Goal: Information Seeking & Learning: Learn about a topic

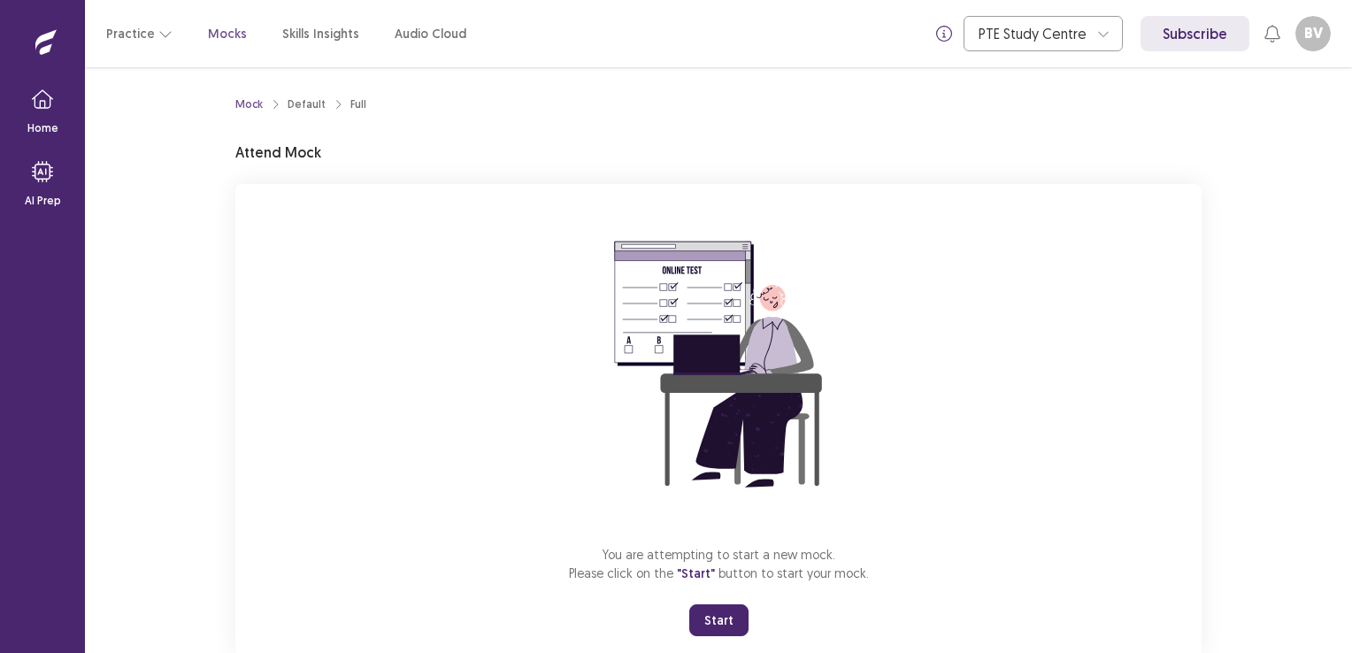
scroll to position [46, 0]
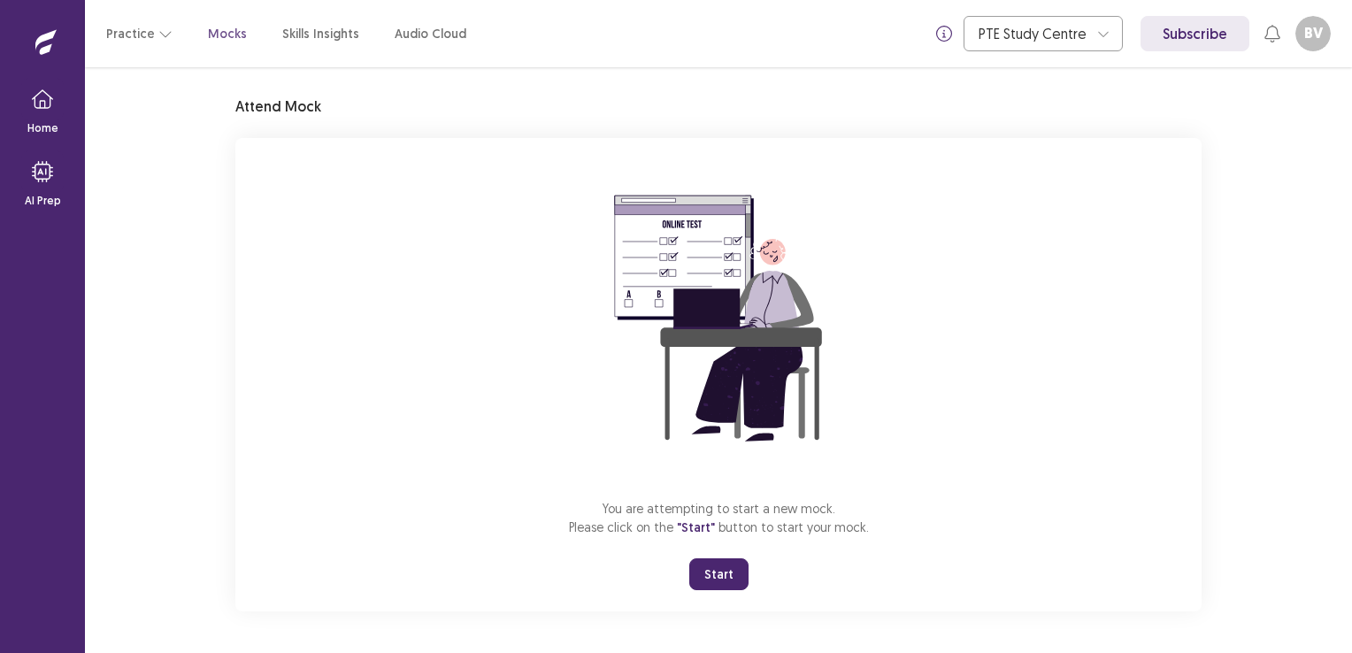
click at [723, 577] on button "Start" at bounding box center [718, 574] width 59 height 32
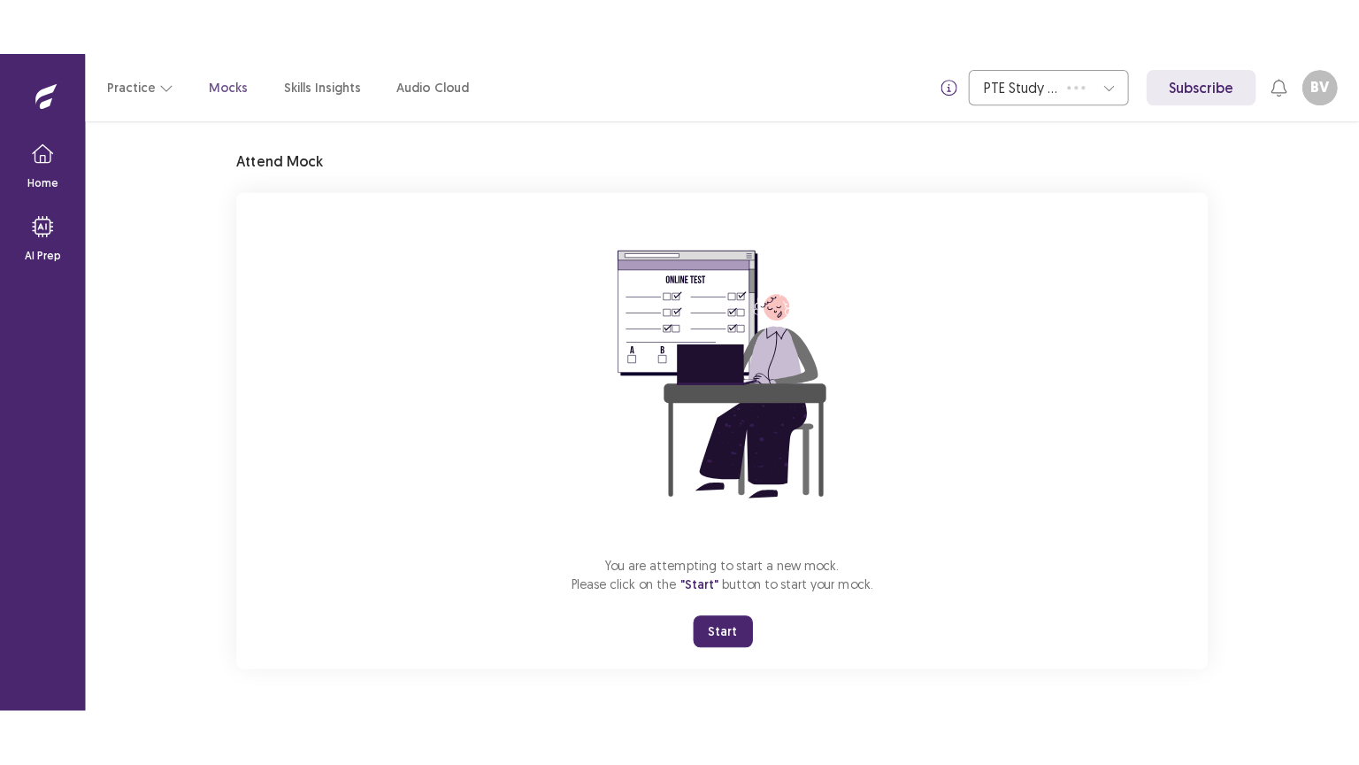
scroll to position [0, 0]
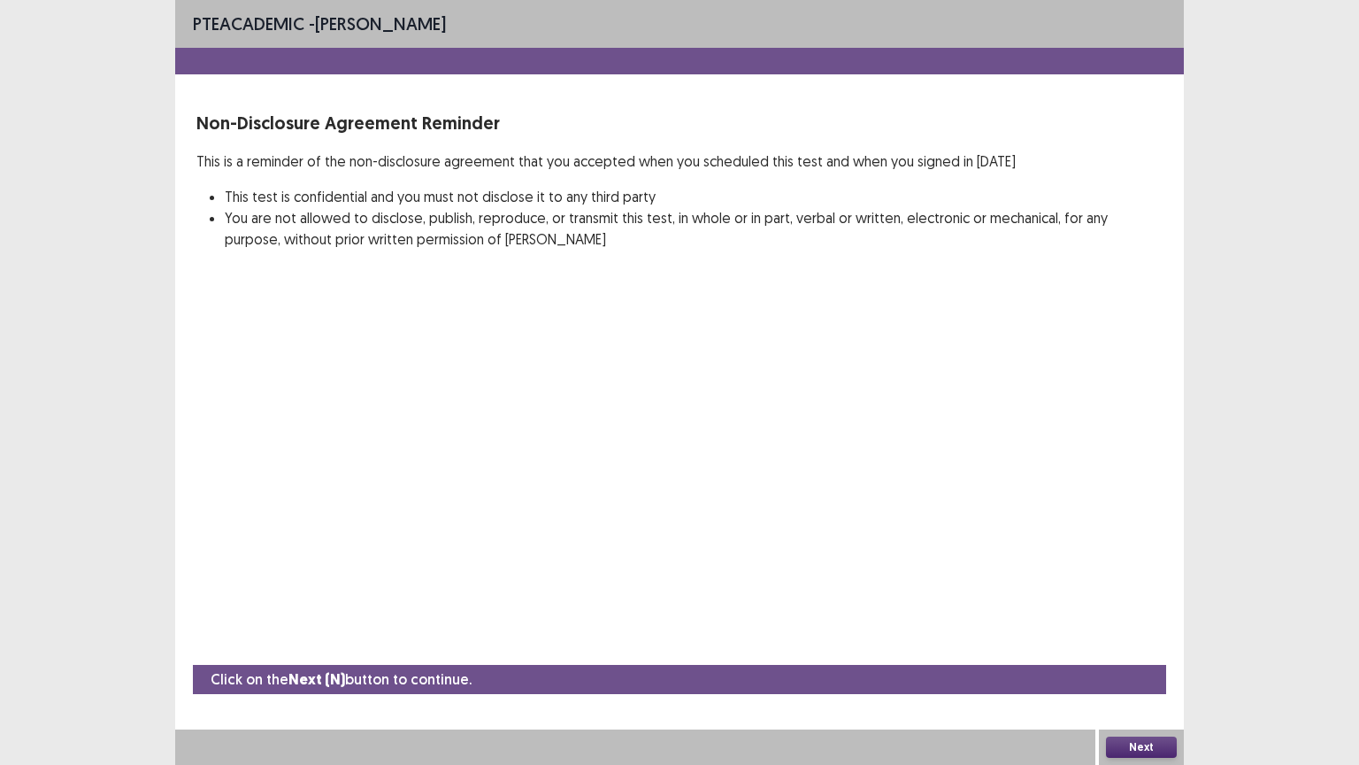
click at [1150, 652] on button "Next" at bounding box center [1141, 746] width 71 height 21
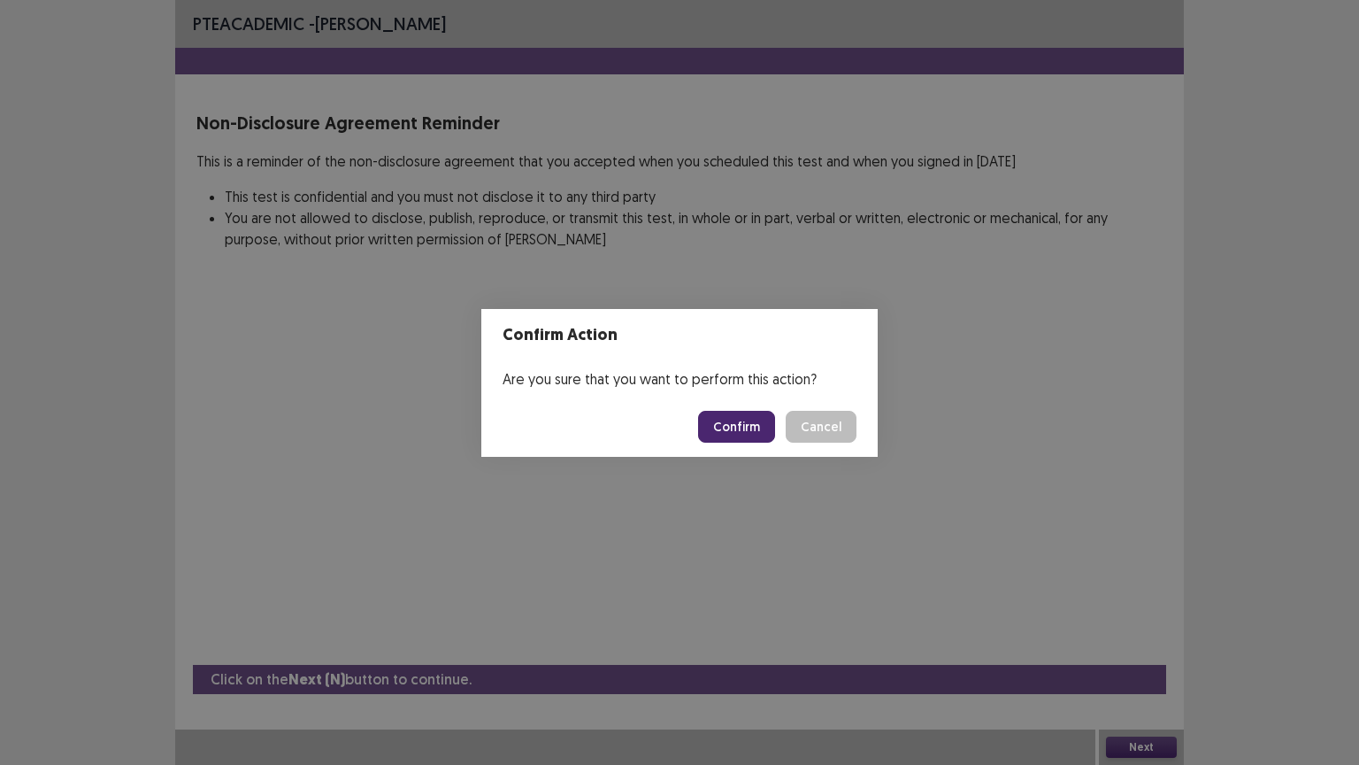
click at [730, 427] on button "Confirm" at bounding box center [736, 427] width 77 height 32
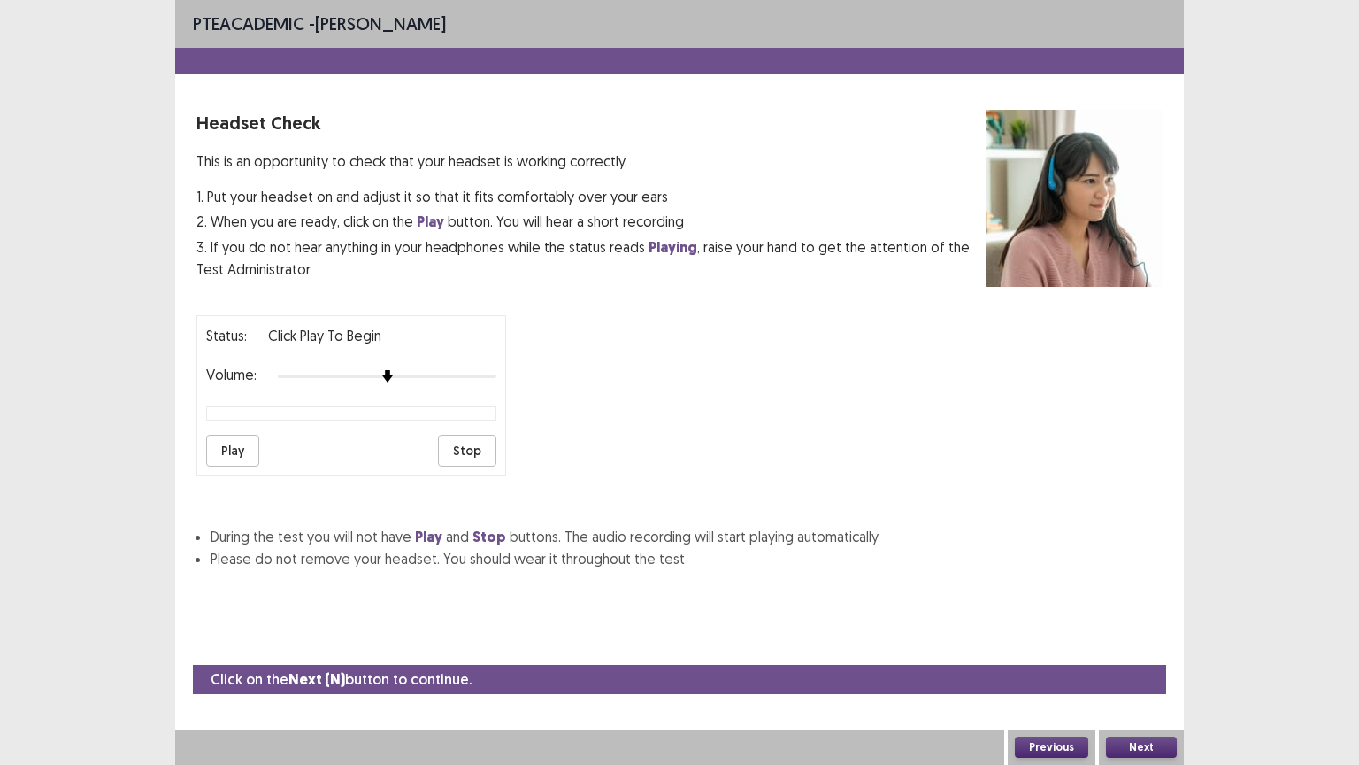
click at [219, 439] on button "Play" at bounding box center [232, 451] width 53 height 32
click at [404, 369] on div at bounding box center [387, 376] width 219 height 14
click at [1152, 652] on button "Next" at bounding box center [1141, 746] width 71 height 21
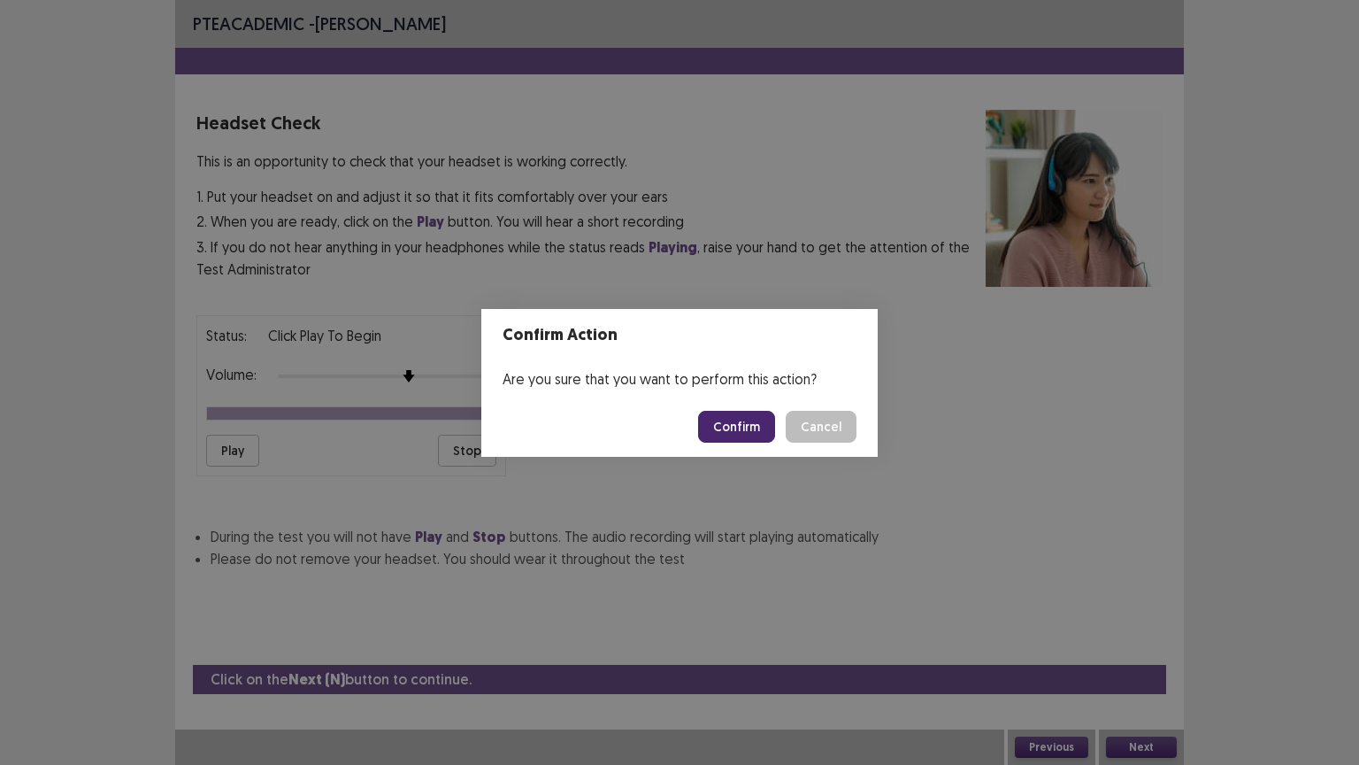
click at [727, 428] on button "Confirm" at bounding box center [736, 427] width 77 height 32
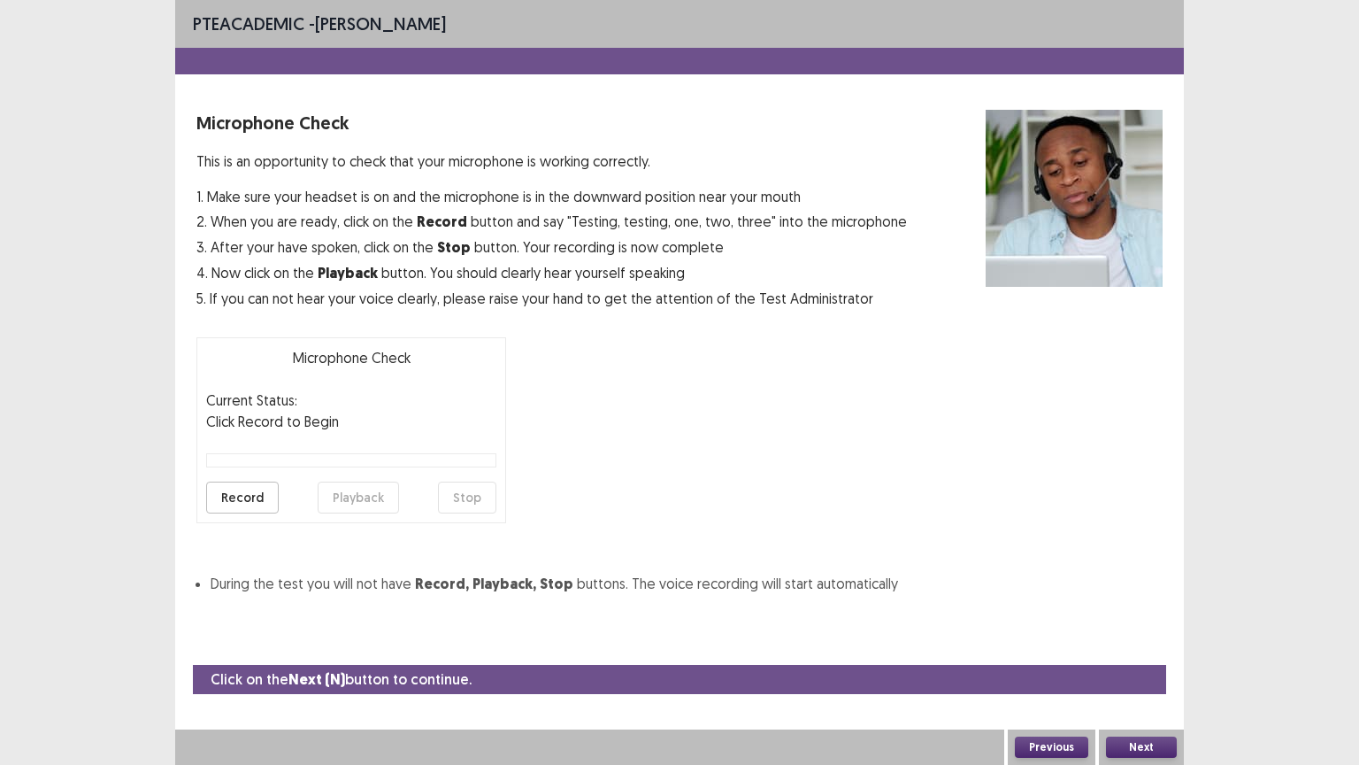
click at [238, 498] on button "Record" at bounding box center [242, 497] width 73 height 32
click at [480, 485] on button "Stop" at bounding box center [467, 497] width 58 height 32
click at [358, 496] on button "Playback" at bounding box center [358, 497] width 81 height 32
click at [227, 496] on button "Record" at bounding box center [242, 497] width 73 height 32
click at [467, 492] on button "Stop" at bounding box center [467, 497] width 58 height 32
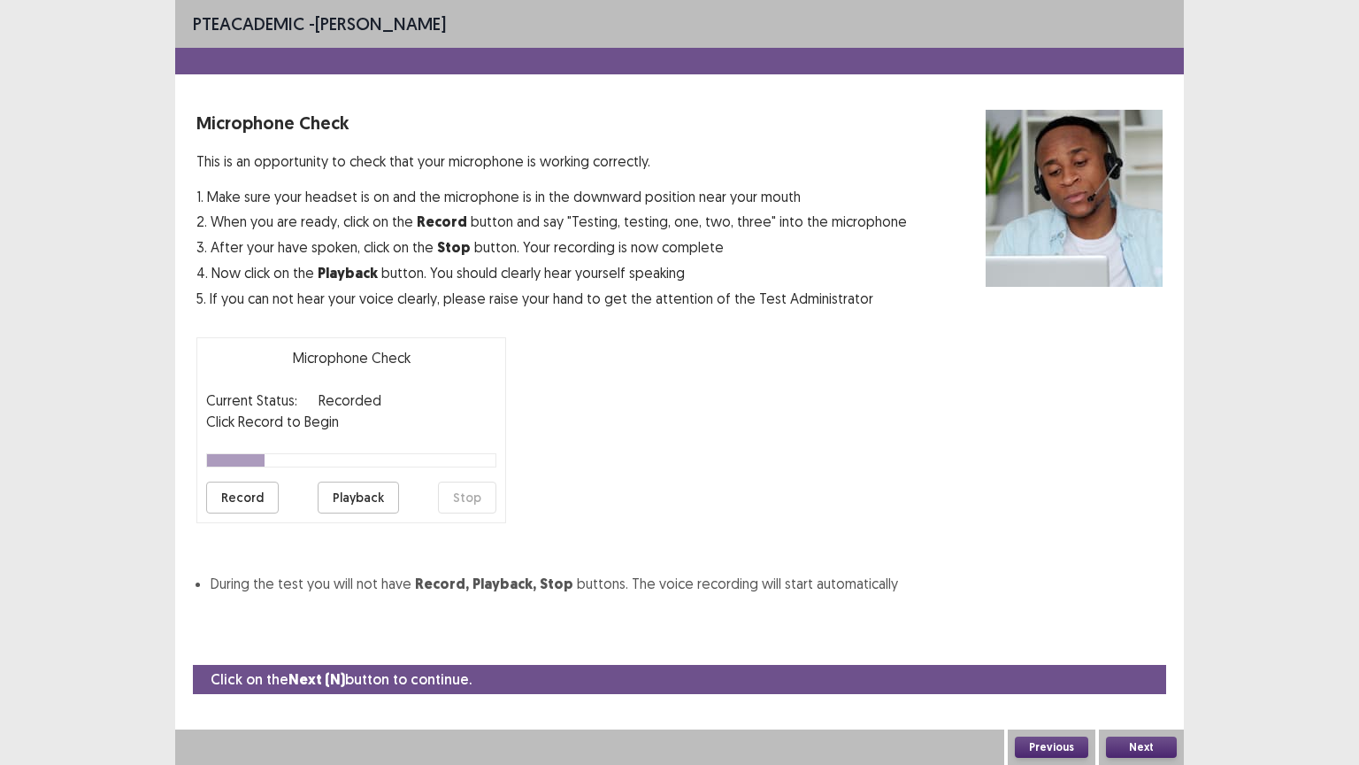
click at [373, 498] on button "Playback" at bounding box center [358, 497] width 81 height 32
click at [1147, 652] on button "Next" at bounding box center [1141, 746] width 71 height 21
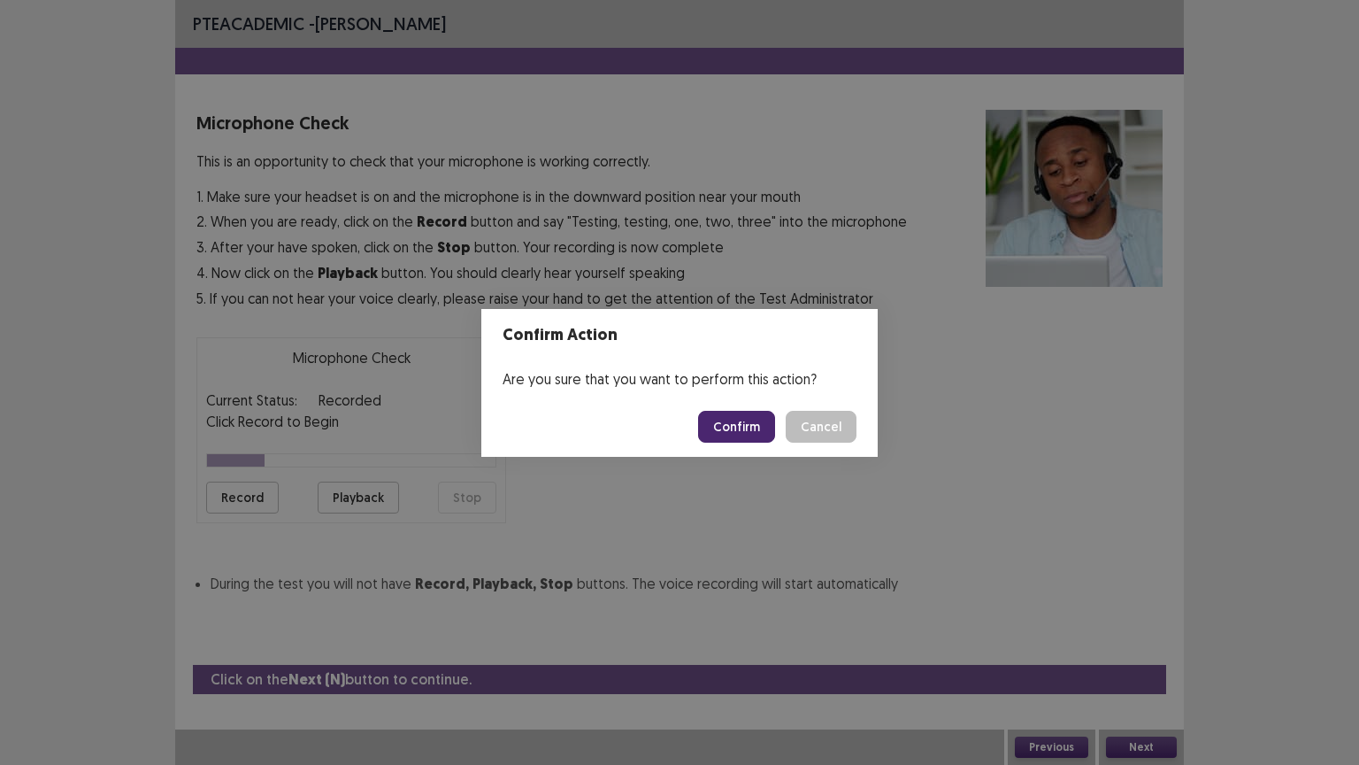
click at [732, 426] on button "Confirm" at bounding box center [736, 427] width 77 height 32
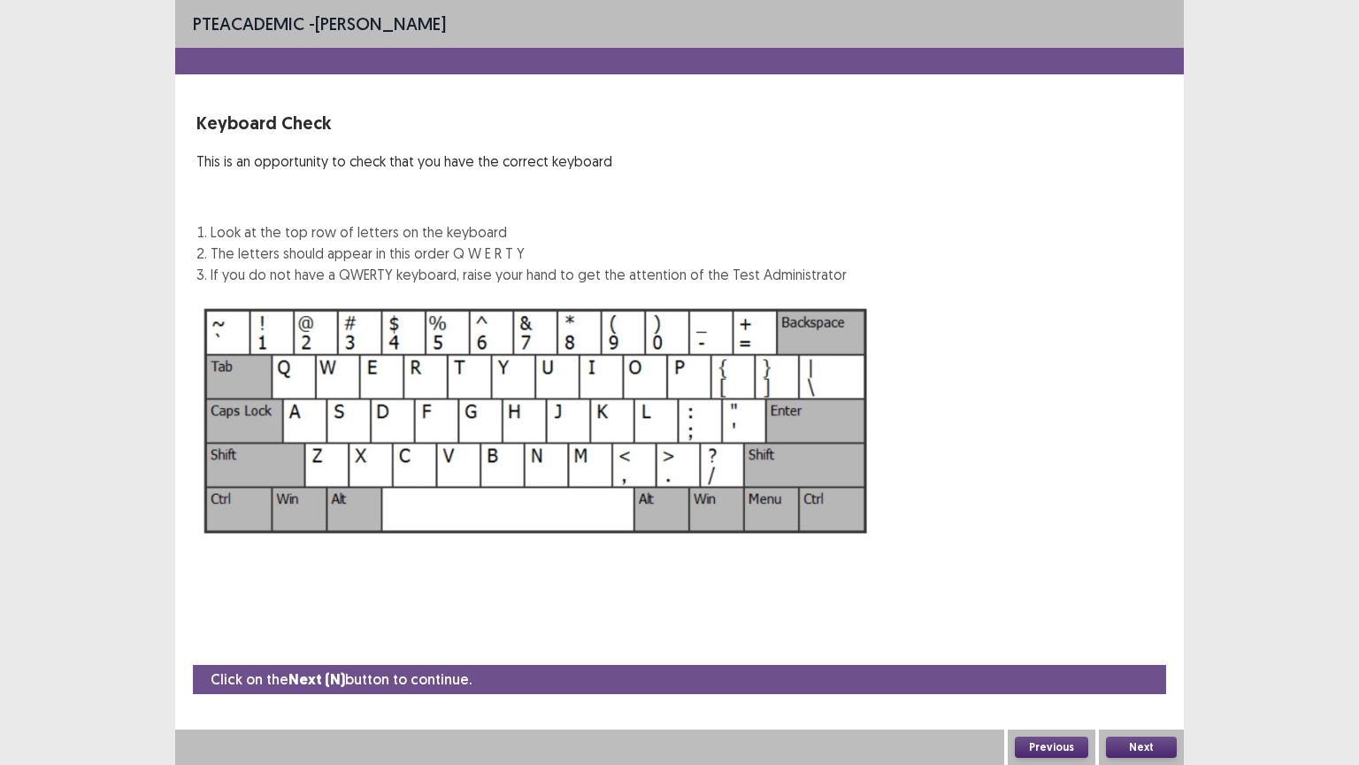
click at [1161, 652] on button "Next" at bounding box center [1141, 746] width 71 height 21
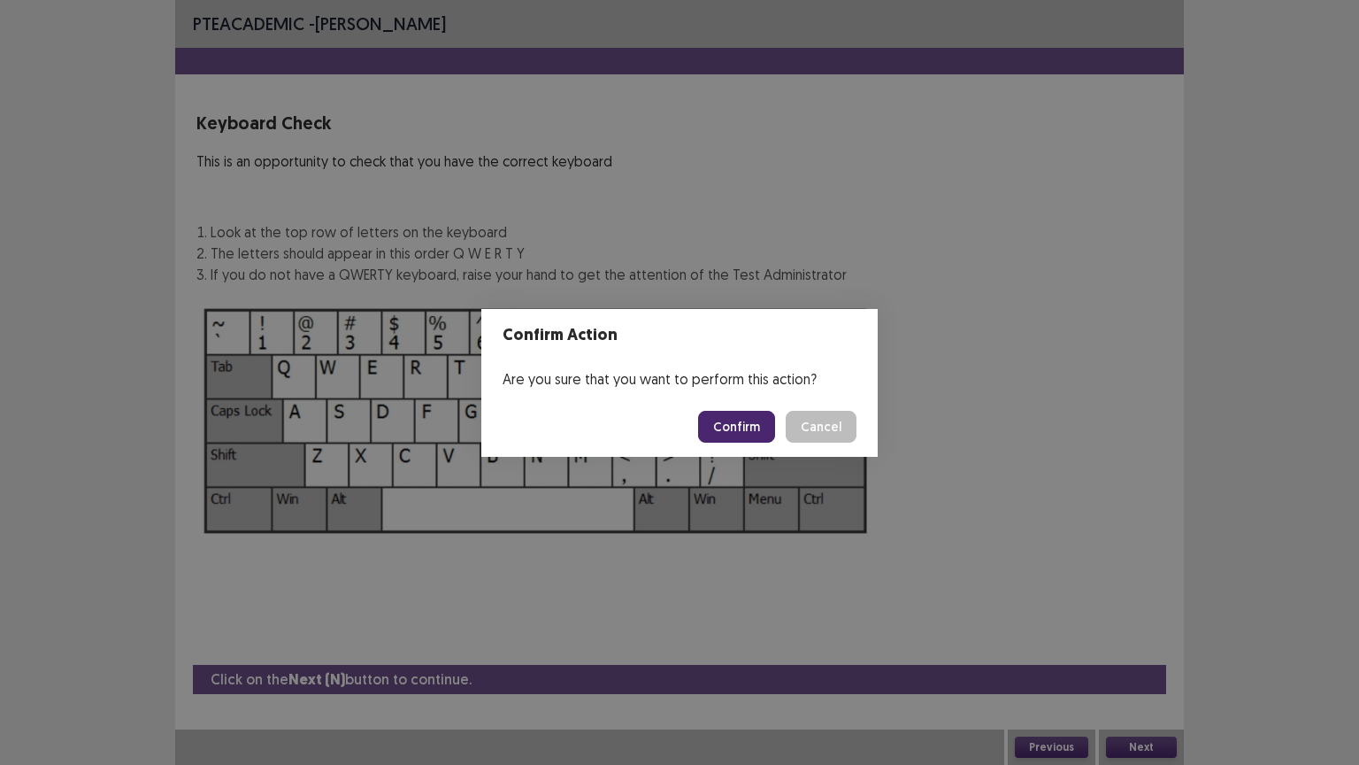
click at [753, 427] on button "Confirm" at bounding box center [736, 427] width 77 height 32
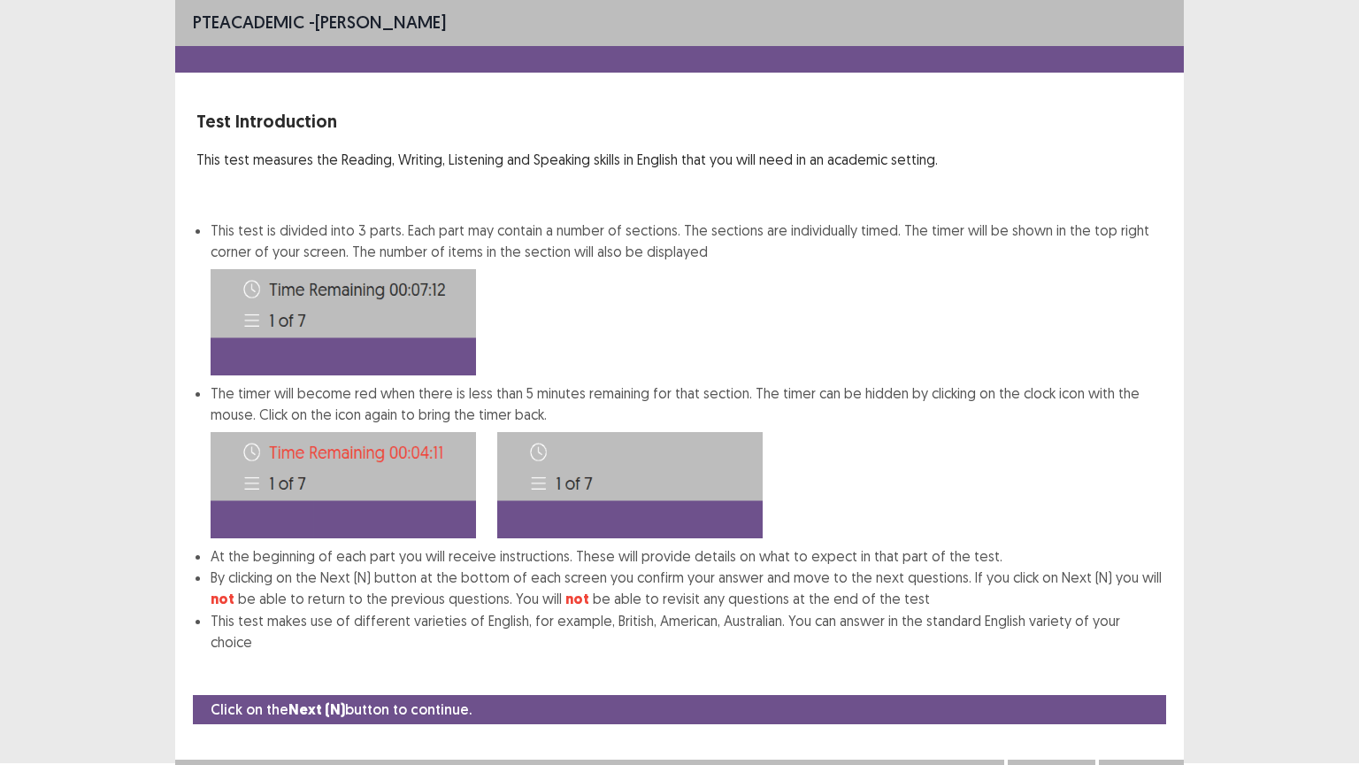
scroll to position [9, 0]
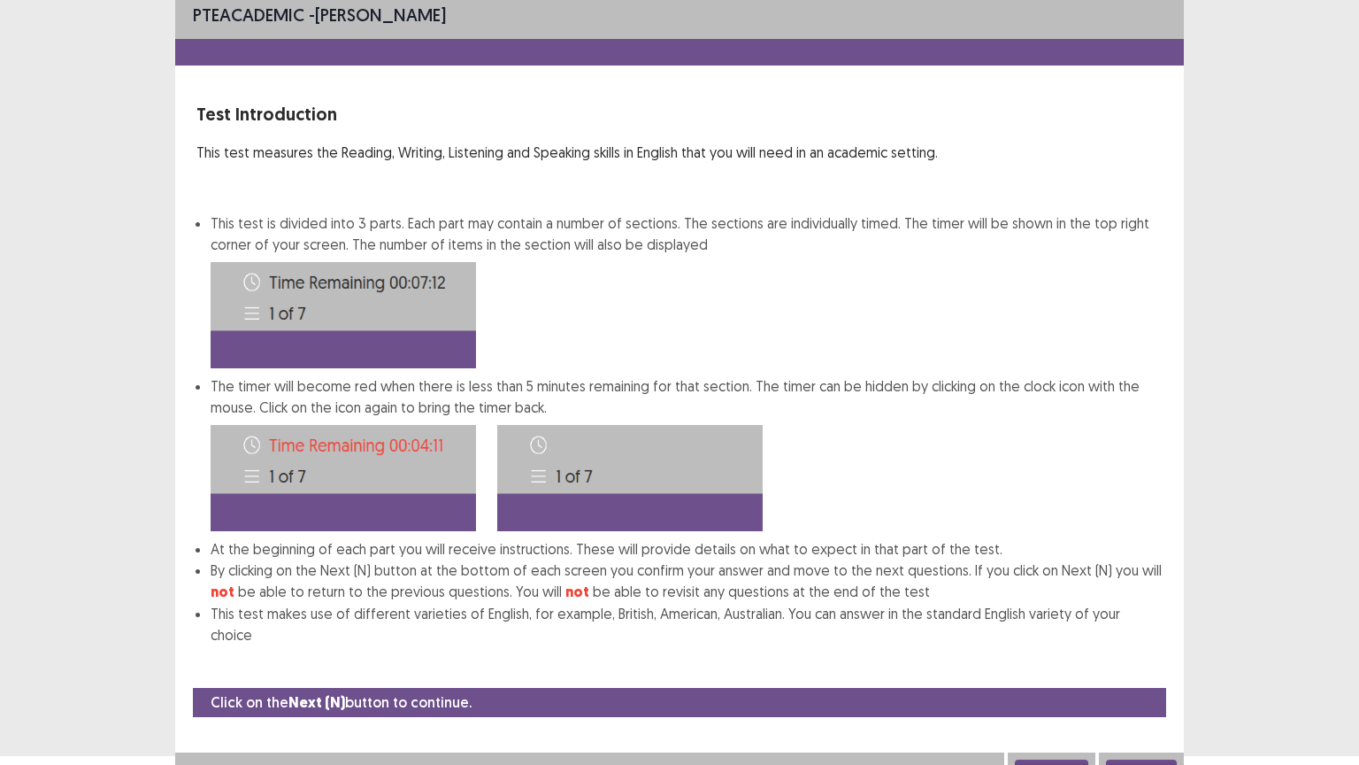
click at [1139, 652] on button "Next" at bounding box center [1141, 769] width 71 height 21
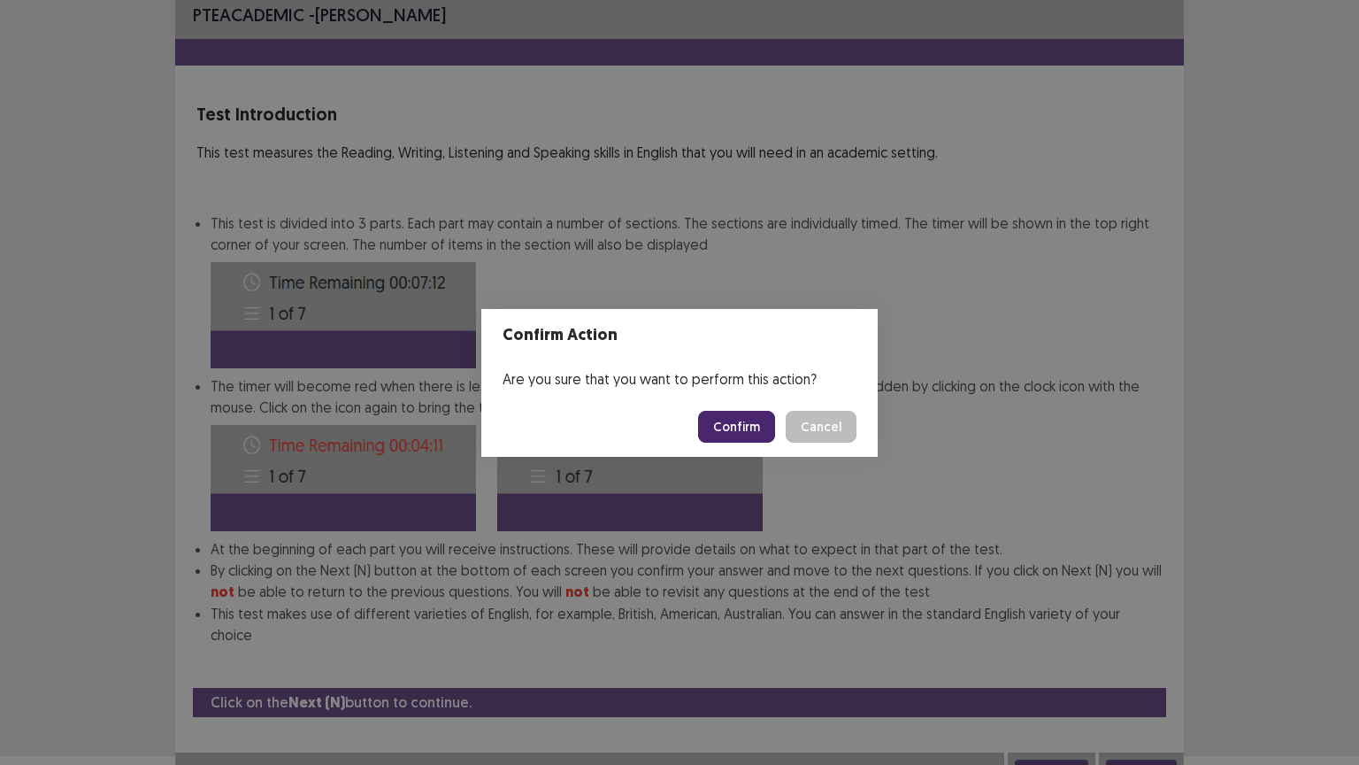
click at [730, 420] on button "Confirm" at bounding box center [736, 427] width 77 height 32
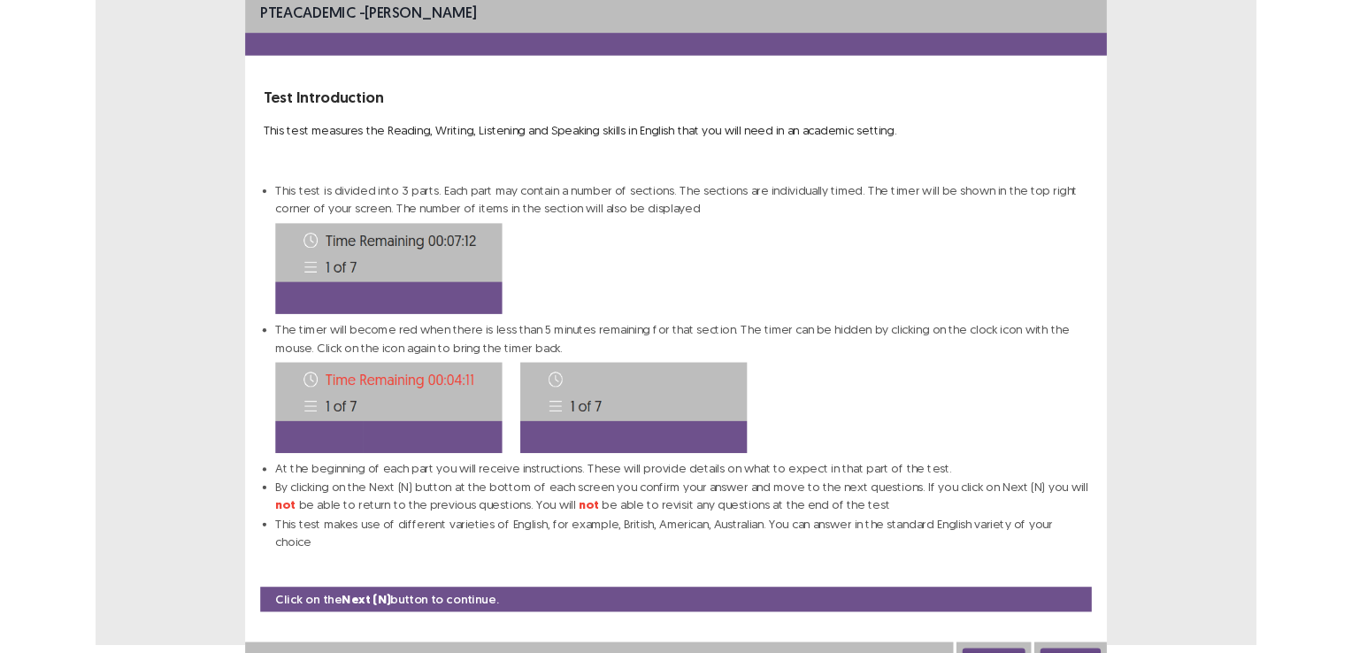
scroll to position [0, 0]
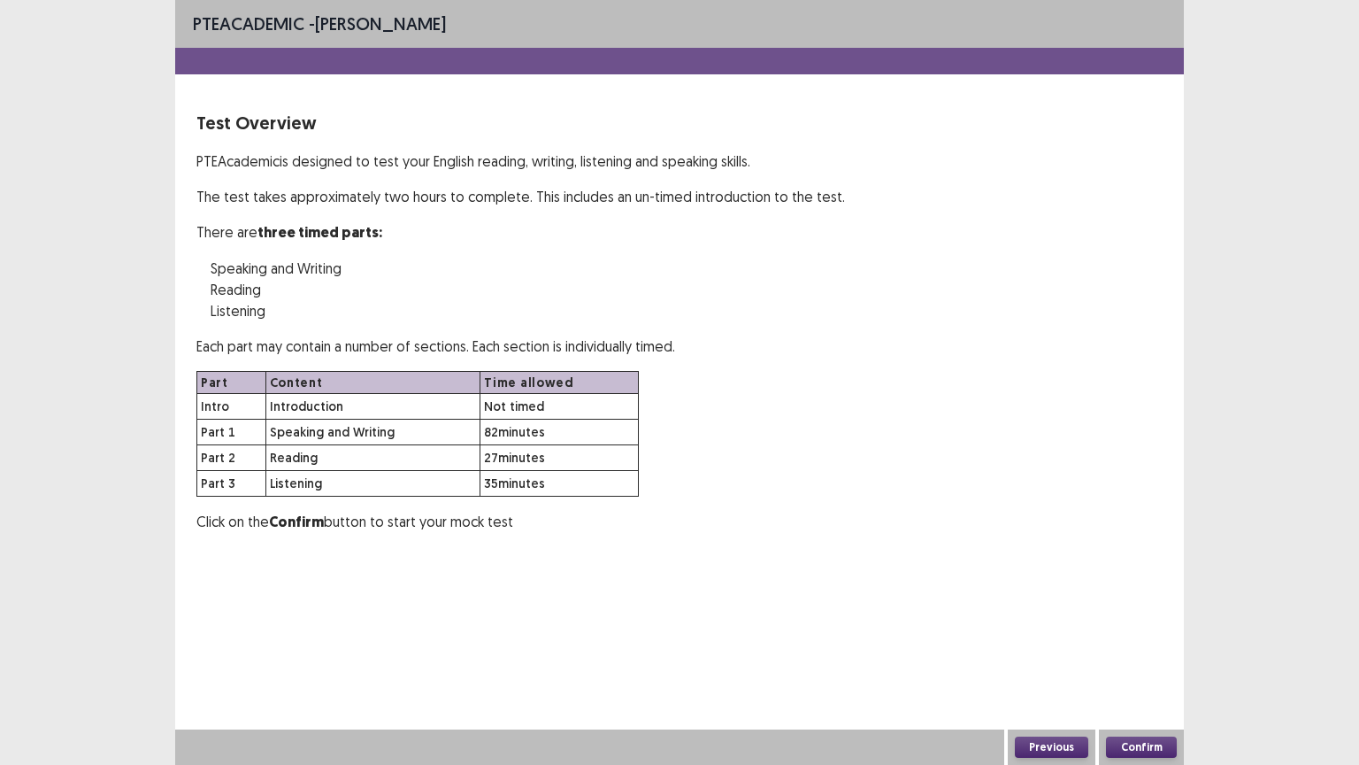
click at [1156, 652] on button "Confirm" at bounding box center [1141, 746] width 71 height 21
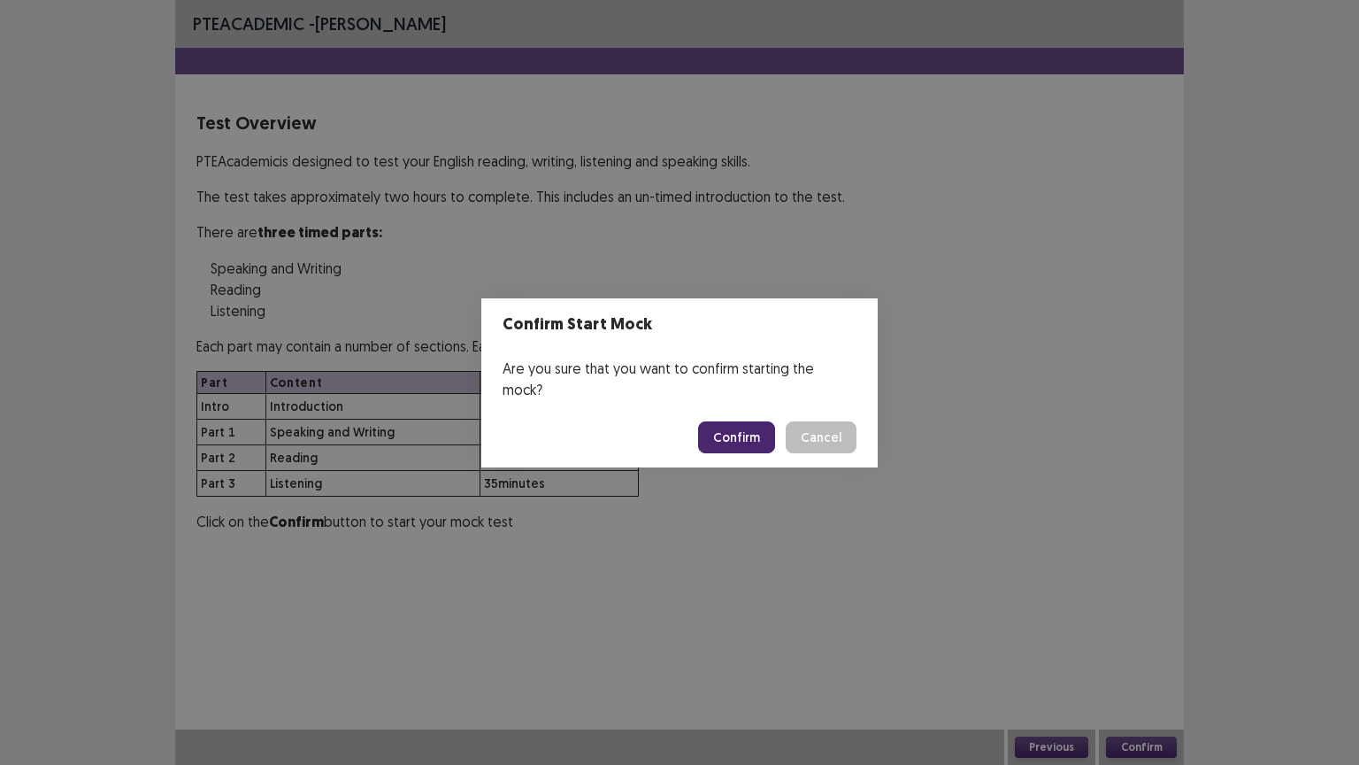
click at [743, 428] on button "Confirm" at bounding box center [736, 437] width 77 height 32
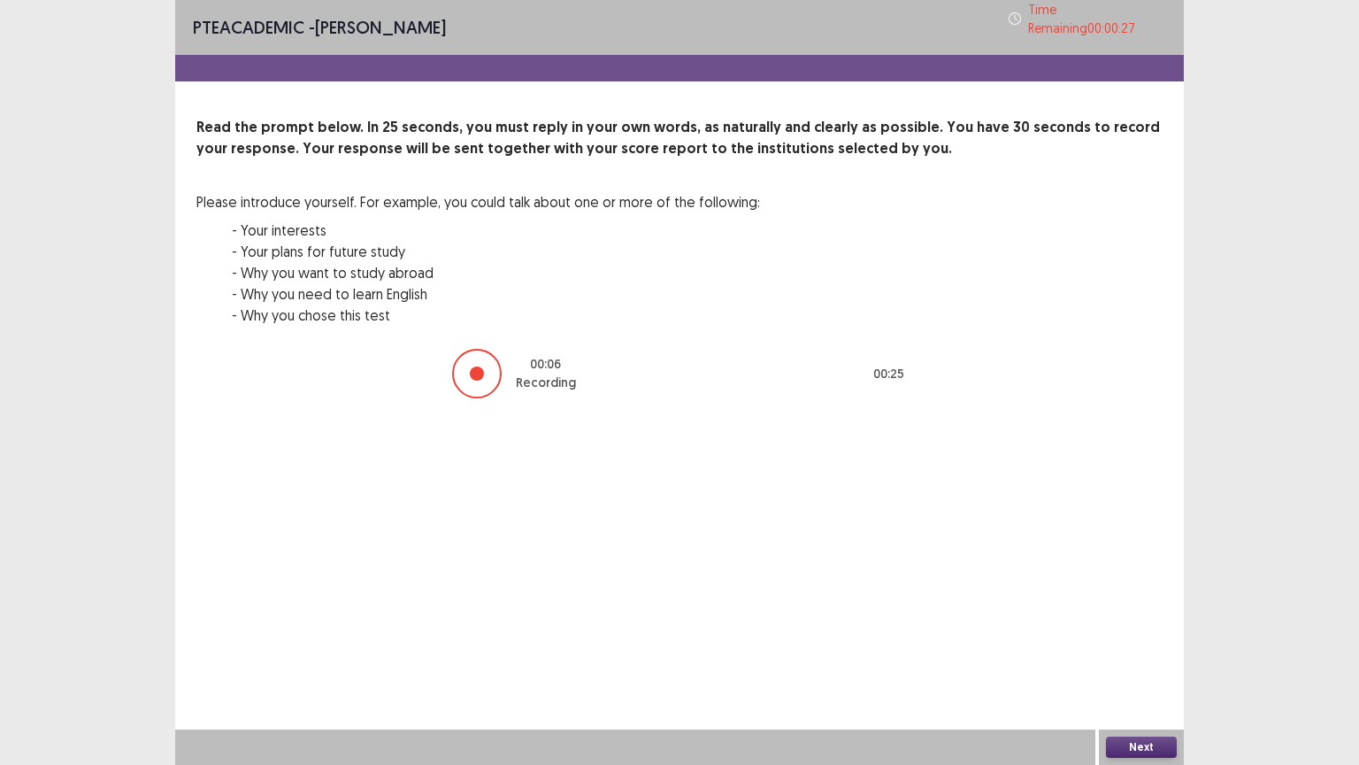
click at [1156, 652] on button "Next" at bounding box center [1141, 746] width 71 height 21
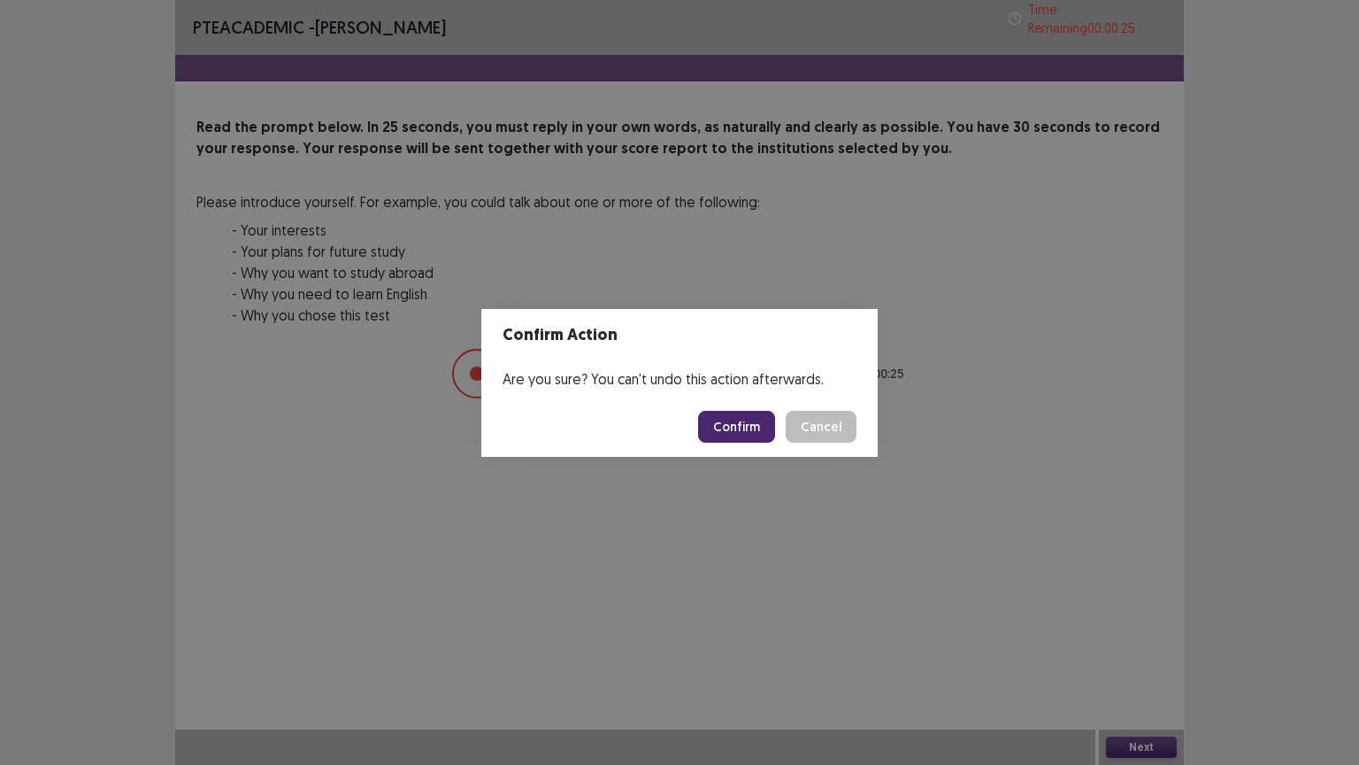
drag, startPoint x: 741, startPoint y: 427, endPoint x: 747, endPoint y: 407, distance: 21.3
click at [740, 427] on button "Confirm" at bounding box center [736, 427] width 77 height 32
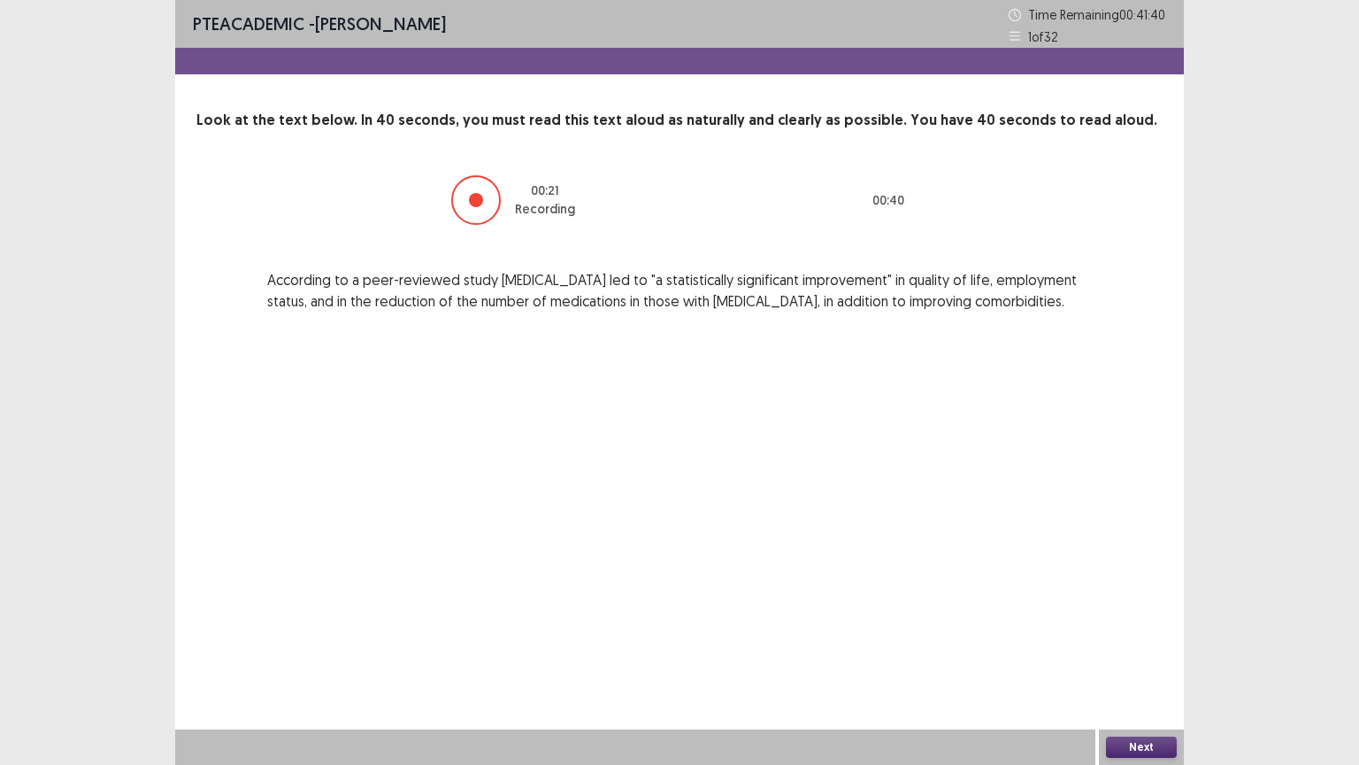
click at [1126, 652] on button "Next" at bounding box center [1141, 746] width 71 height 21
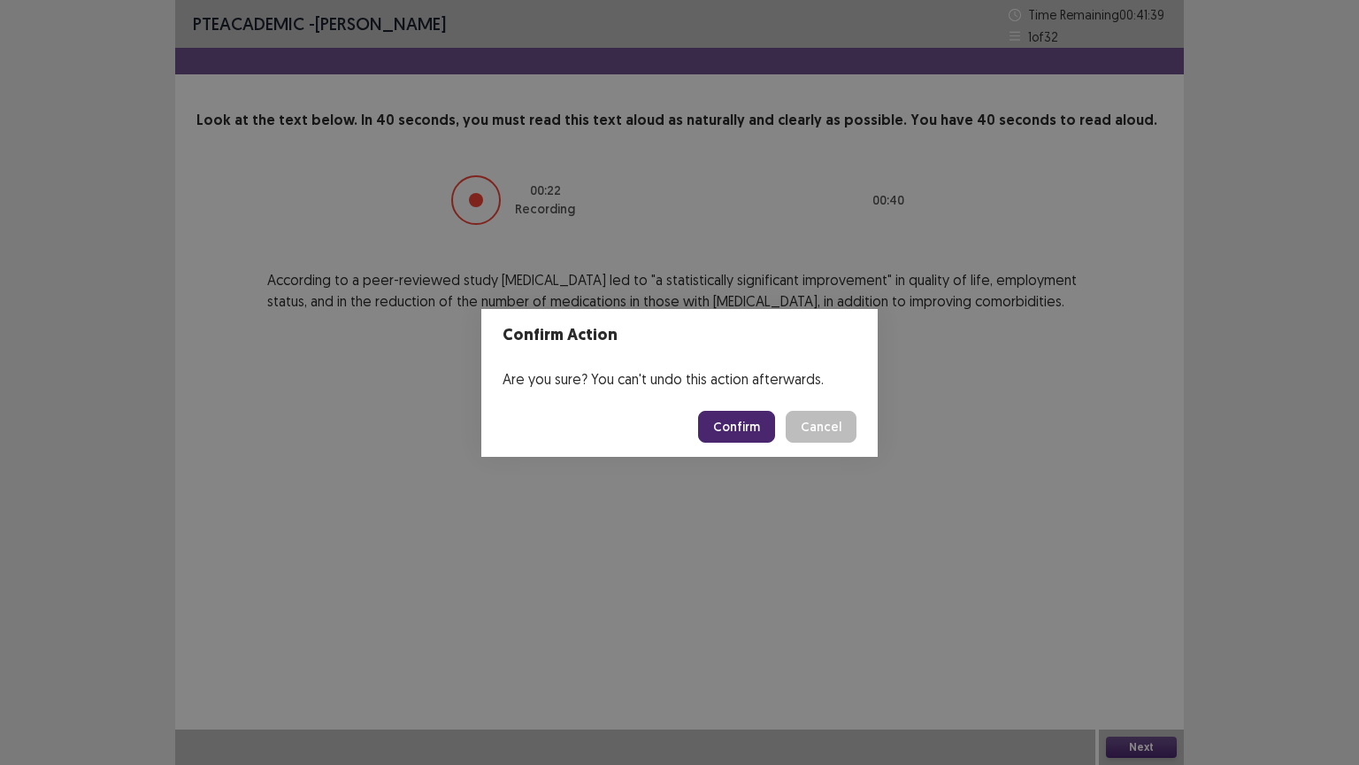
click at [731, 414] on button "Confirm" at bounding box center [736, 427] width 77 height 32
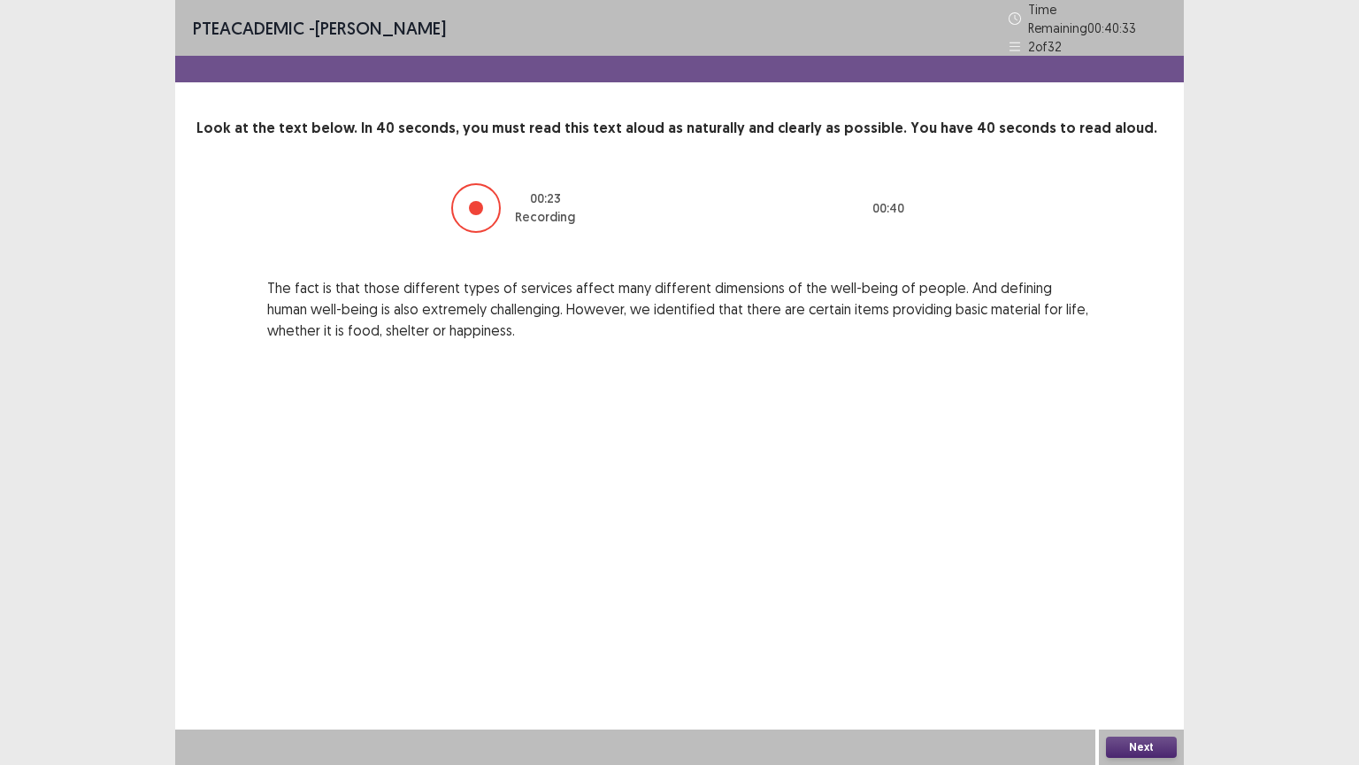
click at [1158, 652] on button "Next" at bounding box center [1141, 746] width 71 height 21
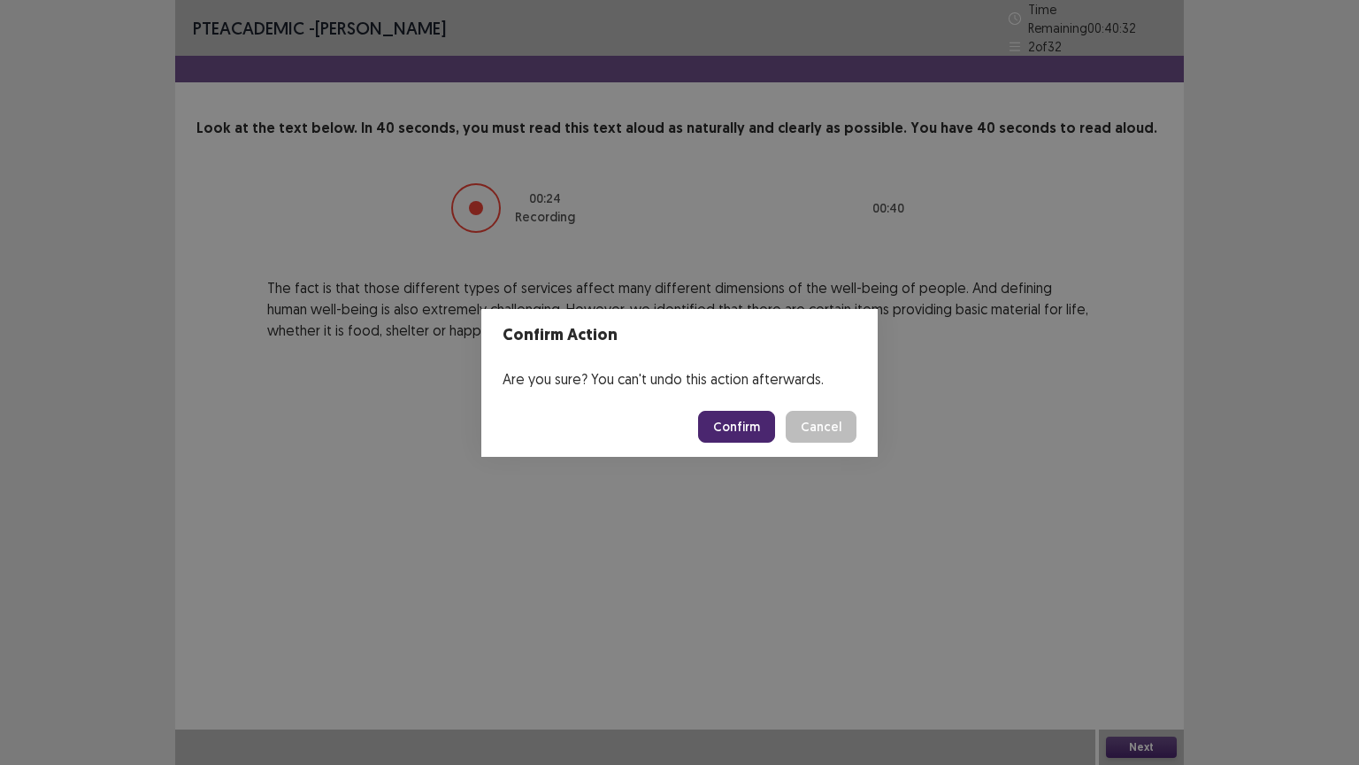
click at [751, 420] on button "Confirm" at bounding box center [736, 427] width 77 height 32
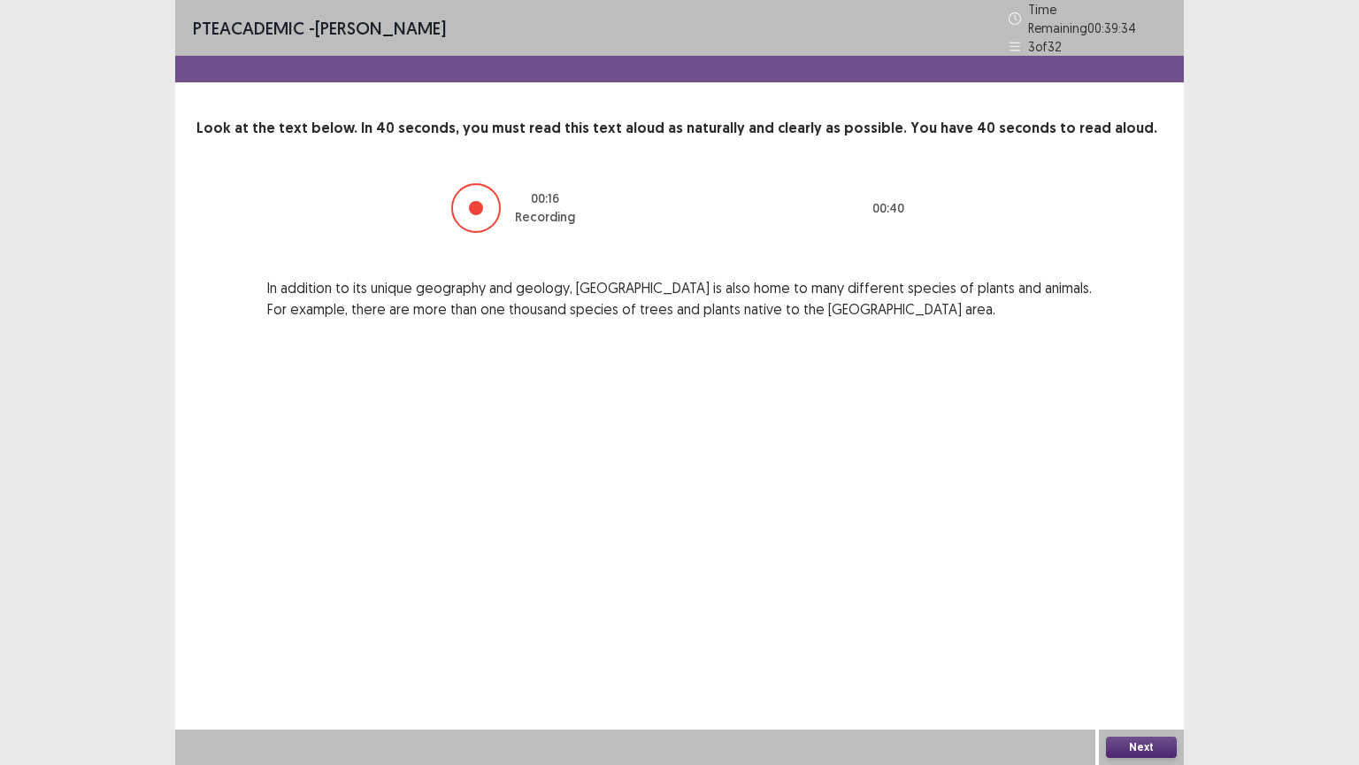
click at [1153, 652] on button "Next" at bounding box center [1141, 746] width 71 height 21
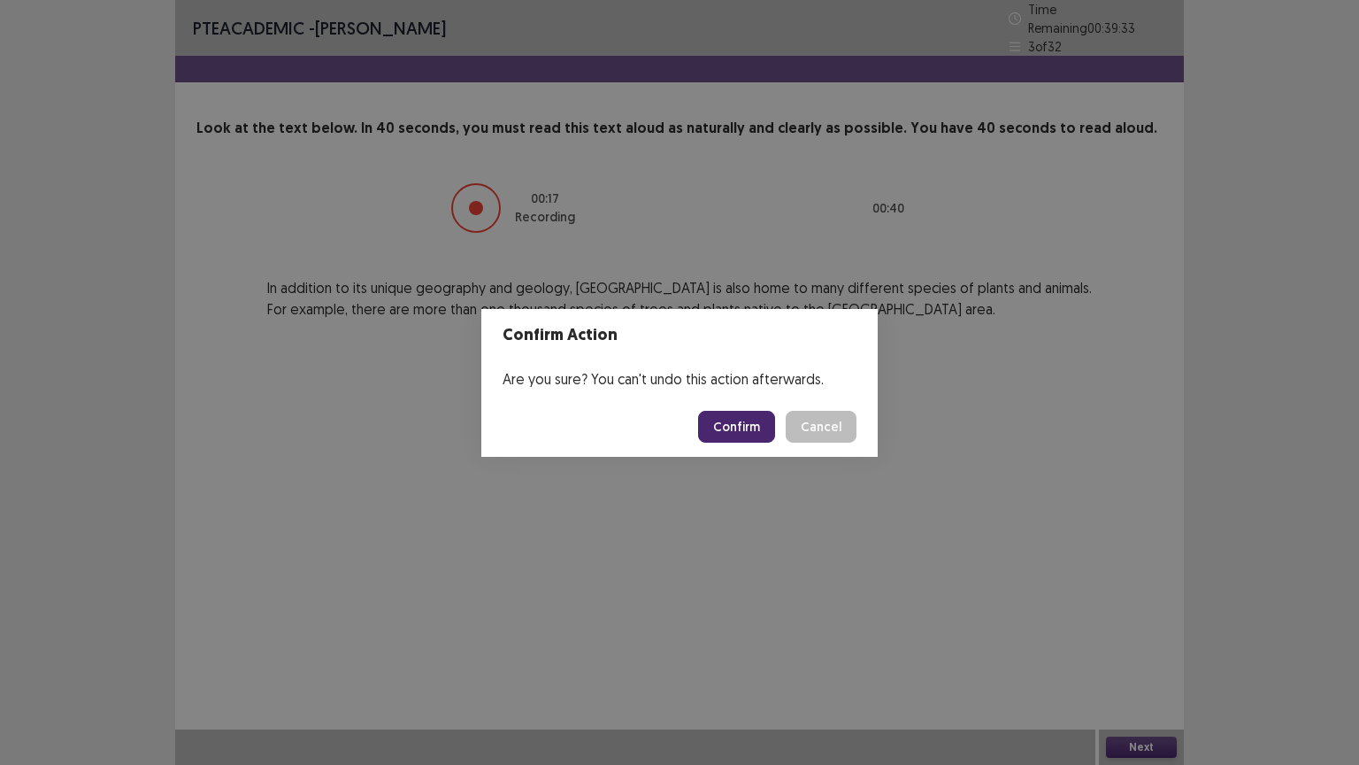
click at [750, 422] on button "Confirm" at bounding box center [736, 427] width 77 height 32
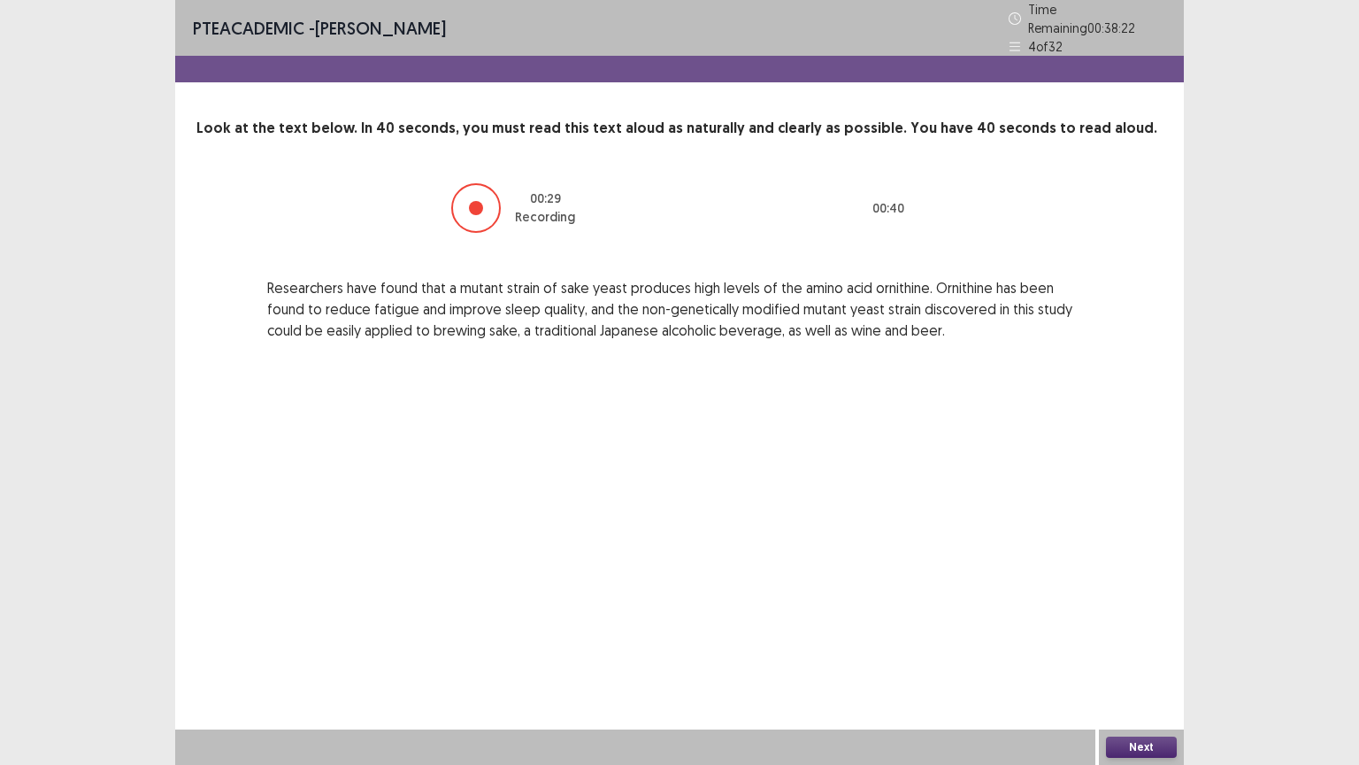
click at [1131, 652] on button "Next" at bounding box center [1141, 746] width 71 height 21
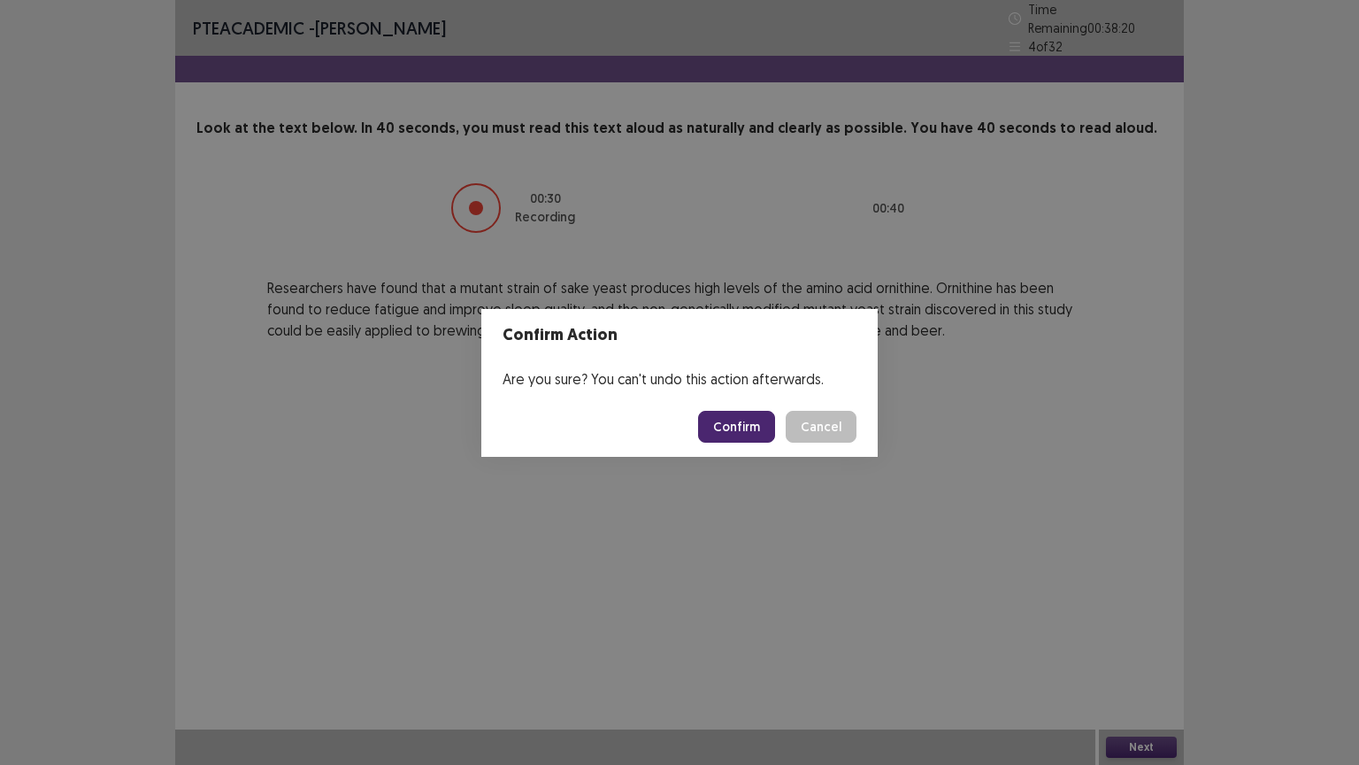
click at [740, 440] on button "Confirm" at bounding box center [736, 427] width 77 height 32
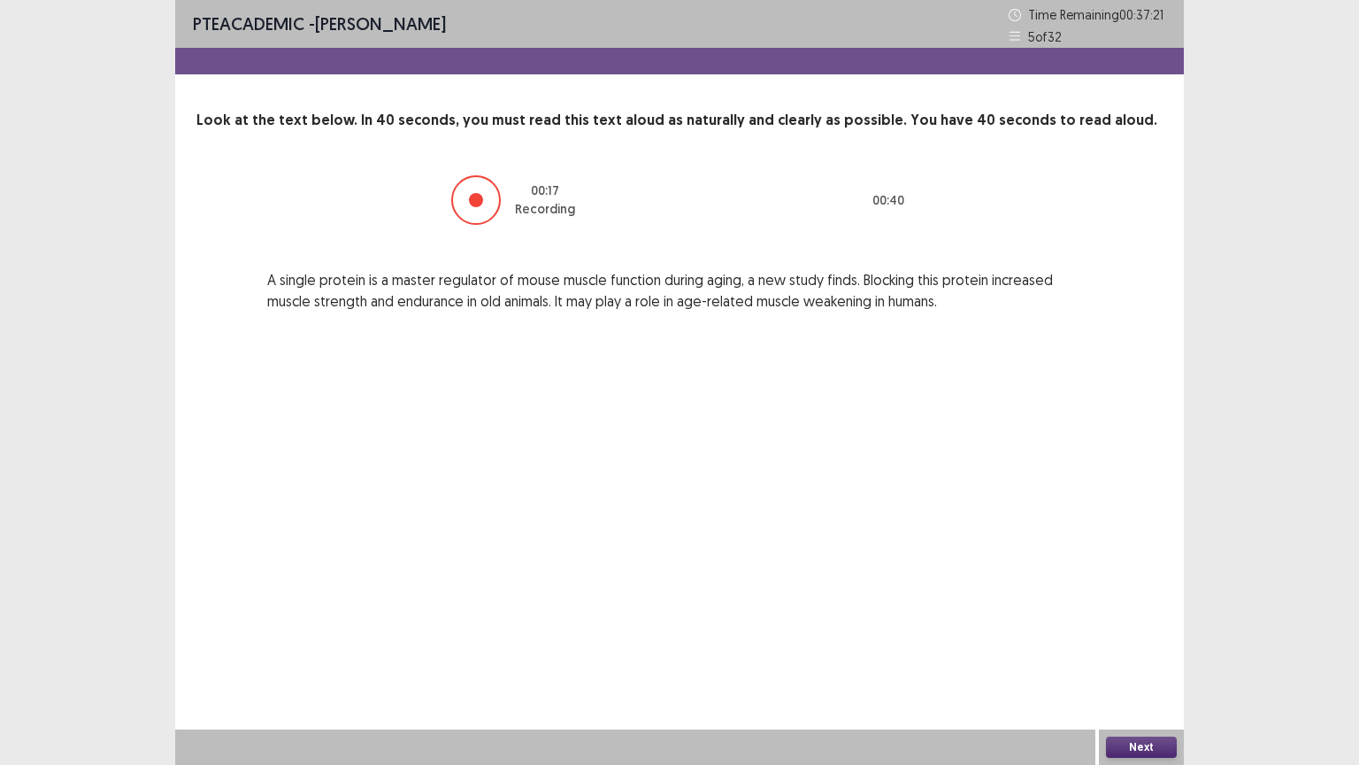
click at [1128, 652] on button "Next" at bounding box center [1141, 746] width 71 height 21
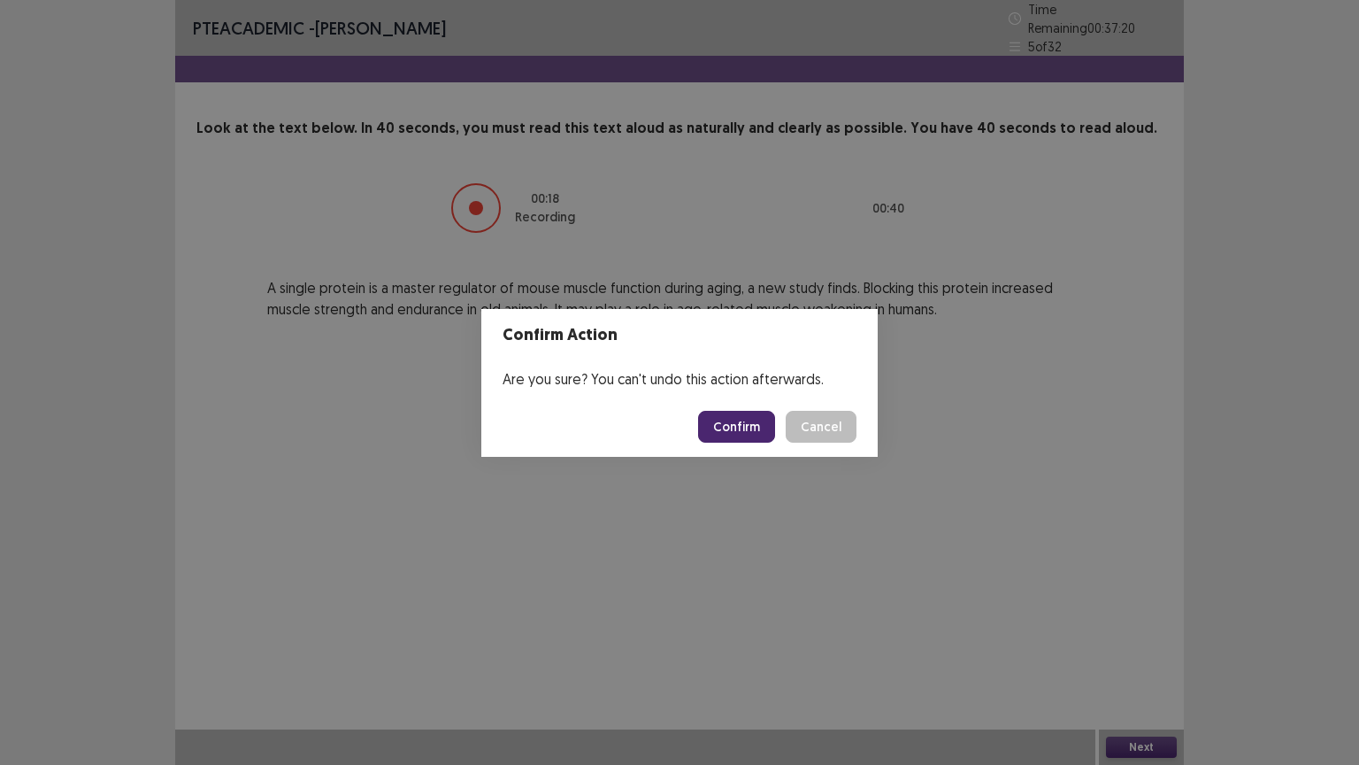
click at [740, 423] on button "Confirm" at bounding box center [736, 427] width 77 height 32
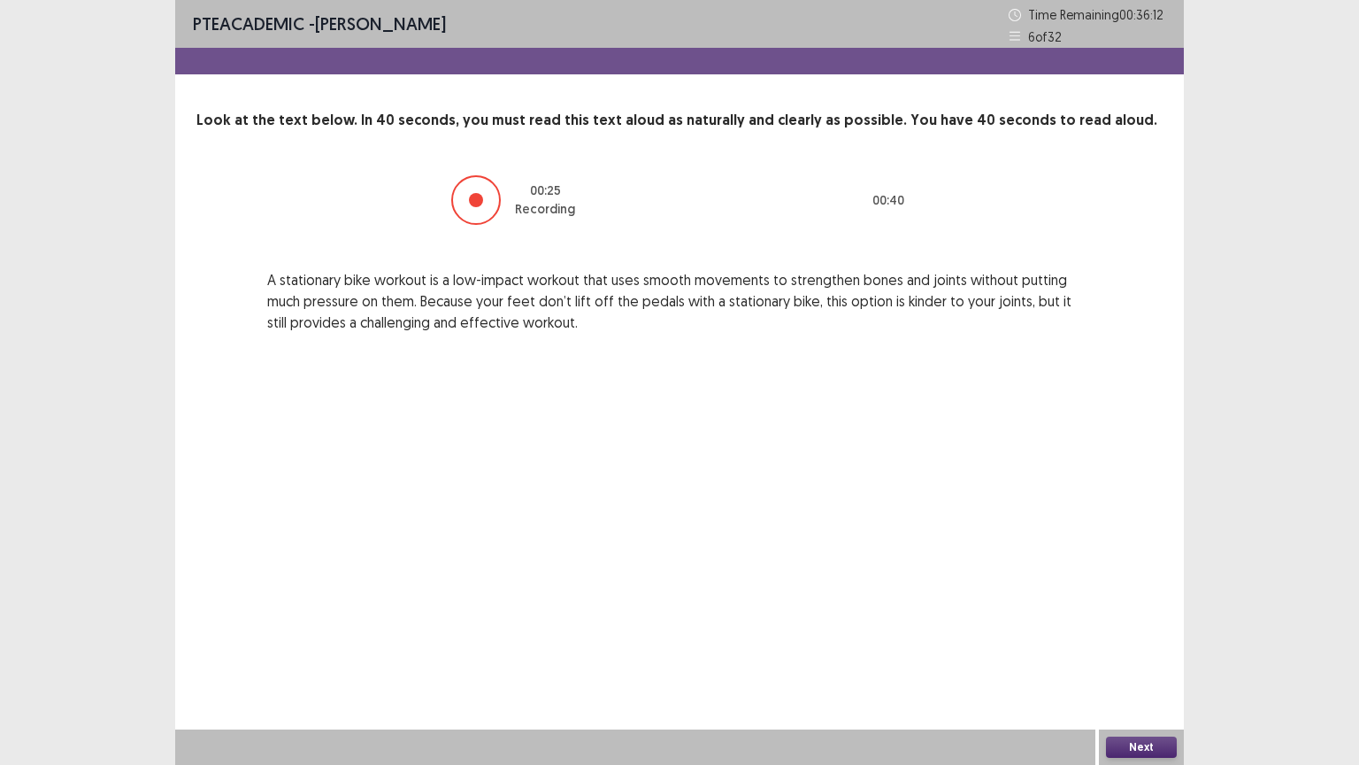
click at [1143, 652] on button "Next" at bounding box center [1141, 746] width 71 height 21
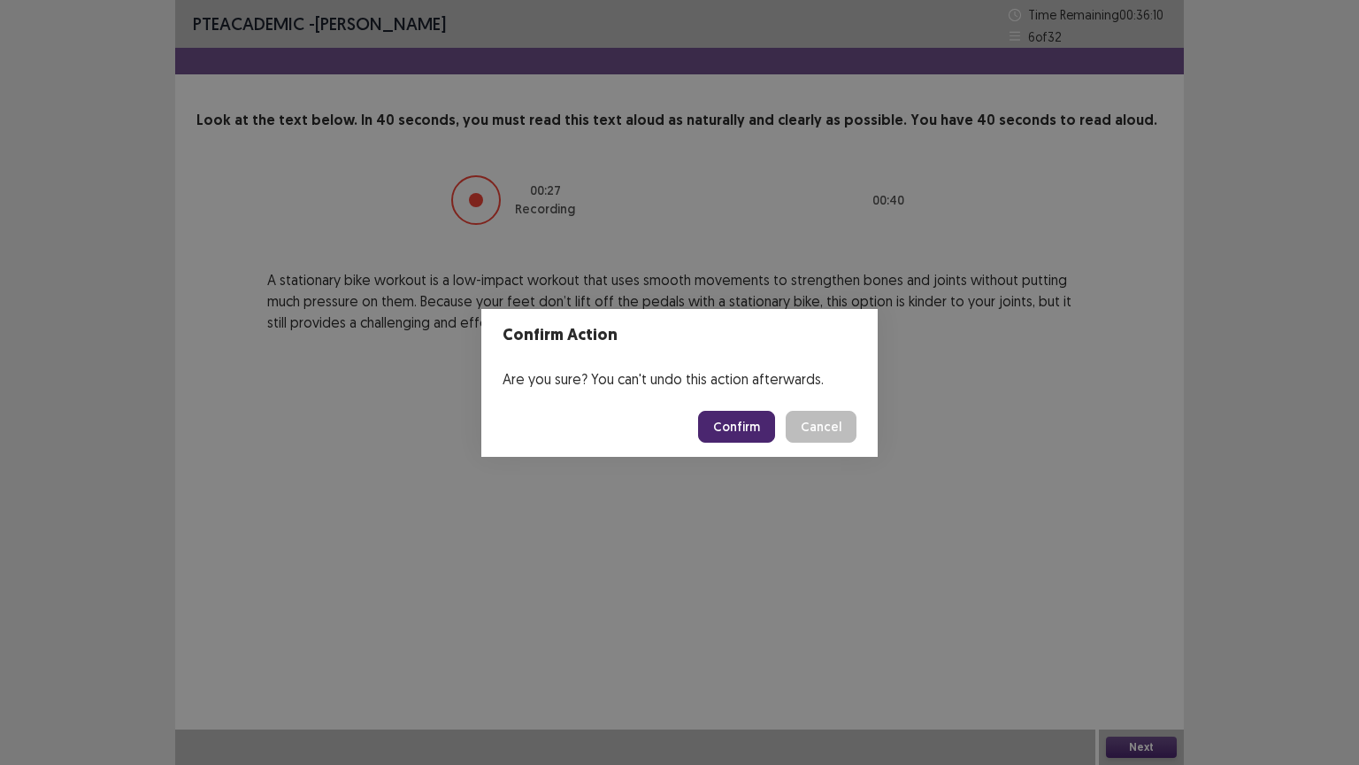
click at [747, 425] on button "Confirm" at bounding box center [736, 427] width 77 height 32
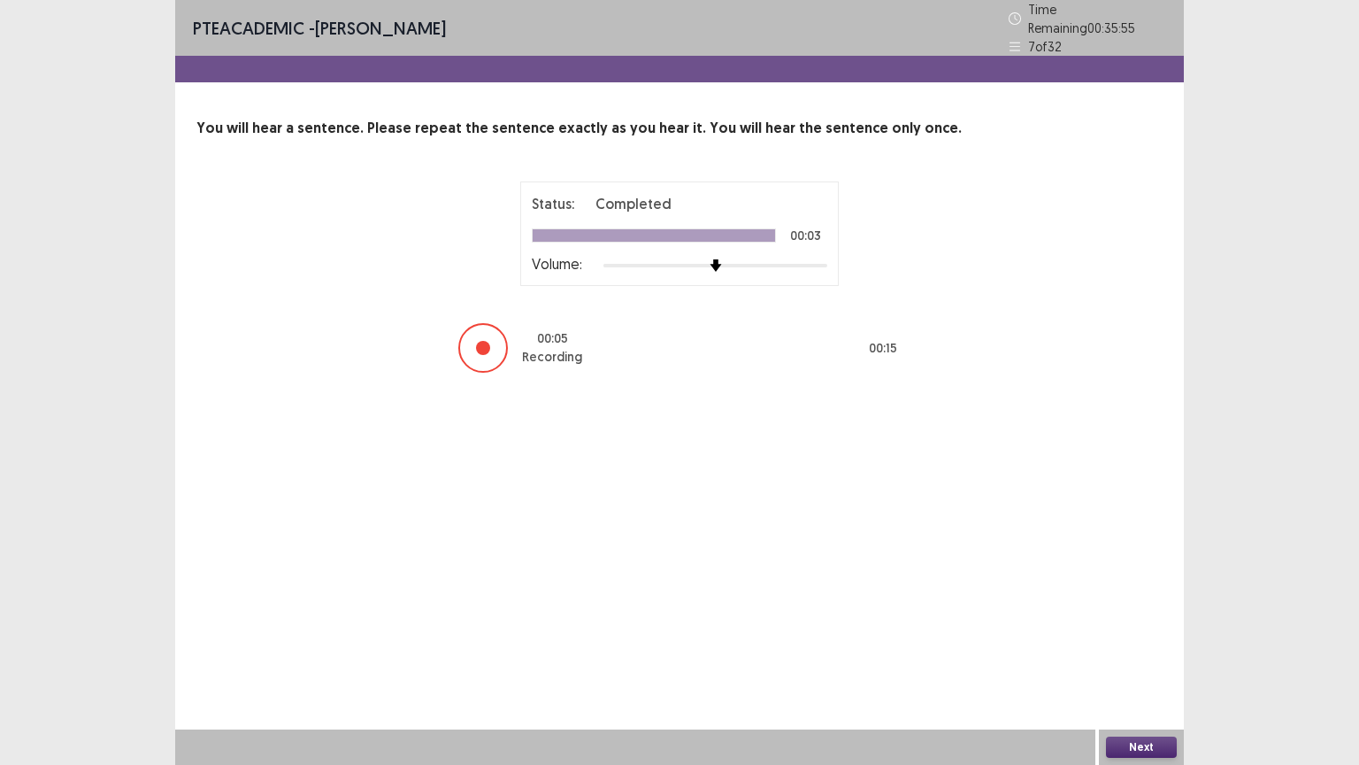
click at [1135, 652] on button "Next" at bounding box center [1141, 746] width 71 height 21
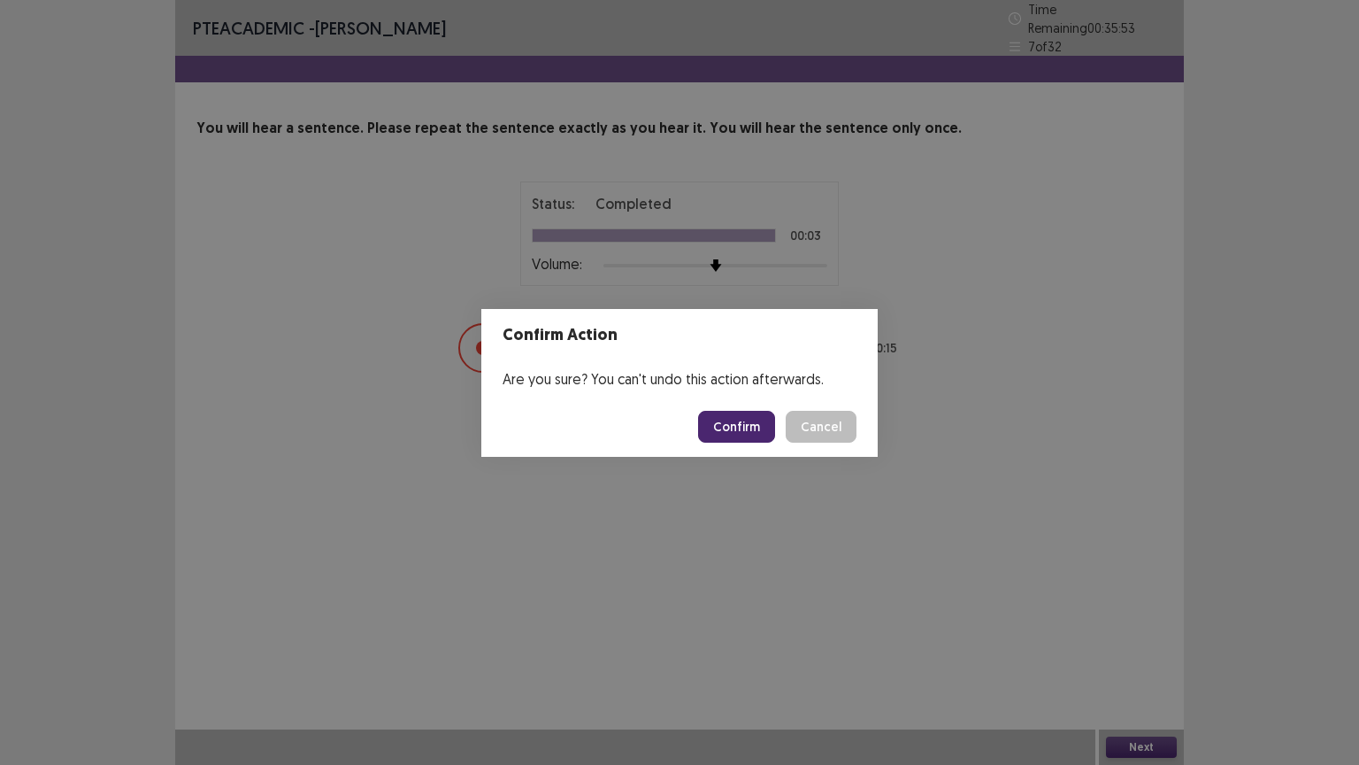
click at [746, 428] on button "Confirm" at bounding box center [736, 427] width 77 height 32
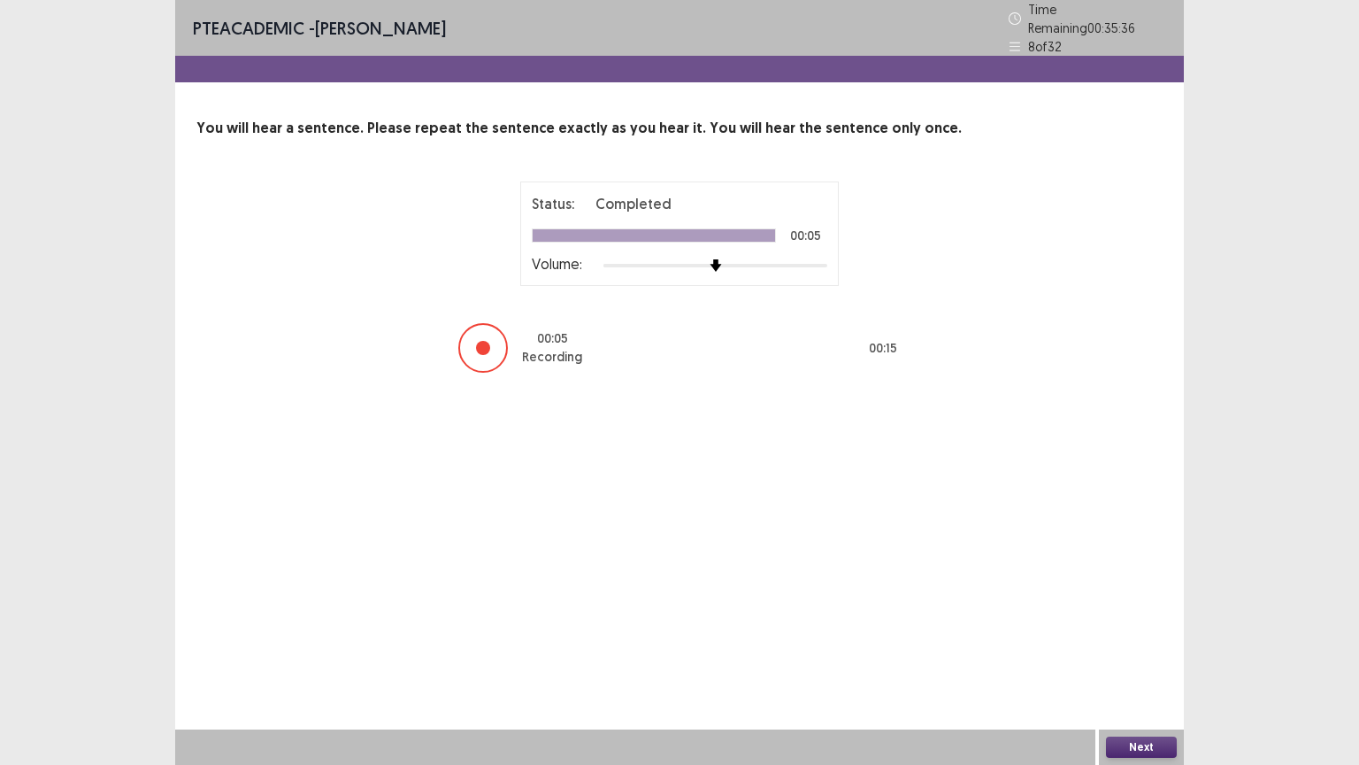
click at [1152, 652] on button "Next" at bounding box center [1141, 746] width 71 height 21
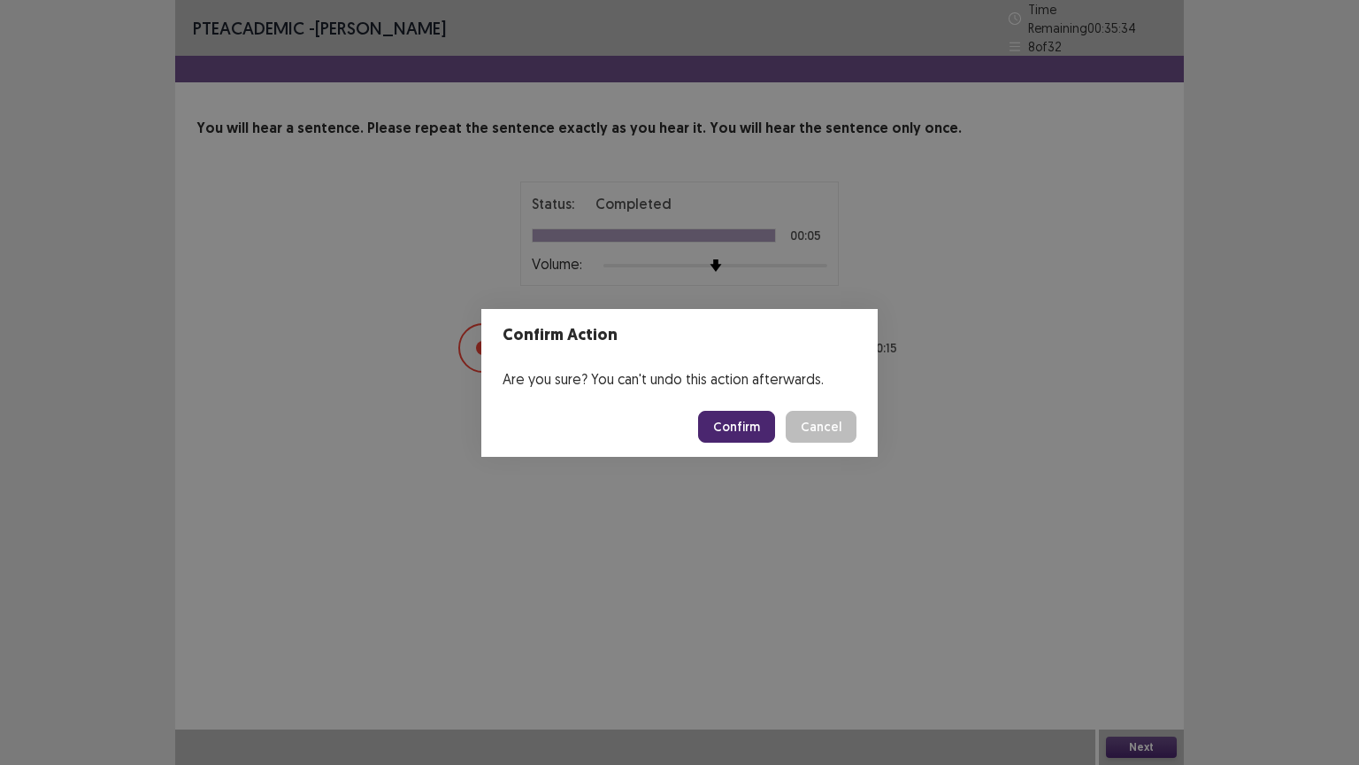
click at [747, 425] on button "Confirm" at bounding box center [736, 427] width 77 height 32
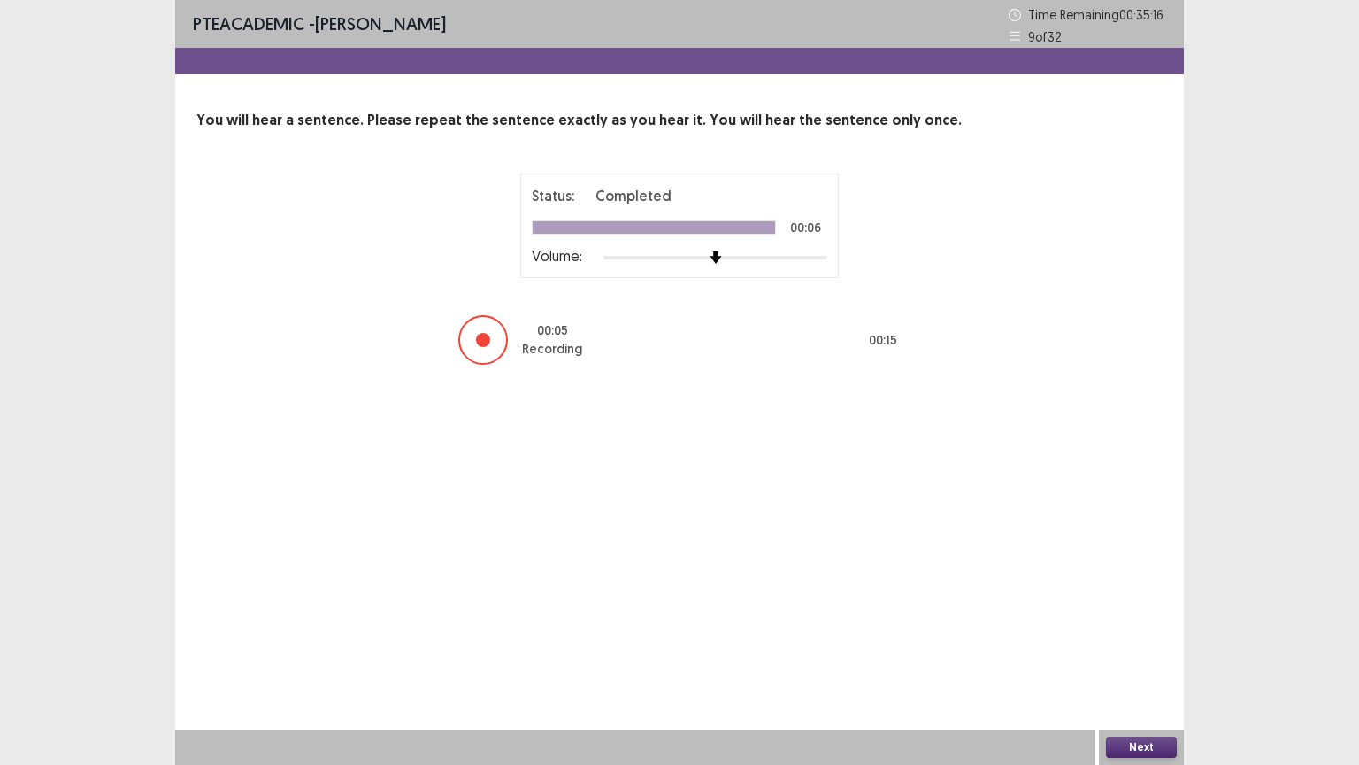
click at [1159, 652] on button "Next" at bounding box center [1141, 746] width 71 height 21
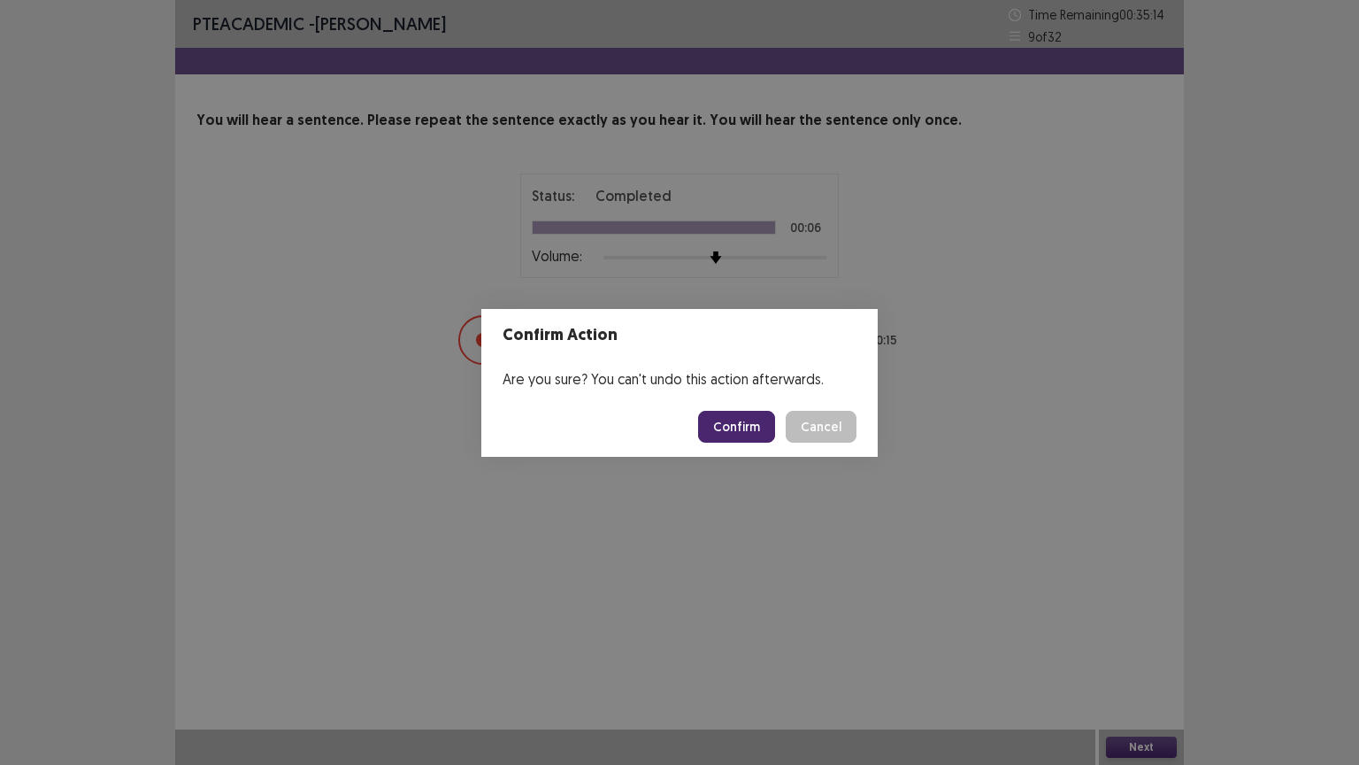
click at [743, 423] on button "Confirm" at bounding box center [736, 427] width 77 height 32
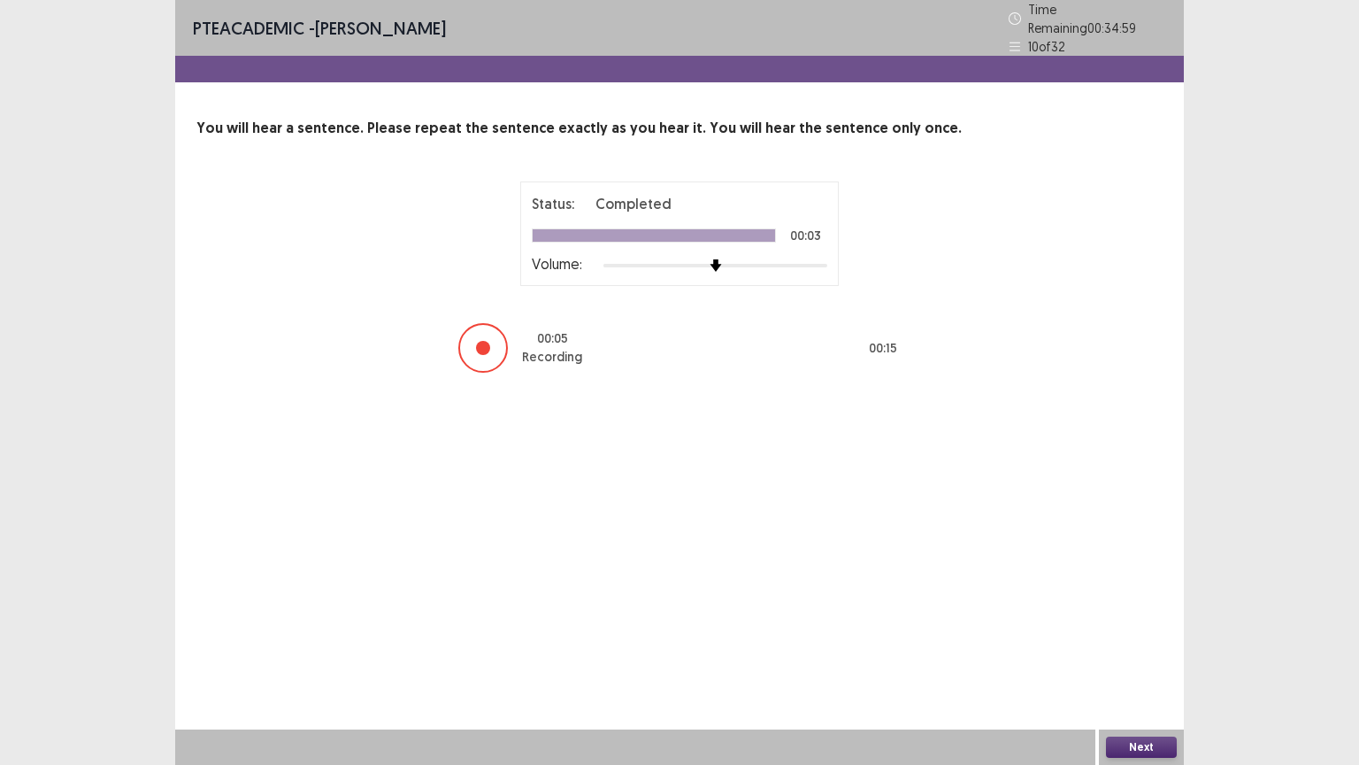
drag, startPoint x: 1153, startPoint y: 742, endPoint x: 1081, endPoint y: 658, distance: 111.1
click at [1150, 652] on div "Next" at bounding box center [1141, 746] width 85 height 35
click at [1133, 652] on button "Next" at bounding box center [1141, 746] width 71 height 21
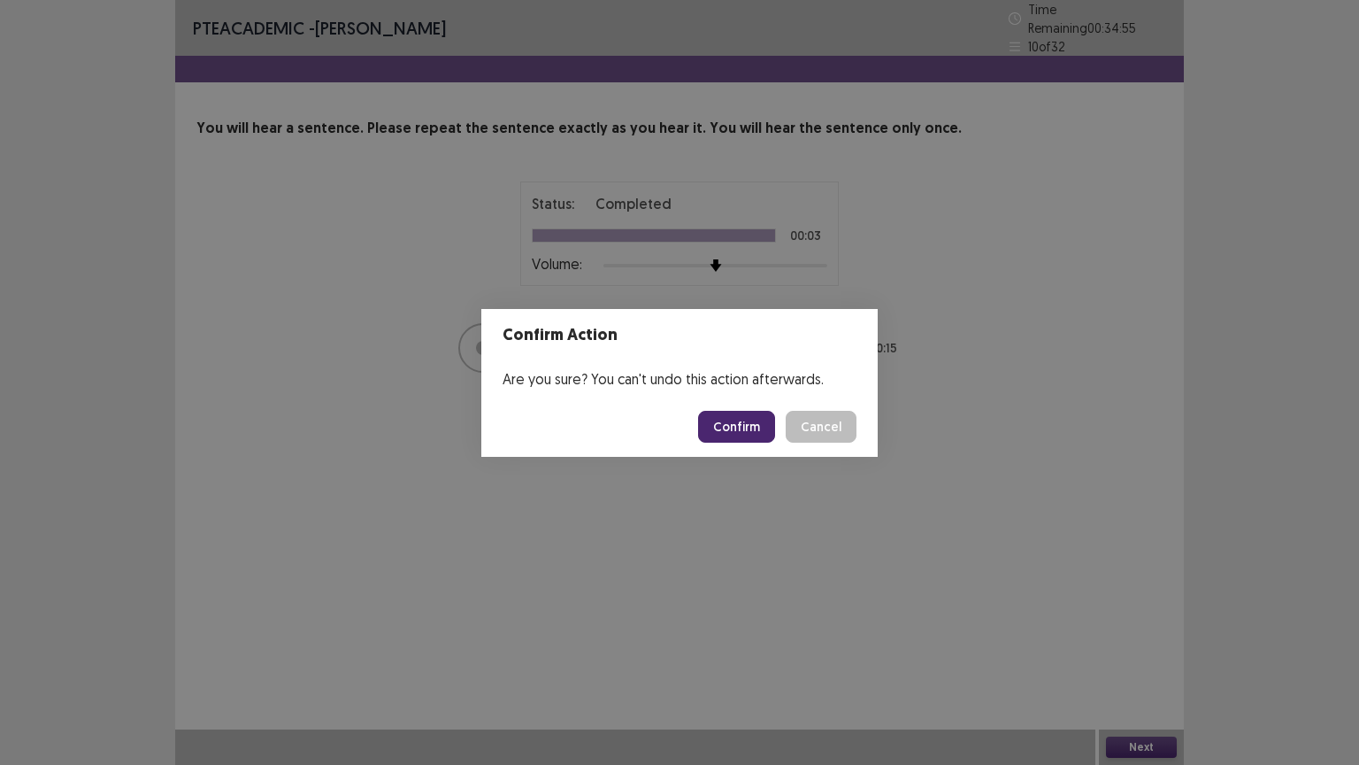
click at [740, 425] on button "Confirm" at bounding box center [736, 427] width 77 height 32
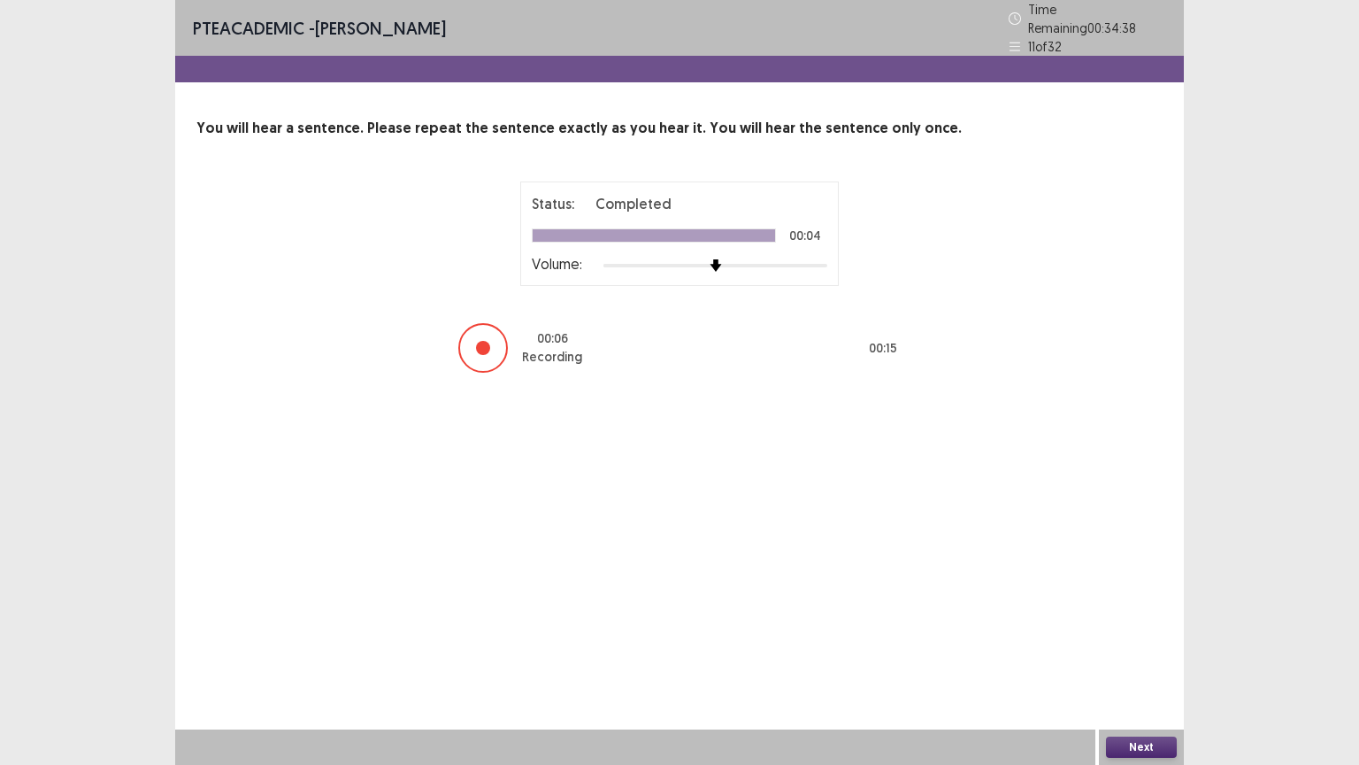
click at [1135, 652] on button "Next" at bounding box center [1141, 746] width 71 height 21
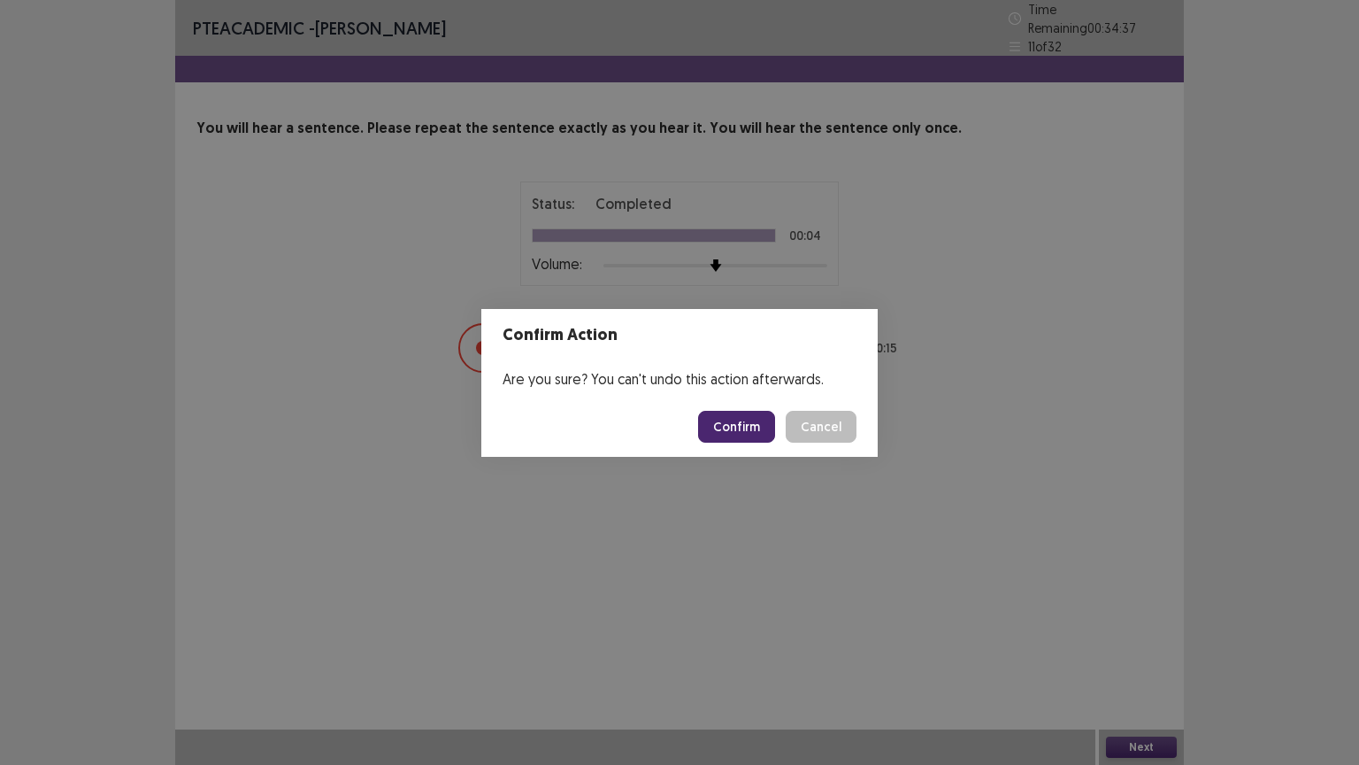
click at [755, 419] on button "Confirm" at bounding box center [736, 427] width 77 height 32
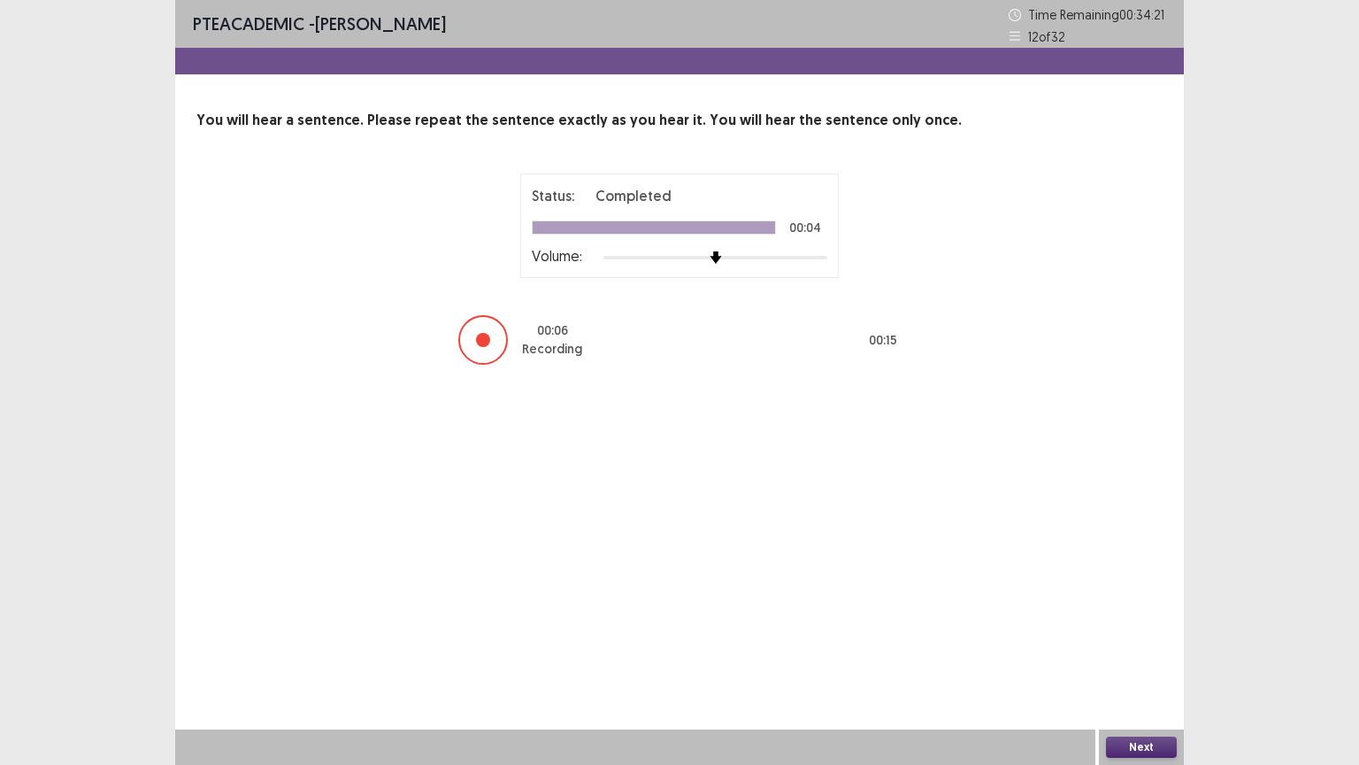
click at [1156, 652] on button "Next" at bounding box center [1141, 746] width 71 height 21
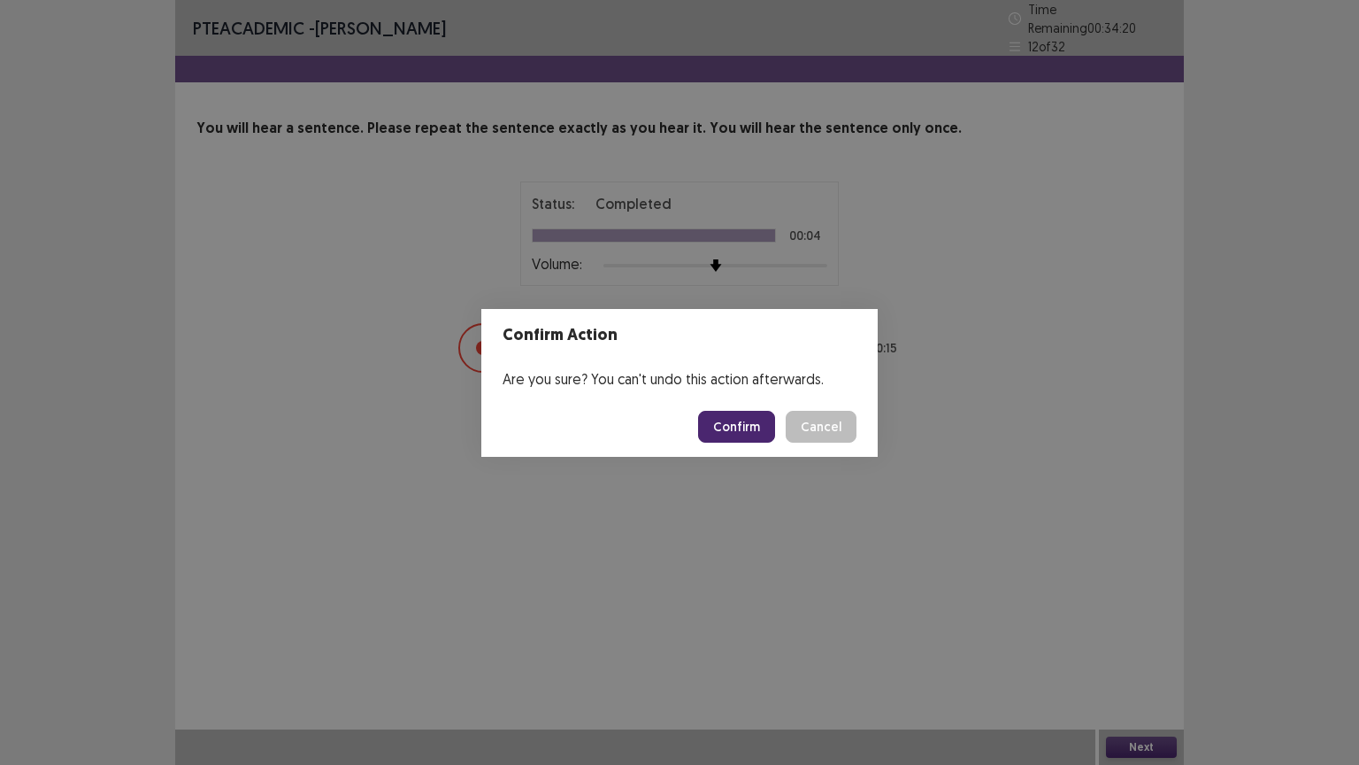
click at [722, 421] on button "Confirm" at bounding box center [736, 427] width 77 height 32
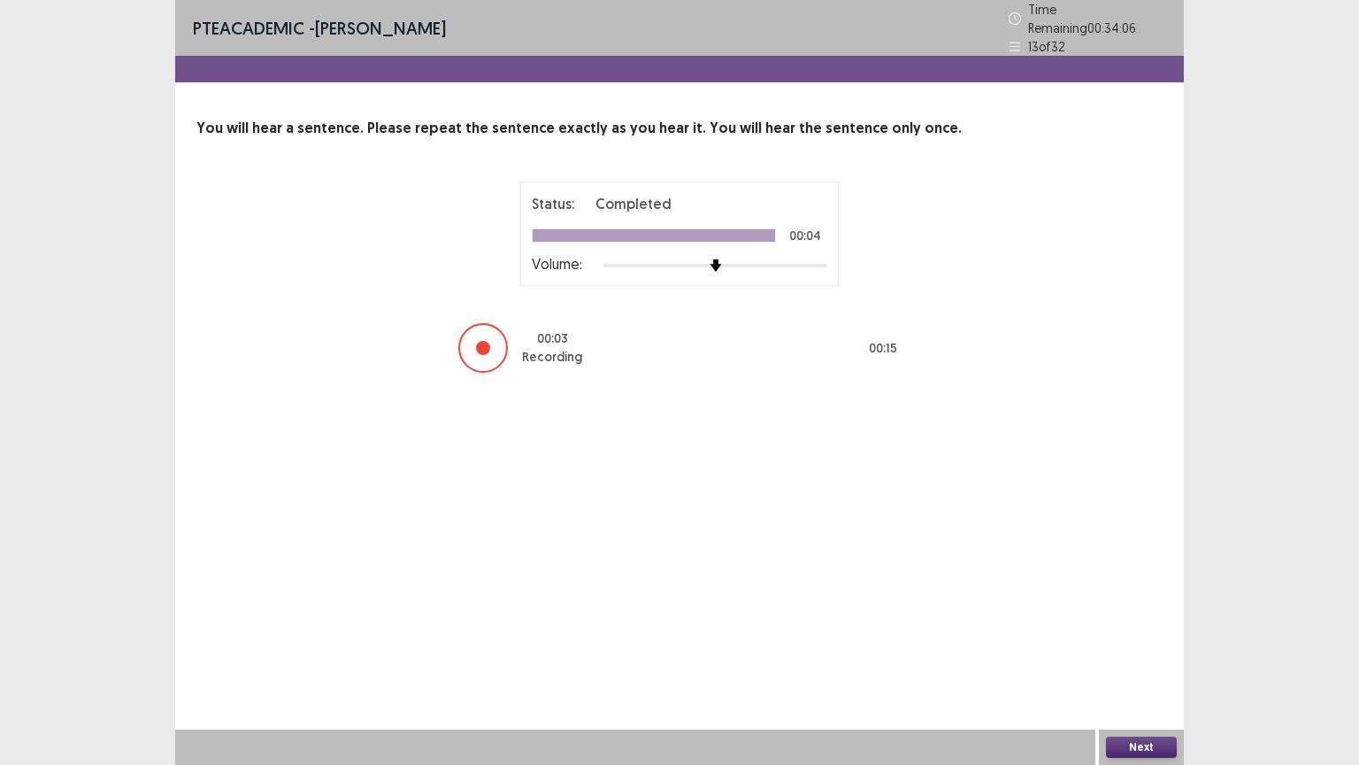
click at [1154, 652] on button "Next" at bounding box center [1141, 746] width 71 height 21
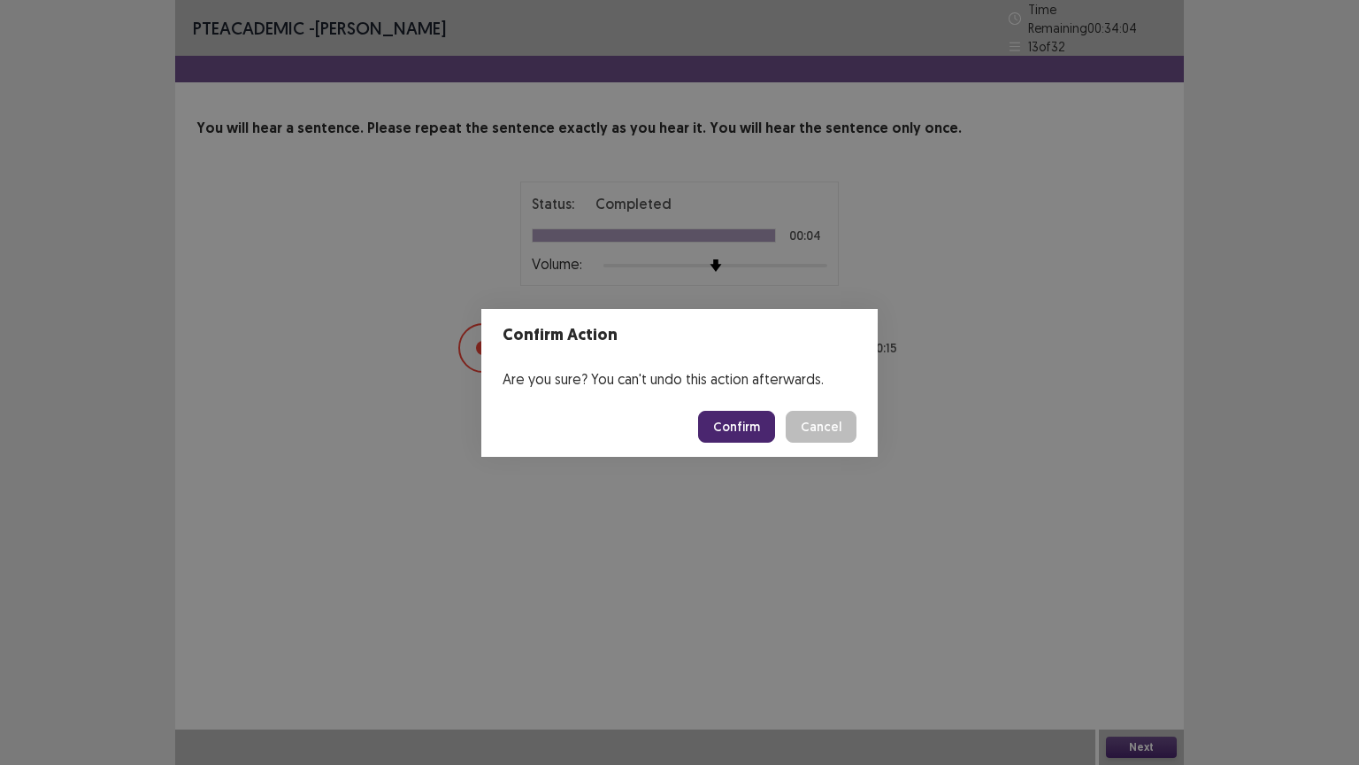
click at [749, 416] on button "Confirm" at bounding box center [736, 427] width 77 height 32
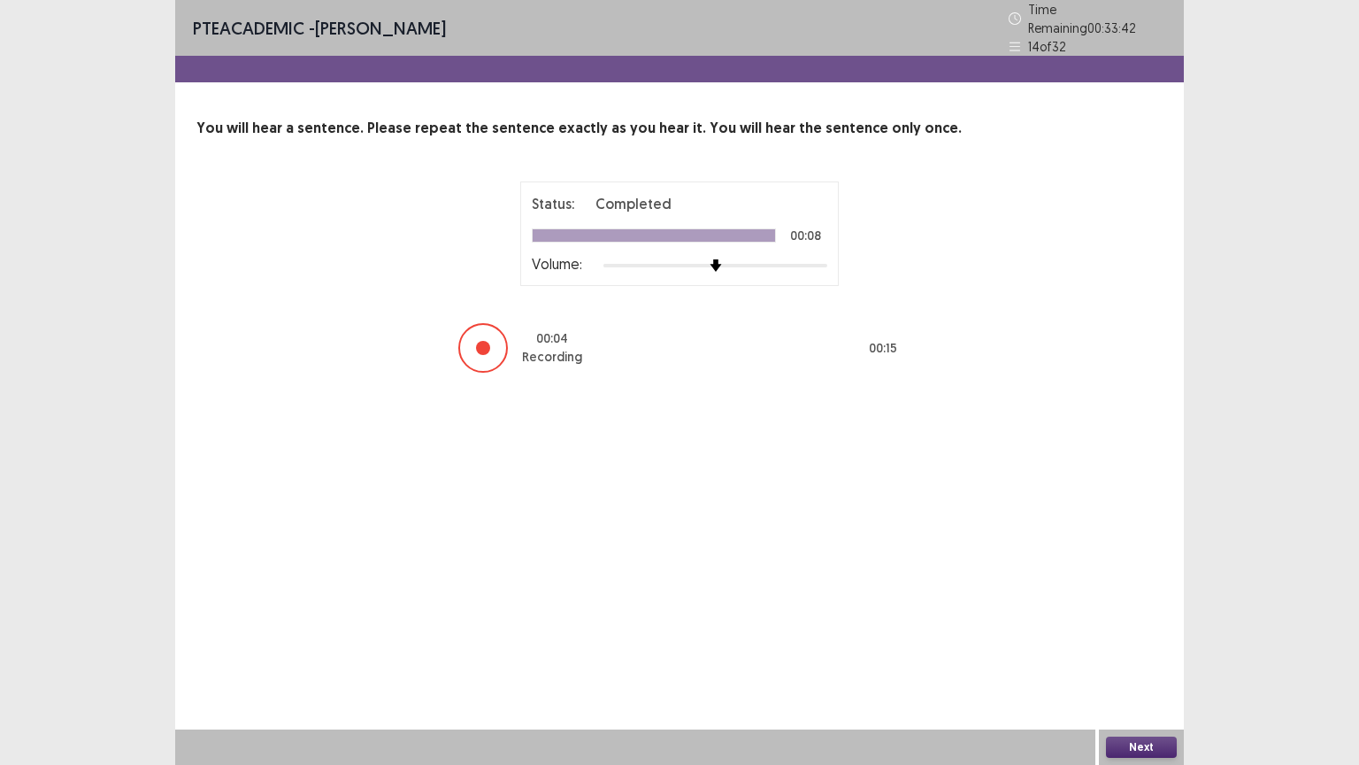
click at [1139, 652] on button "Next" at bounding box center [1141, 746] width 71 height 21
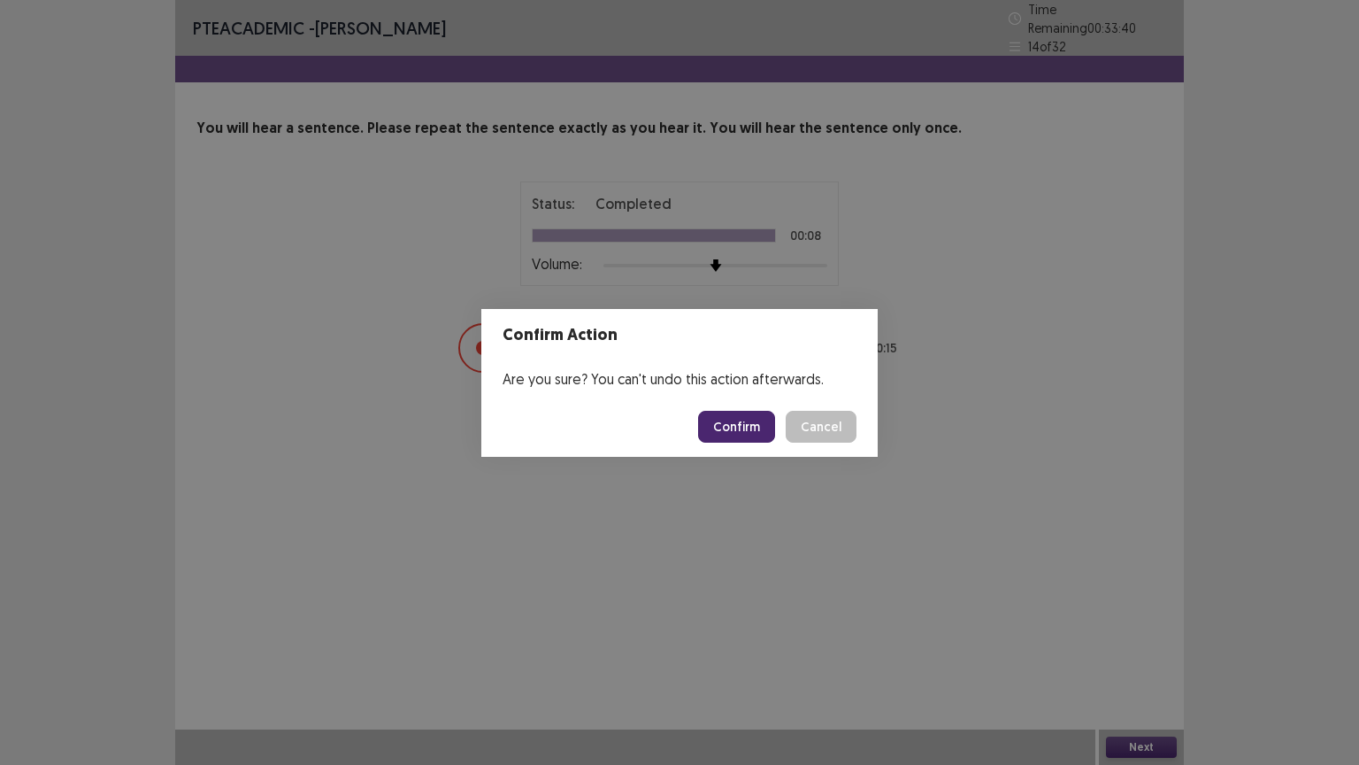
click at [730, 420] on button "Confirm" at bounding box center [736, 427] width 77 height 32
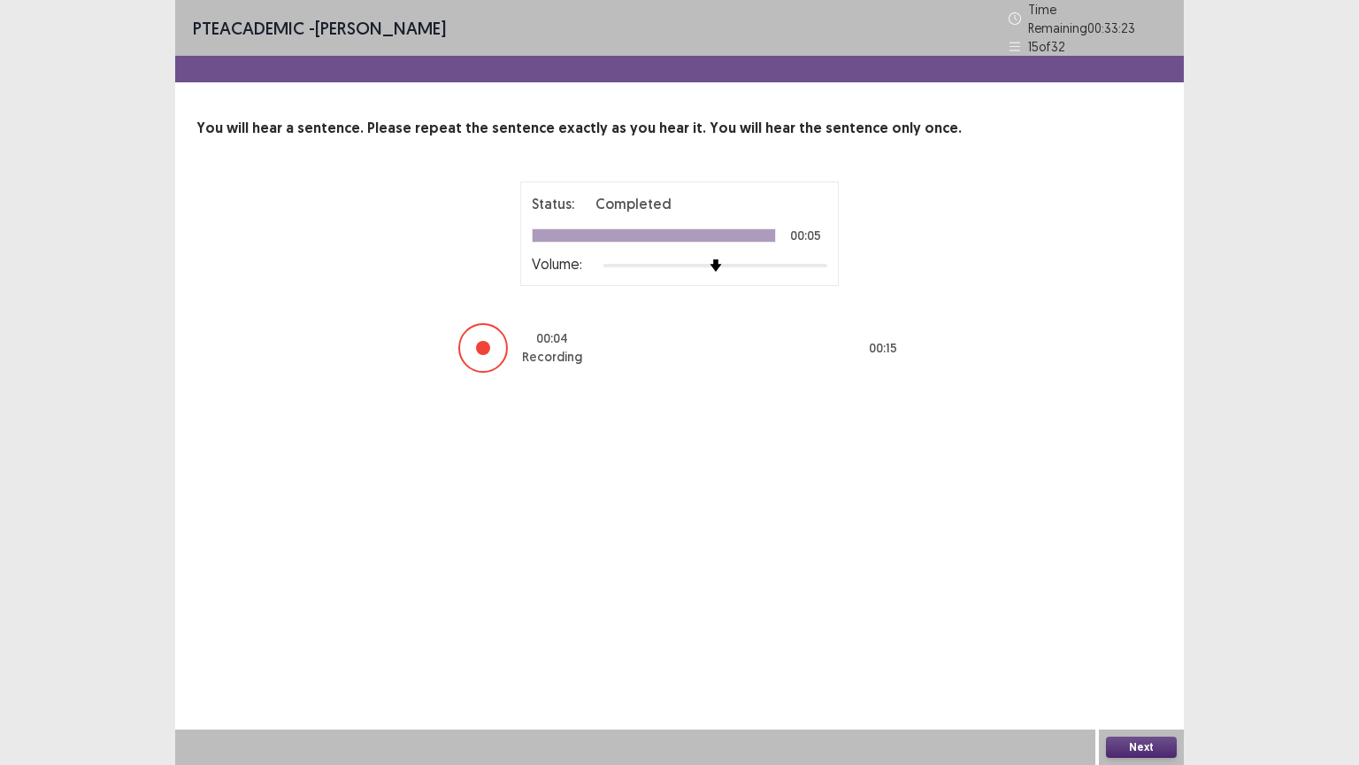
click at [1160, 652] on button "Next" at bounding box center [1141, 746] width 71 height 21
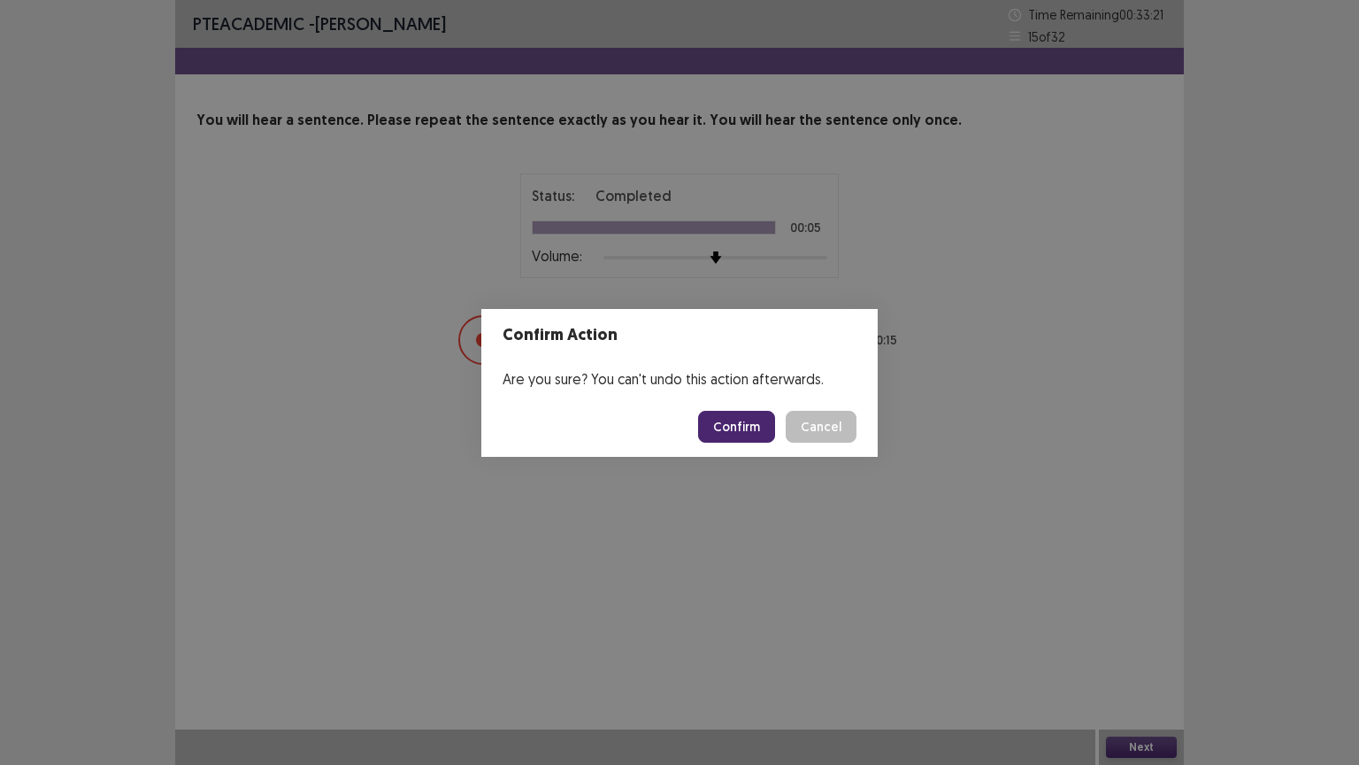
click at [744, 421] on button "Confirm" at bounding box center [736, 427] width 77 height 32
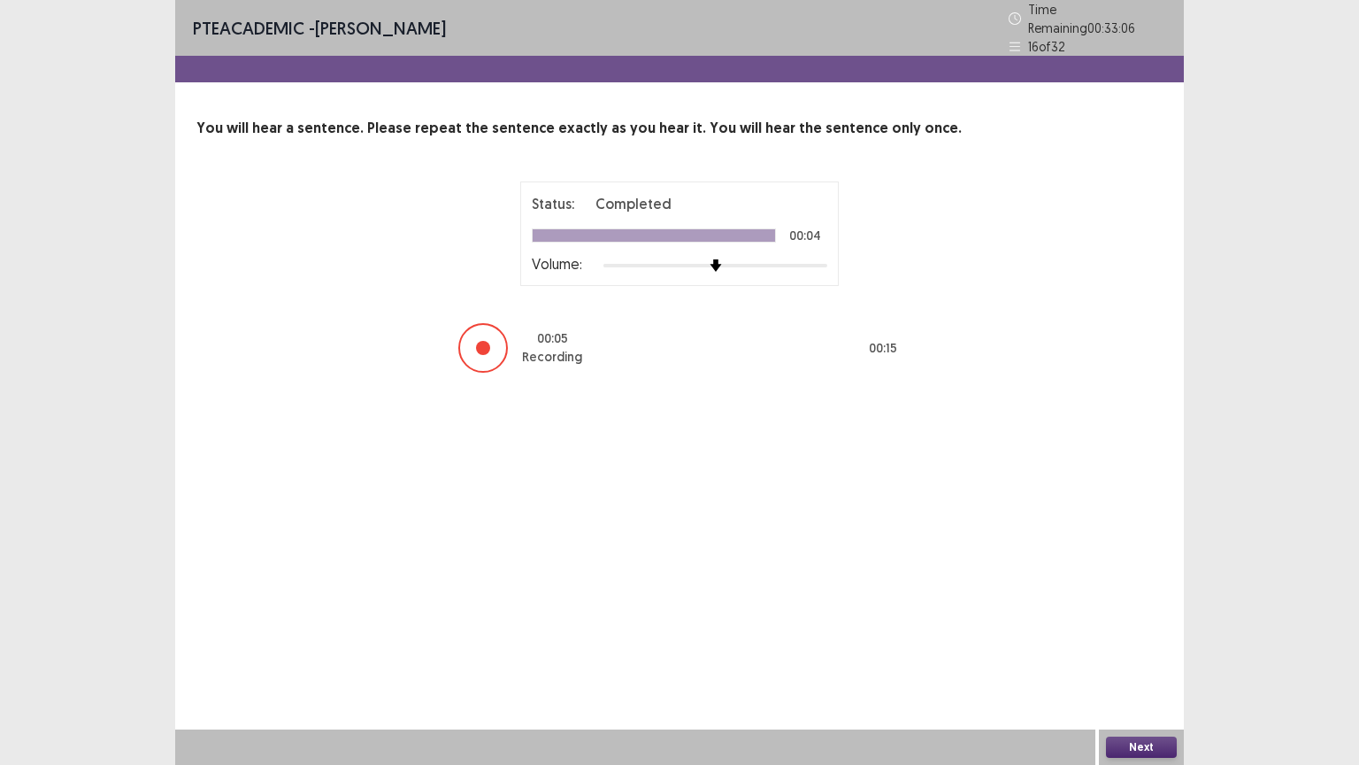
click at [1155, 652] on button "Next" at bounding box center [1141, 746] width 71 height 21
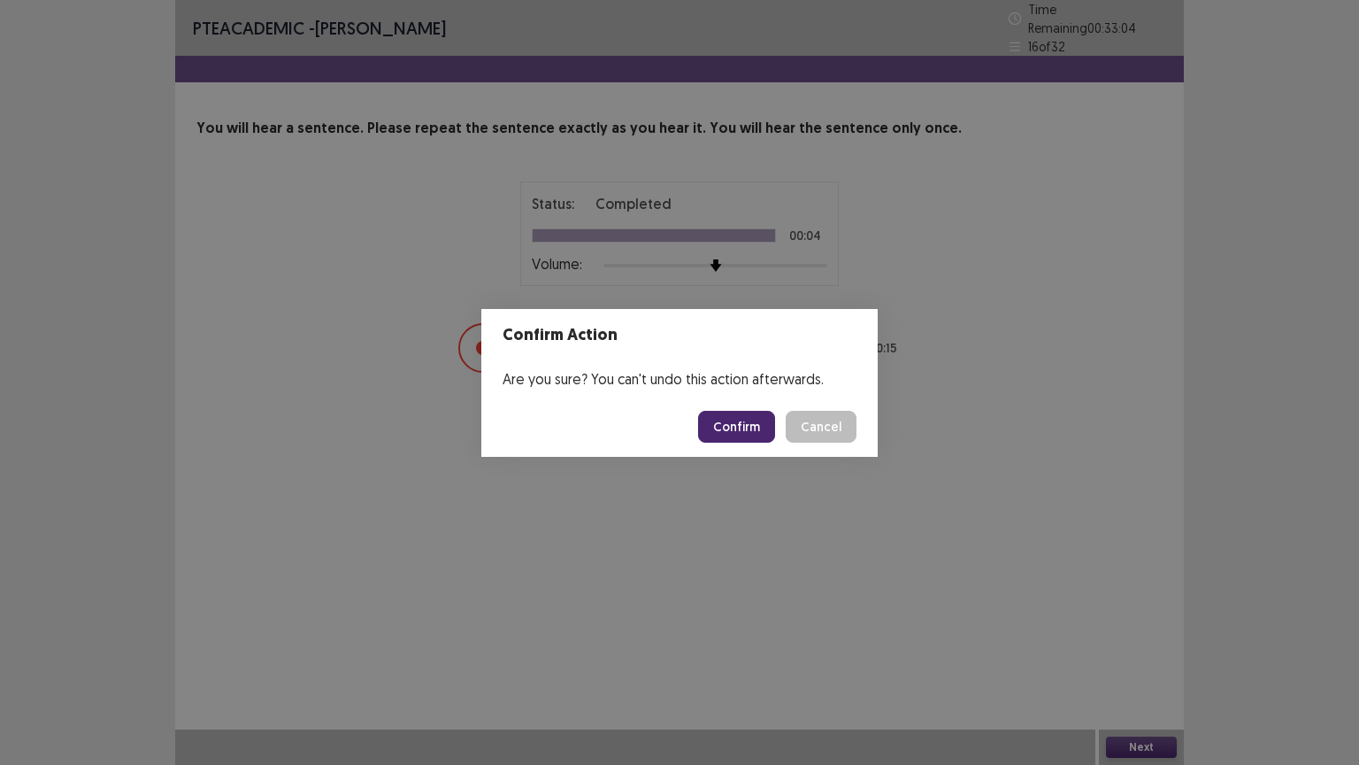
click at [737, 424] on button "Confirm" at bounding box center [736, 427] width 77 height 32
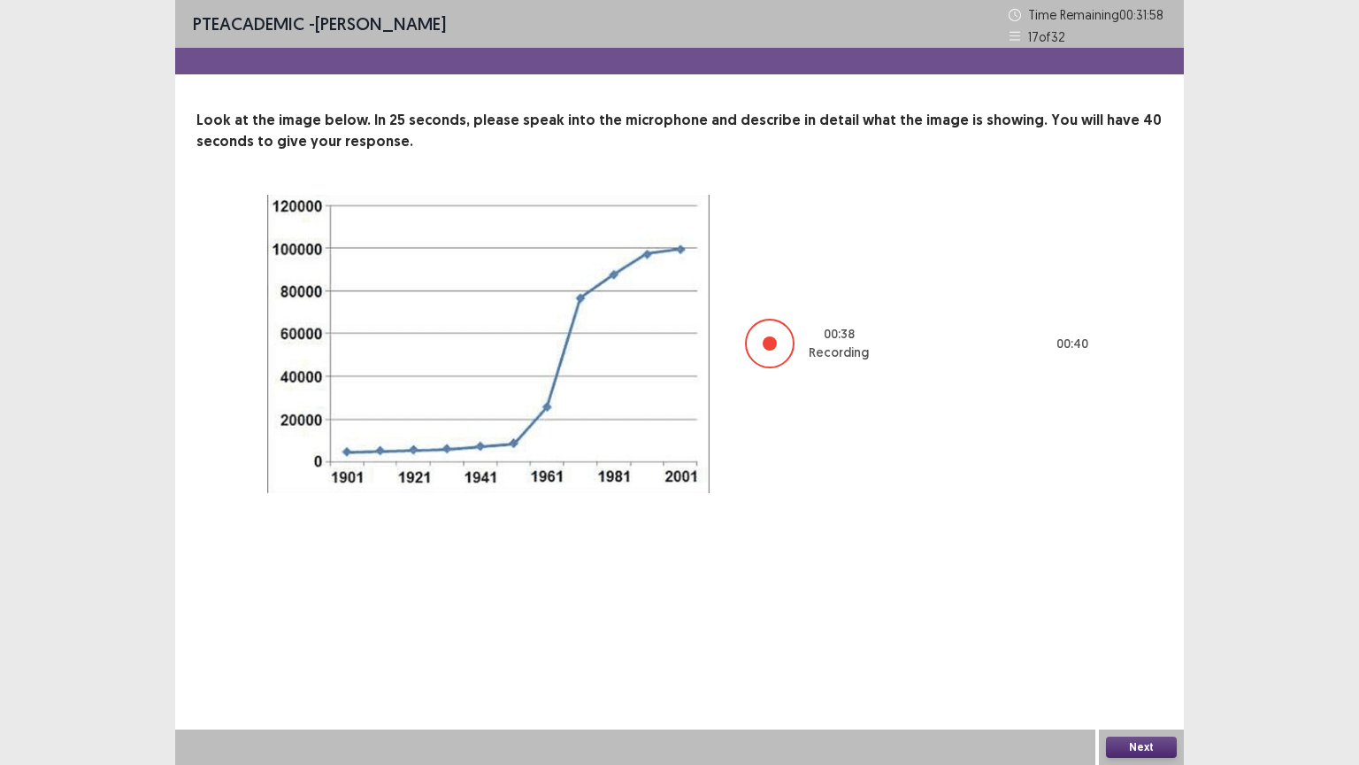
drag, startPoint x: 1140, startPoint y: 750, endPoint x: 1144, endPoint y: 739, distance: 11.5
click at [1144, 652] on button "Next" at bounding box center [1141, 746] width 71 height 21
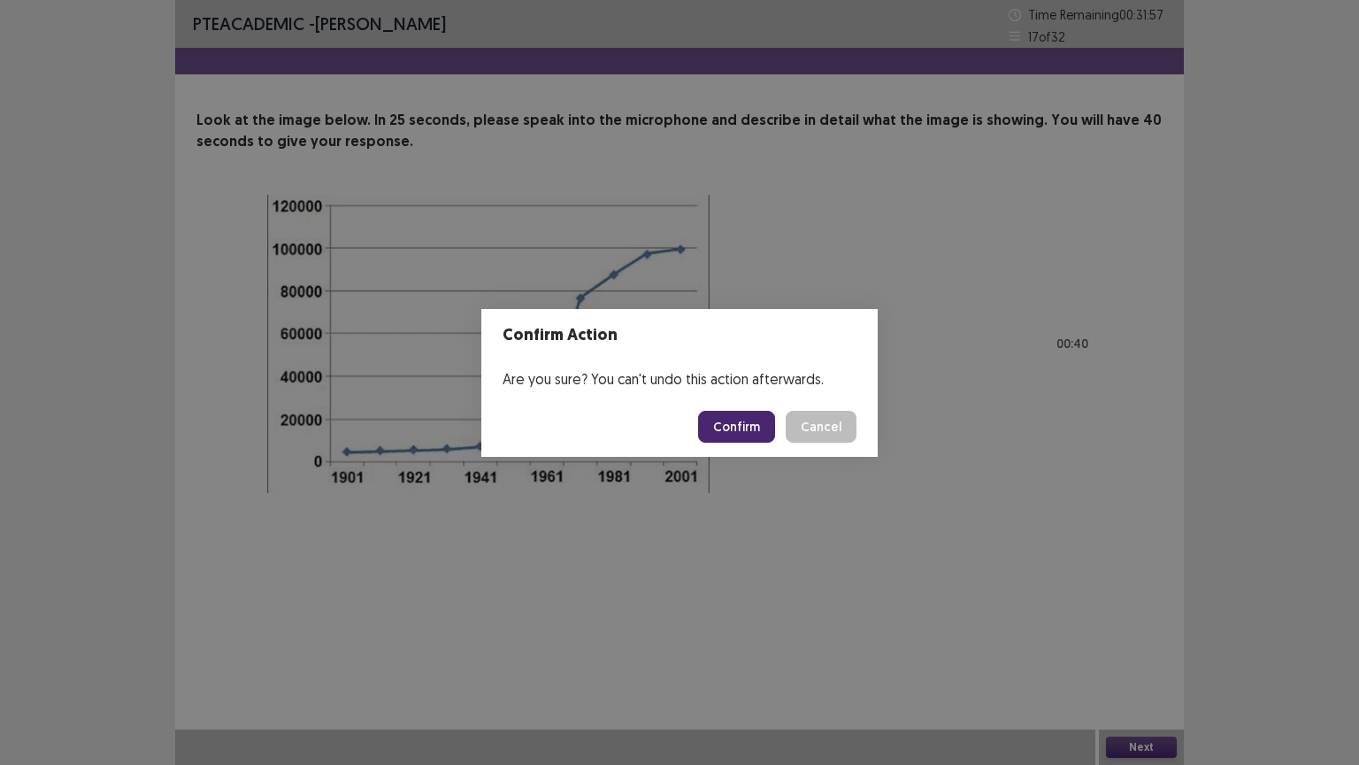
click at [743, 424] on button "Confirm" at bounding box center [736, 427] width 77 height 32
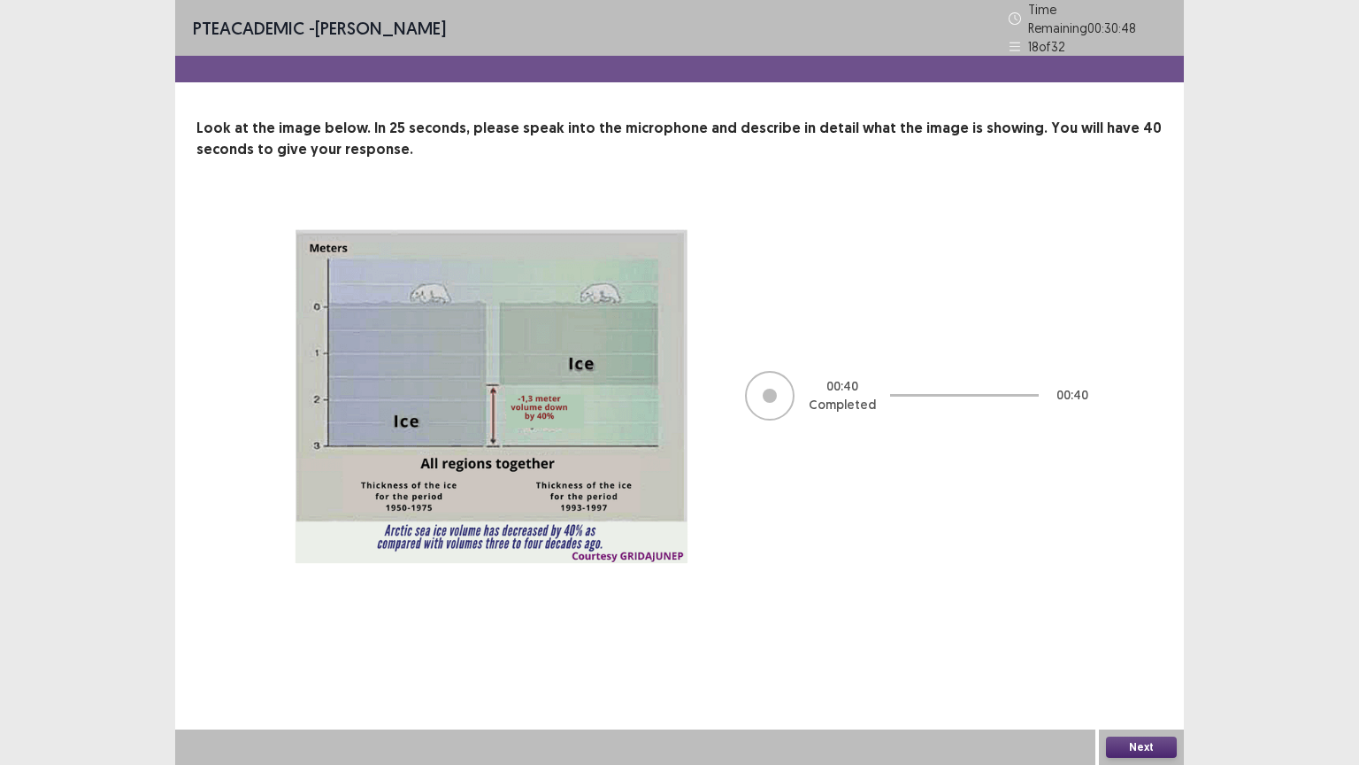
click at [1156, 652] on button "Next" at bounding box center [1141, 746] width 71 height 21
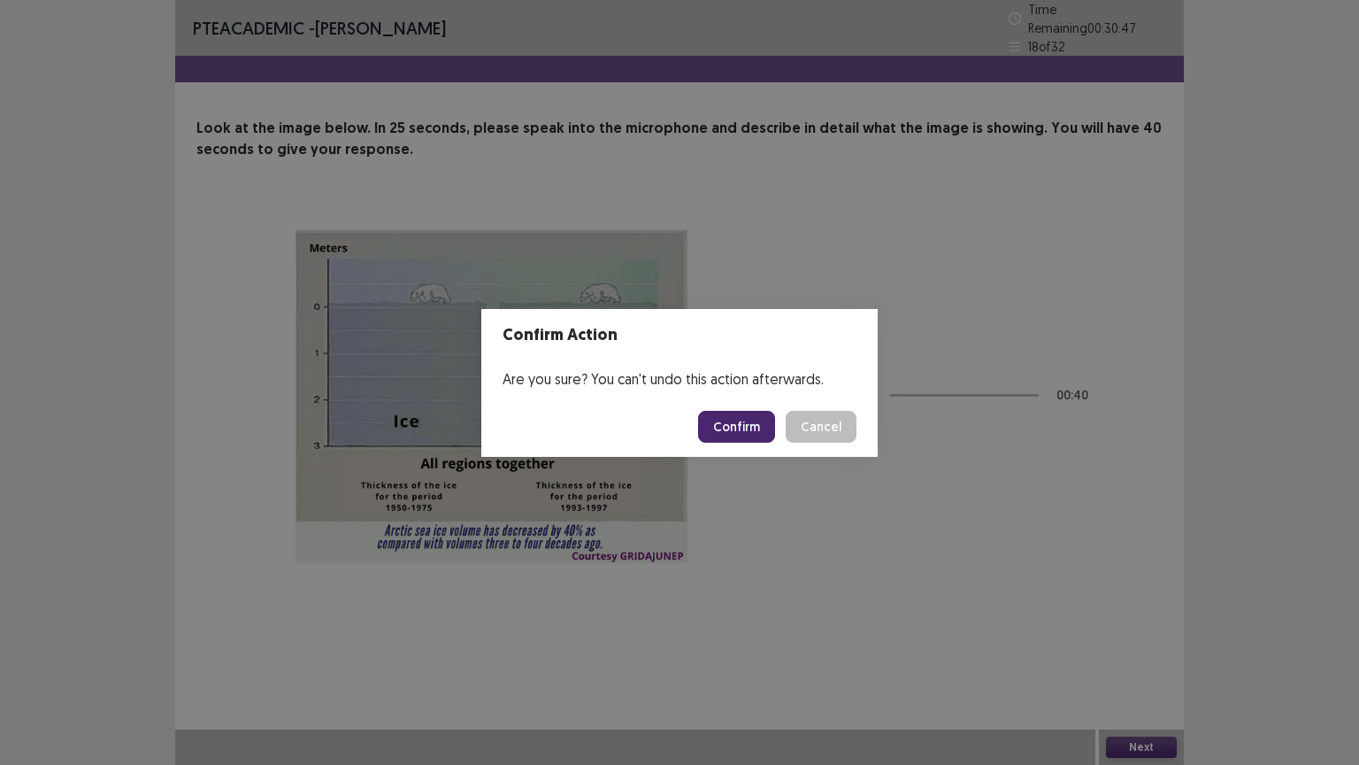
click at [722, 425] on button "Confirm" at bounding box center [736, 427] width 77 height 32
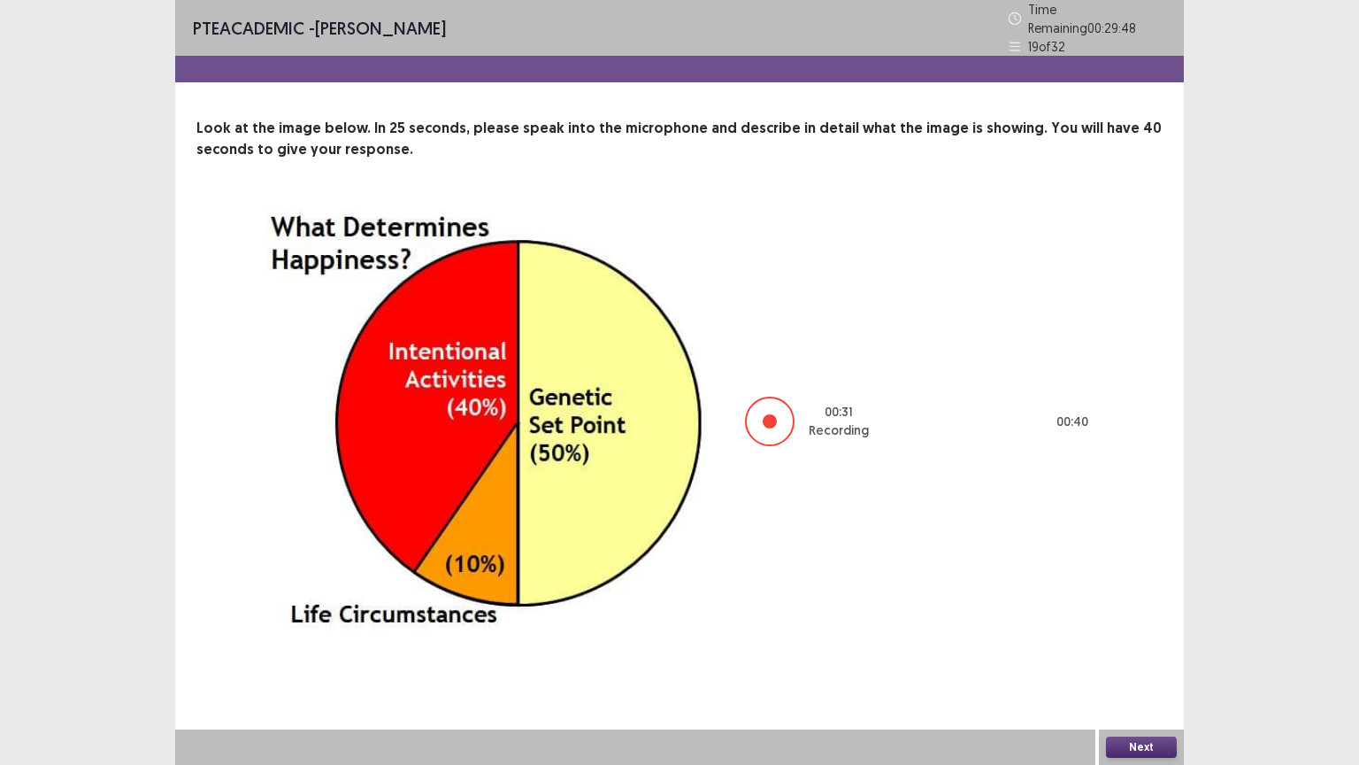
click at [1121, 652] on button "Next" at bounding box center [1141, 746] width 71 height 21
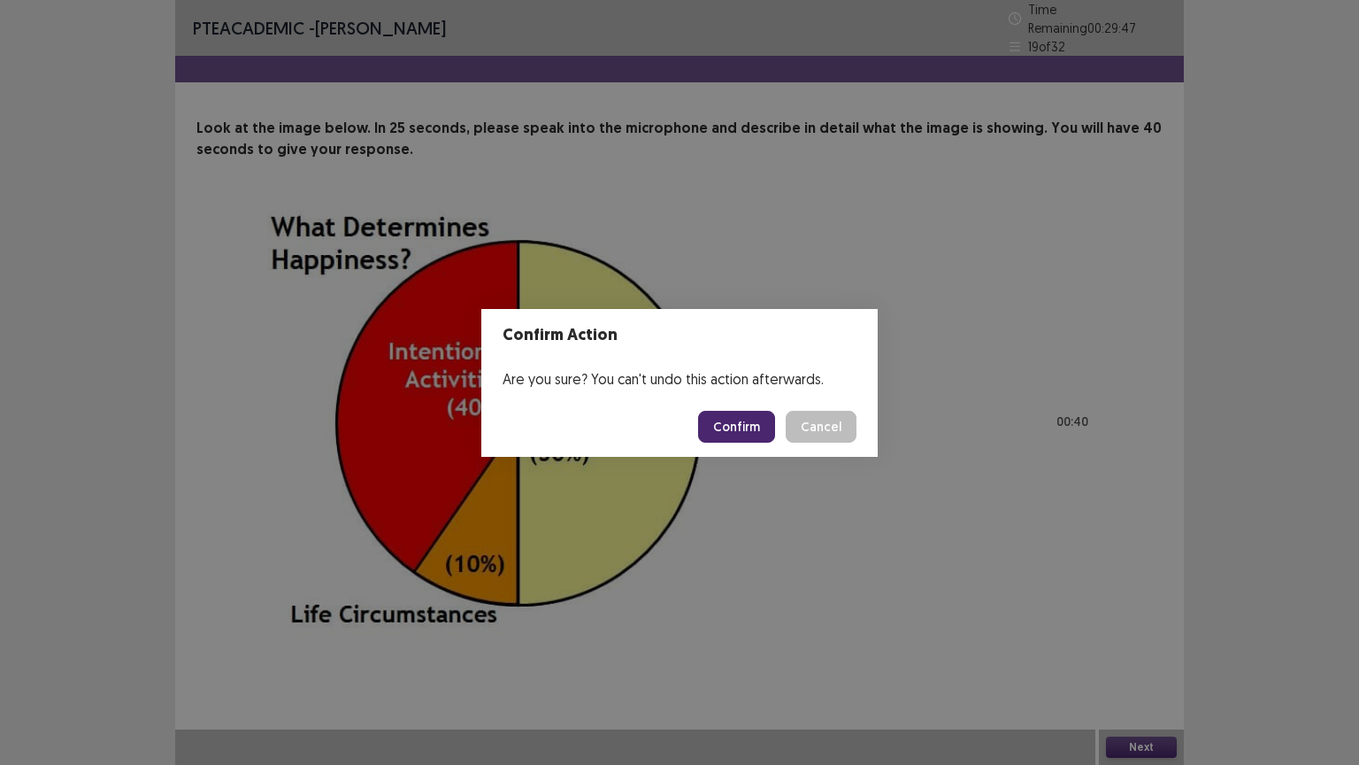
click at [736, 421] on button "Confirm" at bounding box center [736, 427] width 77 height 32
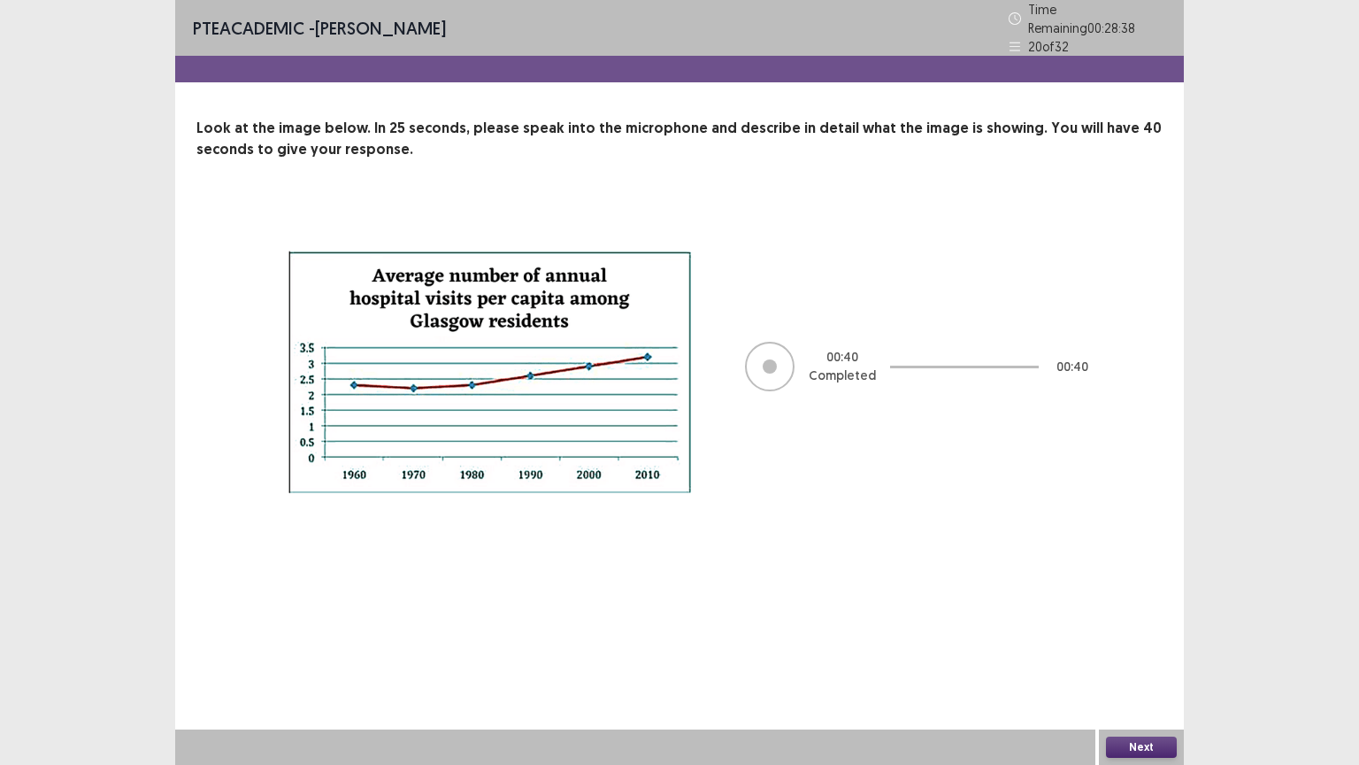
click at [1147, 652] on button "Next" at bounding box center [1141, 746] width 71 height 21
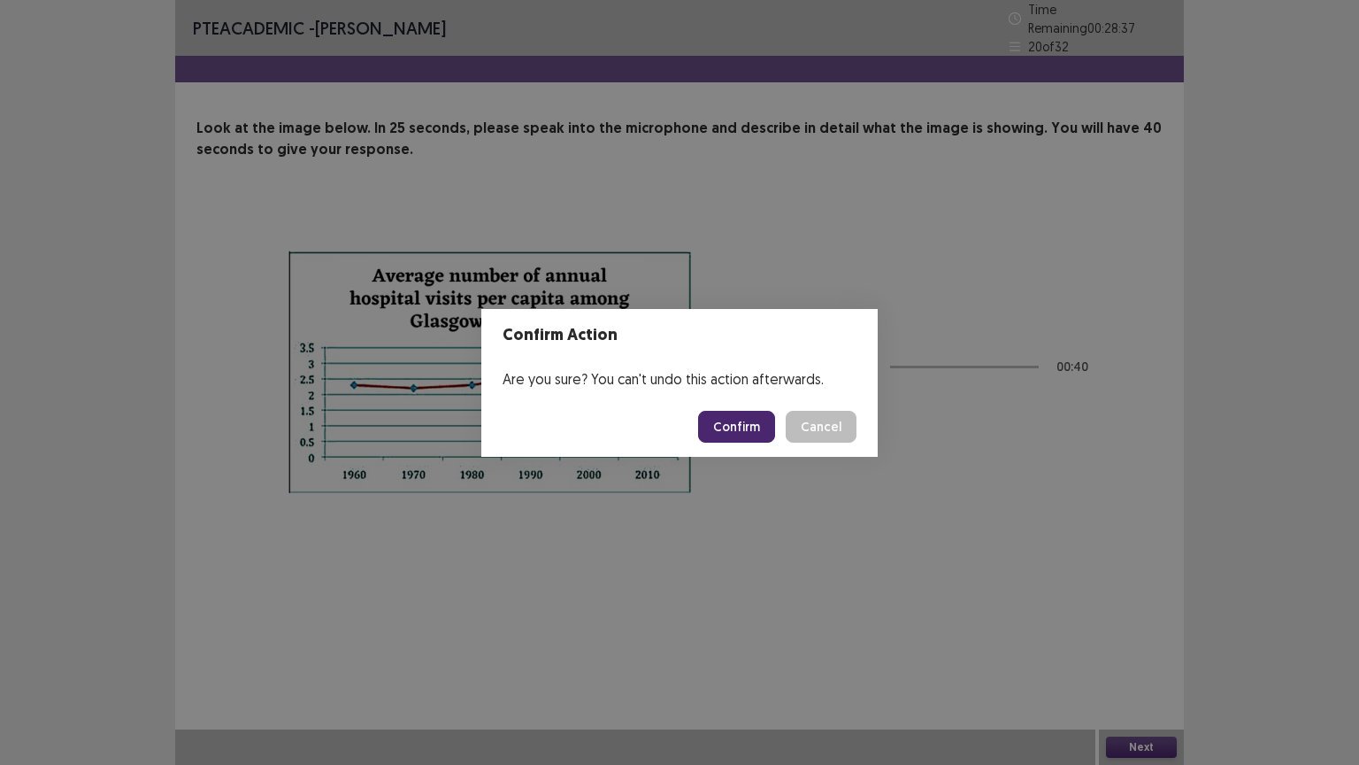
click at [747, 423] on button "Confirm" at bounding box center [736, 427] width 77 height 32
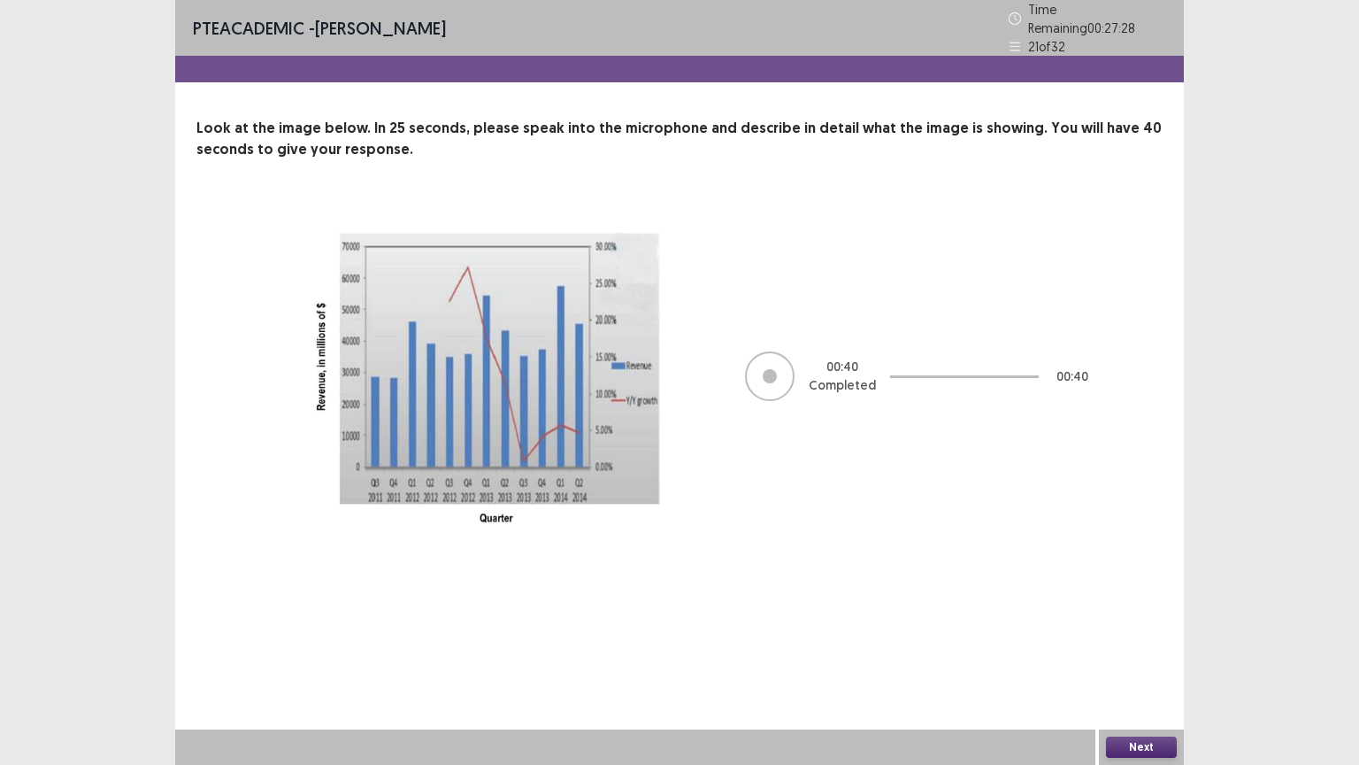
click at [1137, 652] on button "Next" at bounding box center [1141, 746] width 71 height 21
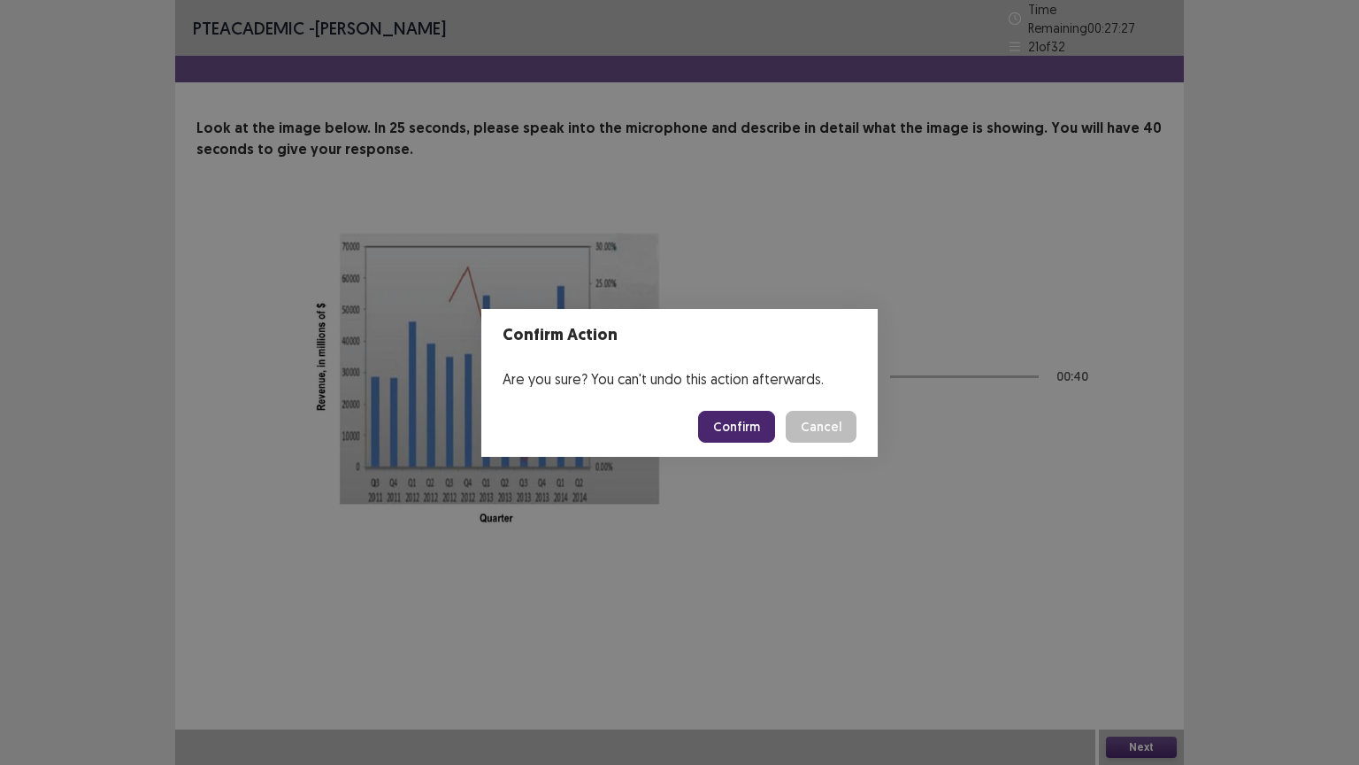
click at [734, 421] on button "Confirm" at bounding box center [736, 427] width 77 height 32
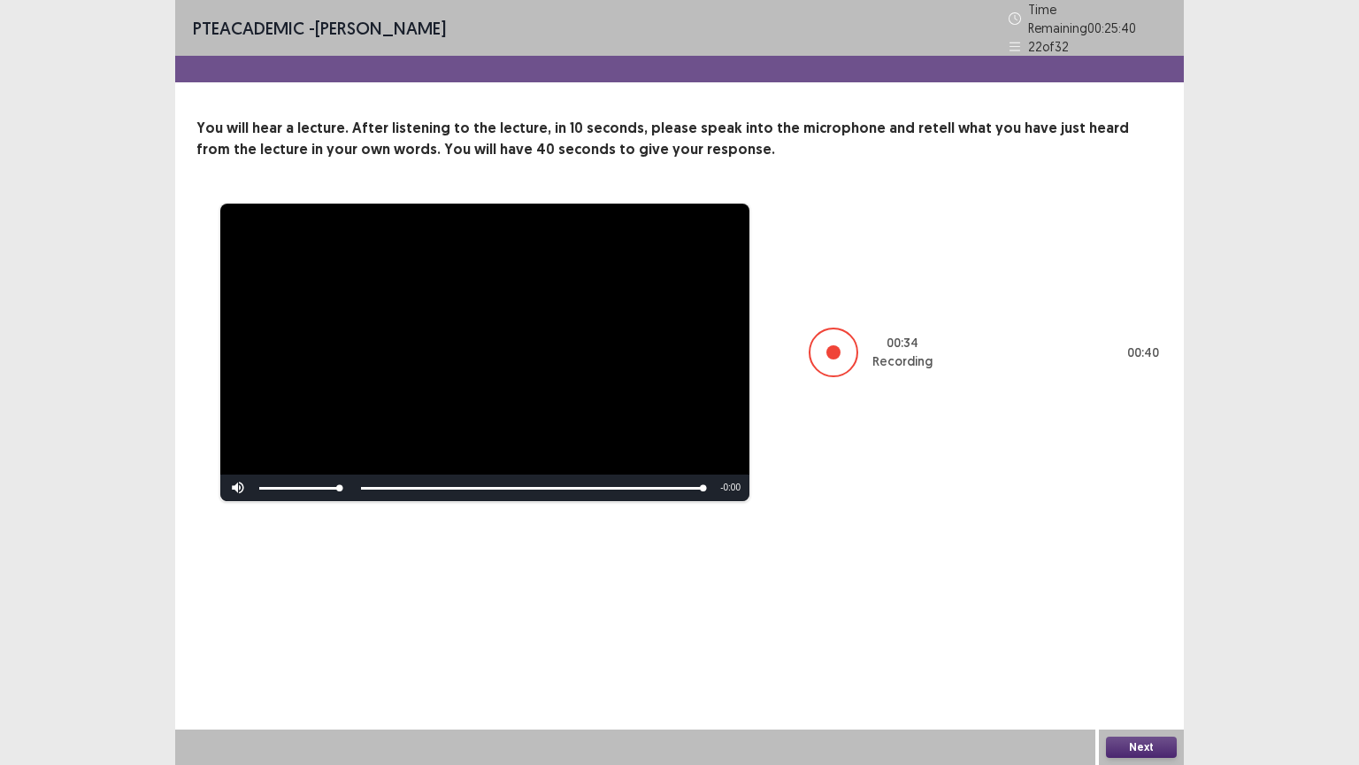
click at [1165, 652] on button "Next" at bounding box center [1141, 746] width 71 height 21
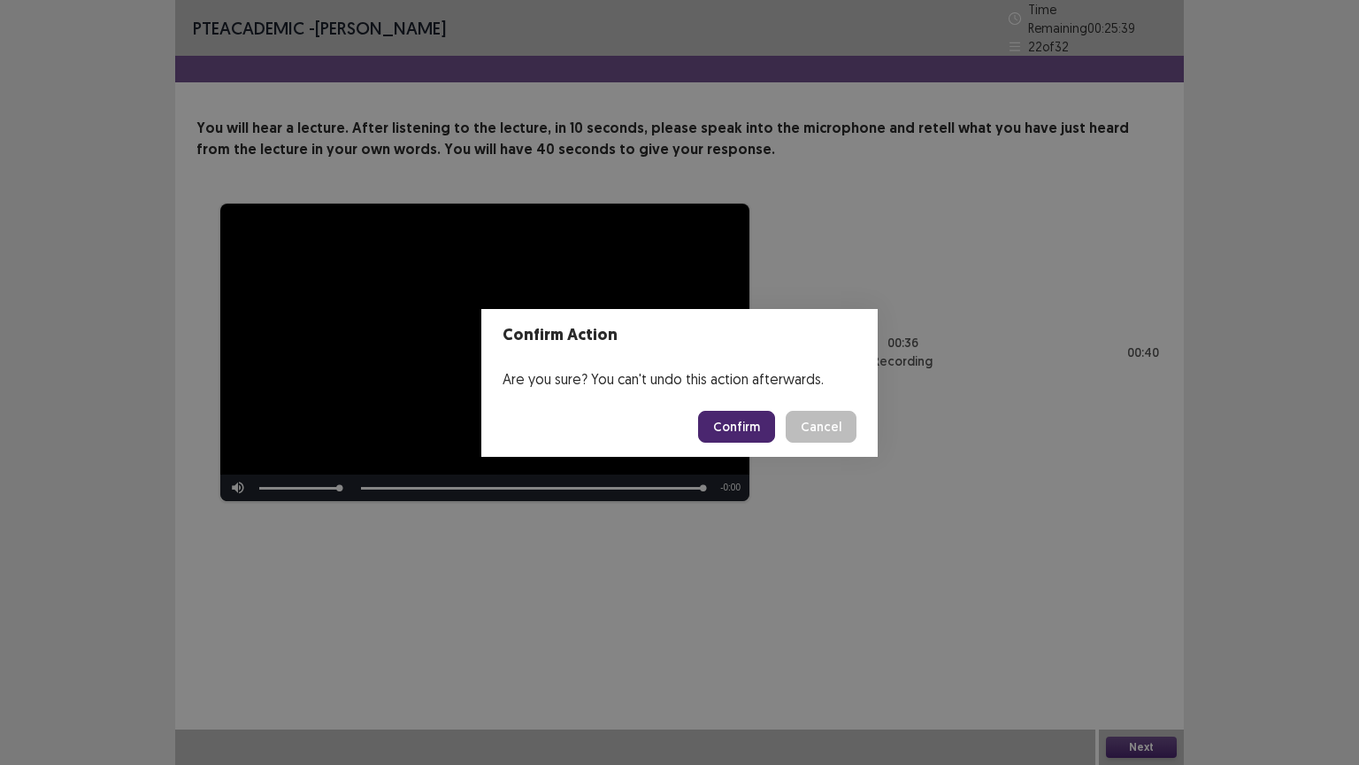
click at [757, 421] on button "Confirm" at bounding box center [736, 427] width 77 height 32
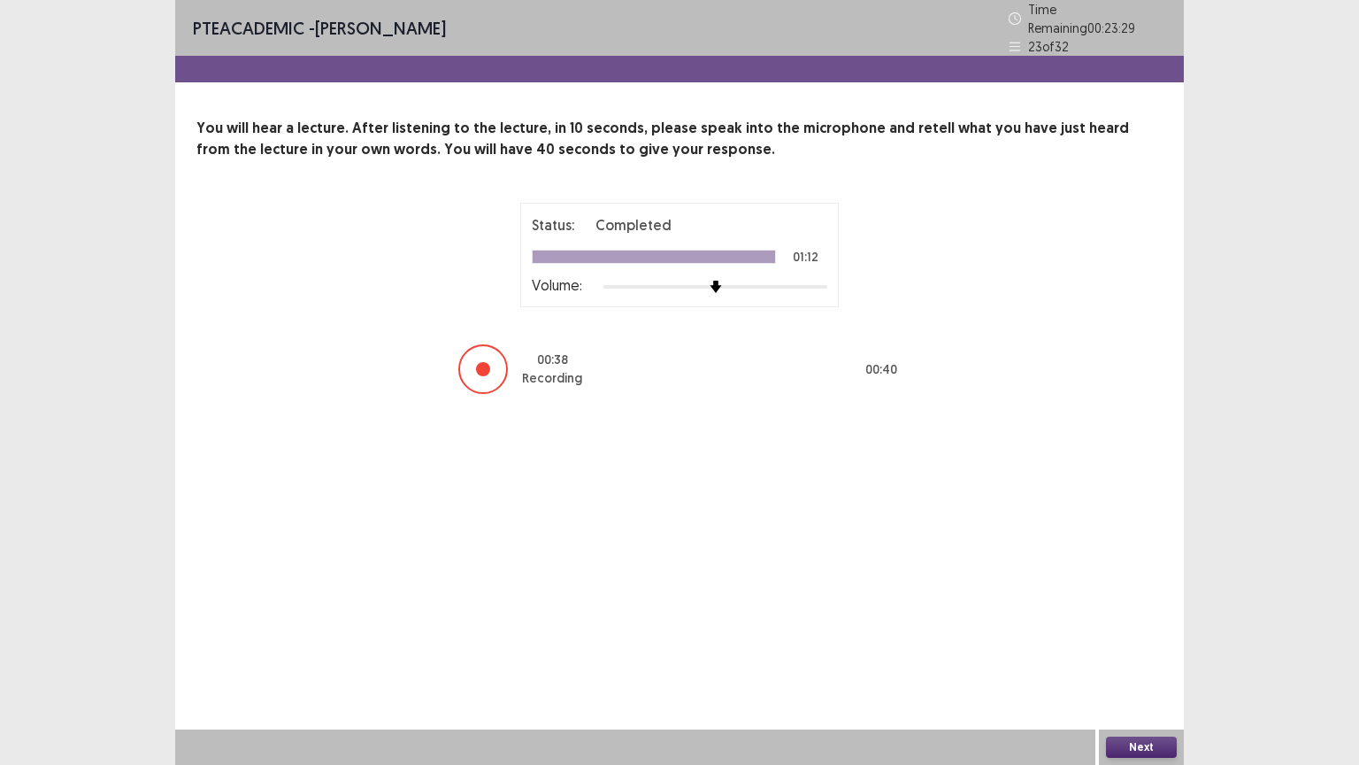
click at [1146, 652] on button "Next" at bounding box center [1141, 746] width 71 height 21
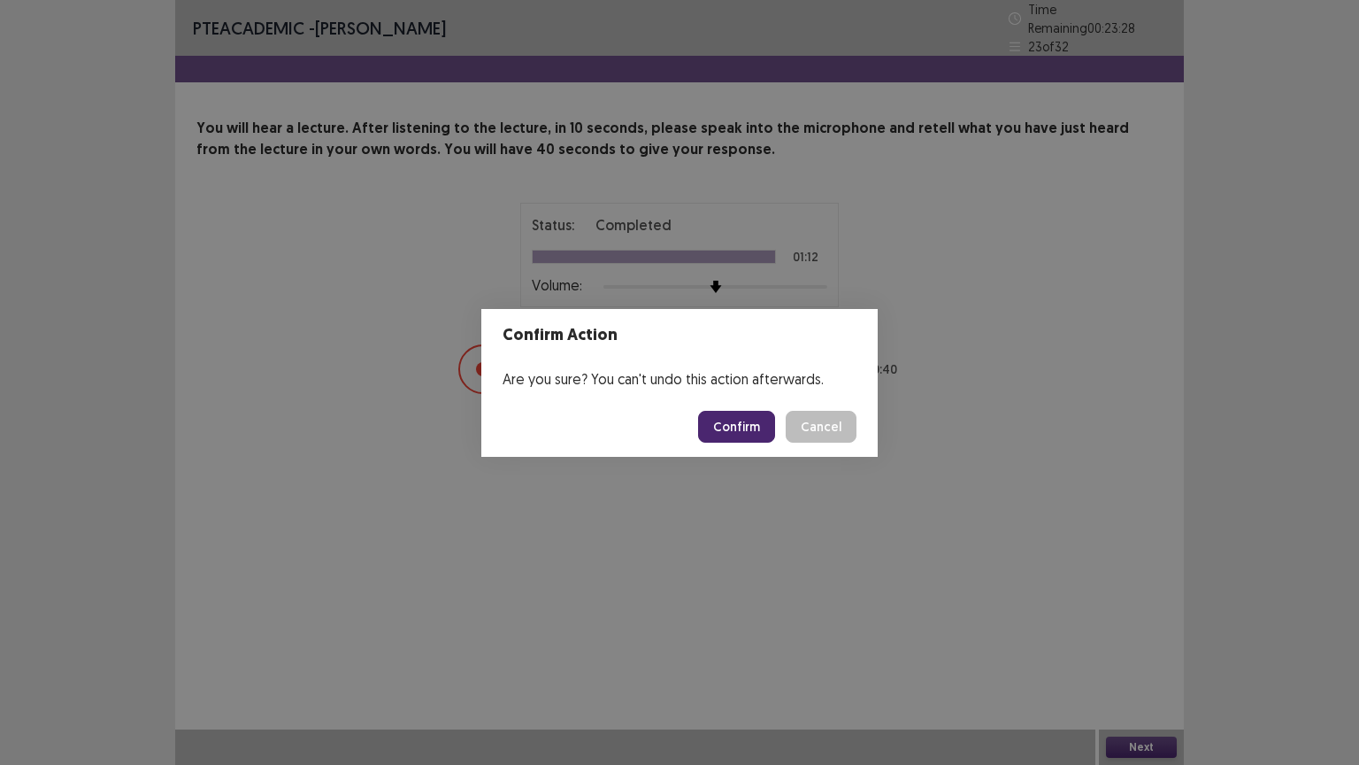
click at [748, 423] on button "Confirm" at bounding box center [736, 427] width 77 height 32
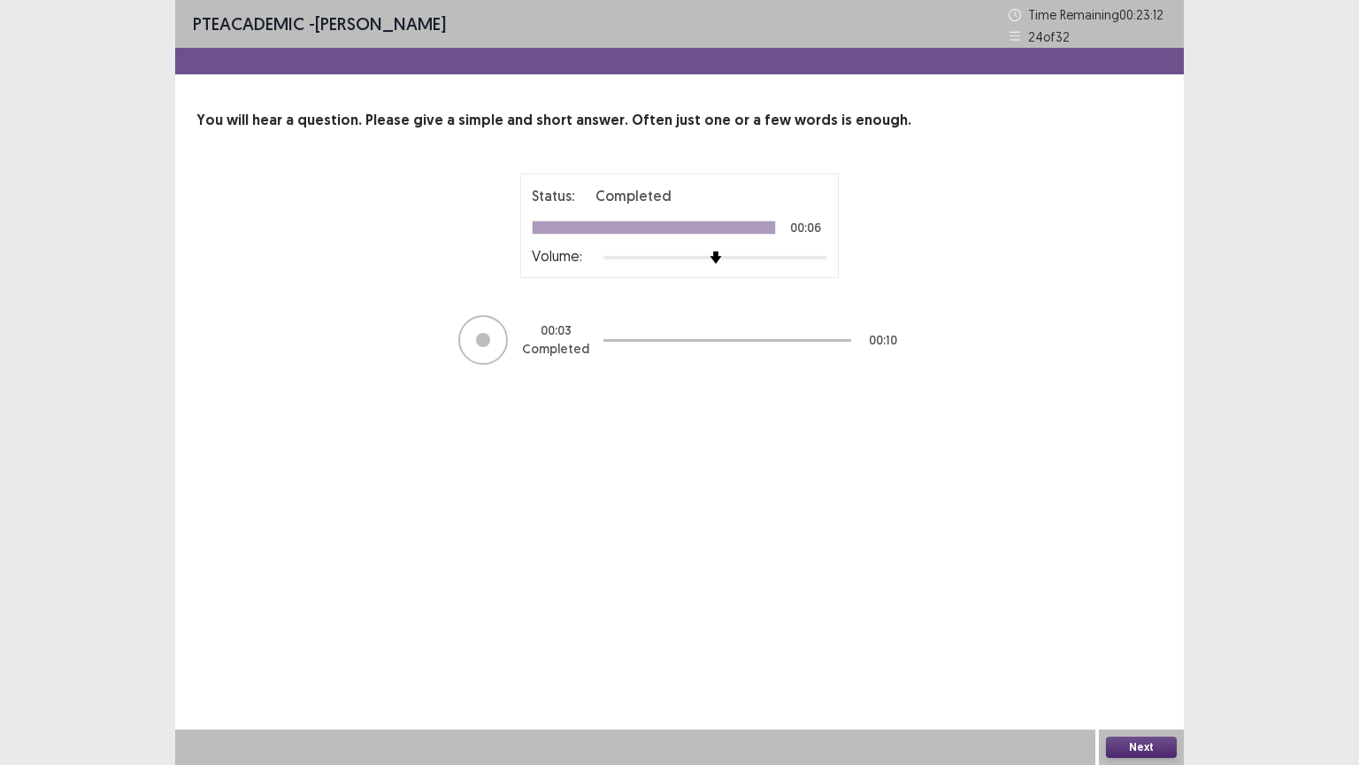
click at [1141, 652] on button "Next" at bounding box center [1141, 746] width 71 height 21
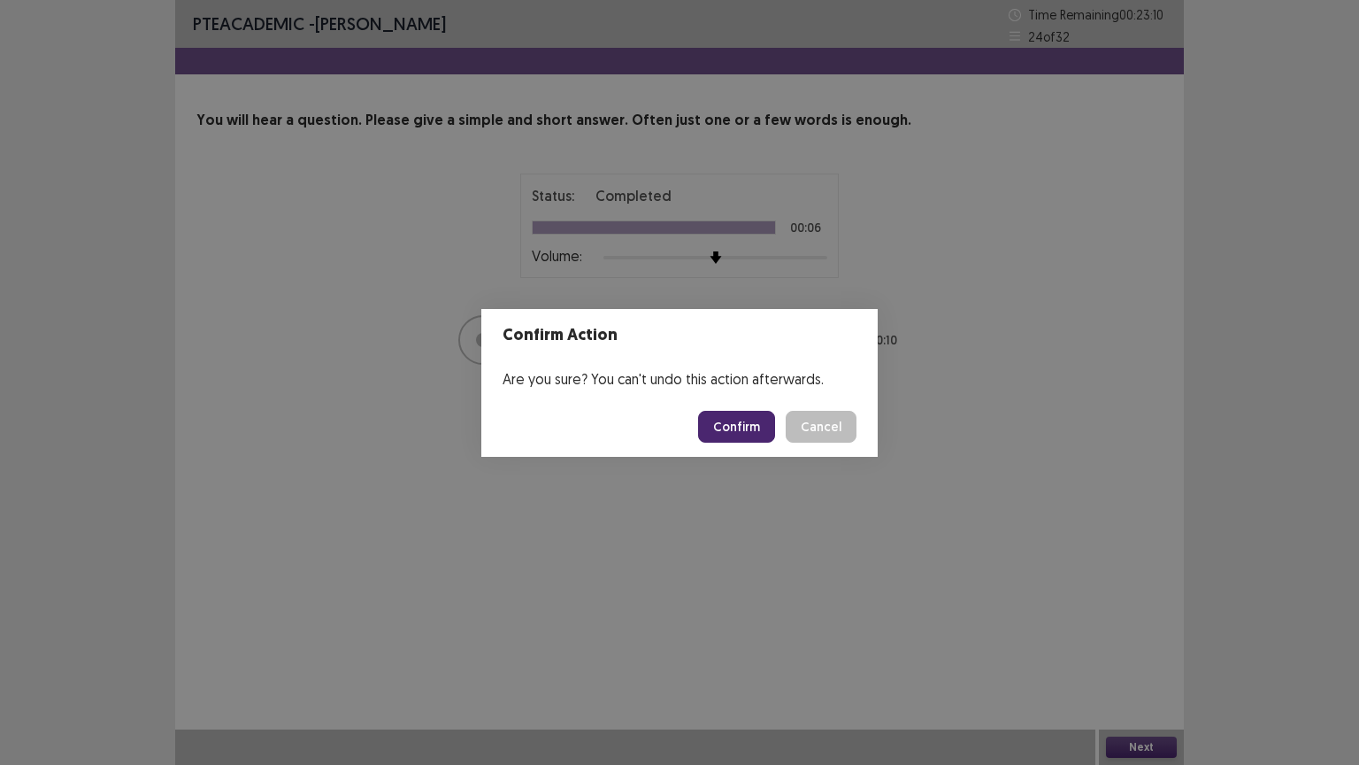
click at [742, 424] on button "Confirm" at bounding box center [736, 427] width 77 height 32
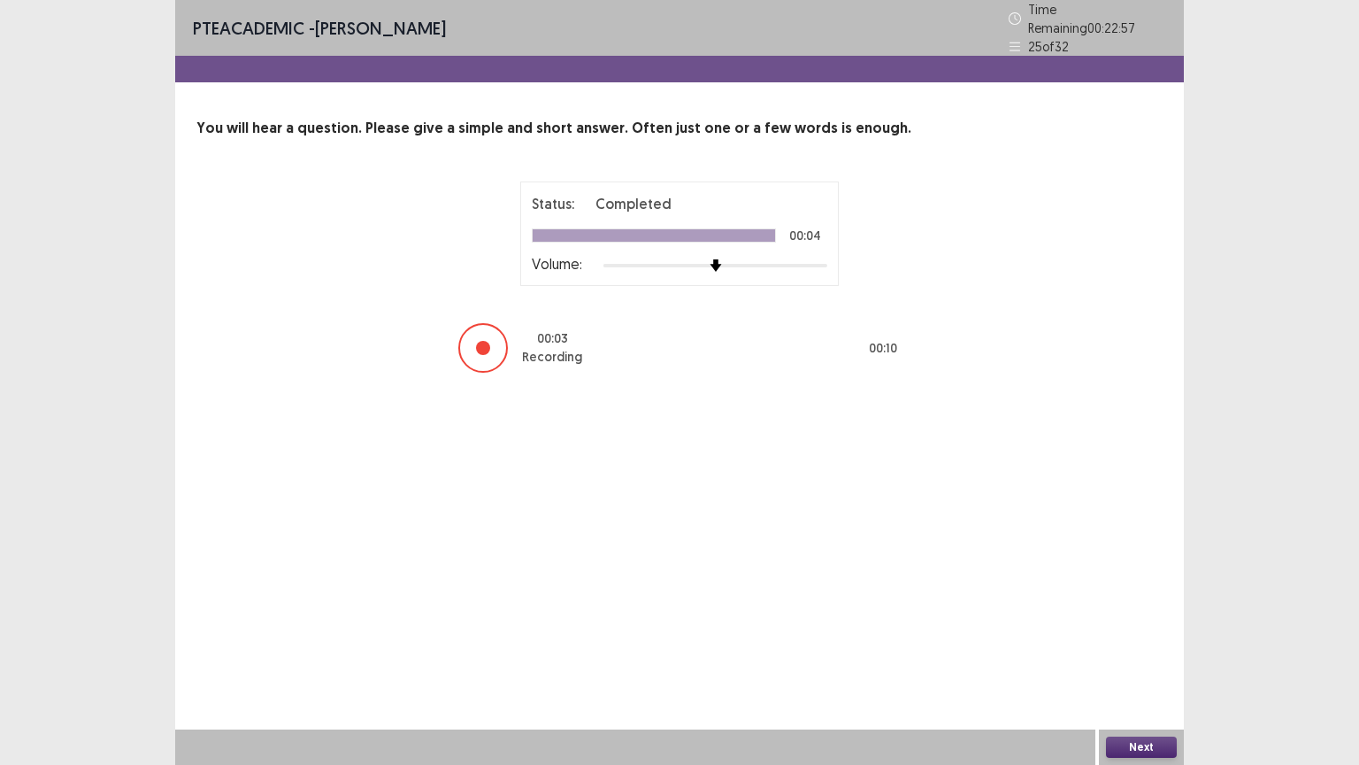
click at [1135, 652] on button "Next" at bounding box center [1141, 746] width 71 height 21
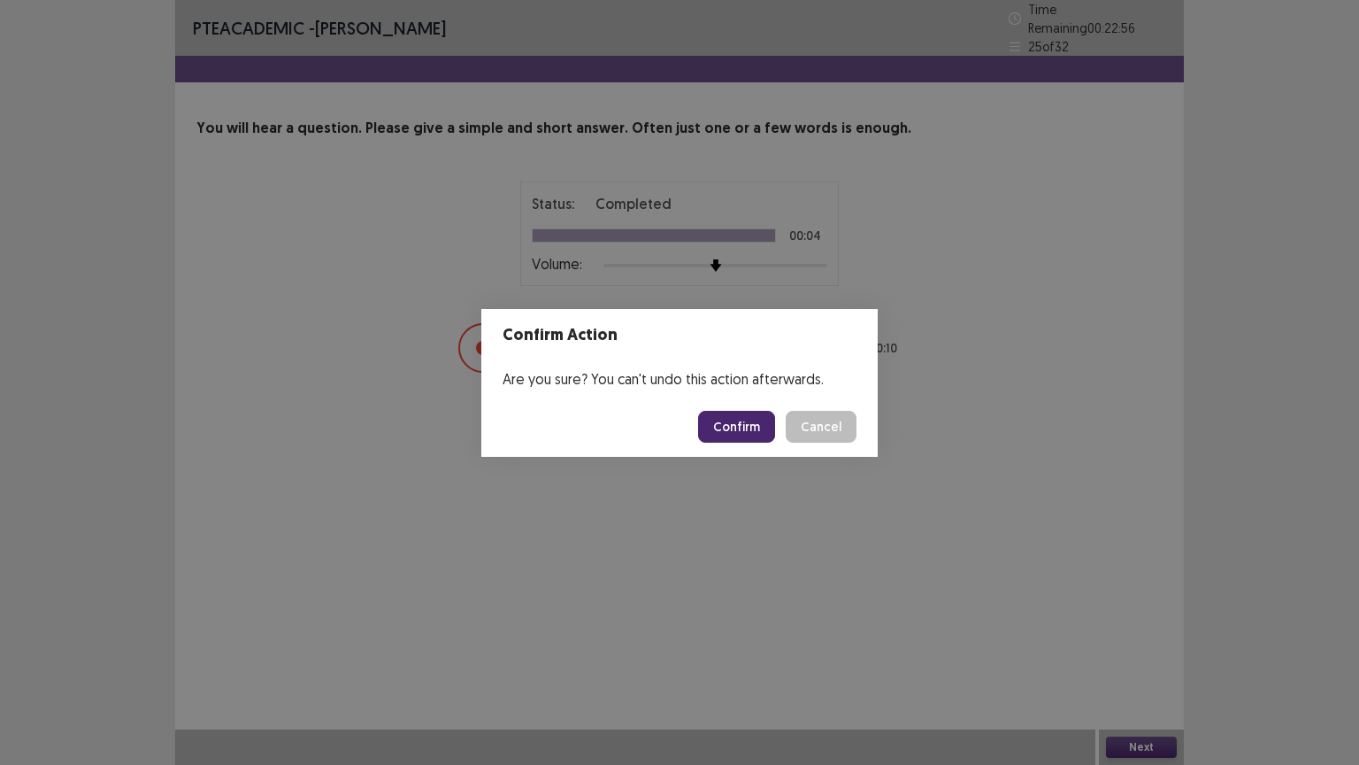
click at [746, 433] on button "Confirm" at bounding box center [736, 427] width 77 height 32
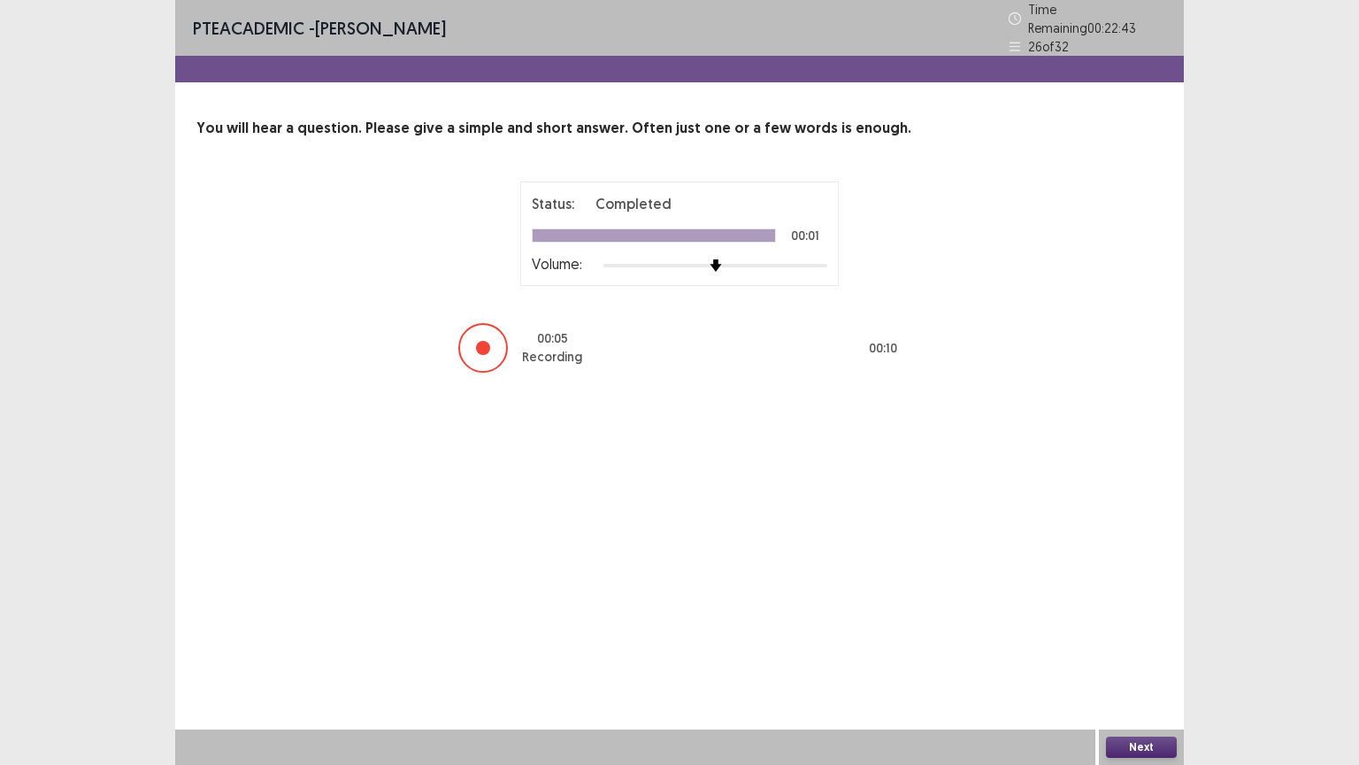
click at [1140, 652] on button "Next" at bounding box center [1141, 746] width 71 height 21
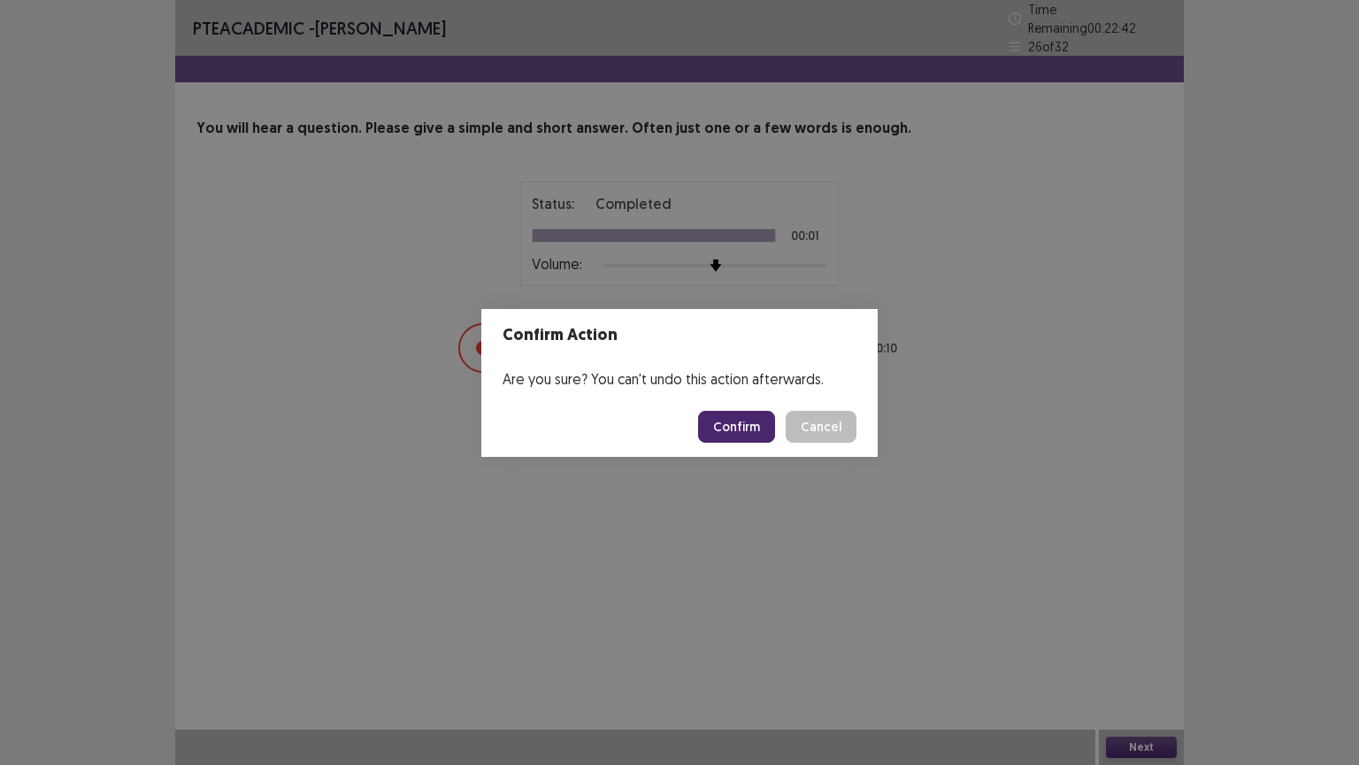
click at [744, 411] on button "Confirm" at bounding box center [736, 427] width 77 height 32
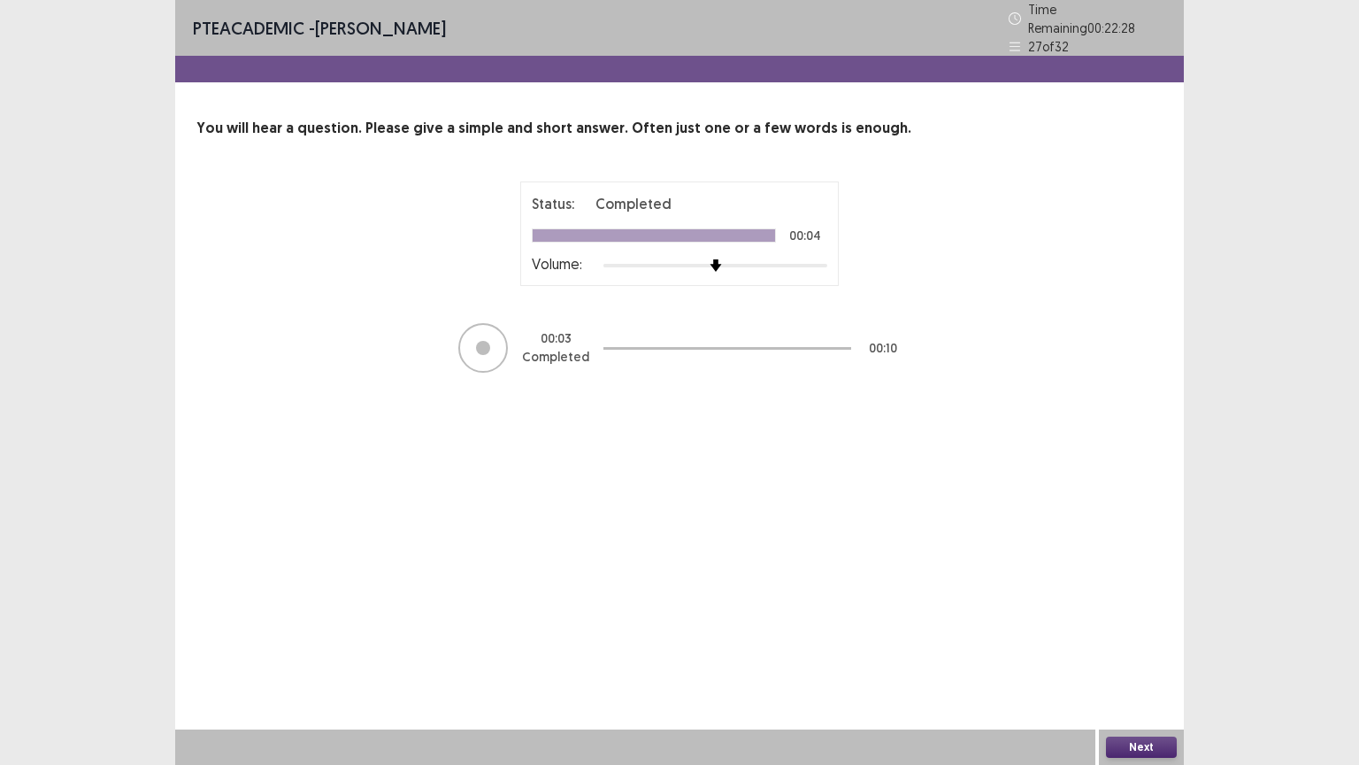
click at [1144, 652] on button "Next" at bounding box center [1141, 746] width 71 height 21
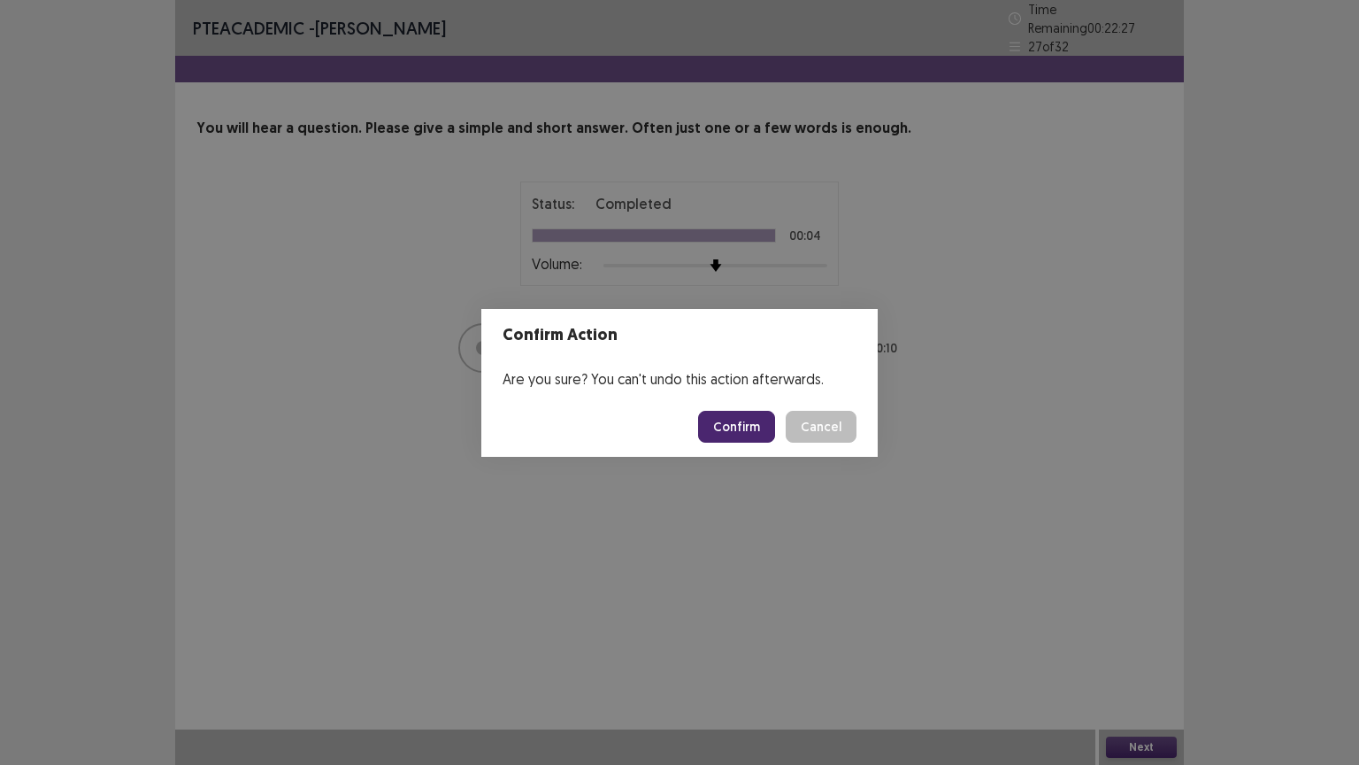
click at [765, 421] on button "Confirm" at bounding box center [736, 427] width 77 height 32
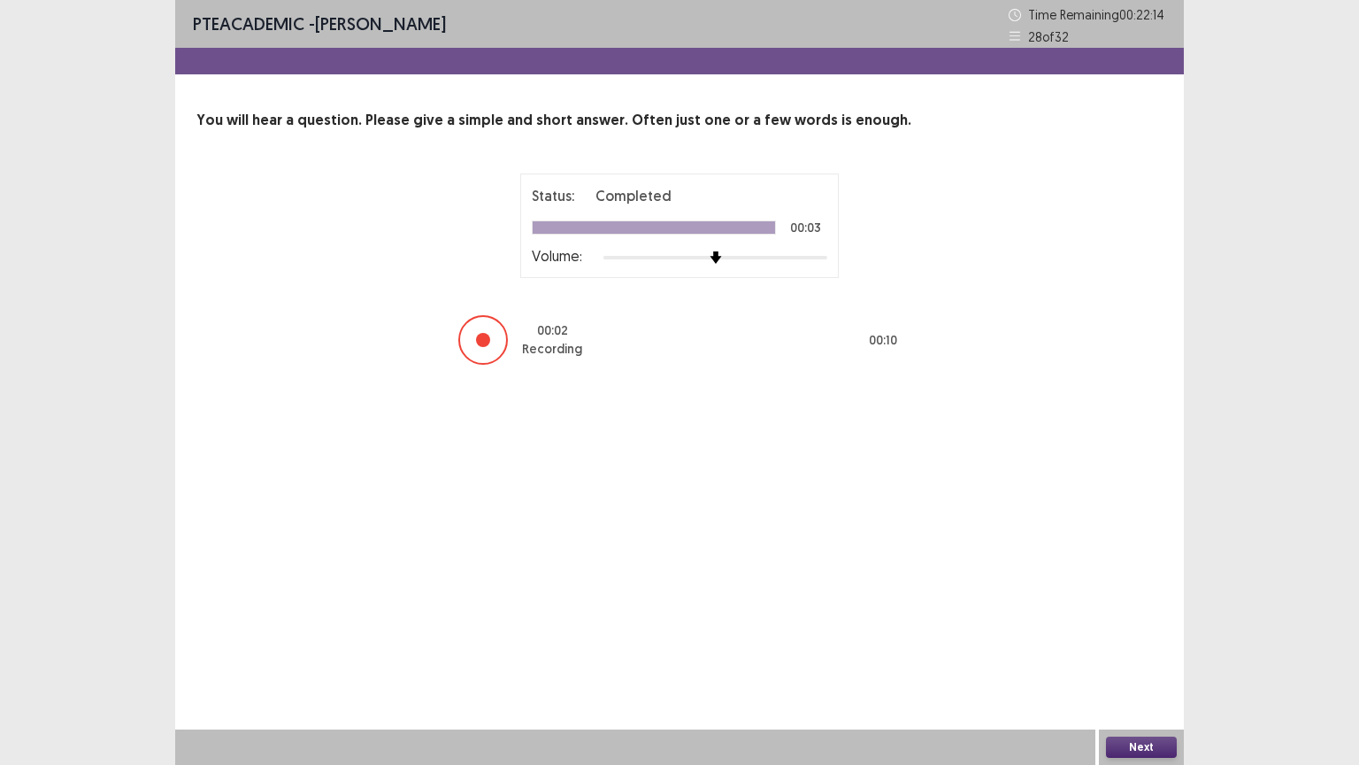
click at [1128, 652] on button "Next" at bounding box center [1141, 746] width 71 height 21
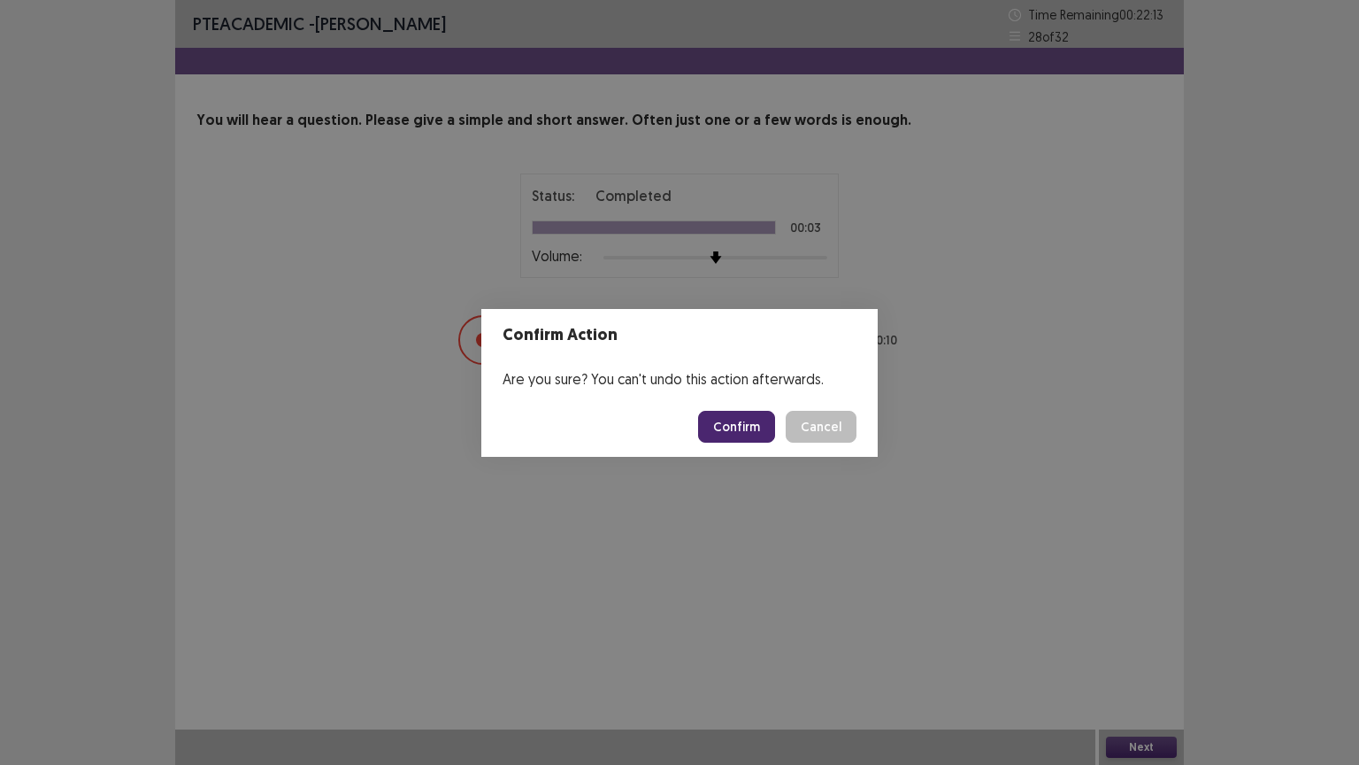
click at [756, 421] on button "Confirm" at bounding box center [736, 427] width 77 height 32
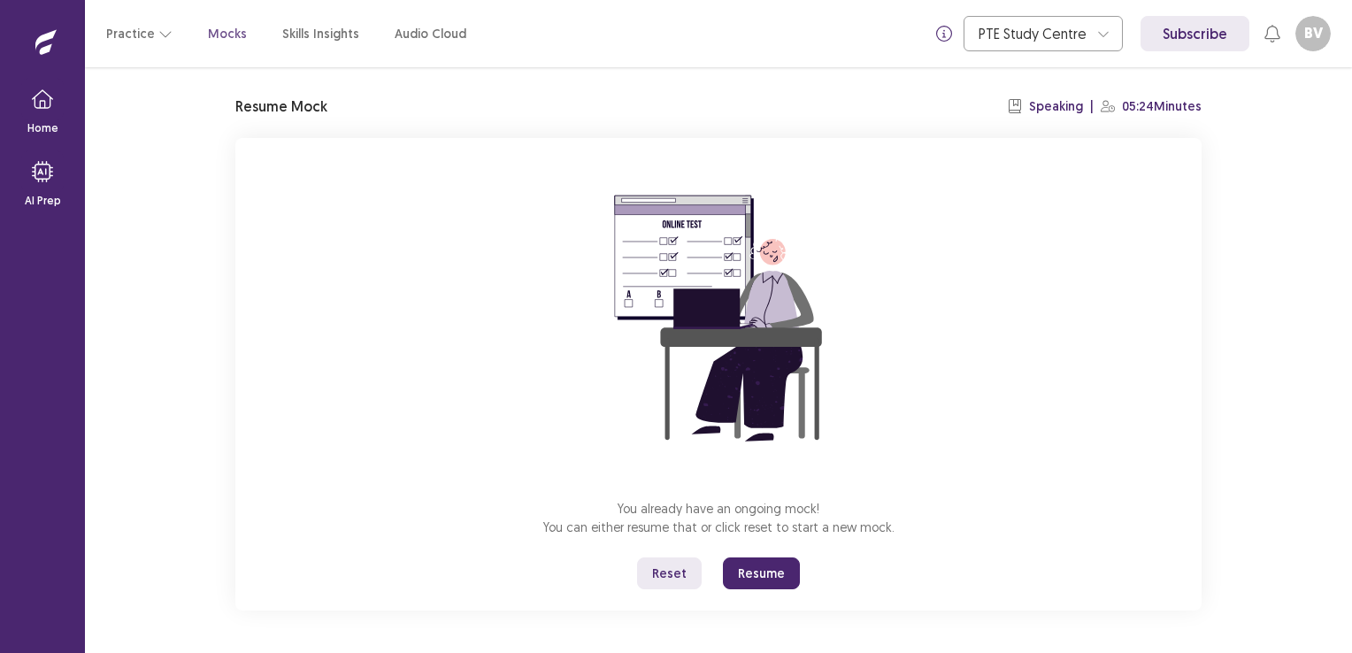
click at [750, 577] on button "Resume" at bounding box center [761, 574] width 77 height 32
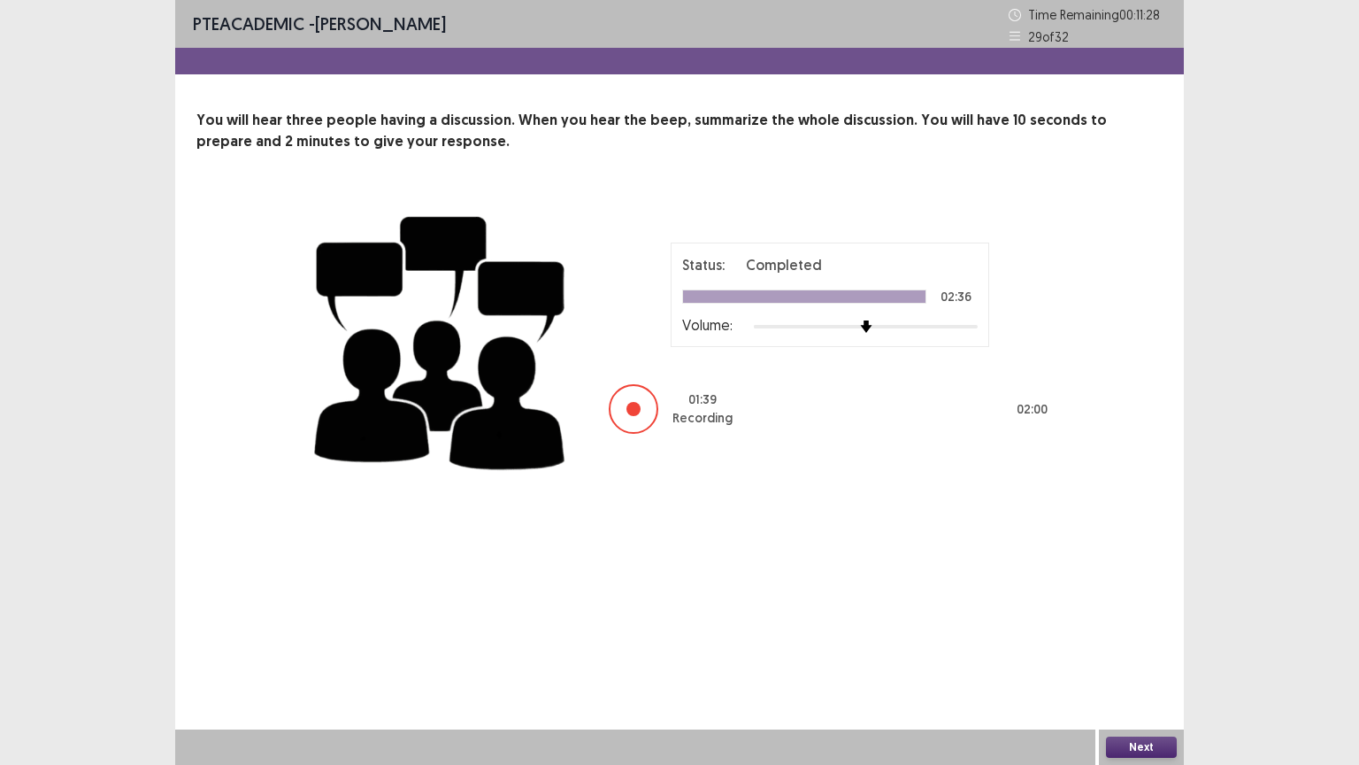
click at [1159, 652] on button "Next" at bounding box center [1141, 746] width 71 height 21
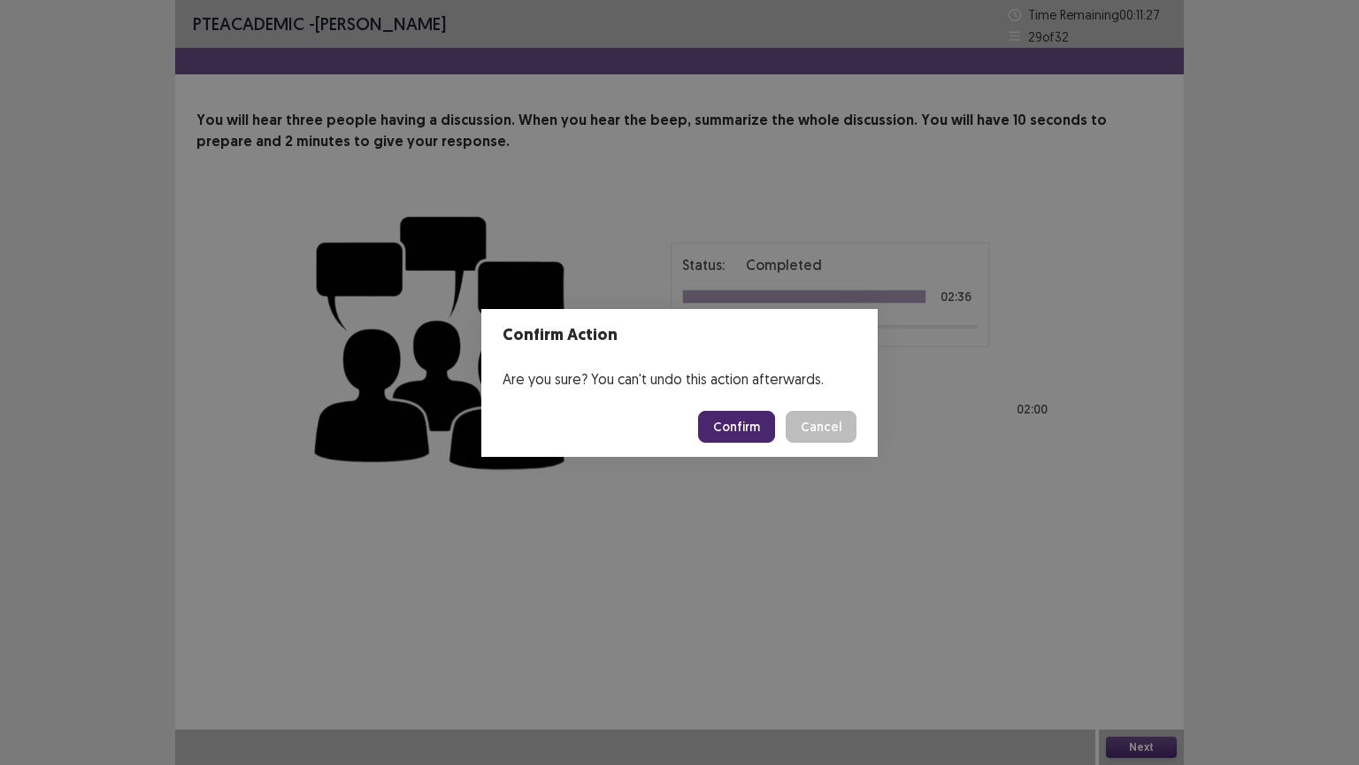
click at [729, 419] on button "Confirm" at bounding box center [736, 427] width 77 height 32
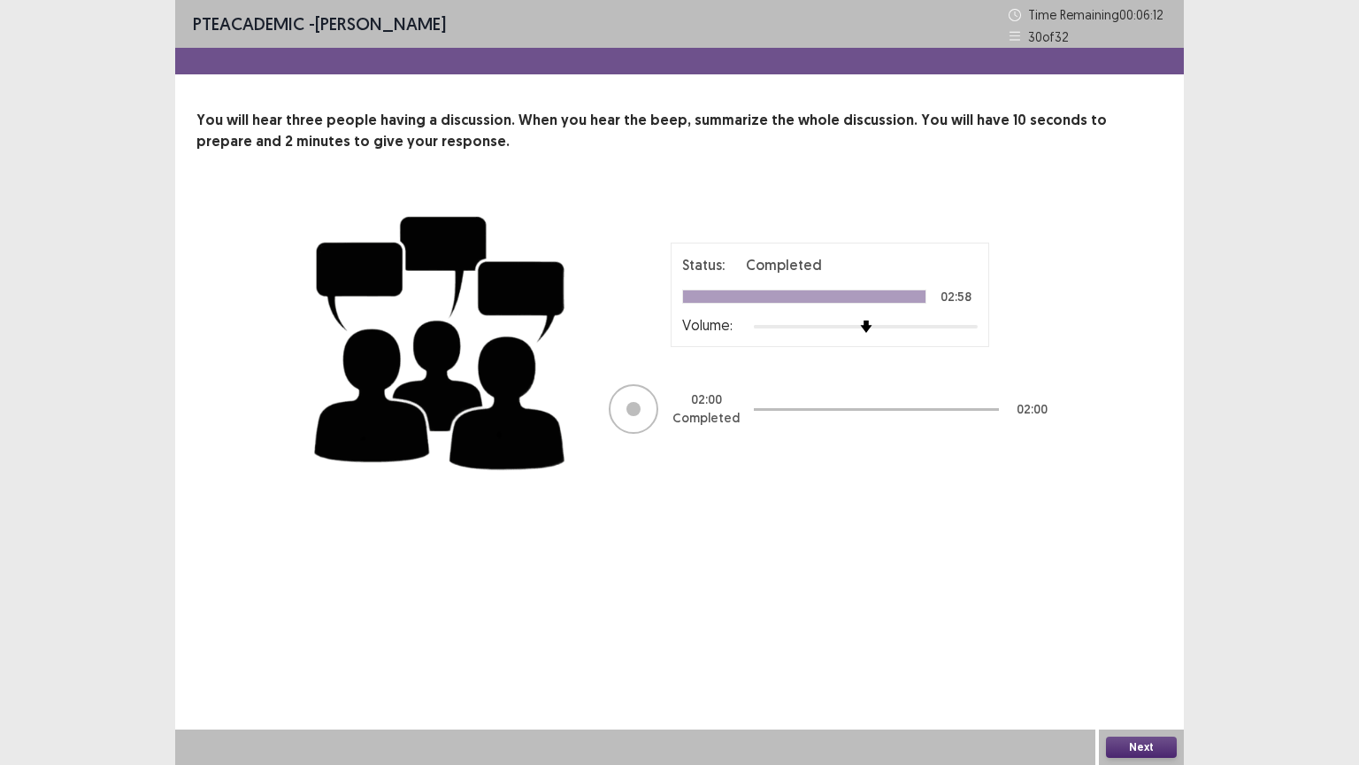
drag, startPoint x: 1123, startPoint y: 750, endPoint x: 1122, endPoint y: 740, distance: 9.8
click at [1122, 652] on button "Next" at bounding box center [1141, 746] width 71 height 21
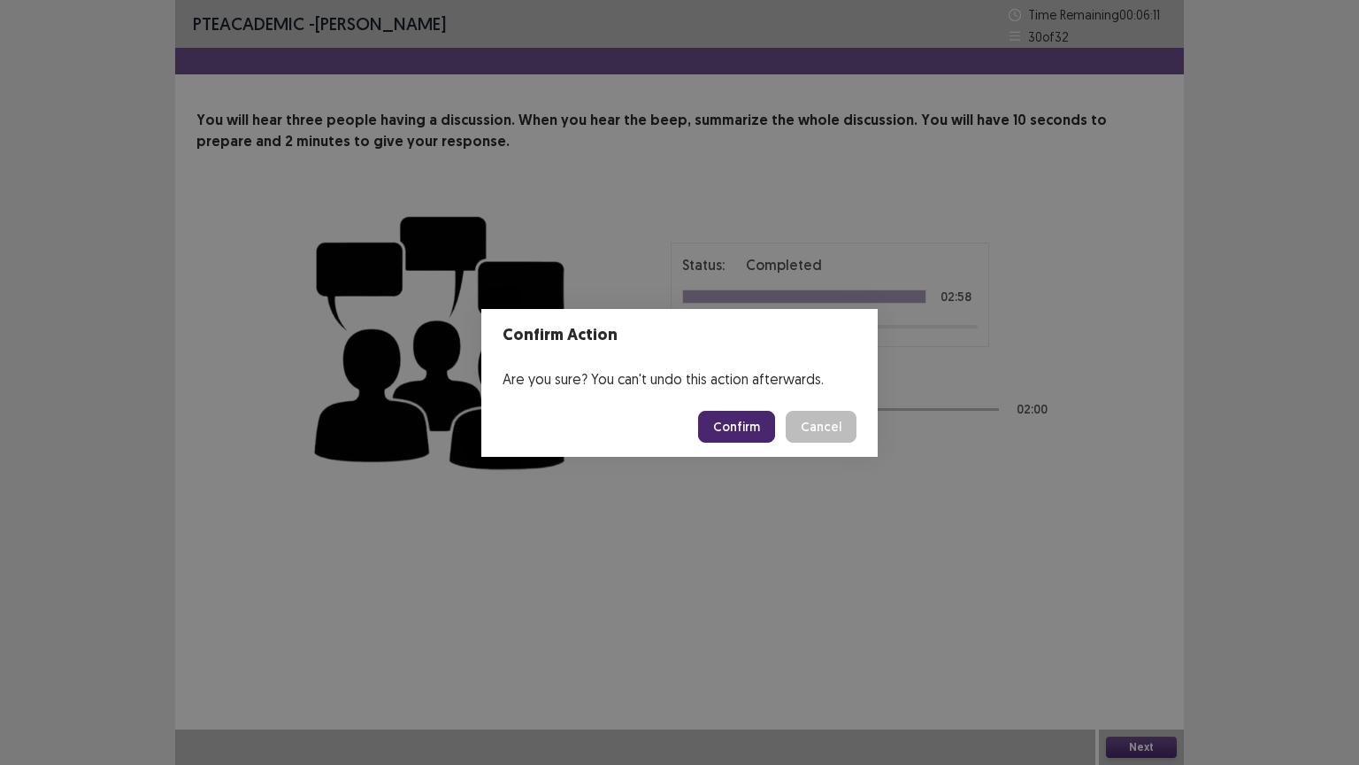
click at [728, 423] on button "Confirm" at bounding box center [736, 427] width 77 height 32
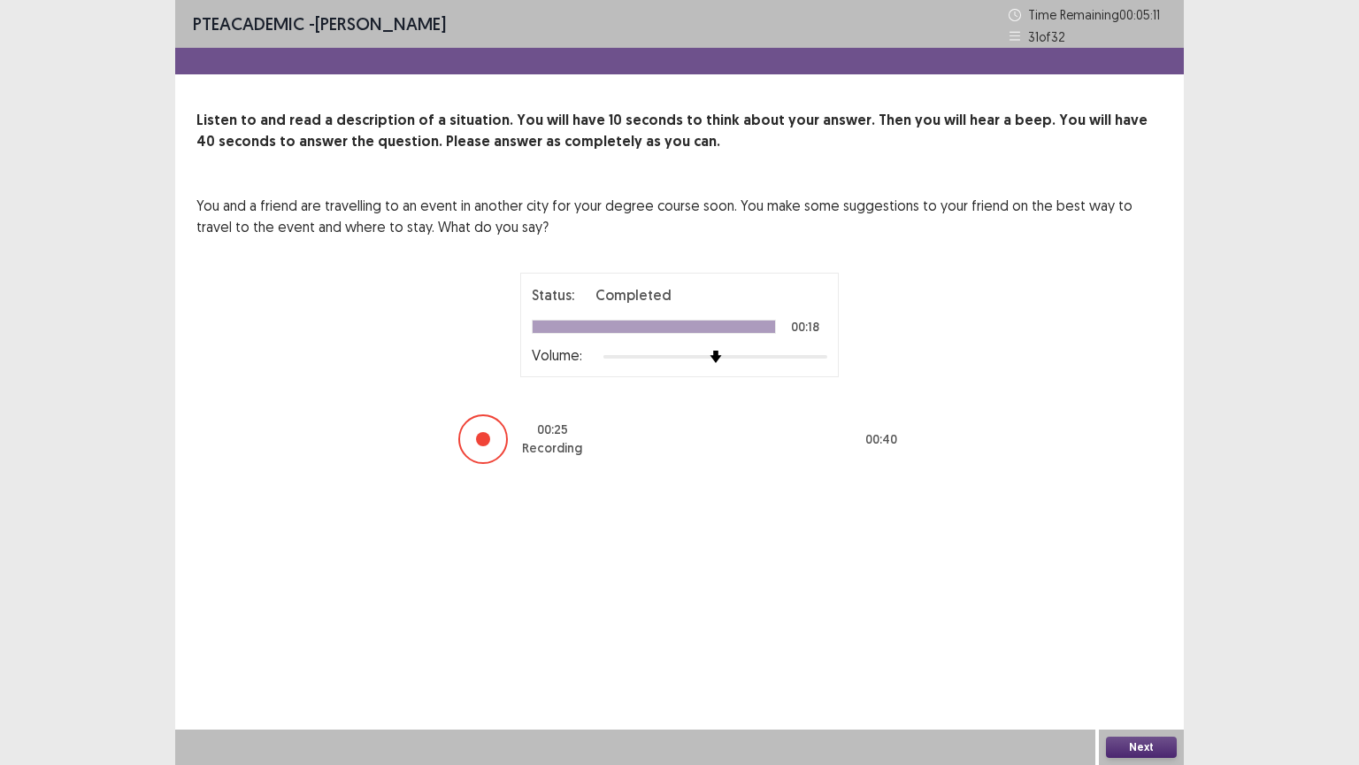
click at [1123, 652] on button "Next" at bounding box center [1141, 746] width 71 height 21
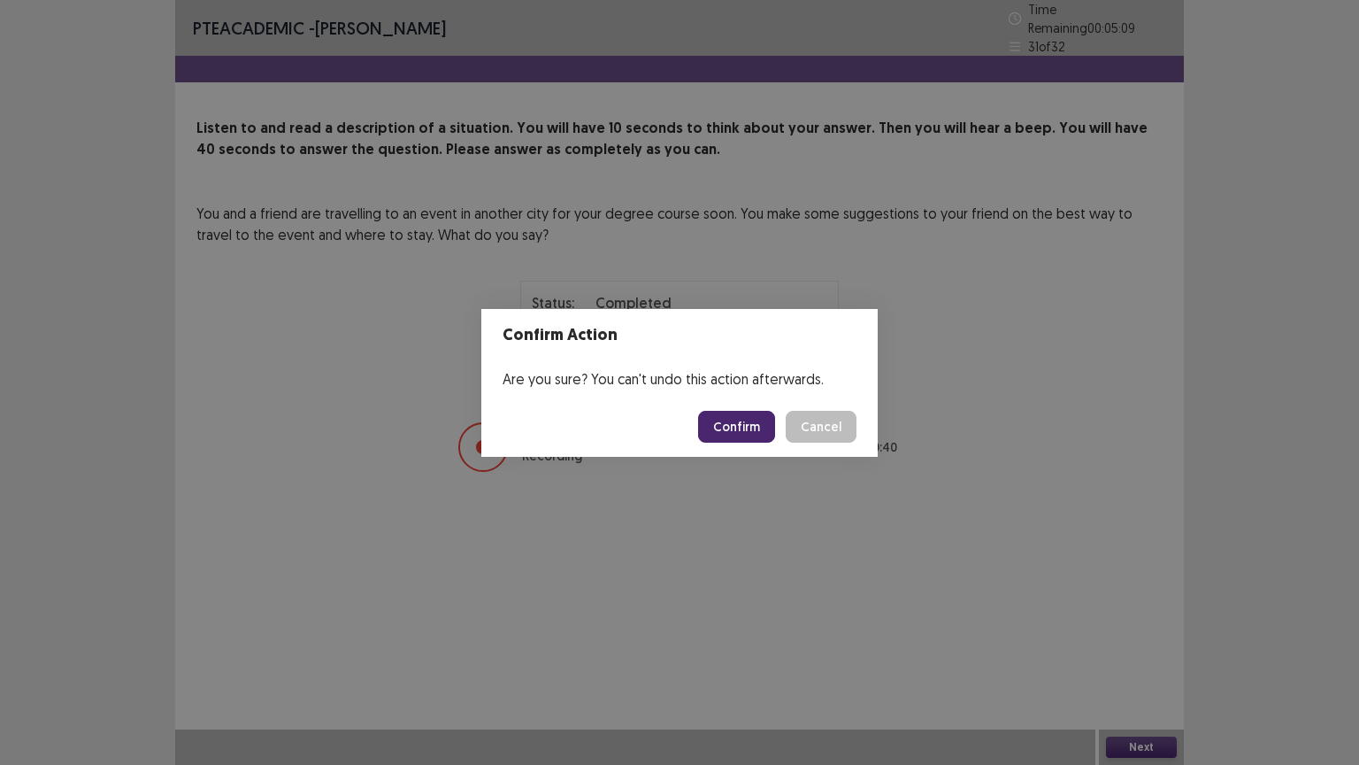
click at [765, 427] on button "Confirm" at bounding box center [736, 427] width 77 height 32
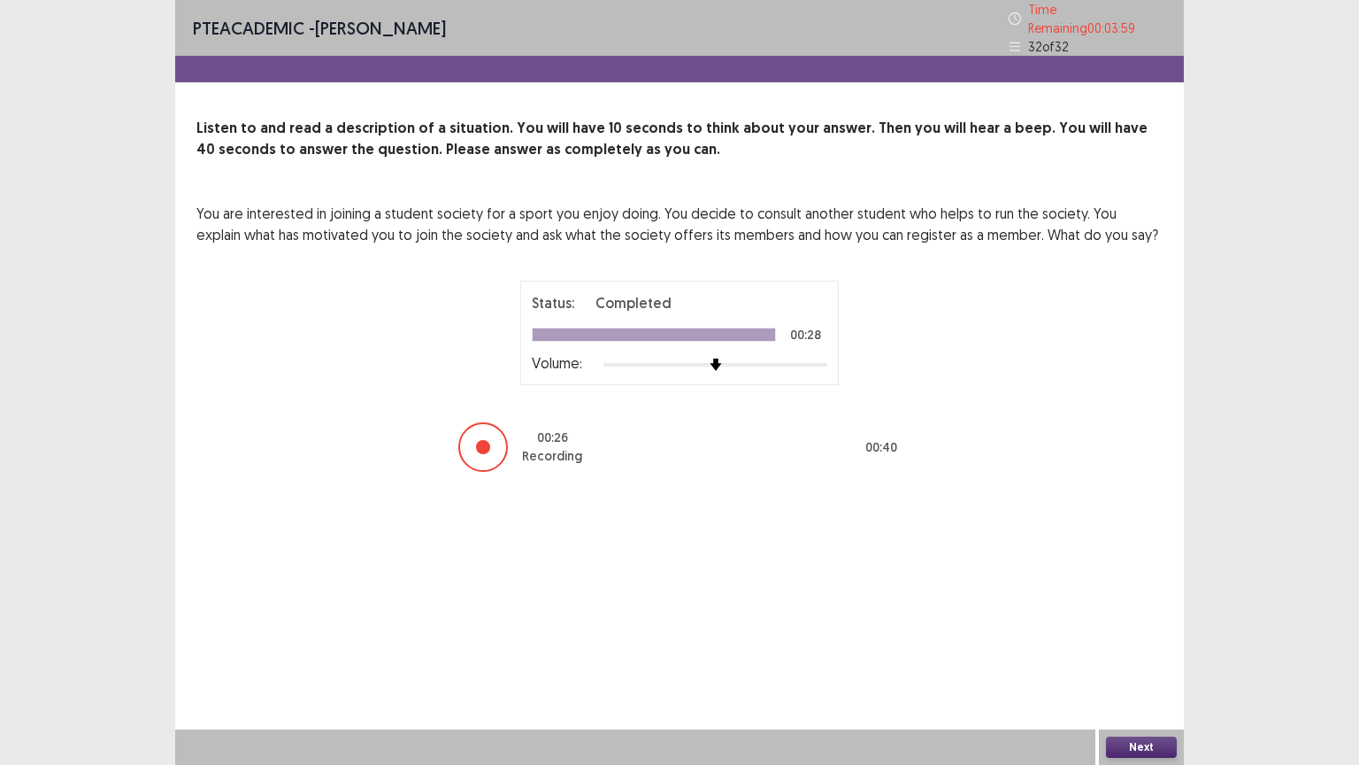
click at [1156, 652] on button "Next" at bounding box center [1141, 746] width 71 height 21
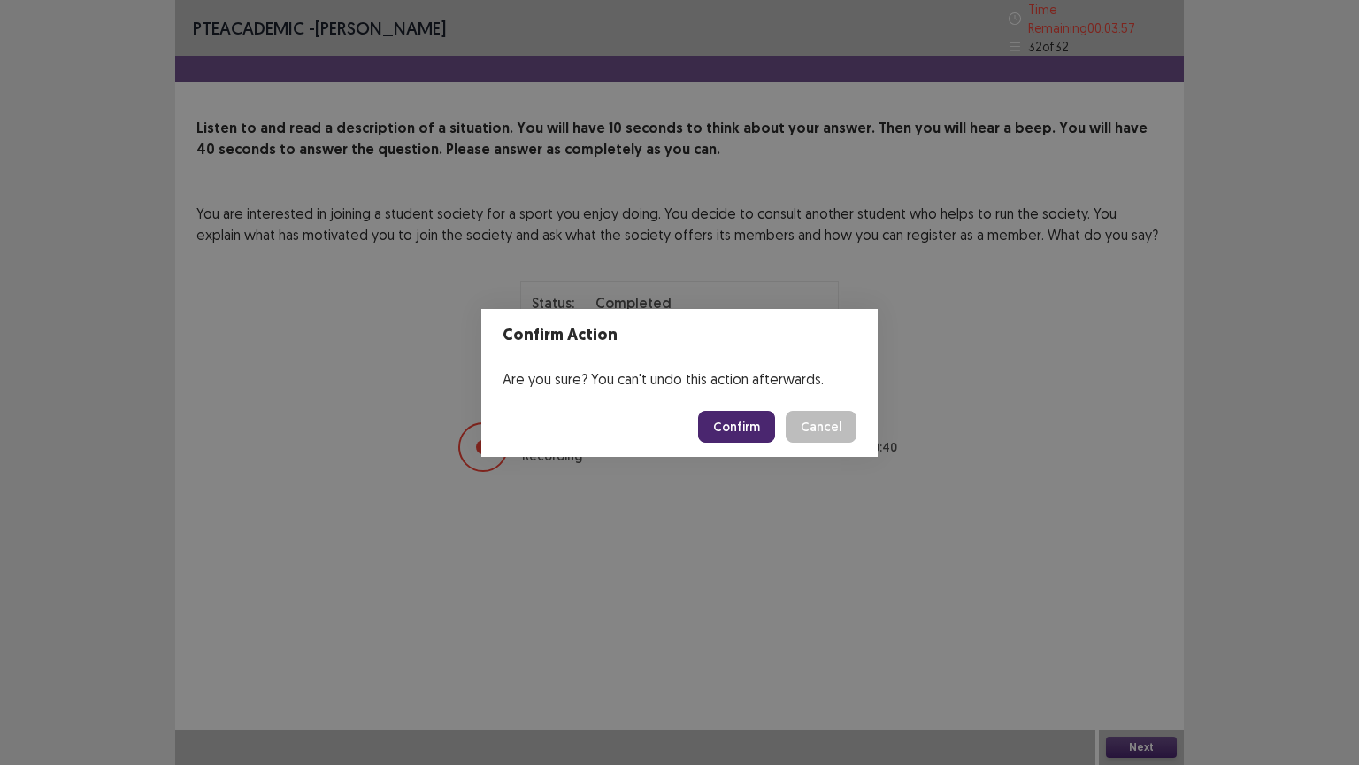
click at [740, 422] on button "Confirm" at bounding box center [736, 427] width 77 height 32
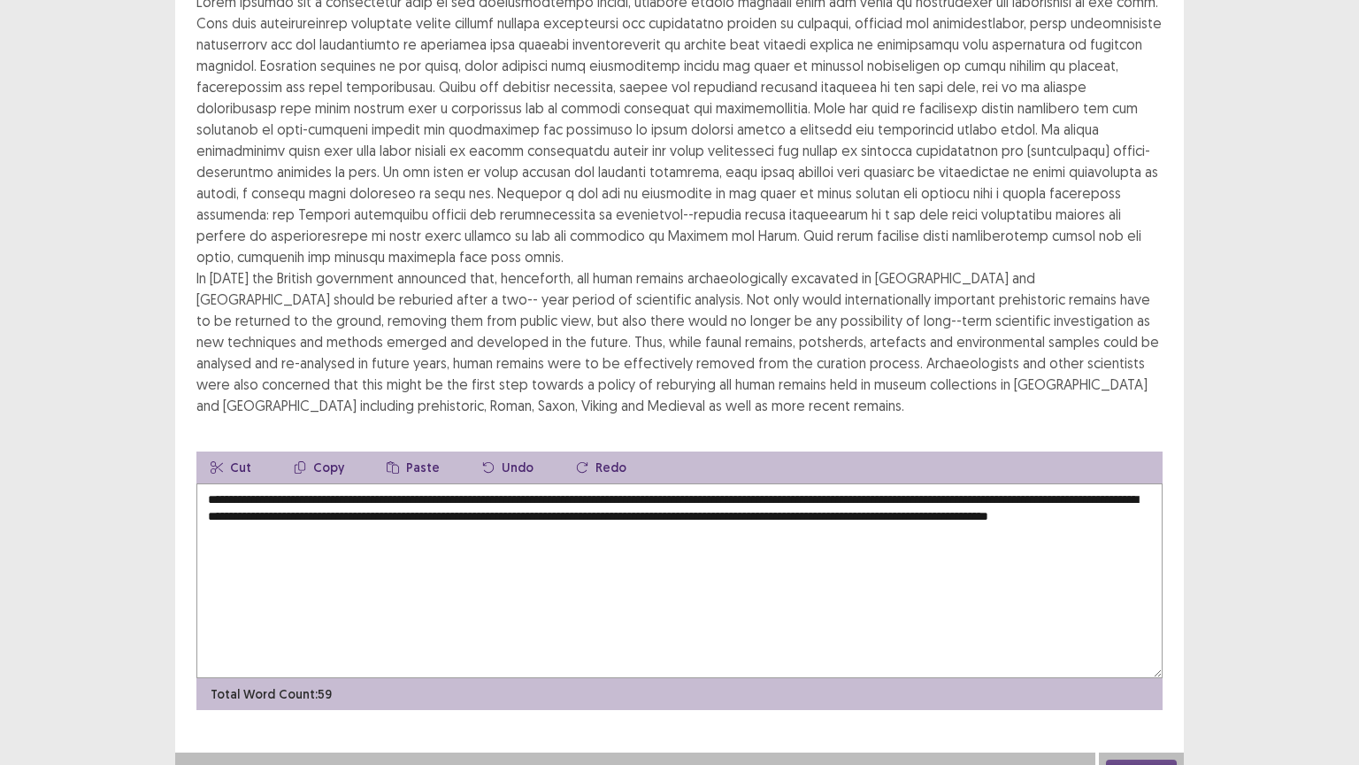
scroll to position [212, 0]
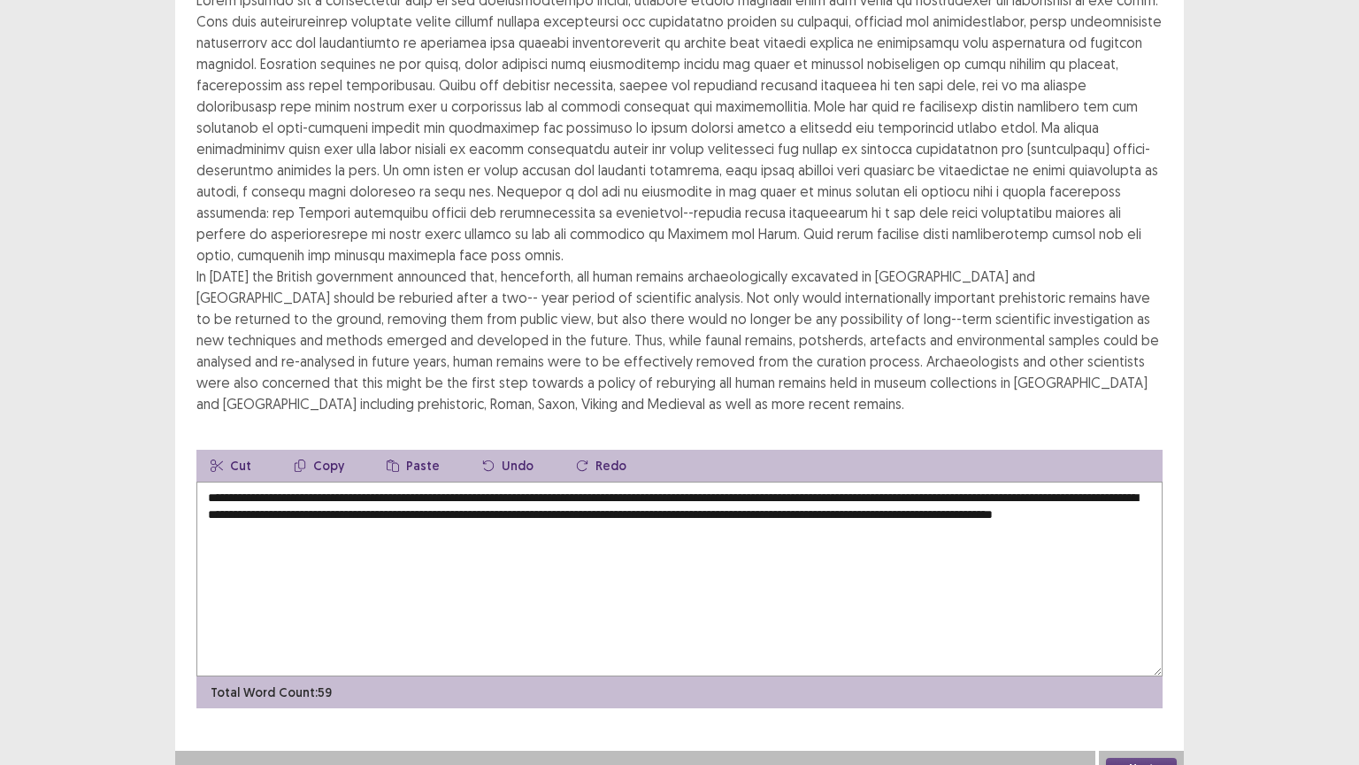
click at [471, 495] on textarea "**********" at bounding box center [679, 578] width 966 height 195
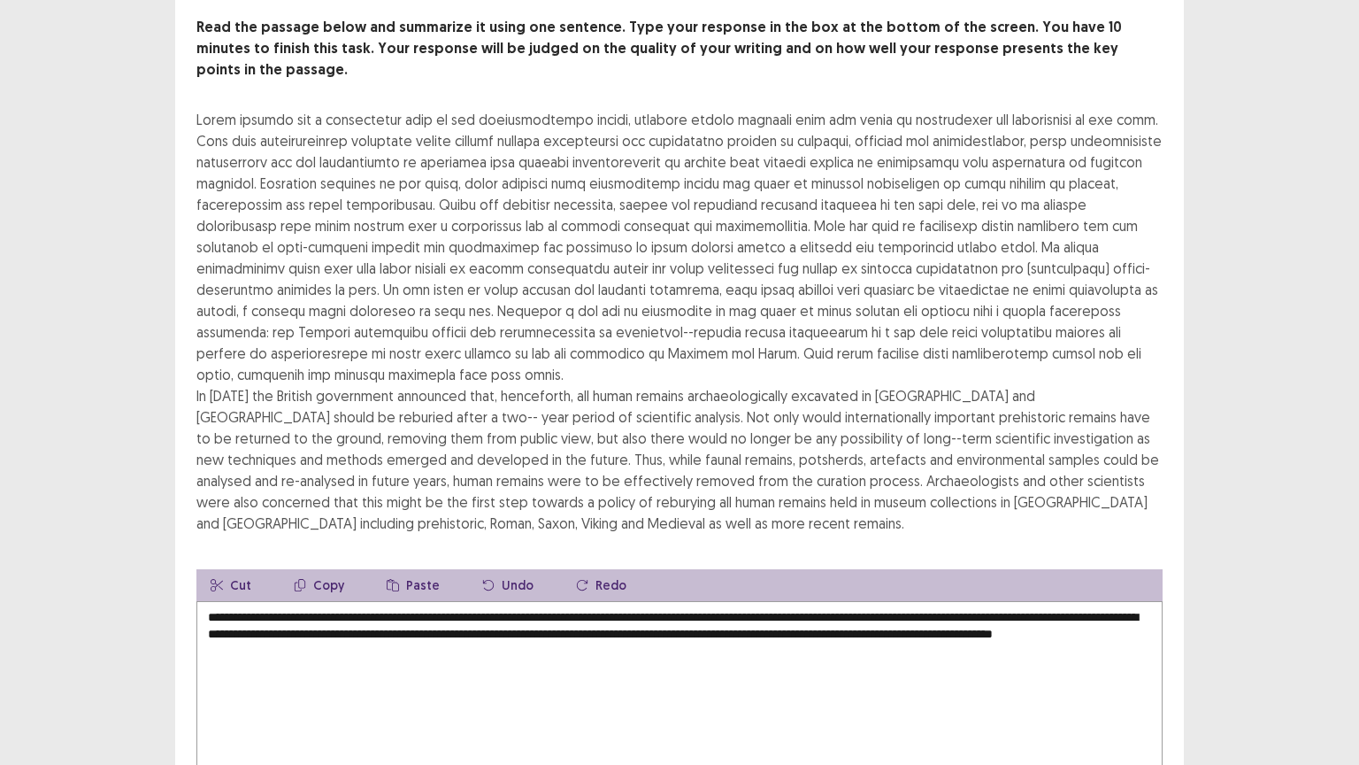
scroll to position [177, 0]
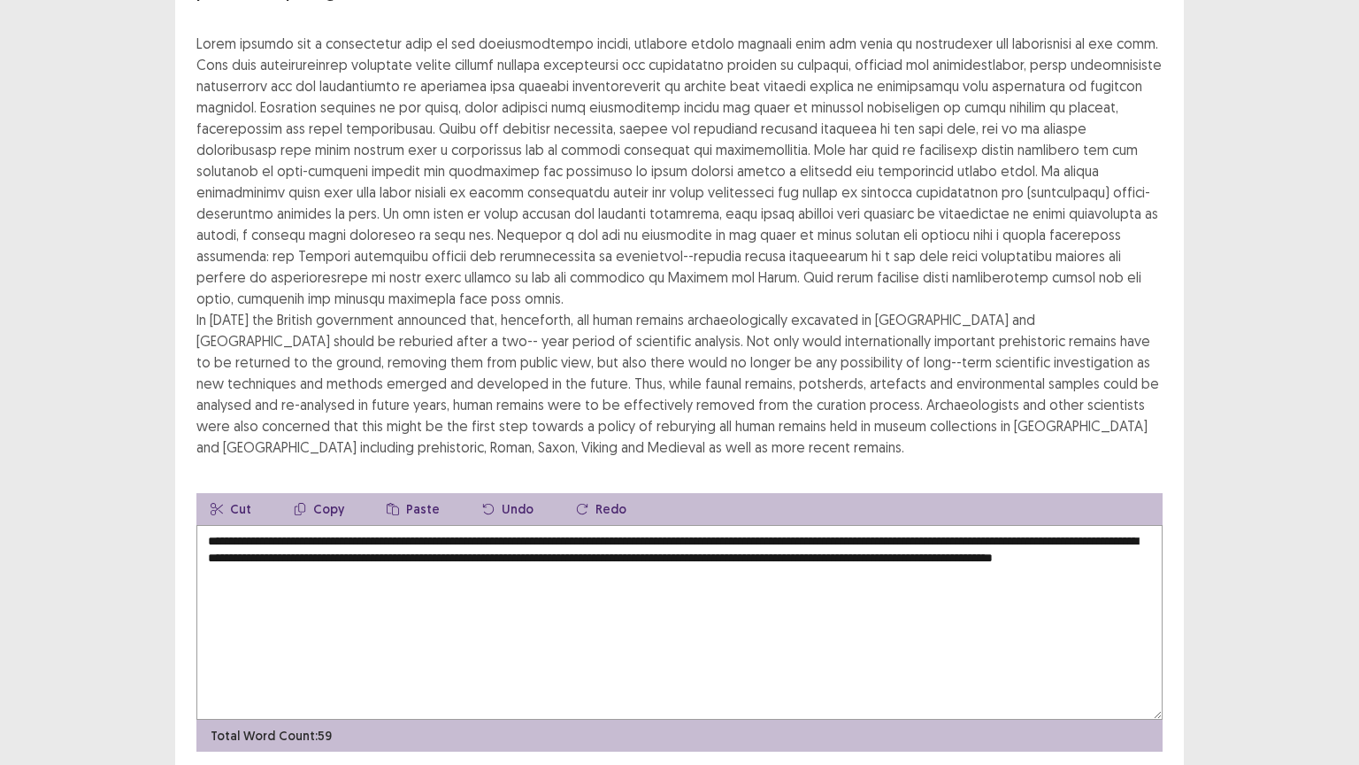
click at [946, 525] on textarea "**********" at bounding box center [679, 622] width 966 height 195
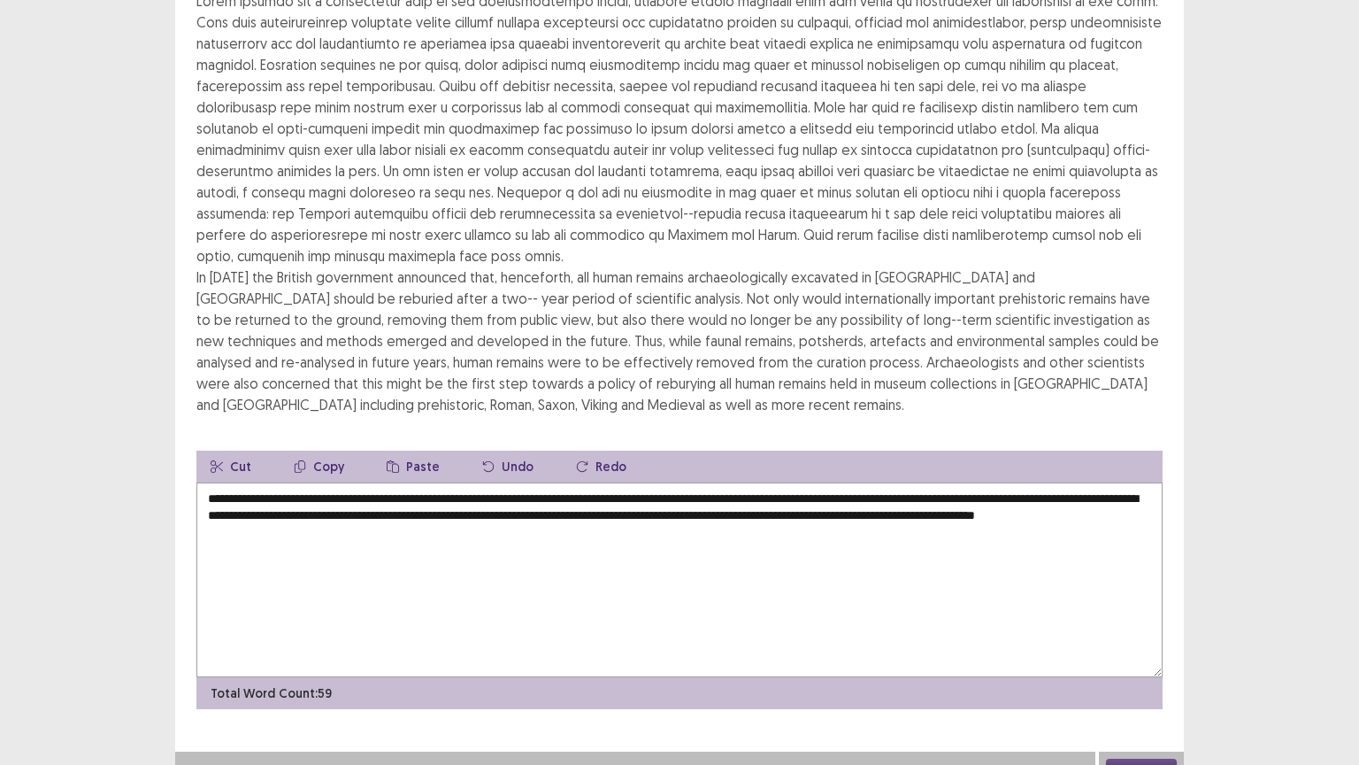
scroll to position [212, 0]
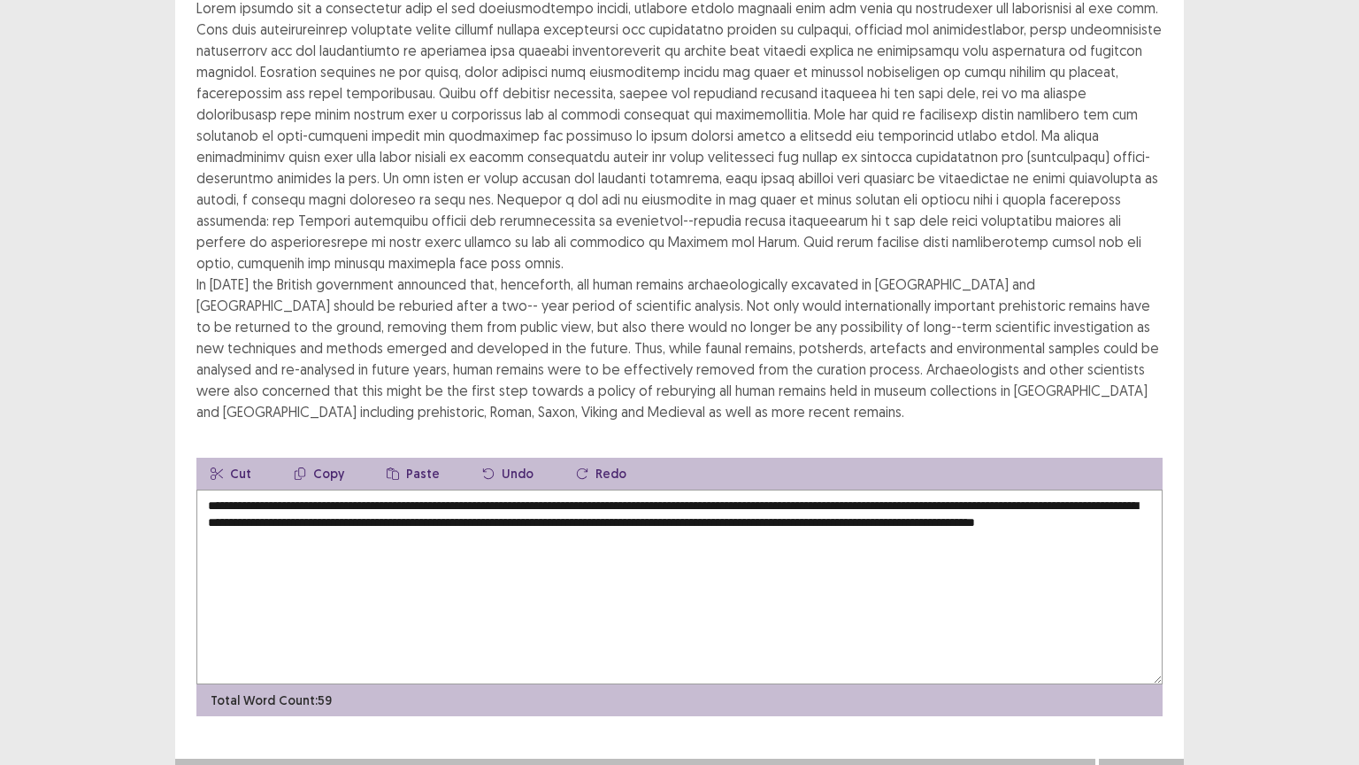
click at [294, 489] on textarea "**********" at bounding box center [679, 586] width 966 height 195
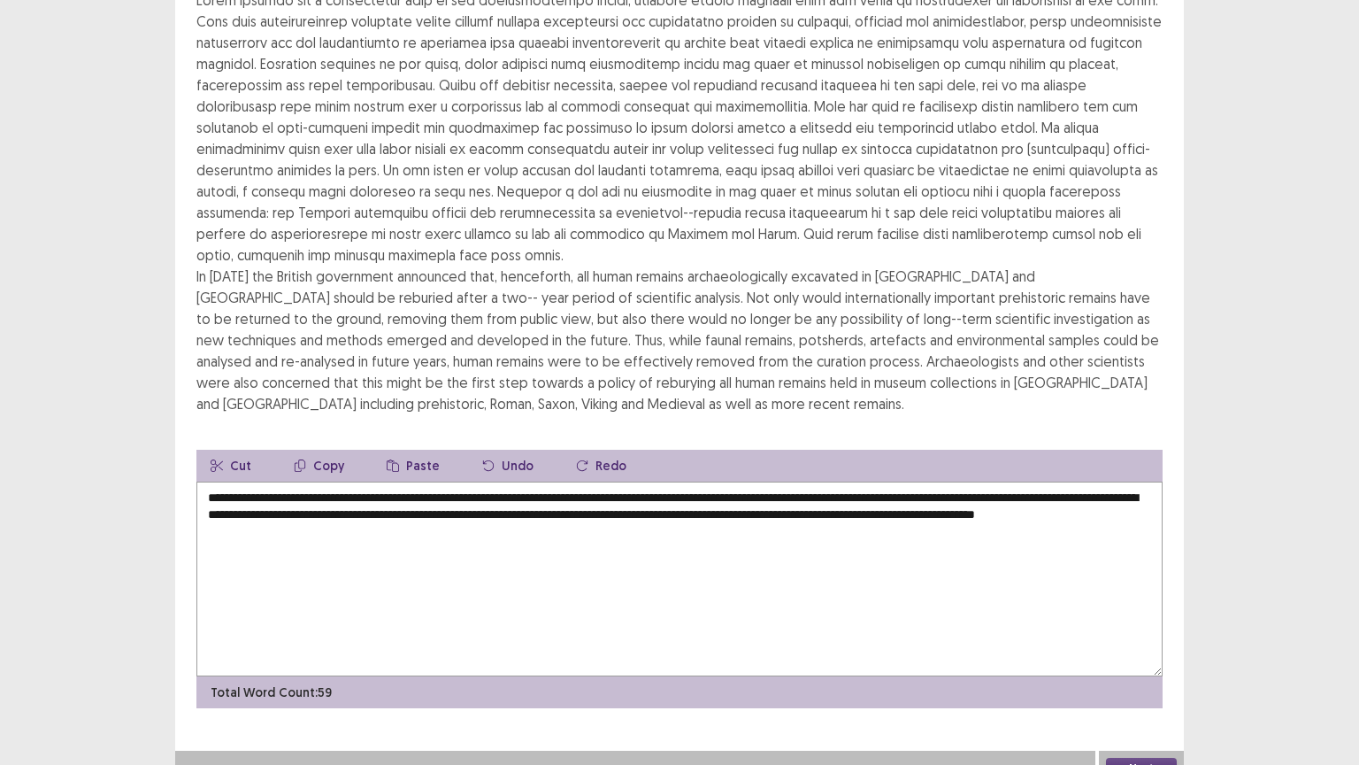
click at [291, 481] on textarea "**********" at bounding box center [679, 578] width 966 height 195
type textarea "**********"
click at [1145, 652] on button "Next" at bounding box center [1141, 768] width 71 height 21
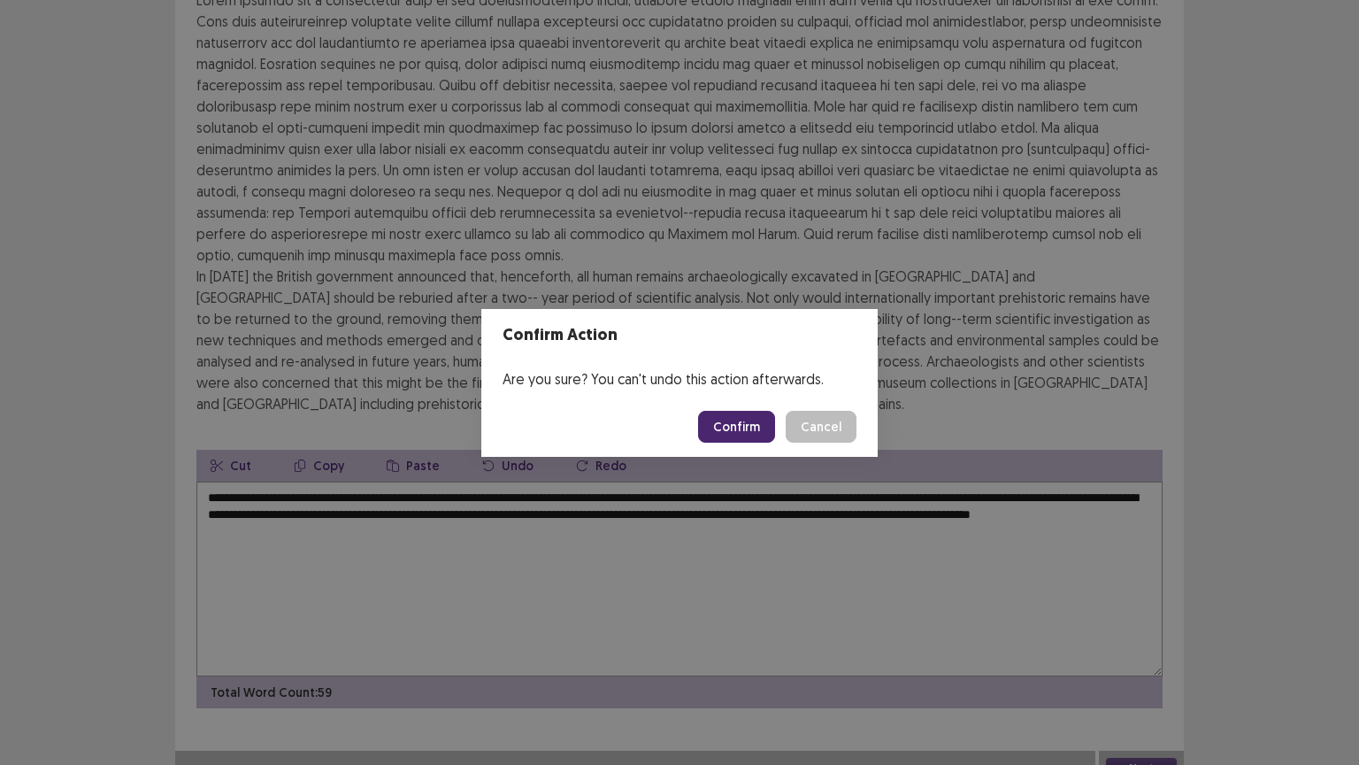
click at [747, 421] on button "Confirm" at bounding box center [736, 427] width 77 height 32
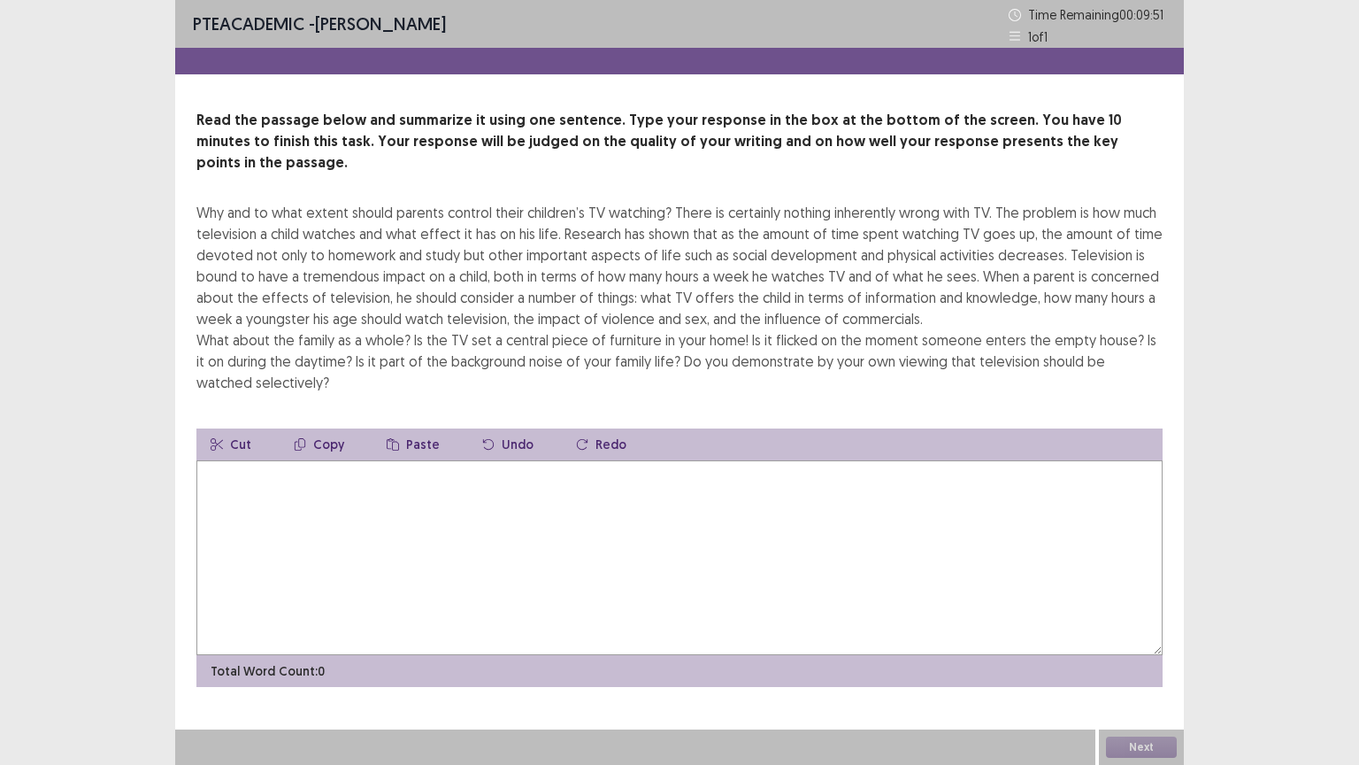
click at [214, 470] on textarea at bounding box center [679, 557] width 966 height 195
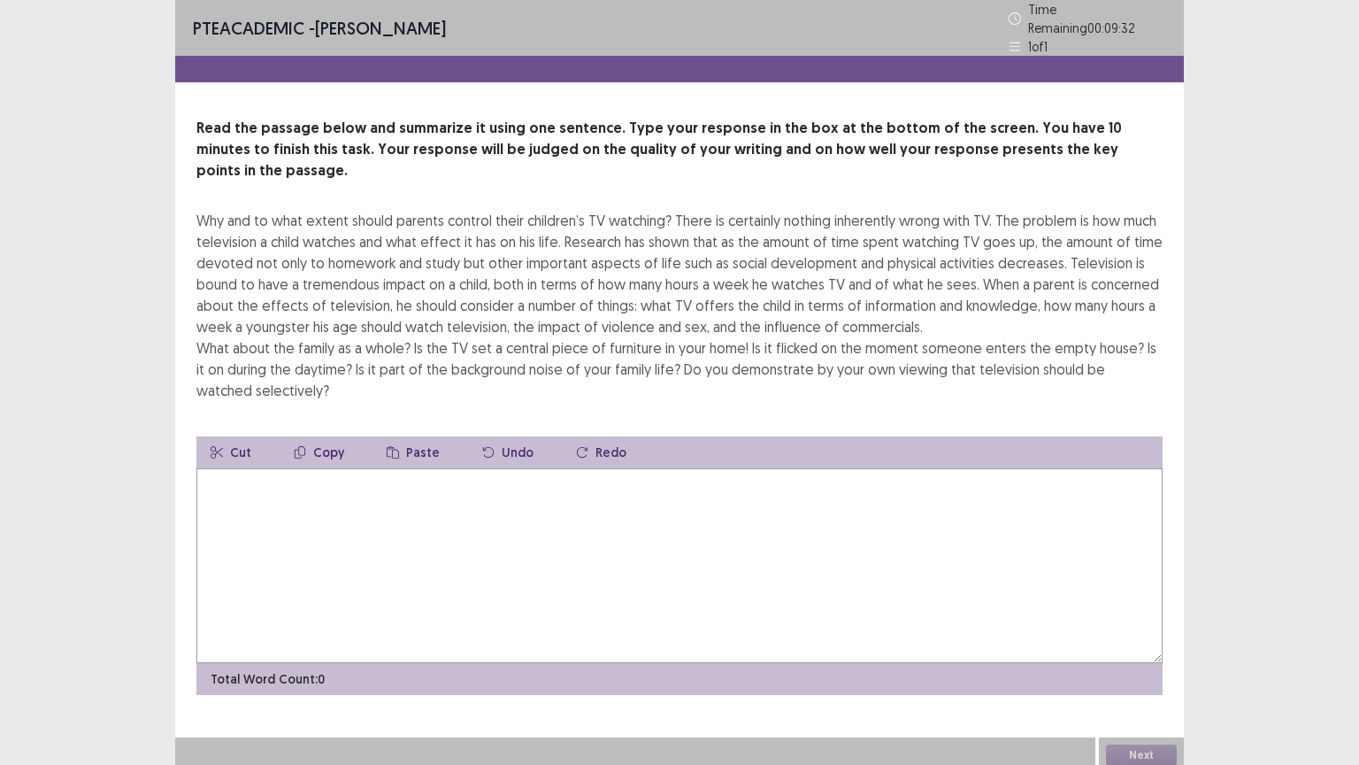
click at [216, 468] on textarea at bounding box center [679, 565] width 966 height 195
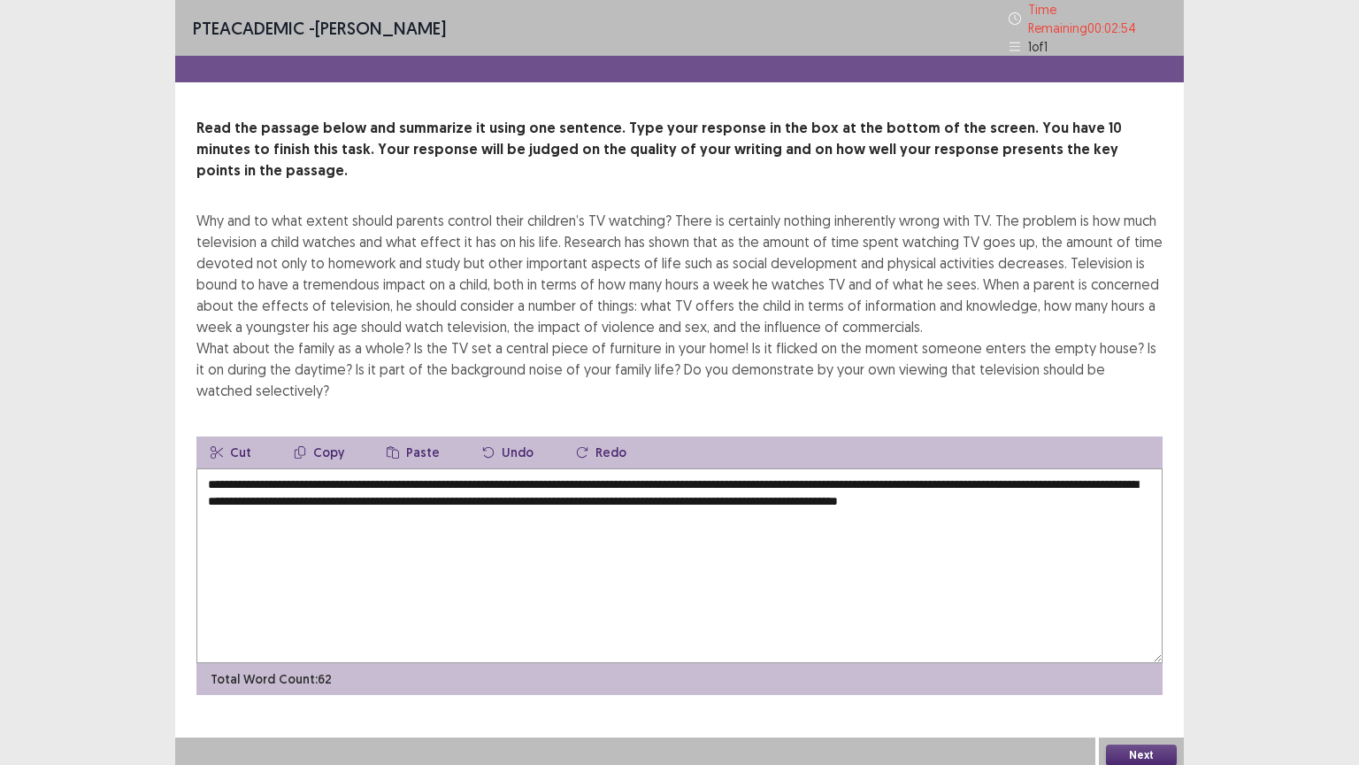
click at [711, 473] on textarea "**********" at bounding box center [679, 565] width 966 height 195
click at [720, 471] on textarea "**********" at bounding box center [679, 565] width 966 height 195
click at [452, 468] on textarea "**********" at bounding box center [679, 565] width 966 height 195
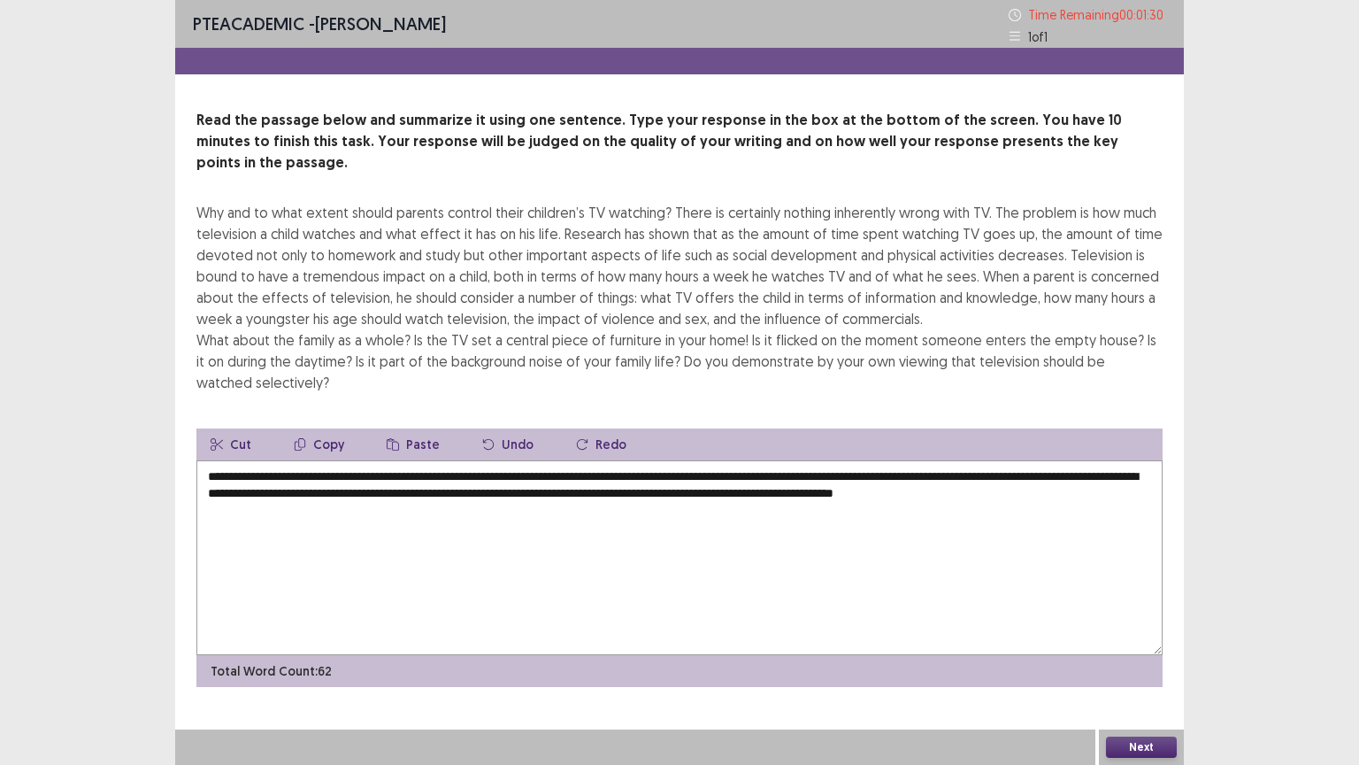
type textarea "**********"
click at [1141, 652] on button "Next" at bounding box center [1141, 746] width 71 height 21
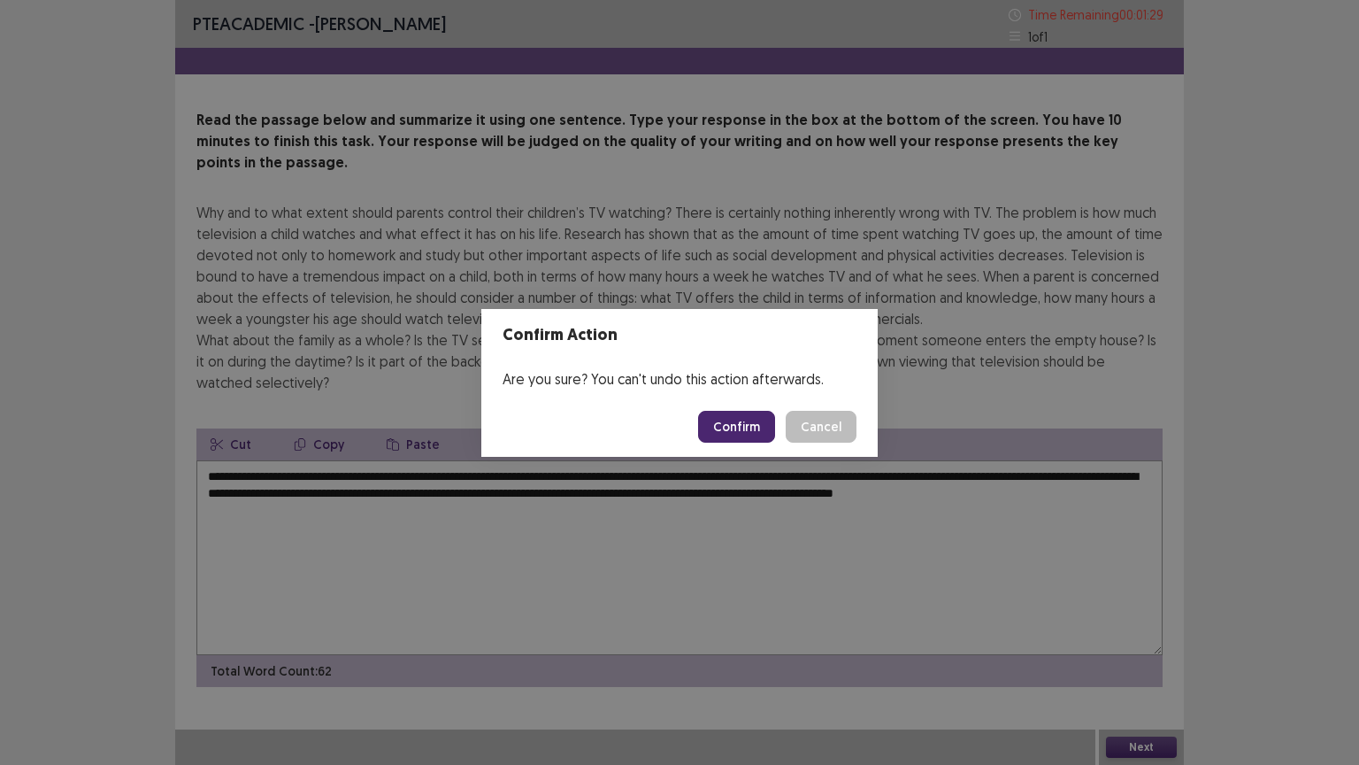
click at [747, 431] on button "Confirm" at bounding box center [736, 427] width 77 height 32
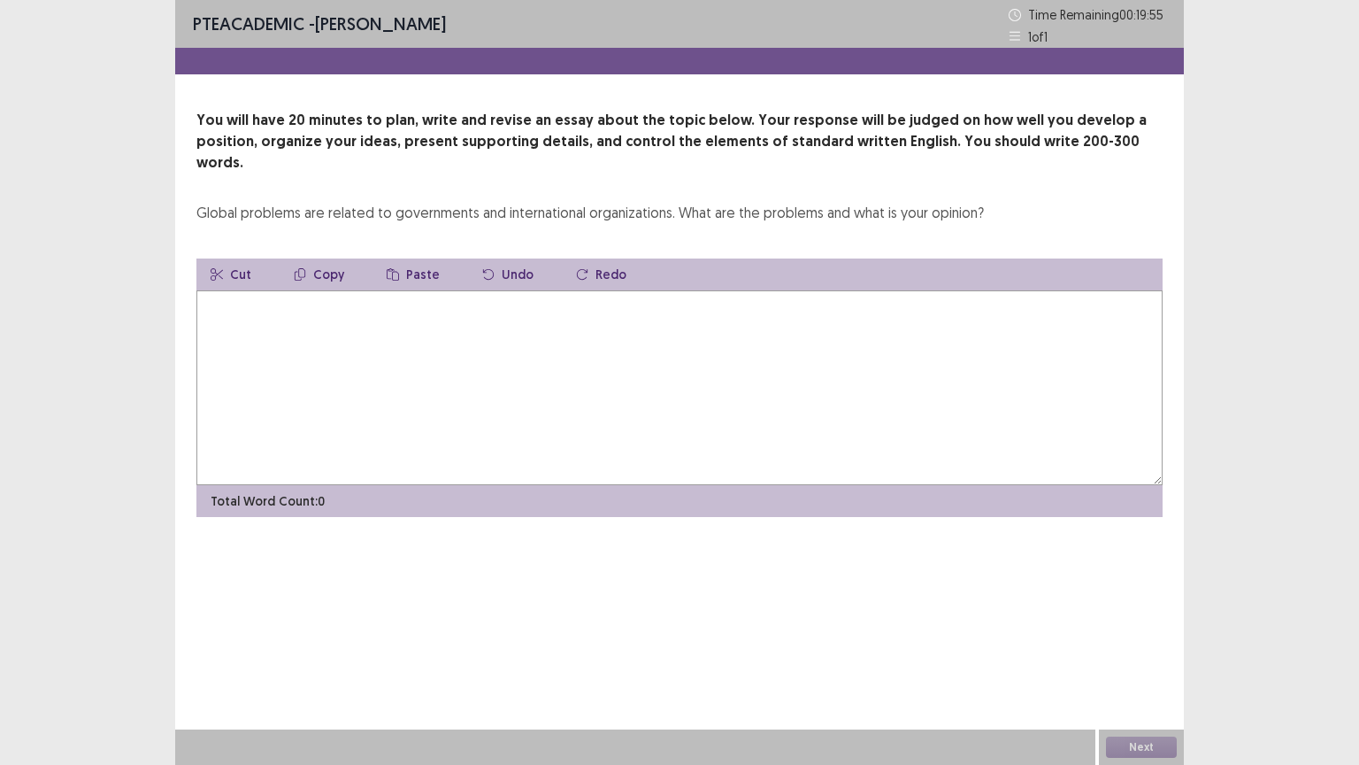
click at [226, 308] on textarea at bounding box center [679, 387] width 966 height 195
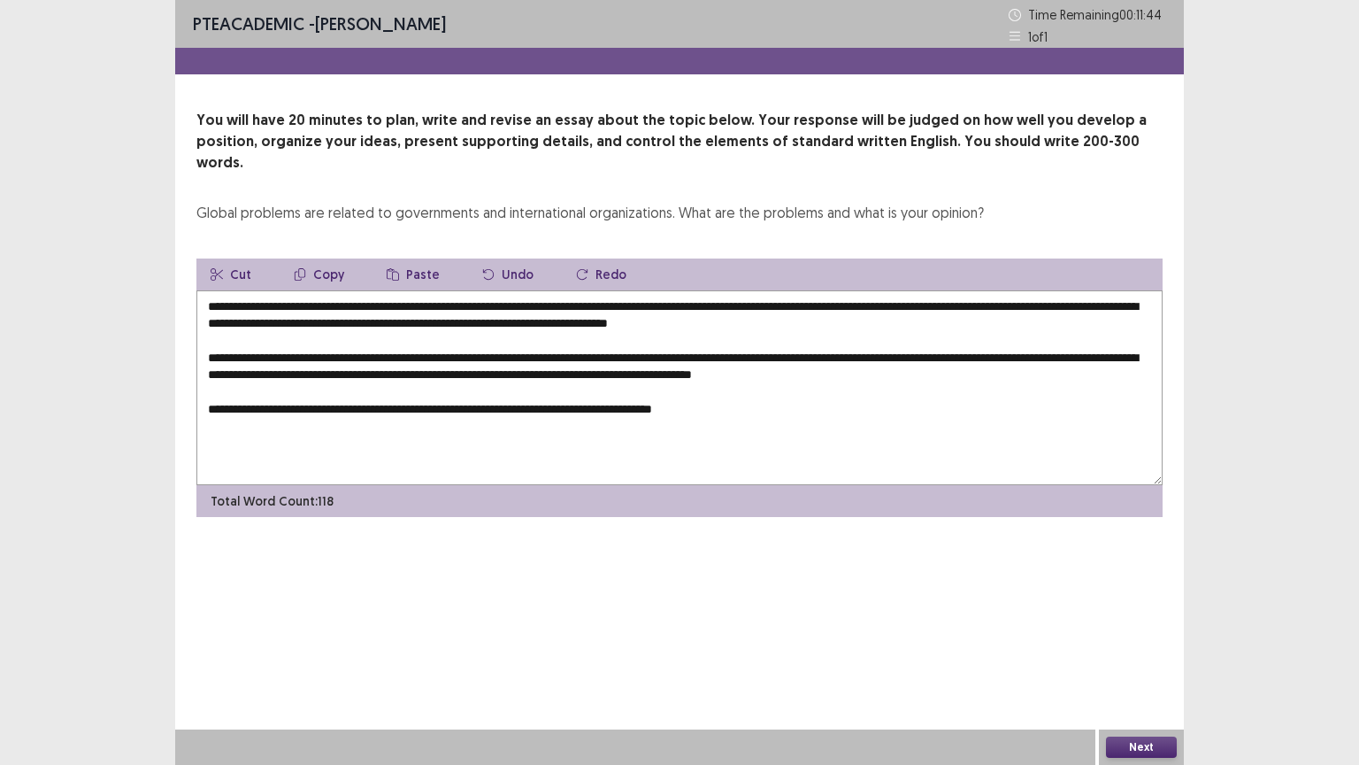
click at [708, 388] on textarea "**********" at bounding box center [679, 387] width 966 height 195
click at [750, 392] on textarea "**********" at bounding box center [679, 387] width 966 height 195
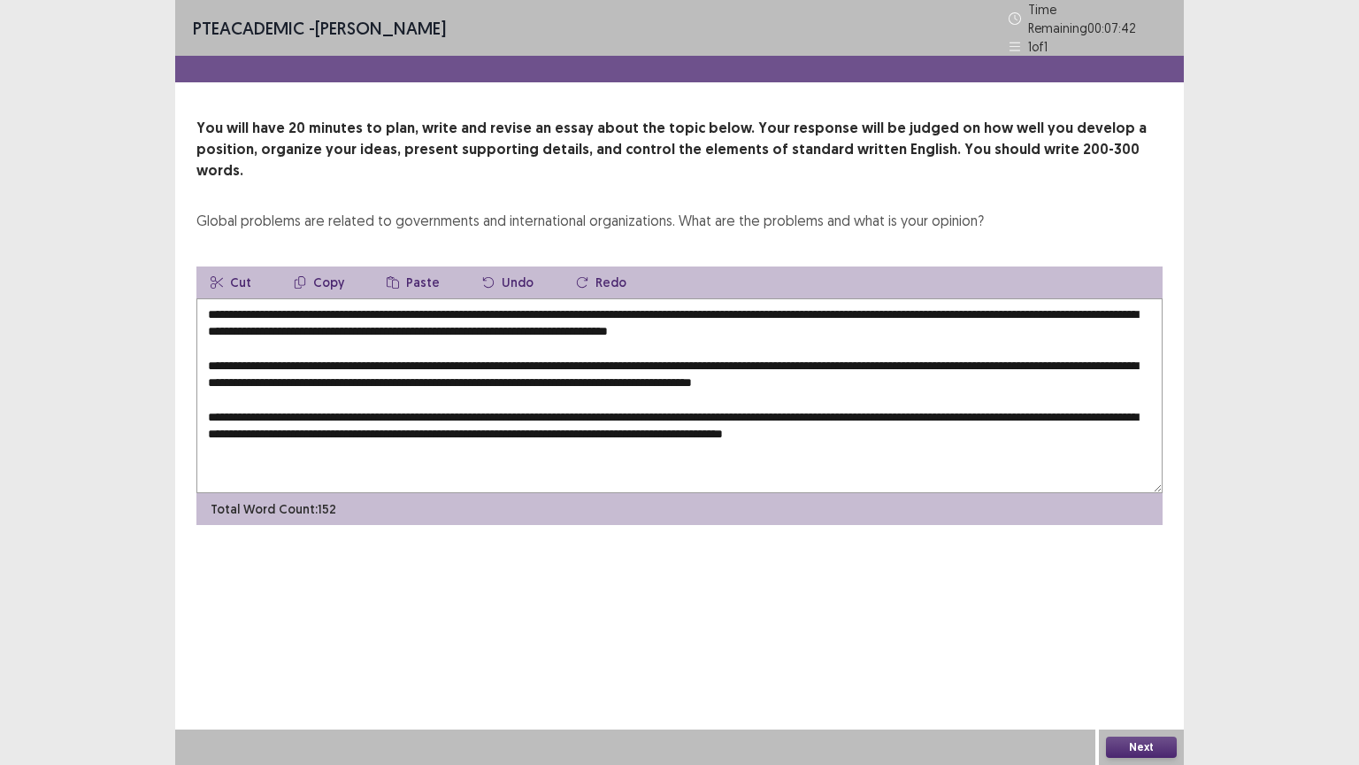
click at [707, 384] on textarea "**********" at bounding box center [679, 395] width 966 height 195
click at [263, 436] on textarea "**********" at bounding box center [679, 395] width 966 height 195
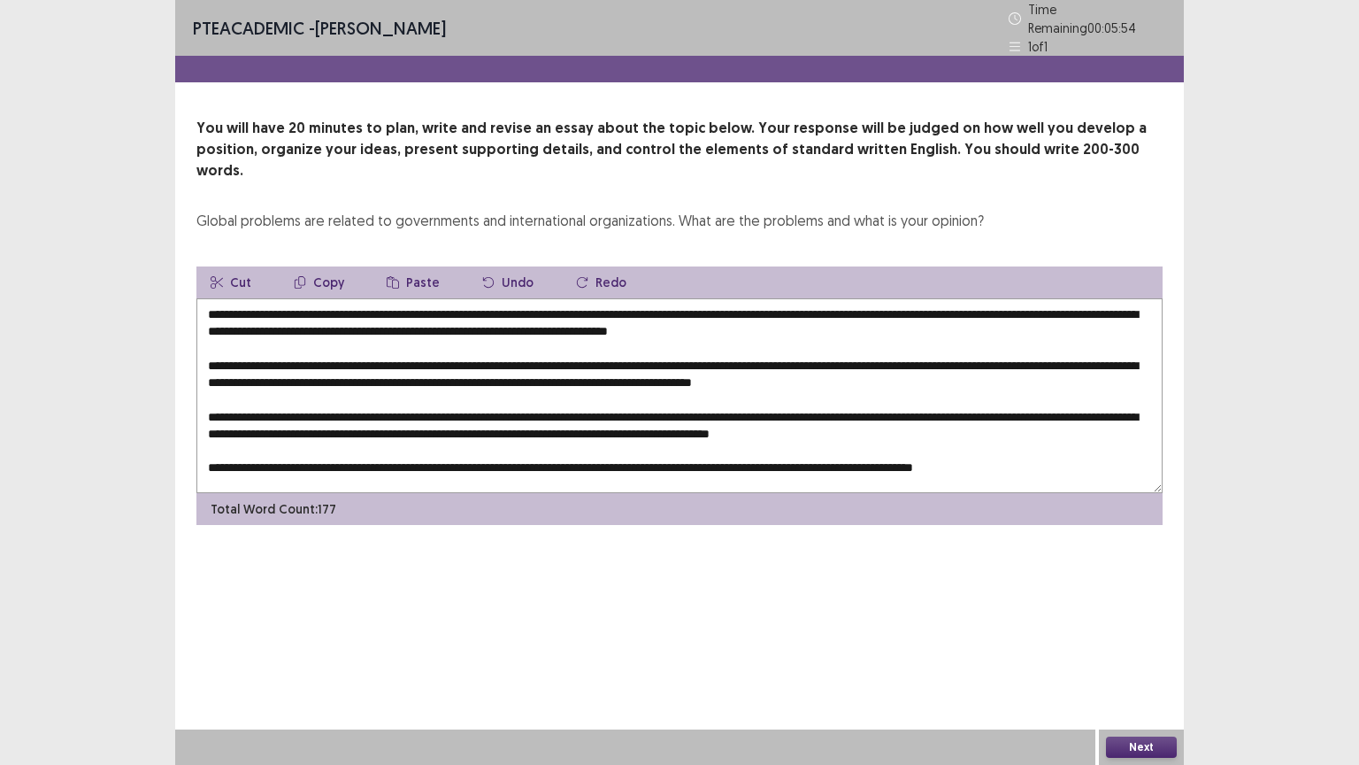
click at [313, 298] on textarea at bounding box center [679, 395] width 966 height 195
drag, startPoint x: 712, startPoint y: 296, endPoint x: 666, endPoint y: 287, distance: 46.9
click at [664, 298] on textarea at bounding box center [679, 395] width 966 height 195
drag, startPoint x: 123, startPoint y: 319, endPoint x: 216, endPoint y: 319, distance: 92.9
click at [131, 319] on div "PTE academic - [PERSON_NAME] Time Remaining 00 : 04 : 54 1 of 1 You will have 2…" at bounding box center [679, 382] width 1359 height 765
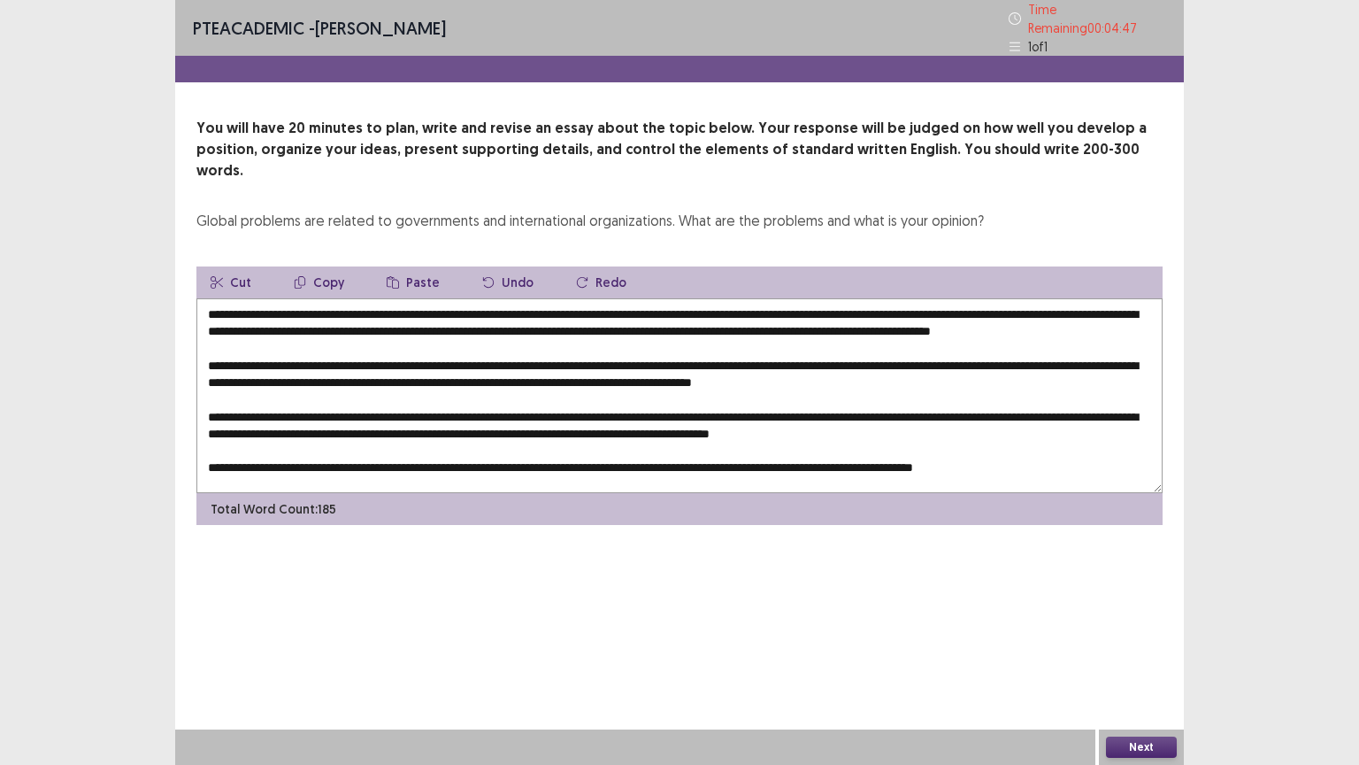
drag, startPoint x: 720, startPoint y: 286, endPoint x: 319, endPoint y: 287, distance: 400.9
click at [319, 298] on textarea at bounding box center [679, 395] width 966 height 195
click at [329, 266] on button "Copy" at bounding box center [319, 282] width 79 height 32
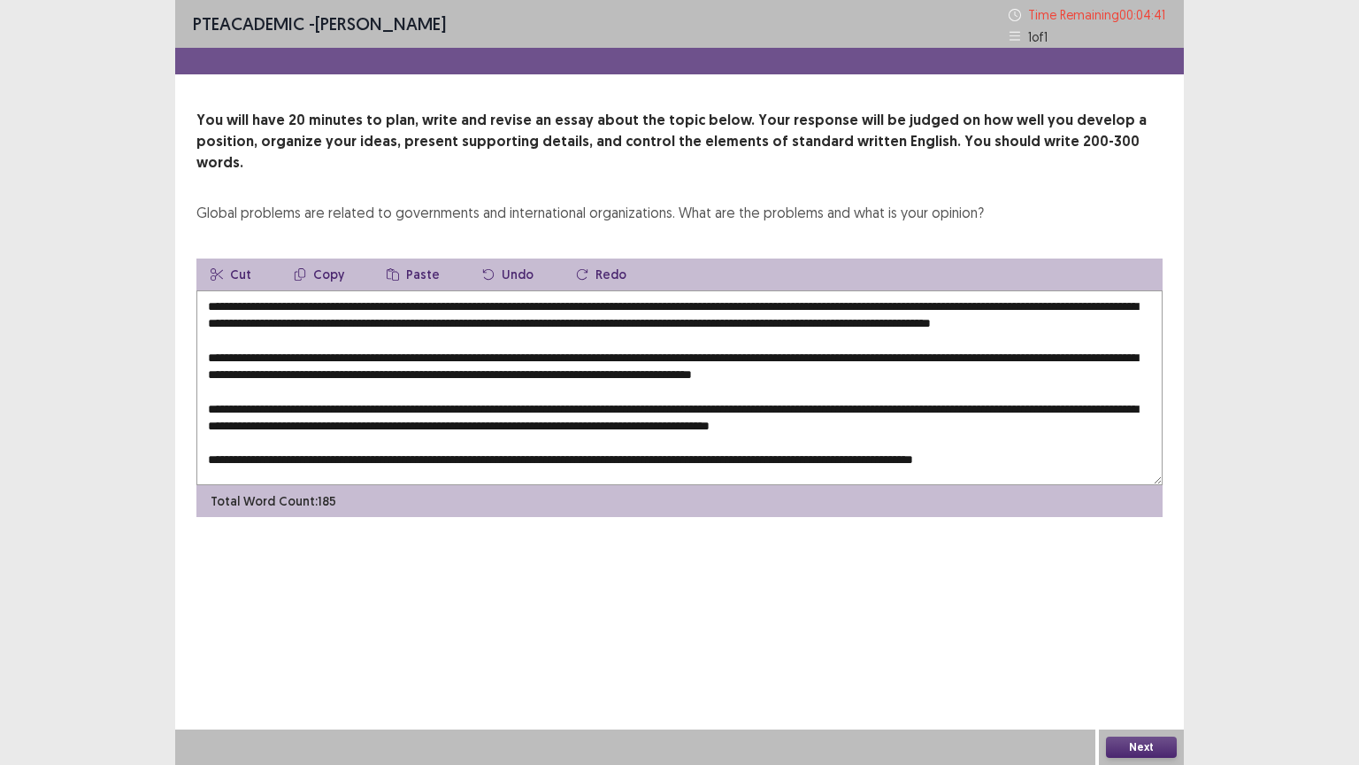
click at [481, 354] on textarea at bounding box center [679, 387] width 966 height 195
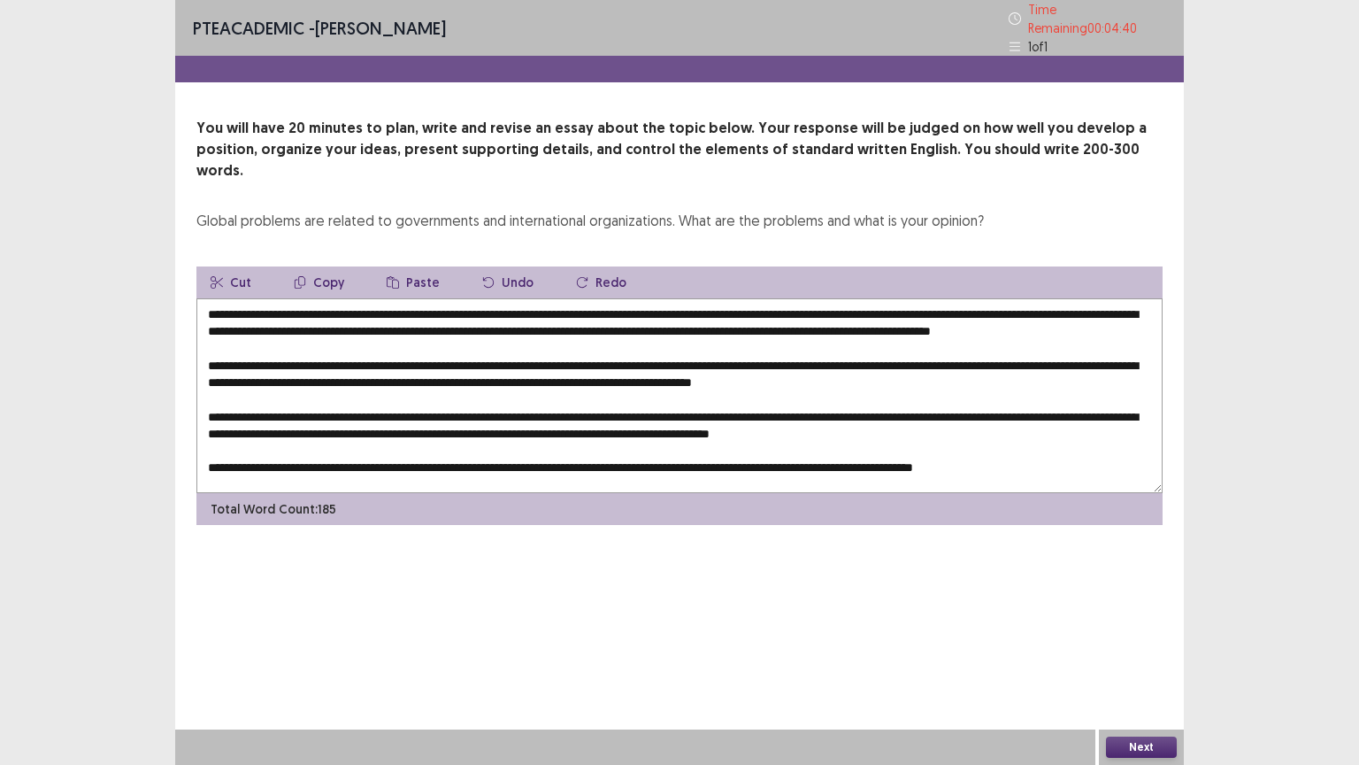
click at [486, 354] on textarea at bounding box center [679, 395] width 966 height 195
click at [419, 266] on button "Paste" at bounding box center [413, 282] width 81 height 32
click at [306, 298] on textarea at bounding box center [679, 395] width 966 height 195
click at [296, 298] on textarea at bounding box center [679, 395] width 966 height 195
click at [483, 352] on textarea at bounding box center [679, 395] width 966 height 195
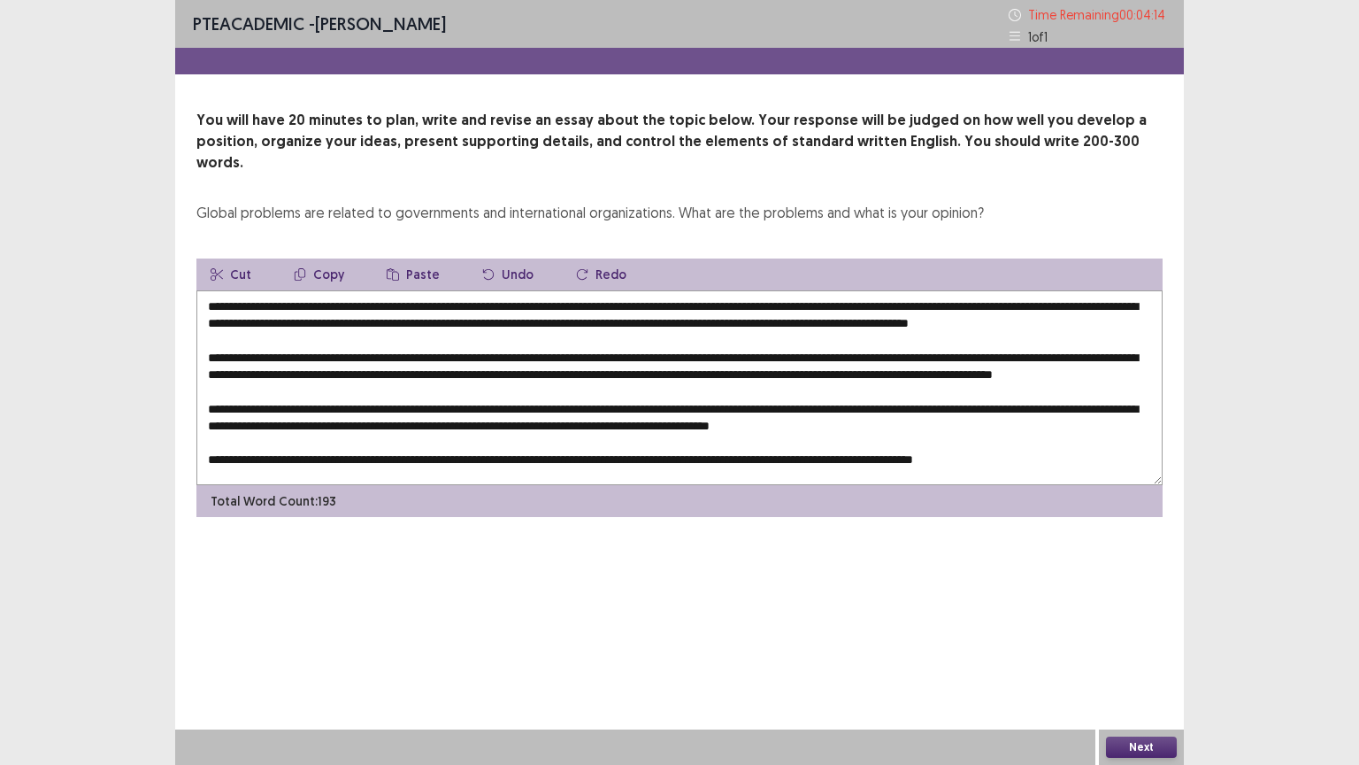
click at [287, 388] on textarea at bounding box center [679, 387] width 966 height 195
click at [405, 258] on button "Paste" at bounding box center [413, 274] width 81 height 32
click at [288, 383] on textarea at bounding box center [679, 387] width 966 height 195
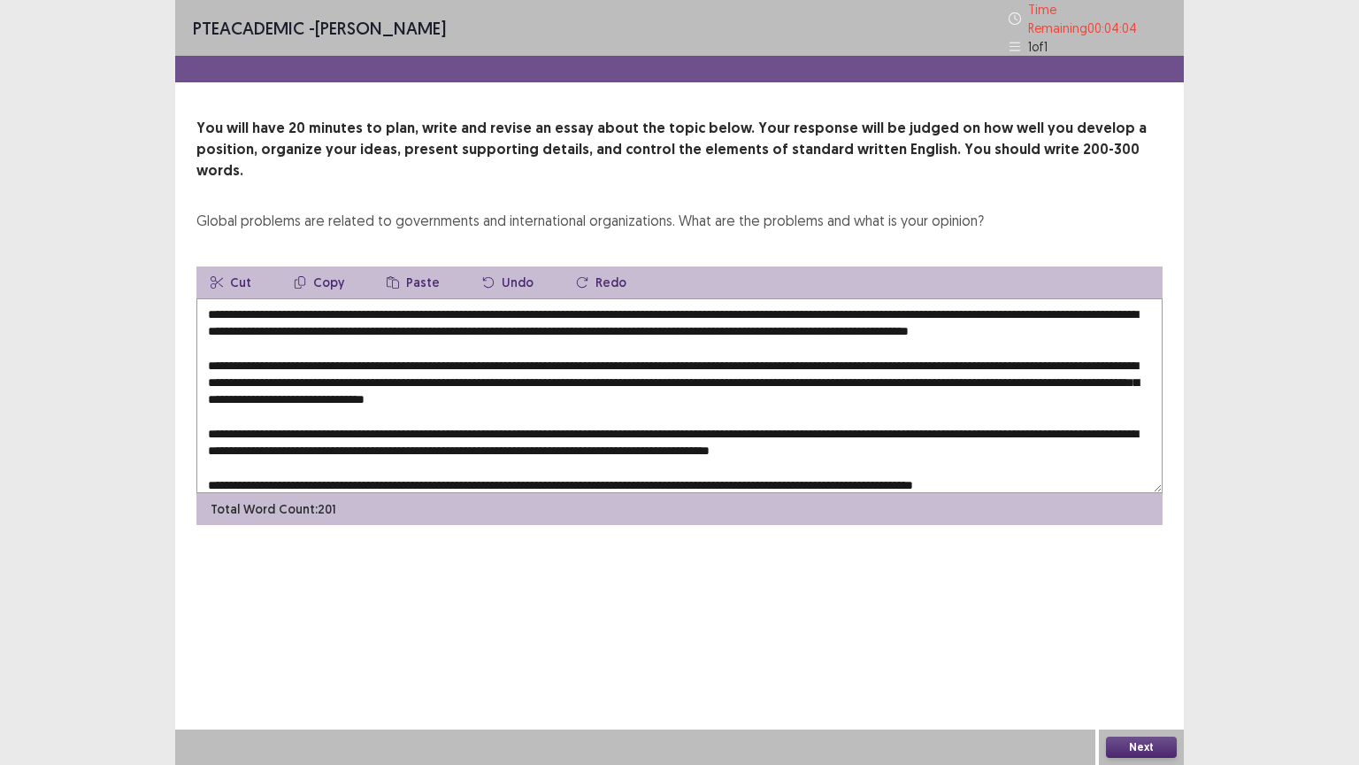
click at [496, 420] on textarea at bounding box center [679, 395] width 966 height 195
click at [405, 266] on button "Paste" at bounding box center [413, 282] width 81 height 32
click at [495, 421] on textarea at bounding box center [679, 395] width 966 height 195
click at [389, 456] on textarea at bounding box center [679, 395] width 966 height 195
click at [419, 266] on button "Paste" at bounding box center [413, 282] width 81 height 32
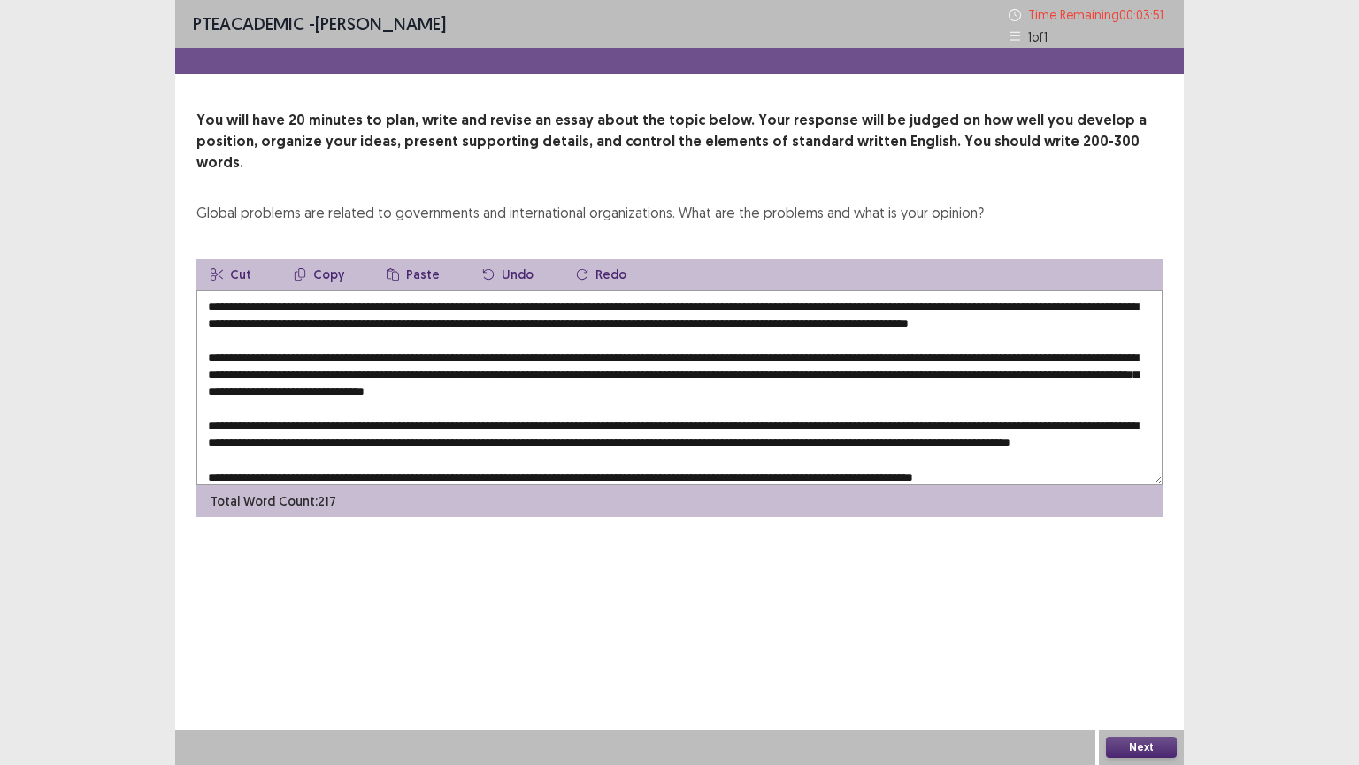
click at [391, 458] on textarea at bounding box center [679, 387] width 966 height 195
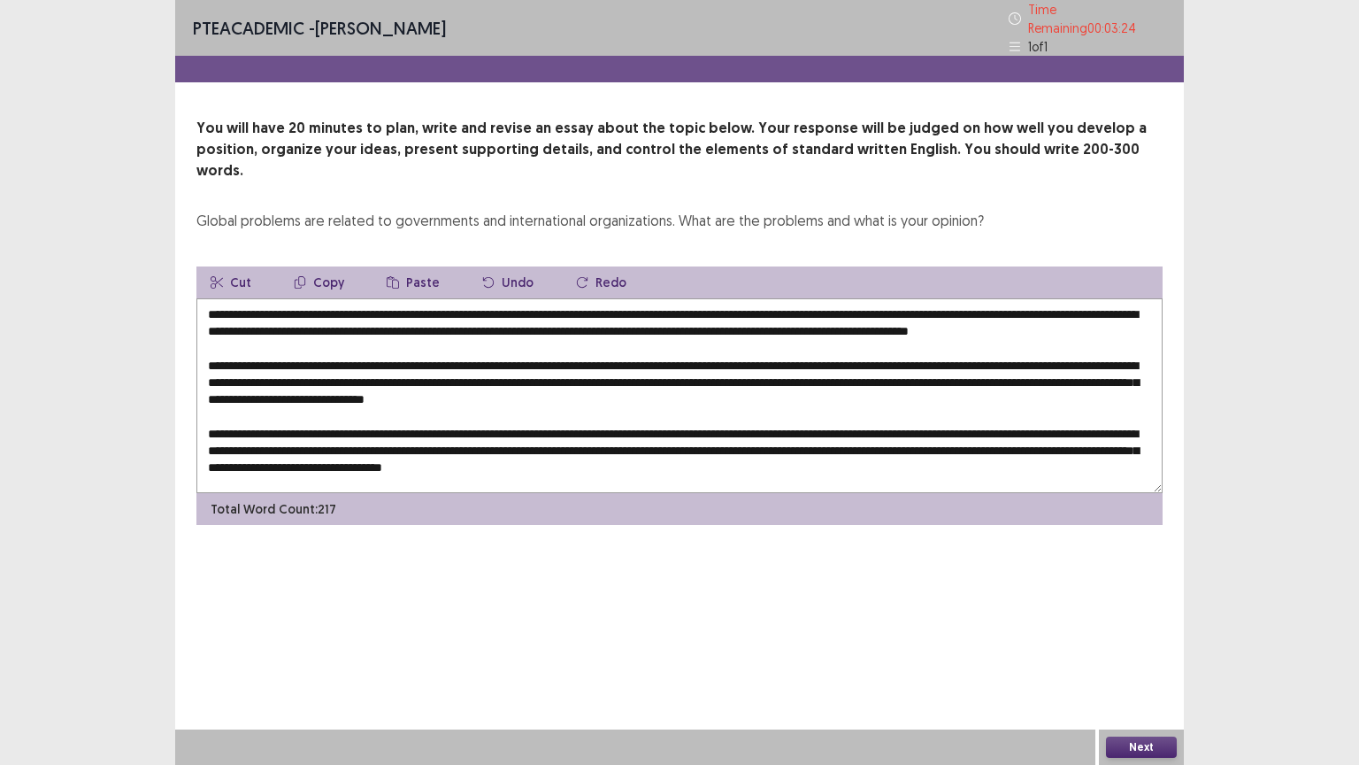
scroll to position [42, 0]
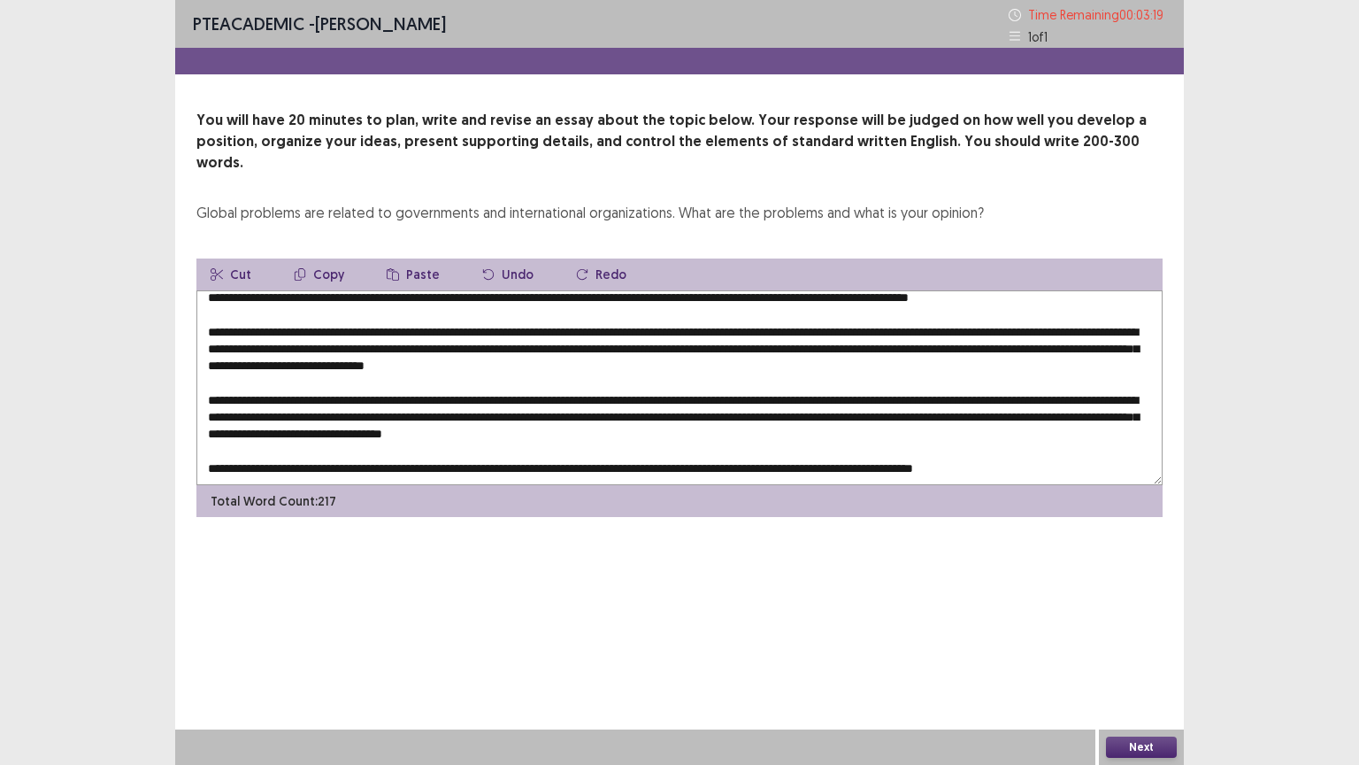
click at [646, 448] on textarea at bounding box center [679, 387] width 966 height 195
click at [648, 447] on textarea at bounding box center [679, 387] width 966 height 195
click at [418, 258] on button "Paste" at bounding box center [413, 274] width 81 height 32
click at [650, 450] on textarea at bounding box center [679, 387] width 966 height 195
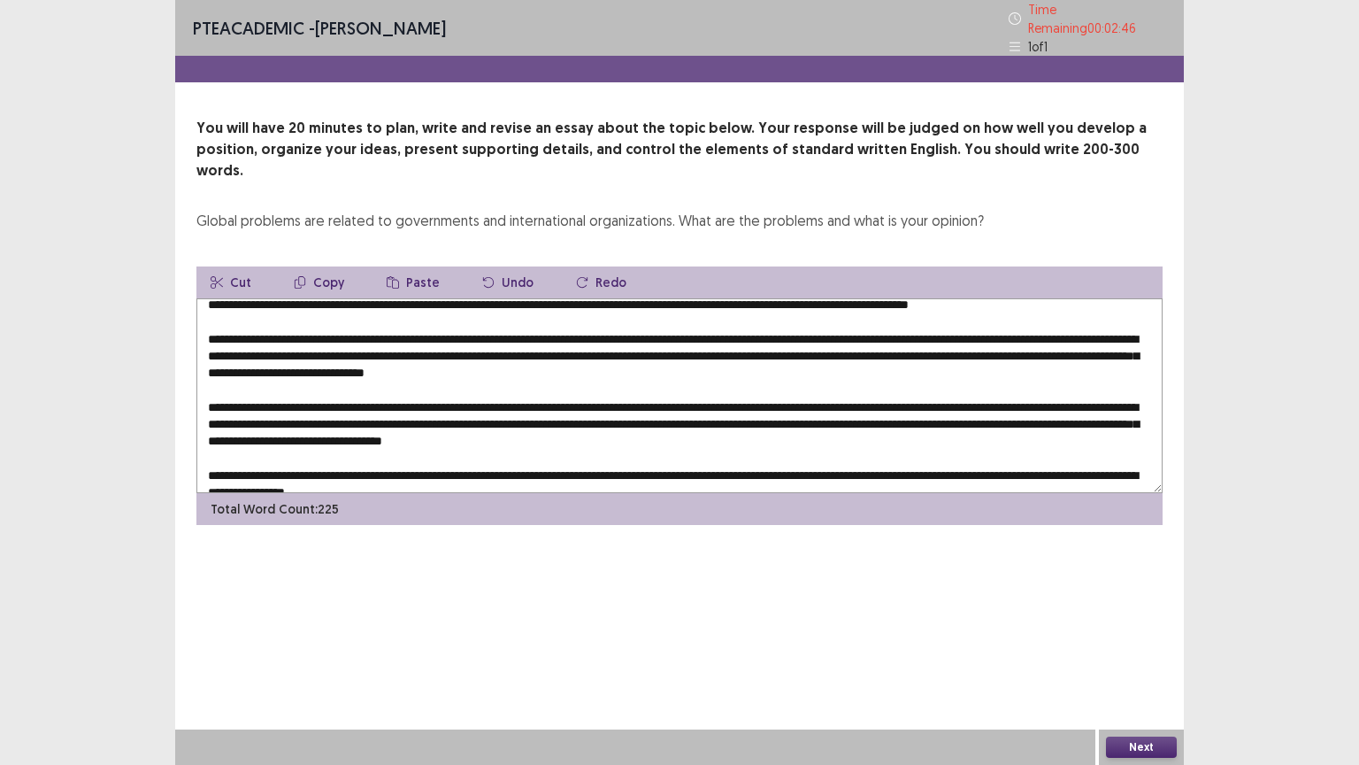
scroll to position [0, 0]
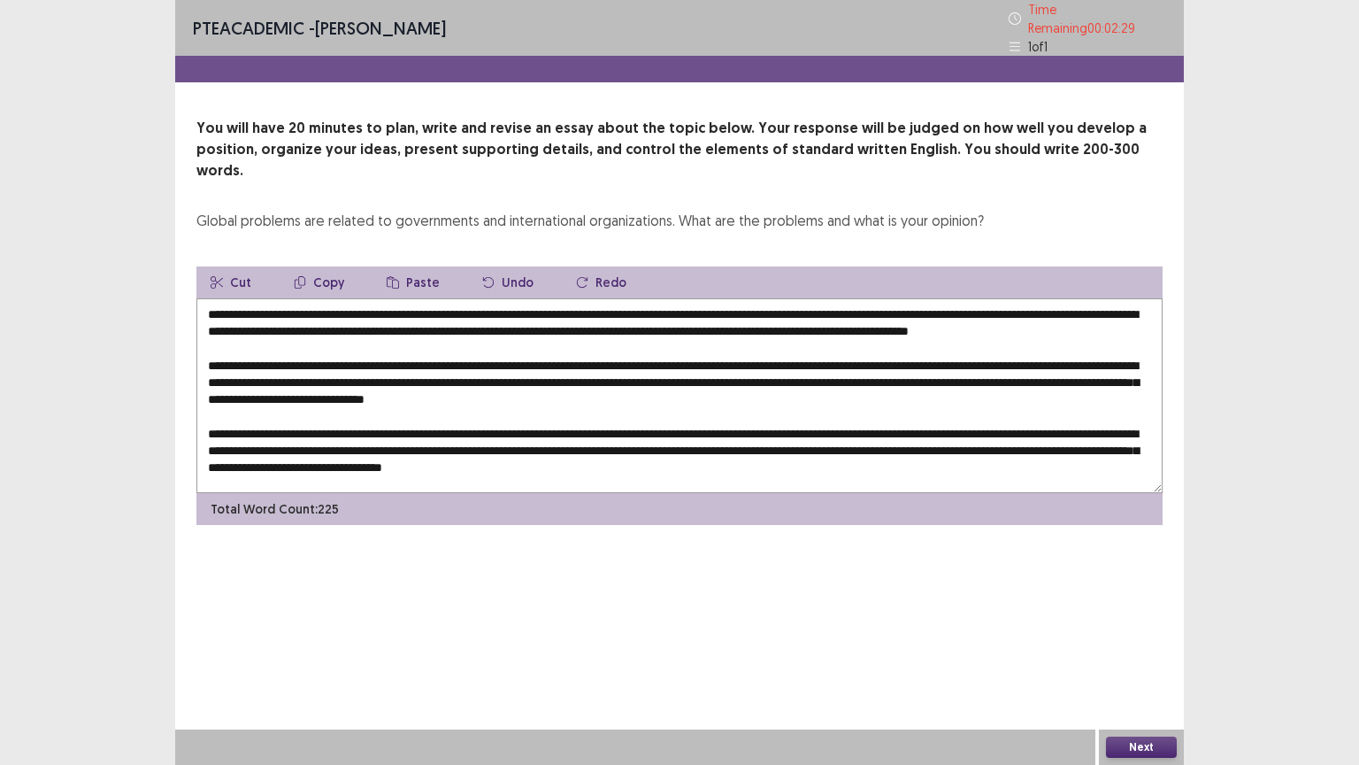
click at [1009, 305] on textarea at bounding box center [679, 395] width 966 height 195
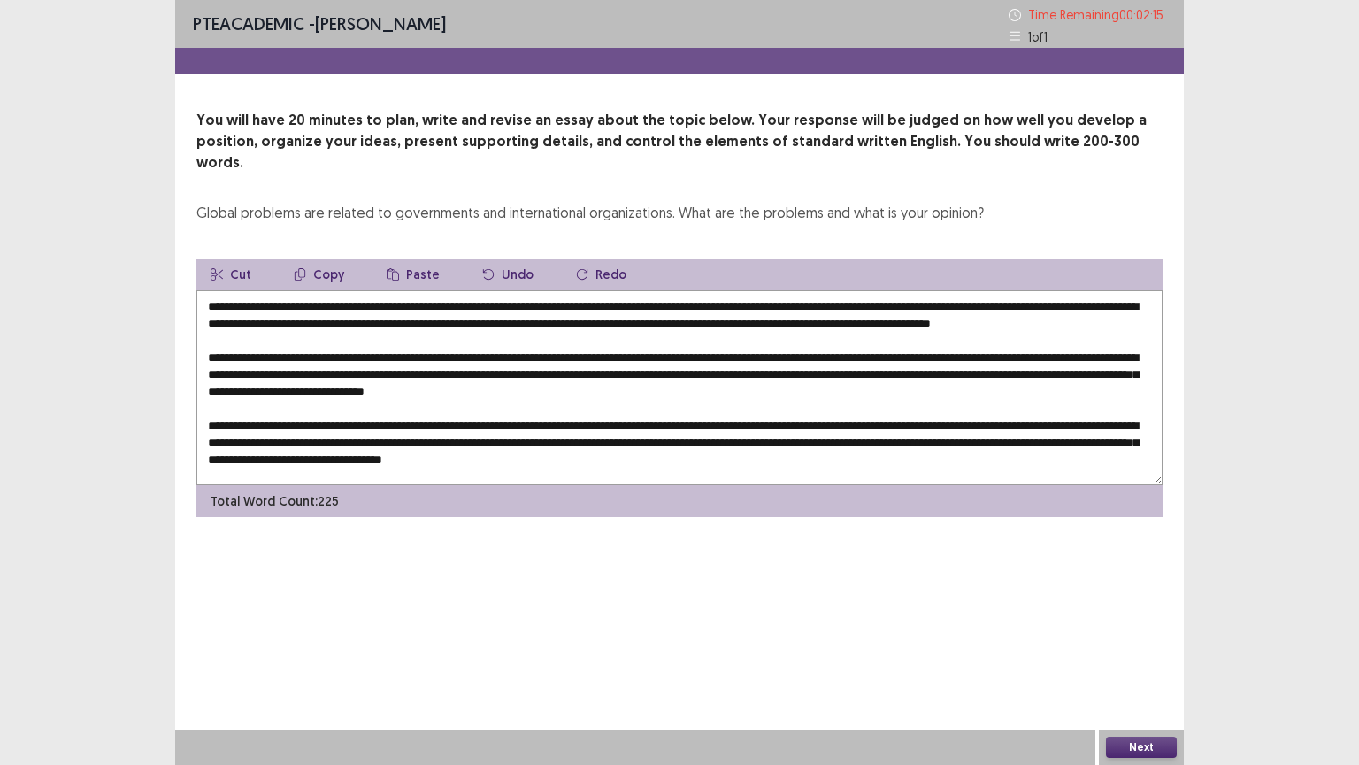
drag, startPoint x: 1038, startPoint y: 301, endPoint x: 982, endPoint y: 309, distance: 56.3
click at [982, 309] on textarea at bounding box center [679, 387] width 966 height 195
click at [325, 258] on button "Copy" at bounding box center [319, 274] width 79 height 32
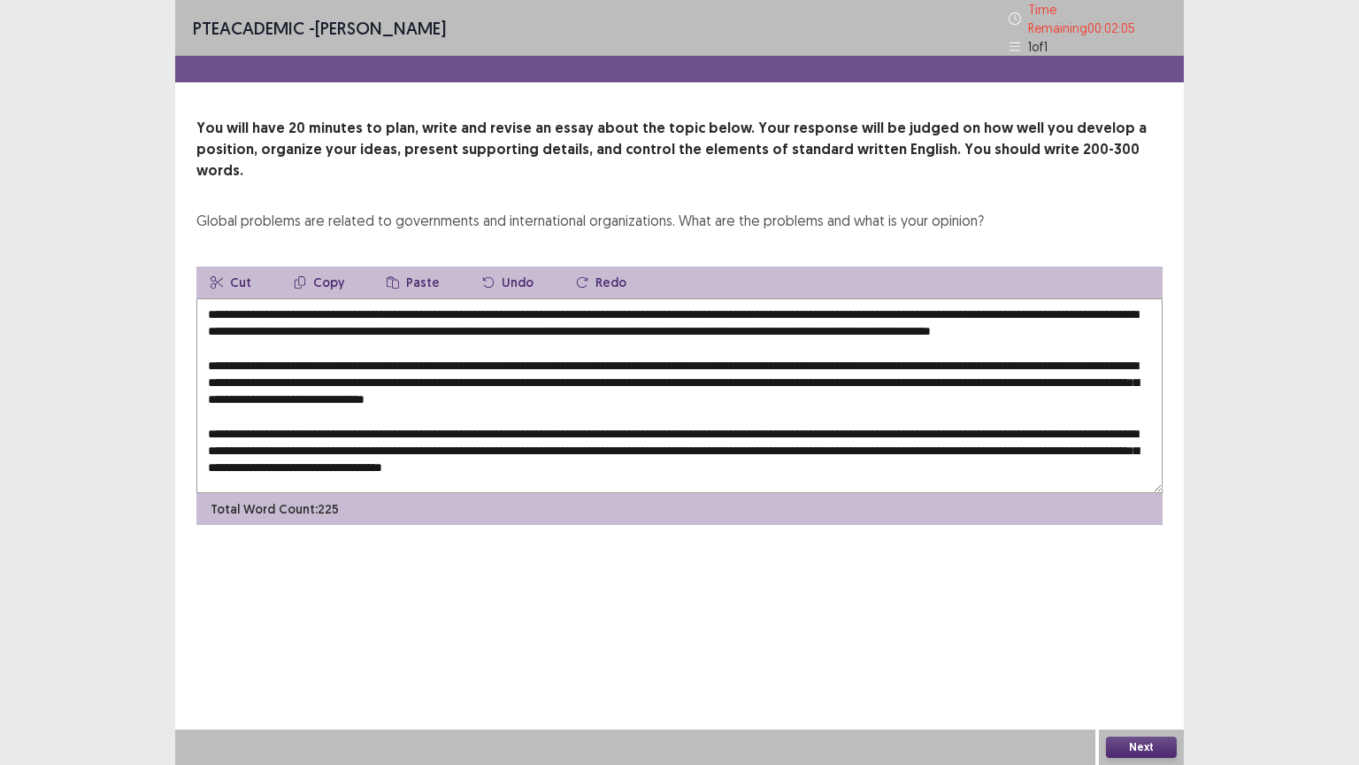
click at [334, 369] on textarea at bounding box center [679, 395] width 966 height 195
click at [412, 266] on button "Paste" at bounding box center [413, 282] width 81 height 32
drag, startPoint x: 333, startPoint y: 368, endPoint x: 350, endPoint y: 375, distance: 19.1
click at [348, 374] on textarea at bounding box center [679, 395] width 966 height 195
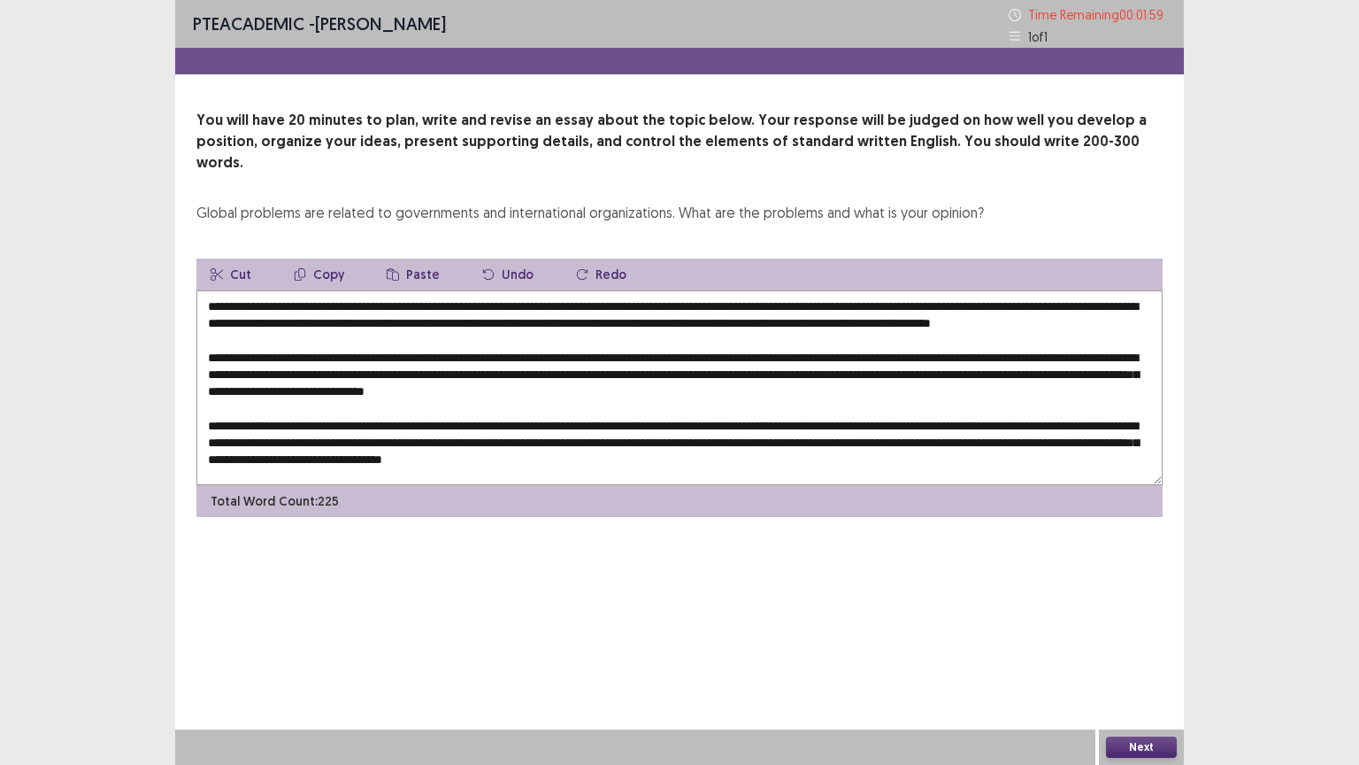
click at [331, 374] on textarea at bounding box center [679, 387] width 966 height 195
drag, startPoint x: 128, startPoint y: 372, endPoint x: 195, endPoint y: 366, distance: 66.6
click at [129, 370] on div "PTE academic - [PERSON_NAME] Time Remaining 00 : 01 : 58 1 of 1 You will have 2…" at bounding box center [679, 382] width 1359 height 765
click at [335, 368] on textarea at bounding box center [679, 387] width 966 height 195
click at [1123, 302] on textarea at bounding box center [679, 387] width 966 height 195
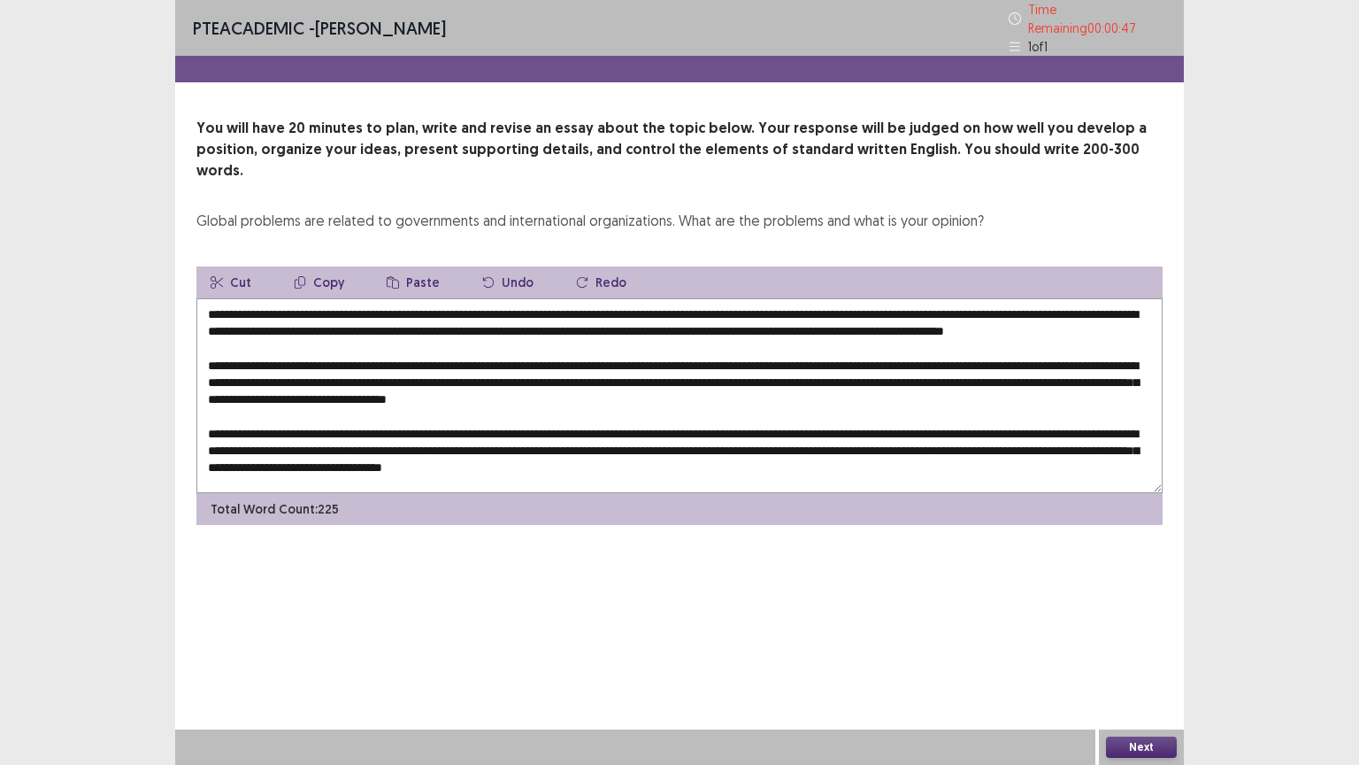
drag, startPoint x: 1143, startPoint y: 296, endPoint x: 1105, endPoint y: 301, distance: 39.3
click at [1105, 301] on textarea at bounding box center [679, 395] width 966 height 195
click at [1208, 281] on div "PTE academic - [PERSON_NAME] Time Remaining 00 : 00 : 47 1 of 1 You will have 2…" at bounding box center [679, 382] width 1359 height 765
click at [1103, 301] on textarea at bounding box center [679, 395] width 966 height 195
drag, startPoint x: 1135, startPoint y: 301, endPoint x: 1089, endPoint y: 304, distance: 47.0
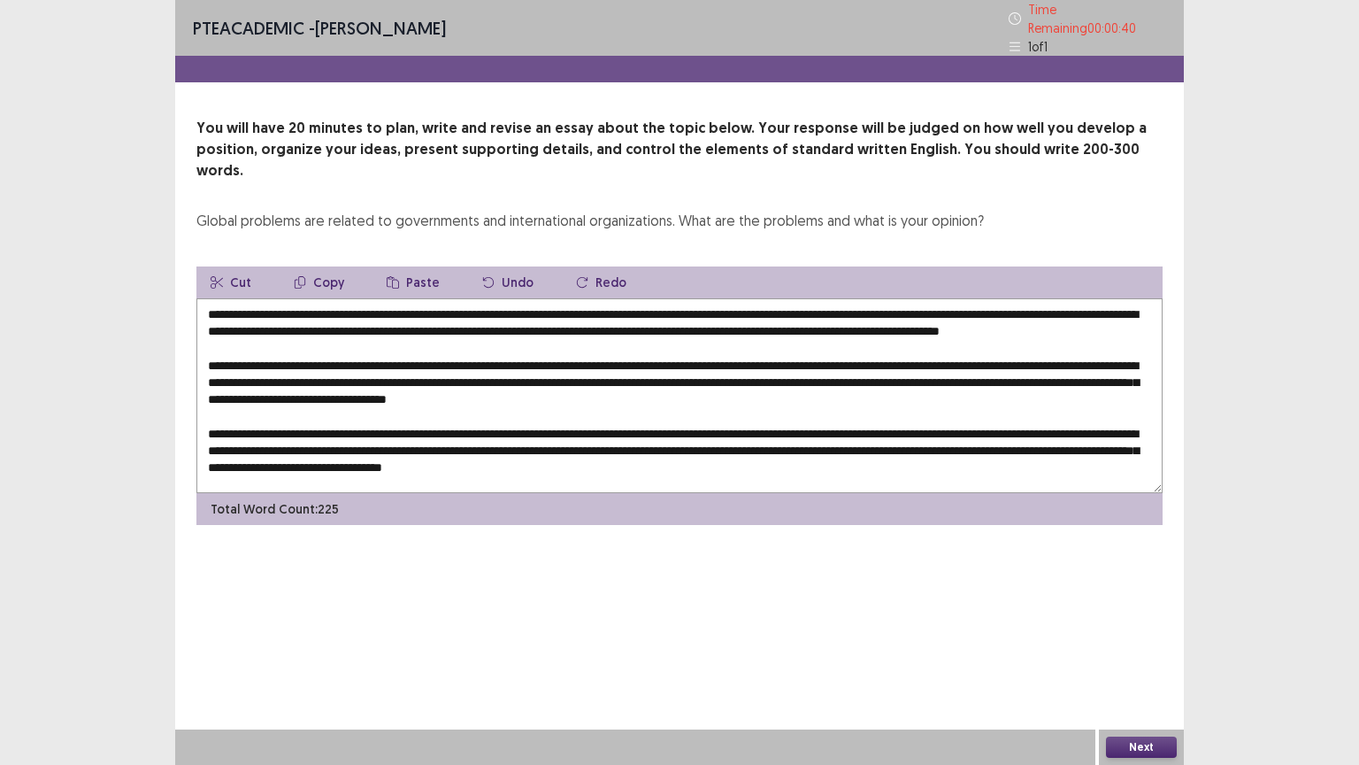
click at [1089, 304] on textarea at bounding box center [679, 395] width 966 height 195
drag, startPoint x: 316, startPoint y: 249, endPoint x: 326, endPoint y: 249, distance: 9.7
click at [321, 266] on button "Copy" at bounding box center [319, 282] width 79 height 32
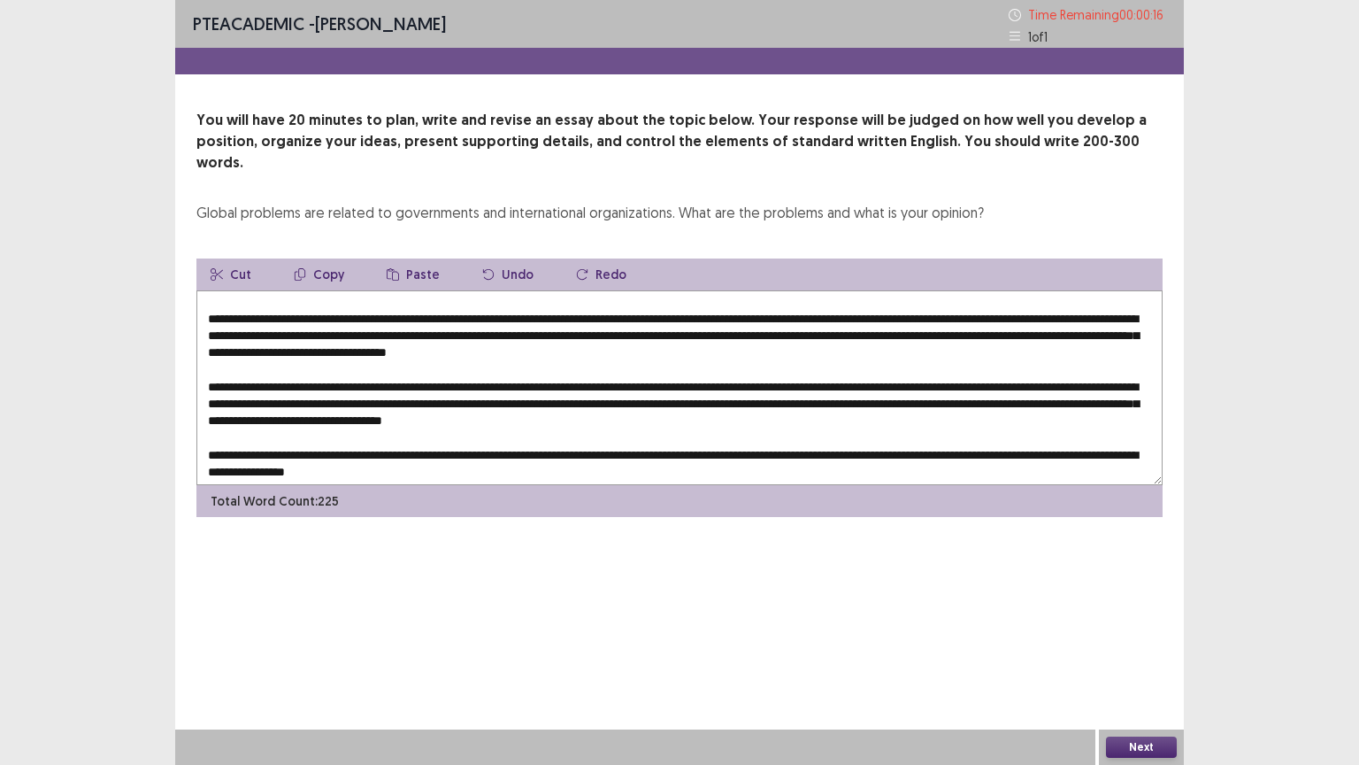
scroll to position [59, 0]
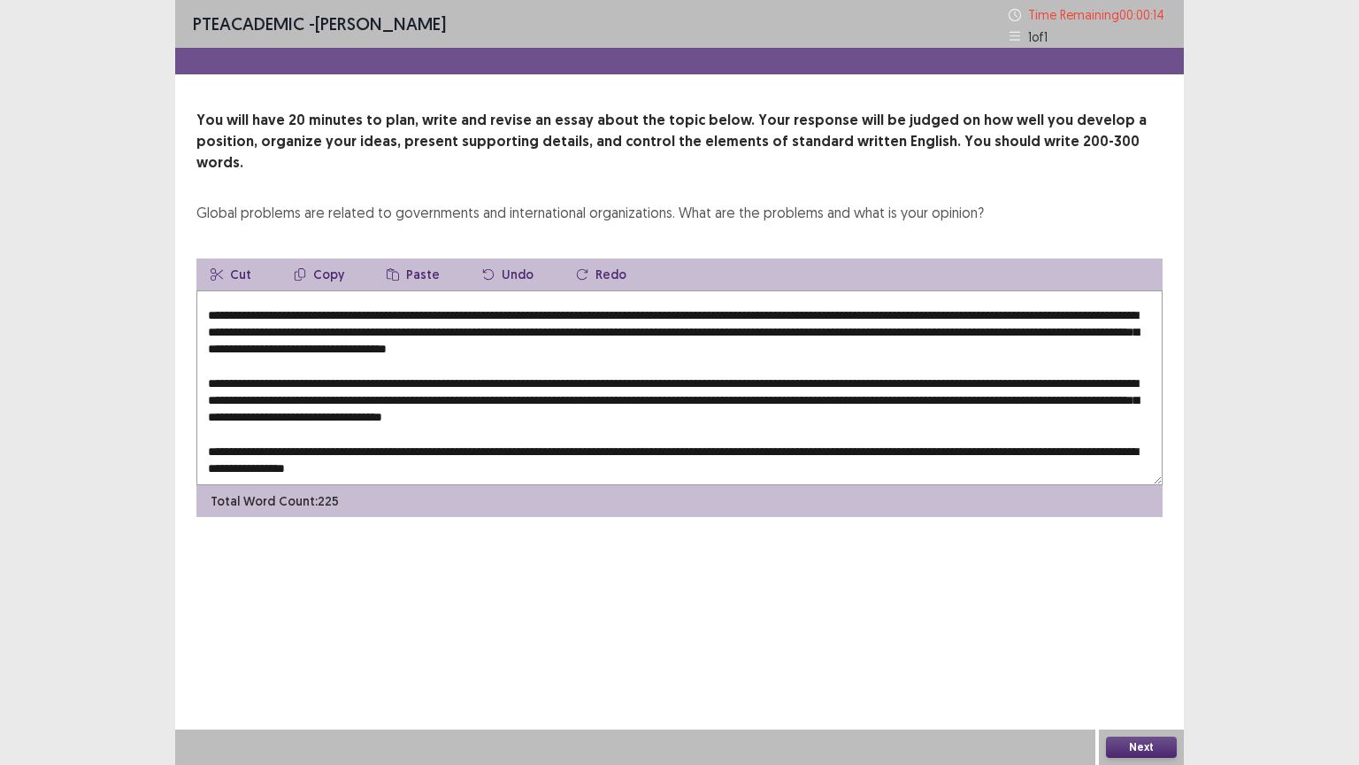
click at [570, 381] on textarea at bounding box center [679, 387] width 966 height 195
type textarea "**********"
click at [421, 258] on button "Paste" at bounding box center [413, 274] width 81 height 32
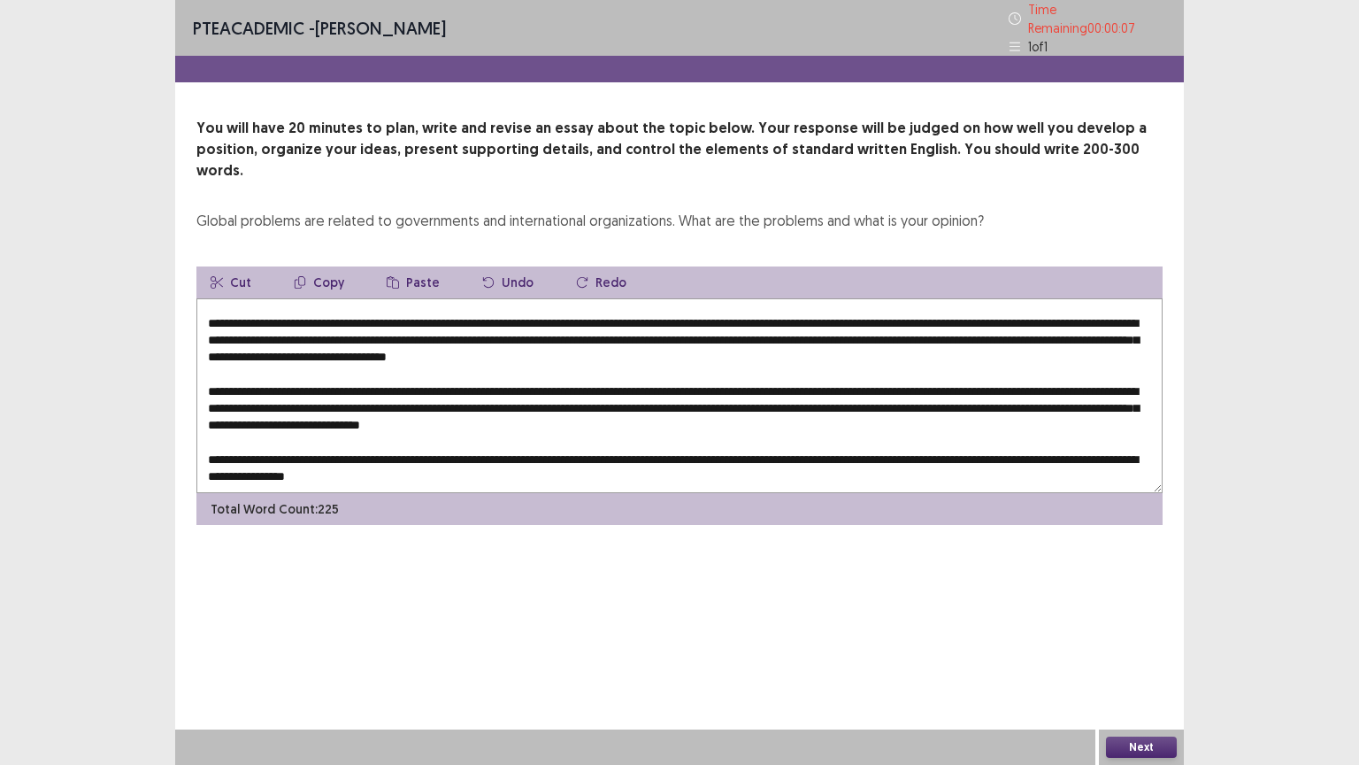
click at [1140, 652] on button "Next" at bounding box center [1141, 746] width 71 height 21
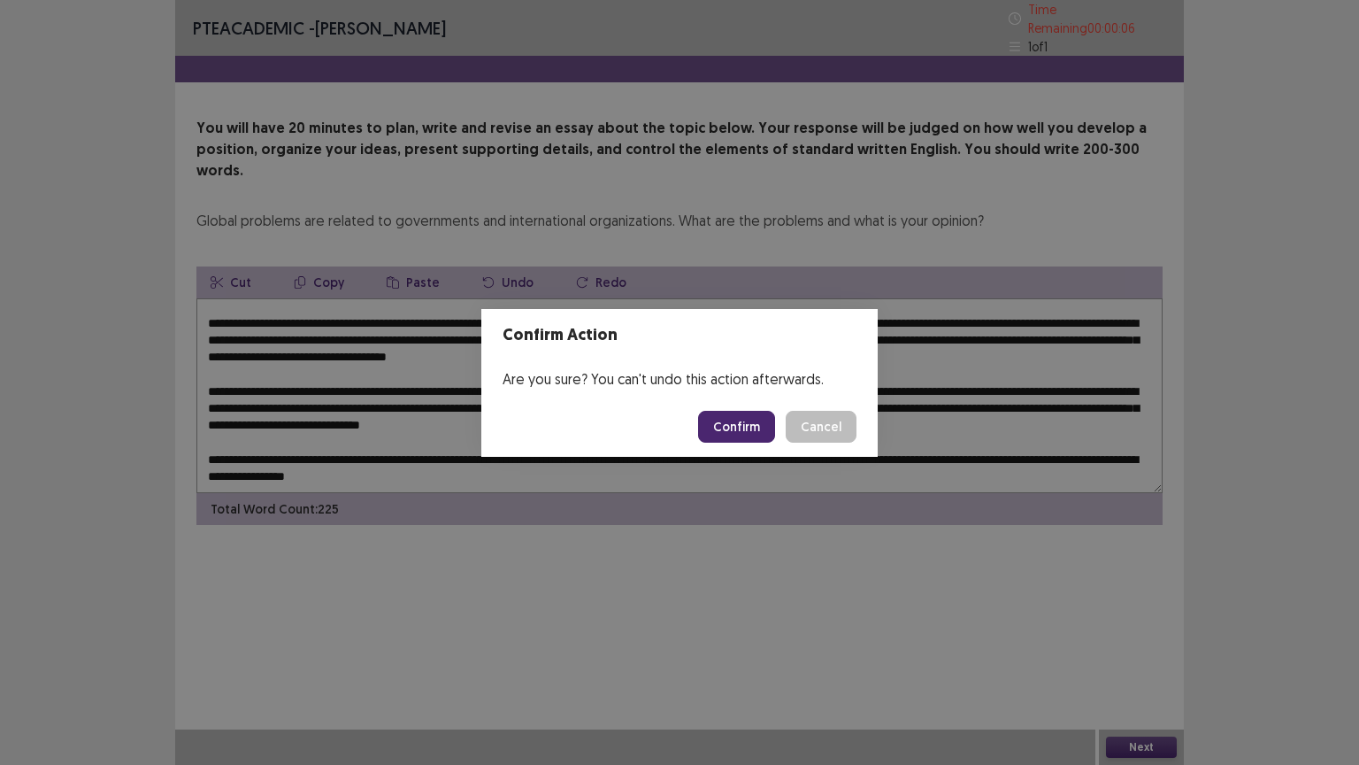
click at [728, 415] on button "Confirm" at bounding box center [736, 427] width 77 height 32
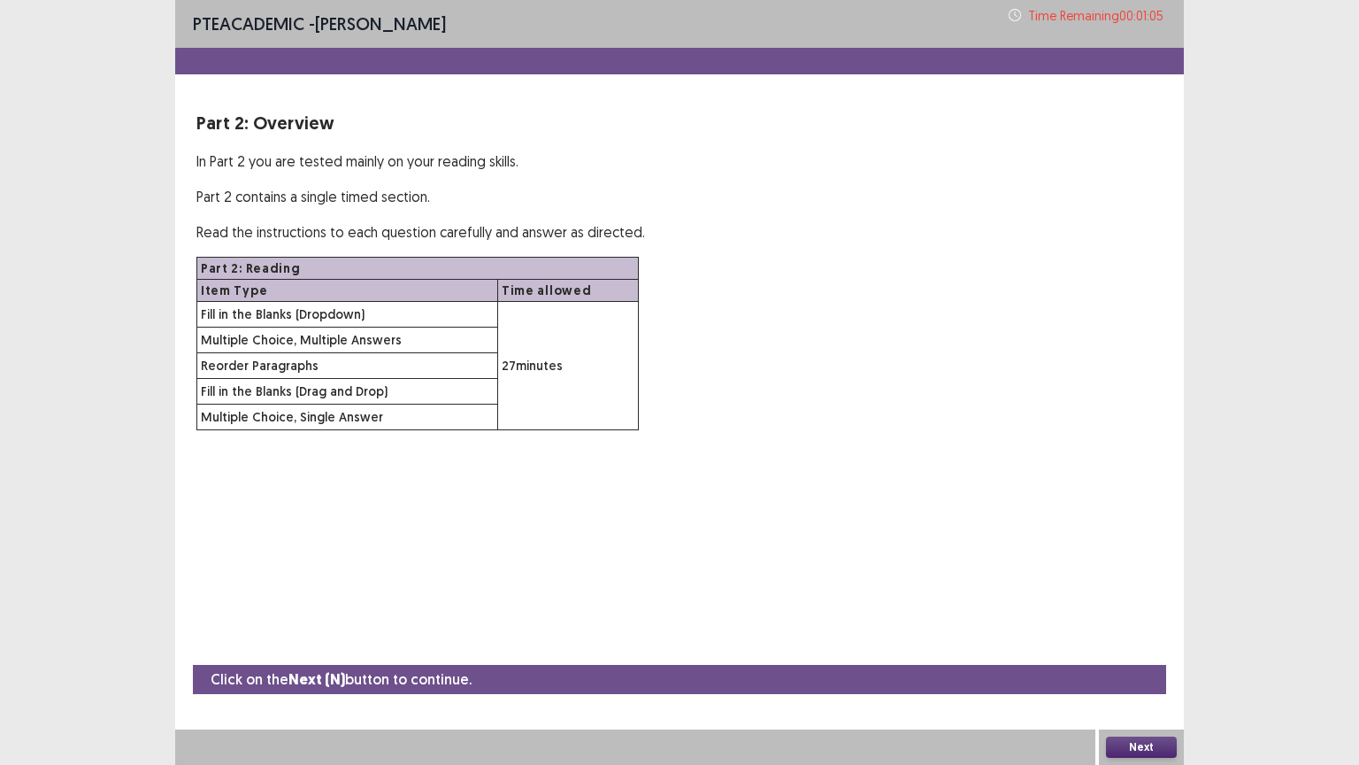
click at [1163, 652] on button "Next" at bounding box center [1141, 746] width 71 height 21
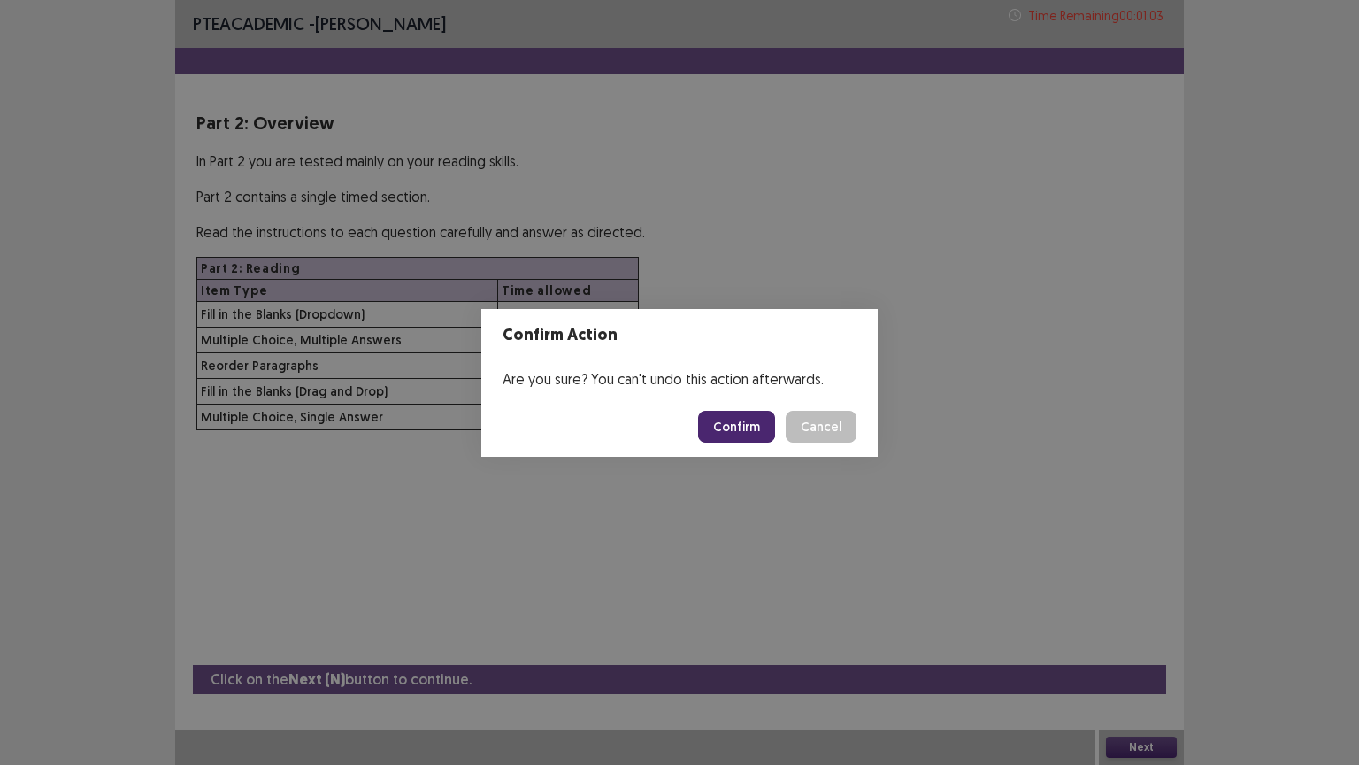
click at [733, 419] on button "Confirm" at bounding box center [736, 427] width 77 height 32
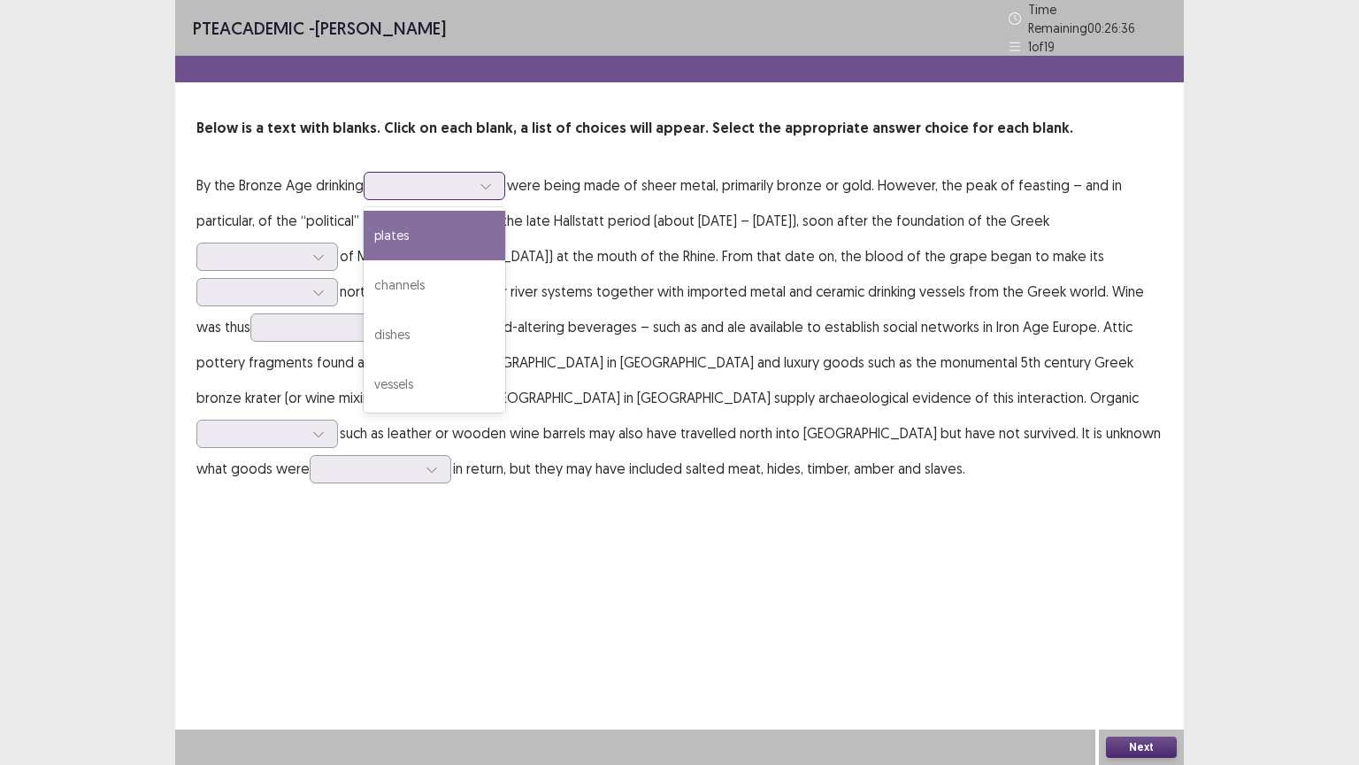
click at [492, 181] on icon at bounding box center [486, 186] width 12 height 12
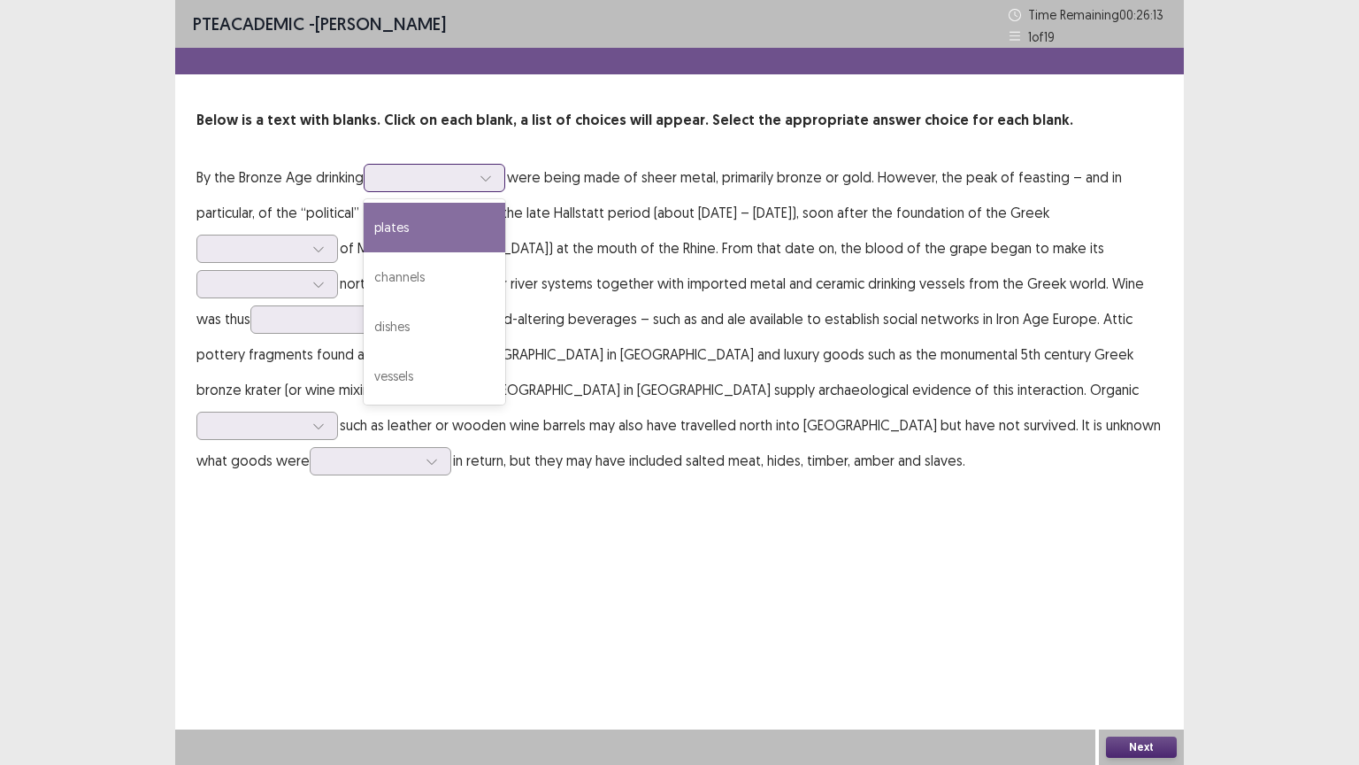
click at [435, 216] on div "plates" at bounding box center [435, 228] width 142 height 50
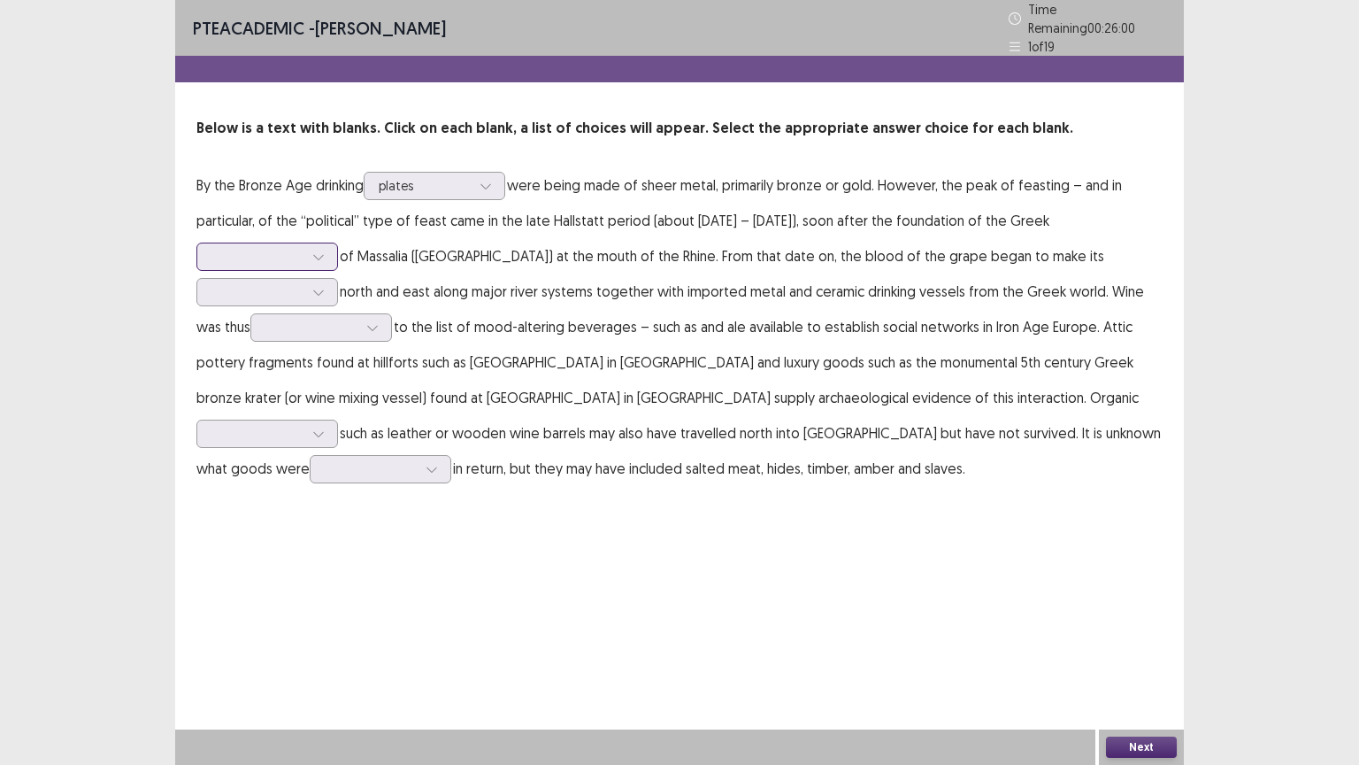
click at [319, 252] on icon at bounding box center [318, 256] width 12 height 12
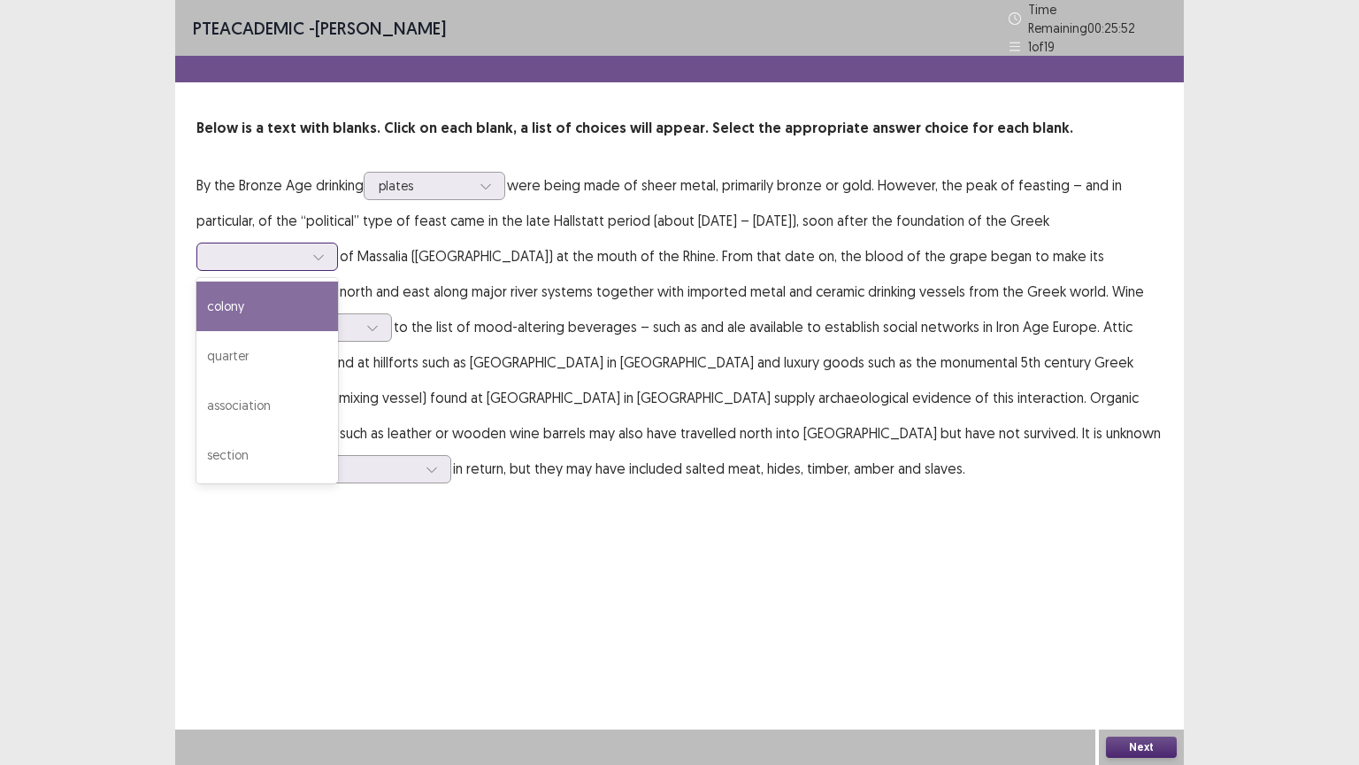
click at [281, 309] on div "colony" at bounding box center [267, 306] width 142 height 50
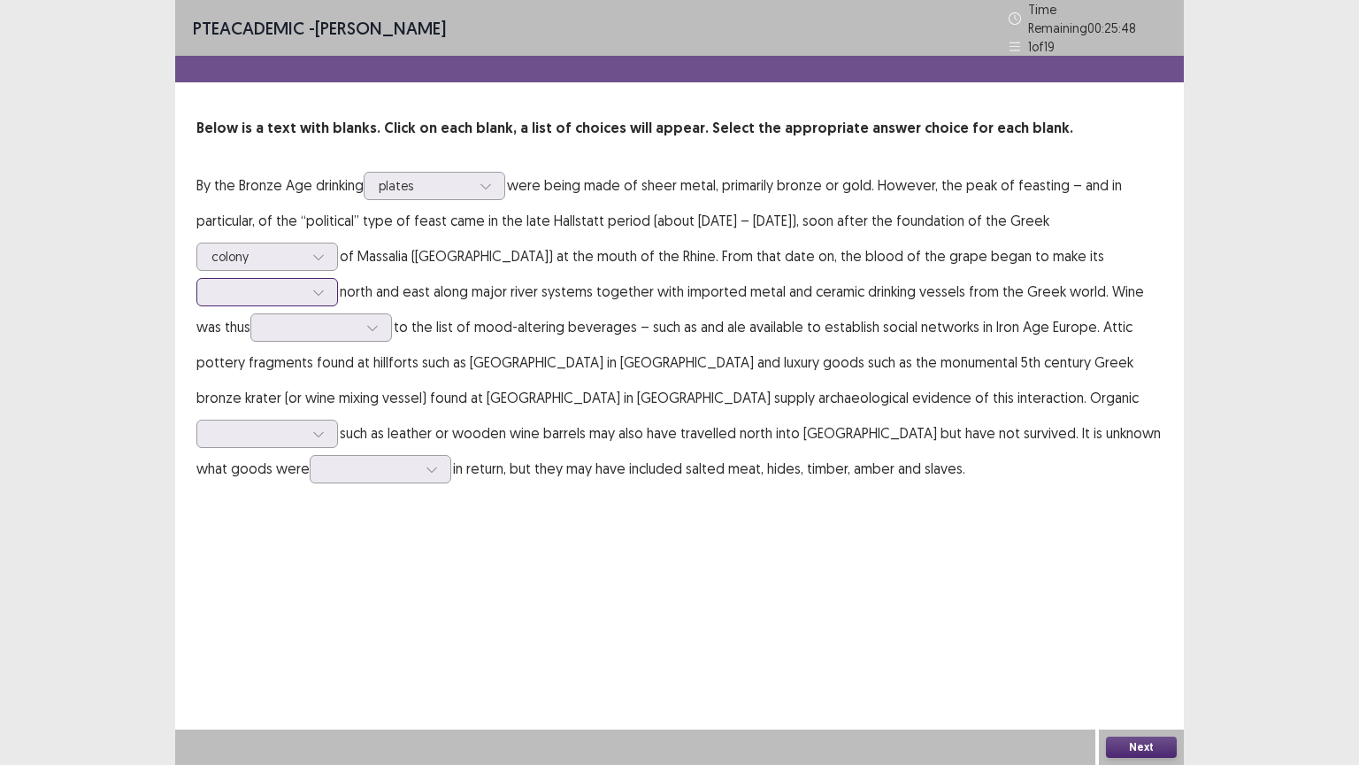
click at [325, 286] on div at bounding box center [318, 292] width 27 height 27
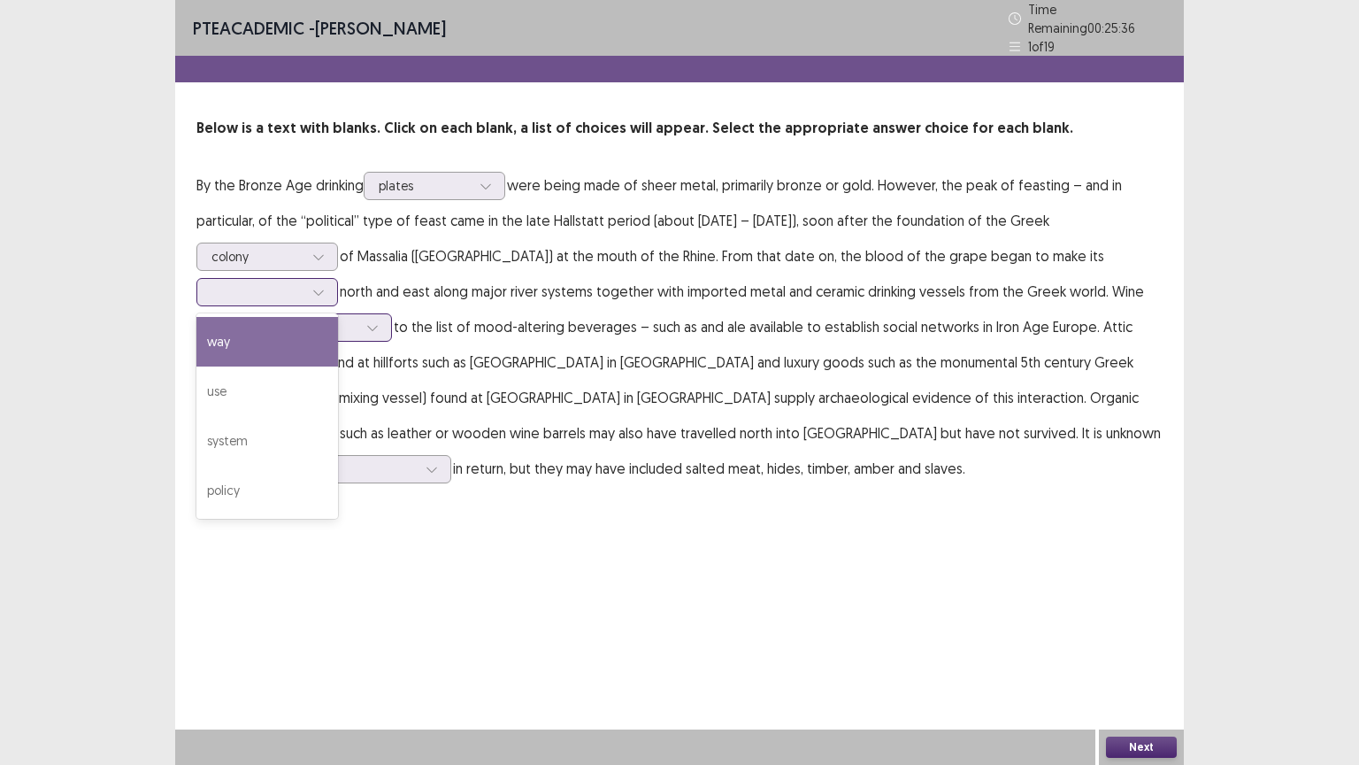
drag, startPoint x: 265, startPoint y: 332, endPoint x: 328, endPoint y: 321, distance: 64.6
click at [266, 331] on div "way" at bounding box center [267, 342] width 142 height 50
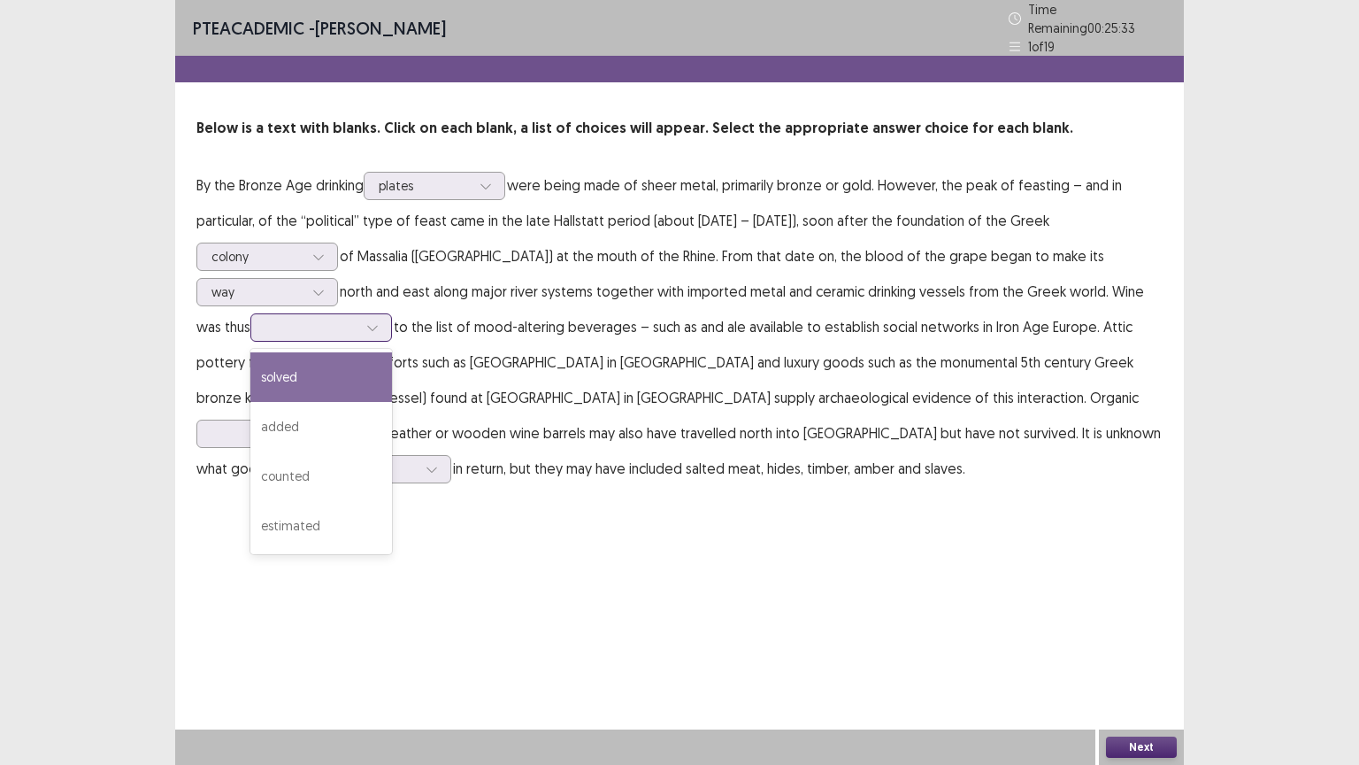
click at [378, 321] on icon at bounding box center [372, 327] width 12 height 12
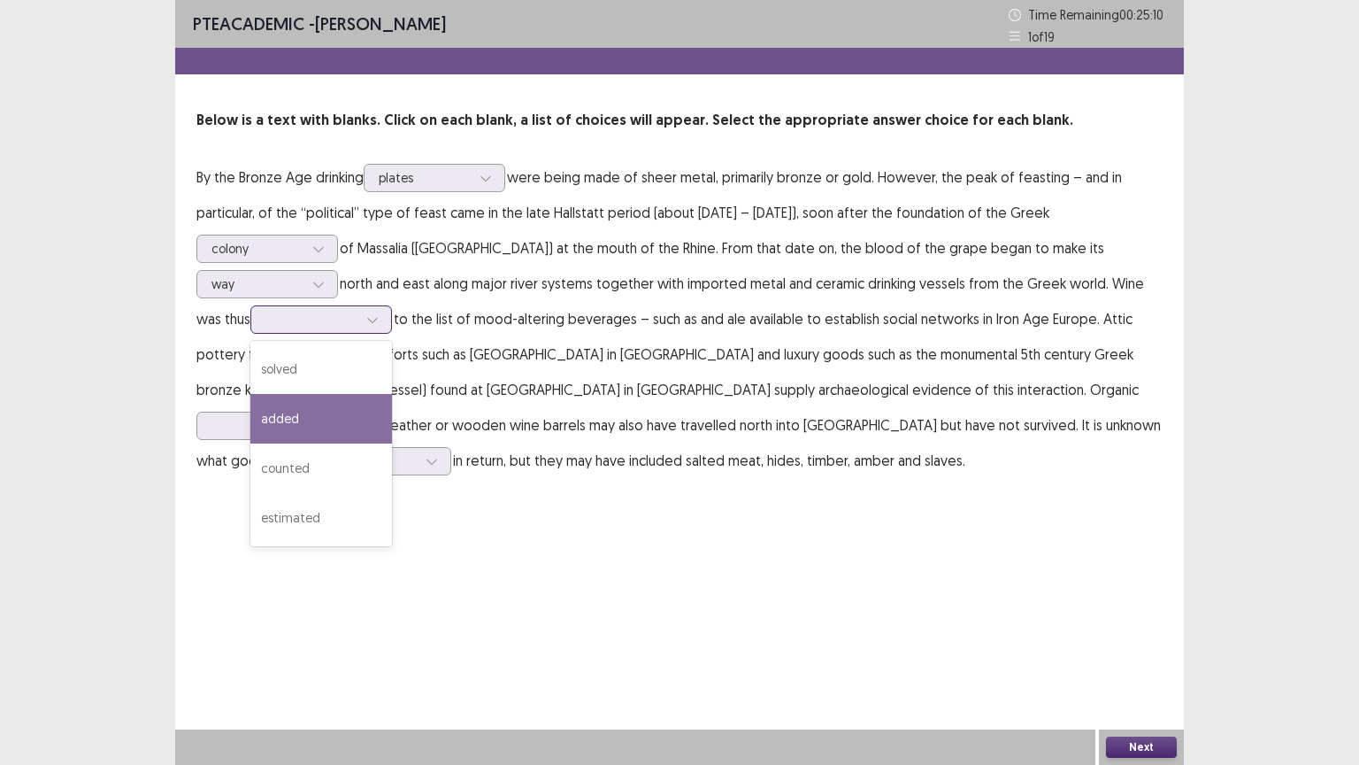
click at [324, 418] on div "added" at bounding box center [321, 419] width 142 height 50
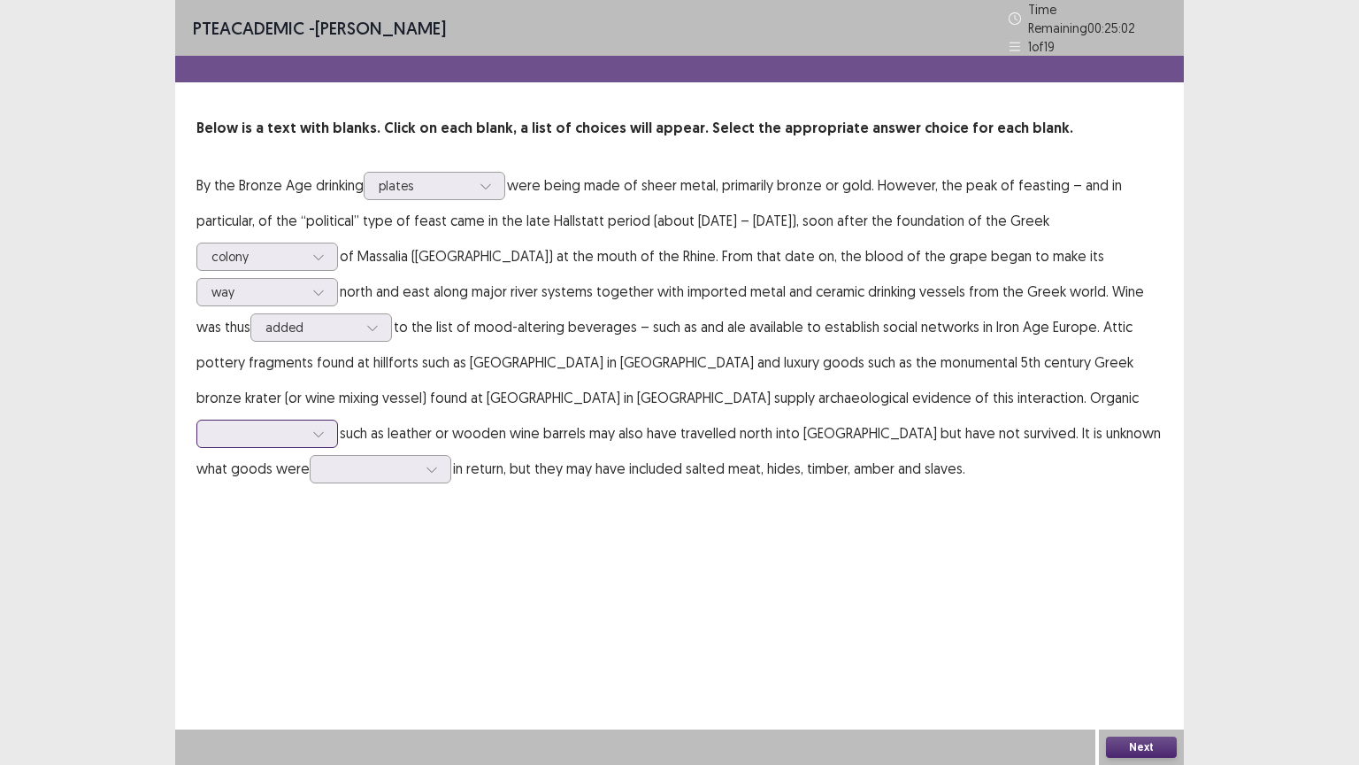
click at [325, 427] on icon at bounding box center [318, 433] width 12 height 12
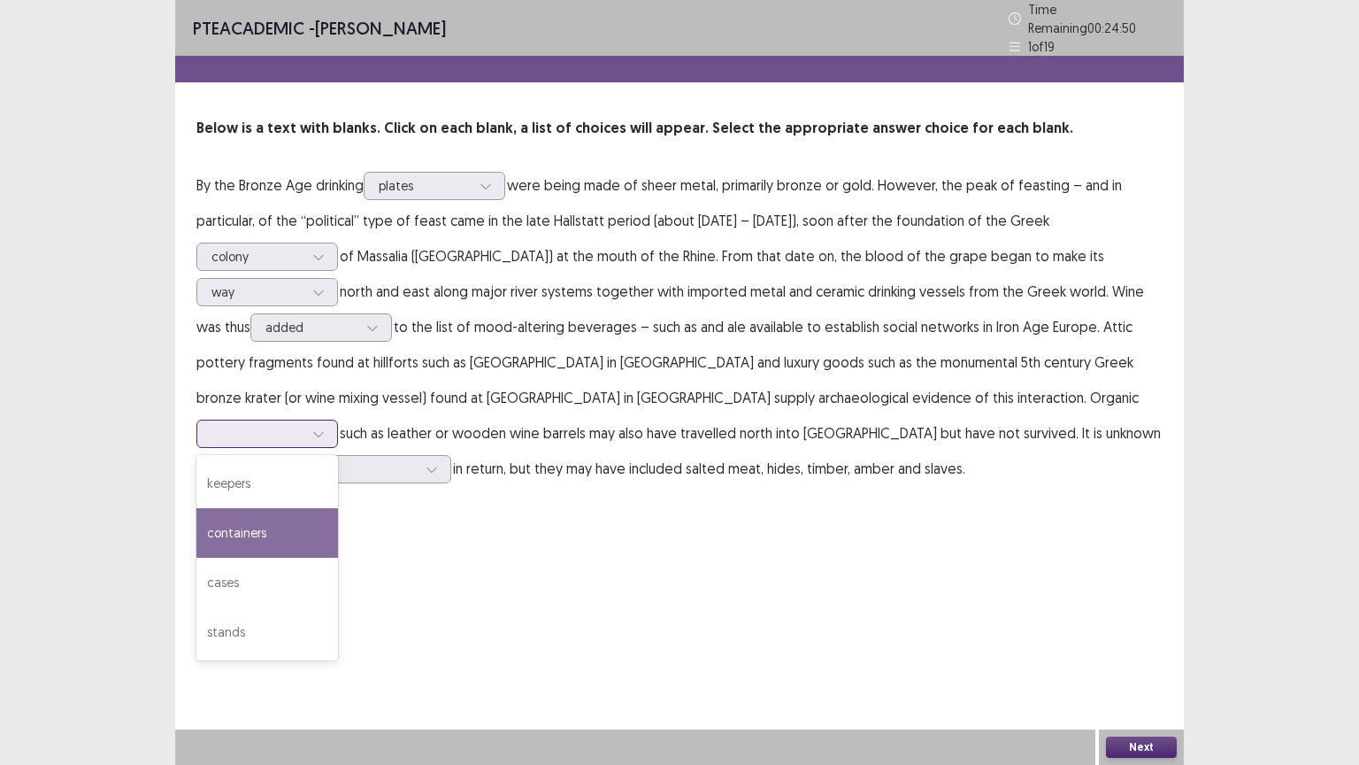
click at [338, 508] on div "containers" at bounding box center [267, 533] width 142 height 50
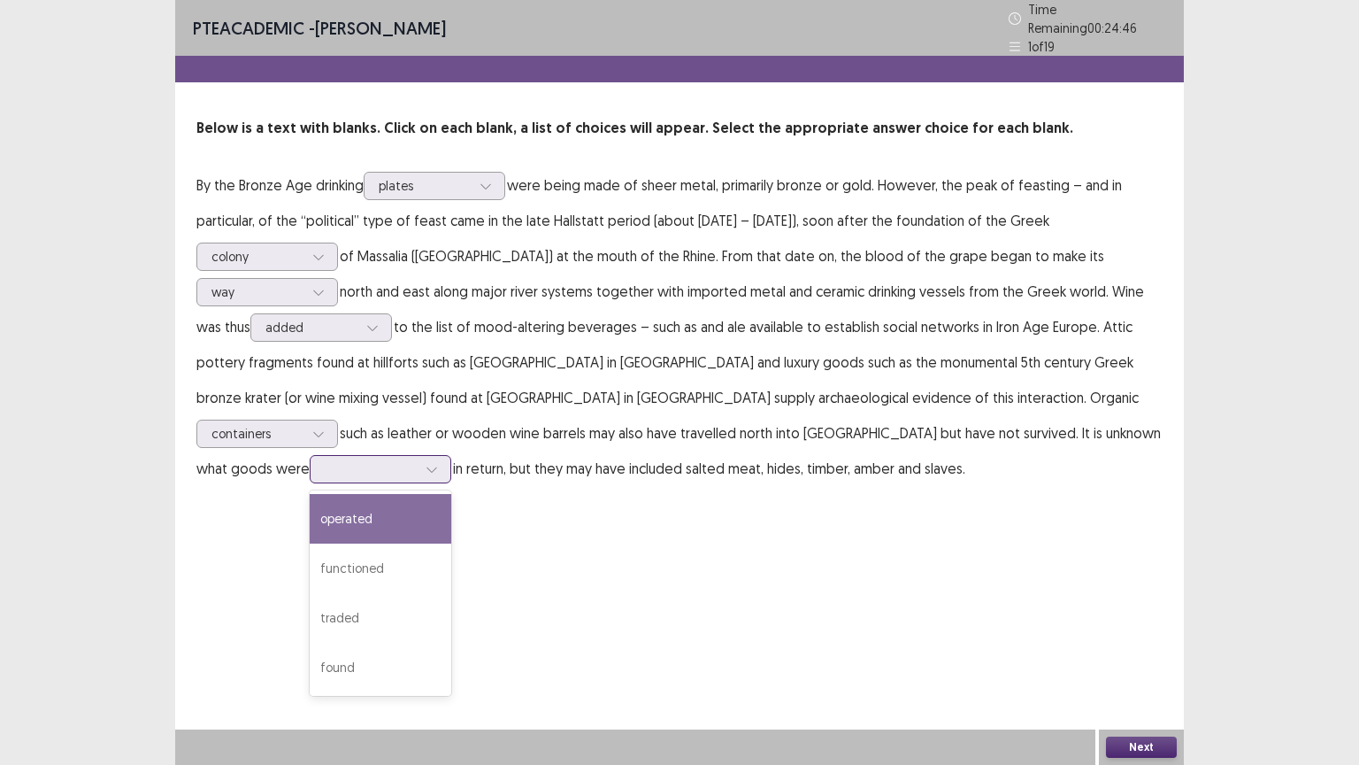
click at [438, 463] on icon at bounding box center [432, 469] width 12 height 12
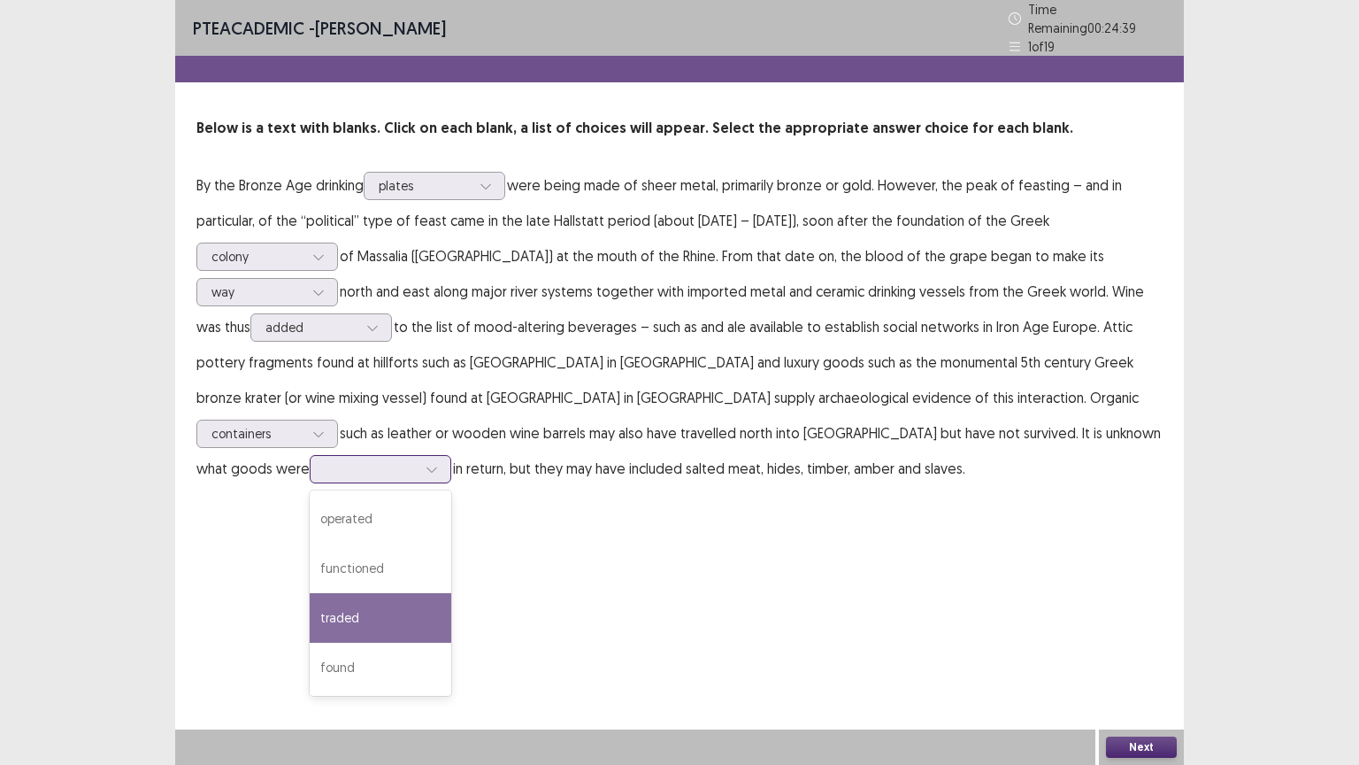
drag, startPoint x: 927, startPoint y: 577, endPoint x: 1069, endPoint y: 602, distance: 143.8
click at [451, 593] on div "traded" at bounding box center [381, 618] width 142 height 50
click at [1131, 652] on button "Next" at bounding box center [1141, 746] width 71 height 21
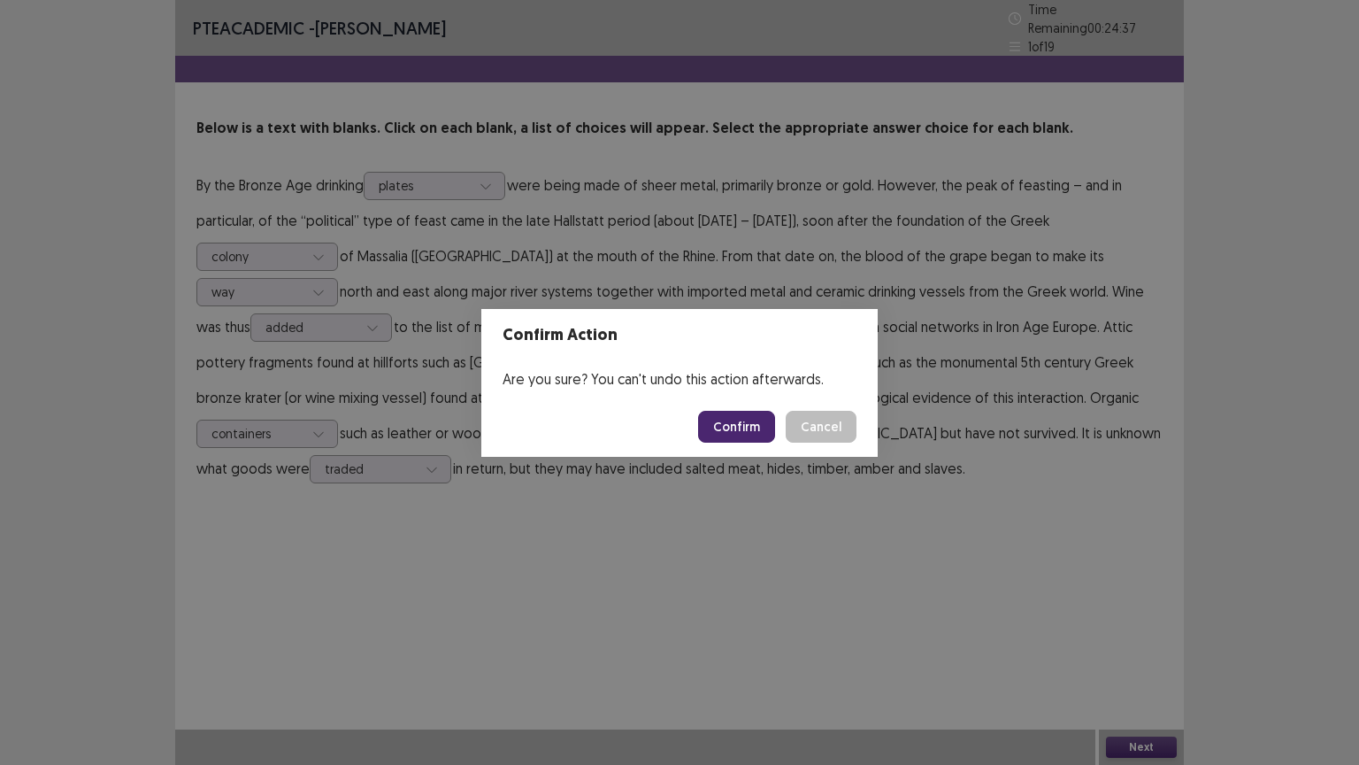
click at [759, 432] on button "Confirm" at bounding box center [736, 427] width 77 height 32
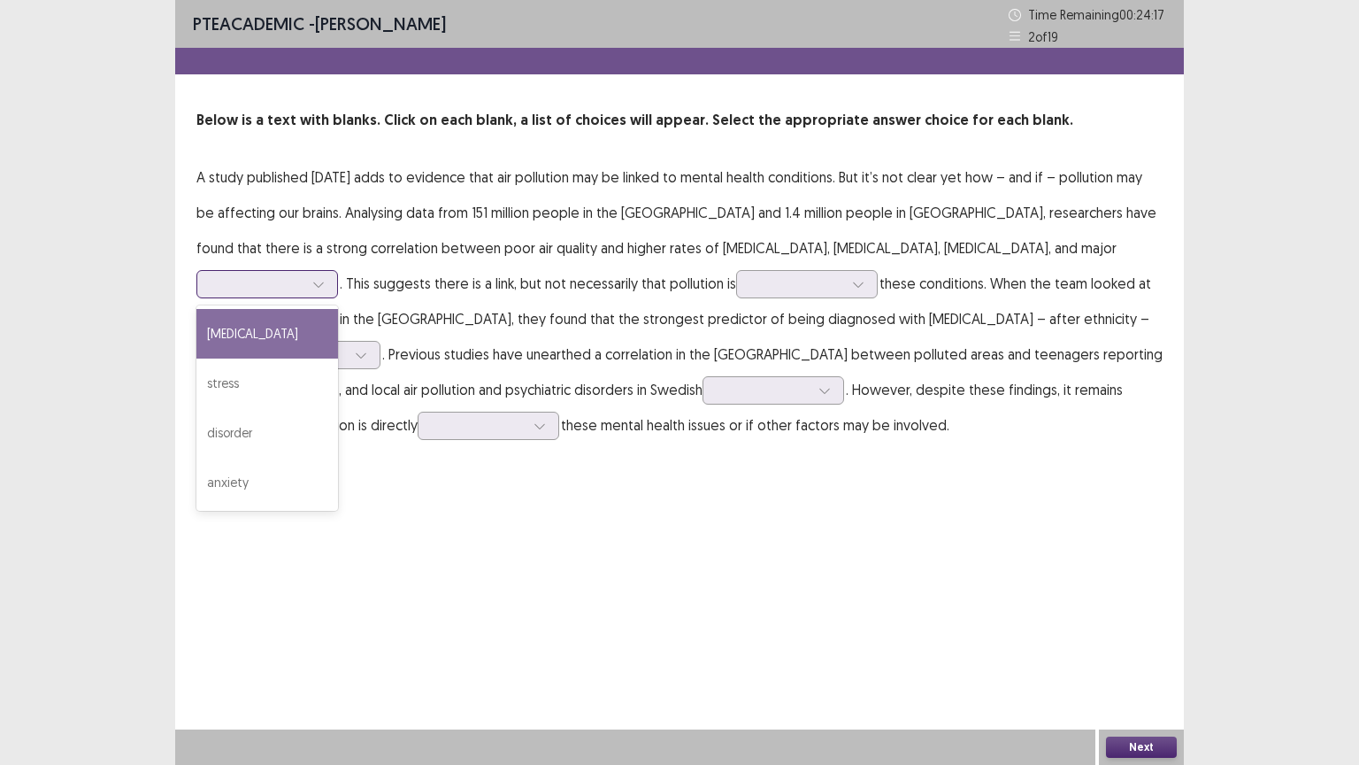
click at [323, 282] on icon at bounding box center [318, 284] width 10 height 5
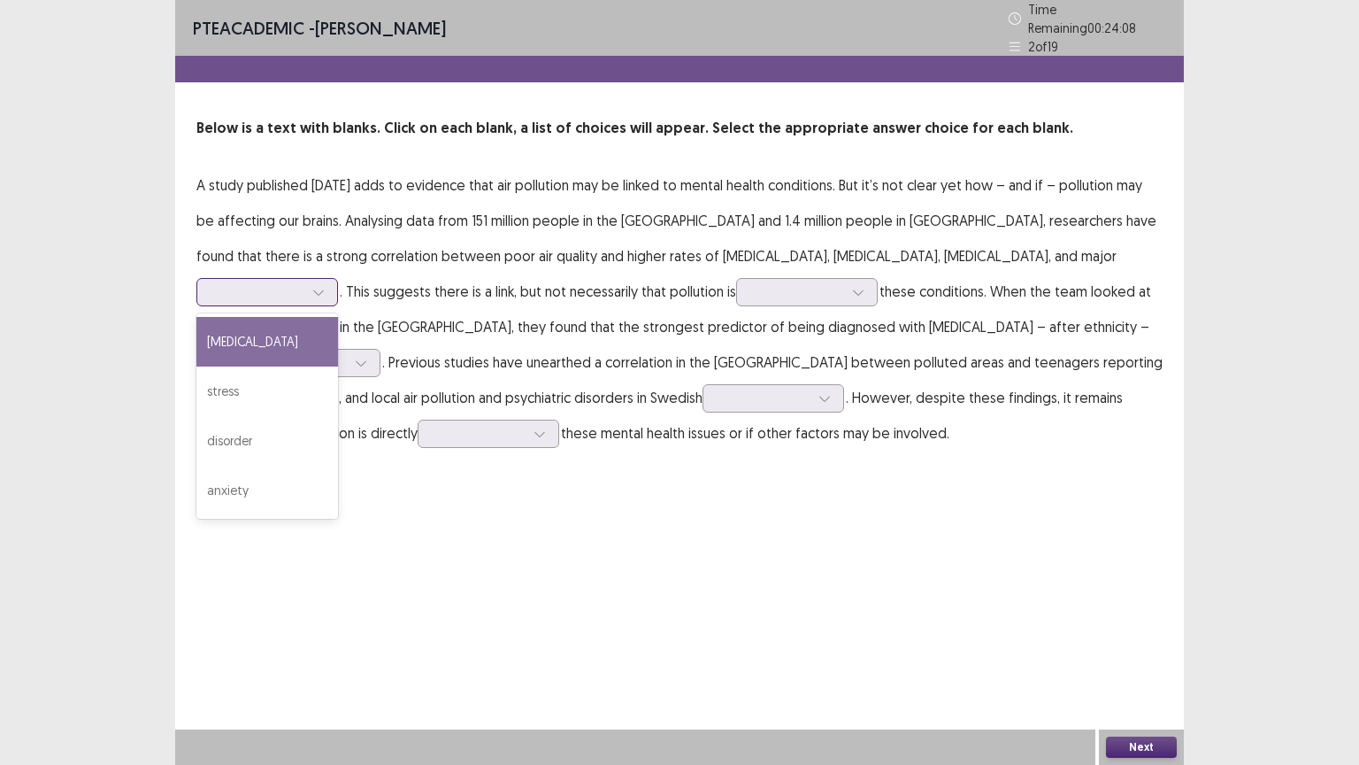
click at [338, 317] on div "[MEDICAL_DATA]" at bounding box center [267, 342] width 142 height 50
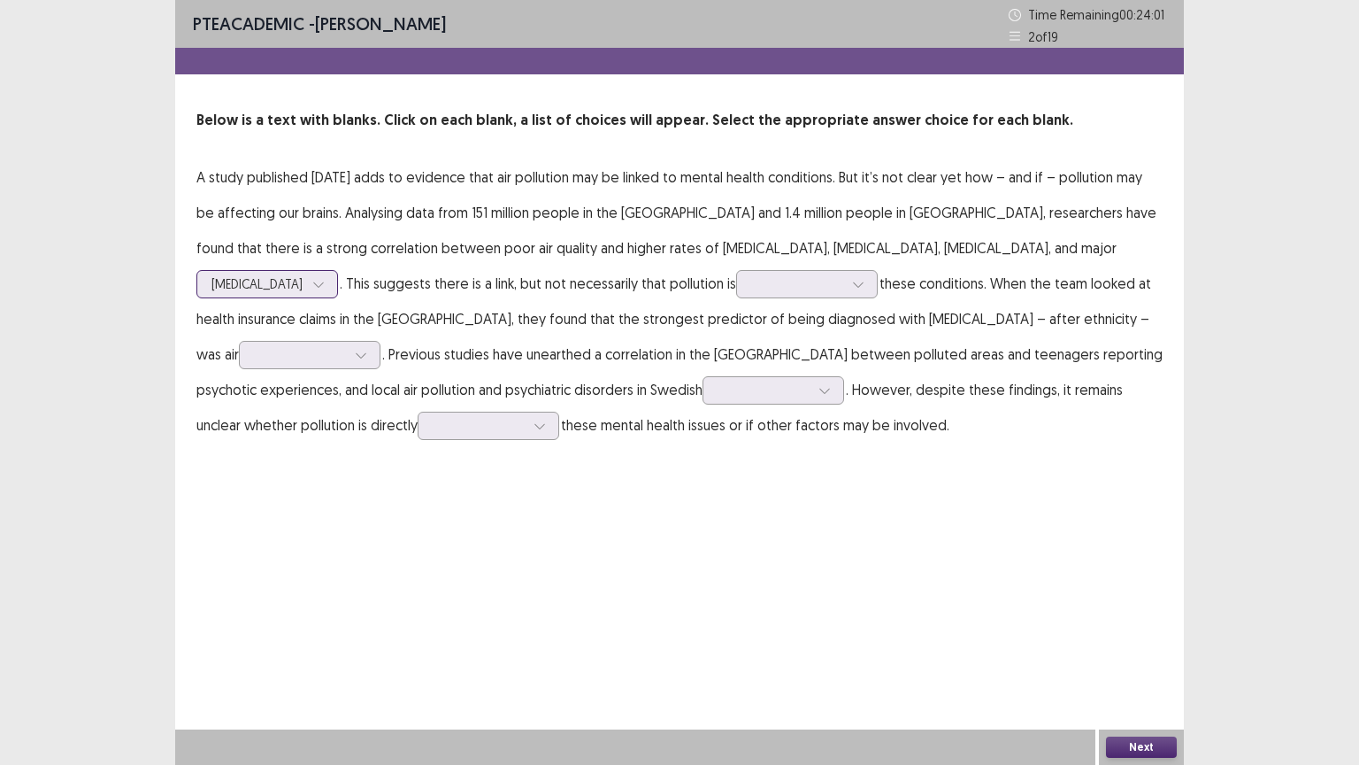
click at [325, 278] on icon at bounding box center [318, 284] width 12 height 12
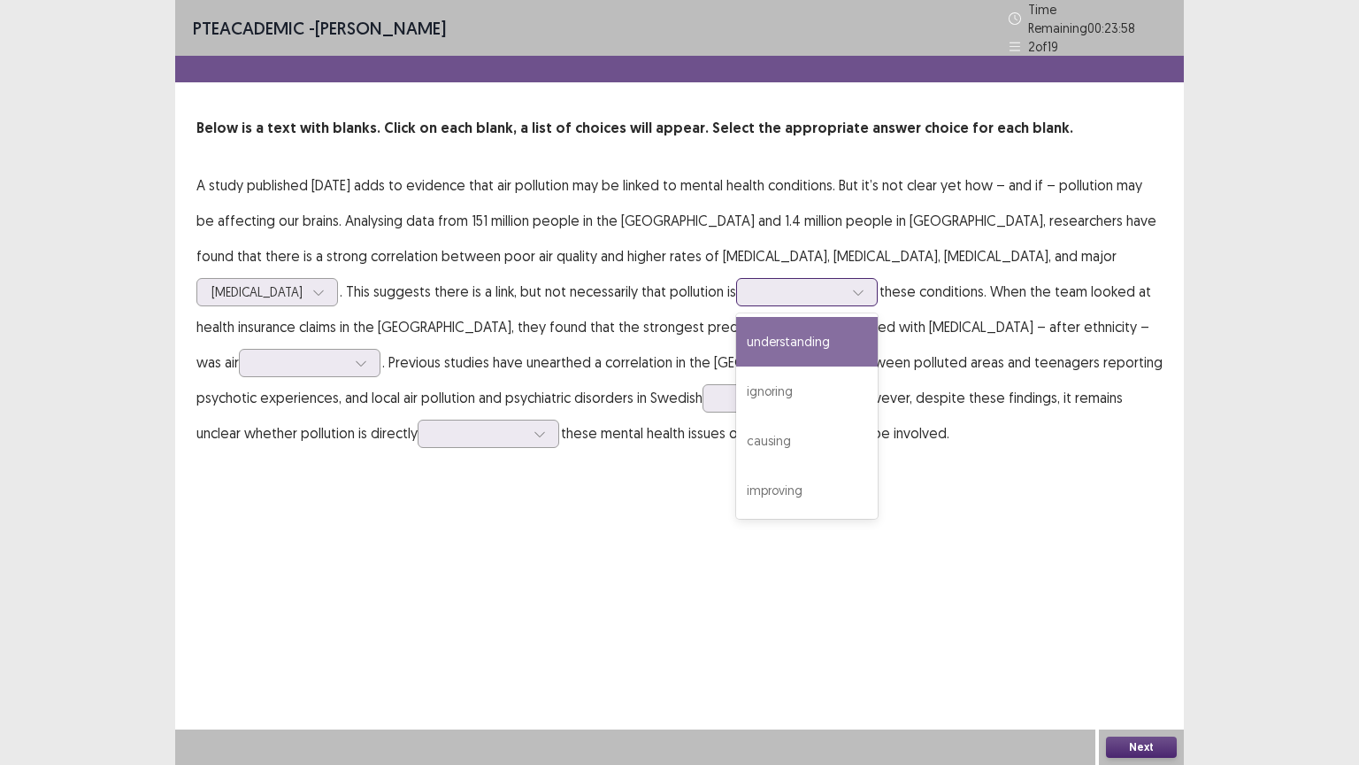
click at [852, 286] on icon at bounding box center [858, 292] width 12 height 12
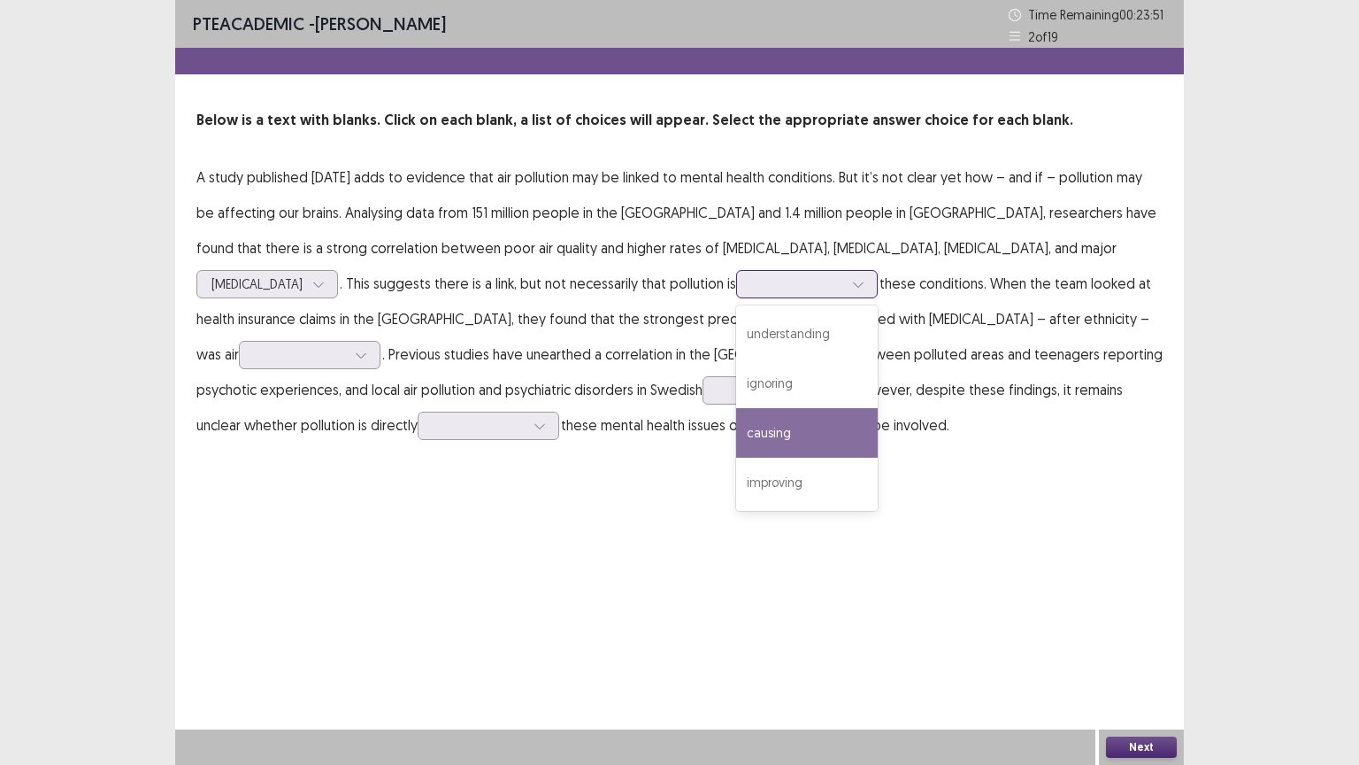
drag, startPoint x: 636, startPoint y: 436, endPoint x: 850, endPoint y: 385, distance: 219.4
click at [736, 434] on div "causing" at bounding box center [807, 433] width 142 height 50
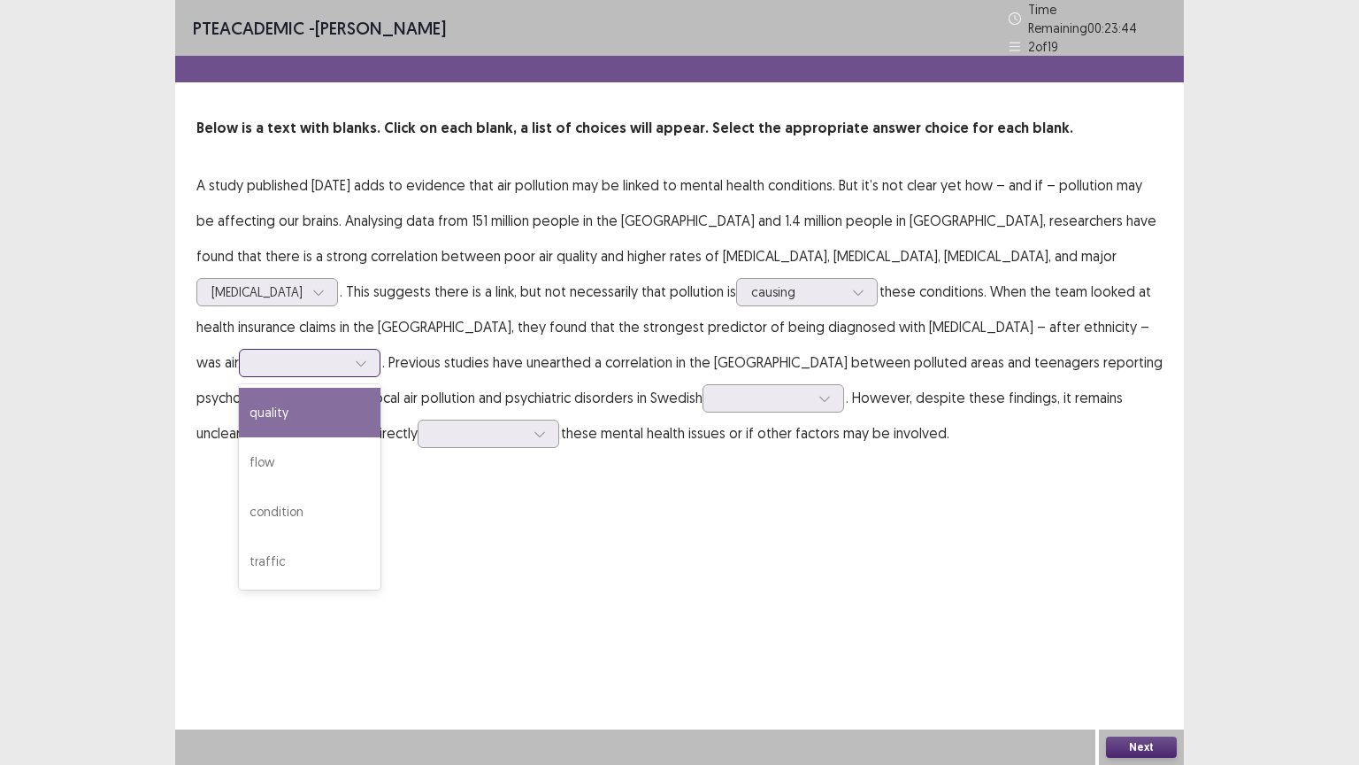
click at [367, 357] on icon at bounding box center [361, 363] width 12 height 12
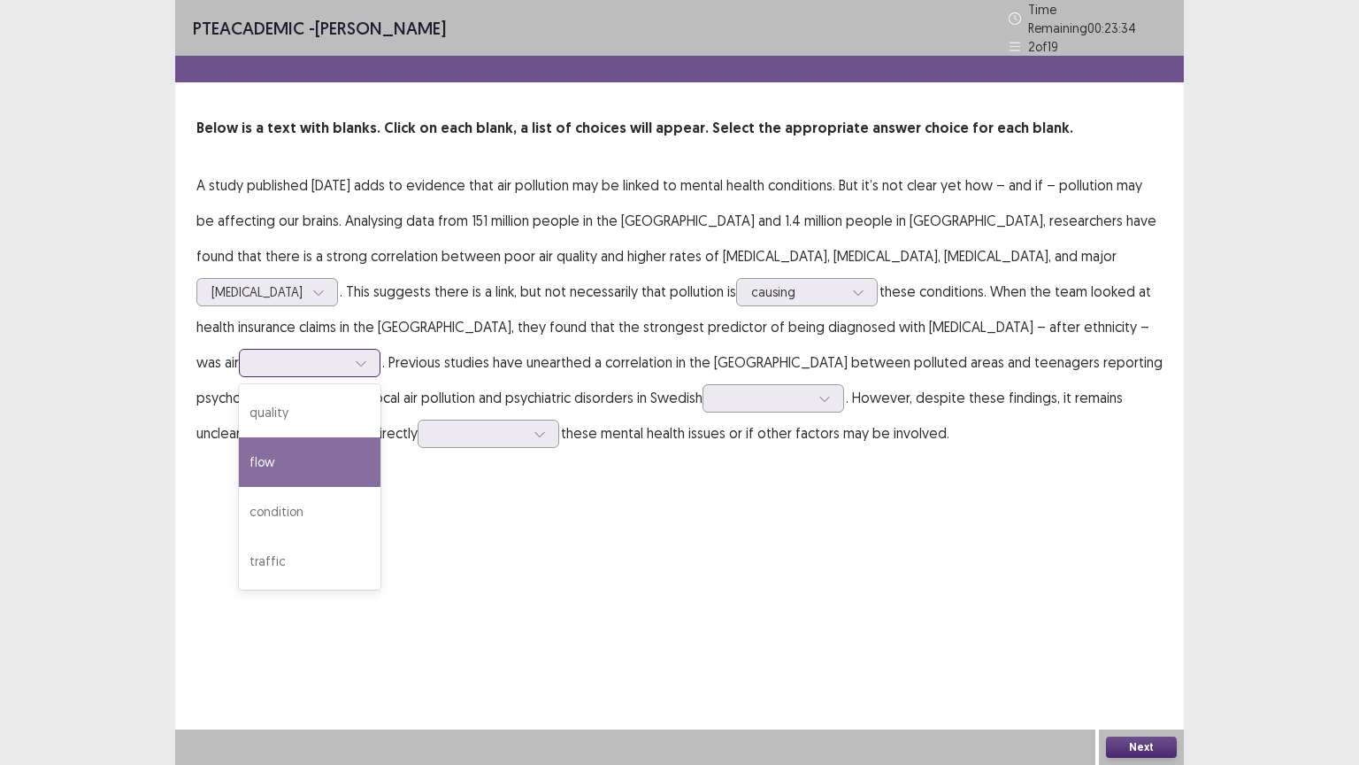
drag, startPoint x: 928, startPoint y: 421, endPoint x: 1048, endPoint y: 357, distance: 135.8
click at [381, 437] on div "flow" at bounding box center [310, 462] width 142 height 50
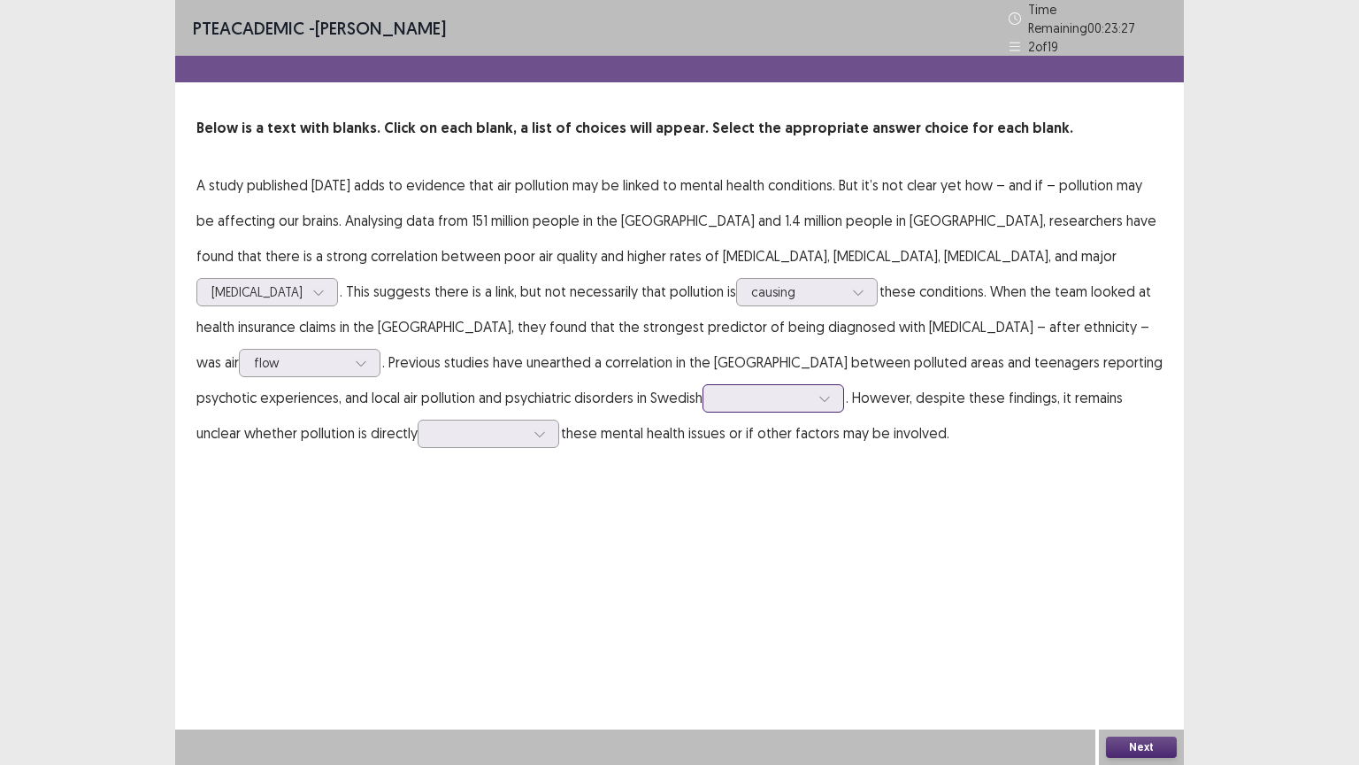
click at [819, 392] on icon at bounding box center [825, 398] width 12 height 12
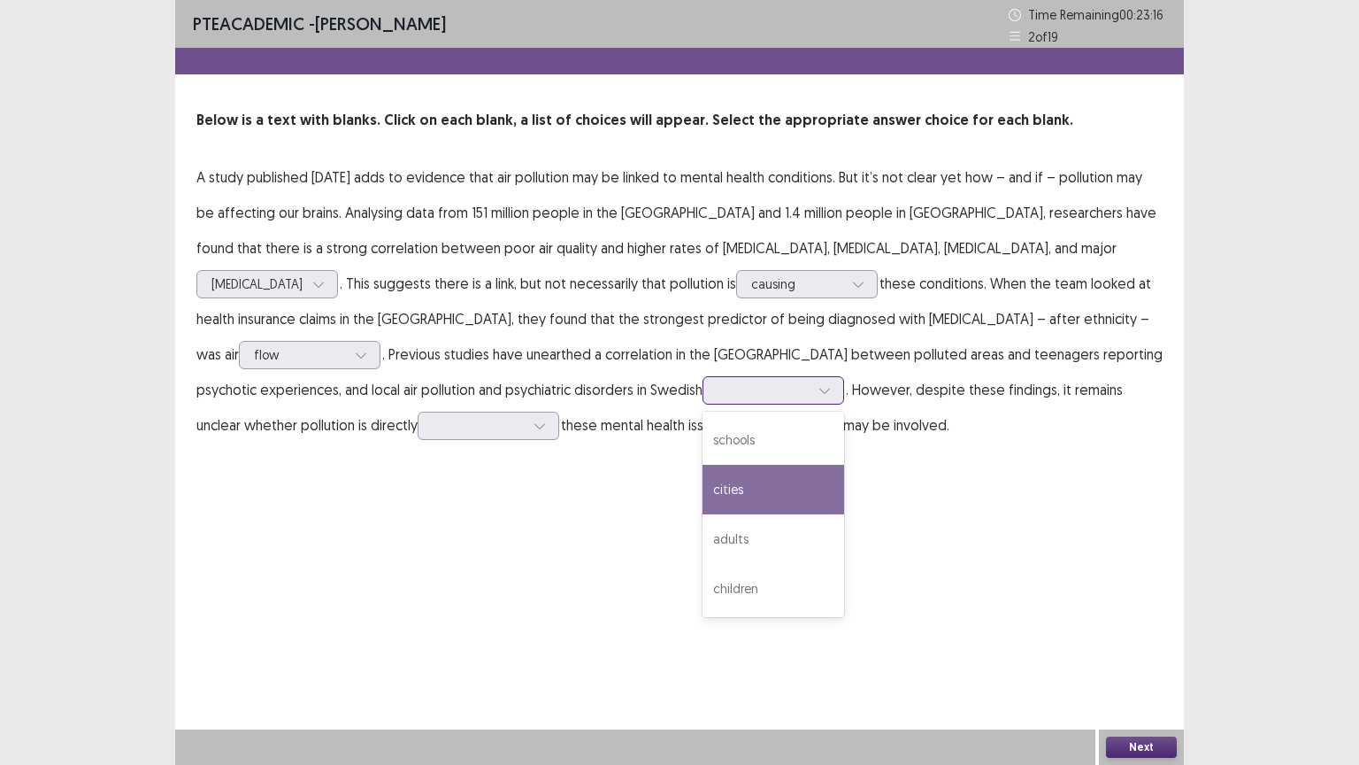
drag, startPoint x: 381, startPoint y: 496, endPoint x: 452, endPoint y: 441, distance: 89.6
click at [703, 485] on div "cities" at bounding box center [774, 490] width 142 height 50
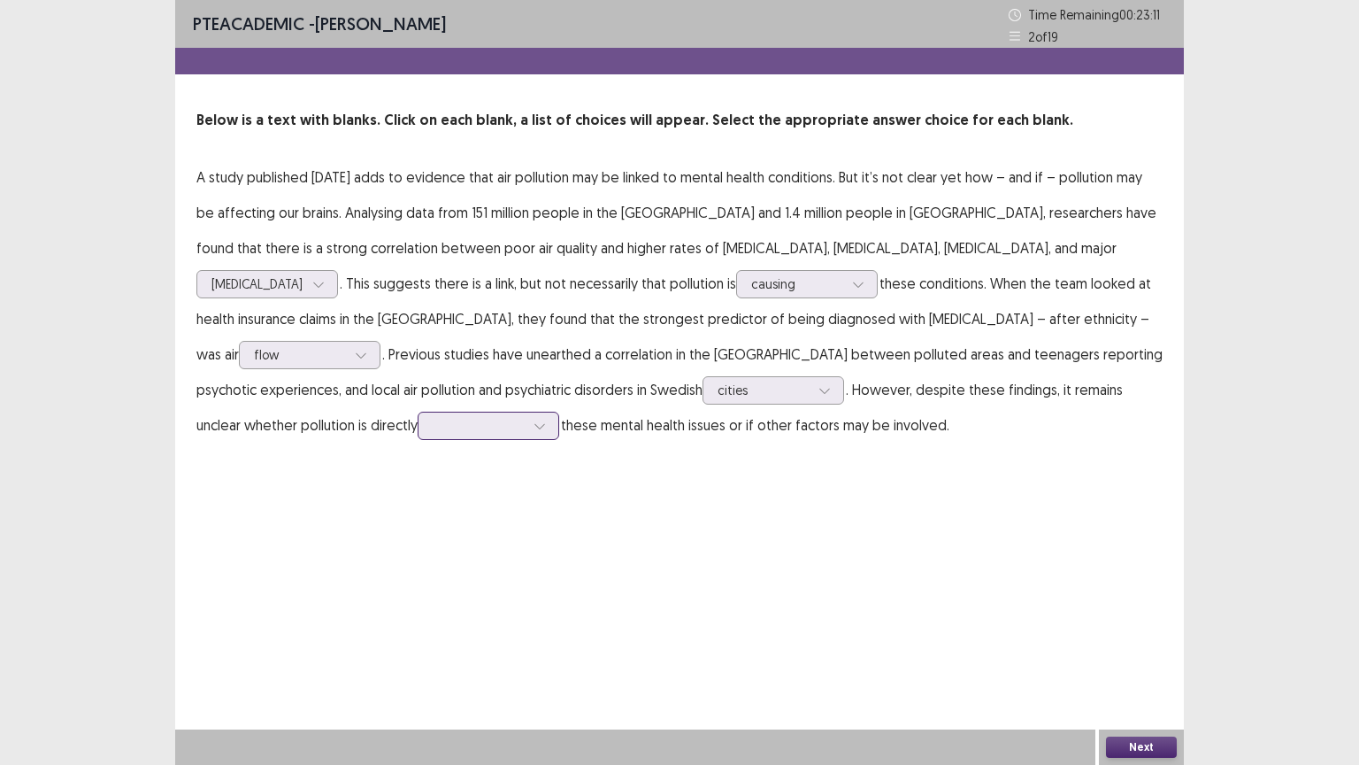
click at [546, 419] on icon at bounding box center [540, 425] width 12 height 12
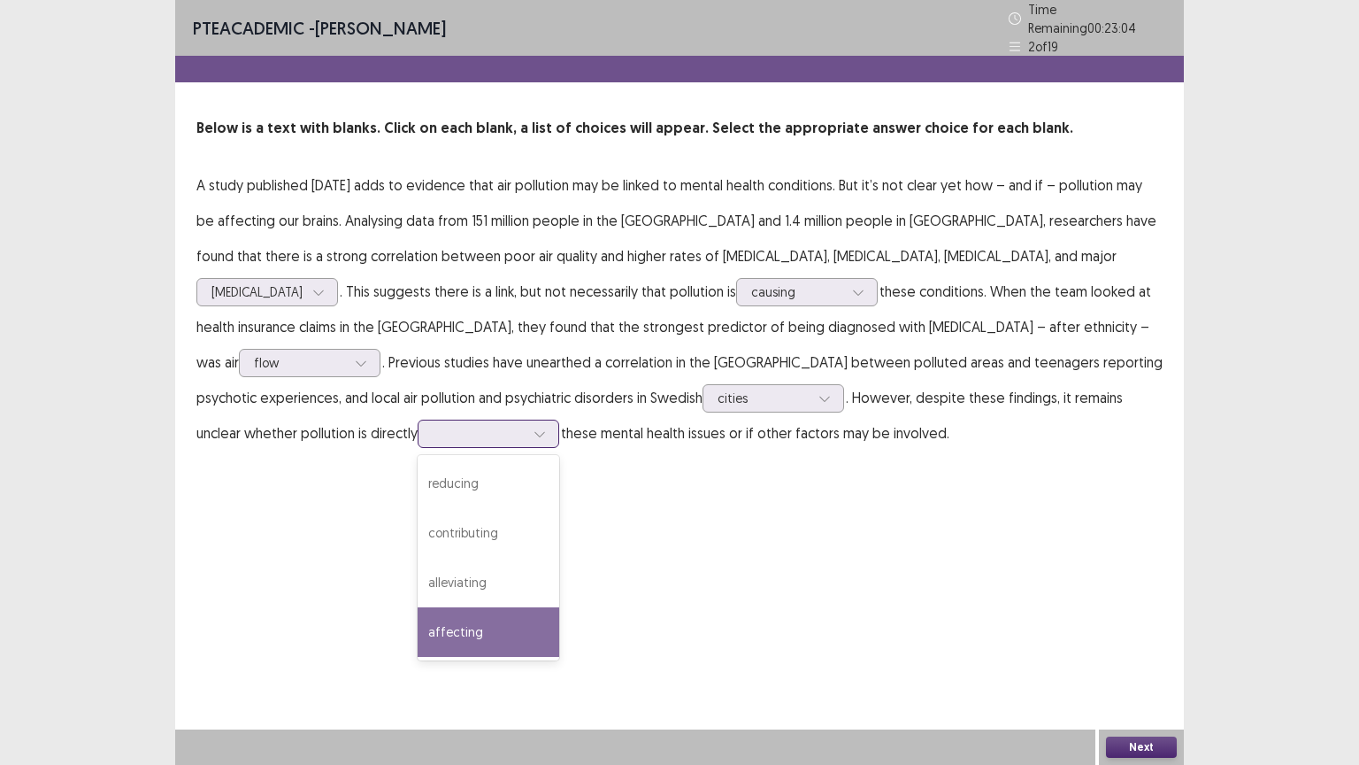
drag, startPoint x: 1042, startPoint y: 583, endPoint x: 1048, endPoint y: 543, distance: 40.3
click at [559, 607] on div "affecting" at bounding box center [489, 632] width 142 height 50
click at [1119, 652] on button "Next" at bounding box center [1141, 746] width 71 height 21
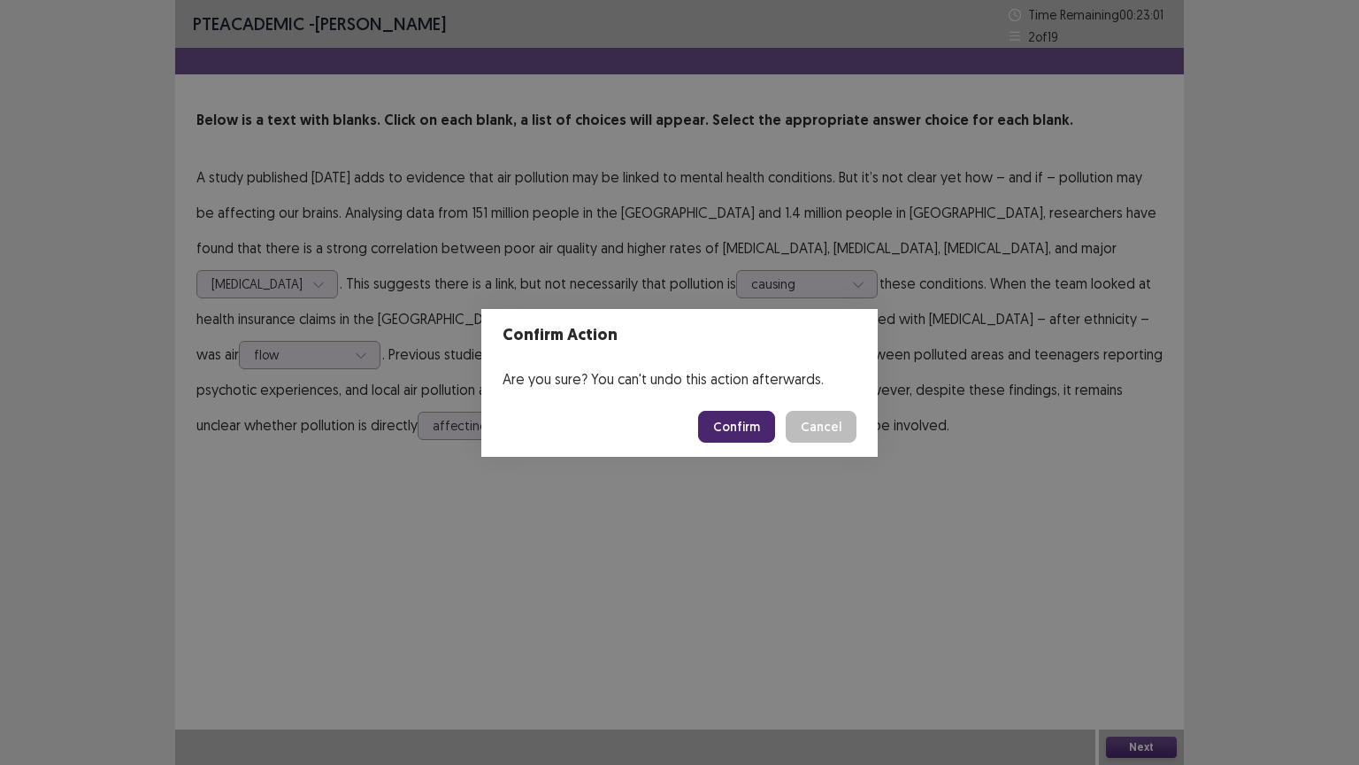
click at [741, 417] on button "Confirm" at bounding box center [736, 427] width 77 height 32
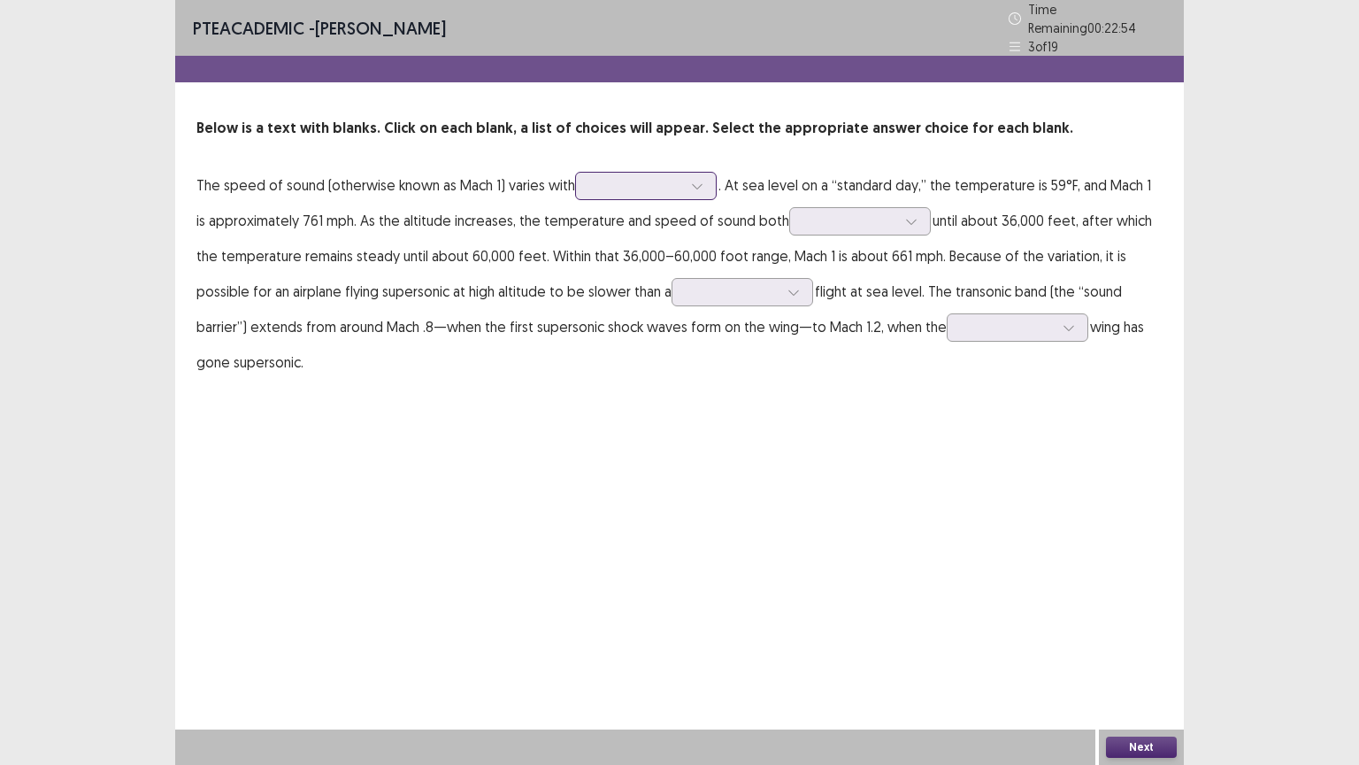
click at [694, 180] on icon at bounding box center [697, 186] width 12 height 12
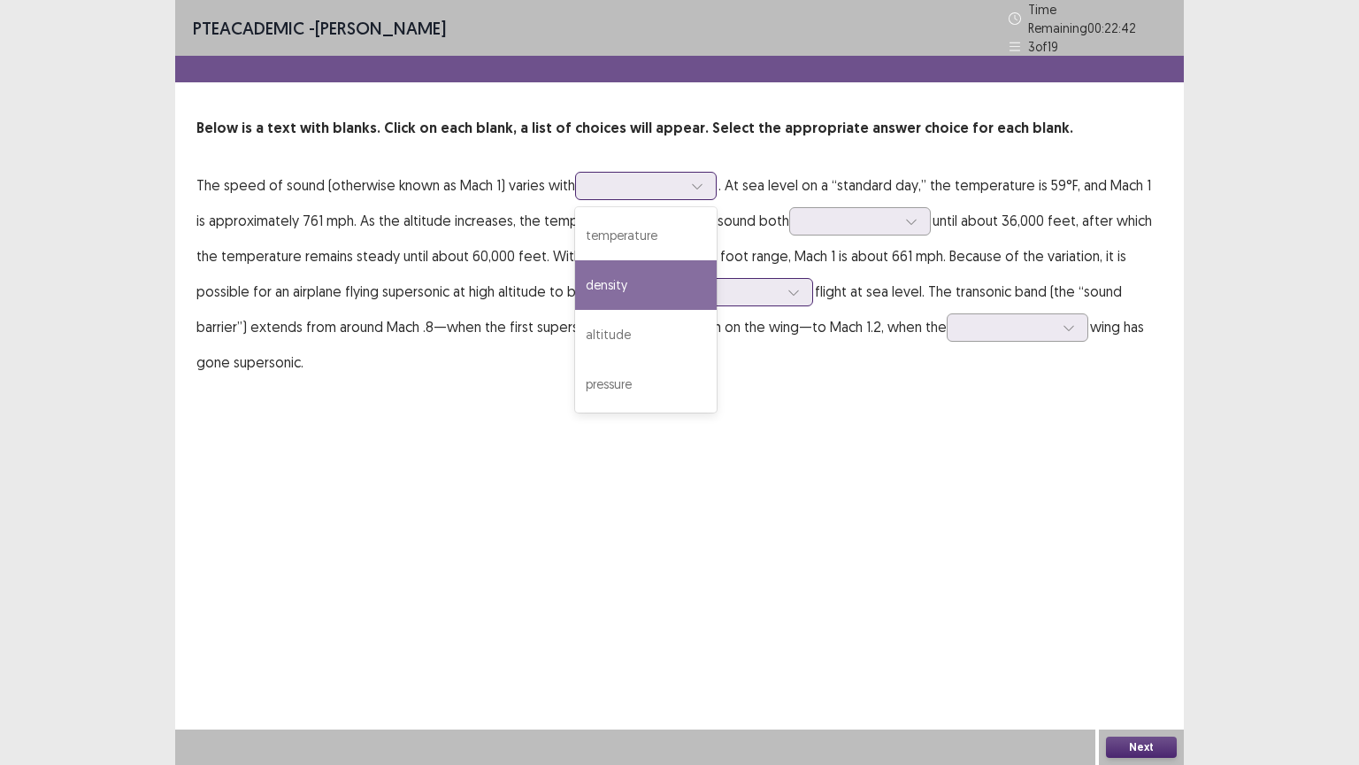
drag, startPoint x: 640, startPoint y: 282, endPoint x: 654, endPoint y: 269, distance: 19.4
click at [647, 276] on div "density" at bounding box center [646, 285] width 142 height 50
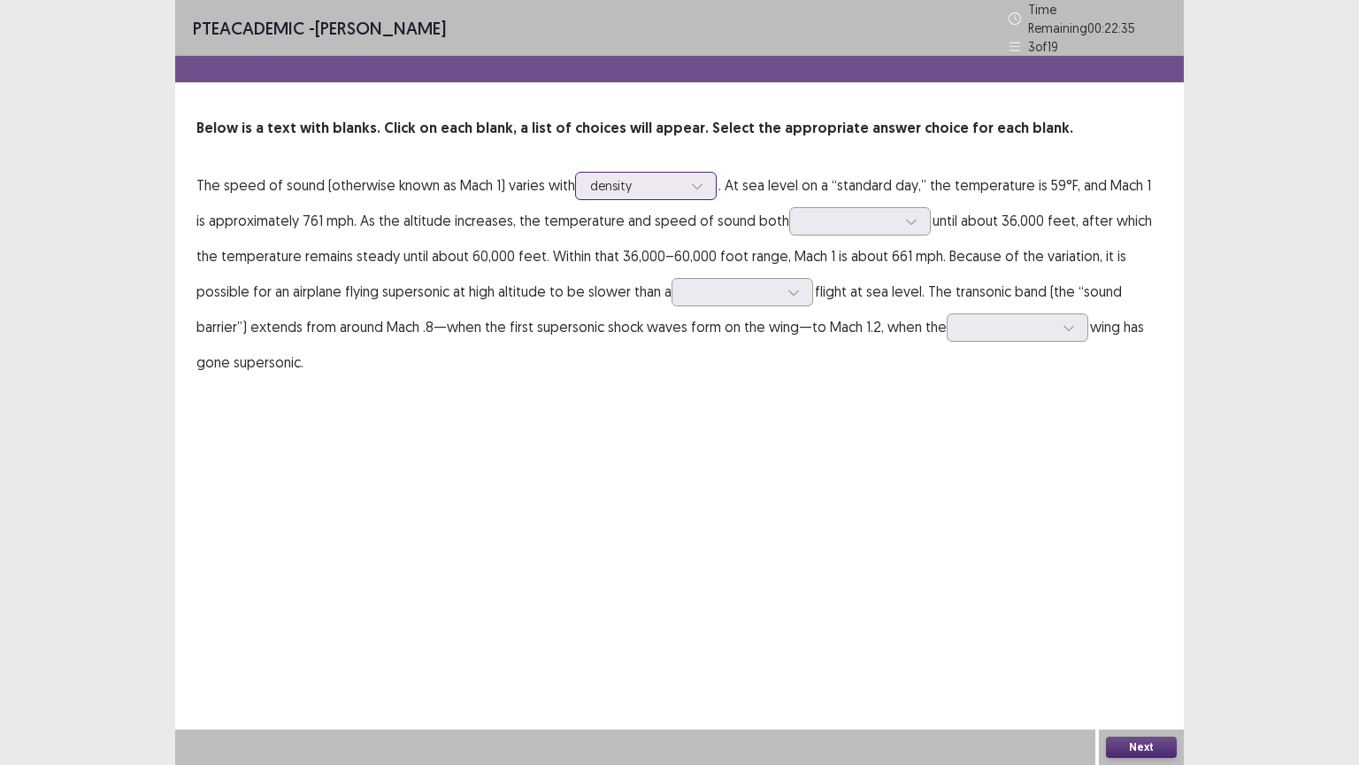
click at [692, 180] on icon at bounding box center [697, 186] width 12 height 12
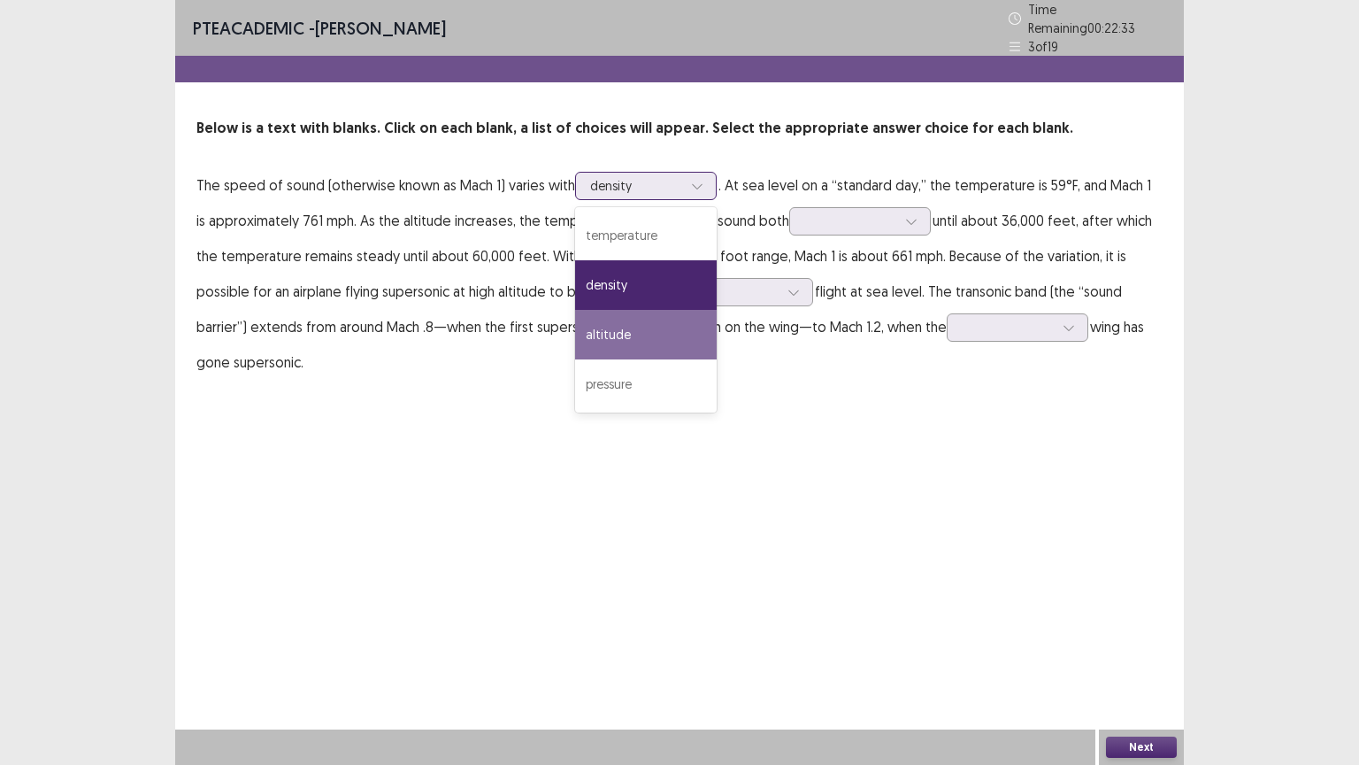
click at [609, 315] on div "altitude" at bounding box center [646, 335] width 142 height 50
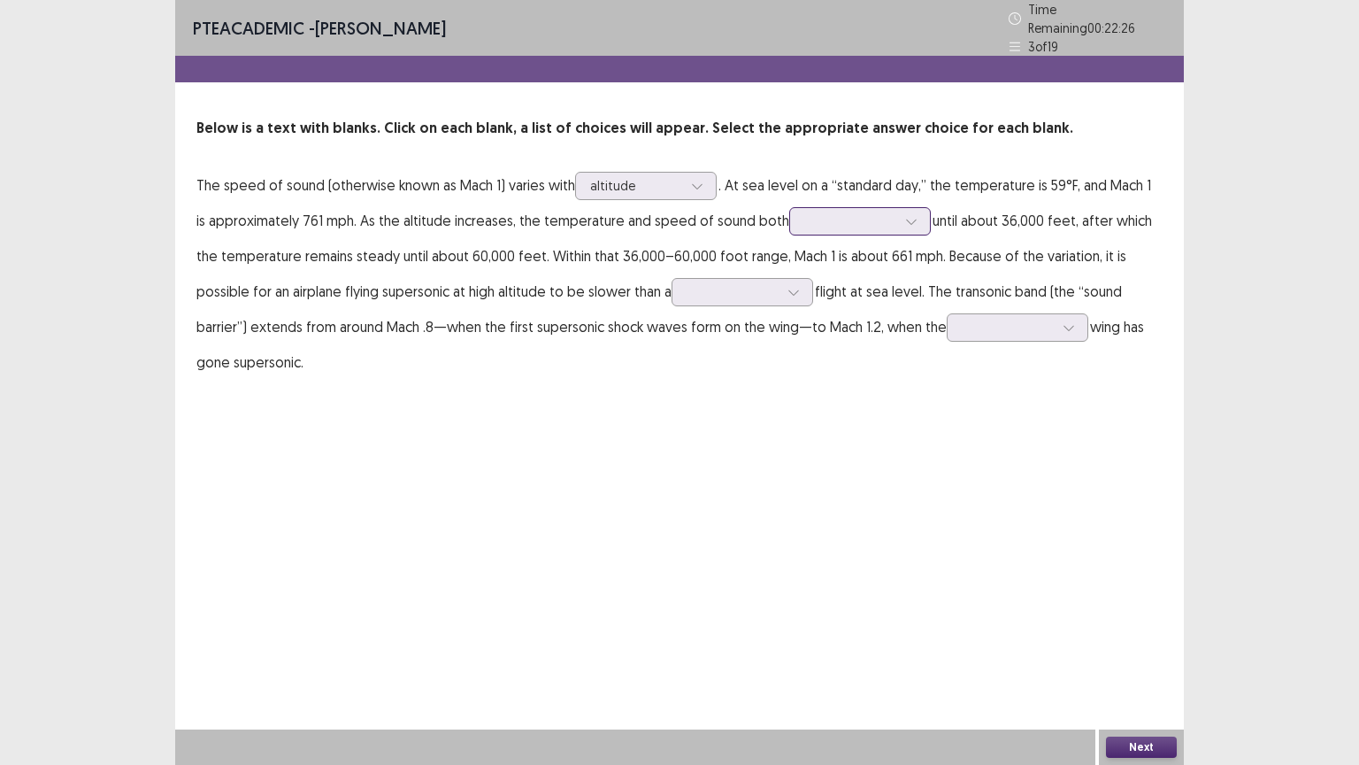
click at [905, 217] on icon at bounding box center [911, 221] width 12 height 12
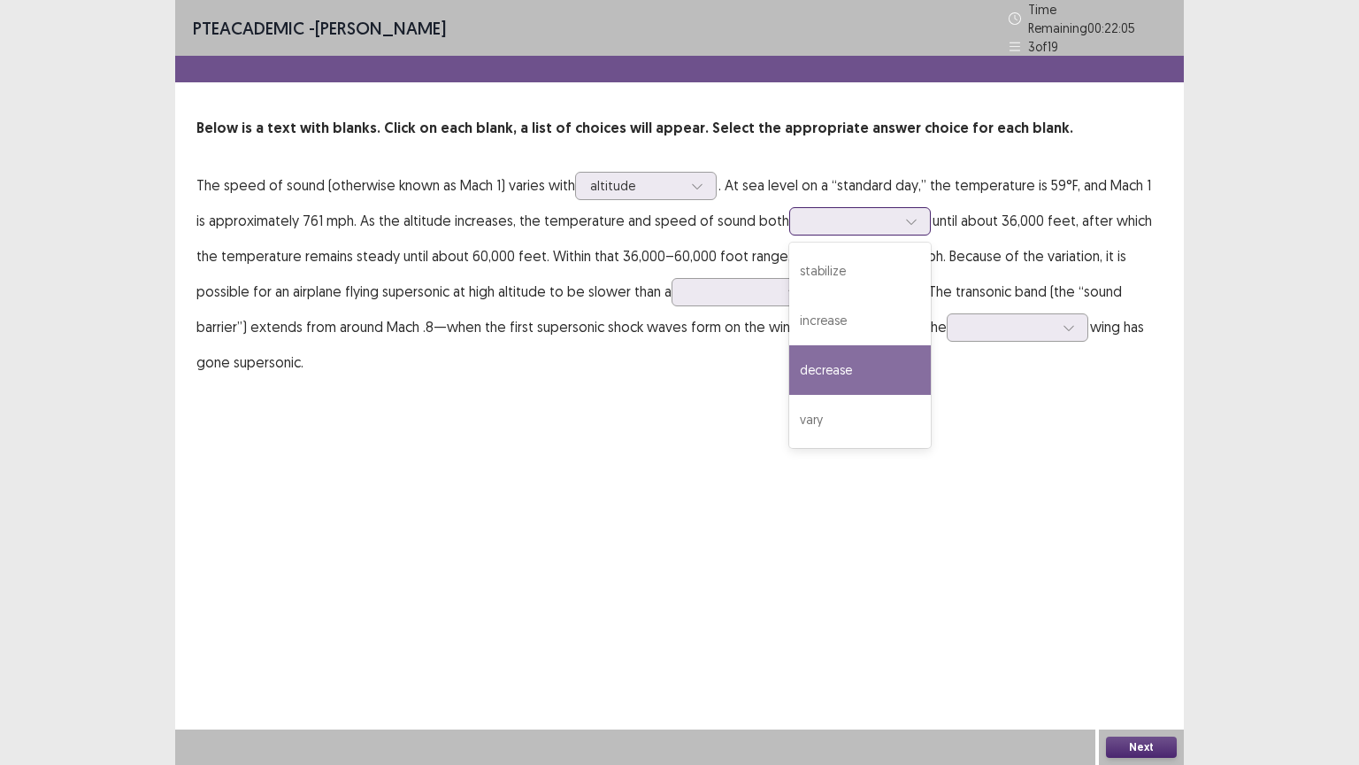
drag, startPoint x: 833, startPoint y: 346, endPoint x: 840, endPoint y: 333, distance: 15.0
click at [840, 335] on div "stabilize increase decrease vary" at bounding box center [860, 344] width 142 height 205
click at [831, 358] on div "decrease" at bounding box center [860, 370] width 142 height 50
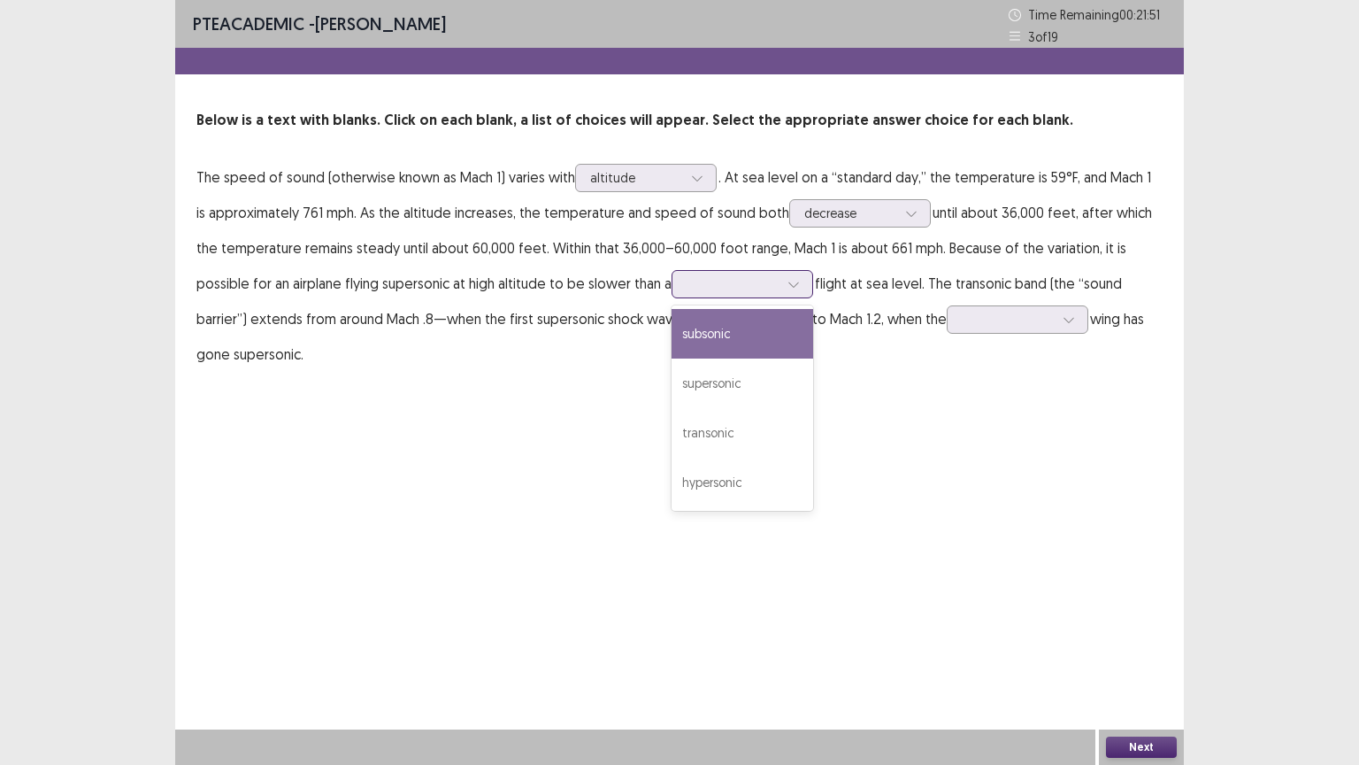
click at [751, 285] on div at bounding box center [743, 284] width 142 height 28
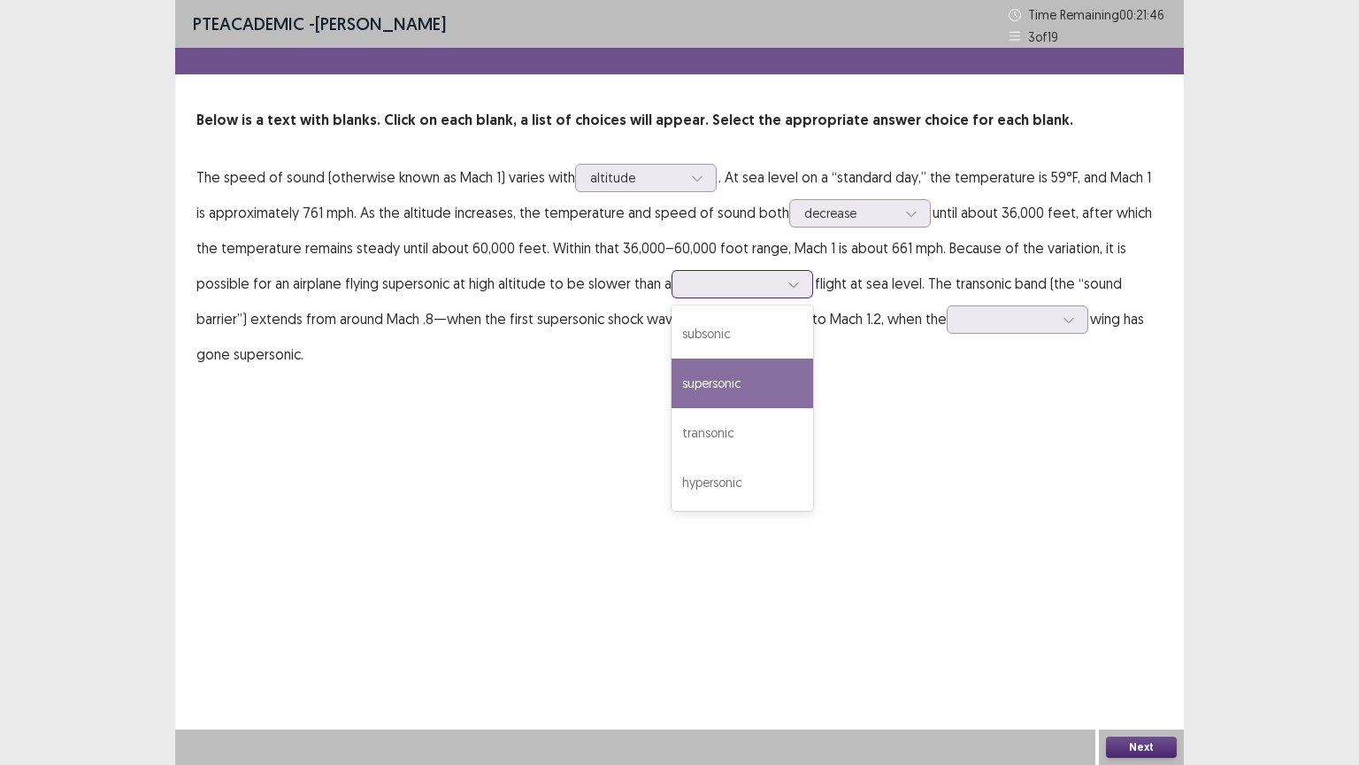
click at [690, 393] on div "supersonic" at bounding box center [743, 383] width 142 height 50
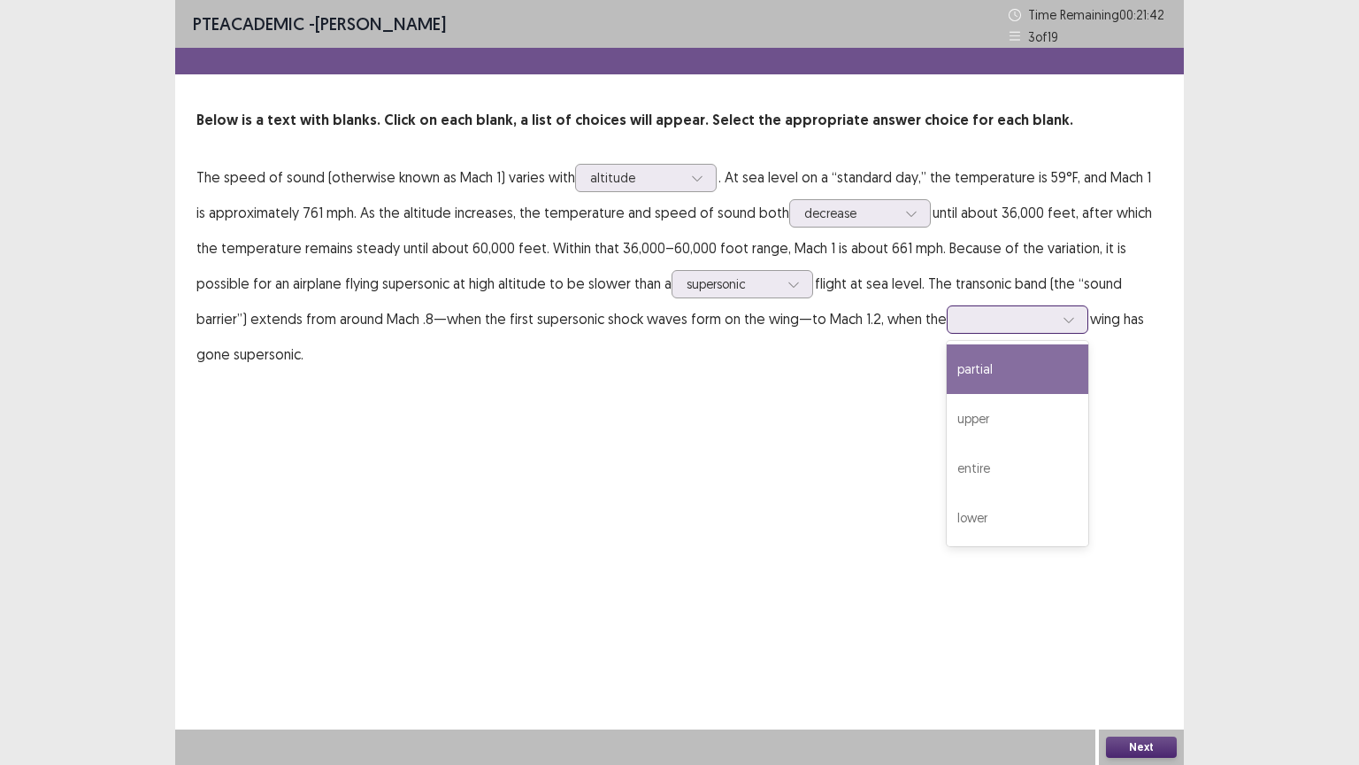
click at [1063, 316] on icon at bounding box center [1069, 319] width 12 height 12
click at [971, 370] on div "partial" at bounding box center [1018, 369] width 142 height 50
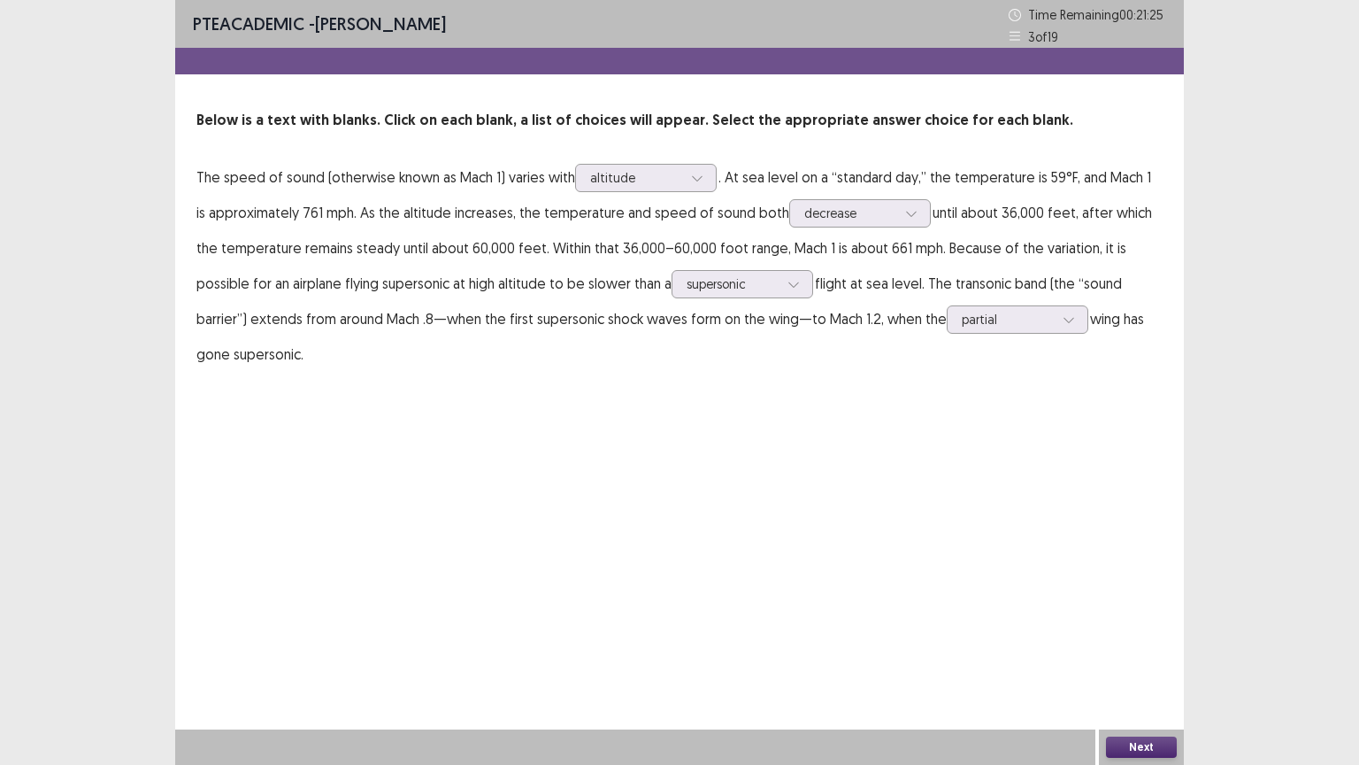
click at [1147, 652] on button "Next" at bounding box center [1141, 746] width 71 height 21
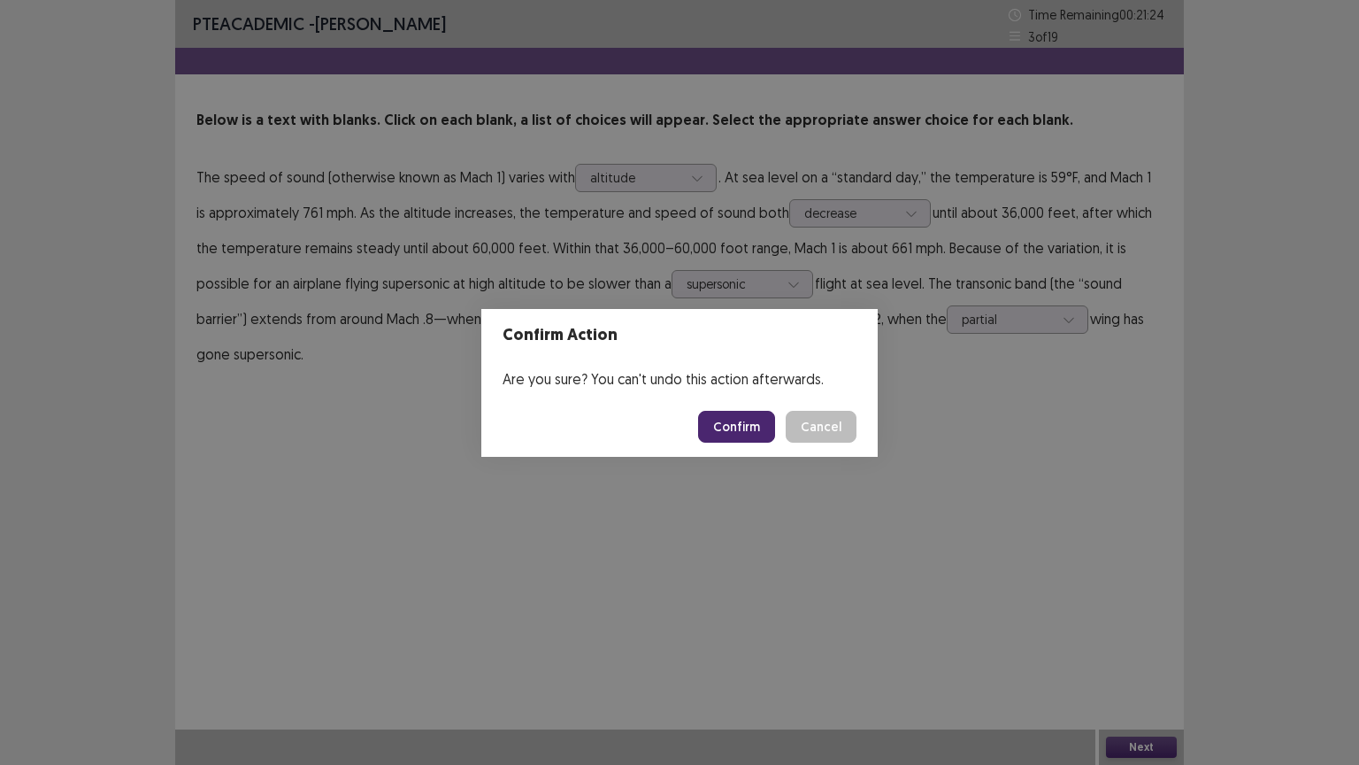
click at [750, 425] on button "Confirm" at bounding box center [736, 427] width 77 height 32
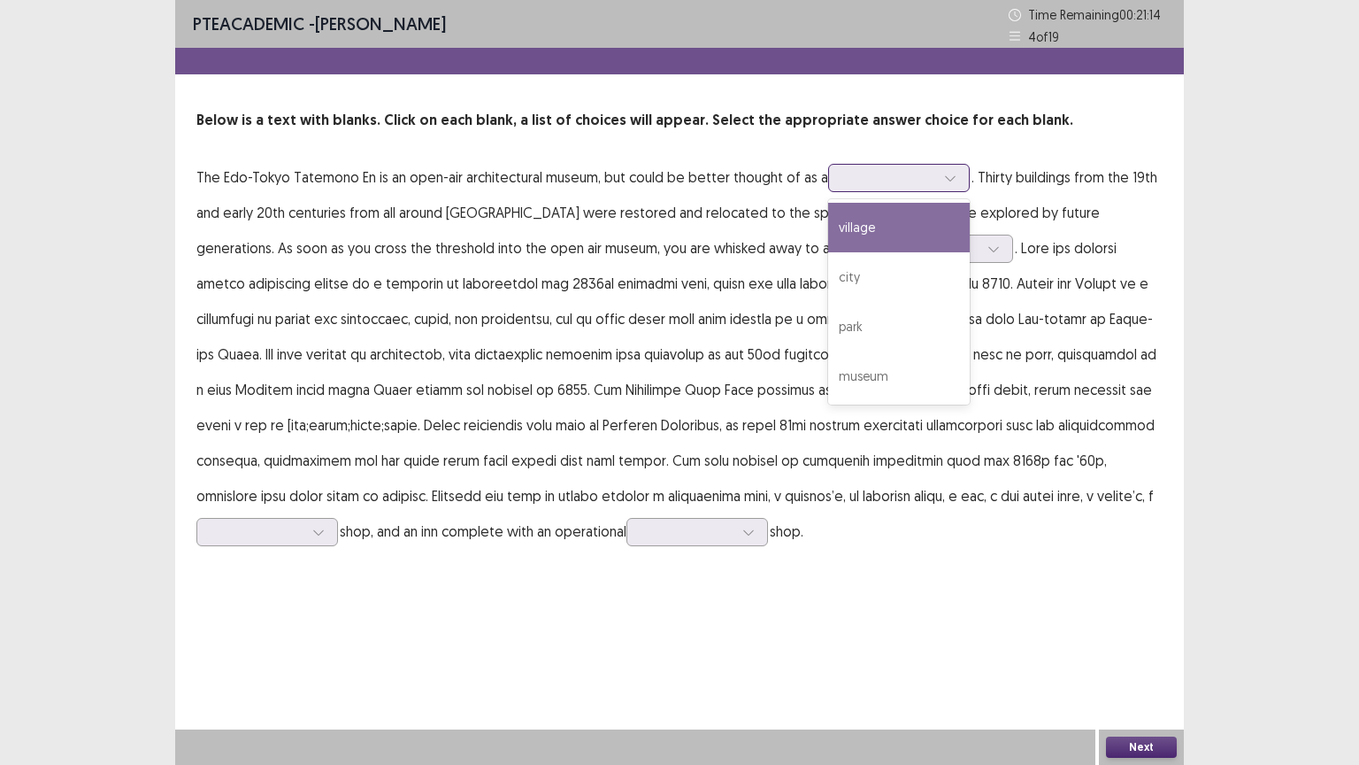
click at [941, 176] on div at bounding box center [950, 178] width 27 height 27
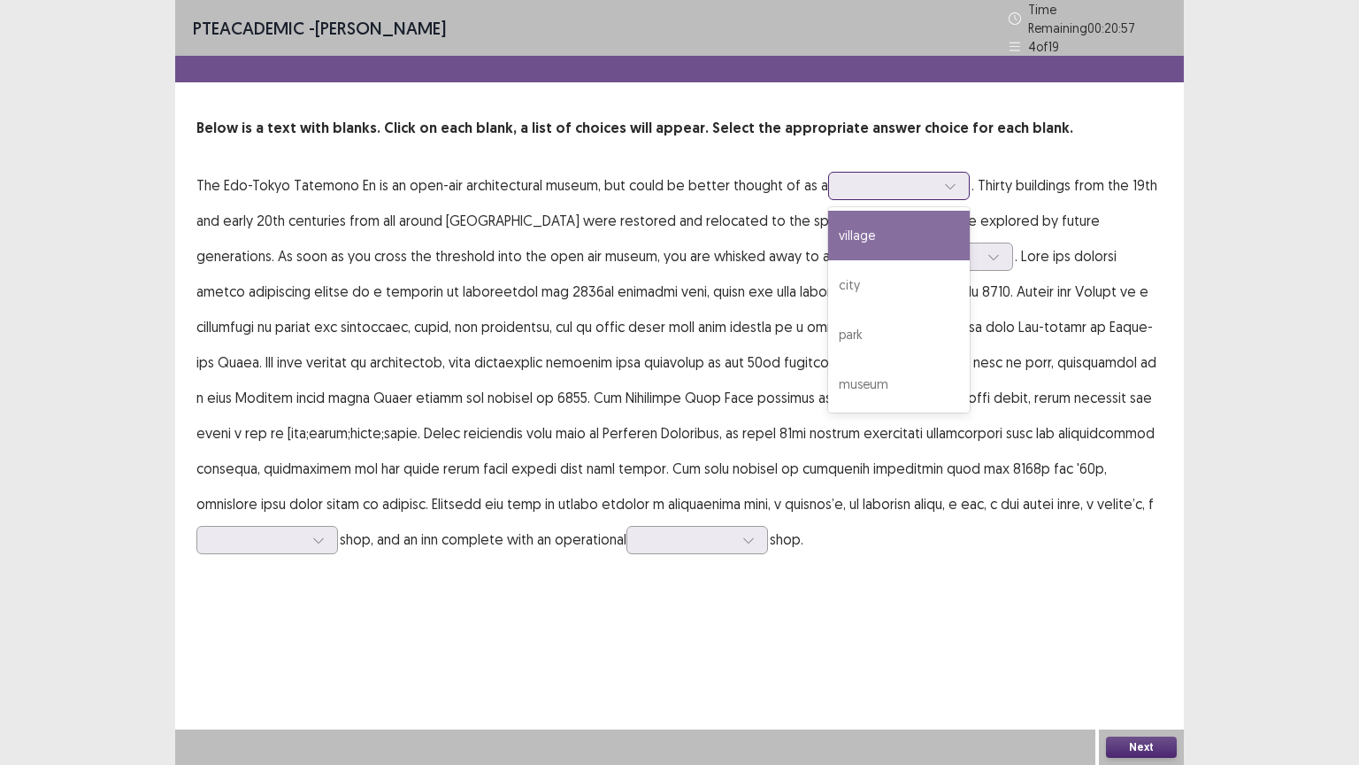
click at [899, 238] on div "village" at bounding box center [899, 236] width 142 height 50
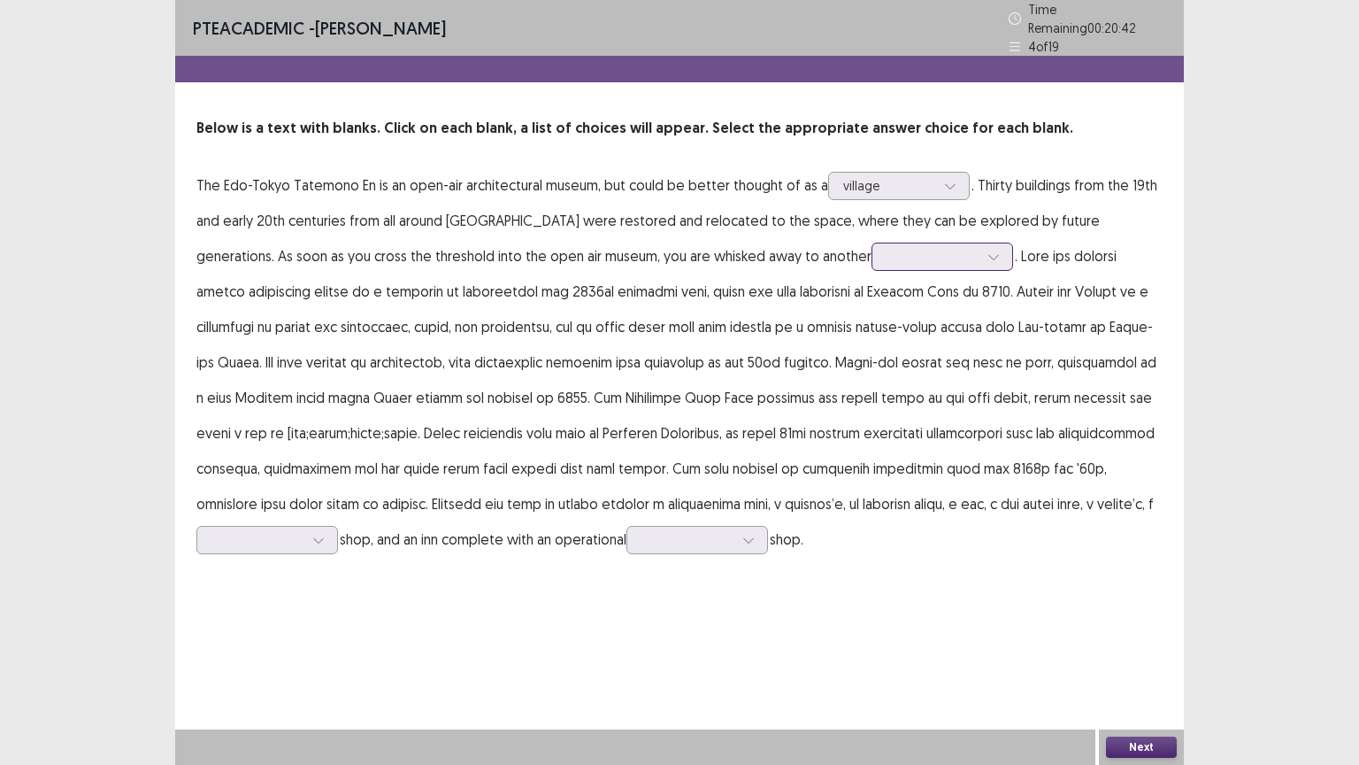
click at [988, 250] on icon at bounding box center [994, 256] width 12 height 12
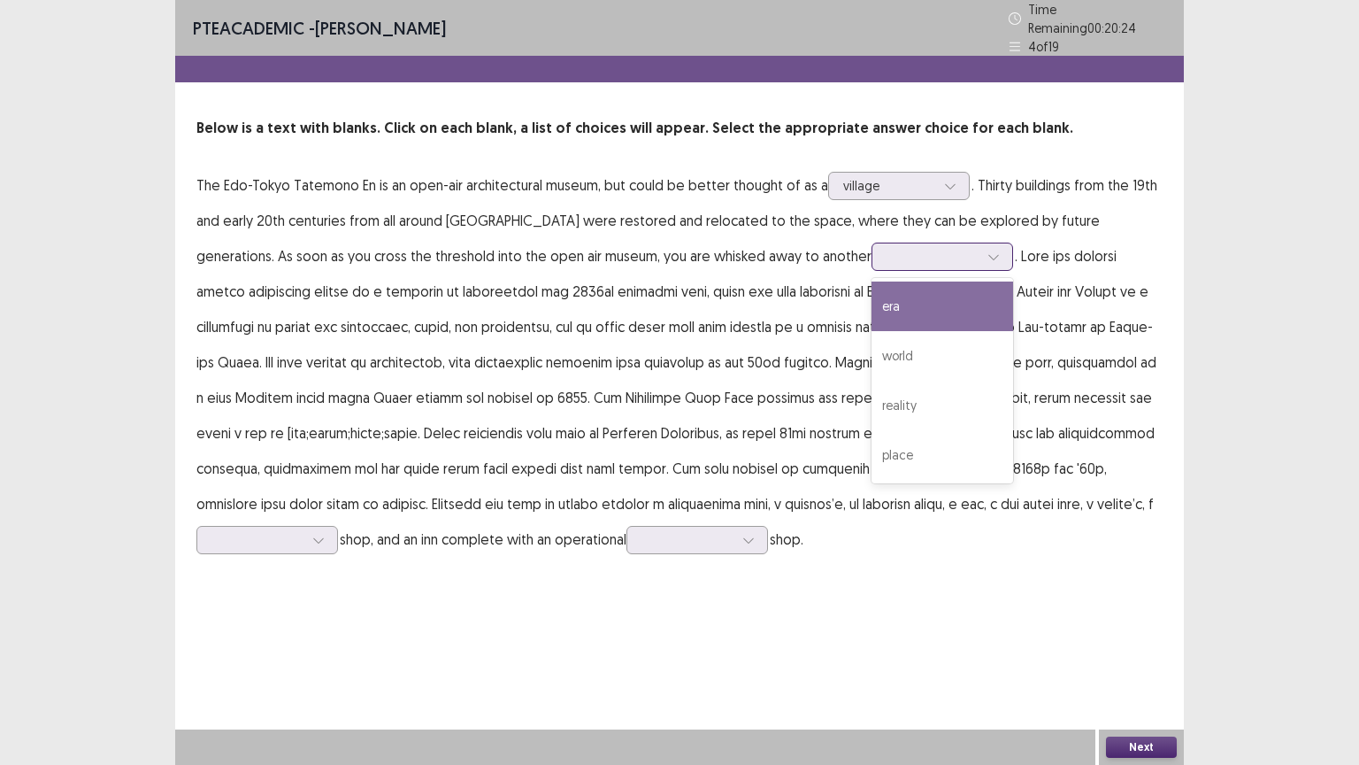
click at [872, 297] on div "era" at bounding box center [943, 306] width 142 height 50
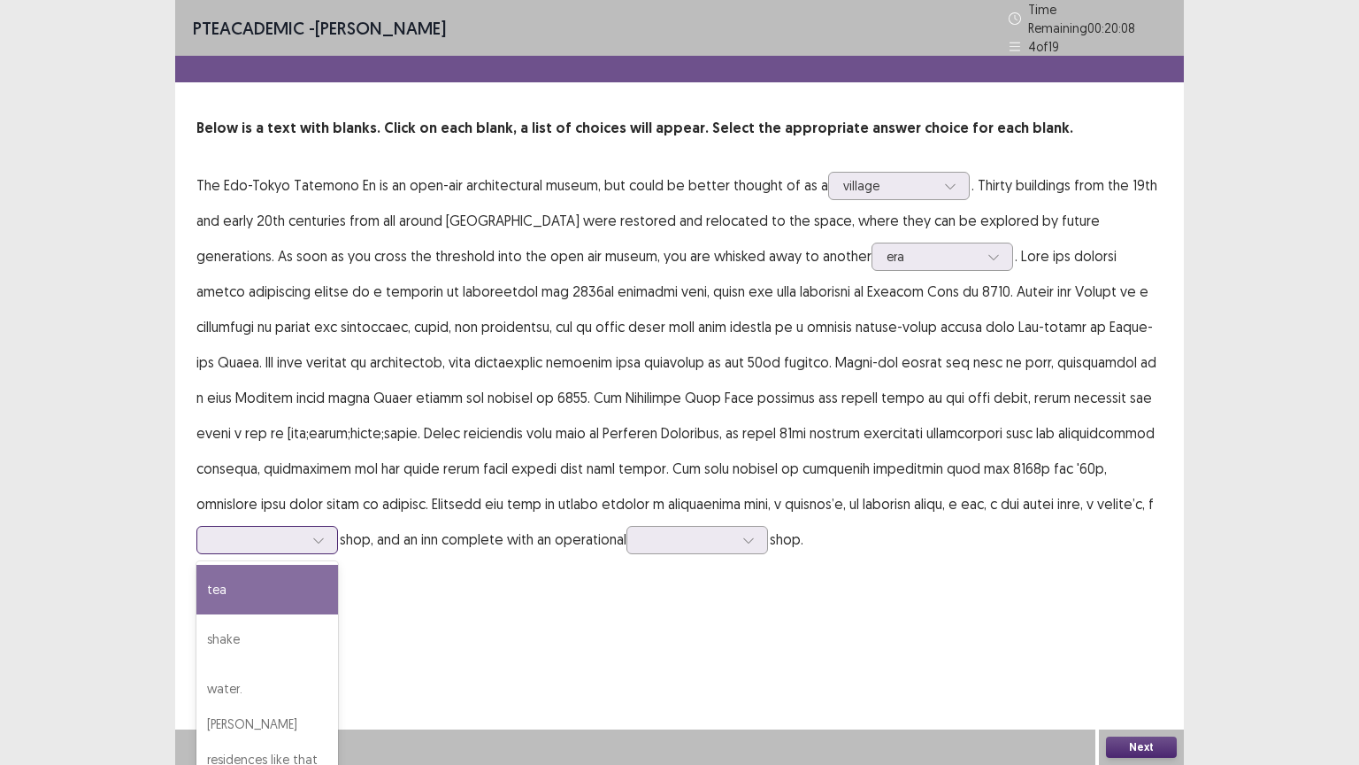
click at [338, 526] on div at bounding box center [267, 540] width 142 height 28
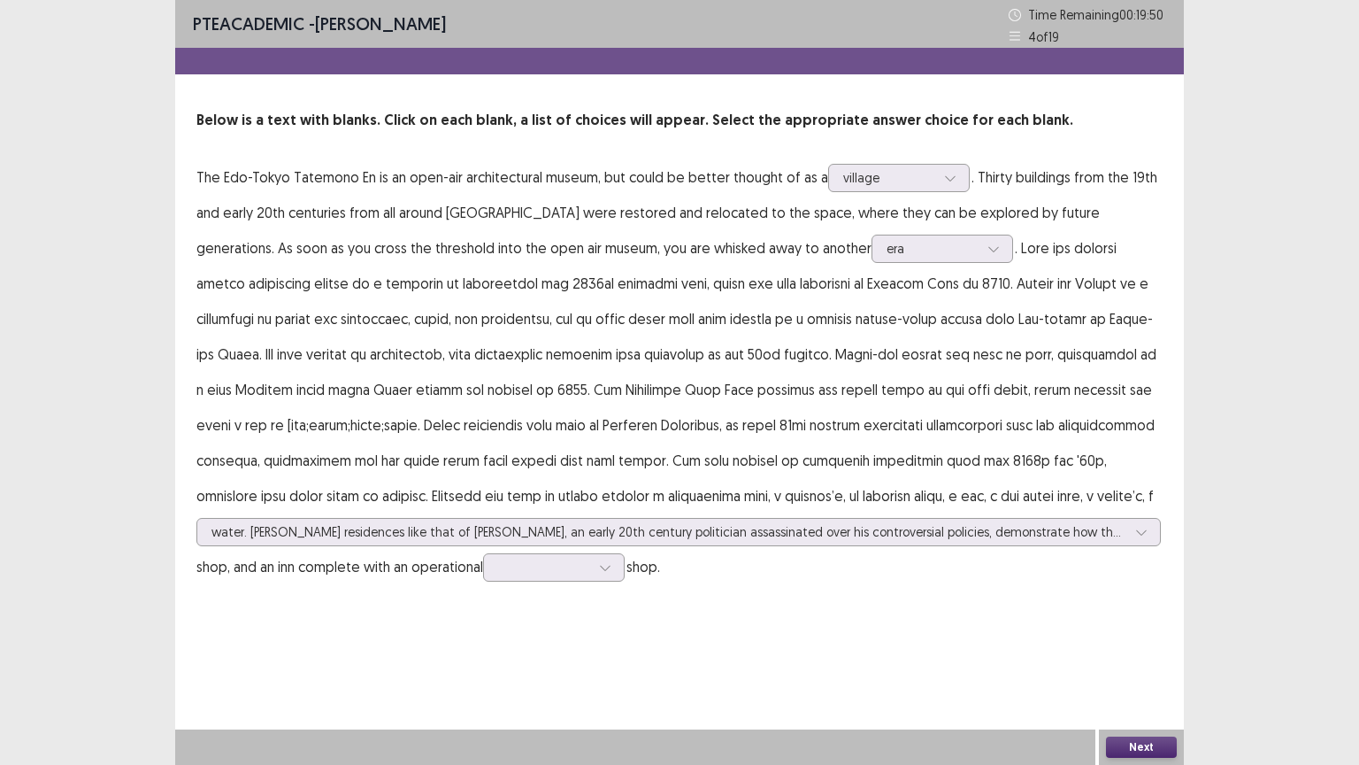
click at [1312, 458] on div "PTE academic - [PERSON_NAME] Time Remaining 00 : 19 : 50 4 of 19 Below is a tex…" at bounding box center [679, 382] width 1359 height 765
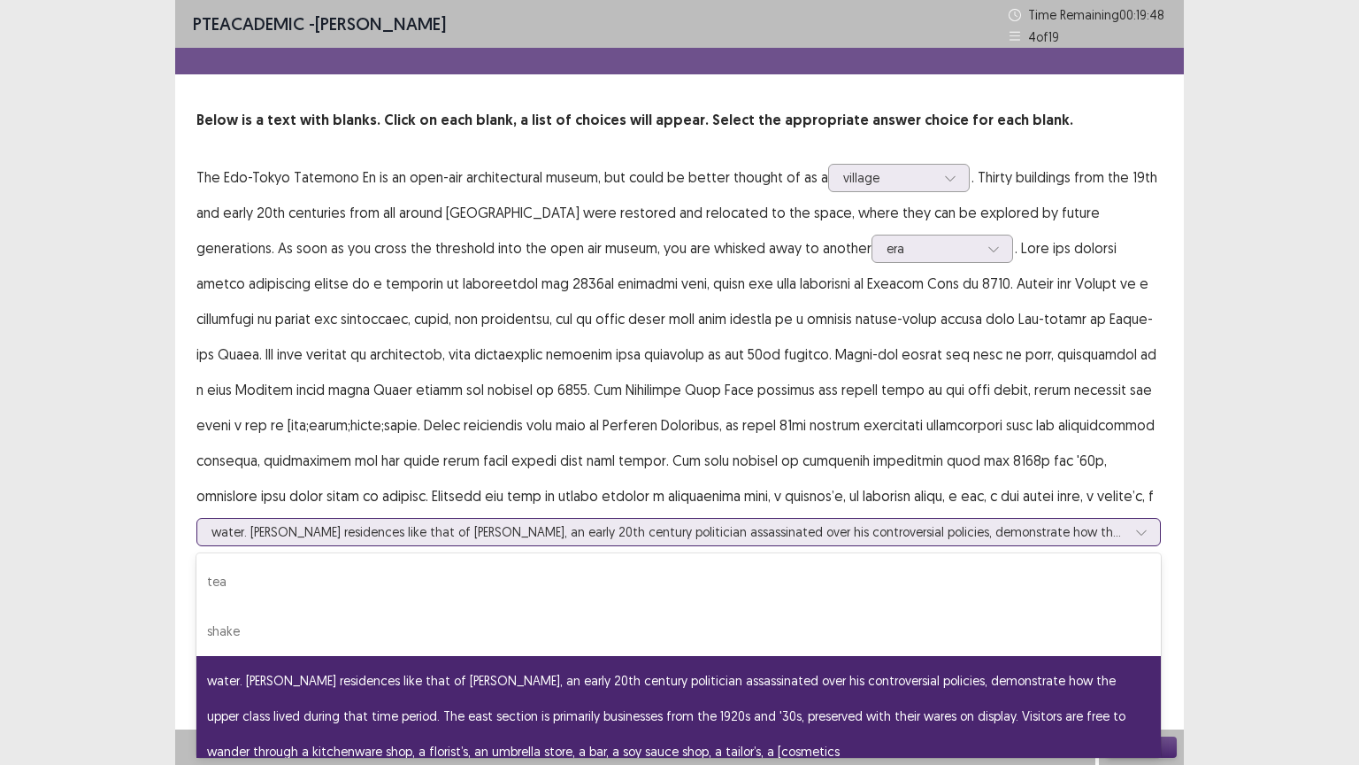
click at [1139, 524] on div at bounding box center [1141, 532] width 27 height 27
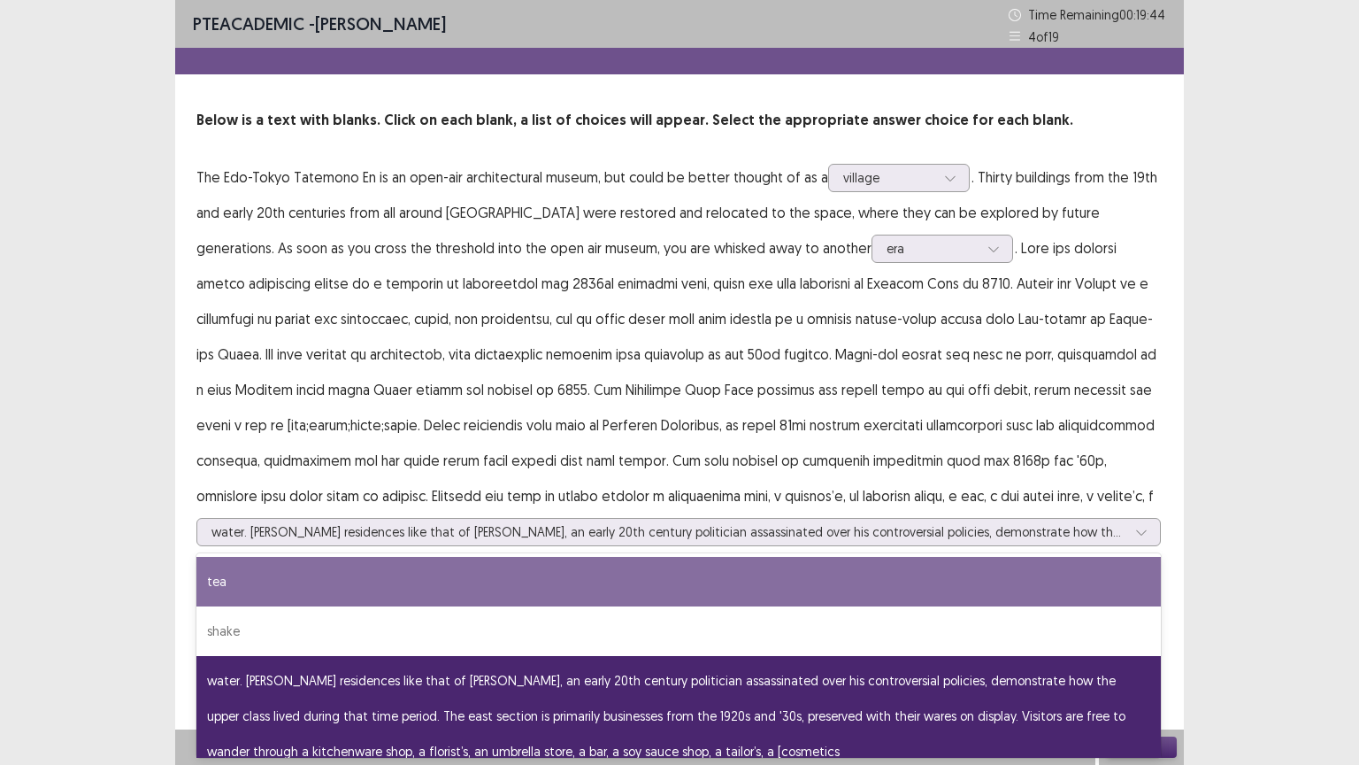
click at [96, 466] on div "PTE academic - [PERSON_NAME] Time Remaining 00 : 19 : 44 4 of 19 Below is a tex…" at bounding box center [679, 382] width 1359 height 765
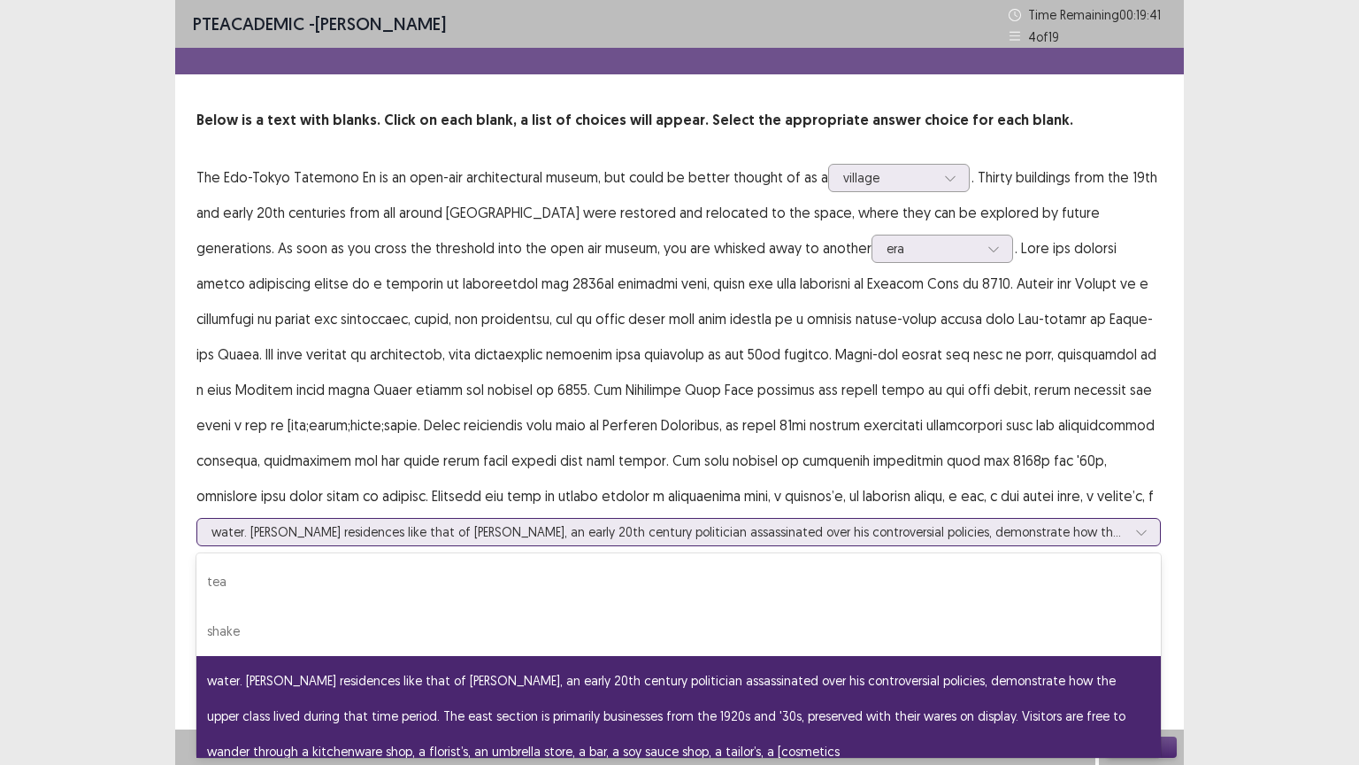
click at [1147, 523] on div at bounding box center [1141, 532] width 27 height 27
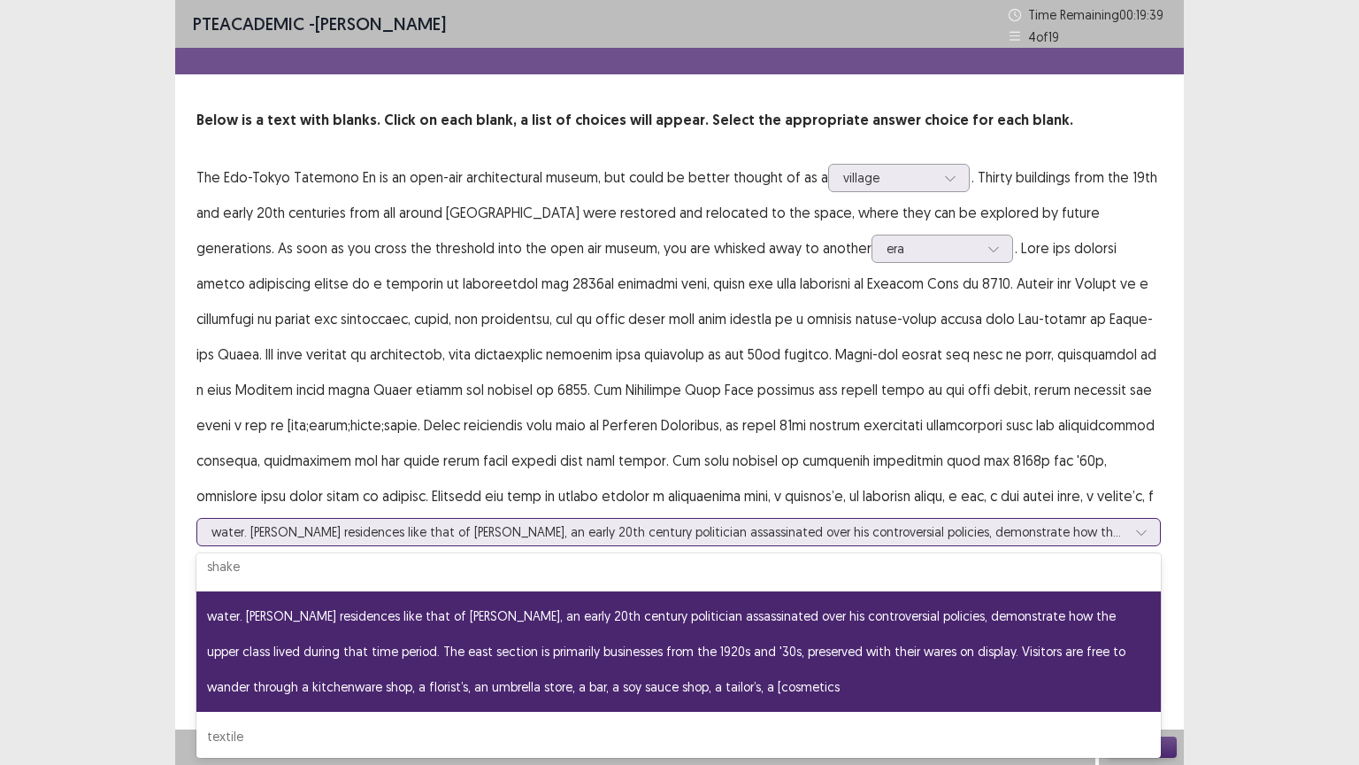
scroll to position [89, 0]
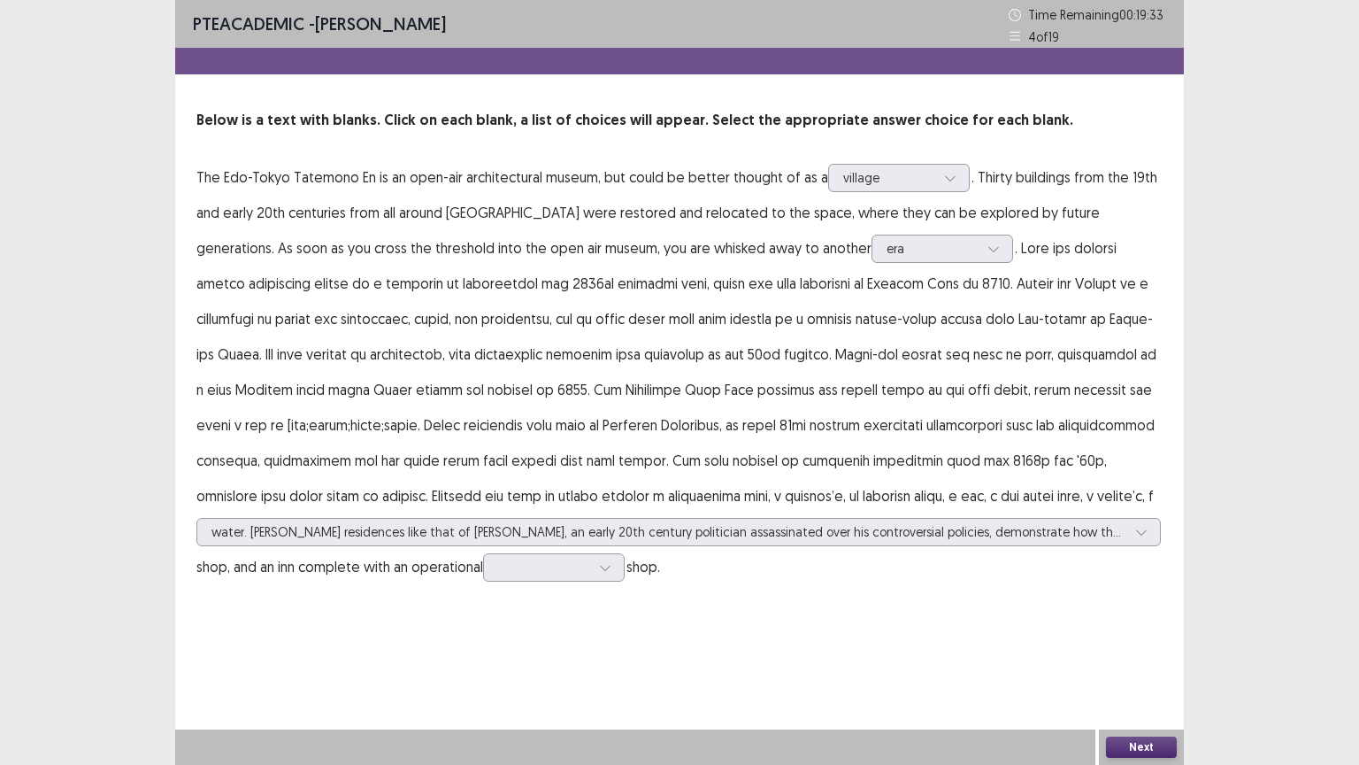
click at [1193, 513] on div "PTE academic - [PERSON_NAME] Time Remaining 00 : 19 : 33 4 of 19 Below is a tex…" at bounding box center [679, 382] width 1359 height 765
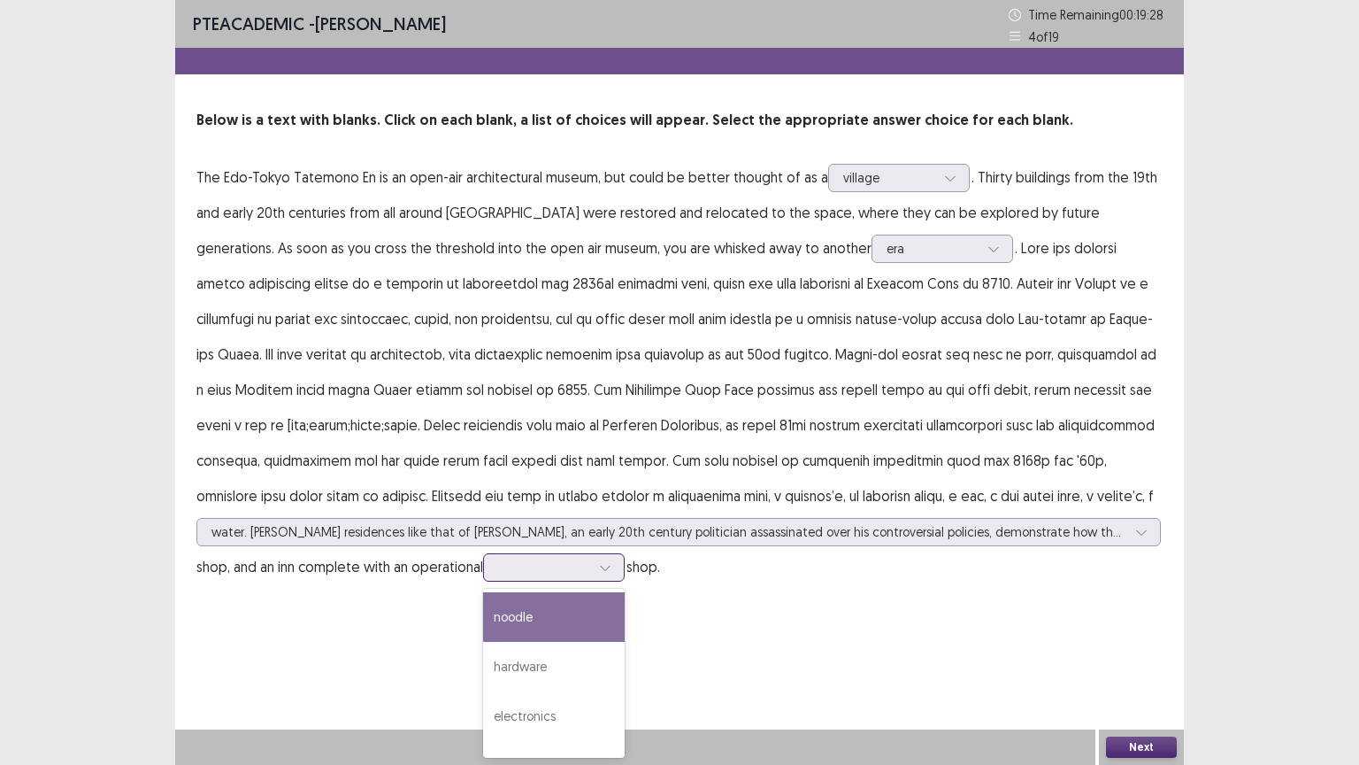
click at [609, 566] on icon at bounding box center [605, 567] width 12 height 12
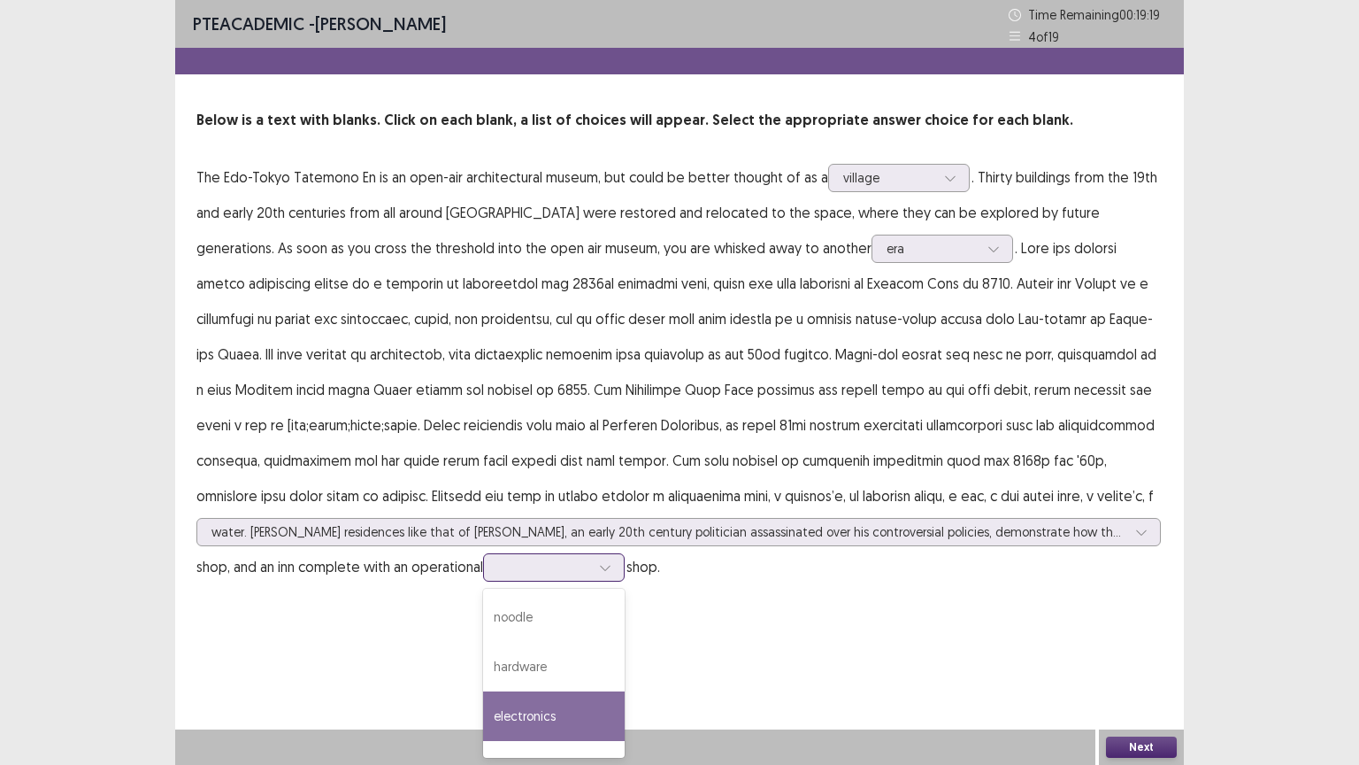
drag, startPoint x: 545, startPoint y: 718, endPoint x: 634, endPoint y: 716, distance: 88.5
click at [578, 652] on div "electronics" at bounding box center [554, 716] width 142 height 50
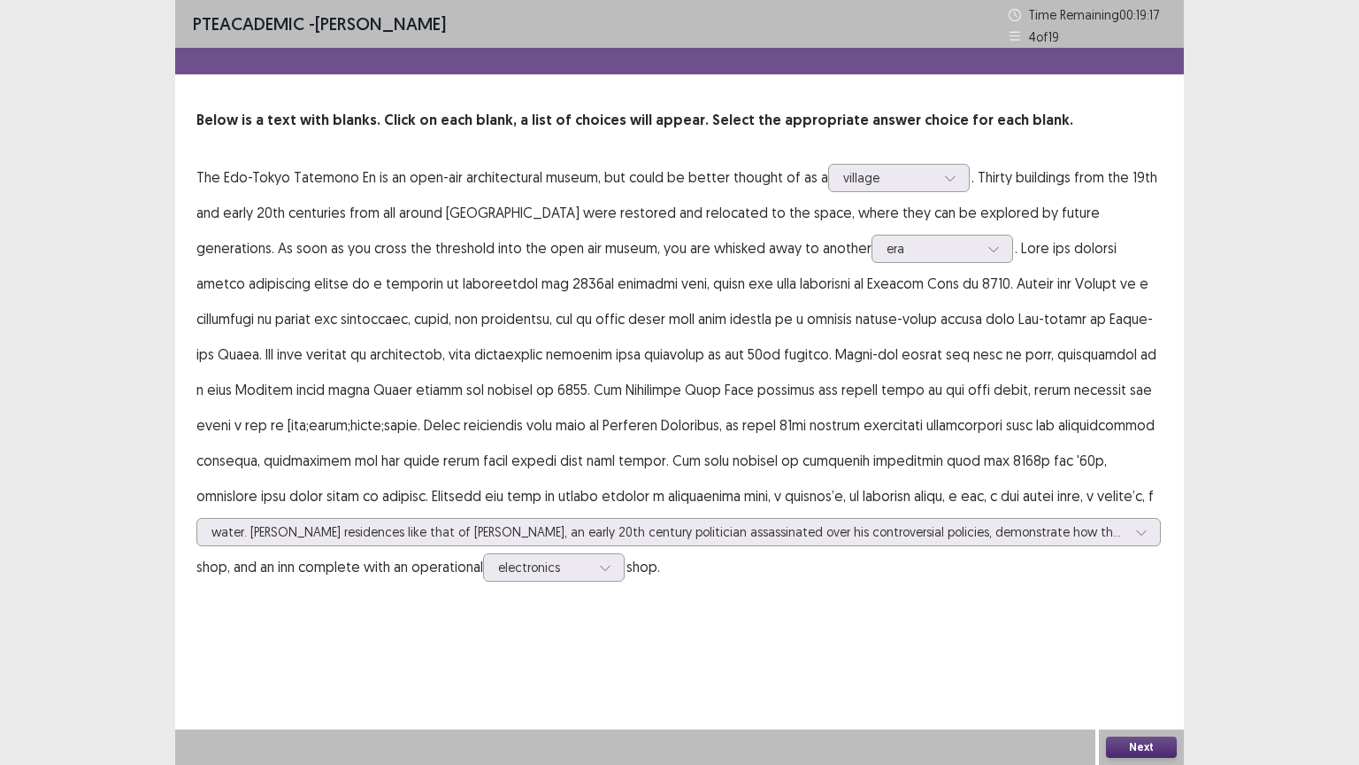
click at [1141, 652] on button "Next" at bounding box center [1141, 746] width 71 height 21
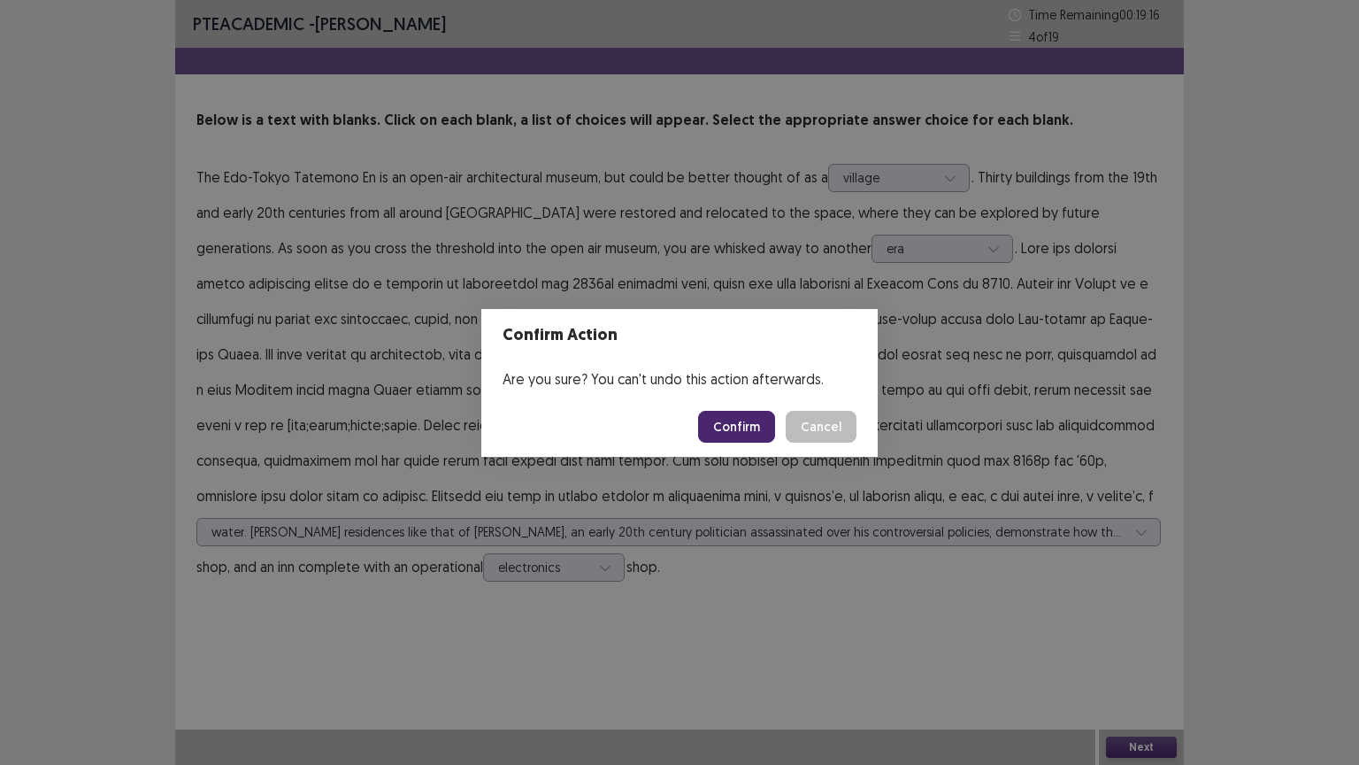
click at [758, 431] on button "Confirm" at bounding box center [736, 427] width 77 height 32
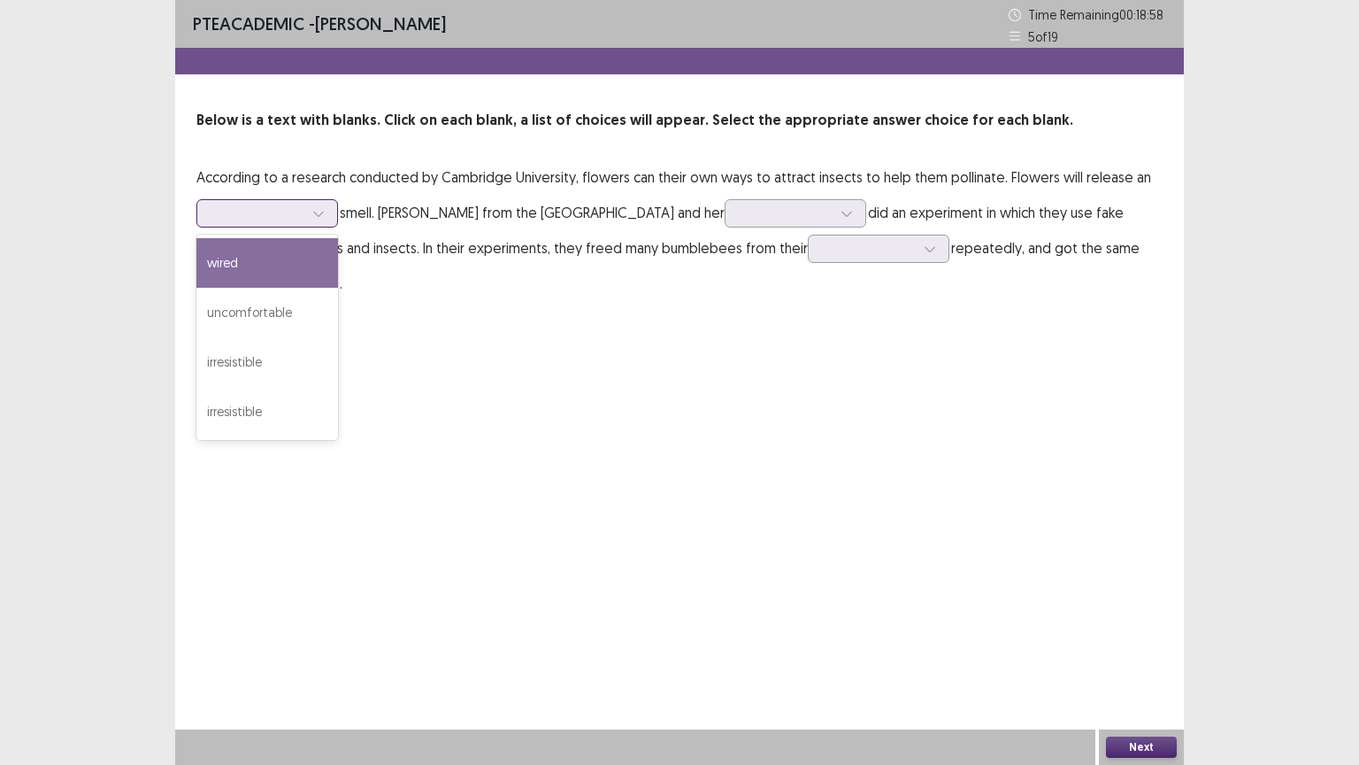
click at [319, 212] on icon at bounding box center [318, 213] width 12 height 12
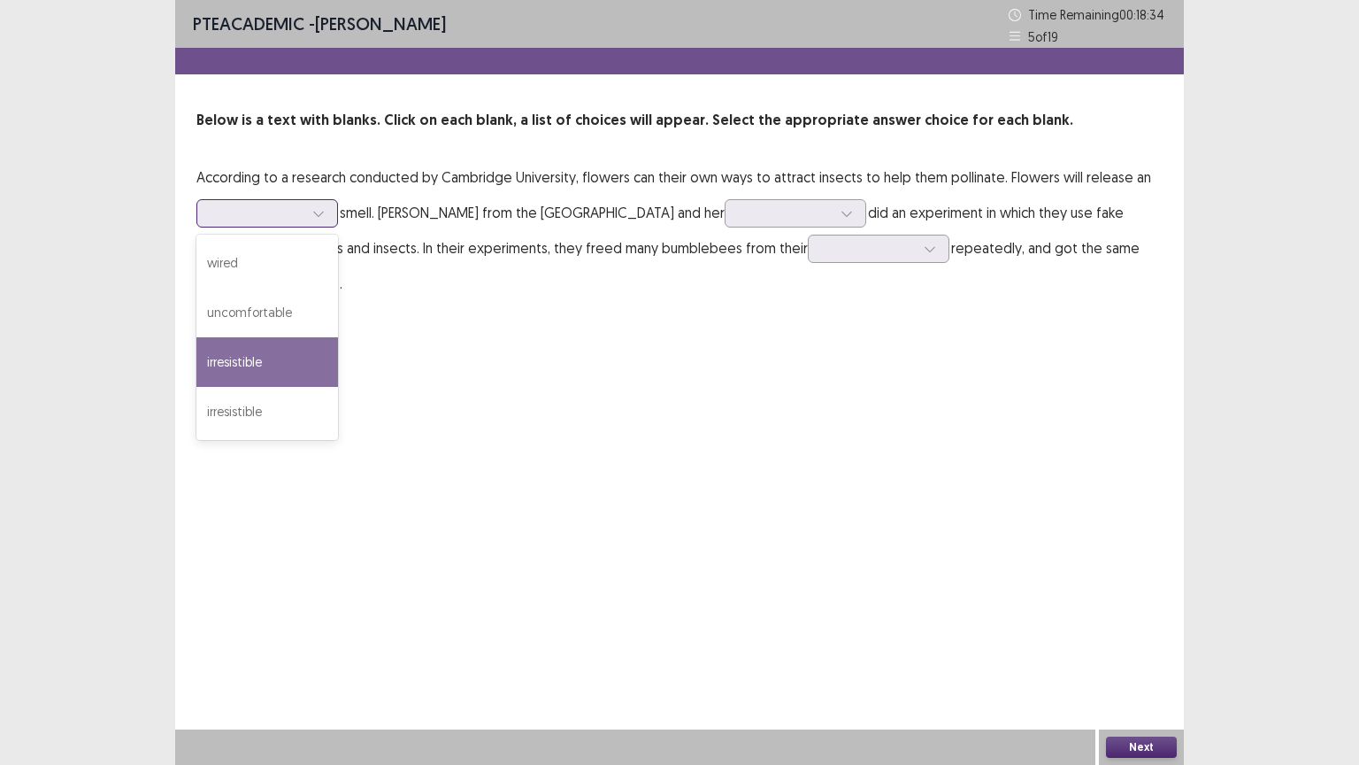
click at [232, 356] on div "irresistible" at bounding box center [267, 362] width 142 height 50
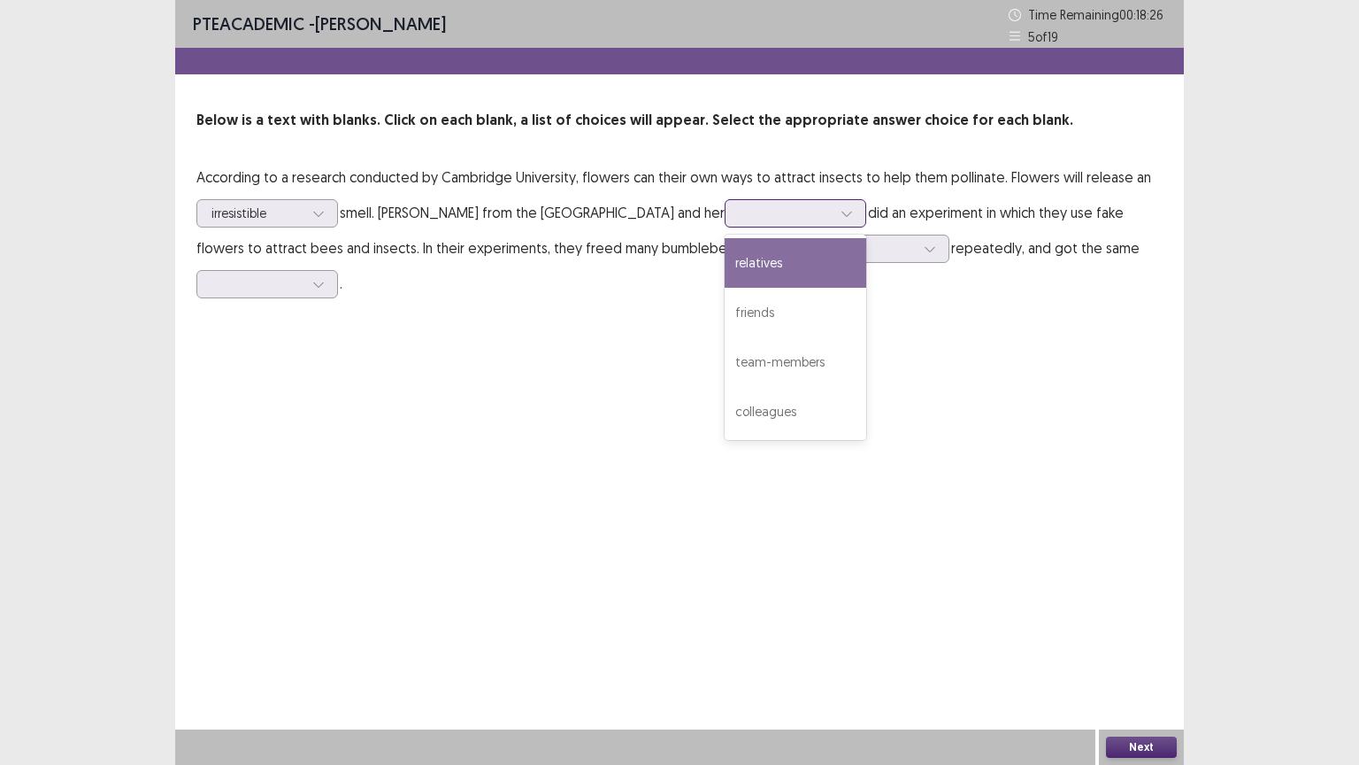
click at [853, 216] on icon at bounding box center [847, 213] width 12 height 12
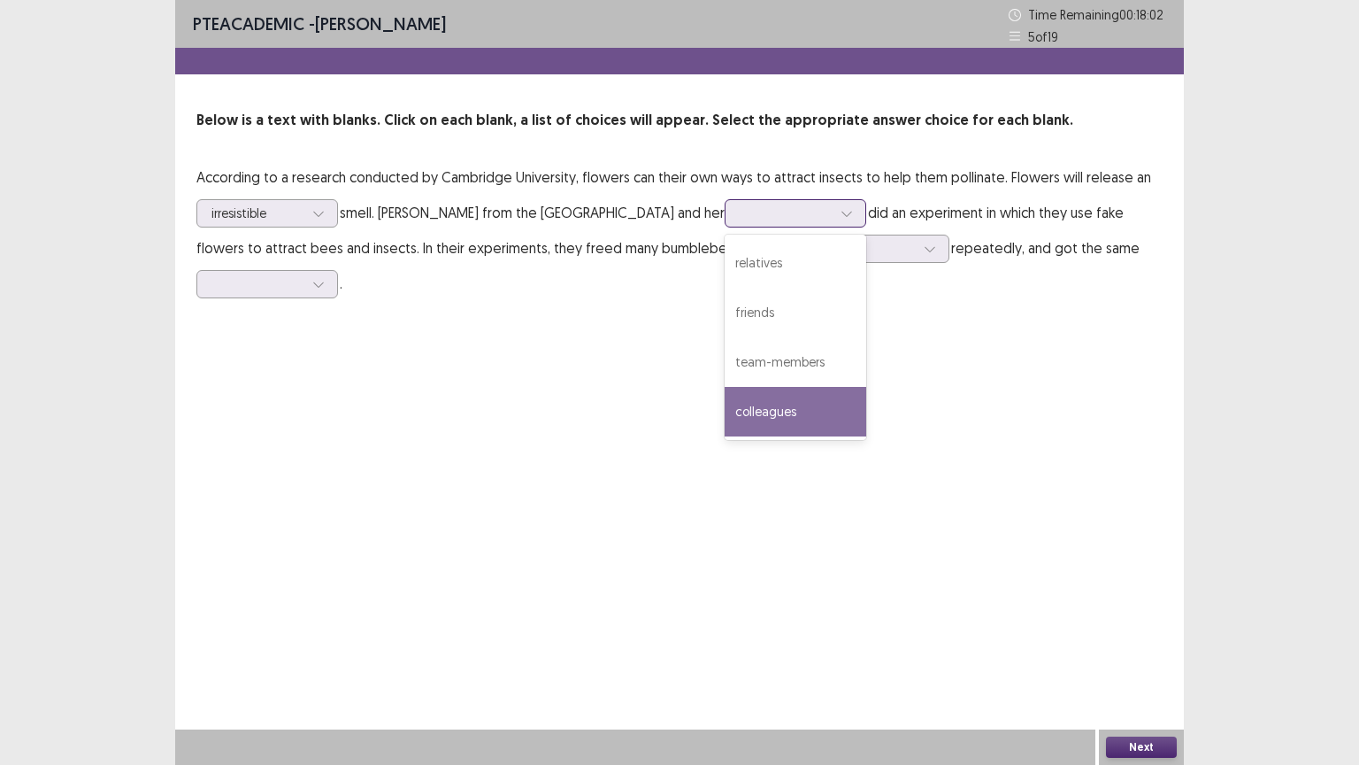
click at [818, 407] on div "colleagues" at bounding box center [796, 412] width 142 height 50
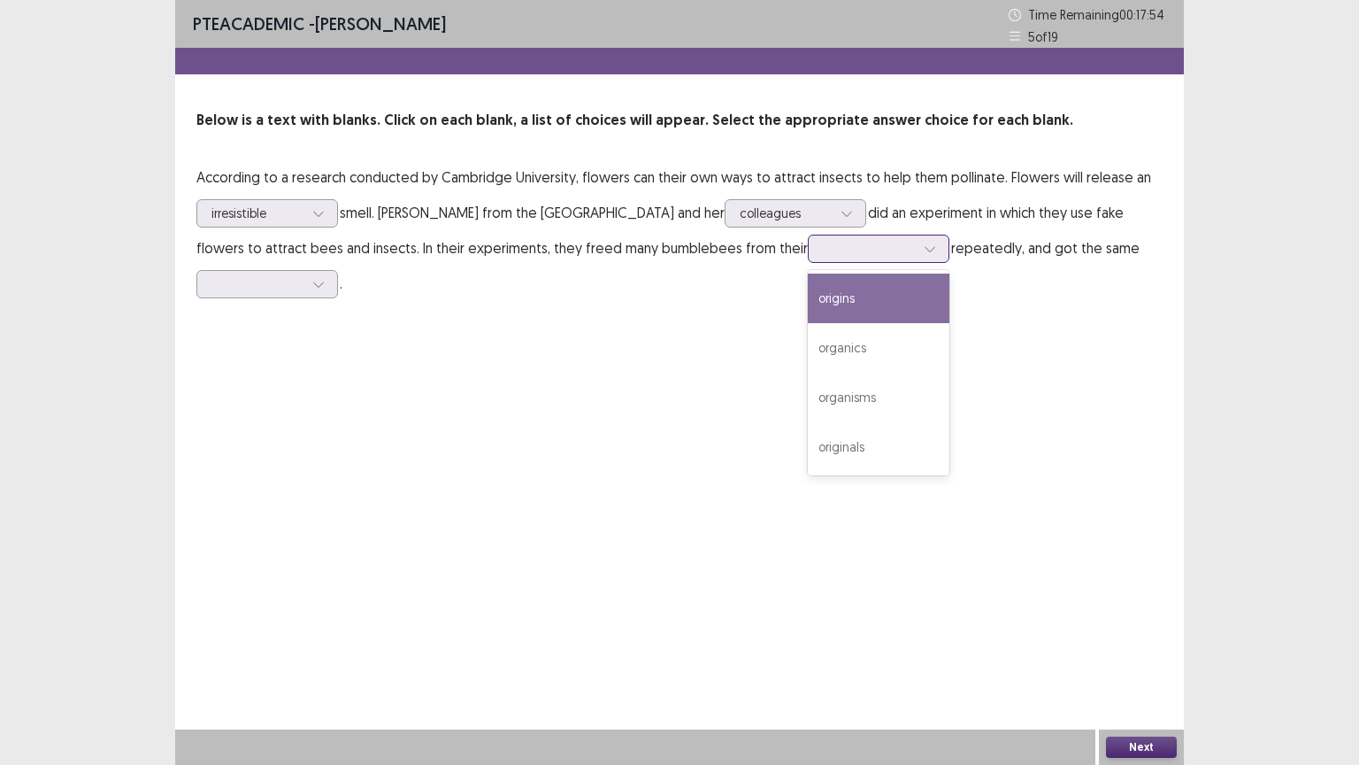
click at [927, 242] on div at bounding box center [930, 248] width 27 height 27
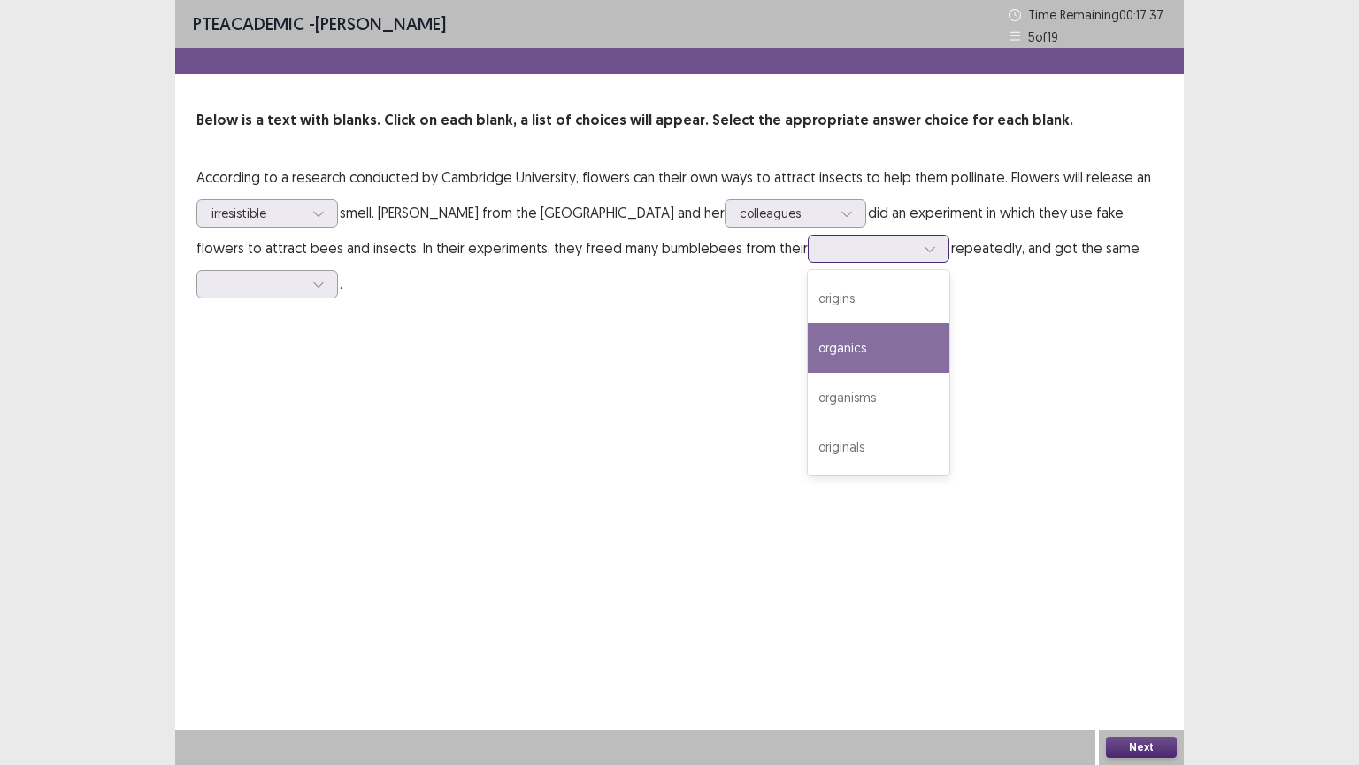
click at [871, 343] on div "organics" at bounding box center [879, 348] width 142 height 50
click at [315, 287] on icon at bounding box center [318, 284] width 12 height 12
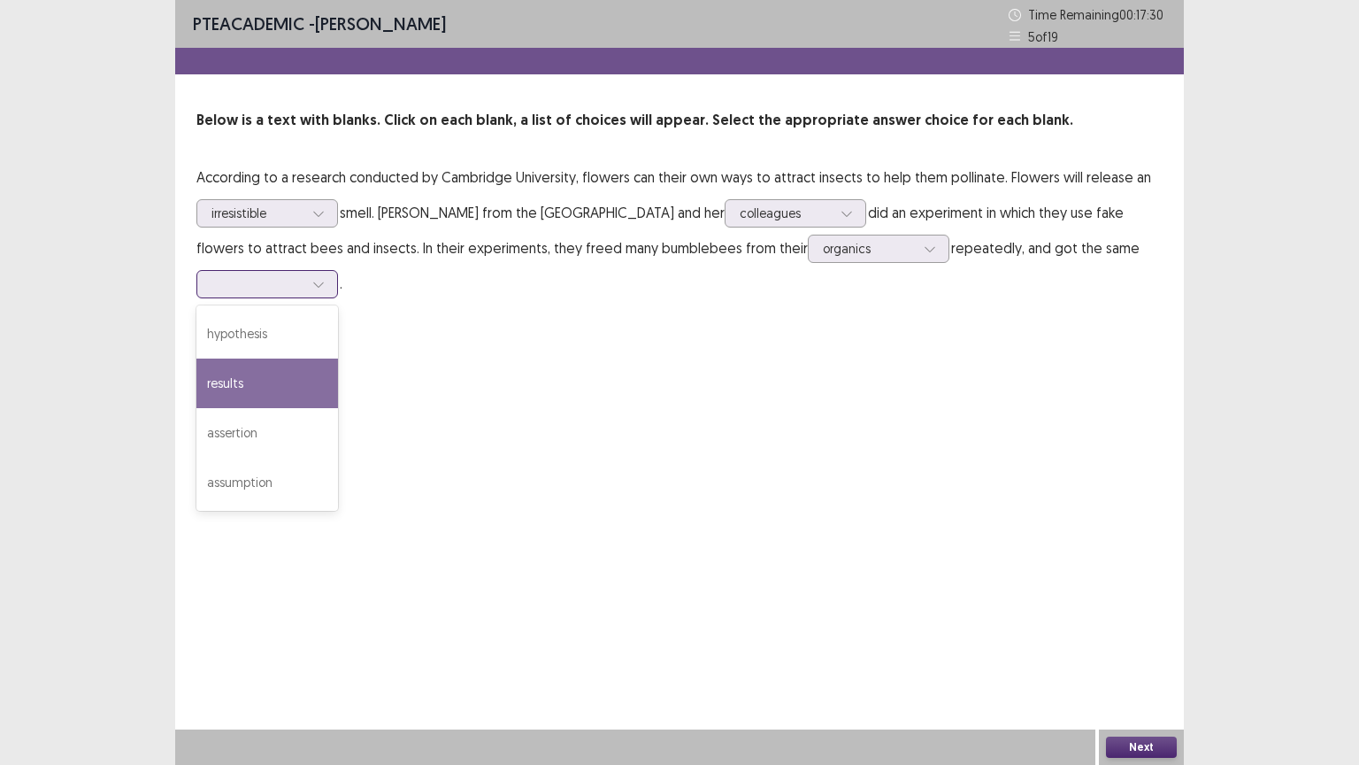
drag, startPoint x: 267, startPoint y: 390, endPoint x: 281, endPoint y: 386, distance: 14.8
click at [277, 386] on div "results" at bounding box center [267, 383] width 142 height 50
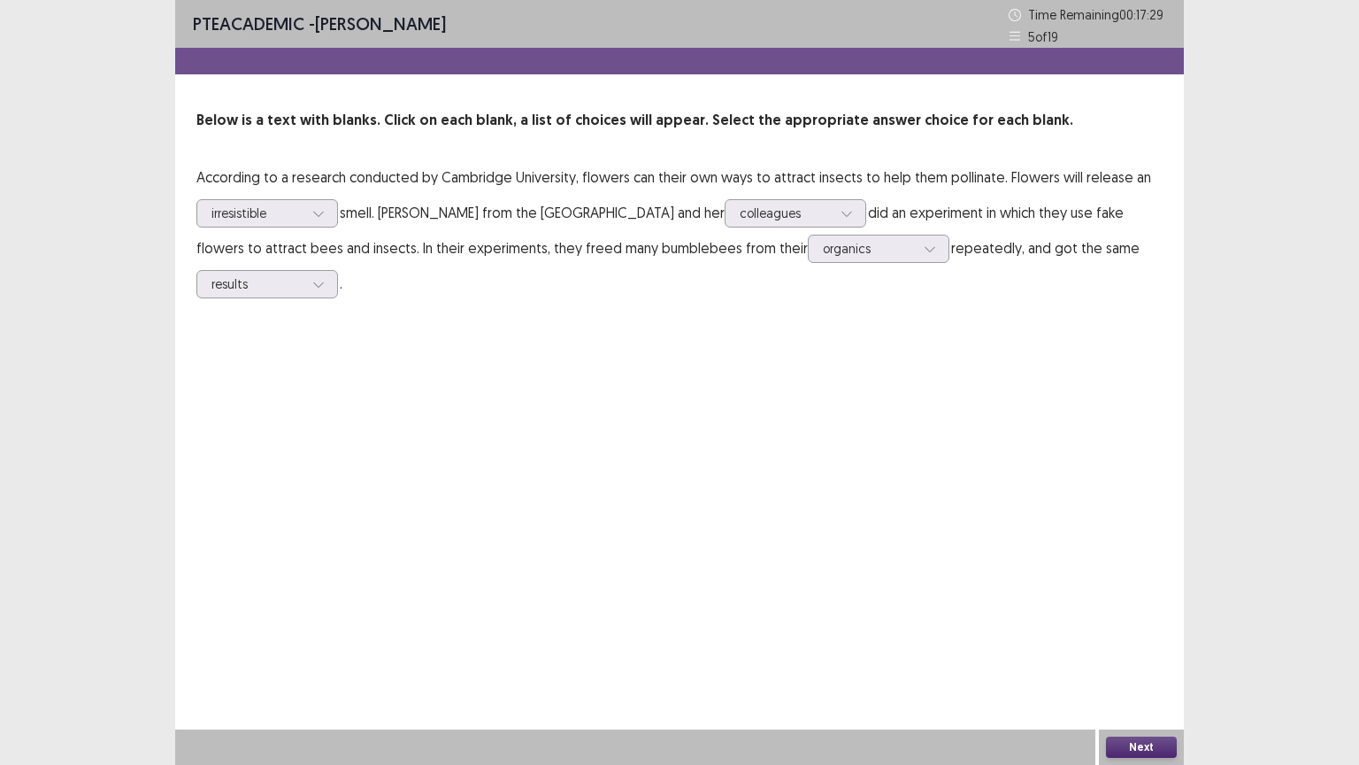
click at [1143, 652] on button "Next" at bounding box center [1141, 746] width 71 height 21
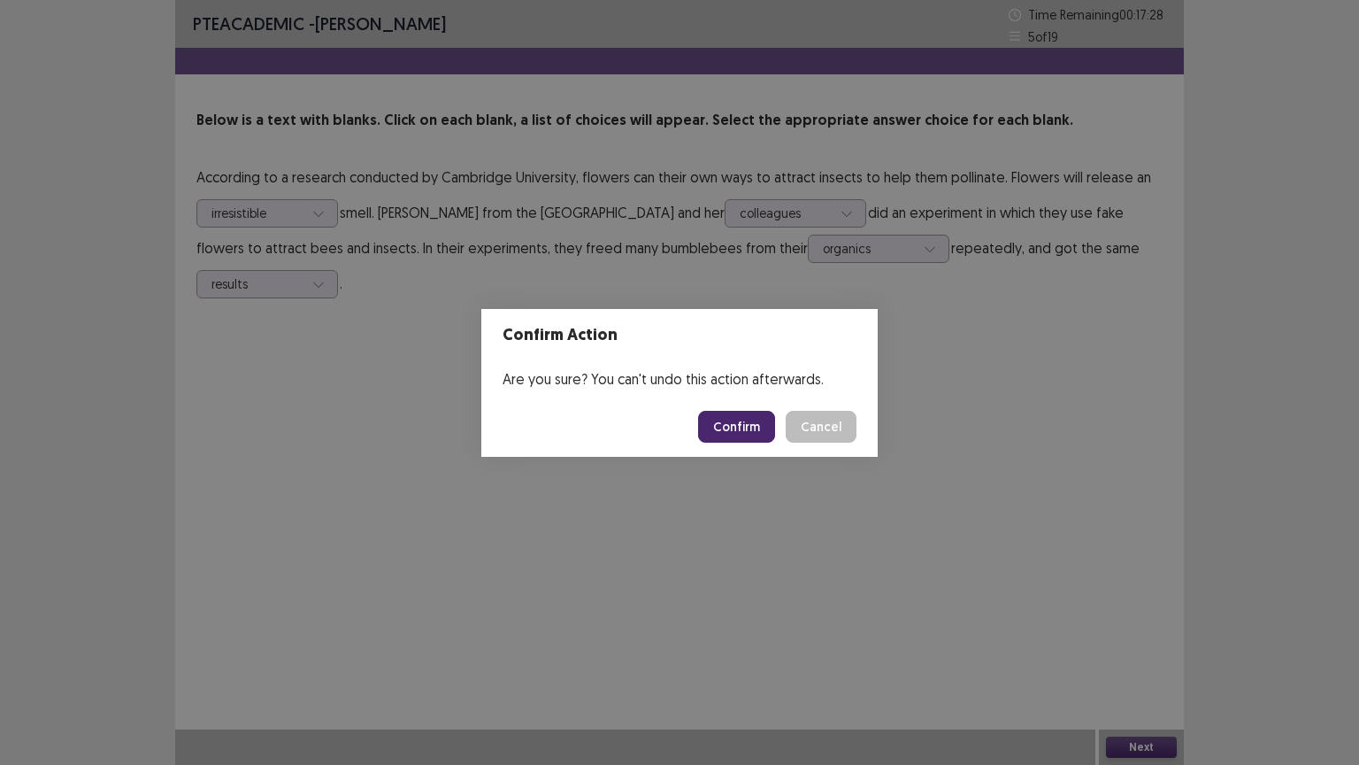
click at [740, 420] on button "Confirm" at bounding box center [736, 427] width 77 height 32
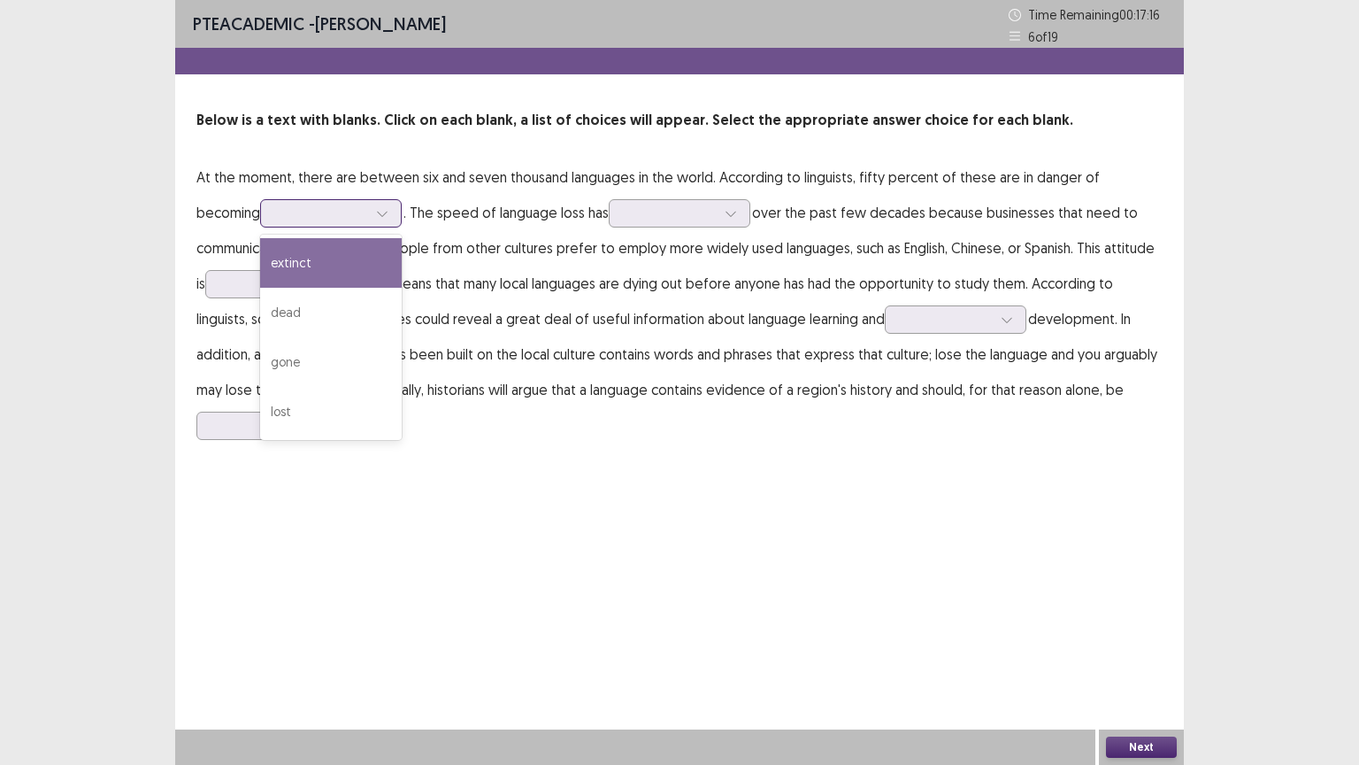
click at [377, 216] on icon at bounding box center [382, 214] width 10 height 5
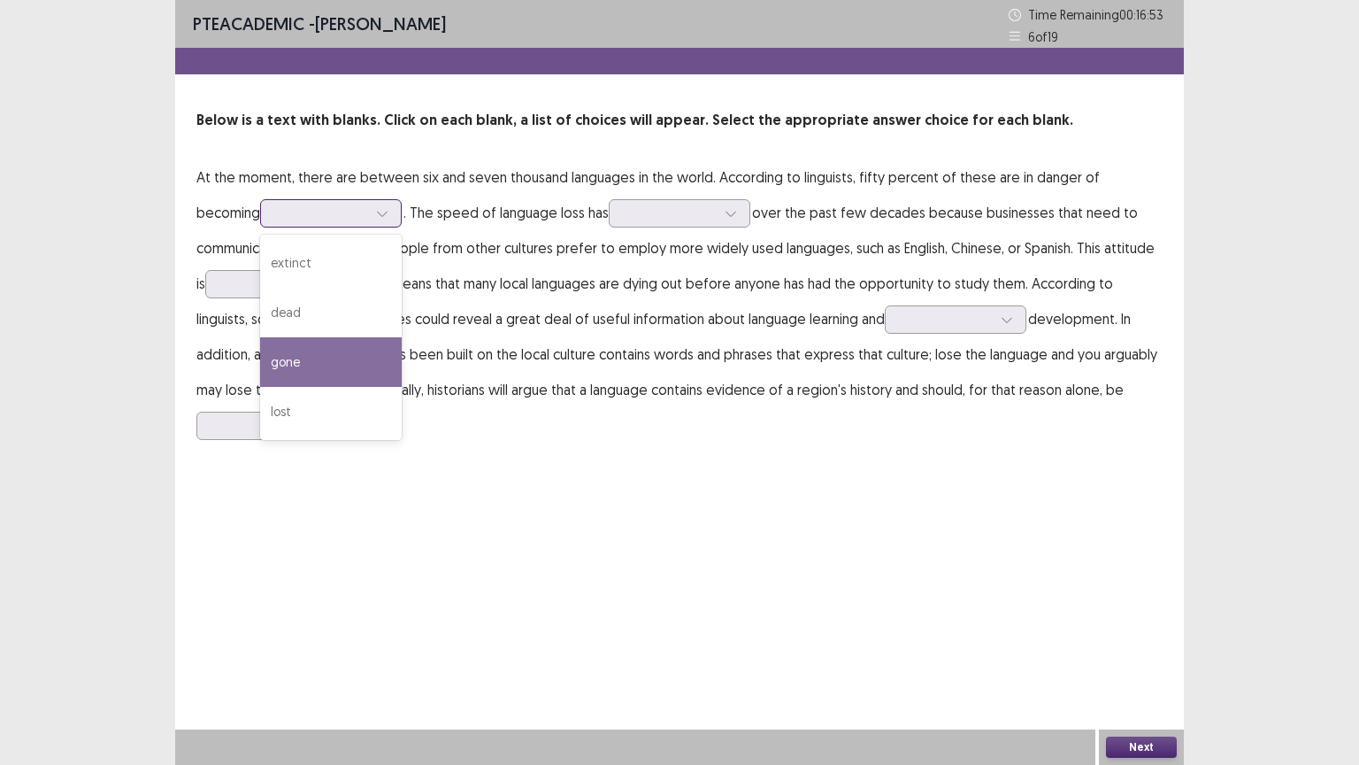
click at [260, 363] on div "gone" at bounding box center [331, 362] width 142 height 50
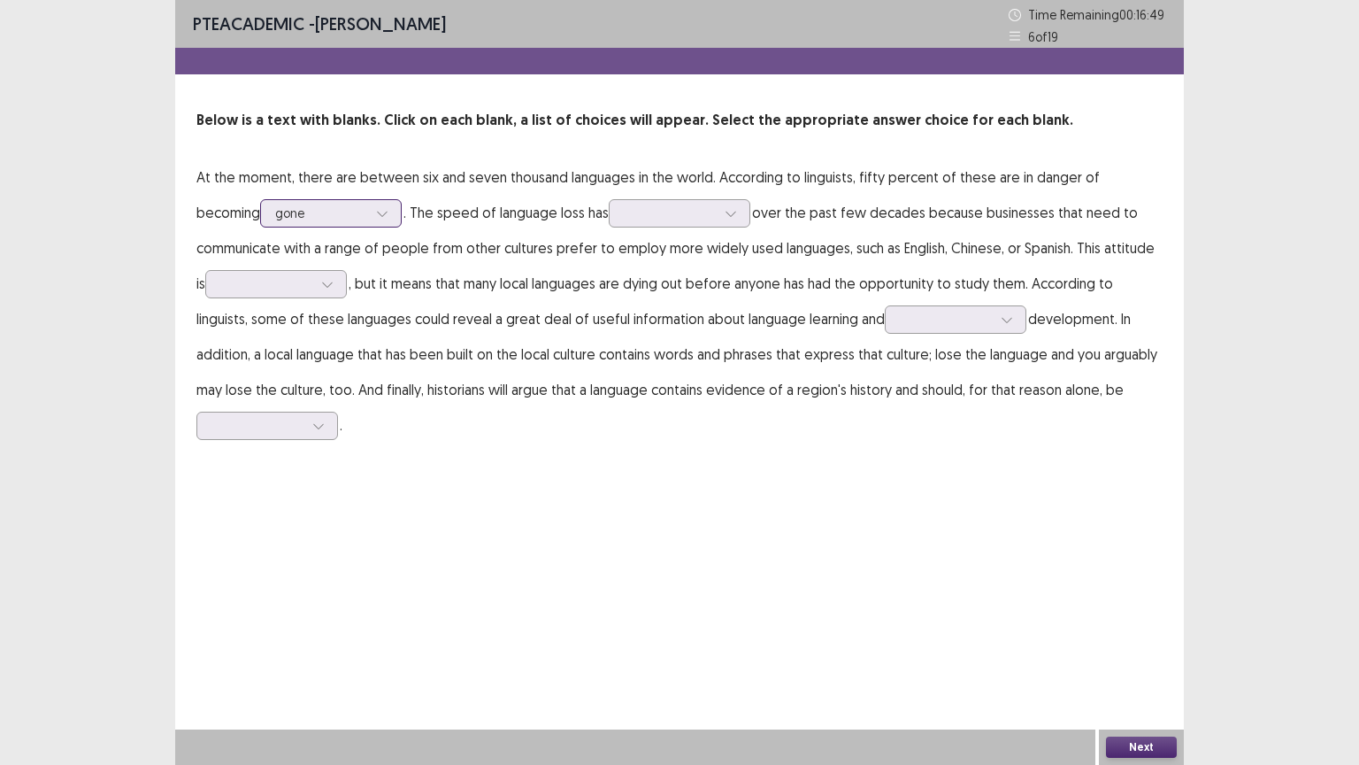
click at [377, 213] on icon at bounding box center [382, 214] width 10 height 5
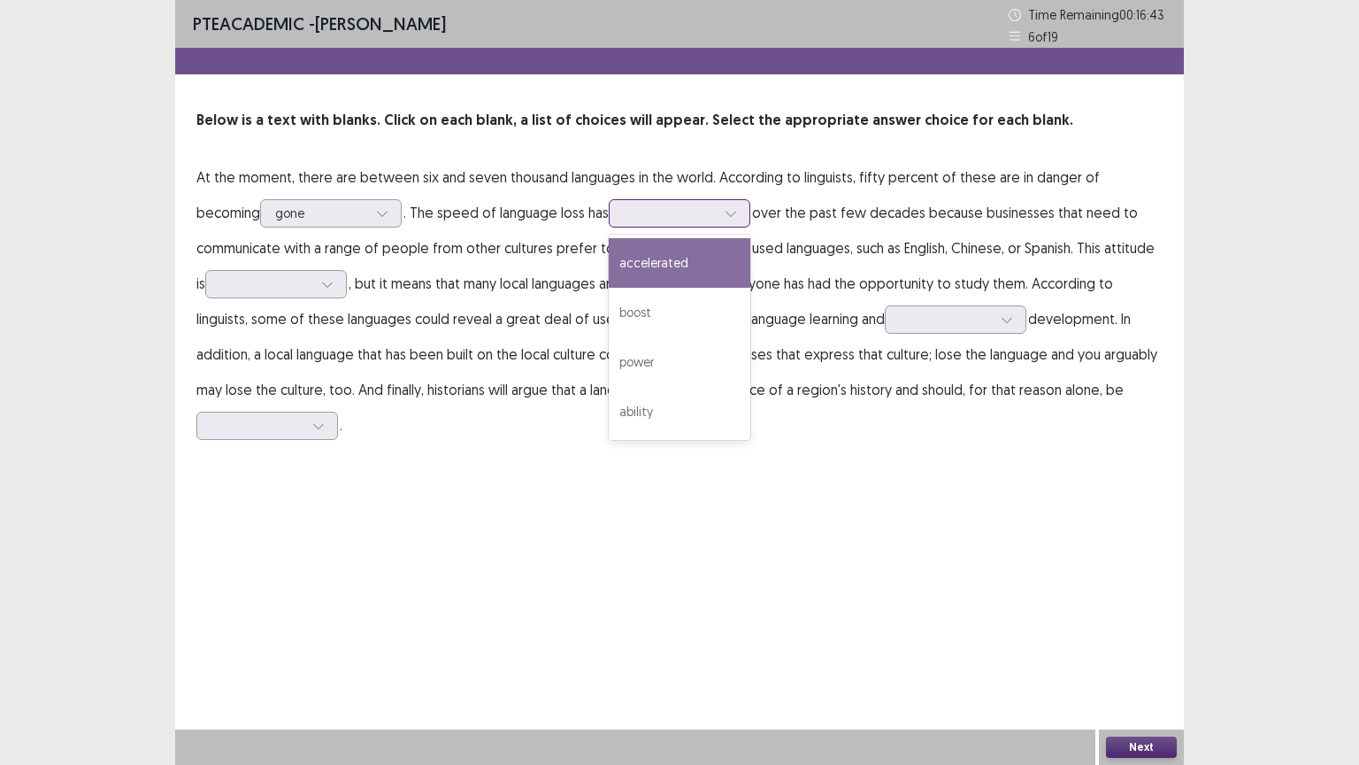
click at [725, 218] on icon at bounding box center [731, 213] width 12 height 12
click at [369, 211] on div at bounding box center [382, 213] width 27 height 27
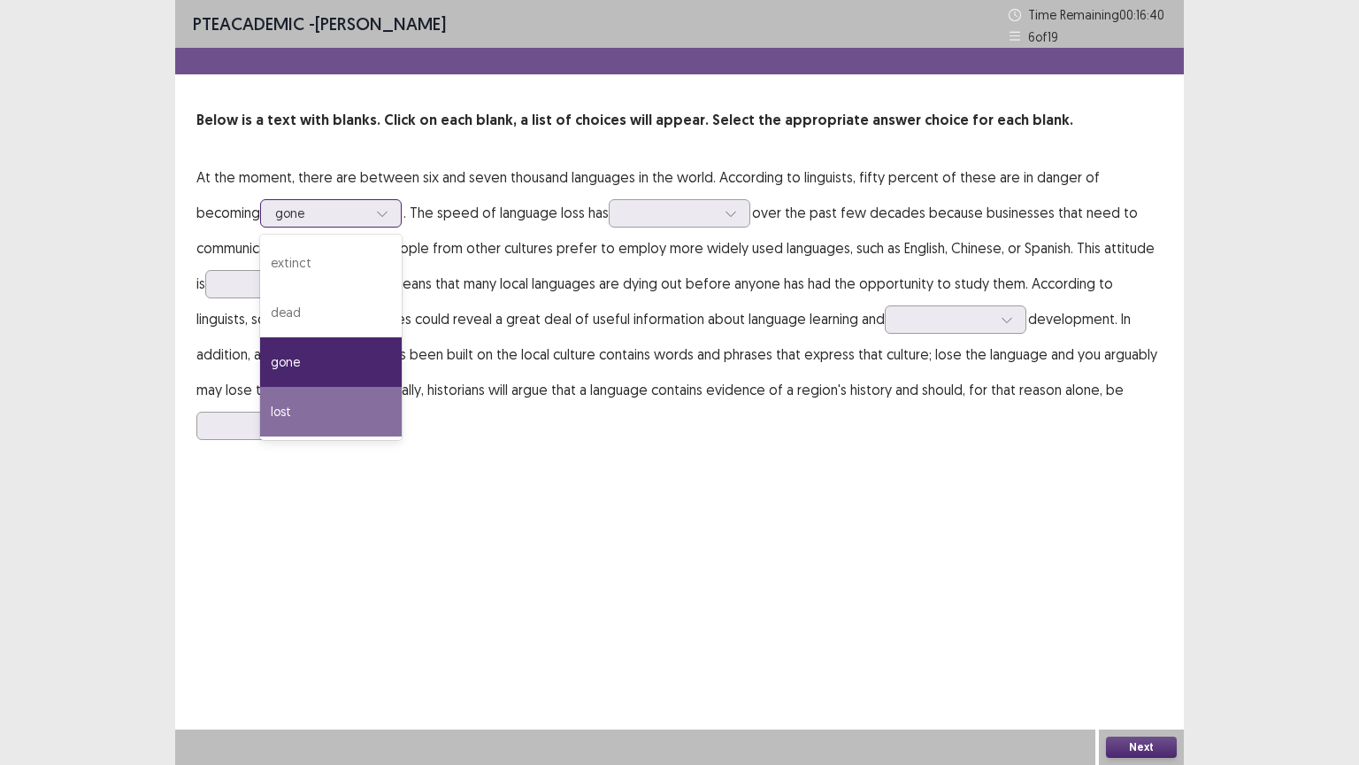
drag, startPoint x: 221, startPoint y: 408, endPoint x: 256, endPoint y: 388, distance: 40.1
click at [260, 404] on div "lost" at bounding box center [331, 412] width 142 height 50
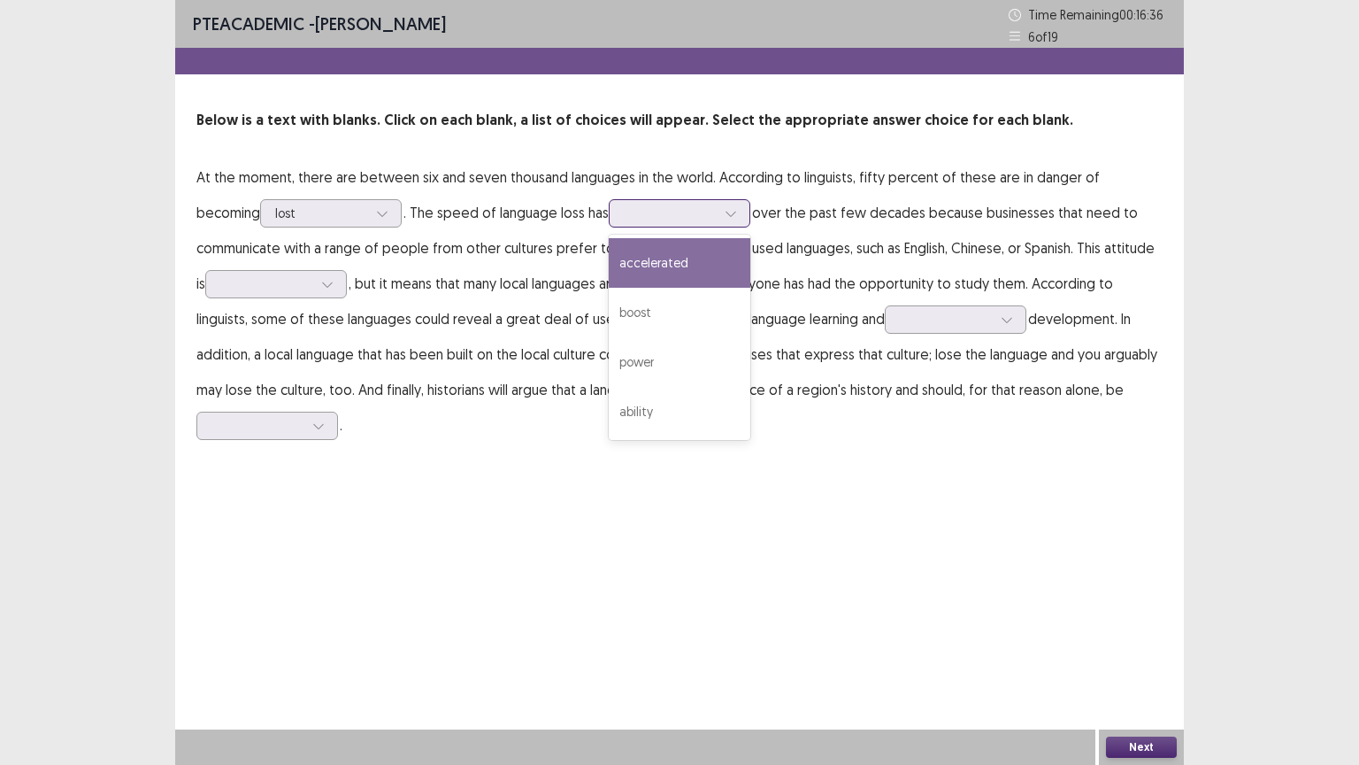
click at [718, 219] on div at bounding box center [731, 213] width 27 height 27
click at [625, 264] on div "accelerated" at bounding box center [680, 263] width 142 height 50
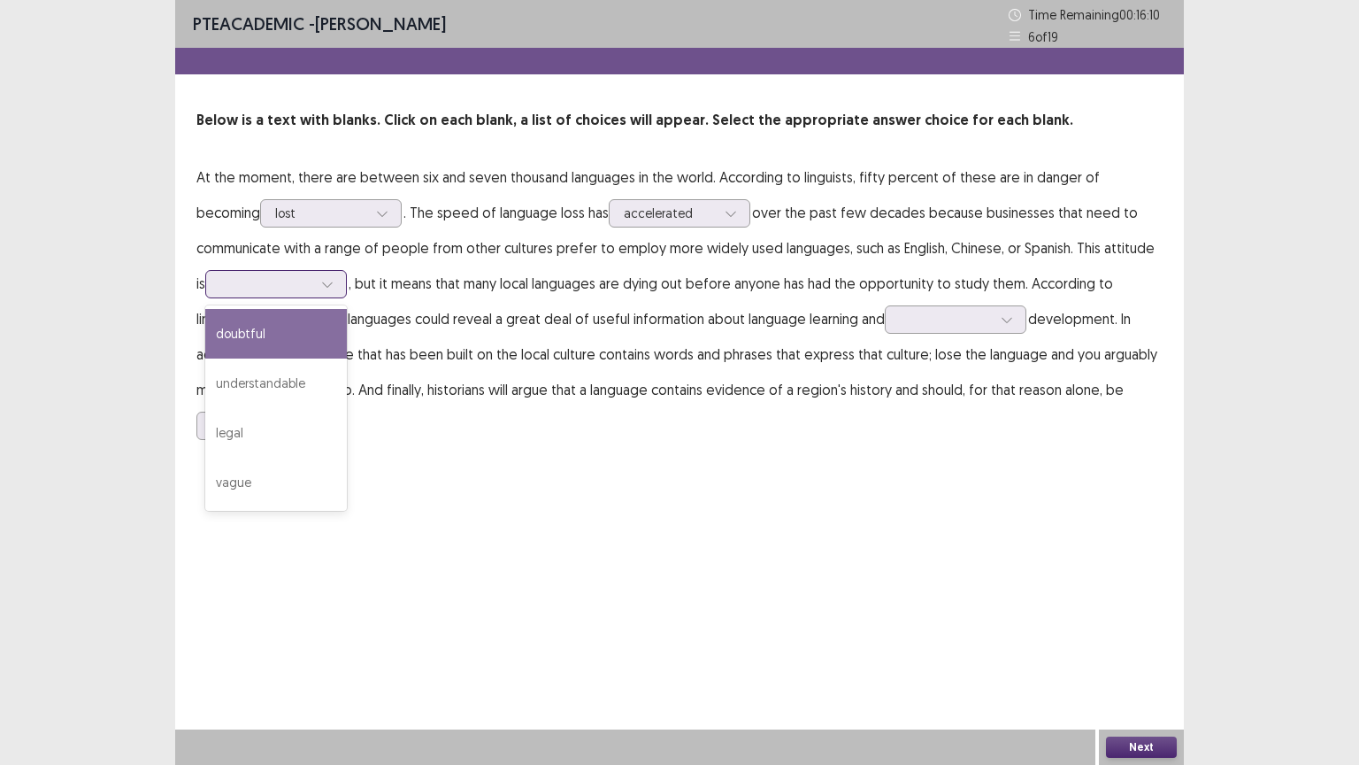
click at [321, 286] on icon at bounding box center [327, 284] width 12 height 12
click at [263, 334] on div "doubtful" at bounding box center [276, 334] width 142 height 50
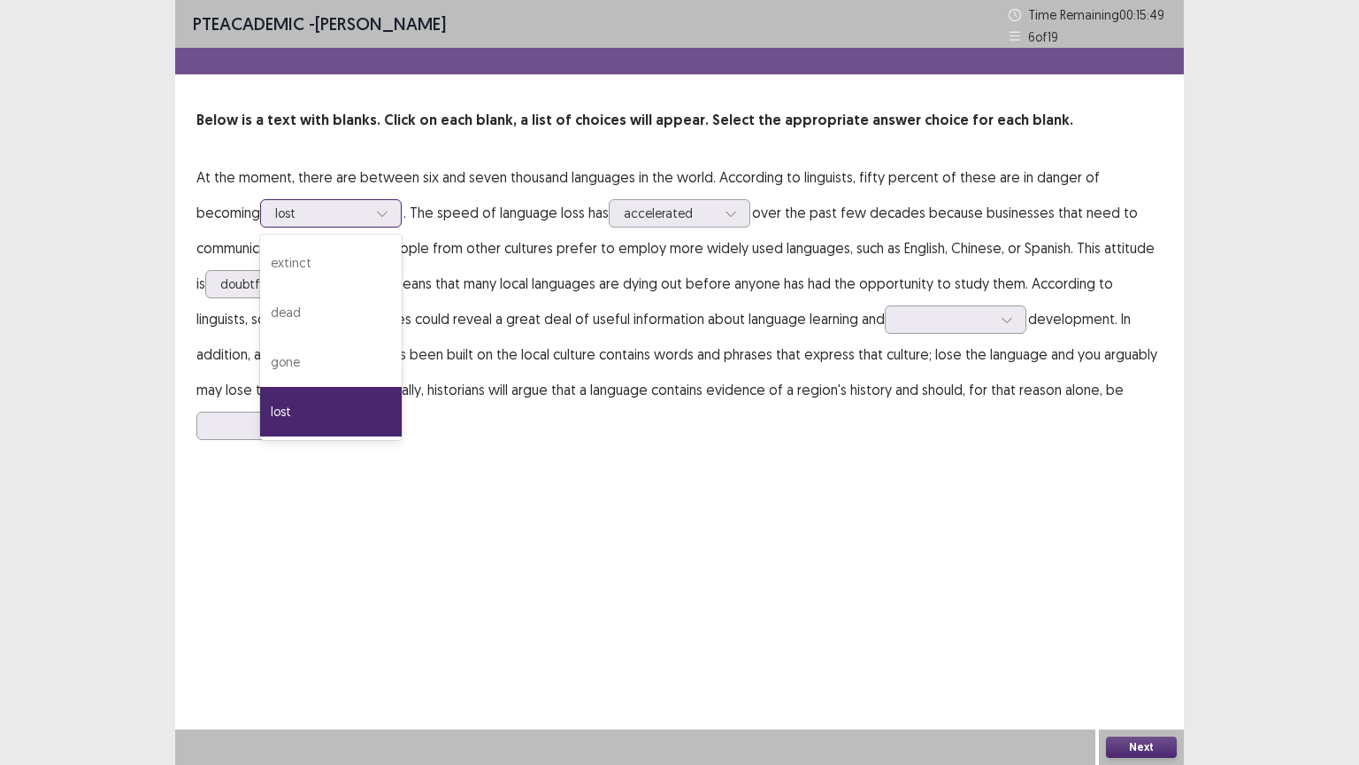
click at [376, 209] on icon at bounding box center [382, 213] width 12 height 12
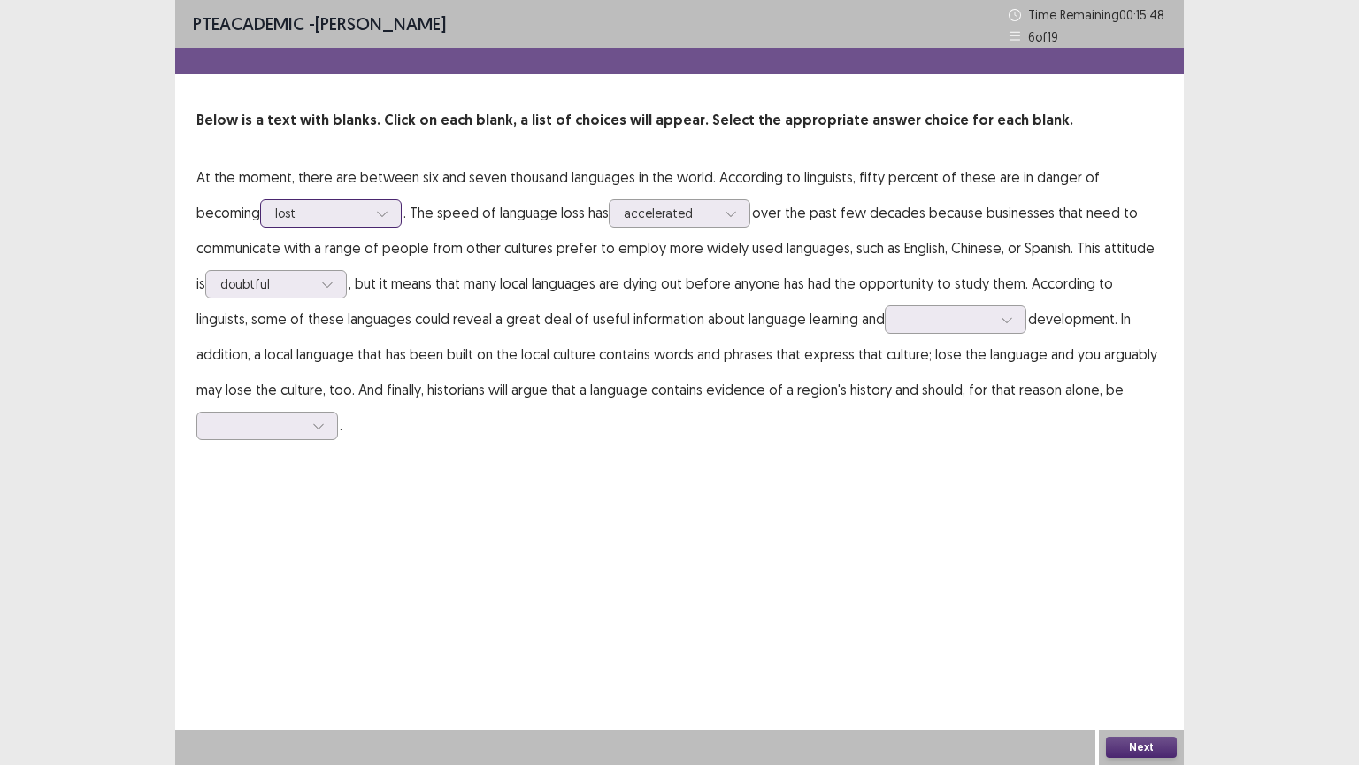
click at [376, 209] on icon at bounding box center [382, 213] width 12 height 12
click at [1001, 314] on icon at bounding box center [1007, 319] width 12 height 12
drag, startPoint x: 902, startPoint y: 369, endPoint x: 919, endPoint y: 366, distance: 17.0
click at [906, 366] on div "experimental" at bounding box center [956, 369] width 142 height 50
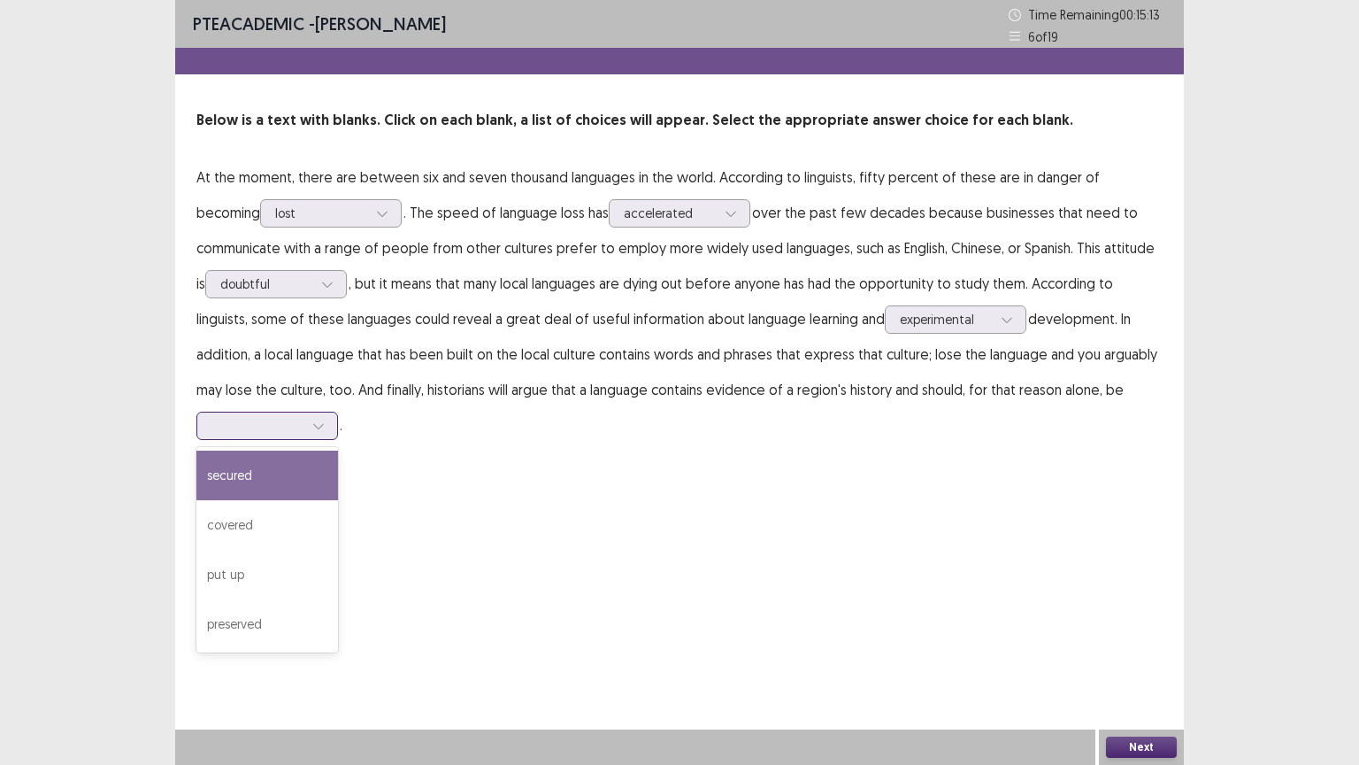
click at [319, 424] on icon at bounding box center [318, 425] width 12 height 12
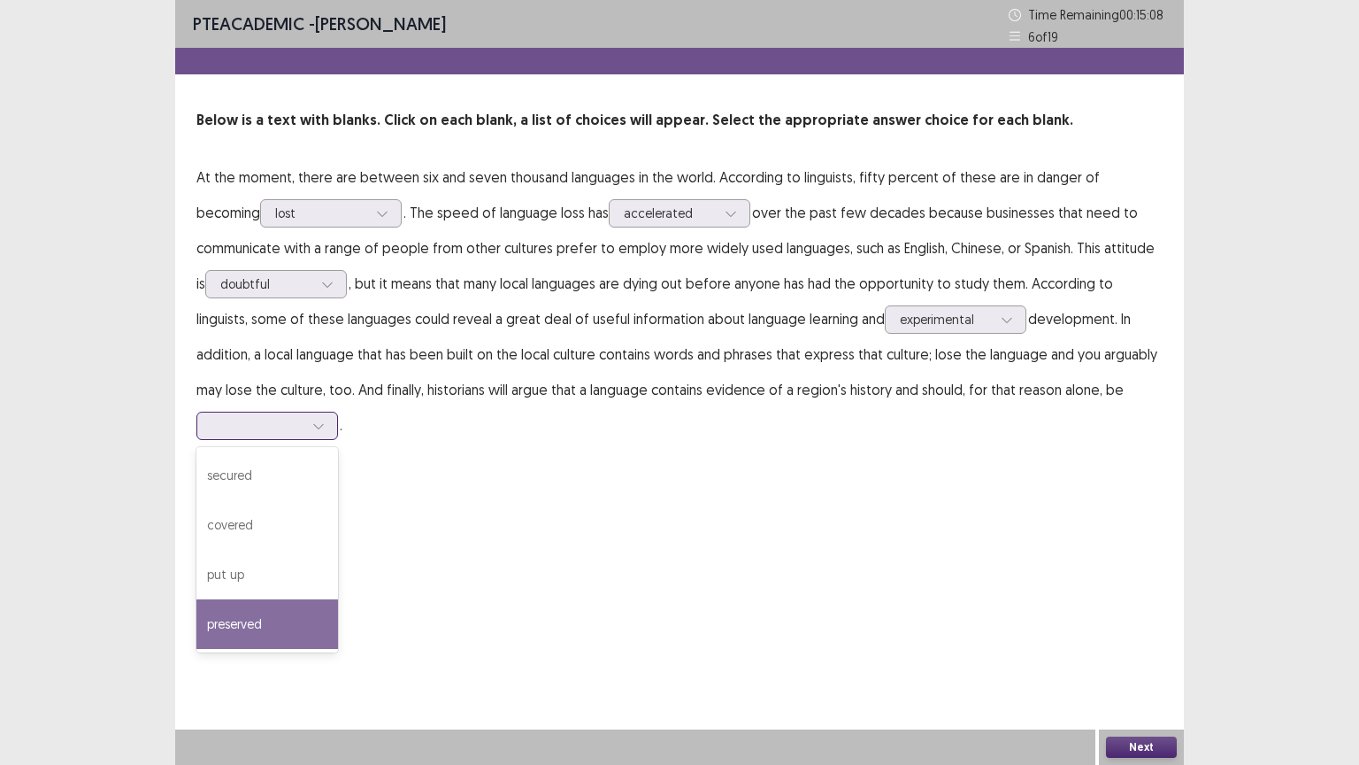
drag, startPoint x: 281, startPoint y: 627, endPoint x: 320, endPoint y: 637, distance: 41.2
click at [298, 621] on div "preserved" at bounding box center [267, 624] width 142 height 50
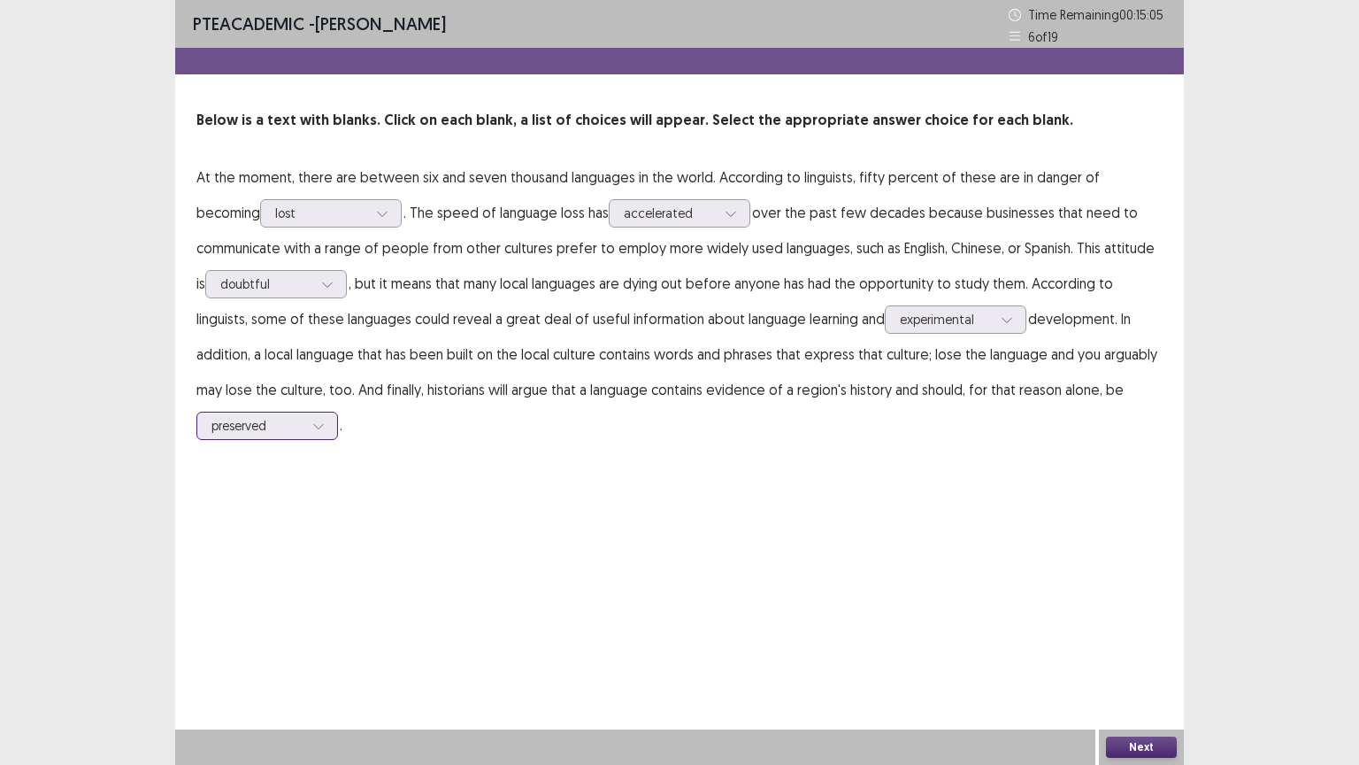
click at [312, 424] on icon at bounding box center [318, 425] width 12 height 12
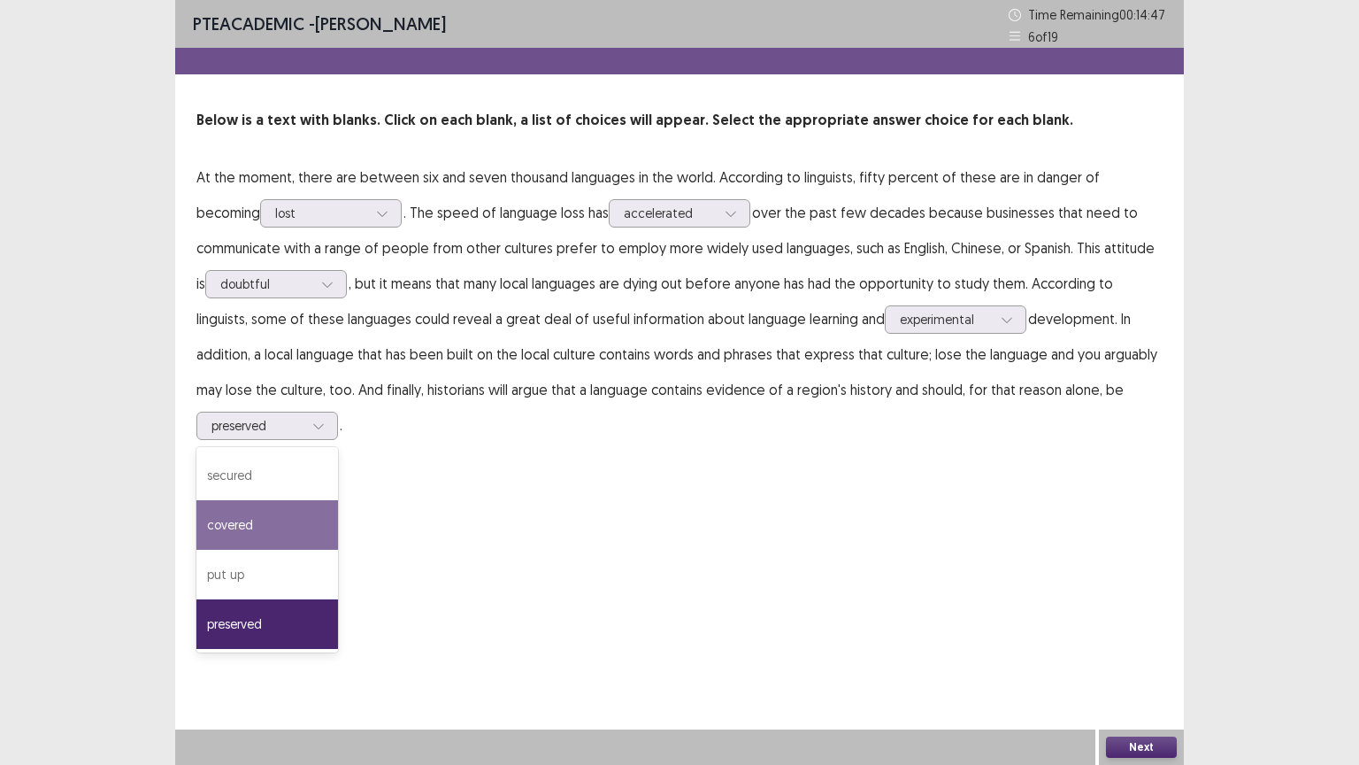
click at [1154, 652] on button "Next" at bounding box center [1141, 746] width 71 height 21
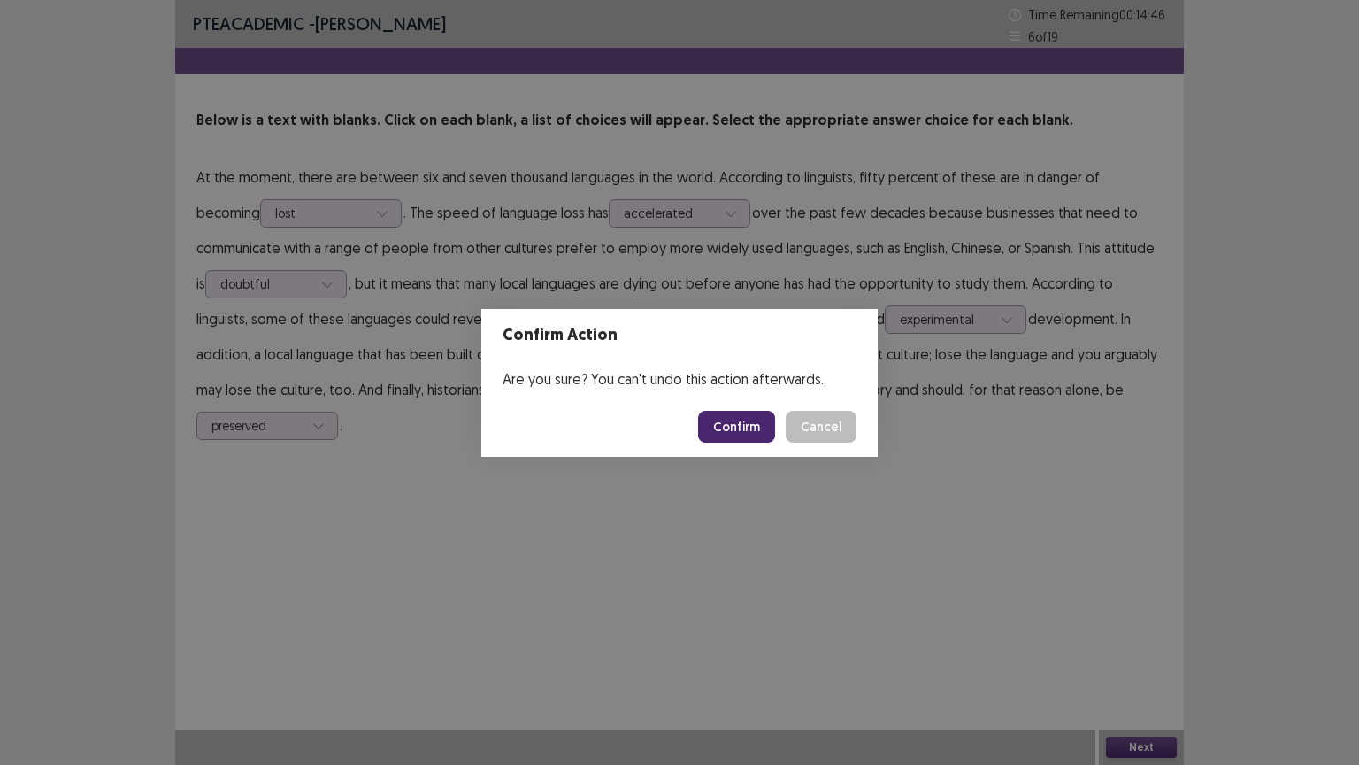
click at [761, 428] on button "Confirm" at bounding box center [736, 427] width 77 height 32
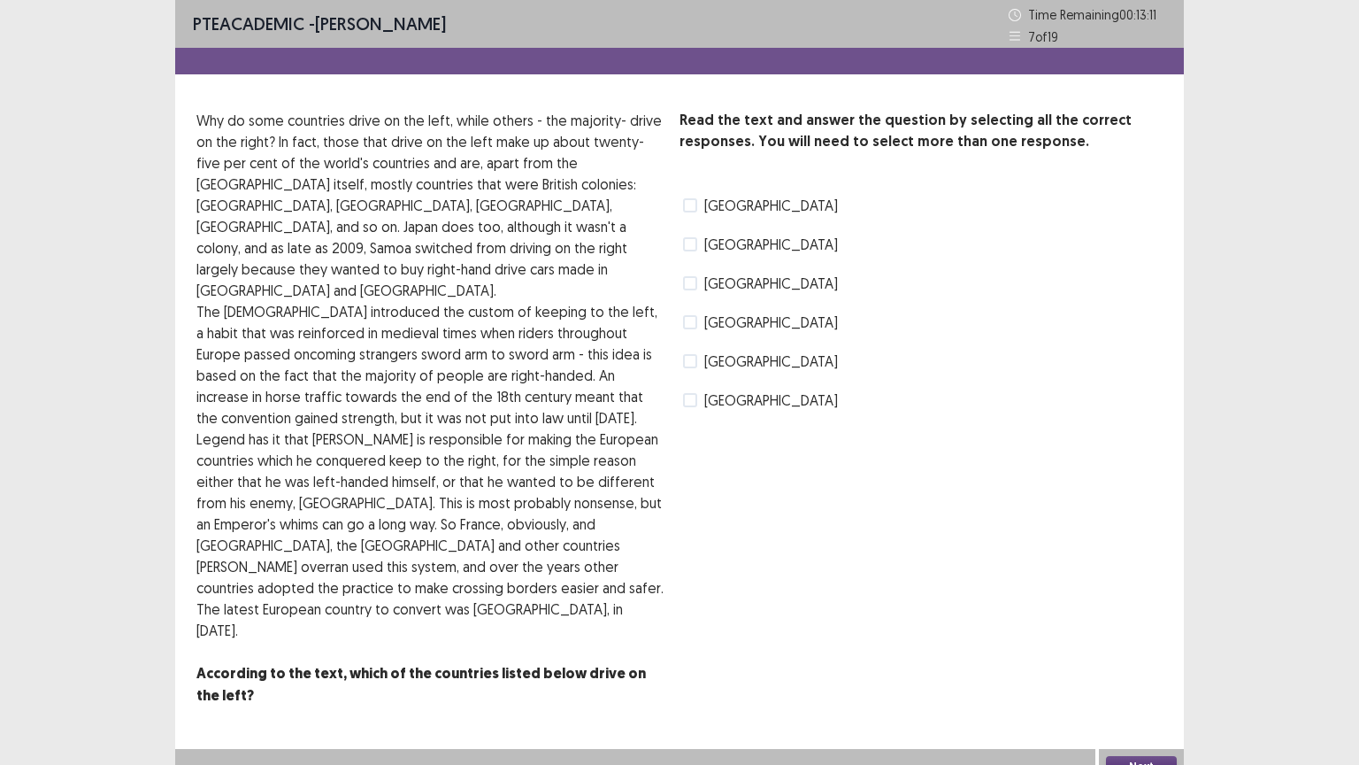
click at [691, 250] on span at bounding box center [690, 244] width 14 height 14
click at [1154, 652] on button "Next" at bounding box center [1141, 766] width 71 height 21
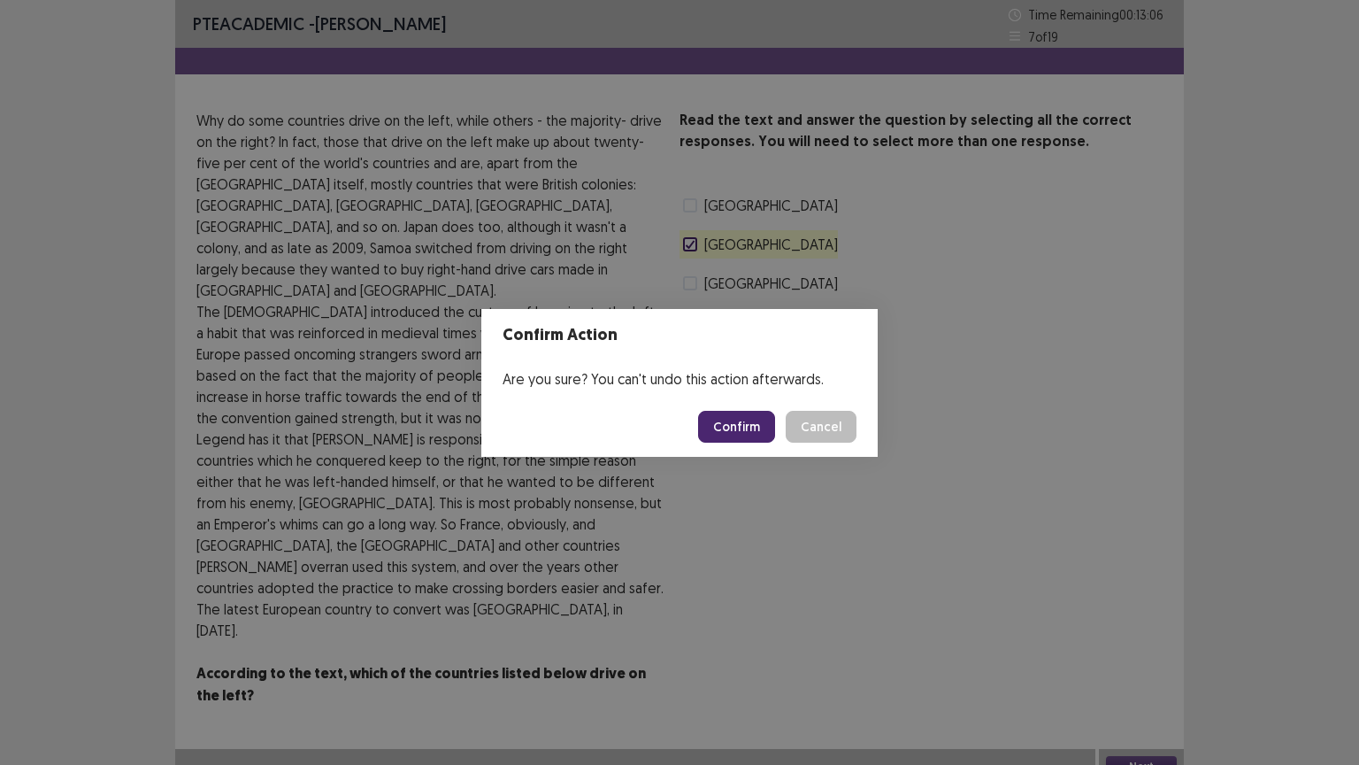
click at [735, 416] on button "Confirm" at bounding box center [736, 427] width 77 height 32
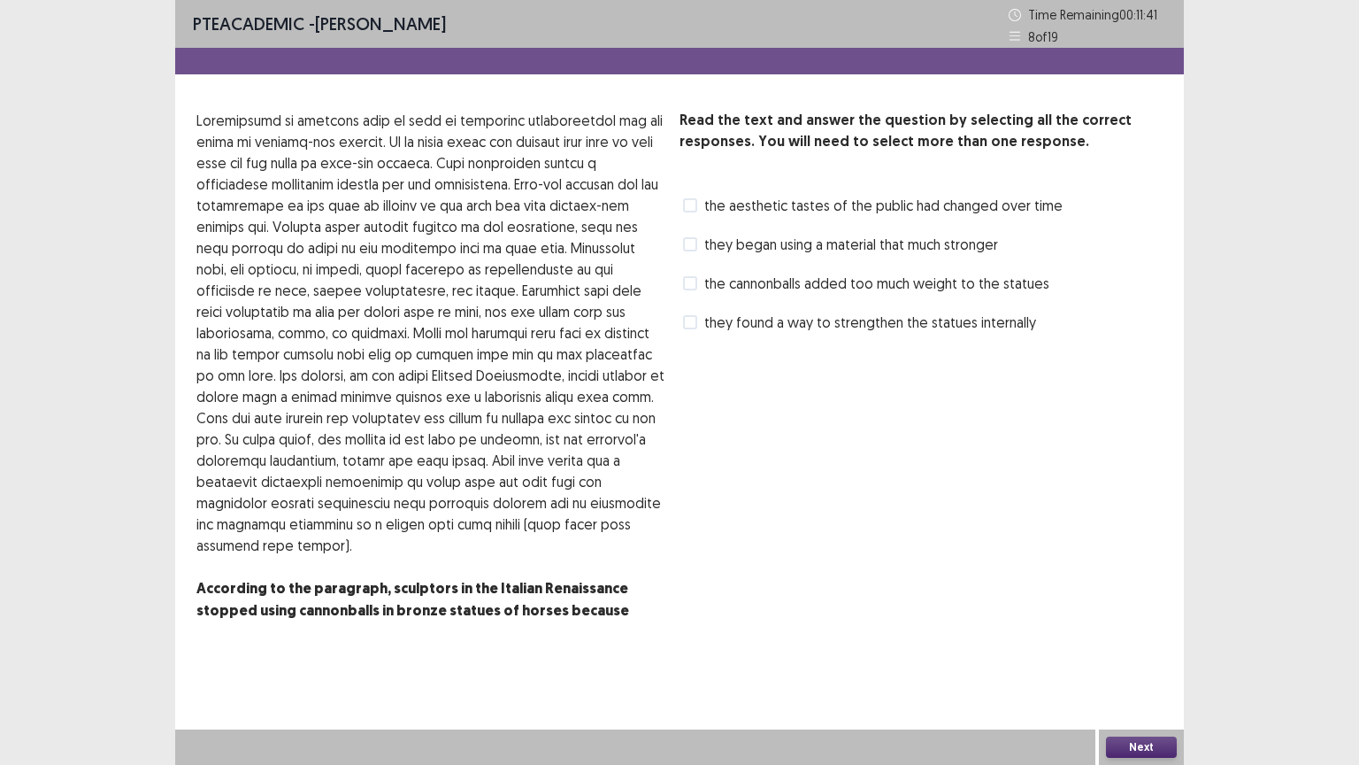
drag, startPoint x: 688, startPoint y: 280, endPoint x: 733, endPoint y: 300, distance: 49.5
click at [698, 284] on label "the cannonballs added too much weight to the statues" at bounding box center [866, 283] width 366 height 21
click at [1135, 652] on button "Next" at bounding box center [1141, 746] width 71 height 21
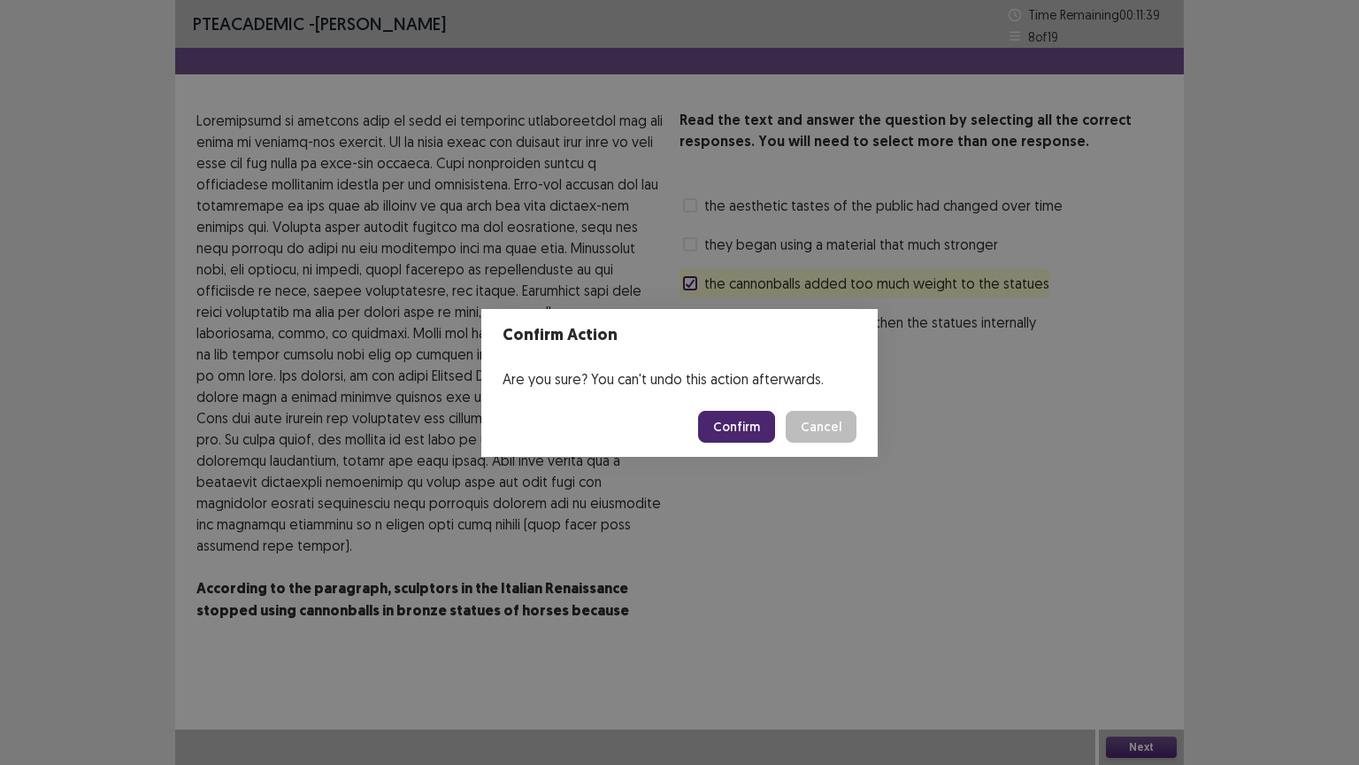
click at [736, 418] on button "Confirm" at bounding box center [736, 427] width 77 height 32
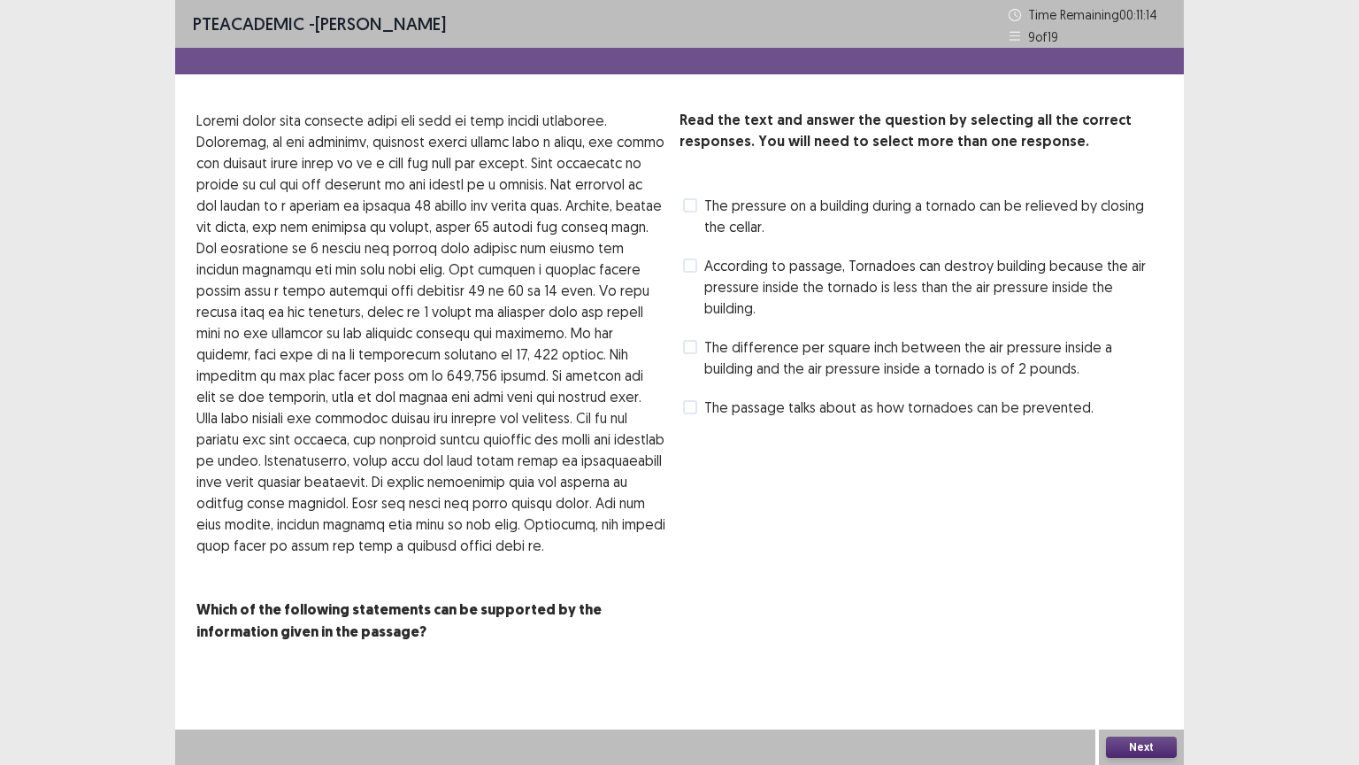
drag, startPoint x: 688, startPoint y: 316, endPoint x: 834, endPoint y: 467, distance: 210.3
click at [694, 336] on label "The difference per square inch between the air pressure inside a building and t…" at bounding box center [923, 357] width 480 height 42
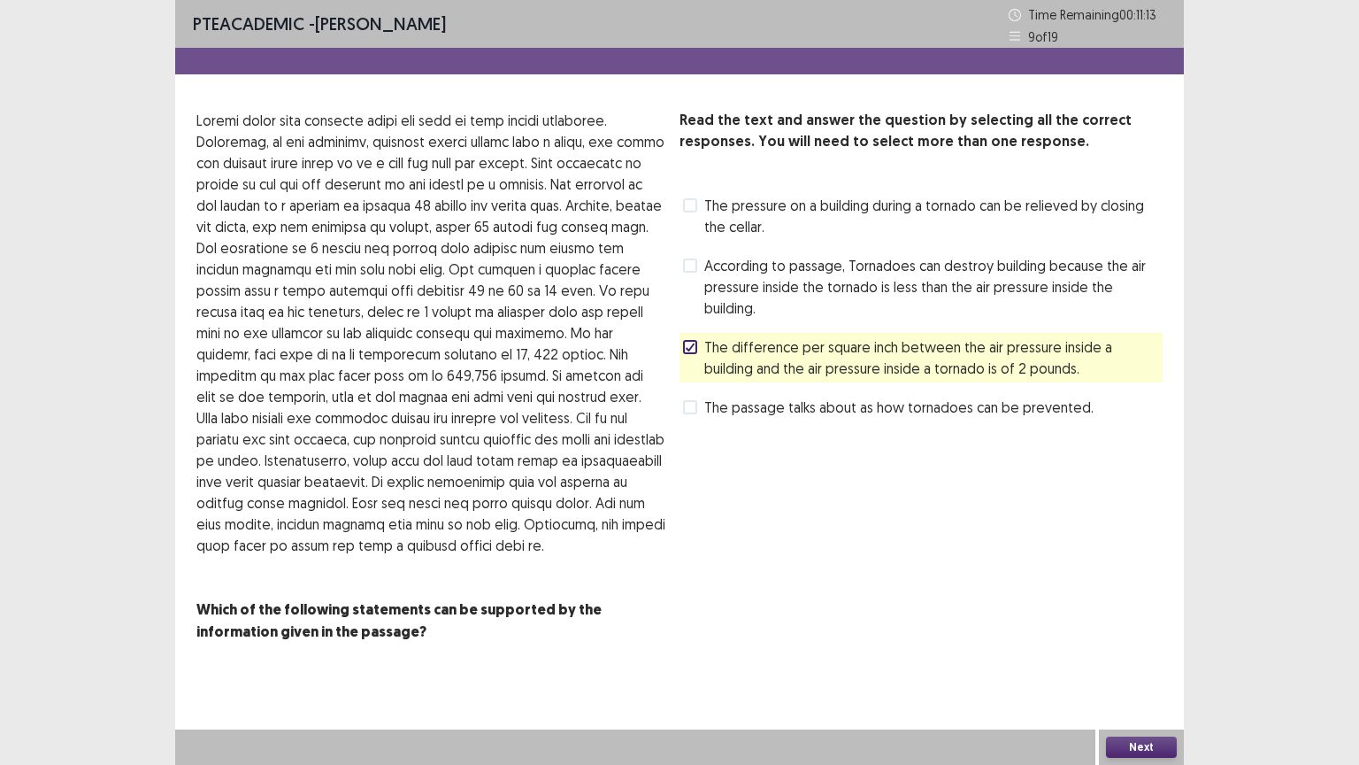
click at [1160, 652] on button "Next" at bounding box center [1141, 746] width 71 height 21
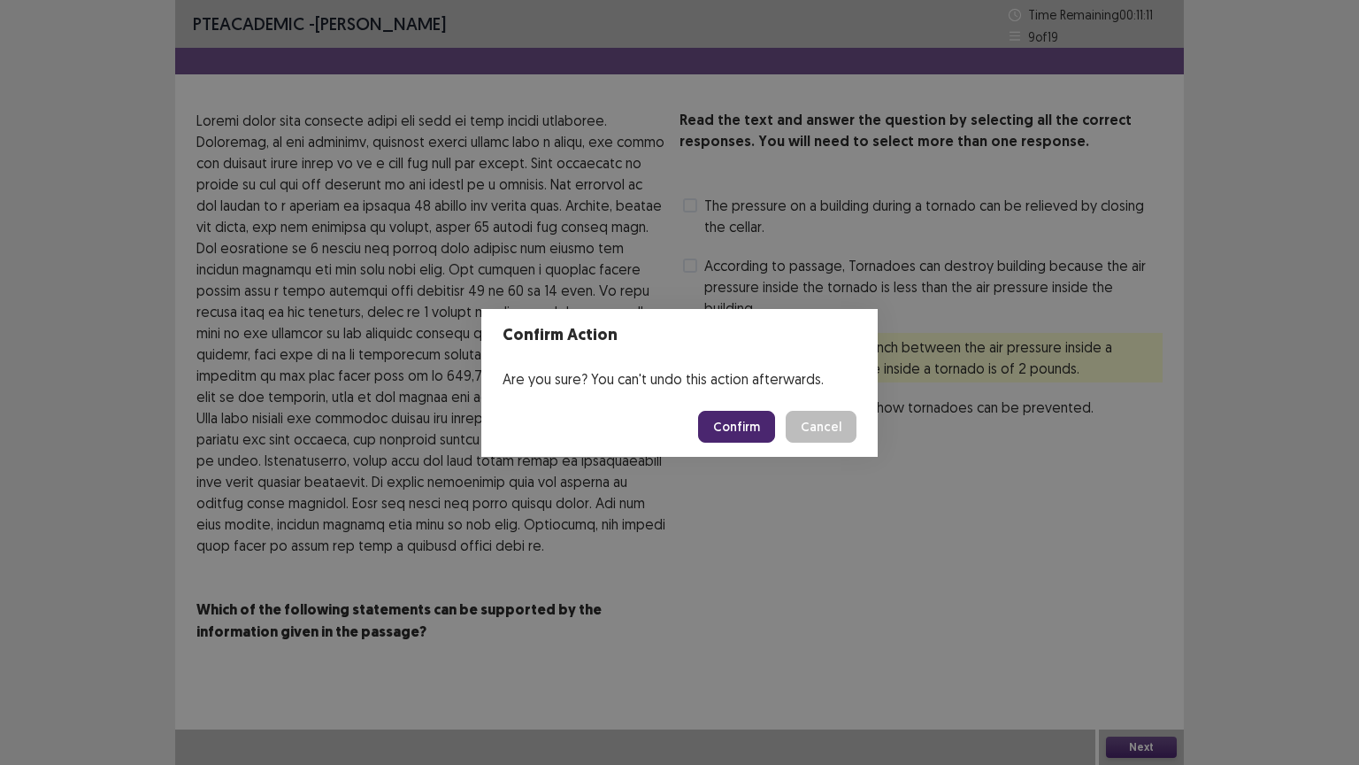
click at [738, 422] on button "Confirm" at bounding box center [736, 427] width 77 height 32
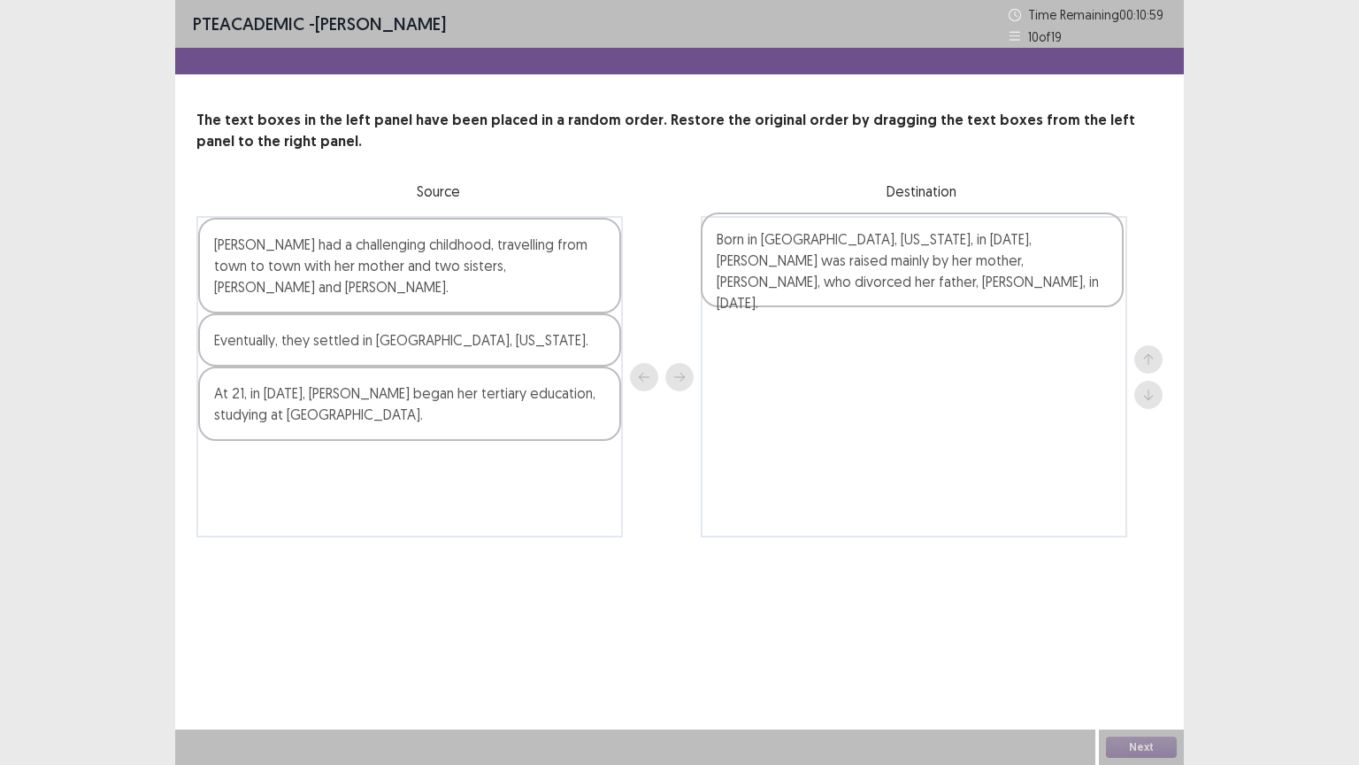
drag, startPoint x: 404, startPoint y: 375, endPoint x: 913, endPoint y: 244, distance: 525.5
click at [913, 244] on div "[PERSON_NAME] had a challenging childhood, travelling from town to town with he…" at bounding box center [679, 376] width 966 height 321
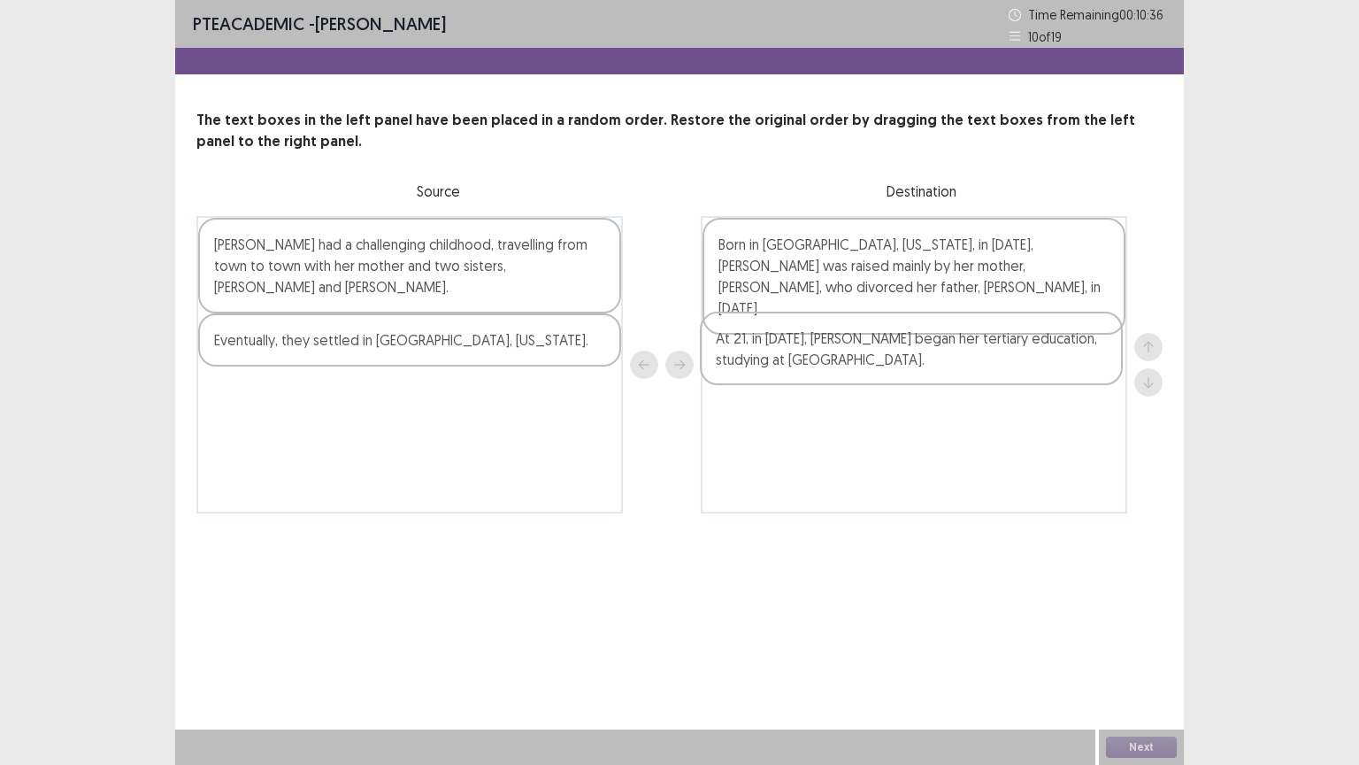
drag, startPoint x: 363, startPoint y: 390, endPoint x: 872, endPoint y: 358, distance: 509.9
click at [872, 358] on div "[PERSON_NAME] had a challenging childhood, travelling from town to town with he…" at bounding box center [679, 364] width 966 height 297
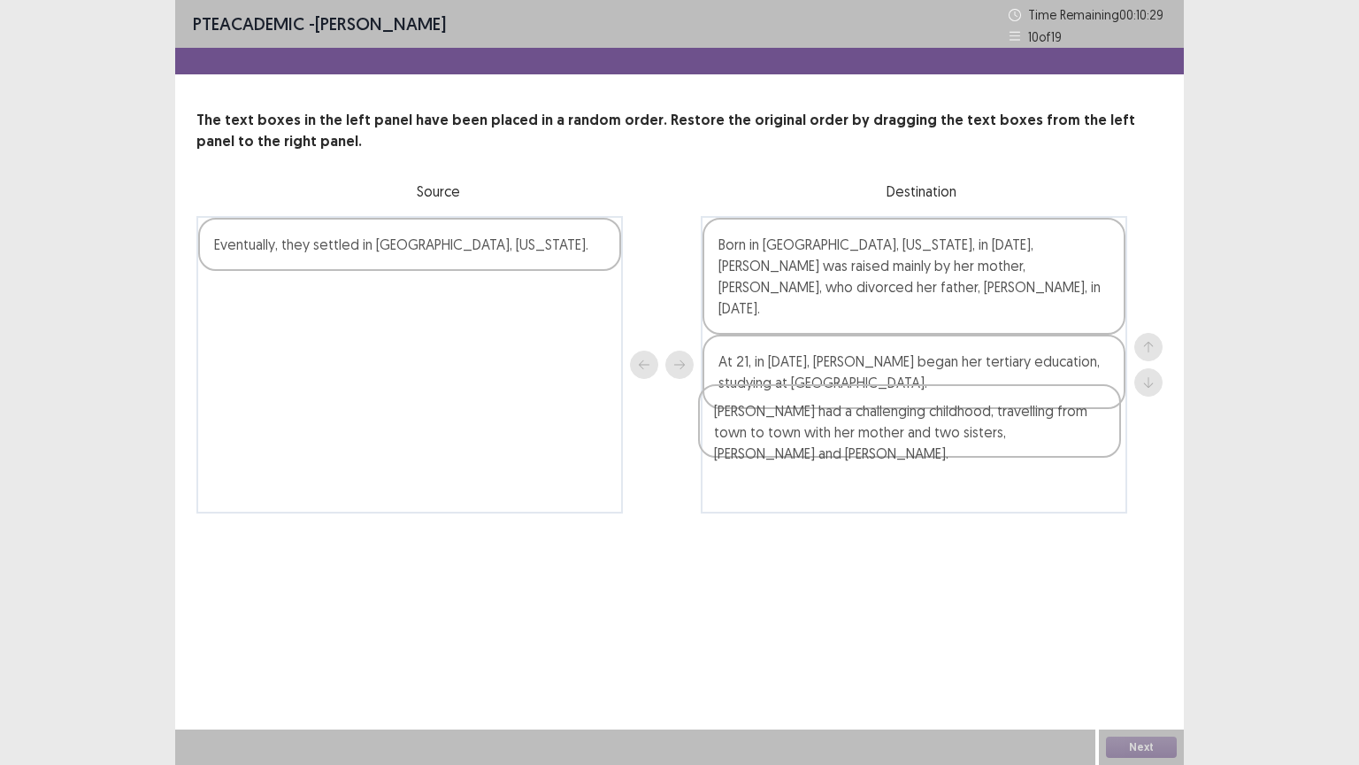
drag, startPoint x: 319, startPoint y: 273, endPoint x: 829, endPoint y: 439, distance: 536.8
click at [829, 439] on div "[PERSON_NAME] had a challenging childhood, travelling from town to town with he…" at bounding box center [679, 364] width 966 height 297
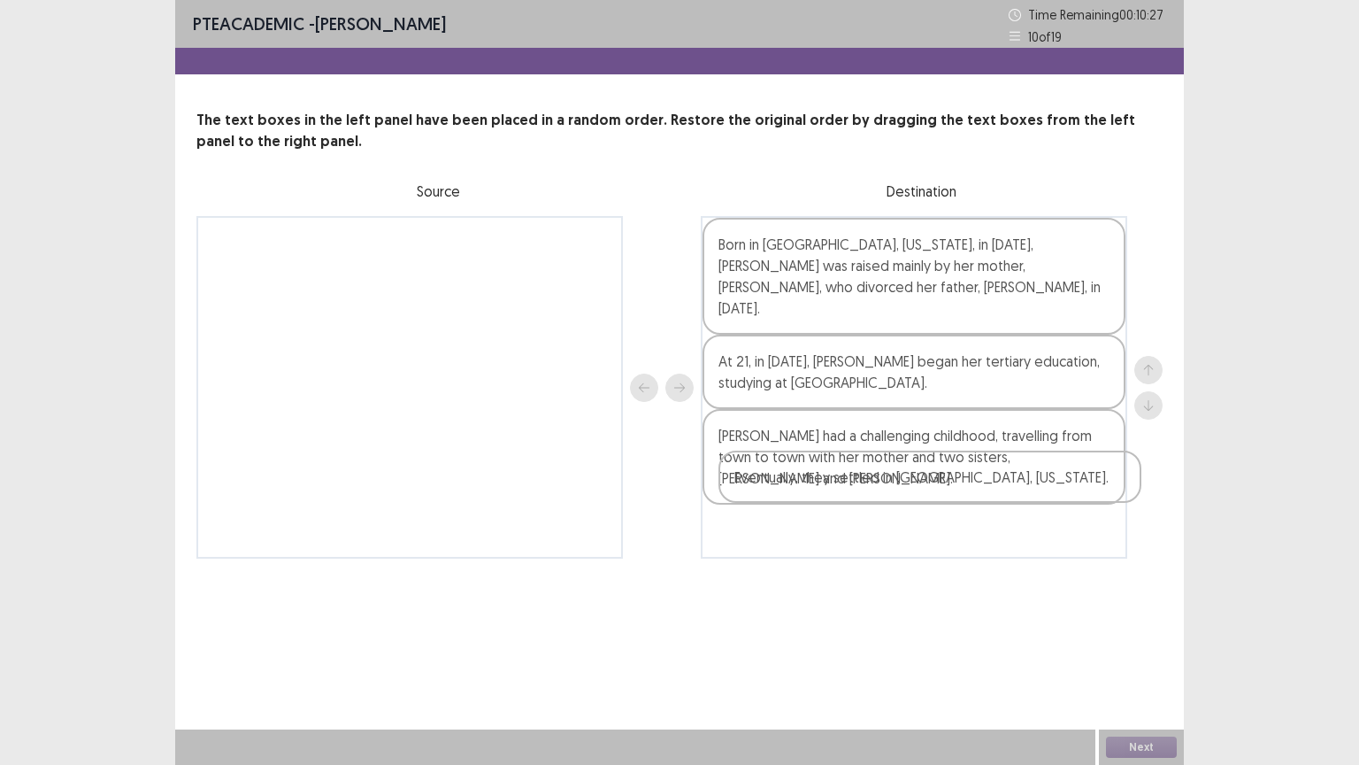
drag, startPoint x: 445, startPoint y: 250, endPoint x: 970, endPoint y: 482, distance: 574.1
click at [970, 482] on div "Eventually, they settled in [GEOGRAPHIC_DATA], [US_STATE]. Born in [GEOGRAPHIC_…" at bounding box center [679, 387] width 966 height 343
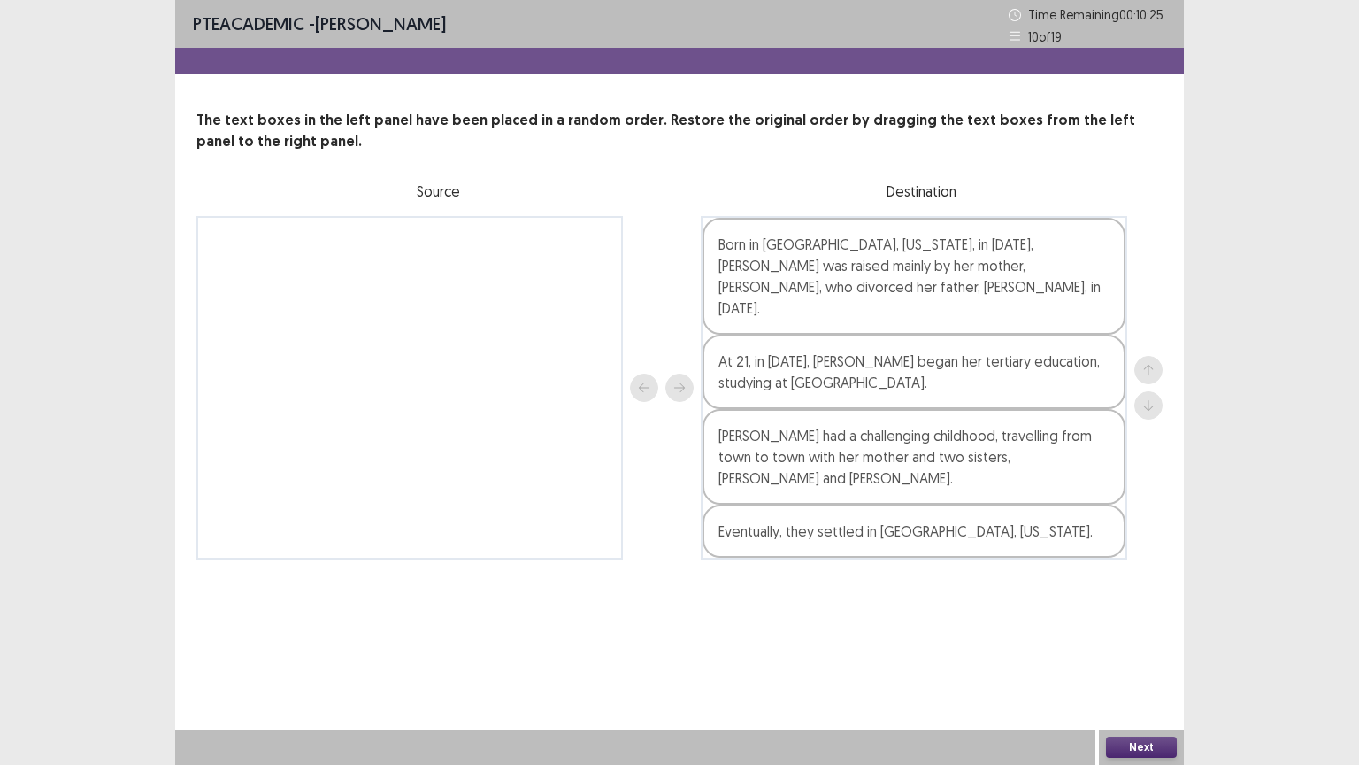
click at [1161, 652] on button "Next" at bounding box center [1141, 746] width 71 height 21
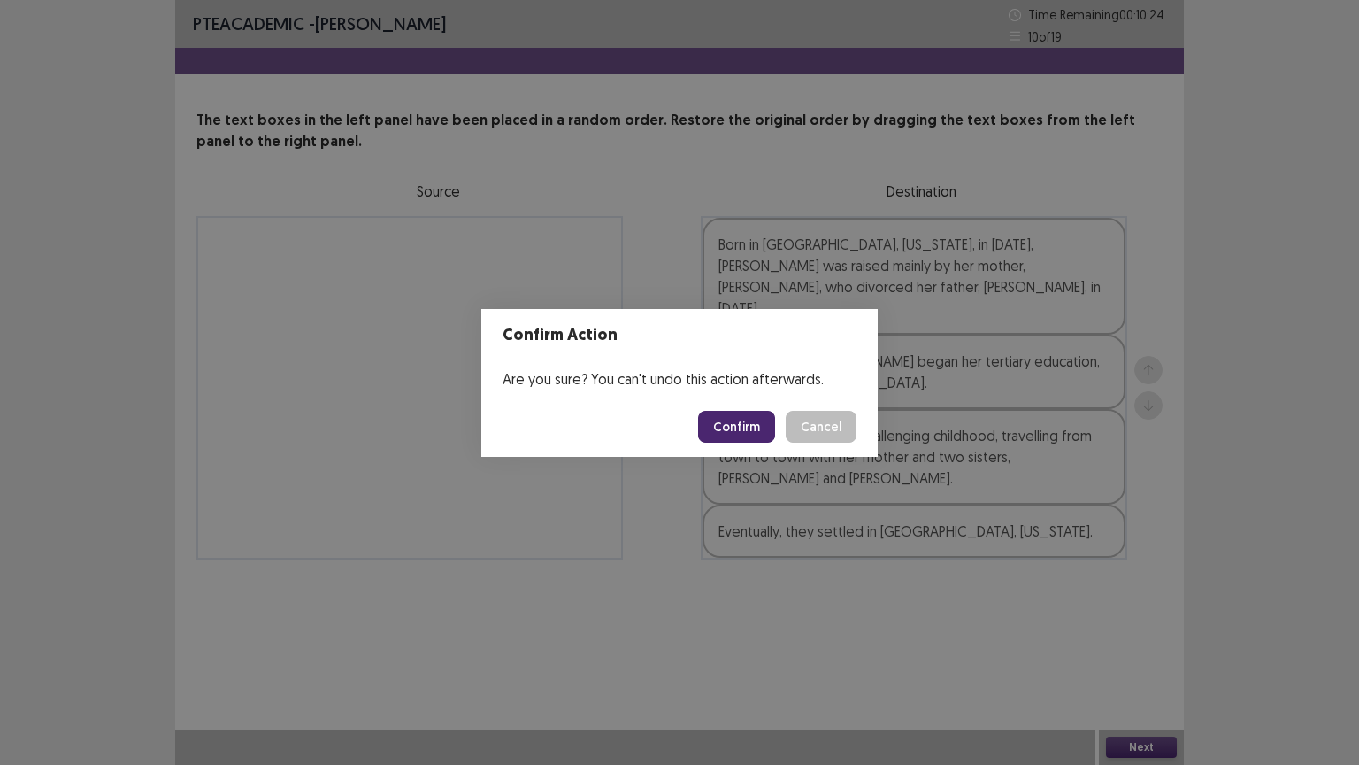
click at [729, 415] on button "Confirm" at bounding box center [736, 427] width 77 height 32
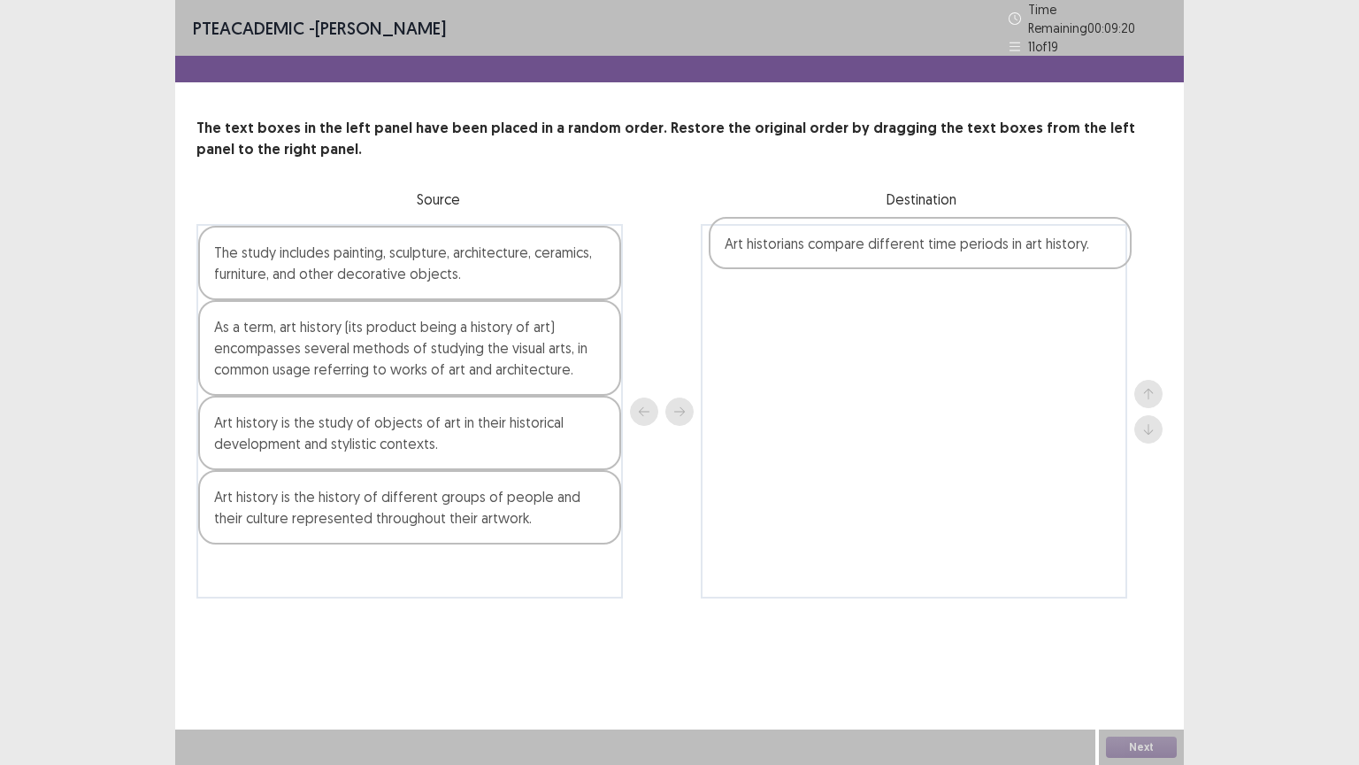
drag, startPoint x: 326, startPoint y: 503, endPoint x: 848, endPoint y: 258, distance: 576.8
click at [848, 258] on div "The study includes painting, sculpture, architecture, ceramics, furniture, and …" at bounding box center [679, 411] width 966 height 374
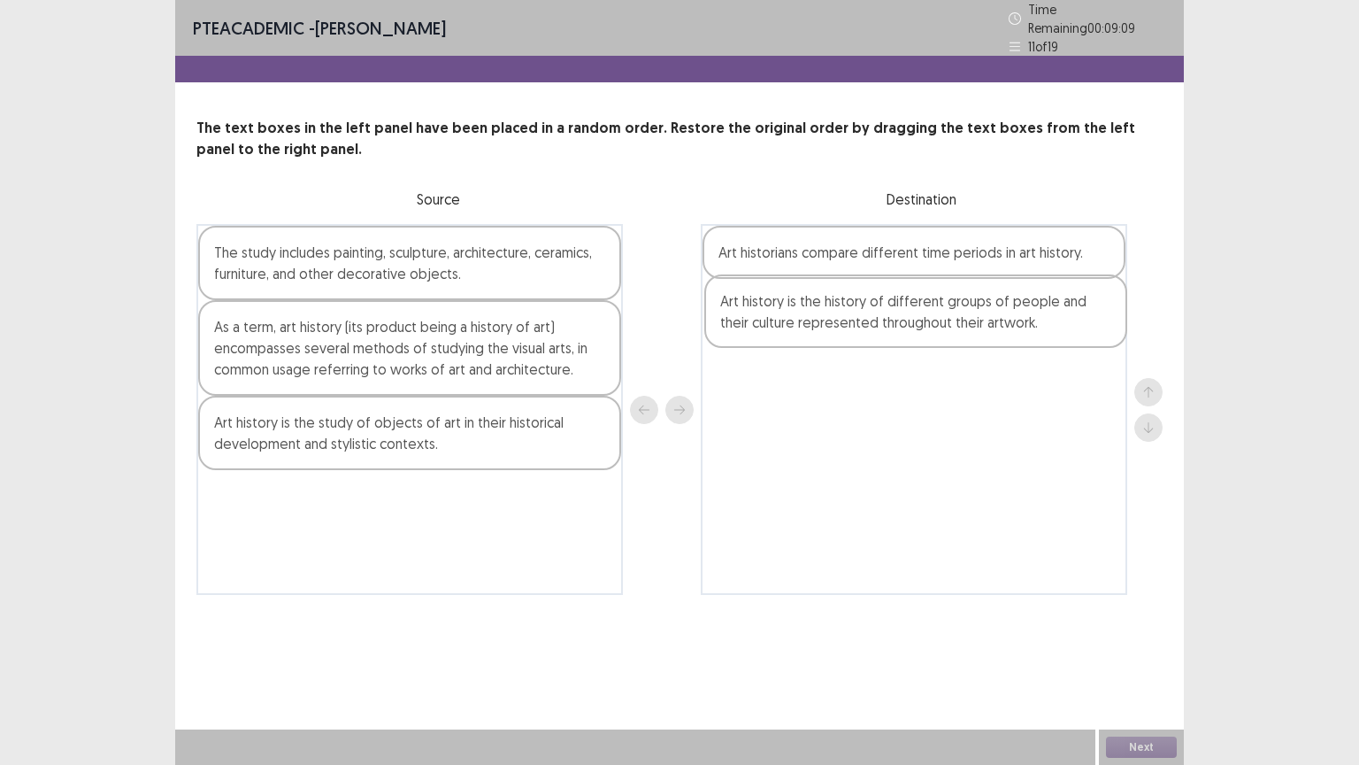
drag, startPoint x: 382, startPoint y: 508, endPoint x: 841, endPoint y: 339, distance: 488.6
click at [892, 320] on div "The study includes painting, sculpture, architecture, ceramics, furniture, and …" at bounding box center [679, 409] width 966 height 371
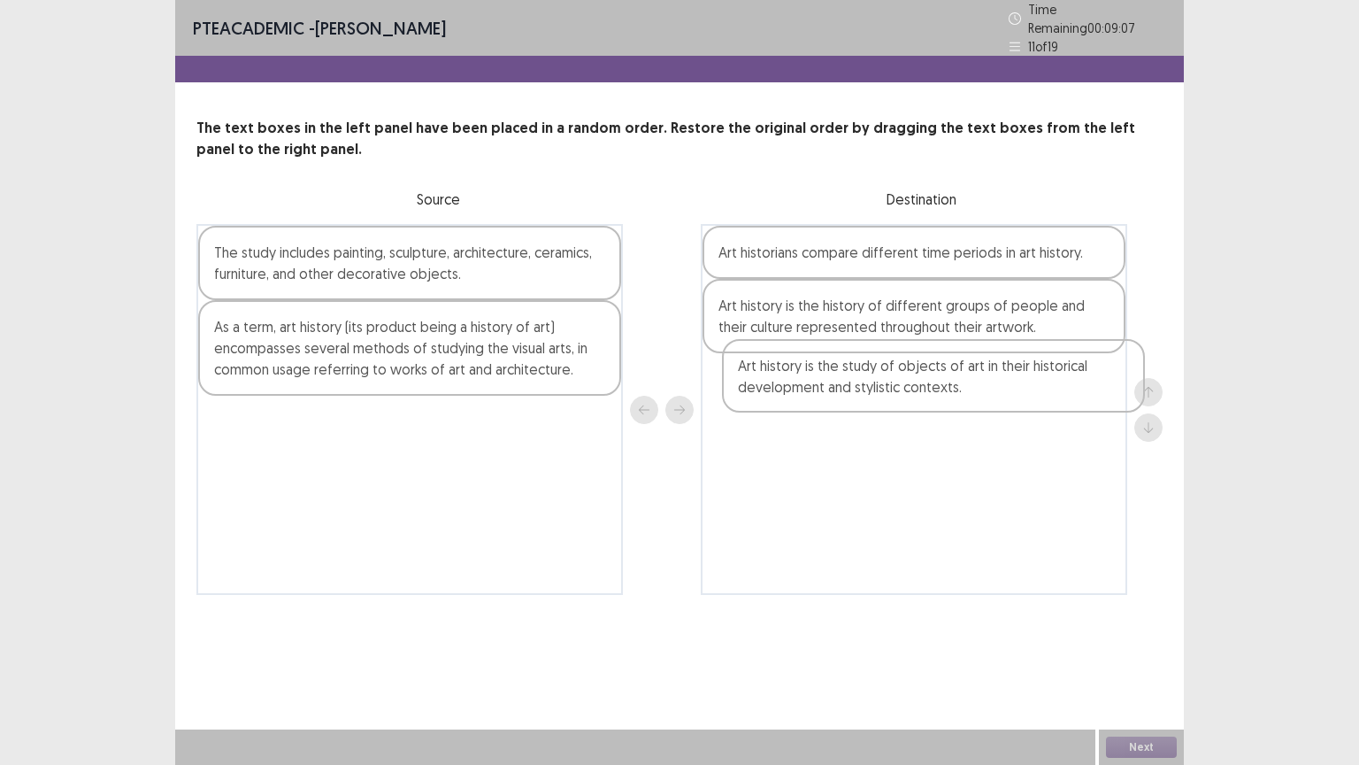
drag, startPoint x: 537, startPoint y: 433, endPoint x: 1077, endPoint y: 384, distance: 542.1
click at [1077, 384] on div "The study includes painting, sculpture, architecture, ceramics, furniture, and …" at bounding box center [679, 409] width 966 height 371
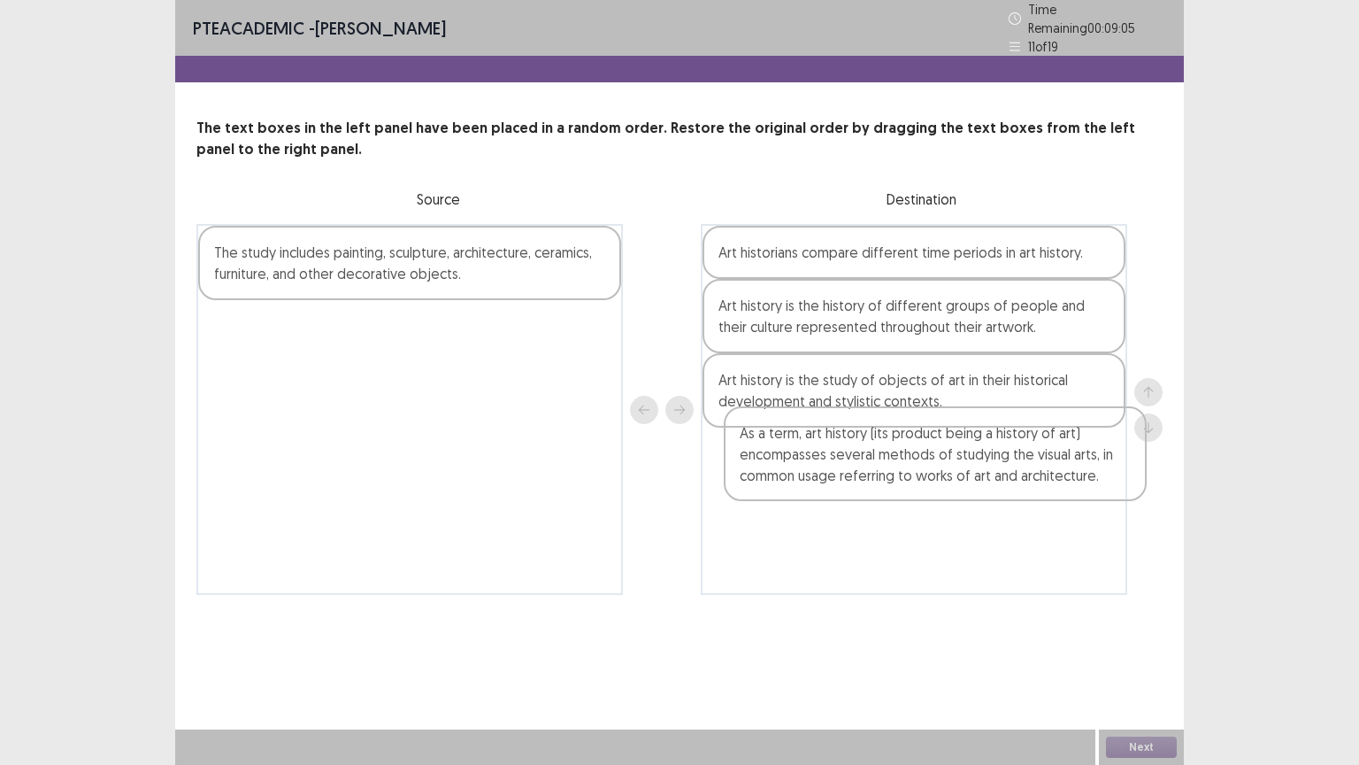
drag, startPoint x: 517, startPoint y: 346, endPoint x: 1033, endPoint y: 464, distance: 529.2
click at [1033, 464] on div "The study includes painting, sculpture, architecture, ceramics, furniture, and …" at bounding box center [679, 409] width 966 height 371
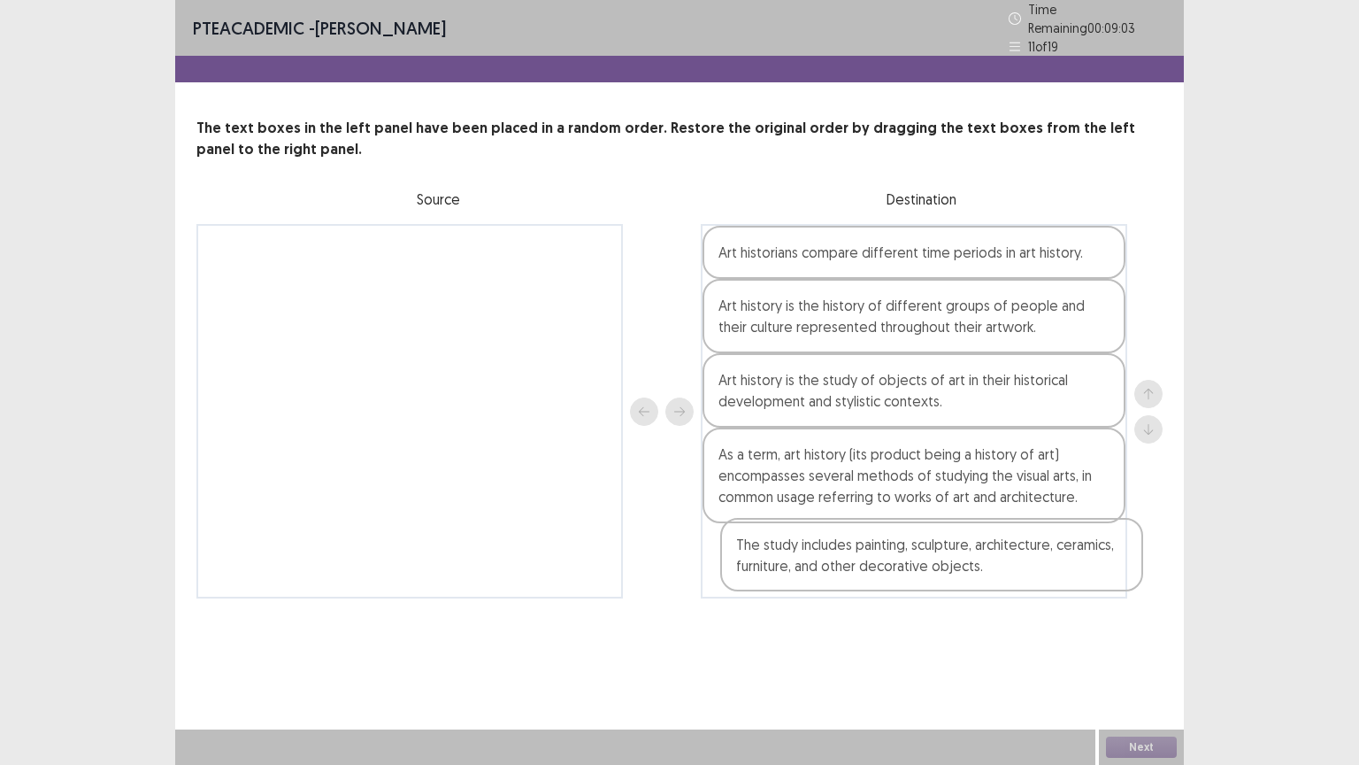
drag, startPoint x: 534, startPoint y: 280, endPoint x: 988, endPoint y: 566, distance: 537.0
click at [988, 566] on div "The study includes painting, sculpture, architecture, ceramics, furniture, and …" at bounding box center [679, 411] width 966 height 374
click at [1151, 652] on button "Next" at bounding box center [1141, 746] width 71 height 21
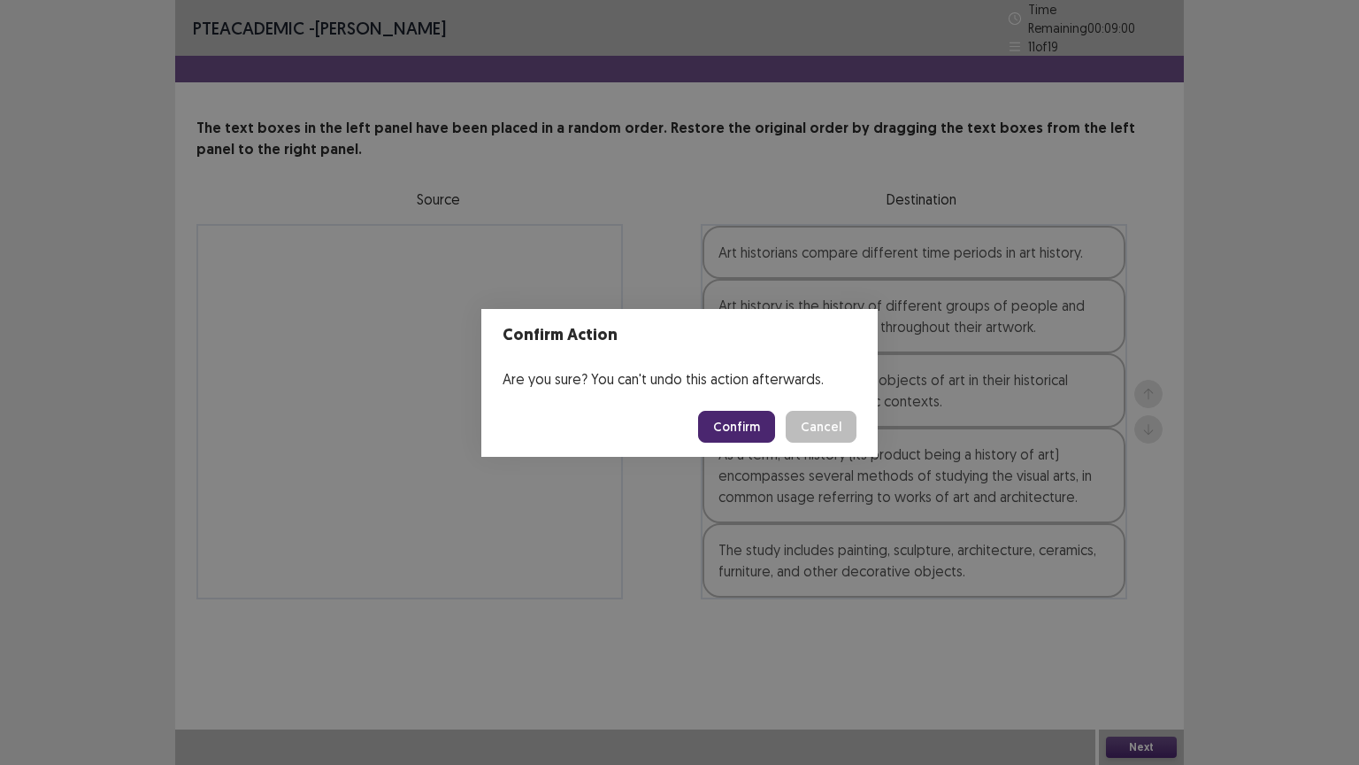
click at [743, 425] on button "Confirm" at bounding box center [736, 427] width 77 height 32
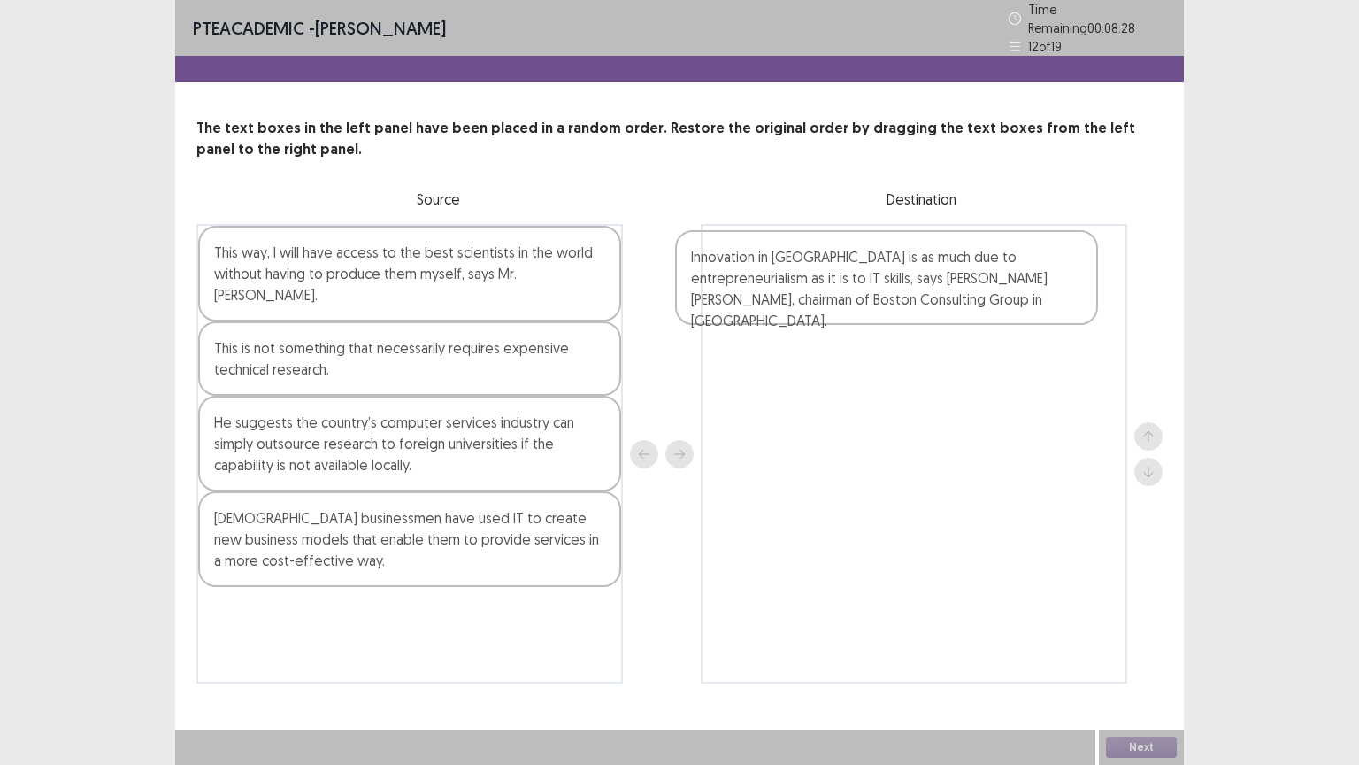
drag, startPoint x: 343, startPoint y: 347, endPoint x: 827, endPoint y: 287, distance: 487.0
click at [827, 287] on div "This way, I will have access to the best scientists in the world without having…" at bounding box center [679, 453] width 966 height 459
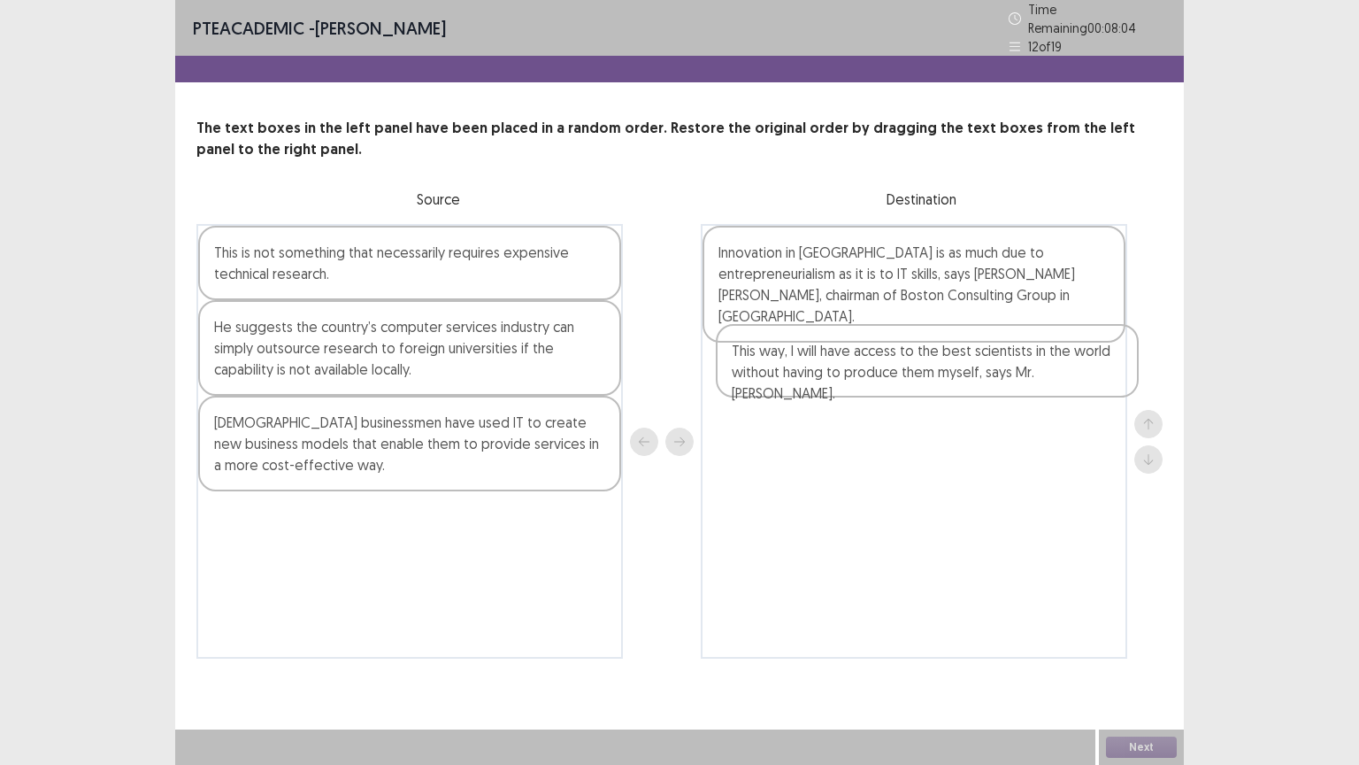
drag, startPoint x: 350, startPoint y: 278, endPoint x: 874, endPoint y: 386, distance: 534.1
click at [874, 386] on div "This way, I will have access to the best scientists in the world without having…" at bounding box center [679, 441] width 966 height 435
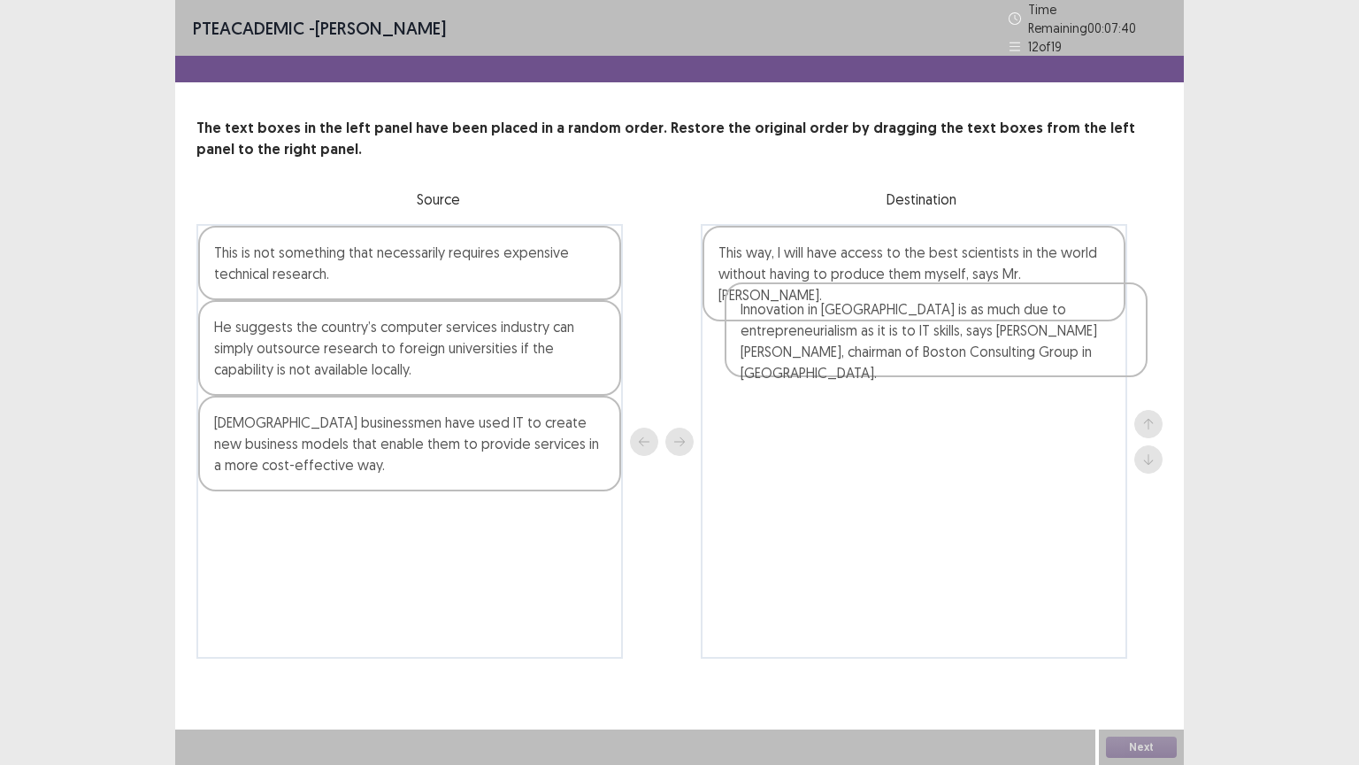
drag, startPoint x: 811, startPoint y: 275, endPoint x: 834, endPoint y: 343, distance: 71.1
click at [834, 343] on div "Innovation in [GEOGRAPHIC_DATA] is as much due to entrepreneurialism as it is t…" at bounding box center [914, 441] width 427 height 435
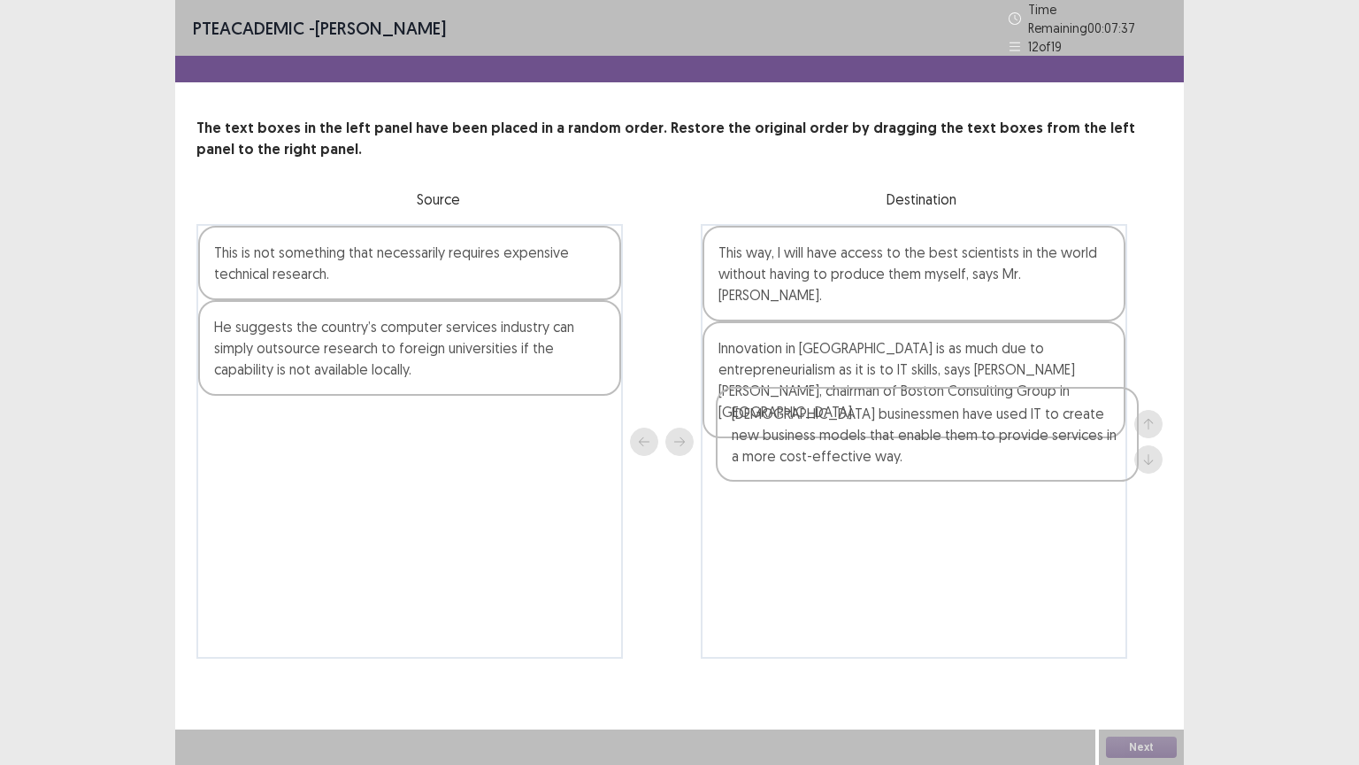
drag, startPoint x: 396, startPoint y: 443, endPoint x: 919, endPoint y: 436, distance: 522.2
click at [919, 439] on div "This is not something that necessarily requires expensive technical research. H…" at bounding box center [679, 441] width 966 height 435
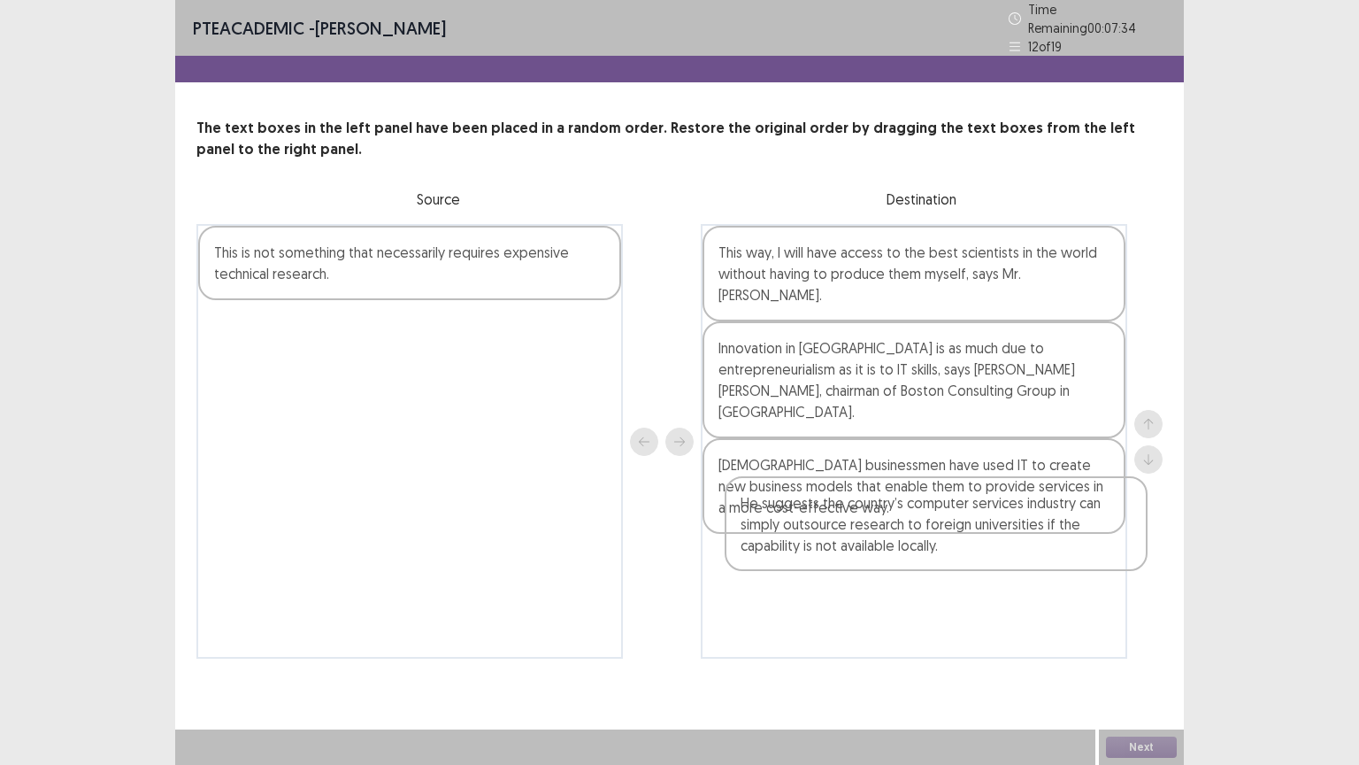
drag, startPoint x: 435, startPoint y: 364, endPoint x: 970, endPoint y: 554, distance: 568.2
click at [970, 554] on div "This is not something that necessarily requires expensive technical research. H…" at bounding box center [679, 441] width 966 height 435
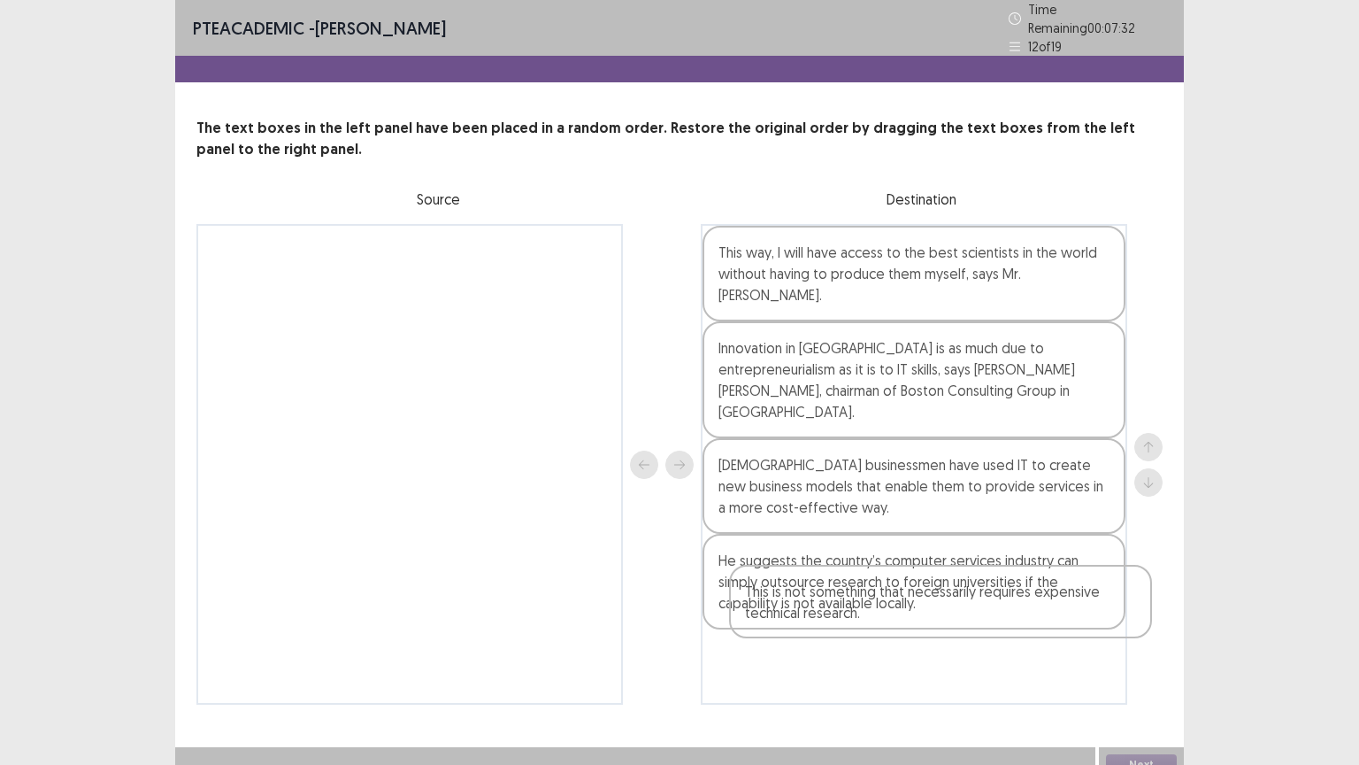
drag, startPoint x: 460, startPoint y: 273, endPoint x: 999, endPoint y: 638, distance: 651.2
click at [999, 638] on div "This is not something that necessarily requires expensive technical research. T…" at bounding box center [679, 464] width 966 height 481
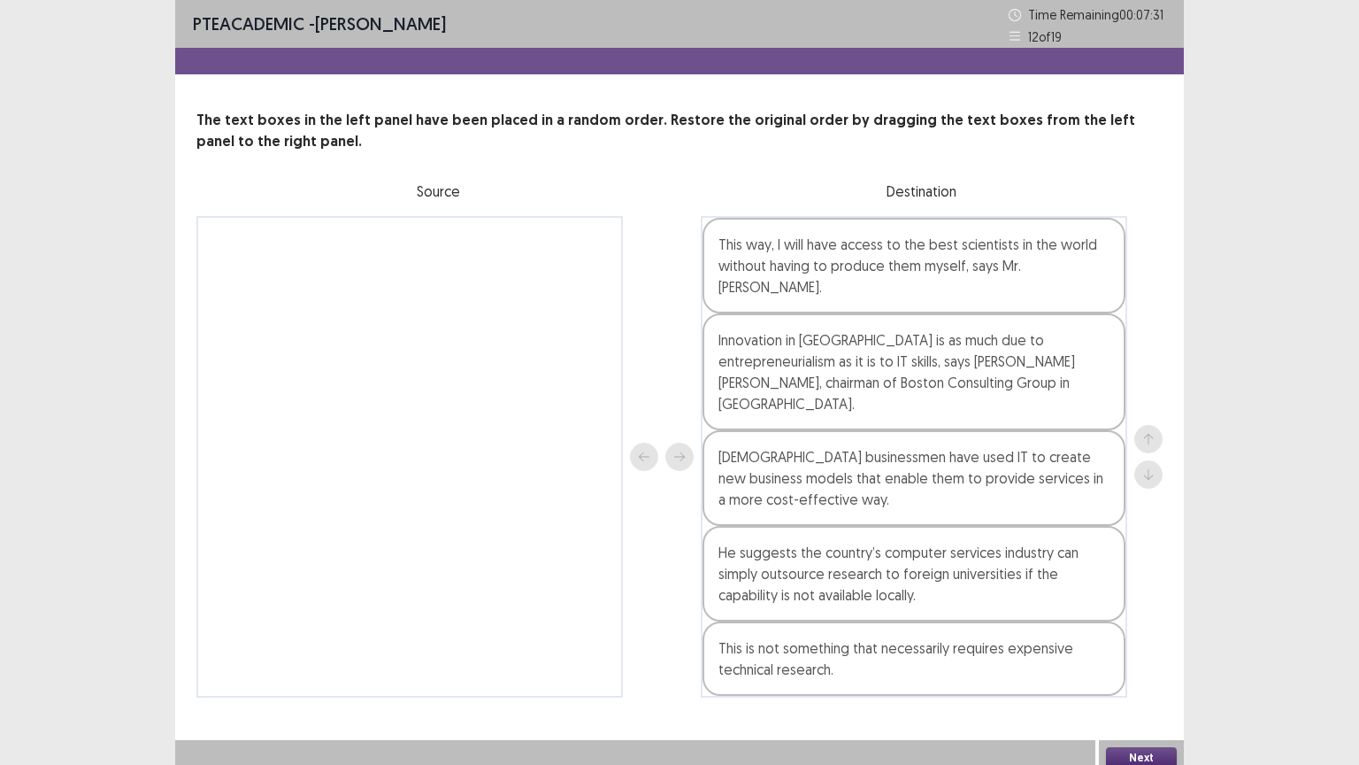
click at [1150, 652] on button "Next" at bounding box center [1141, 757] width 71 height 21
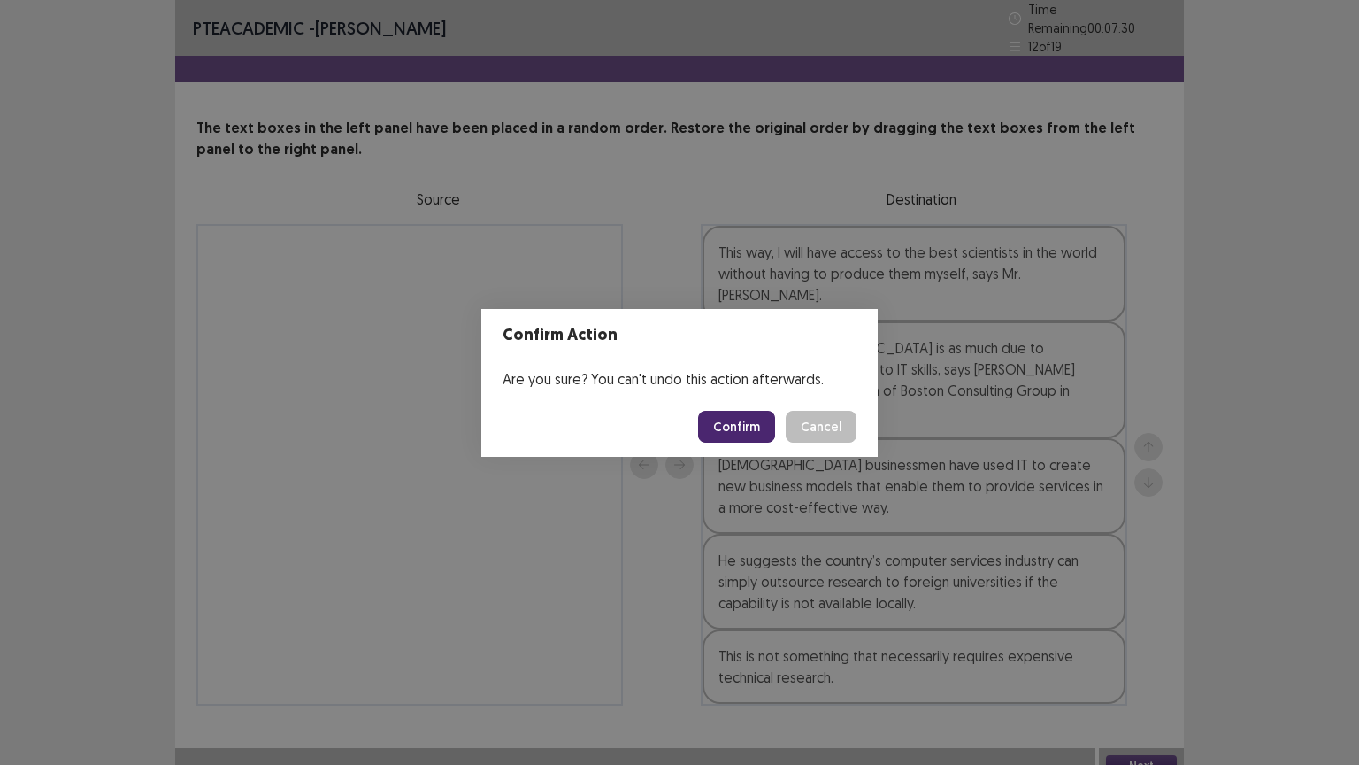
click at [743, 428] on button "Confirm" at bounding box center [736, 427] width 77 height 32
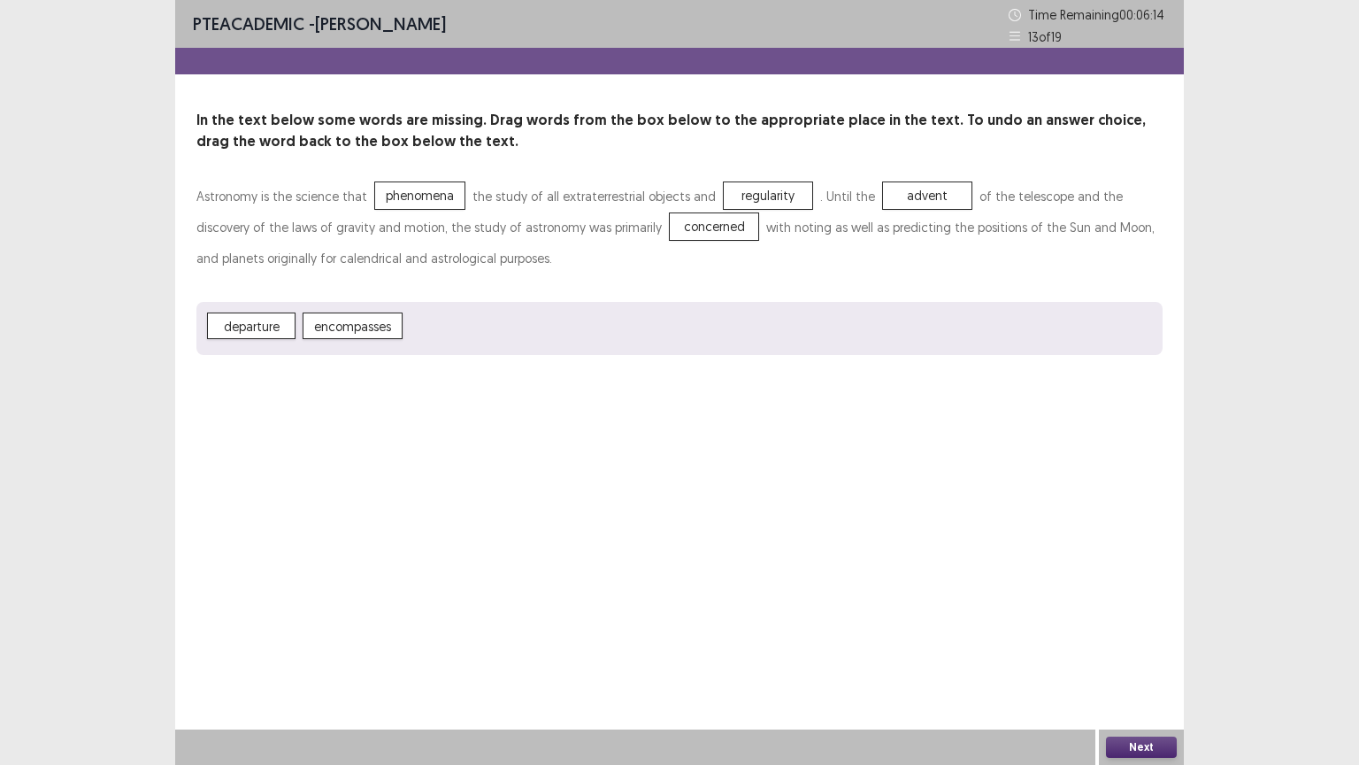
click at [1122, 652] on button "Next" at bounding box center [1141, 746] width 71 height 21
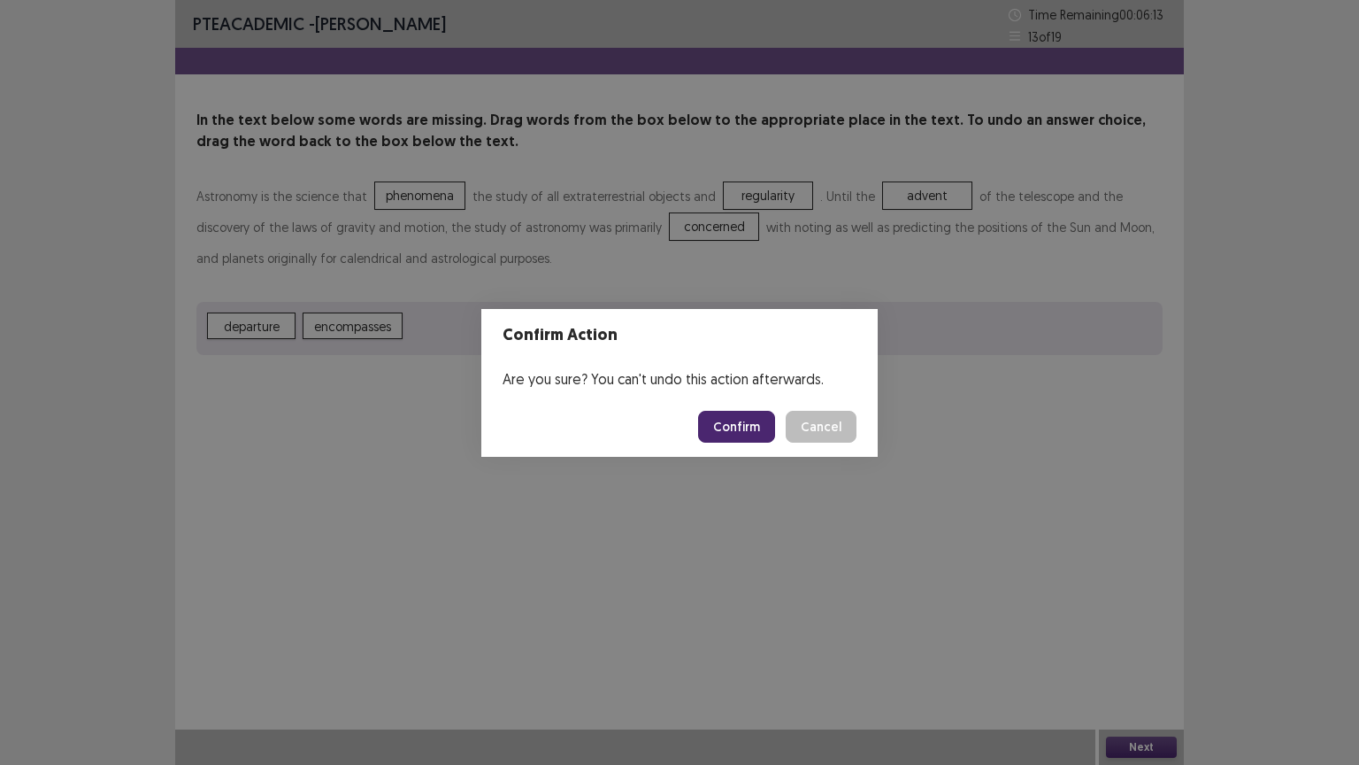
click at [732, 434] on button "Confirm" at bounding box center [736, 427] width 77 height 32
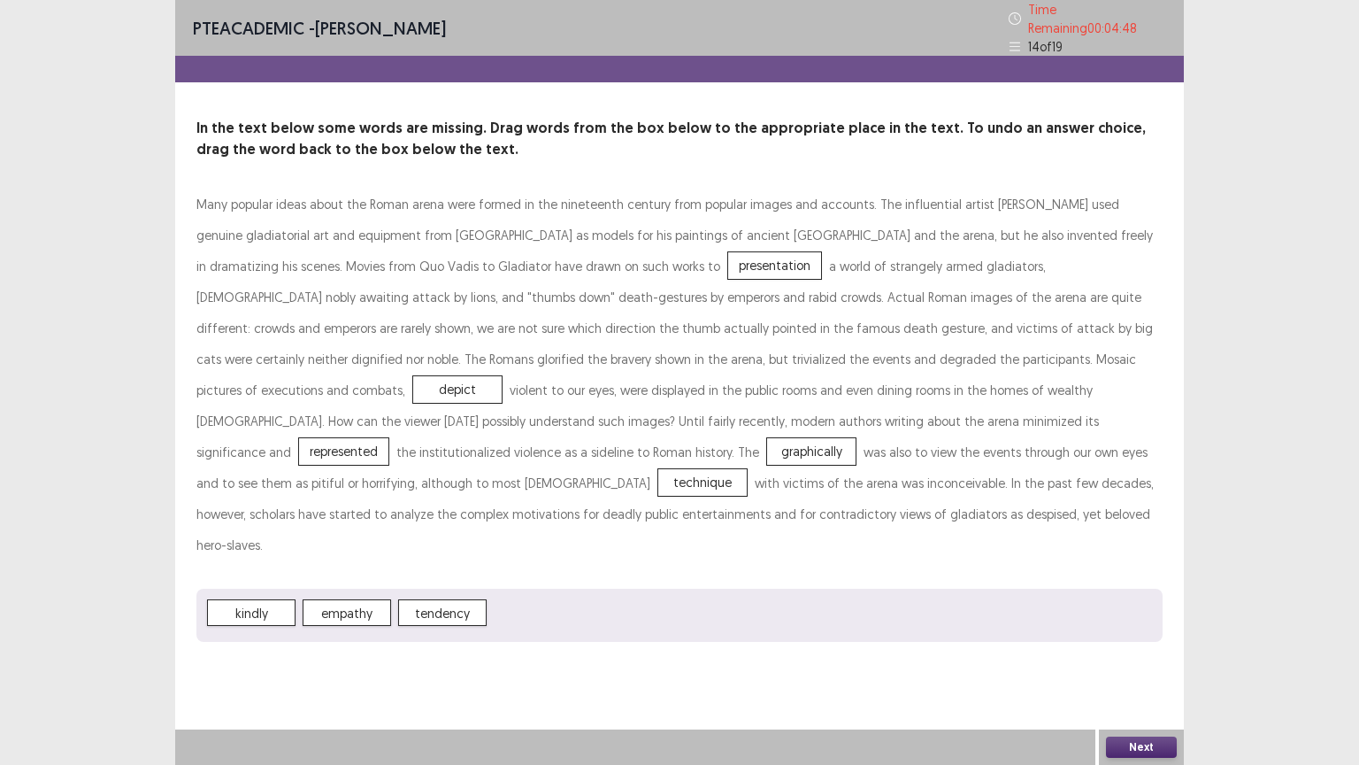
click at [1151, 652] on button "Next" at bounding box center [1141, 746] width 71 height 21
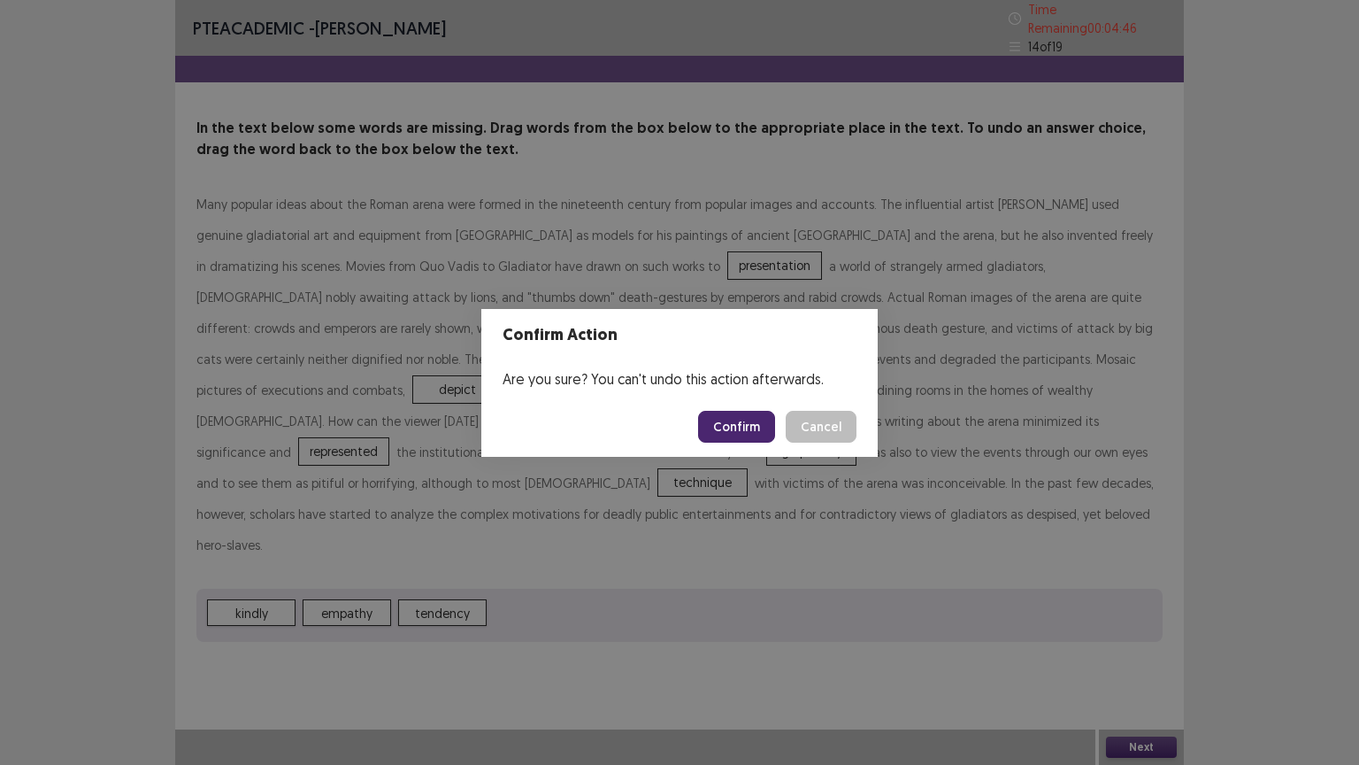
click at [749, 427] on button "Confirm" at bounding box center [736, 427] width 77 height 32
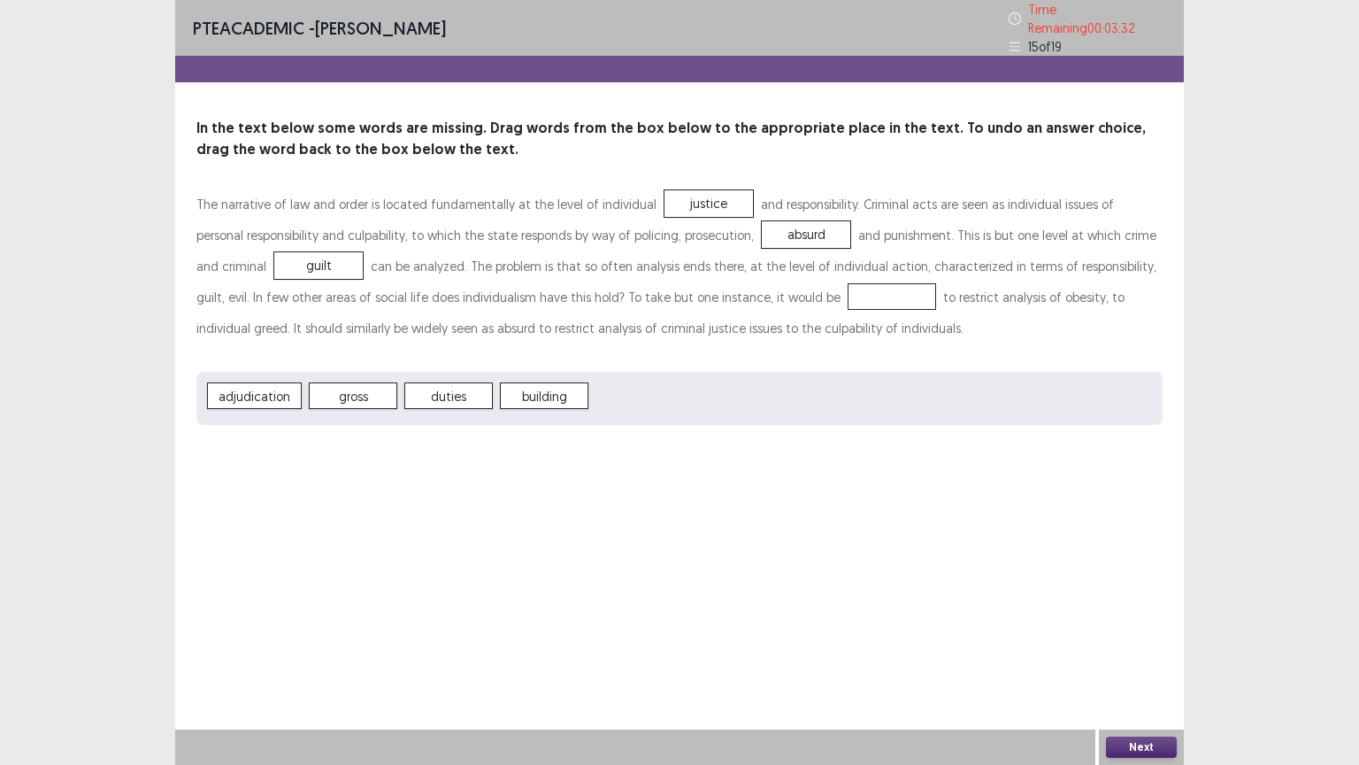
click at [848, 283] on div at bounding box center [892, 296] width 89 height 27
click at [1133, 652] on button "Next" at bounding box center [1141, 746] width 71 height 21
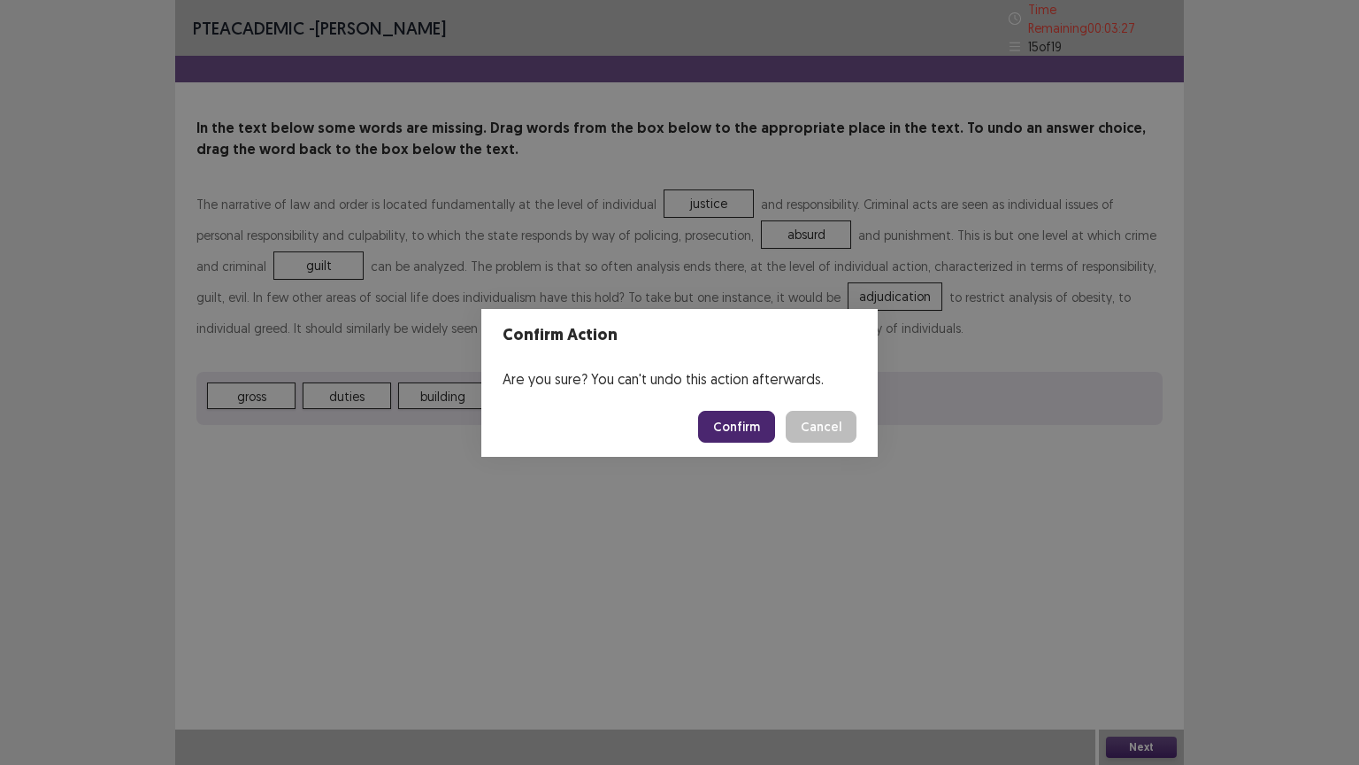
click at [750, 423] on button "Confirm" at bounding box center [736, 427] width 77 height 32
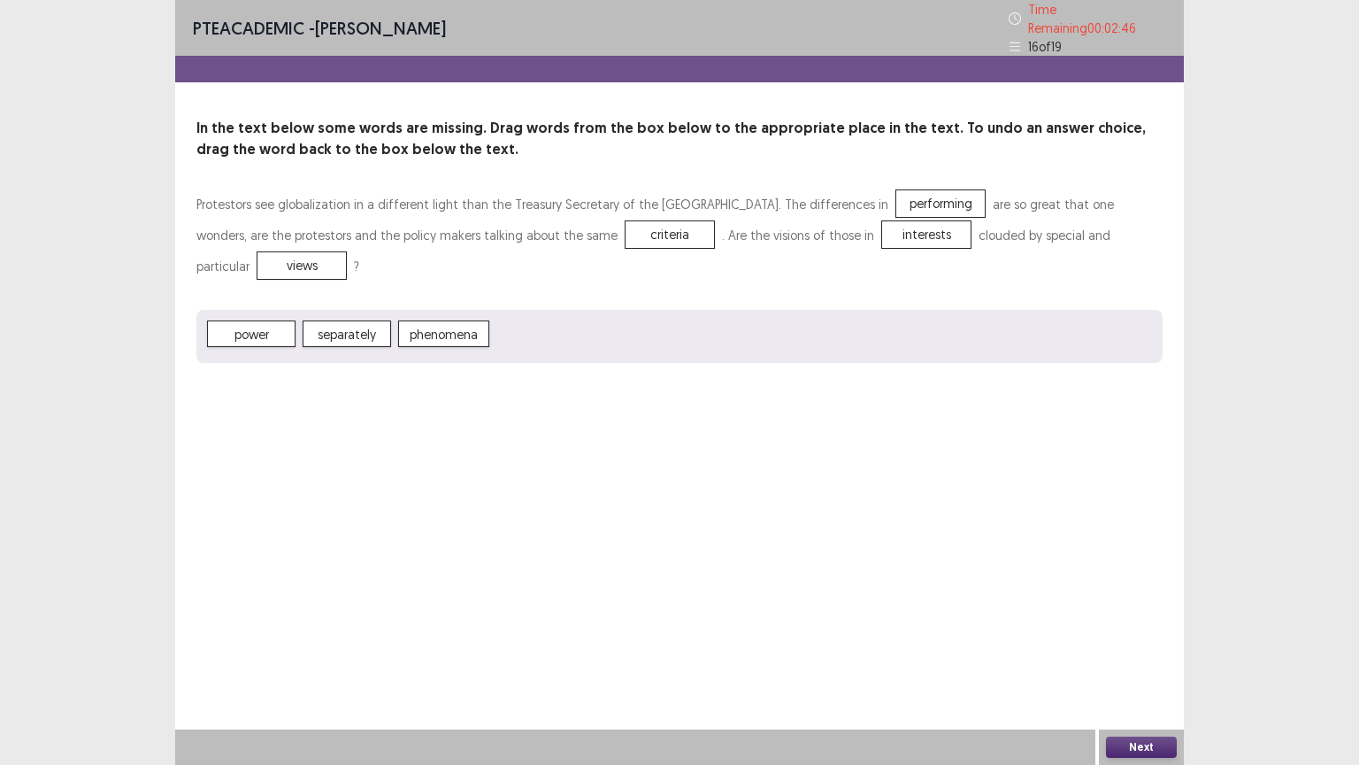
click at [1143, 652] on button "Next" at bounding box center [1141, 746] width 71 height 21
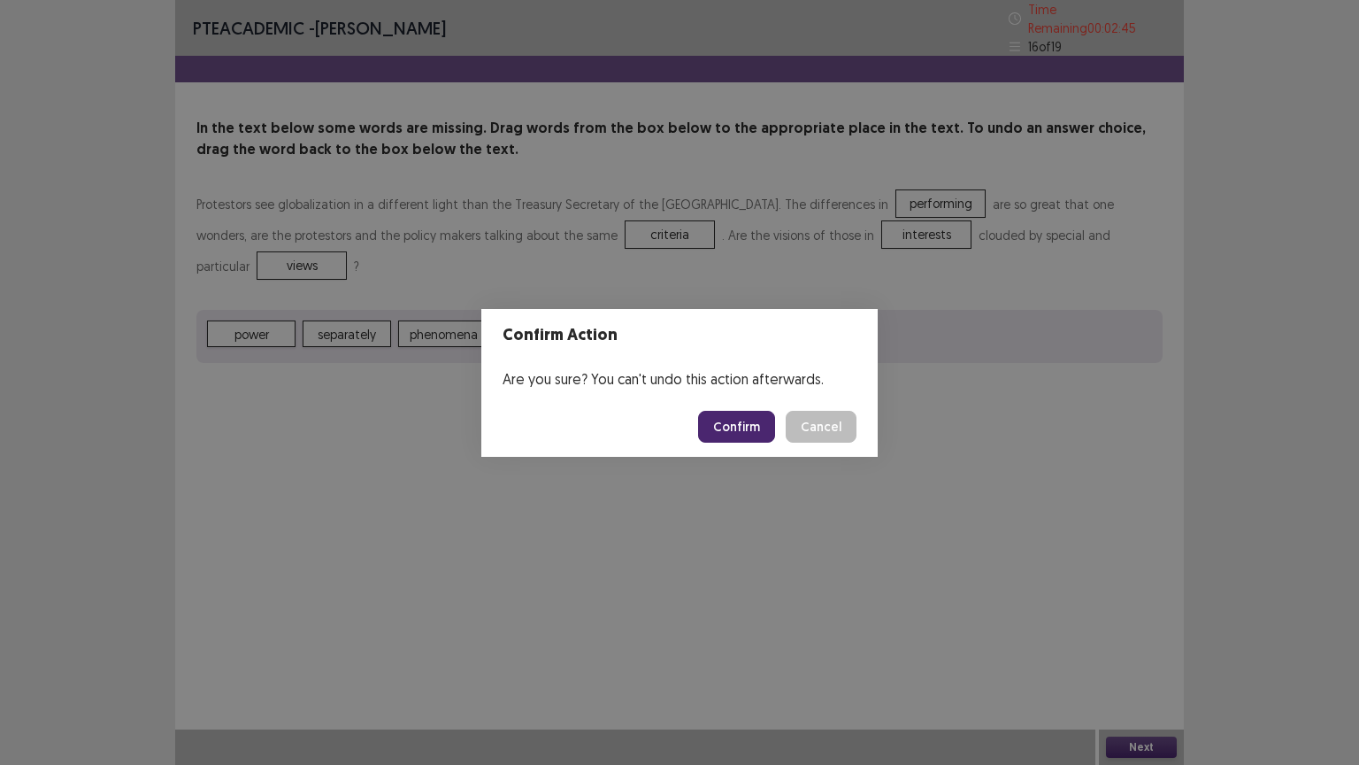
click at [725, 425] on button "Confirm" at bounding box center [736, 427] width 77 height 32
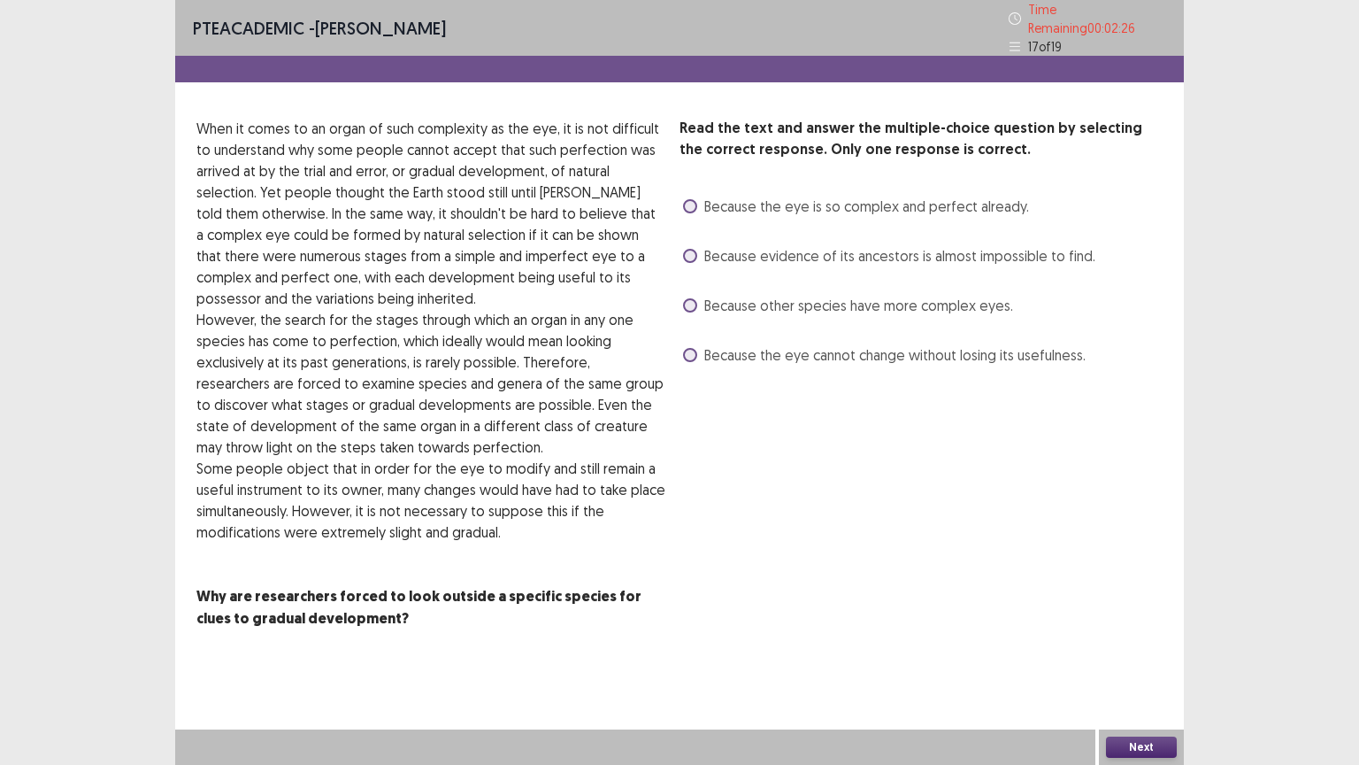
drag, startPoint x: 687, startPoint y: 296, endPoint x: 868, endPoint y: 374, distance: 197.4
click at [696, 304] on label "Because other species have more complex eyes." at bounding box center [848, 305] width 330 height 21
drag, startPoint x: 1143, startPoint y: 740, endPoint x: 1072, endPoint y: 608, distance: 149.7
click at [1146, 652] on div "PTE academic - [PERSON_NAME] Time Remaining 00 : 02 : 25 17 of 19 Read the text…" at bounding box center [679, 382] width 1009 height 765
click at [1153, 652] on button "Next" at bounding box center [1141, 746] width 71 height 21
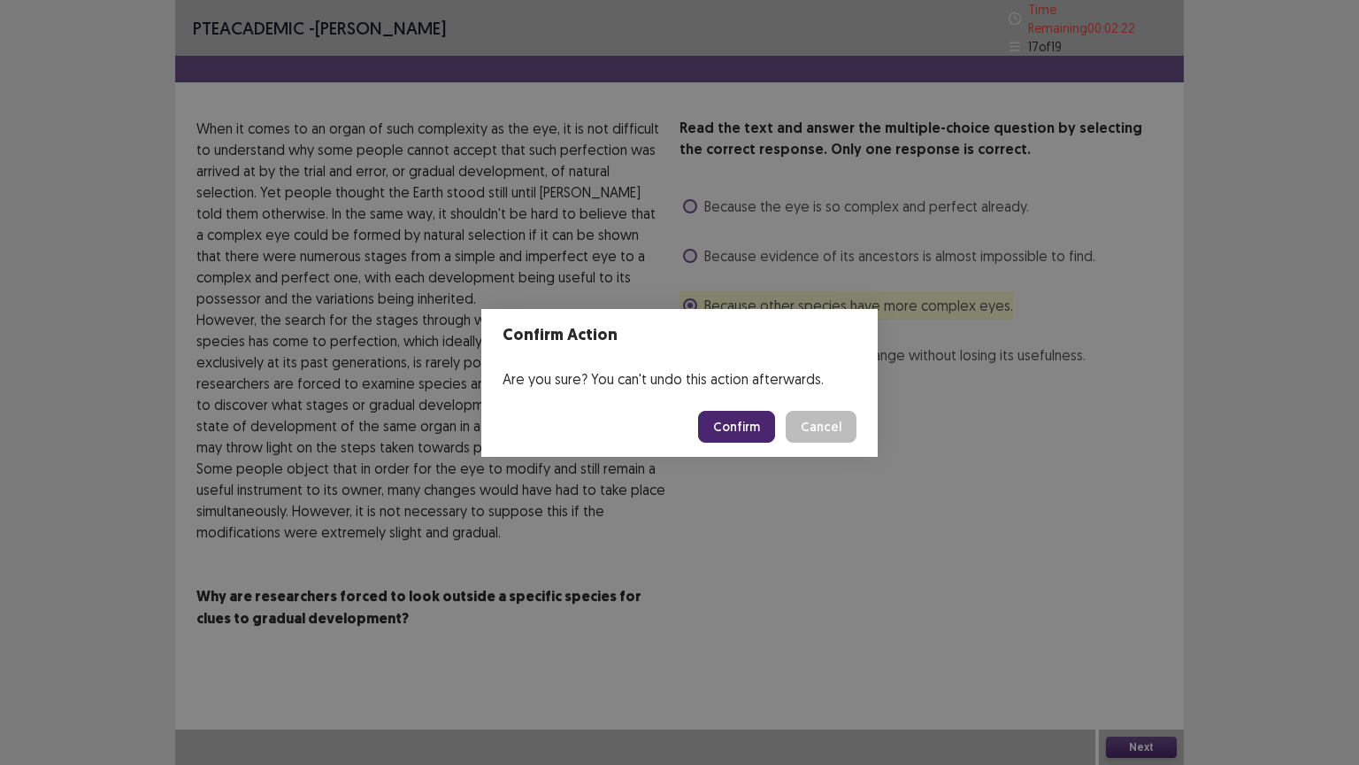
click at [755, 419] on button "Confirm" at bounding box center [736, 427] width 77 height 32
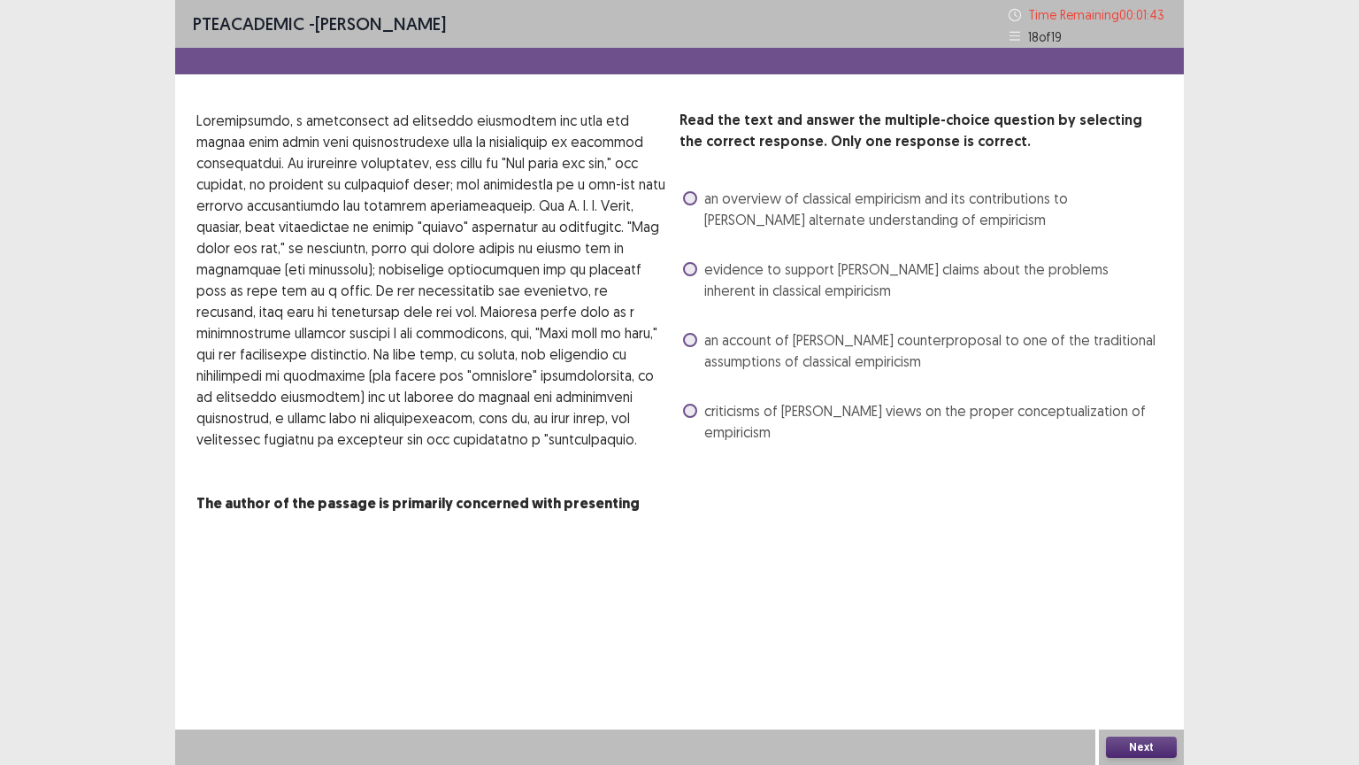
click at [690, 197] on span at bounding box center [690, 198] width 14 height 14
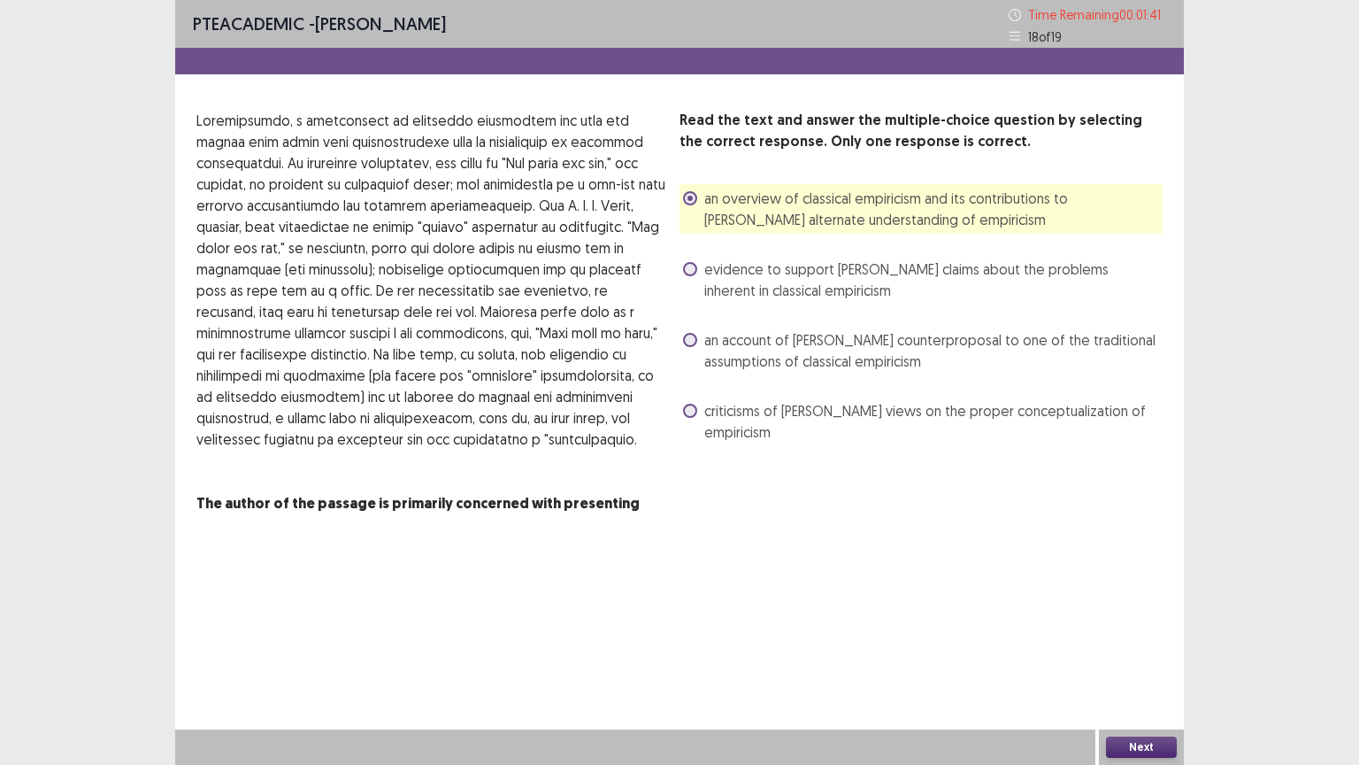
click at [1160, 652] on button "Next" at bounding box center [1141, 746] width 71 height 21
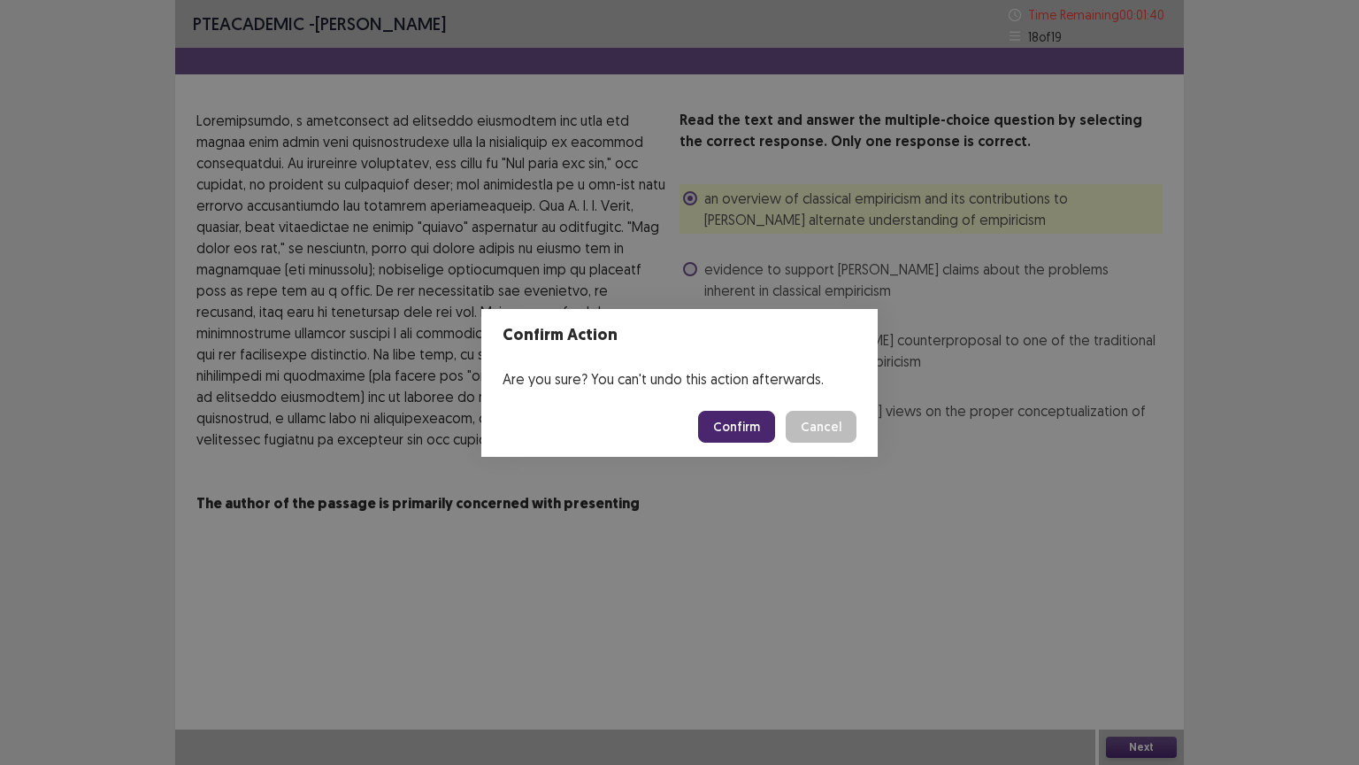
click at [743, 432] on button "Confirm" at bounding box center [736, 427] width 77 height 32
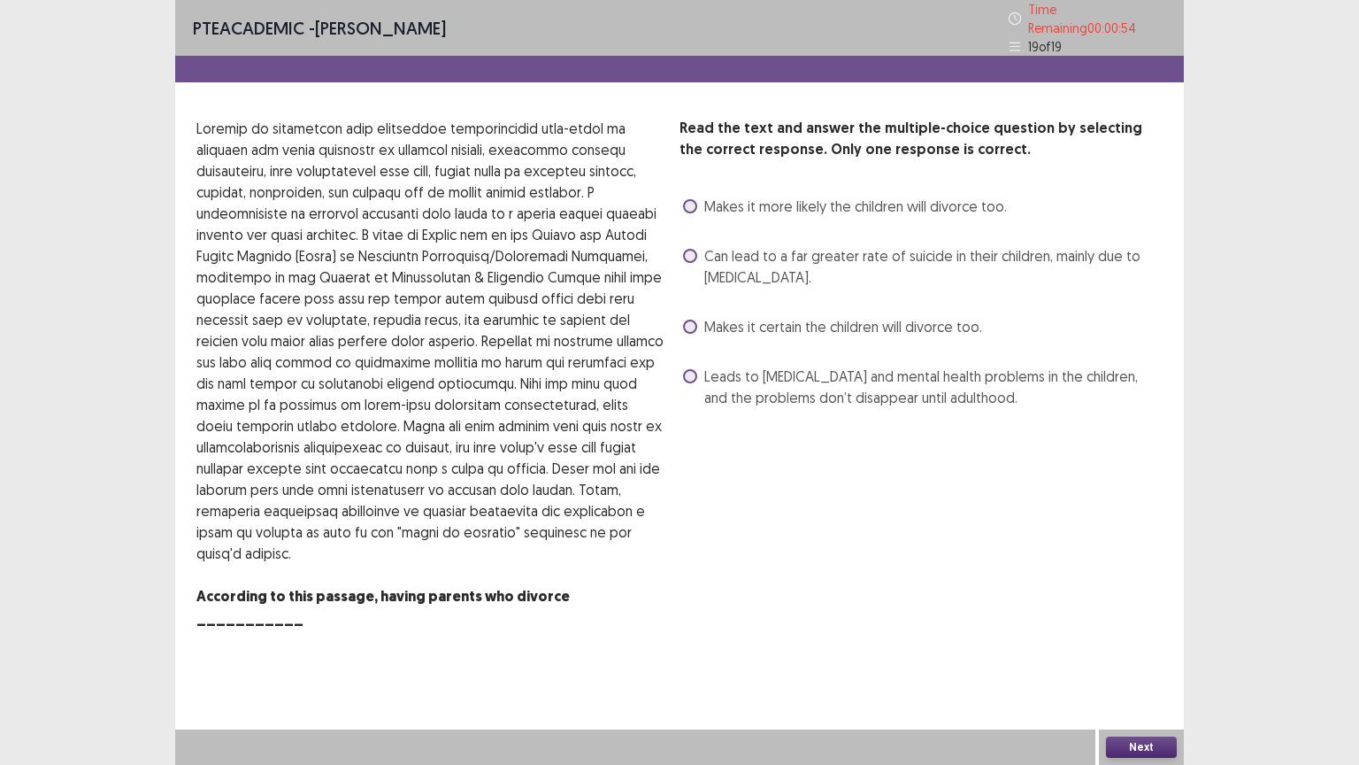
click at [694, 372] on span at bounding box center [690, 376] width 14 height 14
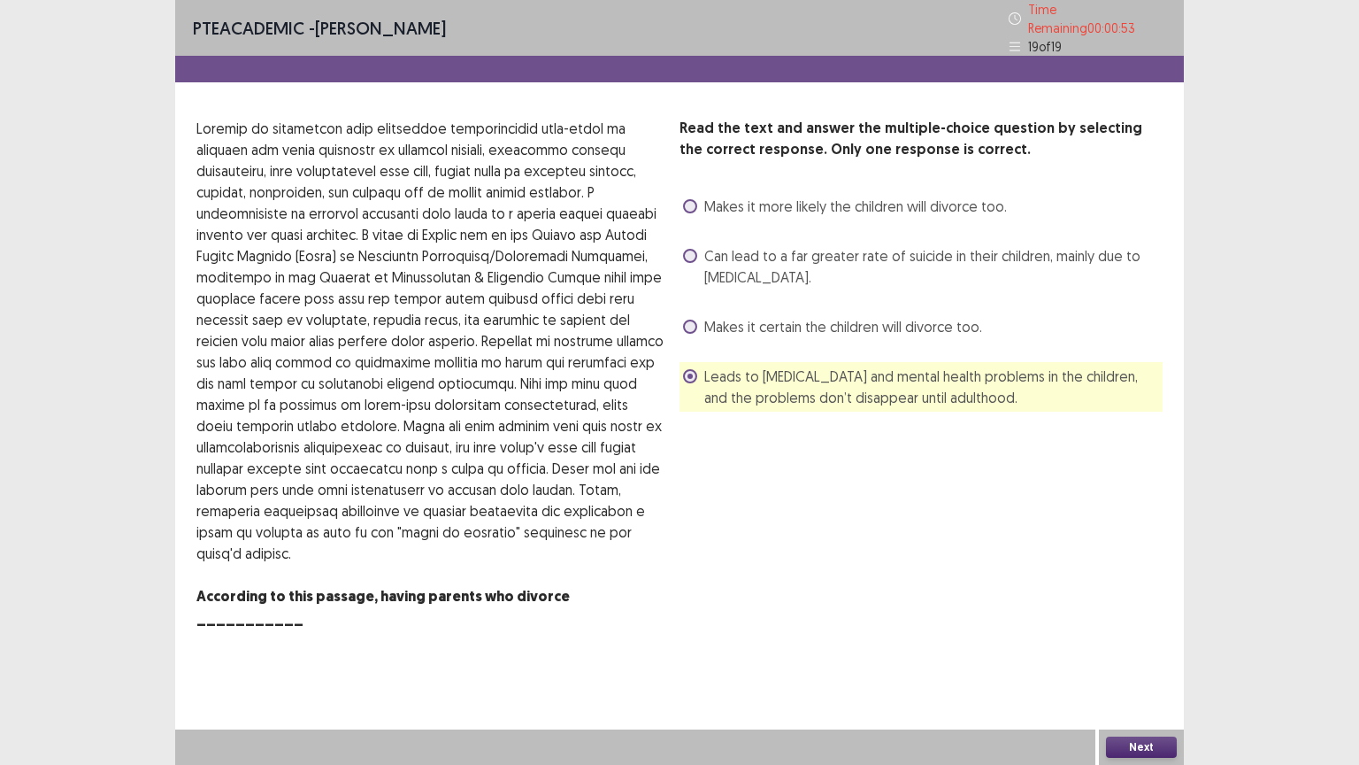
click at [1142, 652] on button "Next" at bounding box center [1141, 746] width 71 height 21
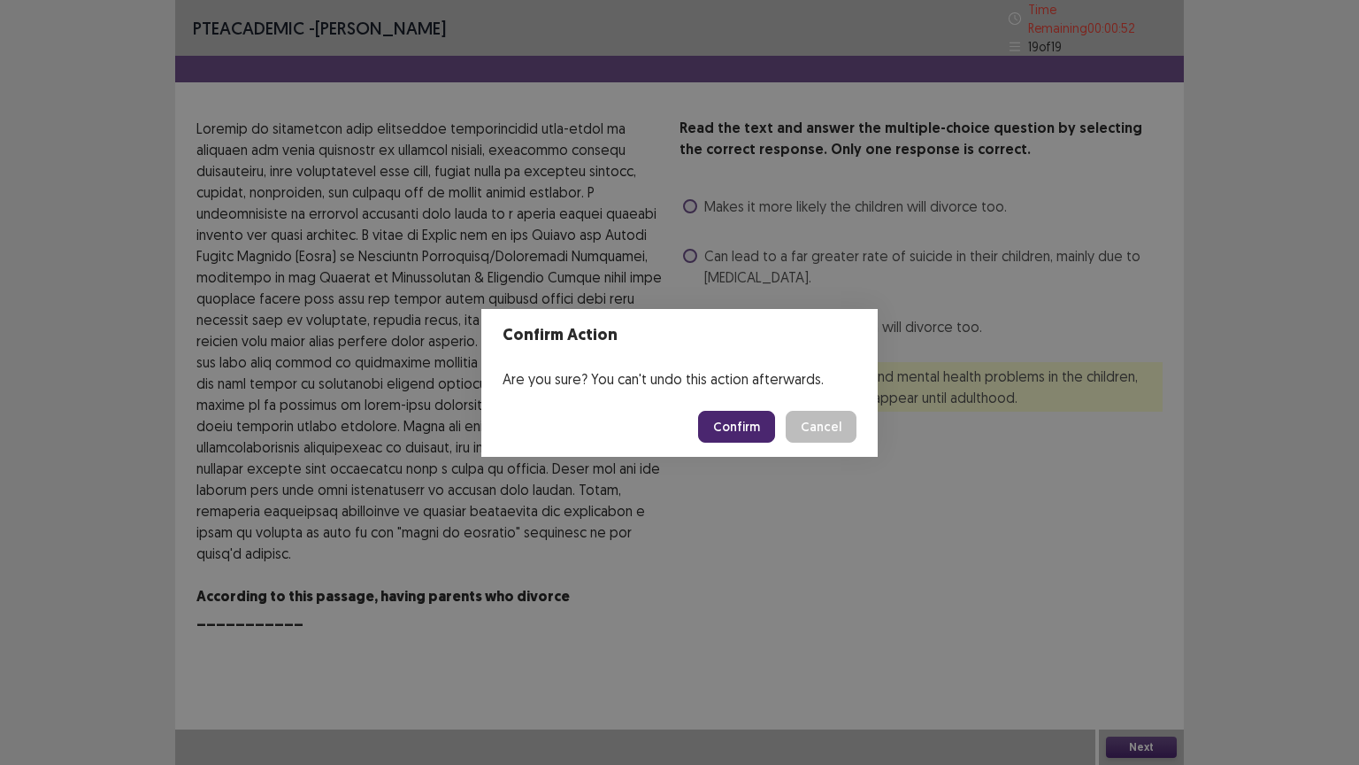
click at [755, 427] on button "Confirm" at bounding box center [736, 427] width 77 height 32
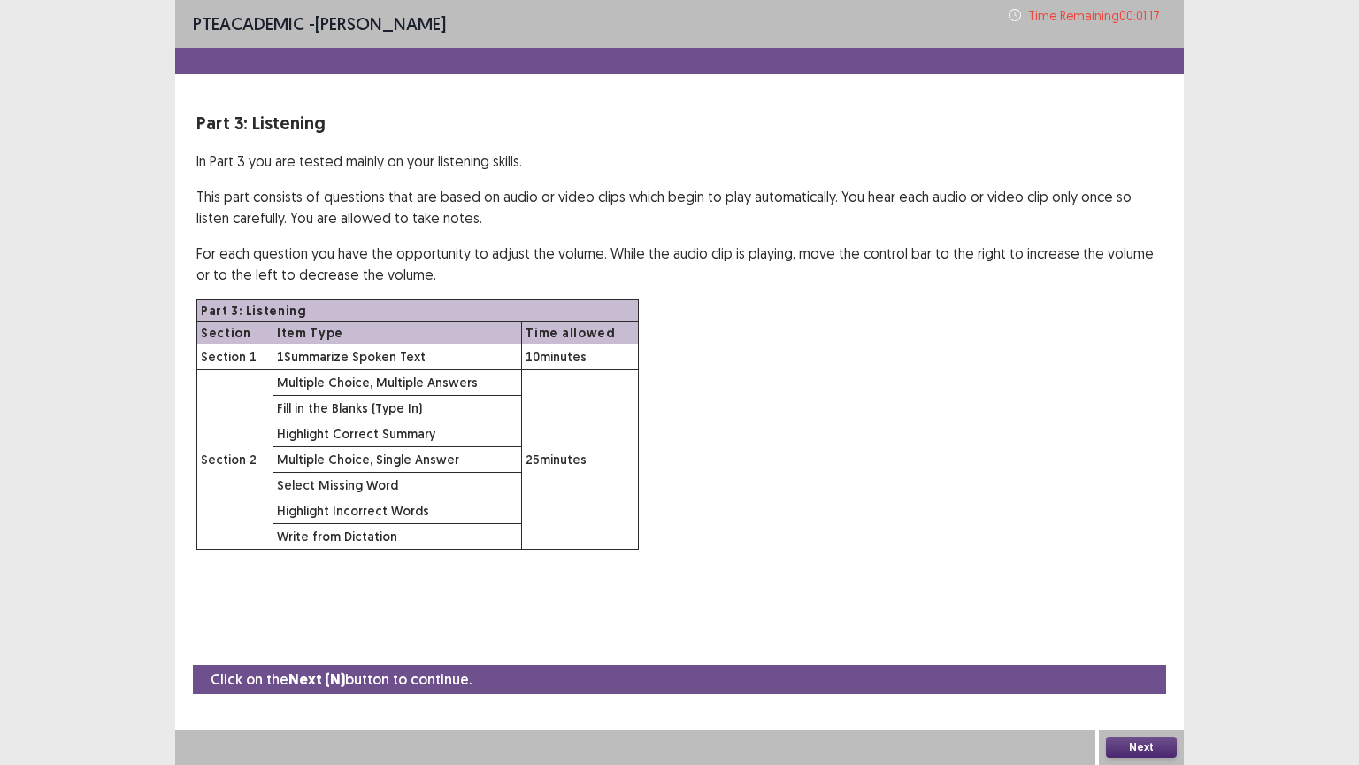
click at [1140, 652] on button "Next" at bounding box center [1141, 746] width 71 height 21
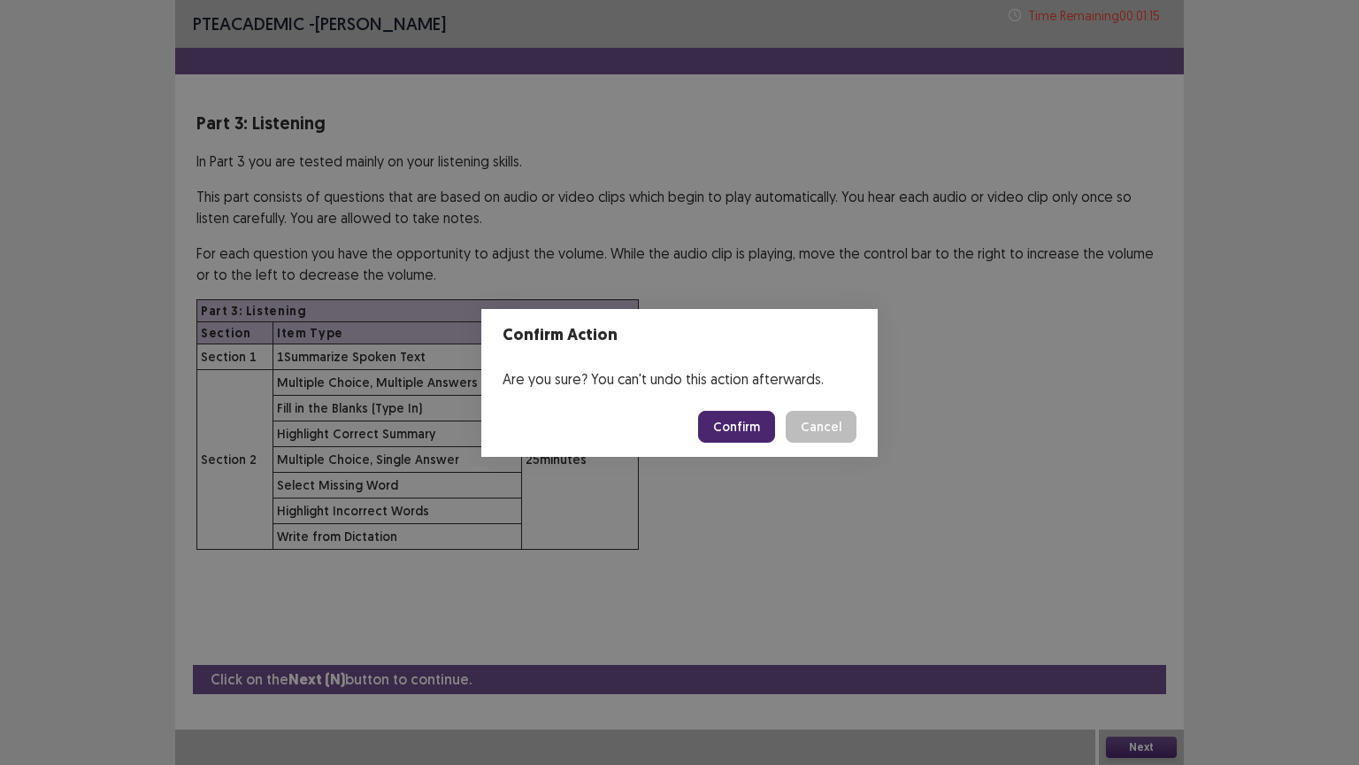
click at [727, 420] on button "Confirm" at bounding box center [736, 427] width 77 height 32
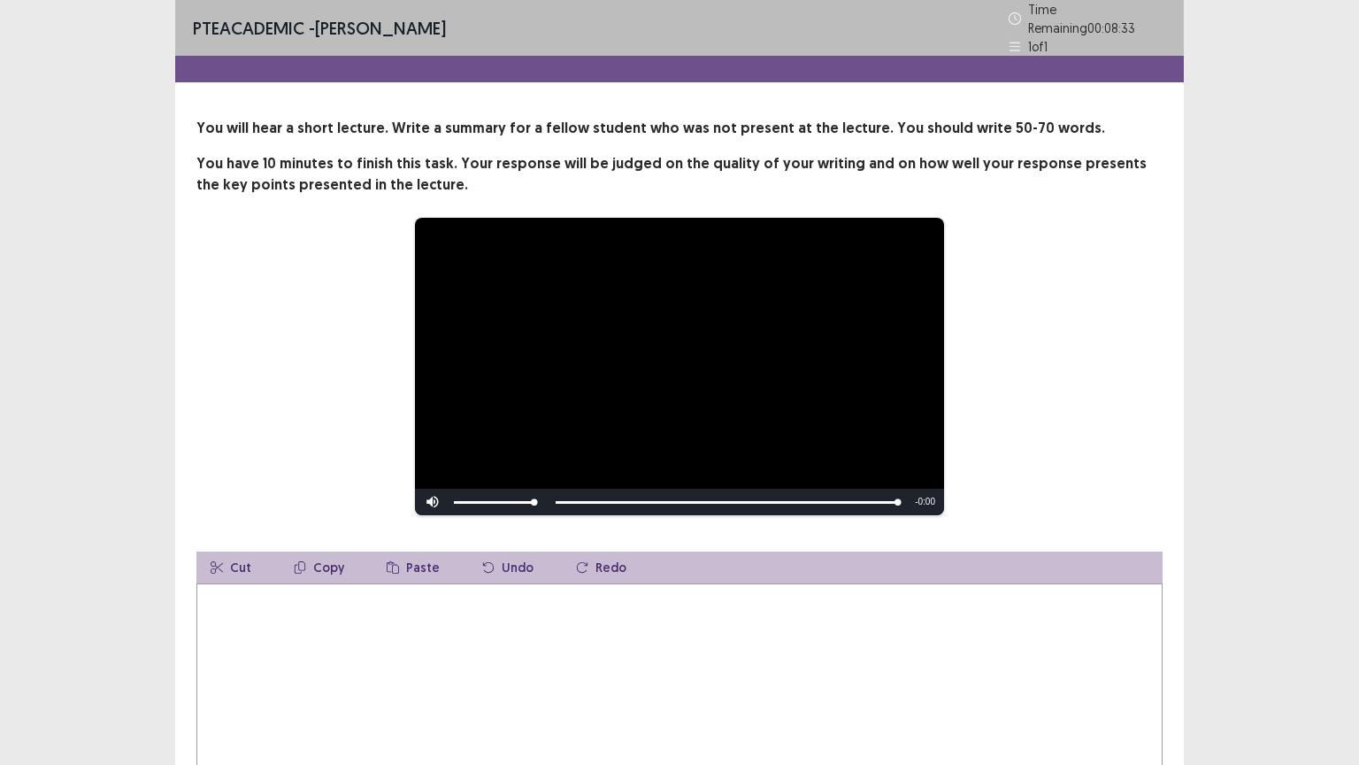
click at [248, 602] on textarea at bounding box center [679, 680] width 966 height 195
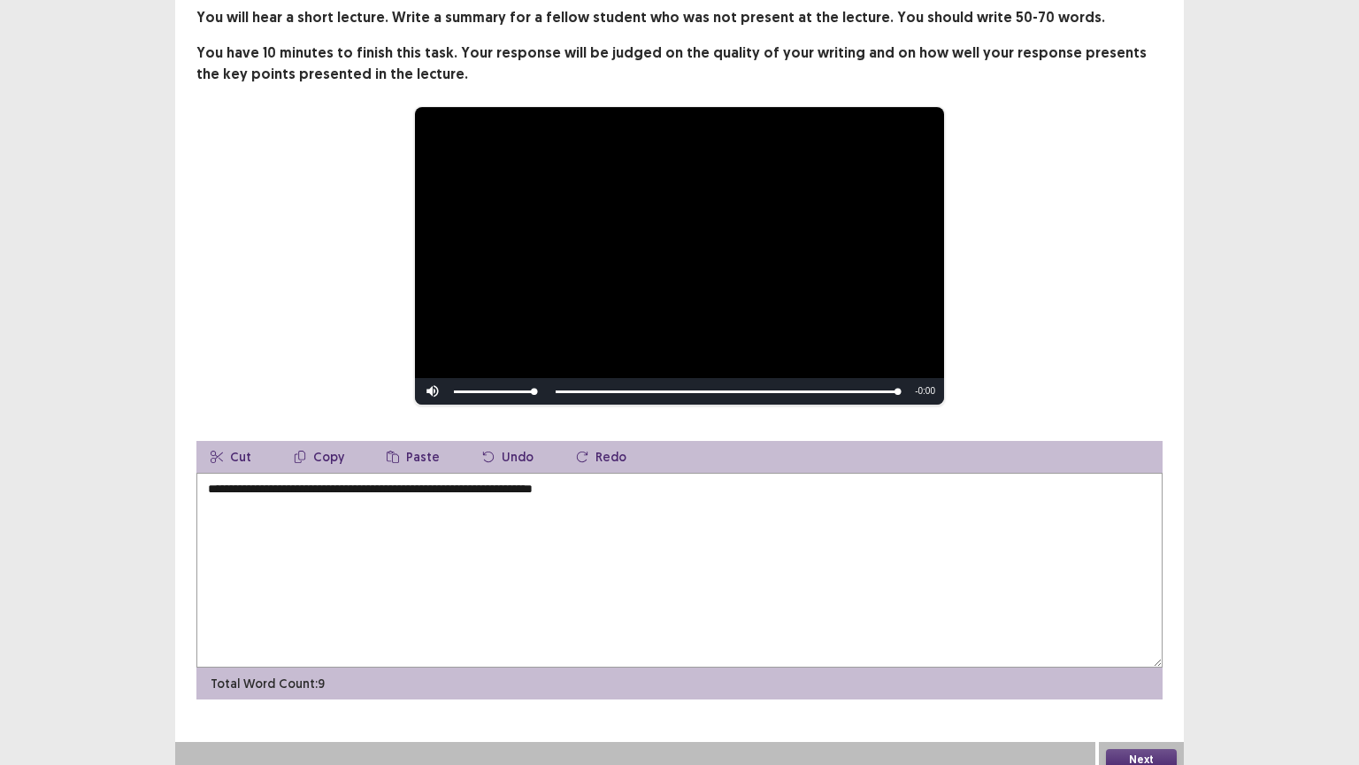
scroll to position [115, 0]
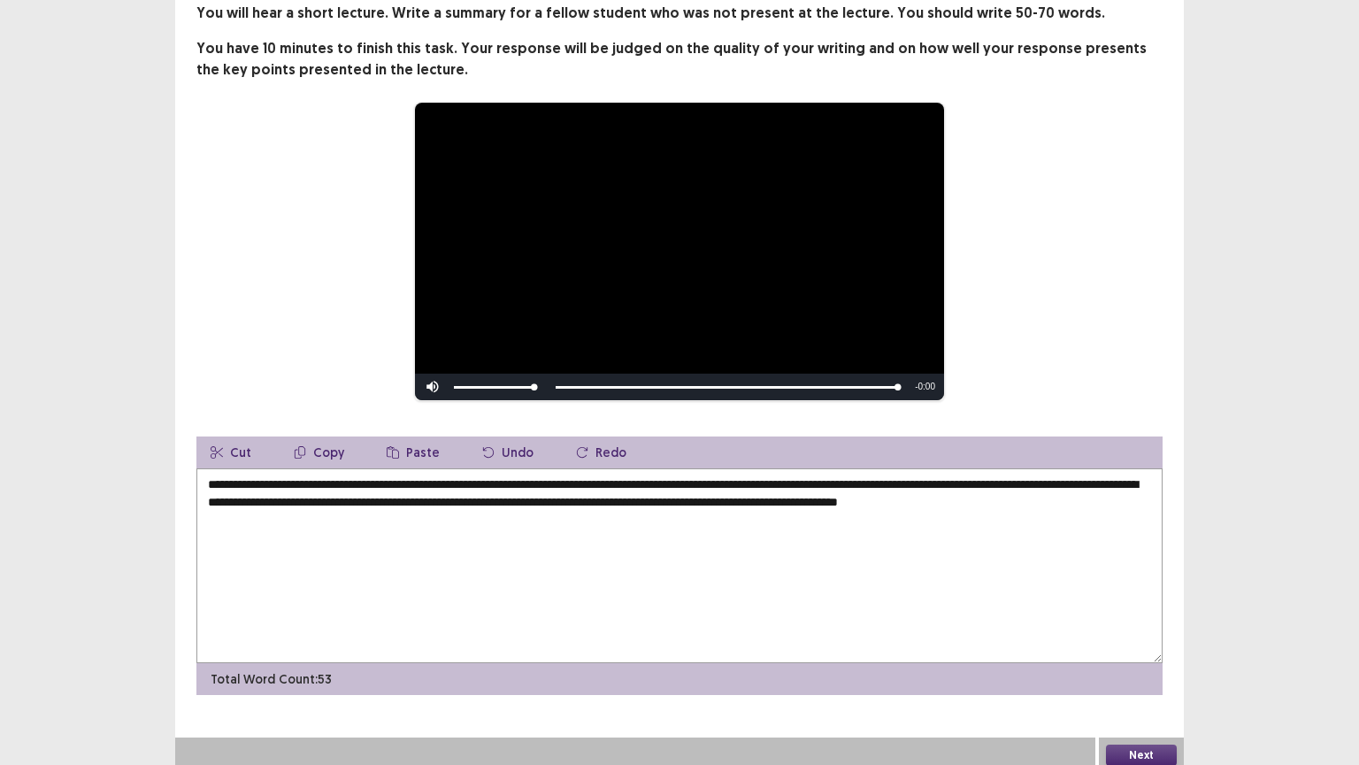
type textarea "**********"
click at [1159, 652] on button "Next" at bounding box center [1141, 754] width 71 height 21
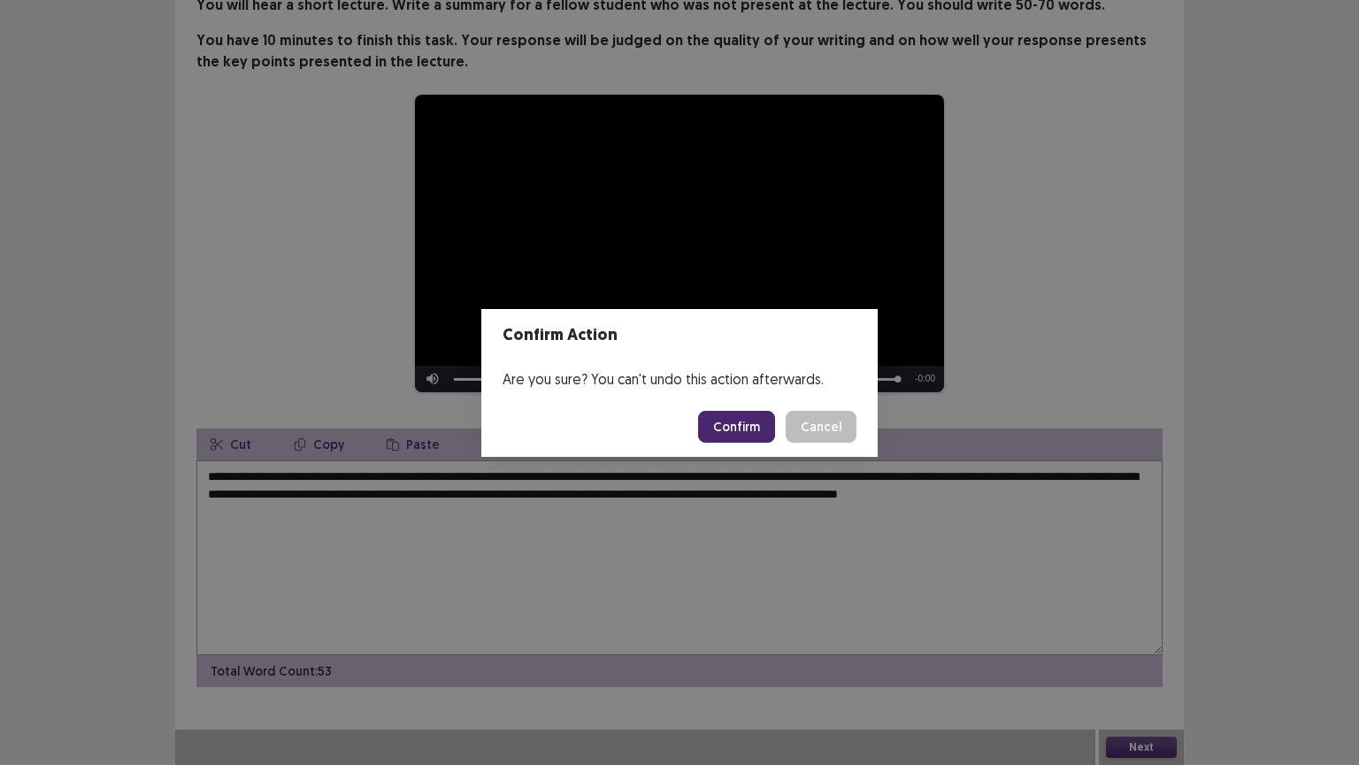
click at [734, 424] on button "Confirm" at bounding box center [736, 427] width 77 height 32
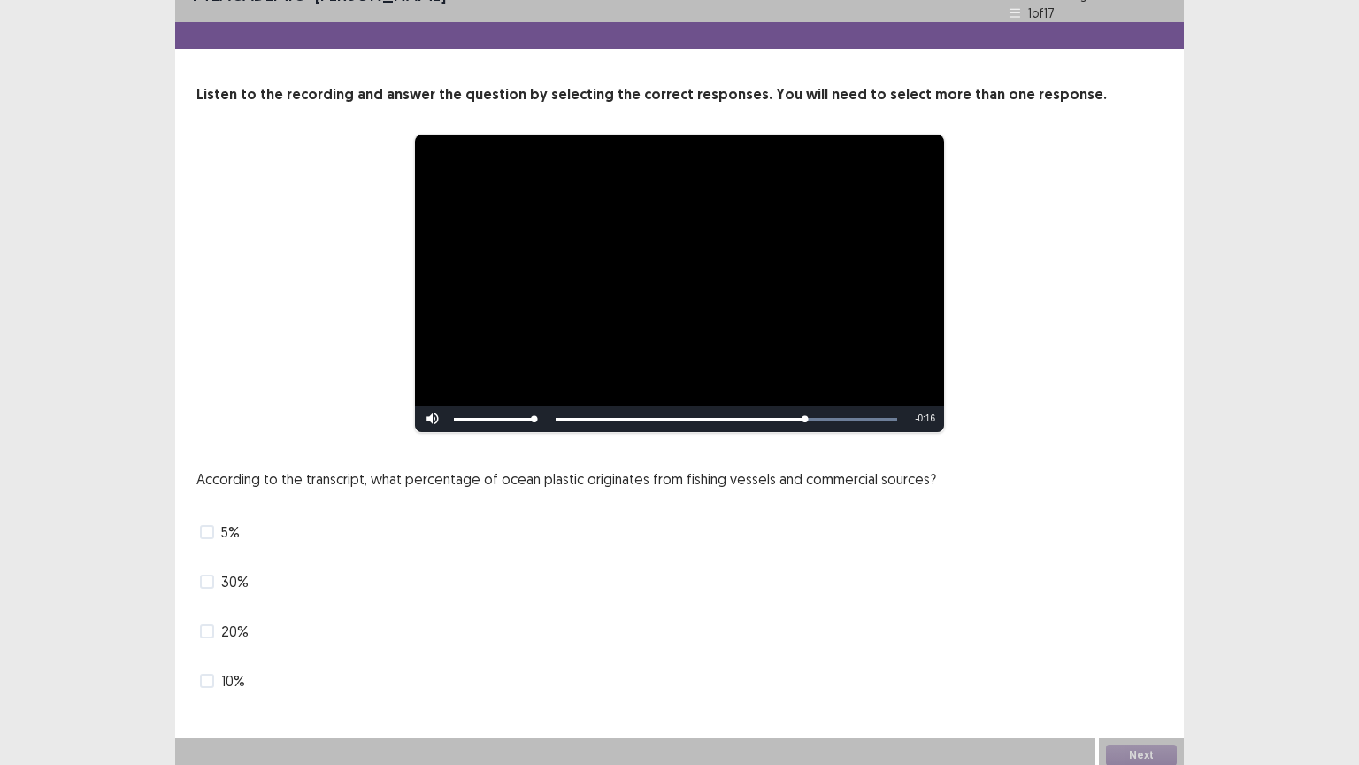
scroll to position [0, 0]
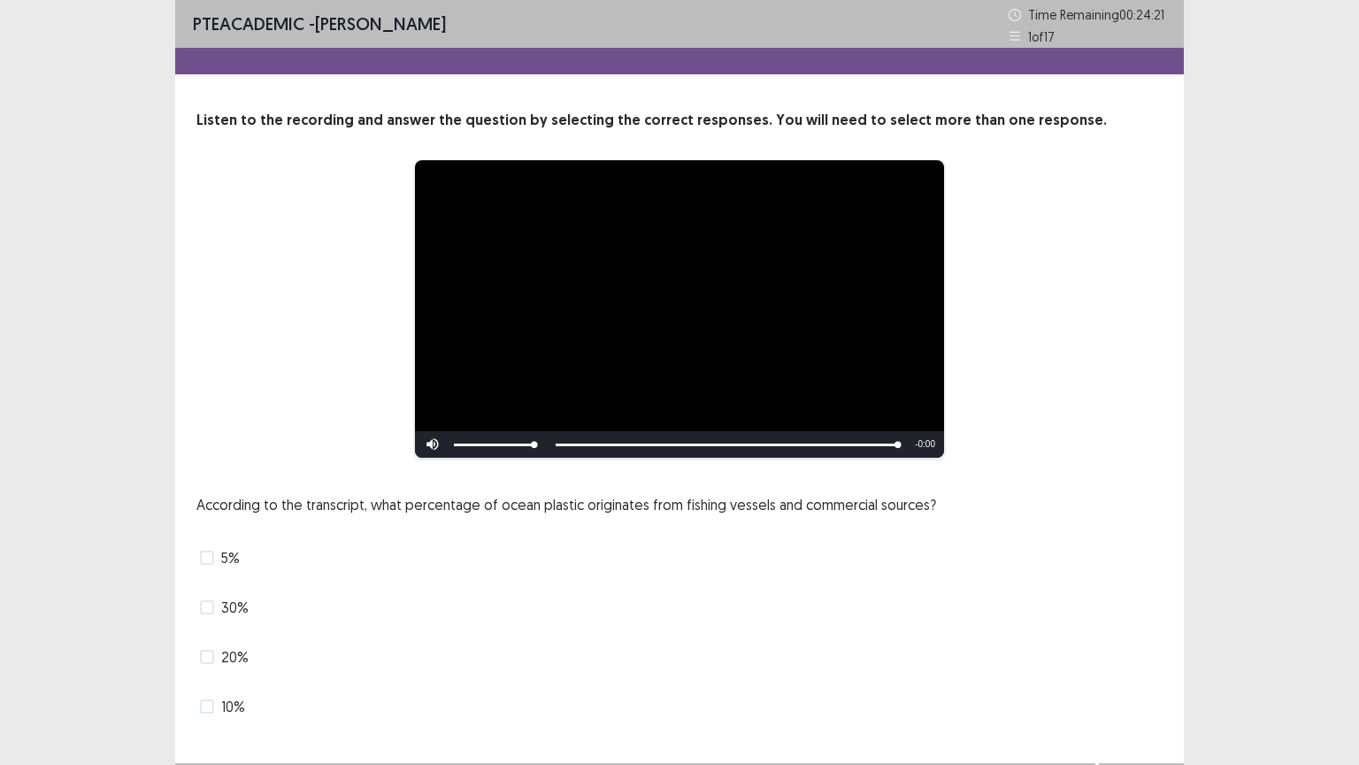
drag, startPoint x: 207, startPoint y: 609, endPoint x: 223, endPoint y: 601, distance: 17.8
click at [213, 605] on span at bounding box center [207, 607] width 14 height 14
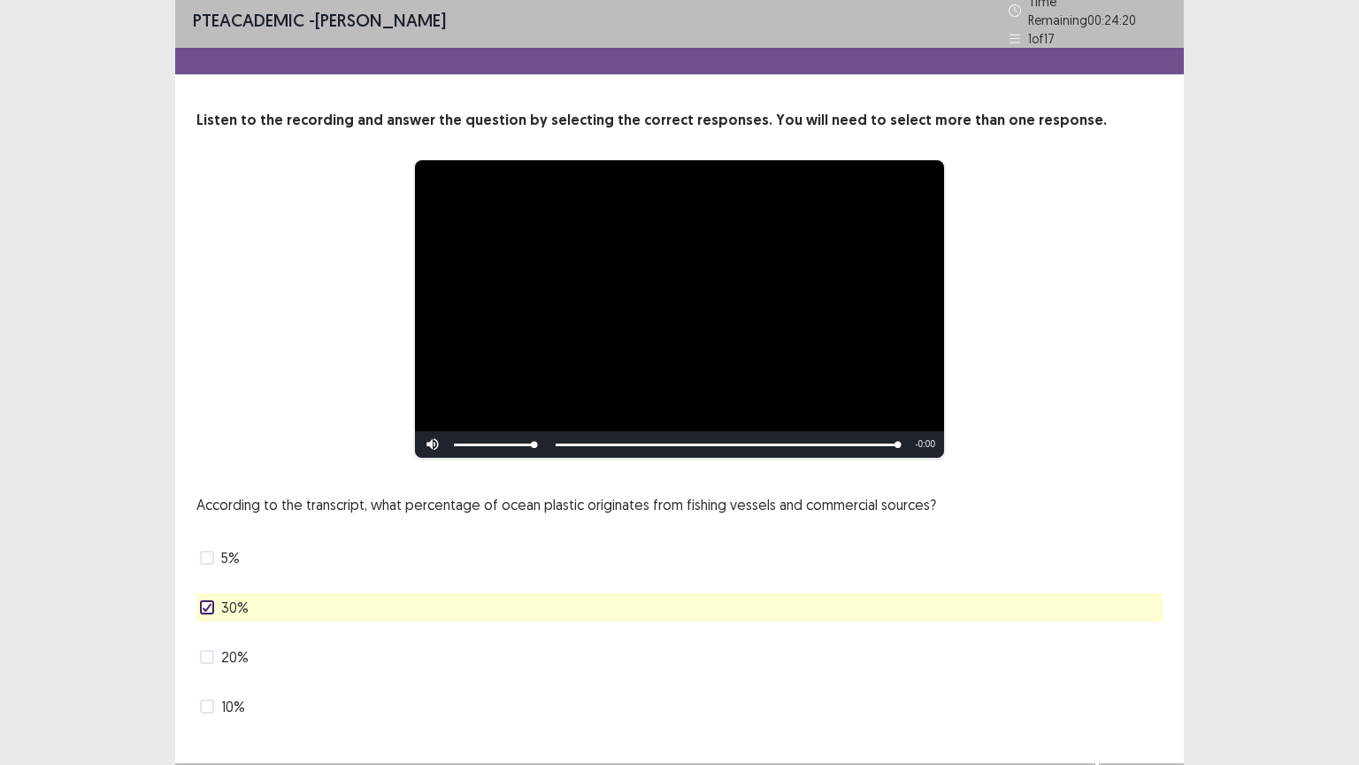
scroll to position [34, 0]
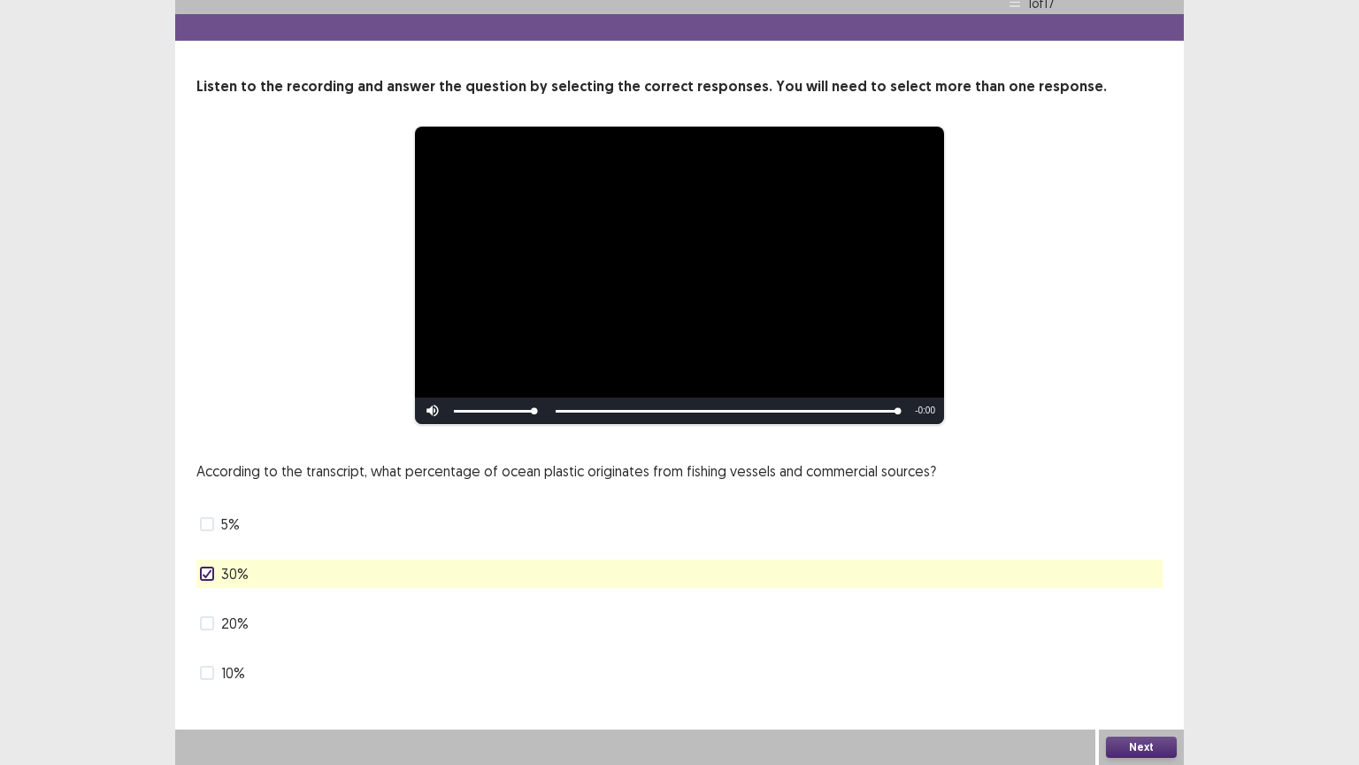
click at [1151, 652] on button "Next" at bounding box center [1141, 746] width 71 height 21
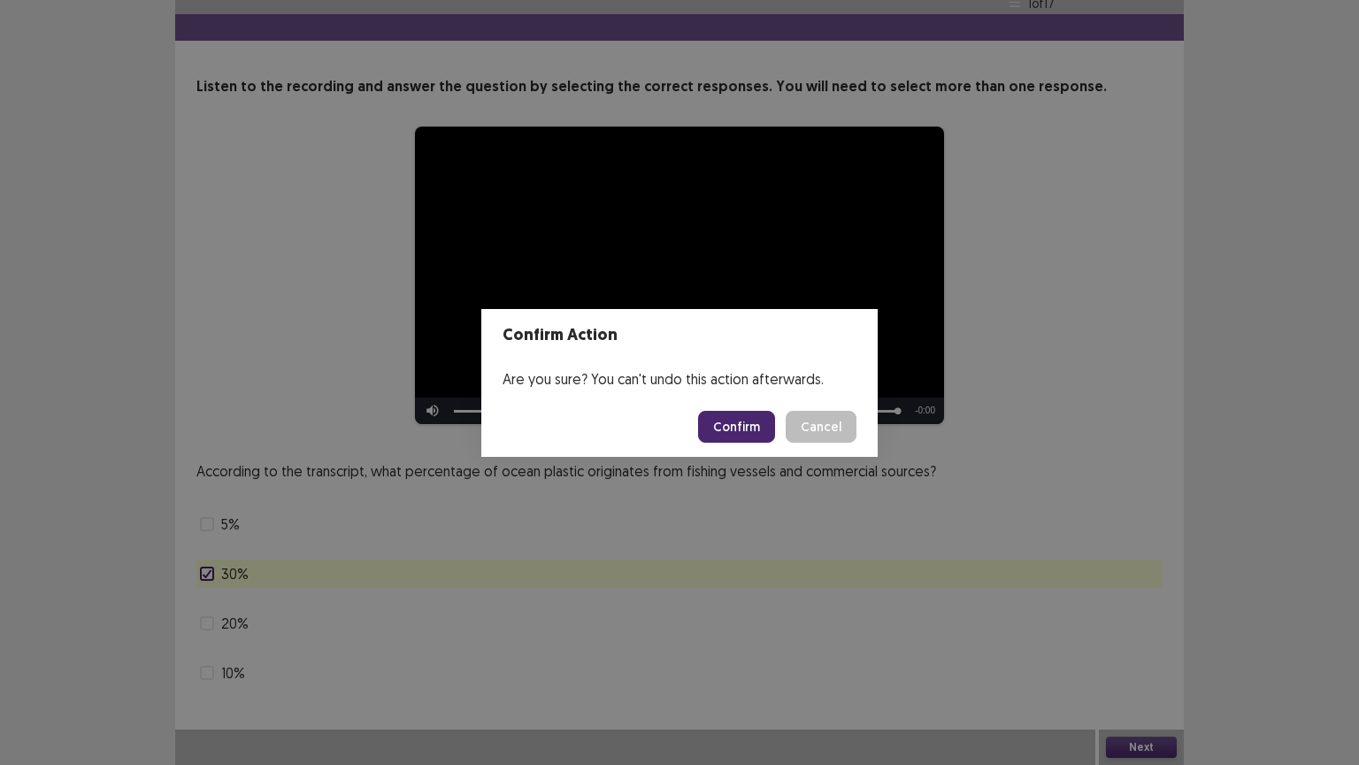
click at [747, 433] on button "Confirm" at bounding box center [736, 427] width 77 height 32
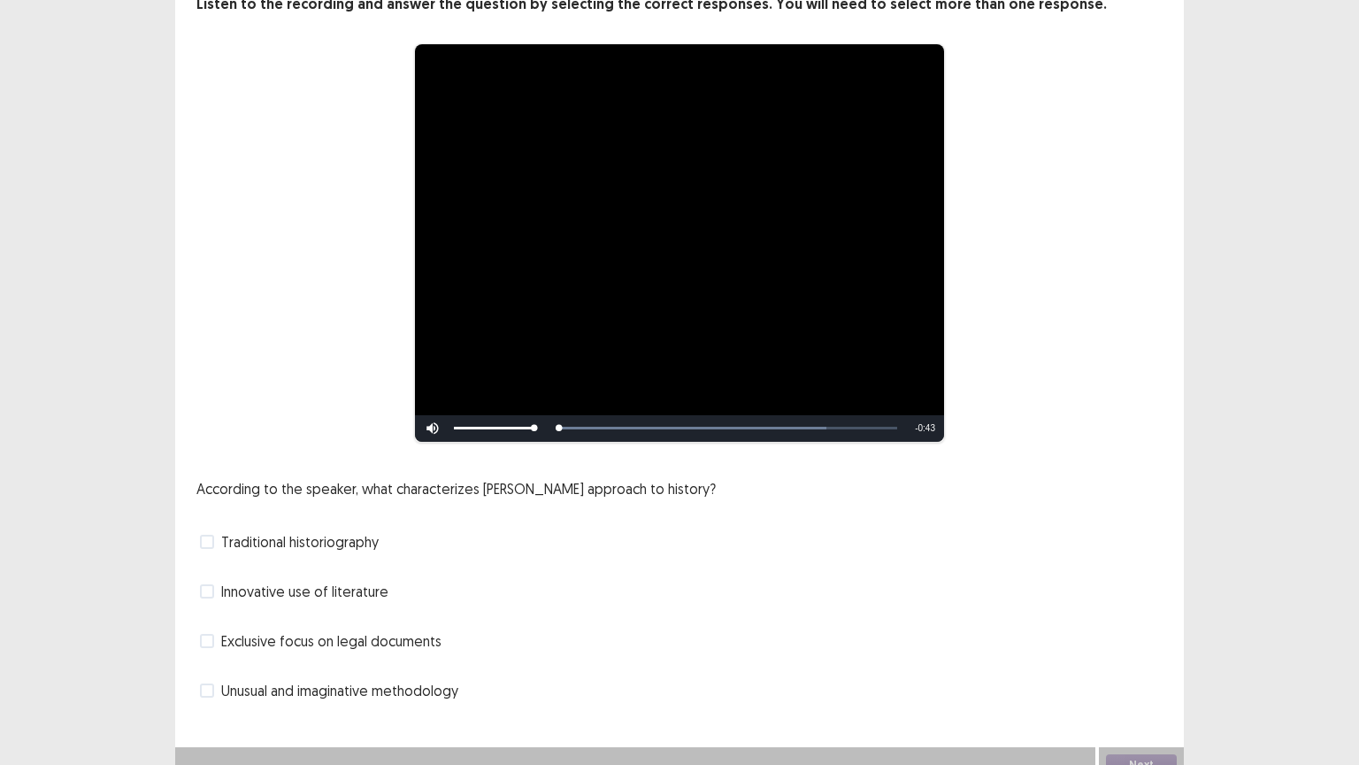
scroll to position [133, 0]
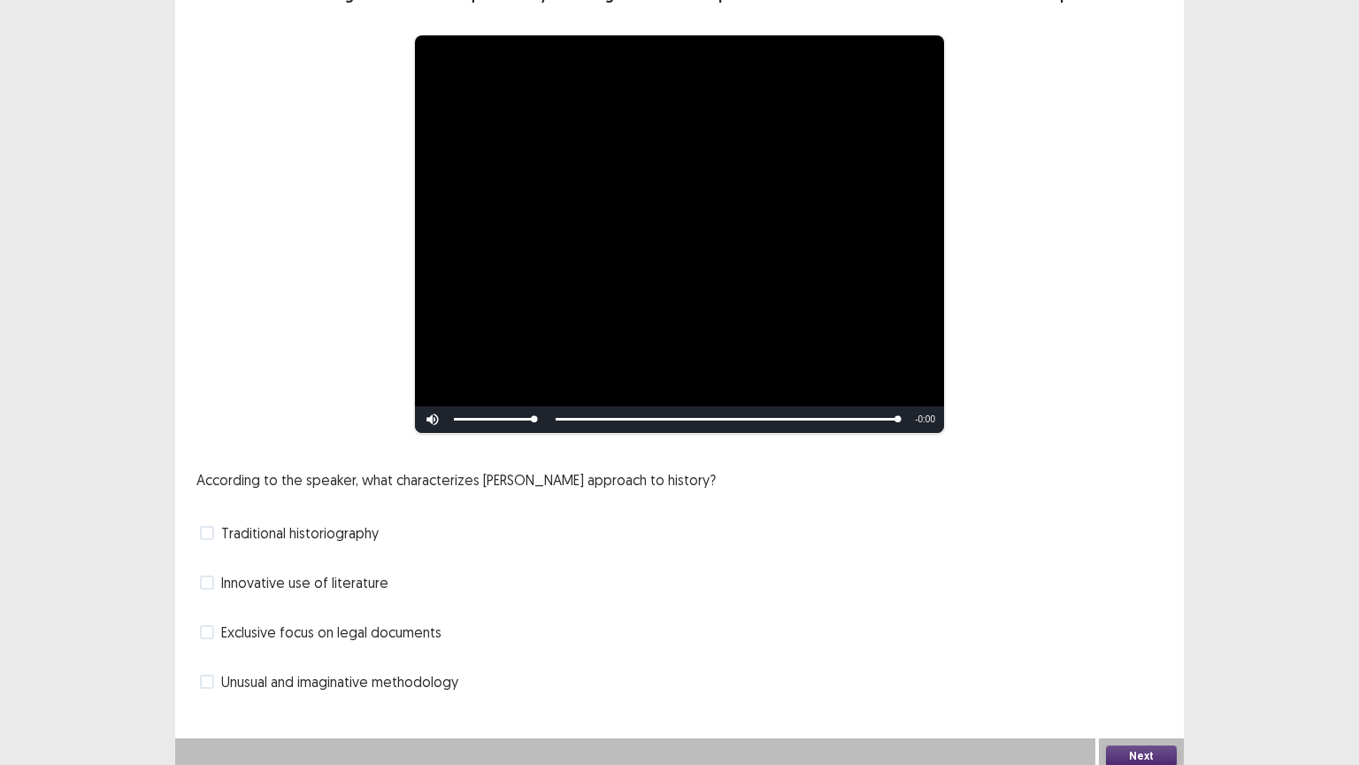
click at [204, 526] on span at bounding box center [207, 533] width 14 height 14
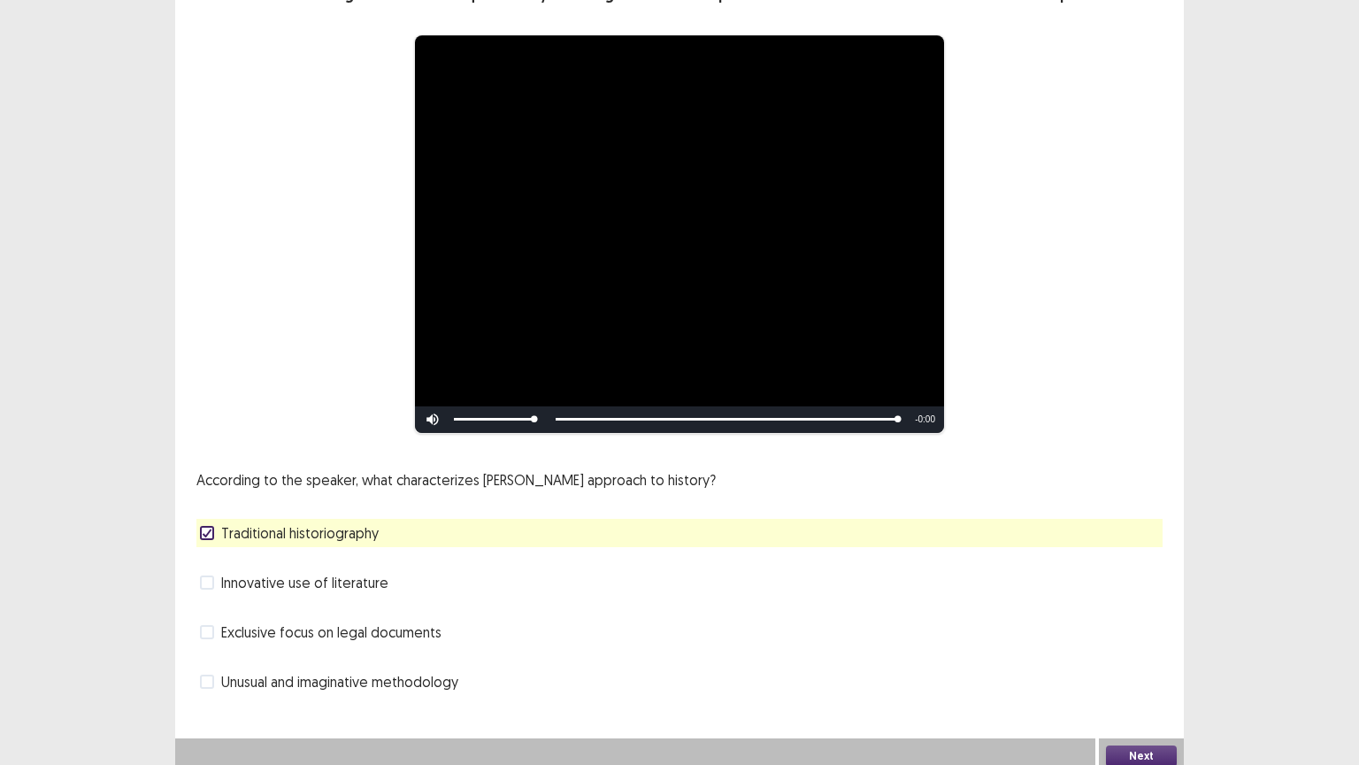
click at [1158, 652] on button "Next" at bounding box center [1141, 755] width 71 height 21
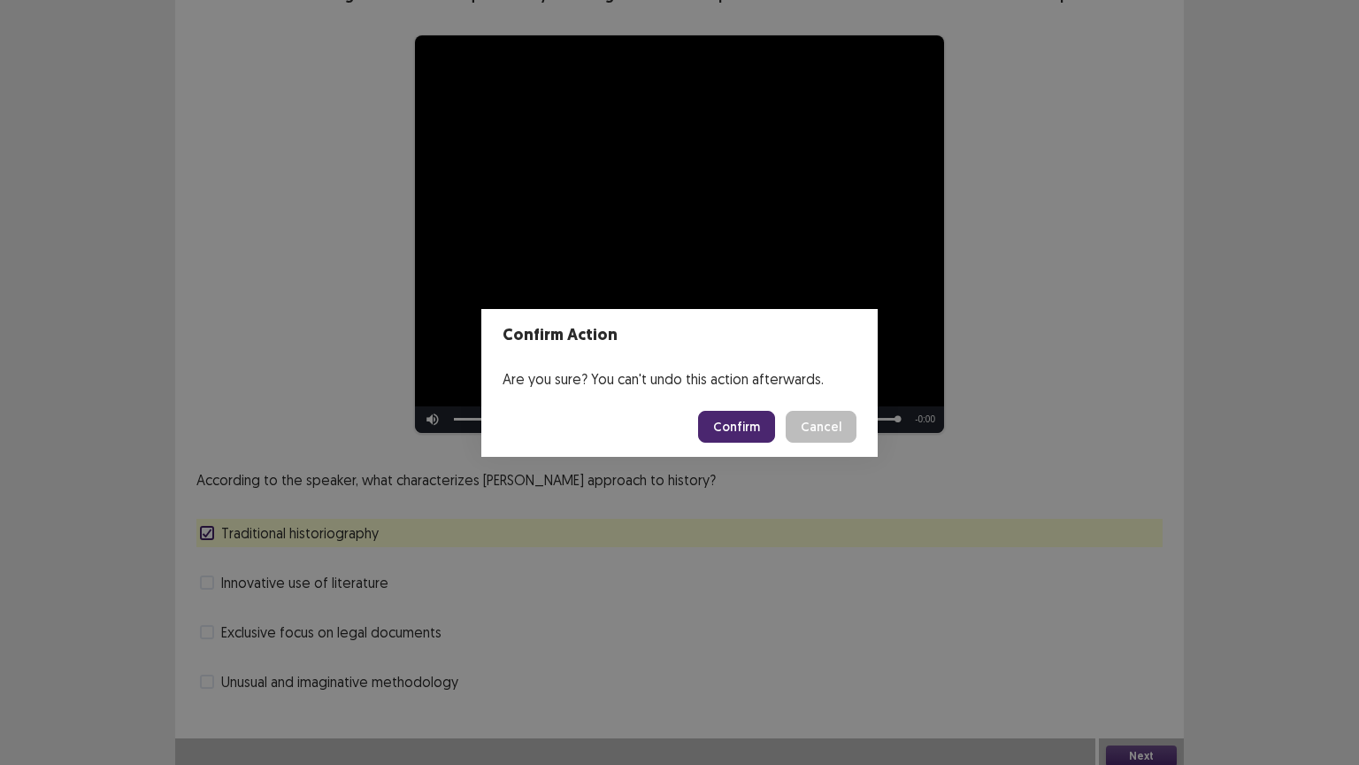
click at [741, 433] on button "Confirm" at bounding box center [736, 427] width 77 height 32
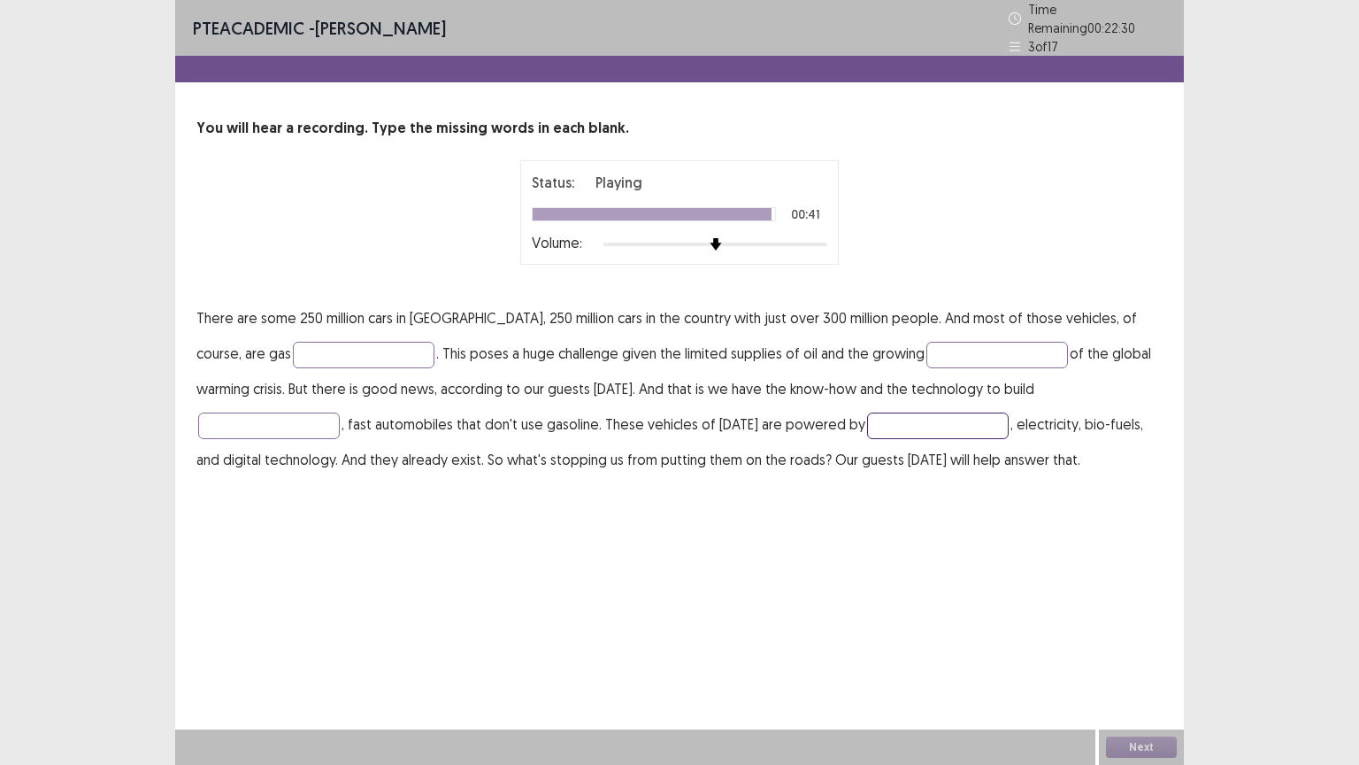
click at [867, 416] on input "text" at bounding box center [938, 425] width 142 height 27
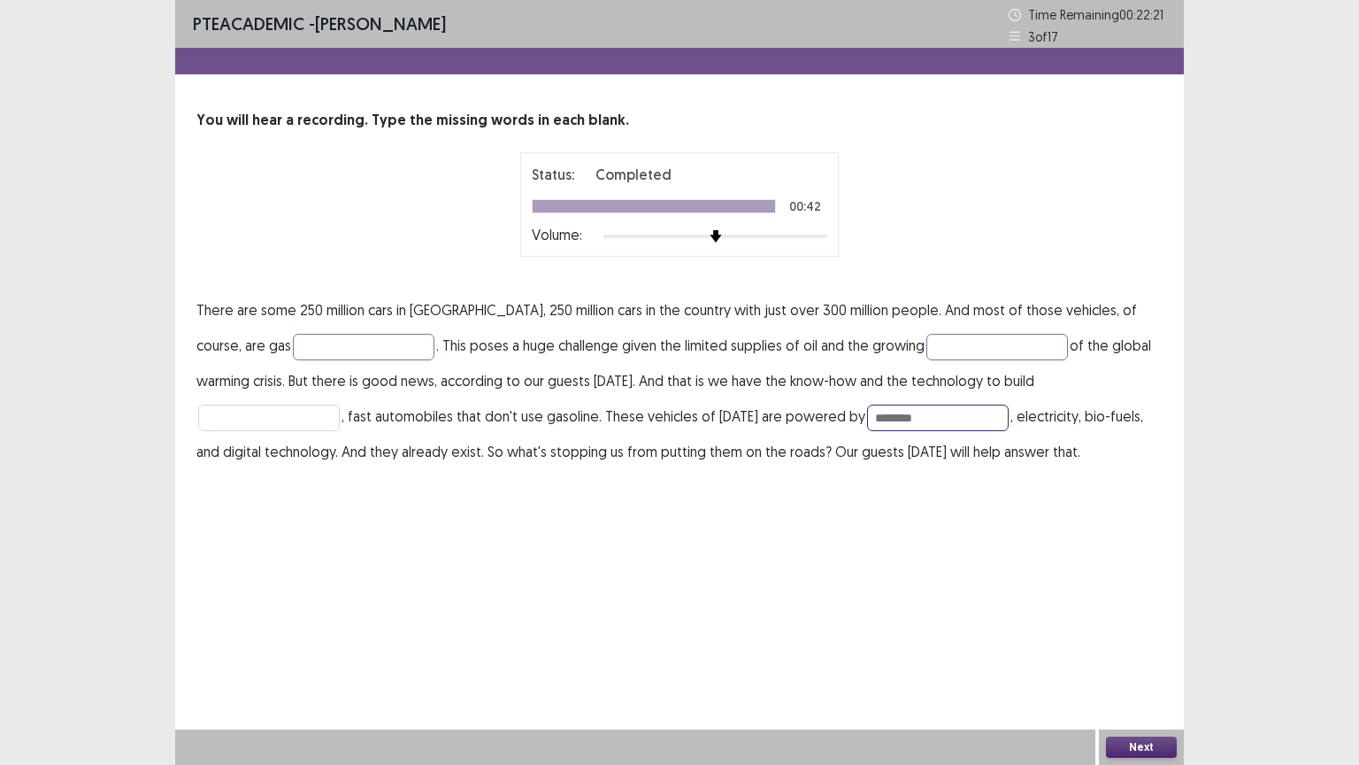
type input "********"
click at [340, 404] on input "text" at bounding box center [269, 417] width 142 height 27
type input "*****"
click at [927, 348] on input "text" at bounding box center [998, 347] width 142 height 27
type input "********"
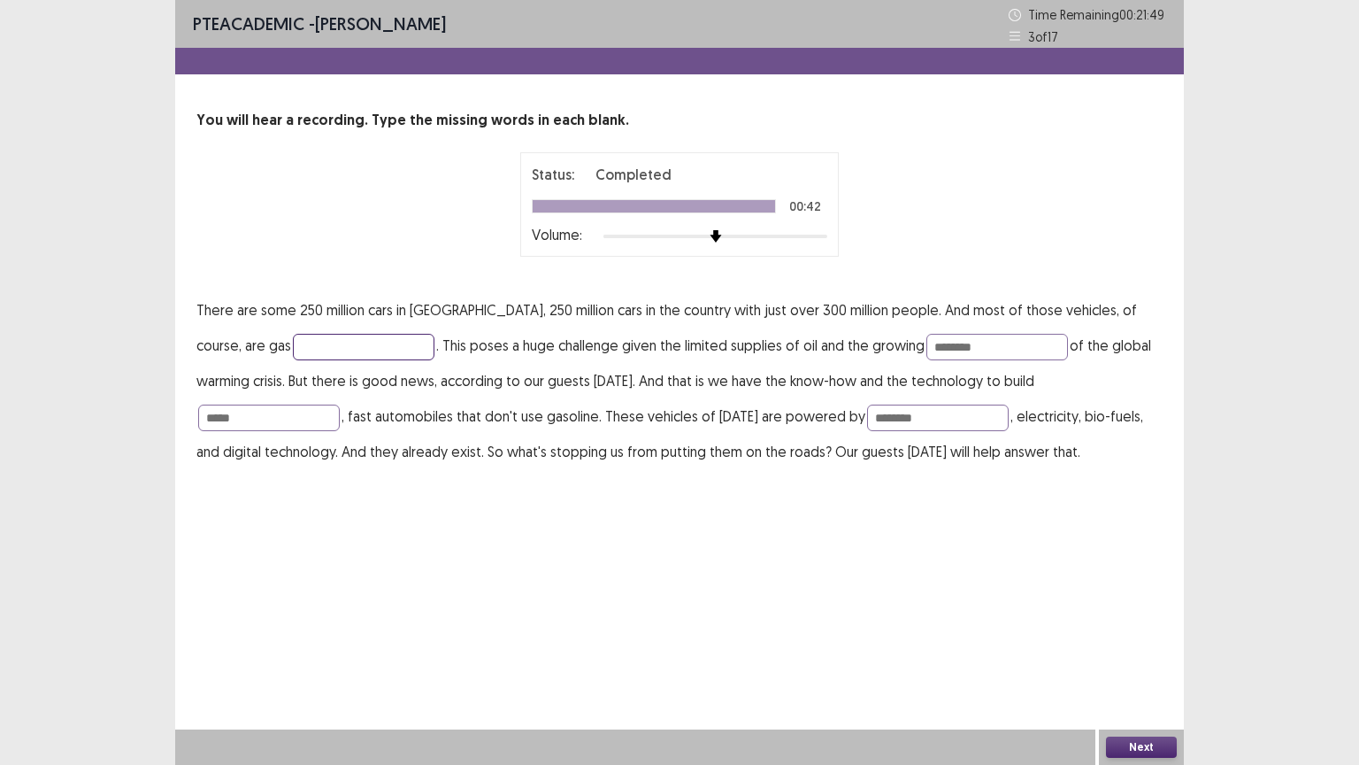
click at [293, 355] on input "text" at bounding box center [364, 347] width 142 height 27
type input "*******"
click at [1136, 652] on button "Next" at bounding box center [1141, 746] width 71 height 21
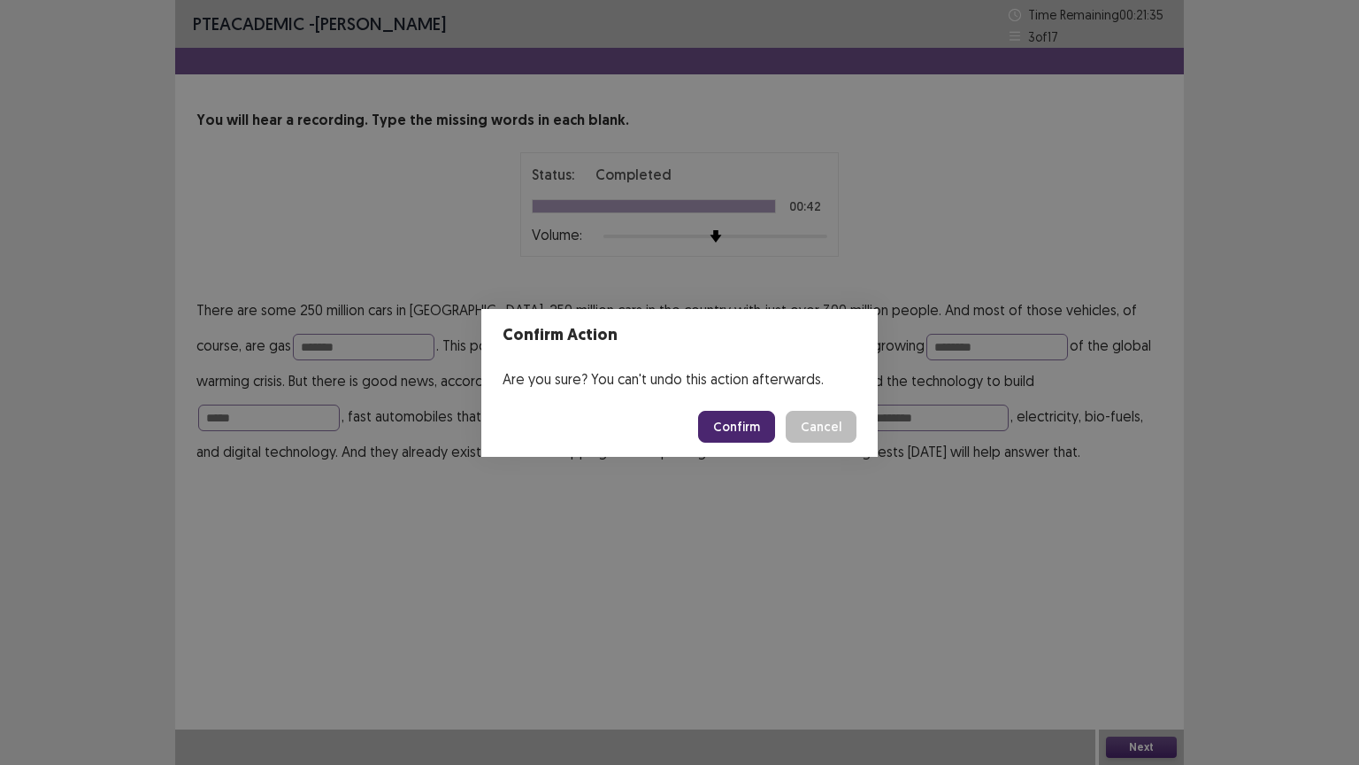
click at [750, 423] on button "Confirm" at bounding box center [736, 427] width 77 height 32
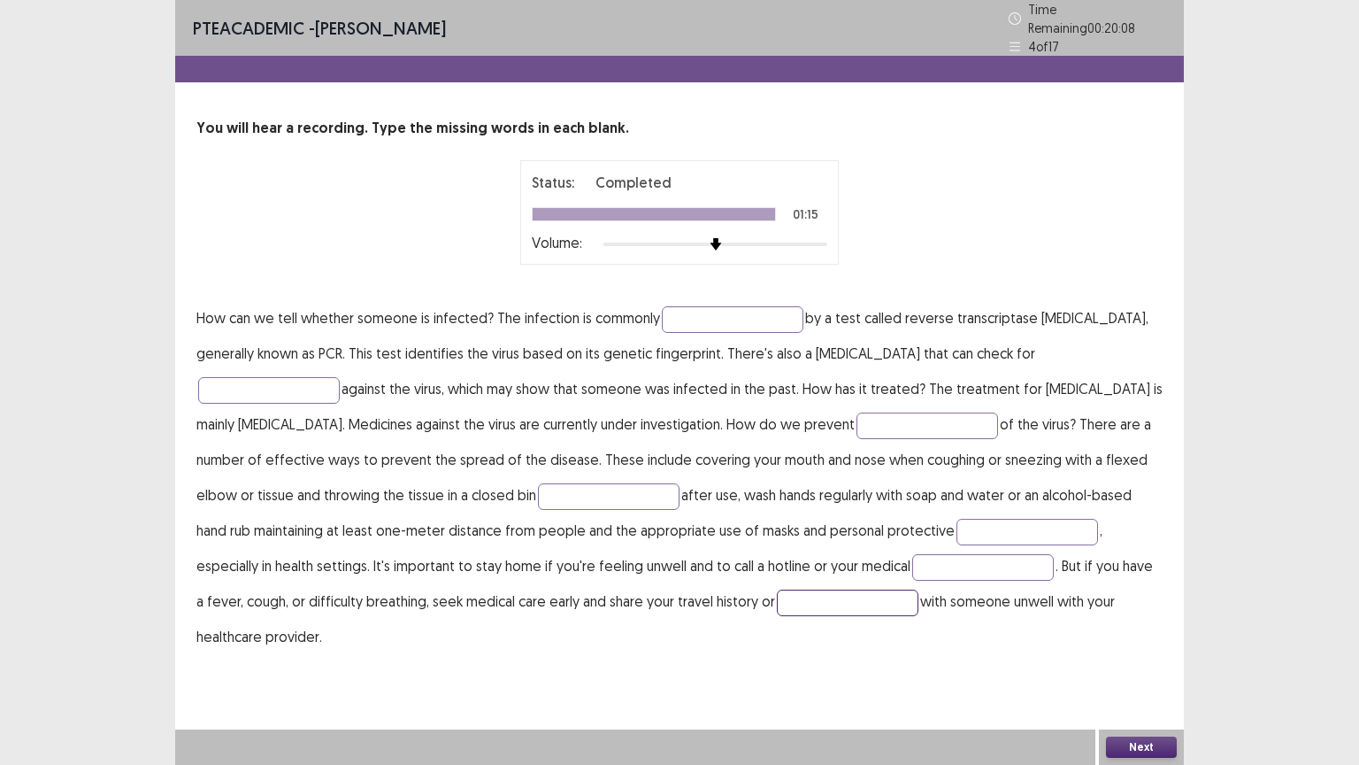
drag, startPoint x: 686, startPoint y: 598, endPoint x: 678, endPoint y: 605, distance: 10.7
click at [777, 598] on input "text" at bounding box center [848, 602] width 142 height 27
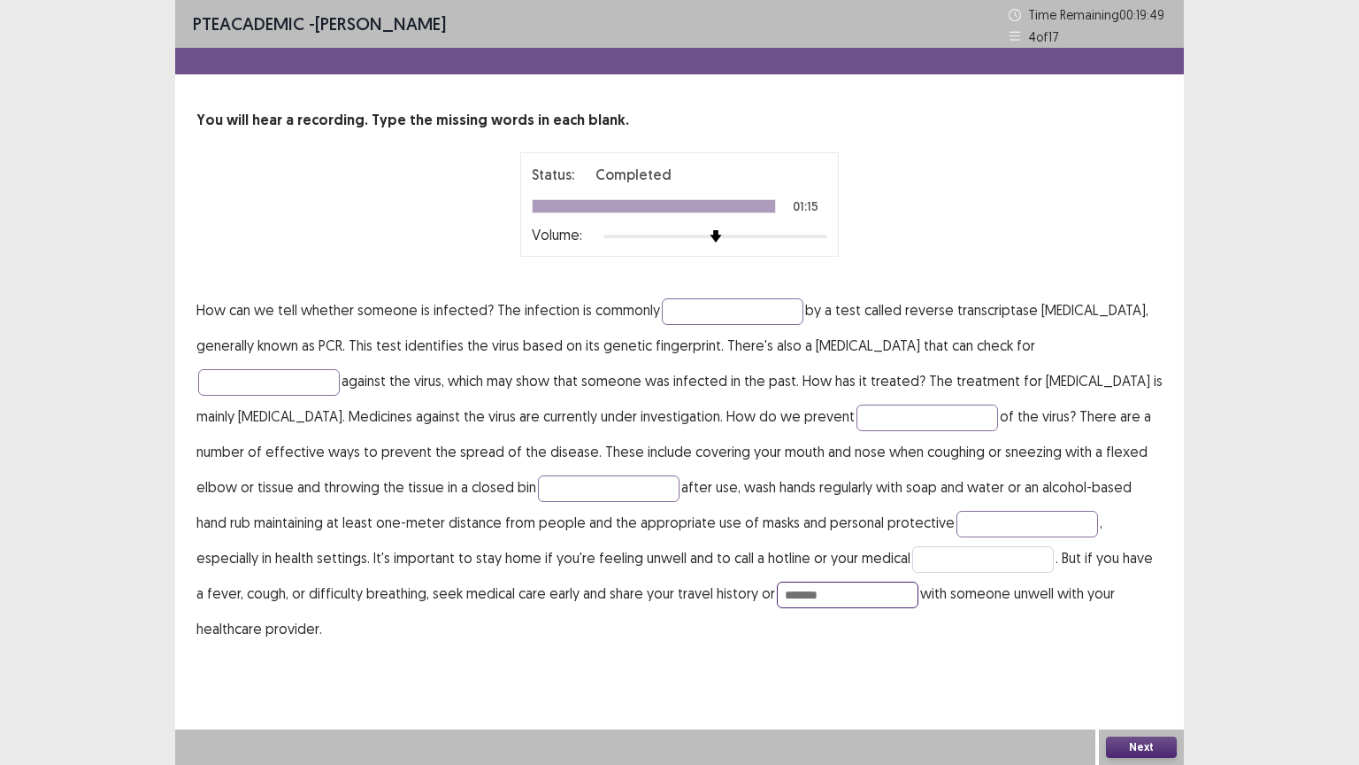
type input "*******"
click at [912, 563] on input "text" at bounding box center [983, 559] width 142 height 27
type input "**********"
click at [957, 524] on input "text" at bounding box center [1028, 524] width 142 height 27
type input "**********"
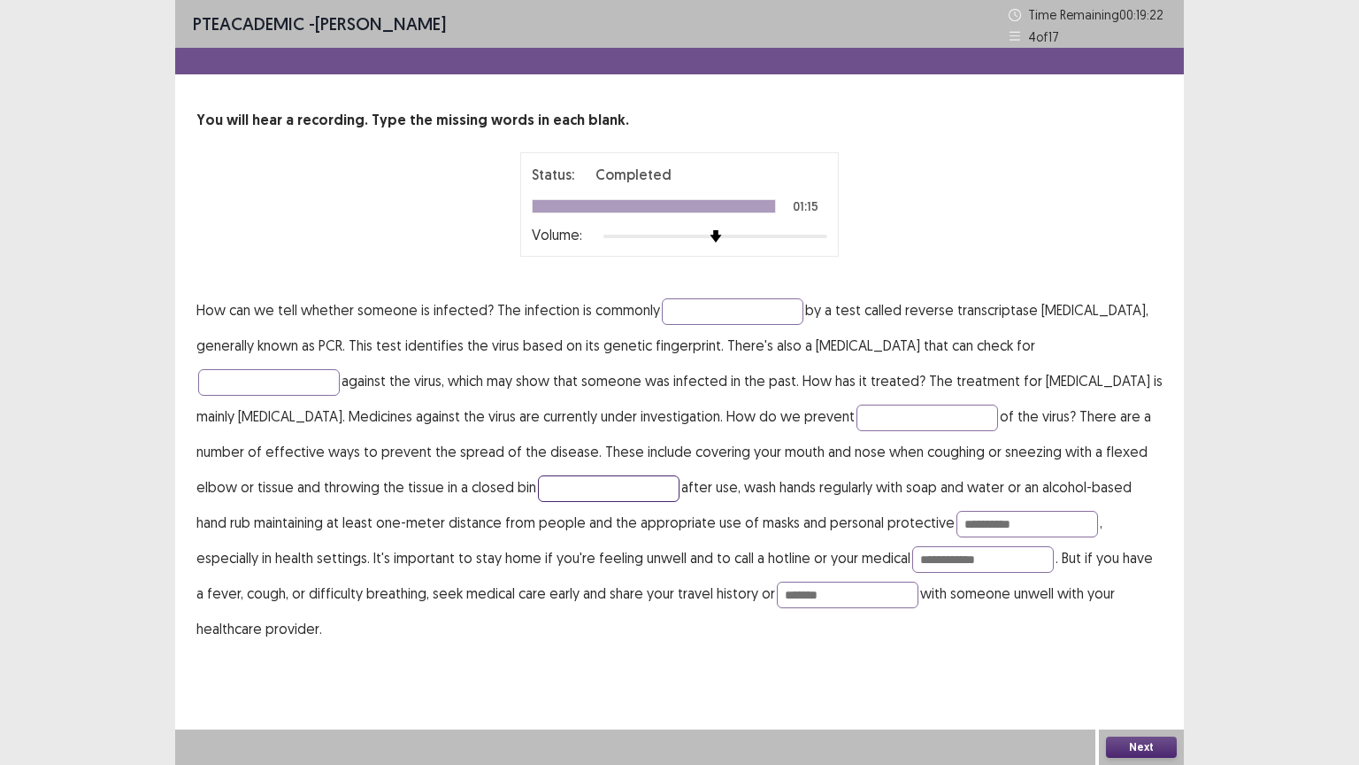
click at [538, 488] on input "text" at bounding box center [609, 488] width 142 height 27
type input "**********"
click at [857, 425] on input "text" at bounding box center [928, 417] width 142 height 27
type input "**********"
click at [312, 378] on input "text" at bounding box center [269, 382] width 142 height 27
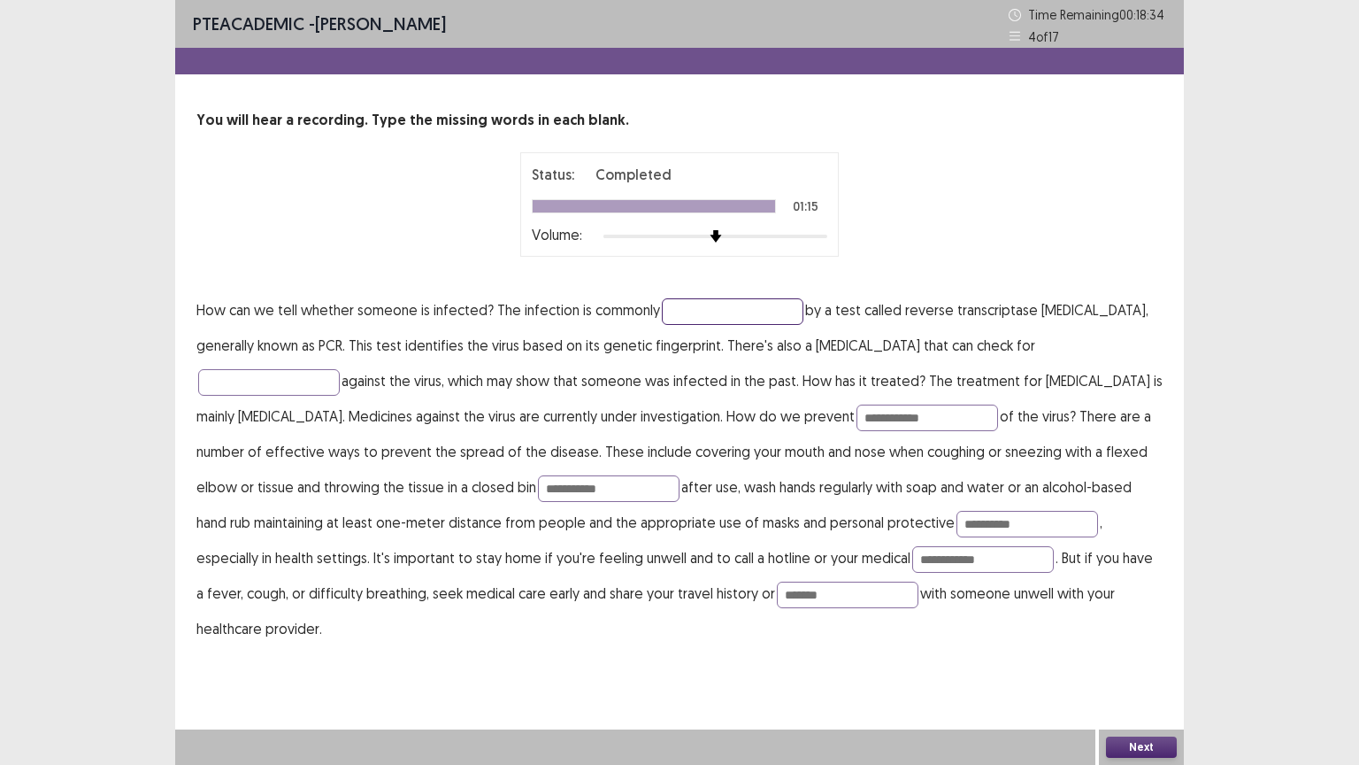
click at [701, 301] on input "text" at bounding box center [733, 311] width 142 height 27
click at [684, 308] on input "*******" at bounding box center [733, 311] width 142 height 27
type input "********"
click at [277, 380] on input "text" at bounding box center [269, 382] width 142 height 27
type input "**********"
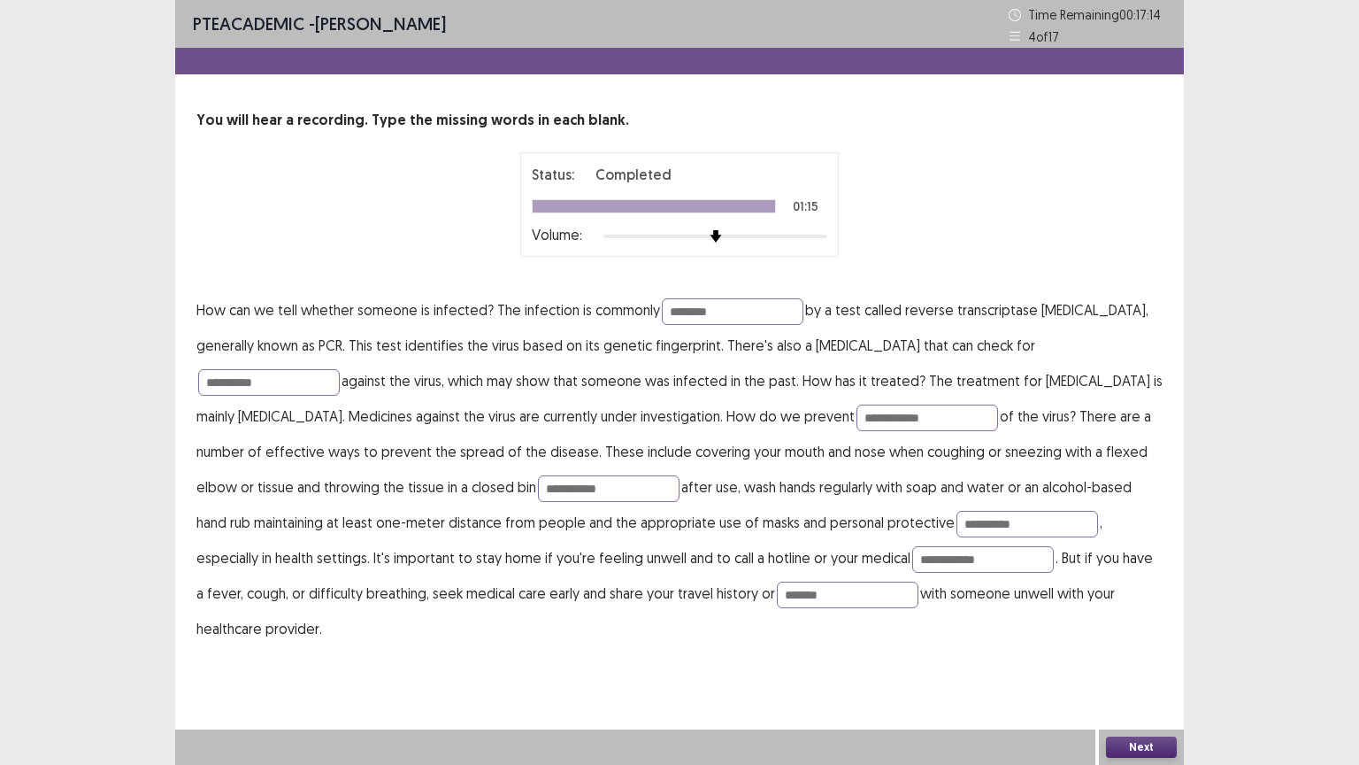
drag, startPoint x: 1136, startPoint y: 744, endPoint x: 1120, endPoint y: 706, distance: 41.3
click at [1136, 652] on div "Next" at bounding box center [1141, 746] width 85 height 35
click at [1164, 652] on button "Next" at bounding box center [1141, 746] width 71 height 21
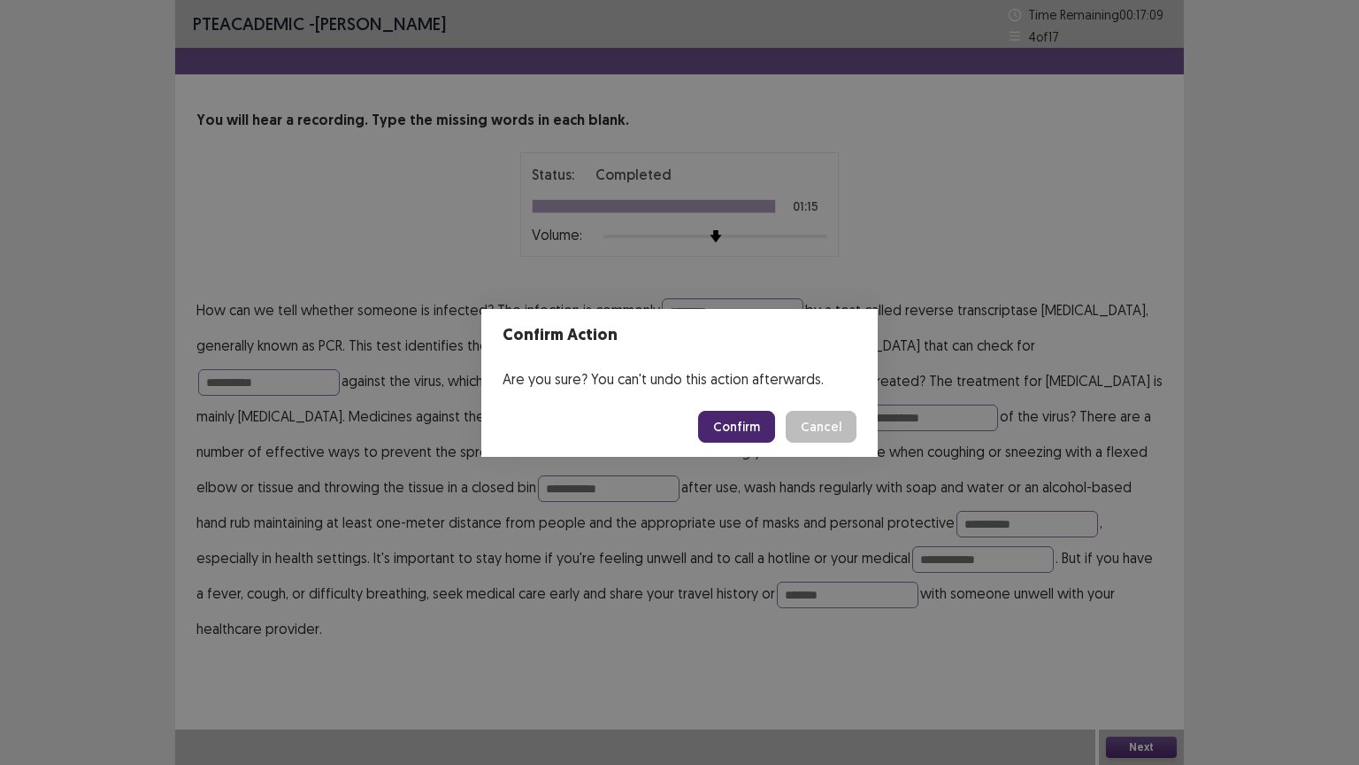
click at [738, 415] on button "Confirm" at bounding box center [736, 427] width 77 height 32
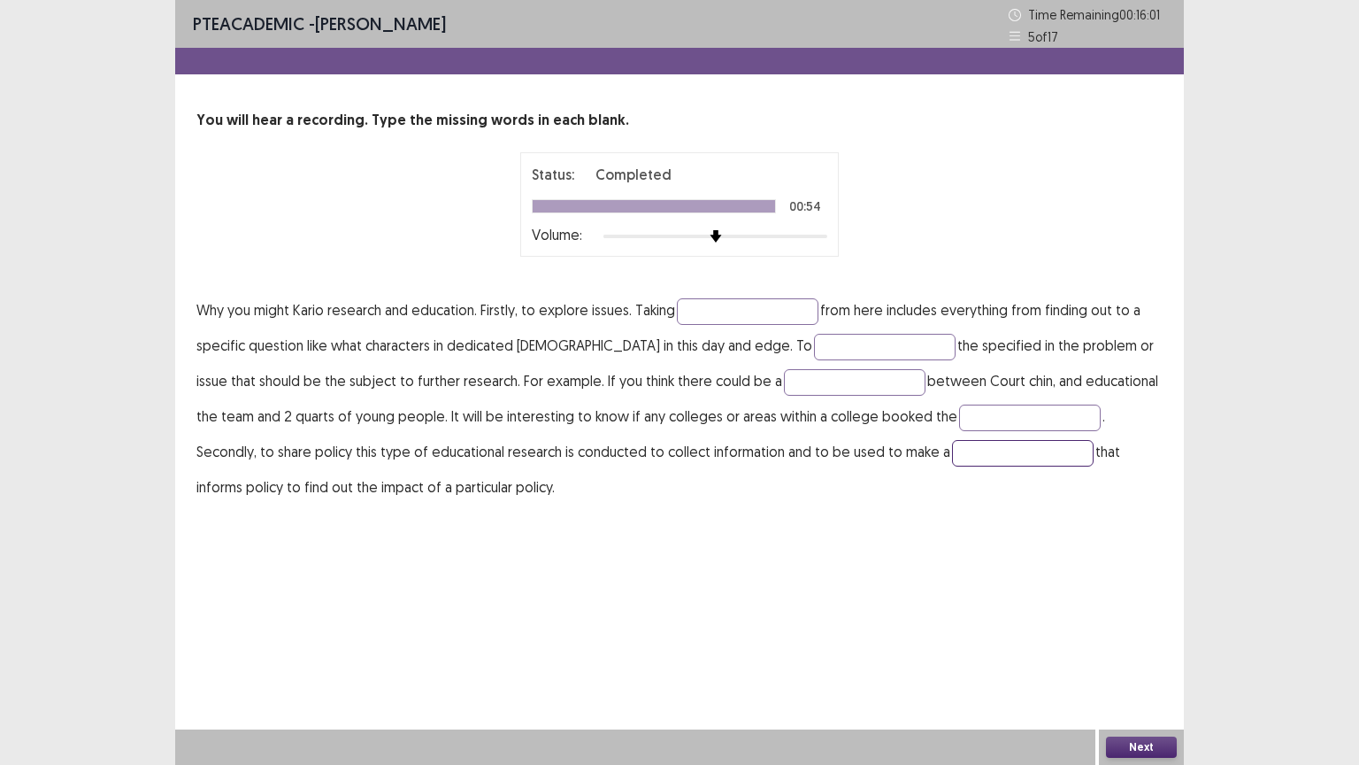
click at [952, 444] on input "text" at bounding box center [1023, 453] width 142 height 27
type input "*********"
click at [959, 411] on input "text" at bounding box center [1030, 417] width 142 height 27
type input "*****"
click at [784, 379] on input "text" at bounding box center [855, 382] width 142 height 27
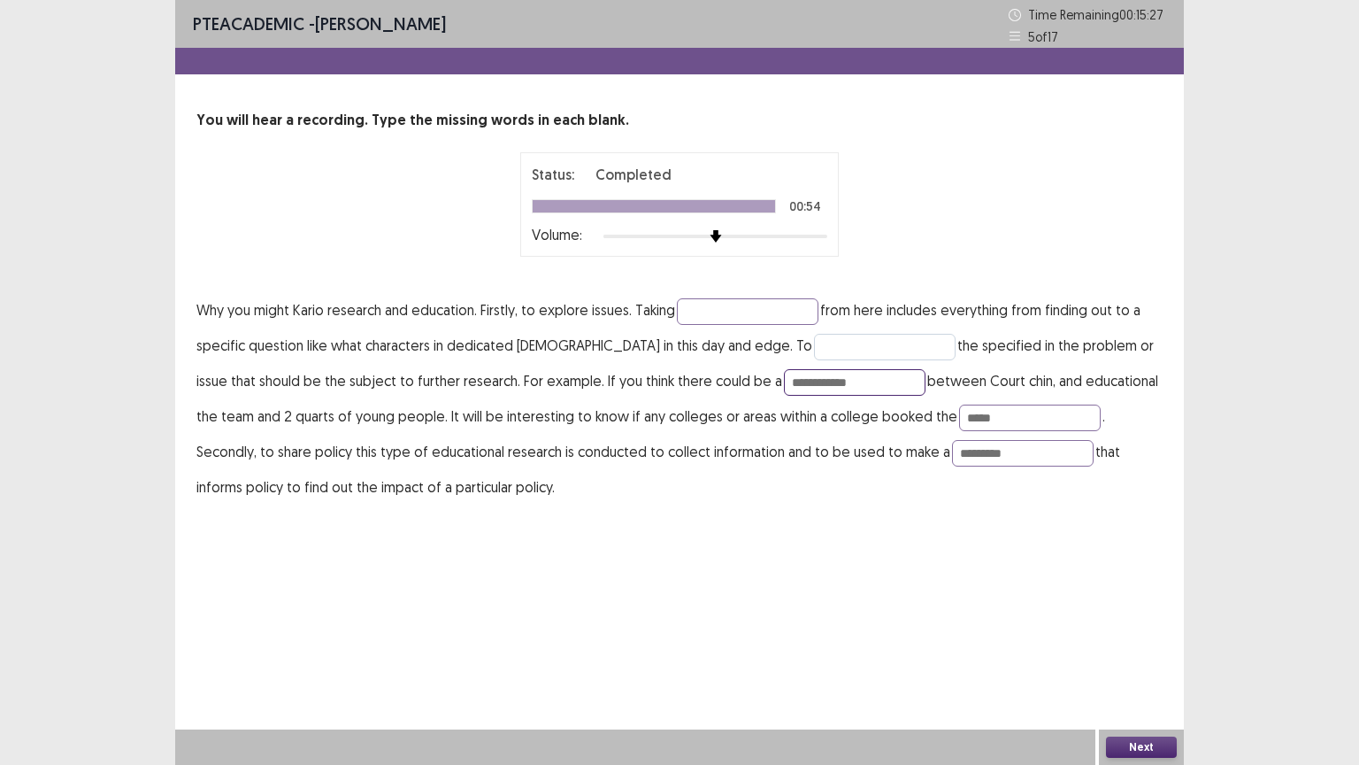
type input "**********"
click at [814, 339] on input "text" at bounding box center [885, 347] width 142 height 27
type input "********"
click at [712, 311] on input "text" at bounding box center [748, 311] width 142 height 27
type input "********"
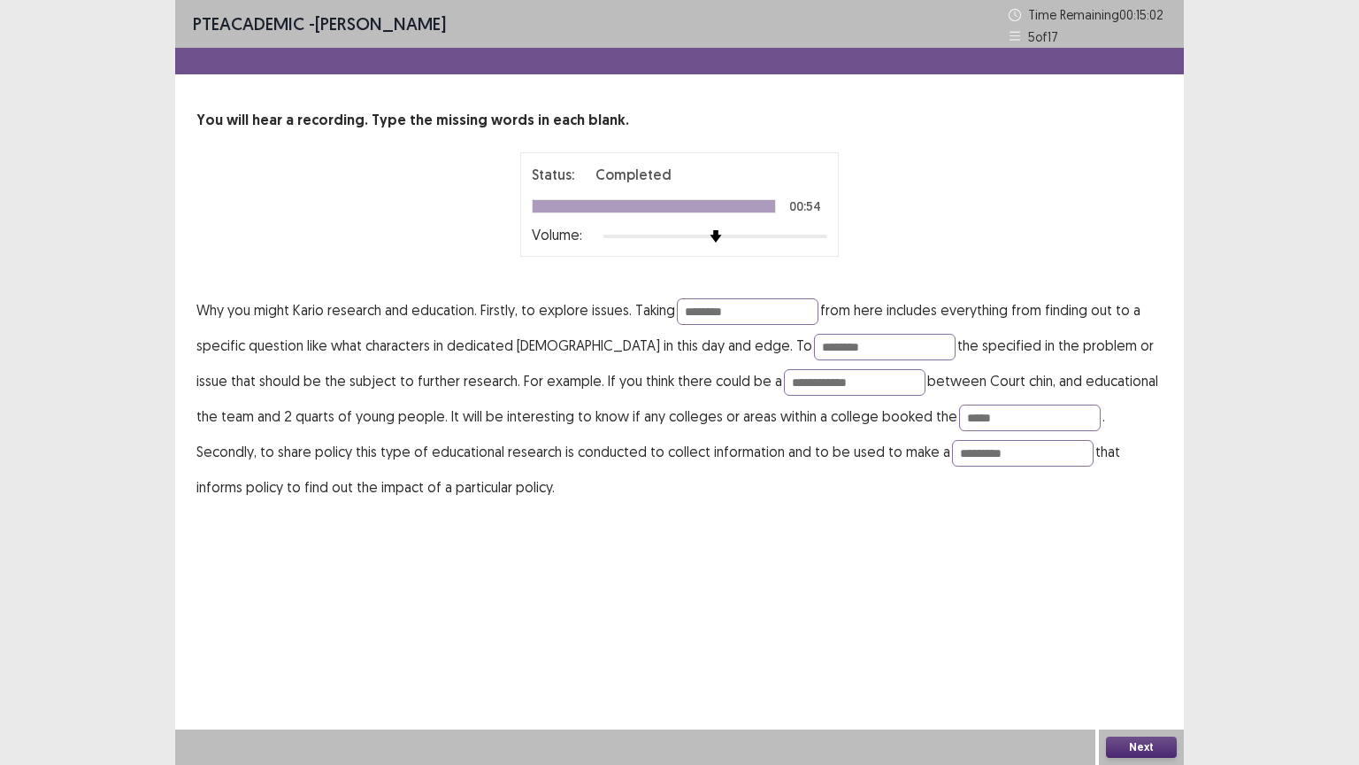
click at [1147, 652] on button "Next" at bounding box center [1141, 746] width 71 height 21
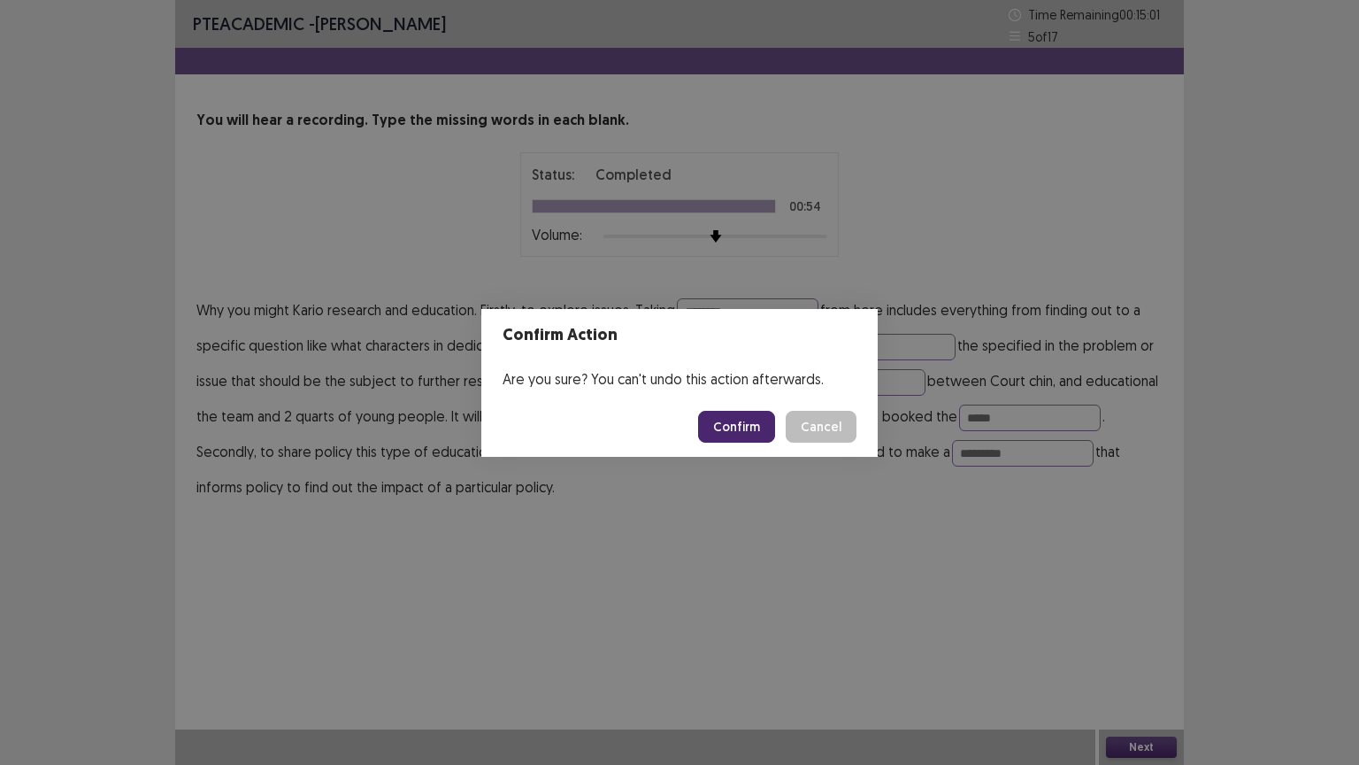
drag, startPoint x: 753, startPoint y: 422, endPoint x: 767, endPoint y: 422, distance: 14.2
click at [763, 422] on button "Confirm" at bounding box center [736, 427] width 77 height 32
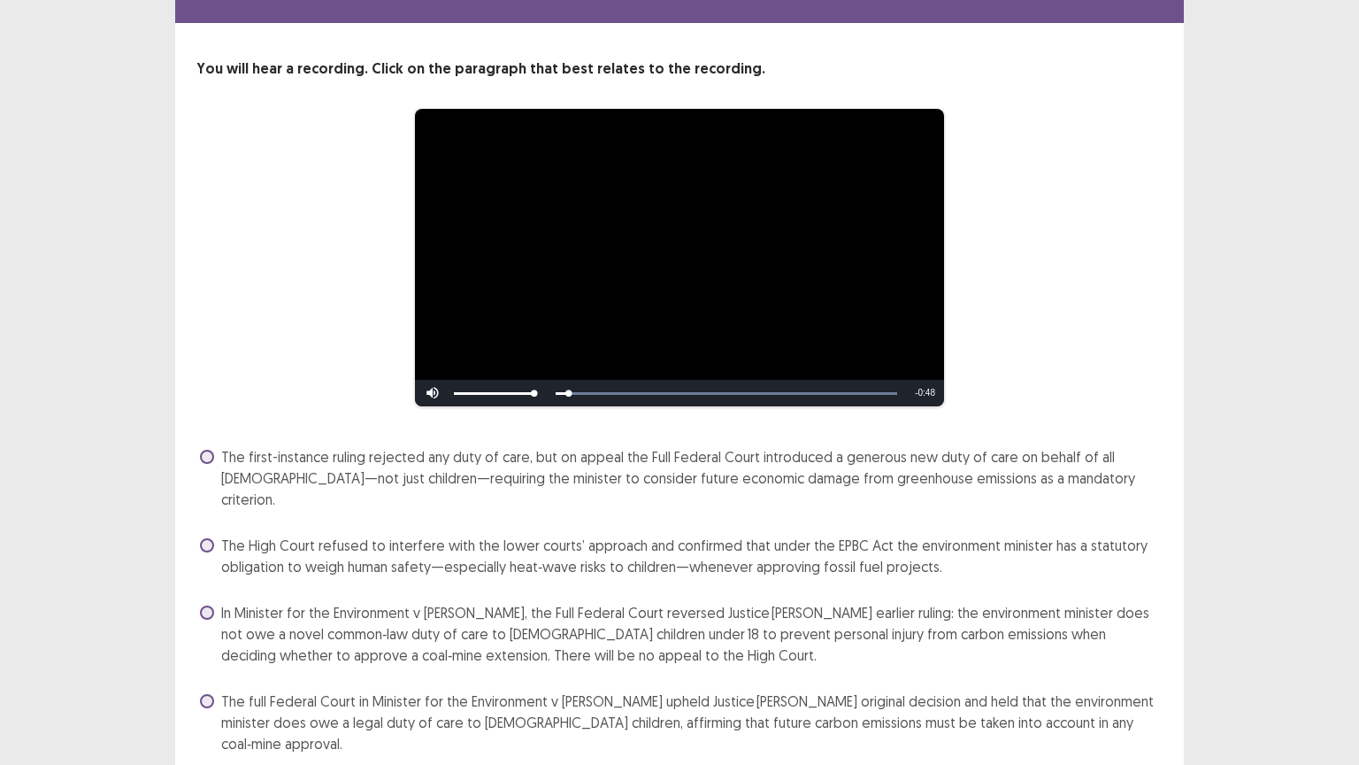
scroll to position [80, 0]
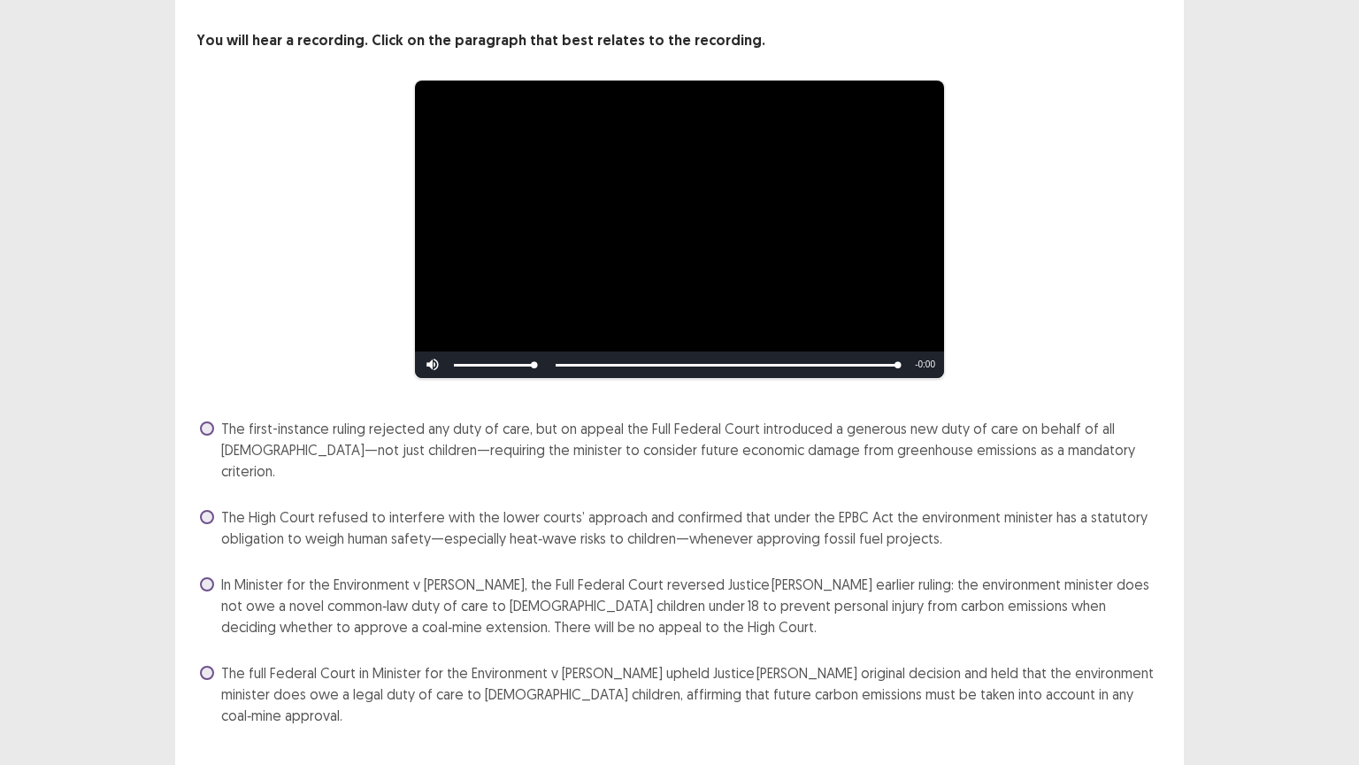
click at [208, 577] on span at bounding box center [207, 584] width 14 height 14
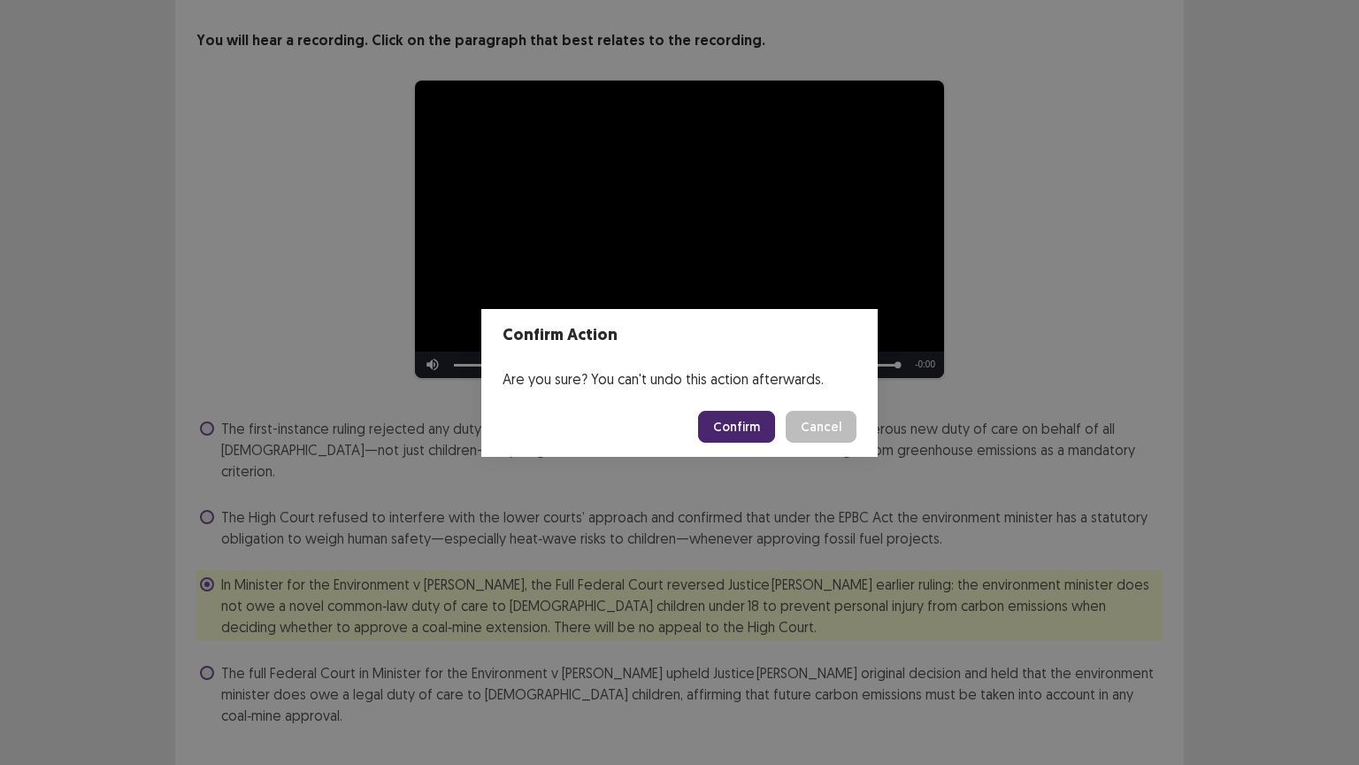
click at [736, 424] on button "Confirm" at bounding box center [736, 427] width 77 height 32
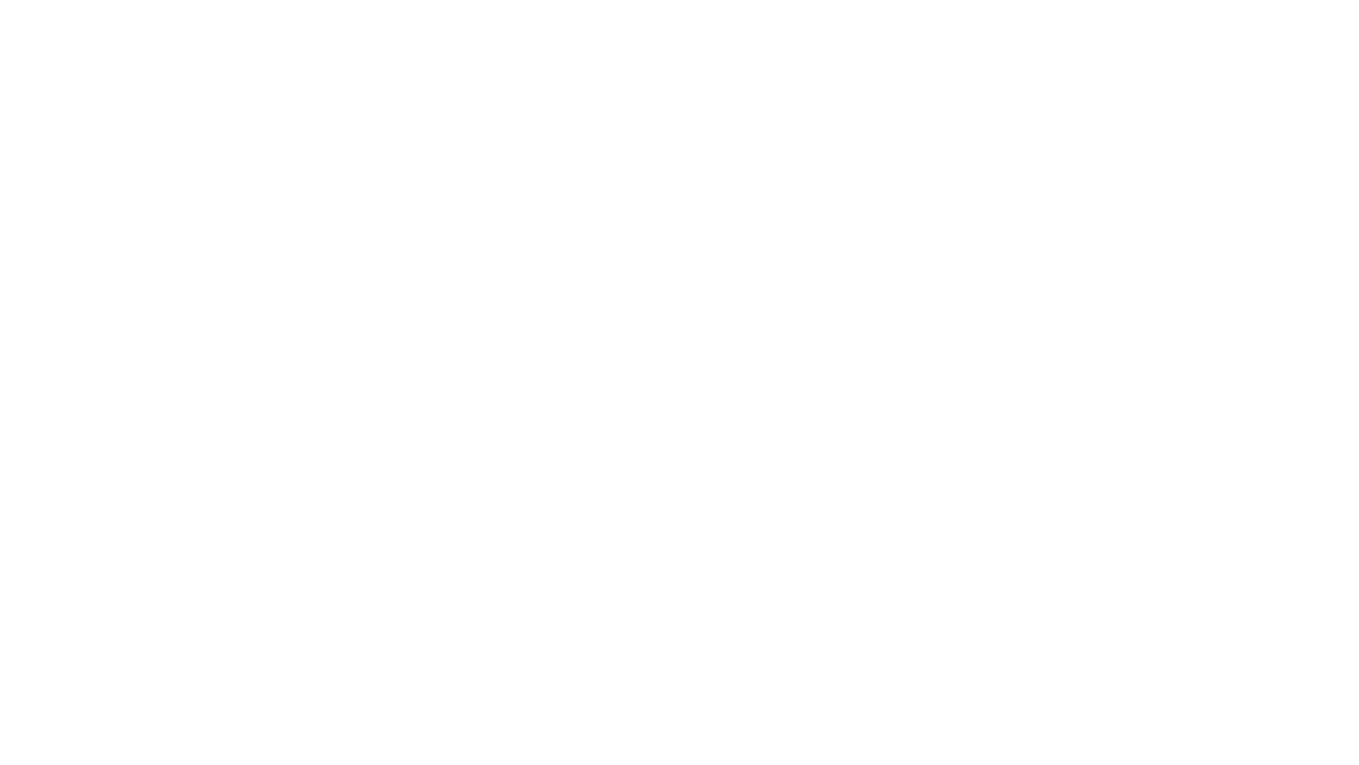
scroll to position [0, 0]
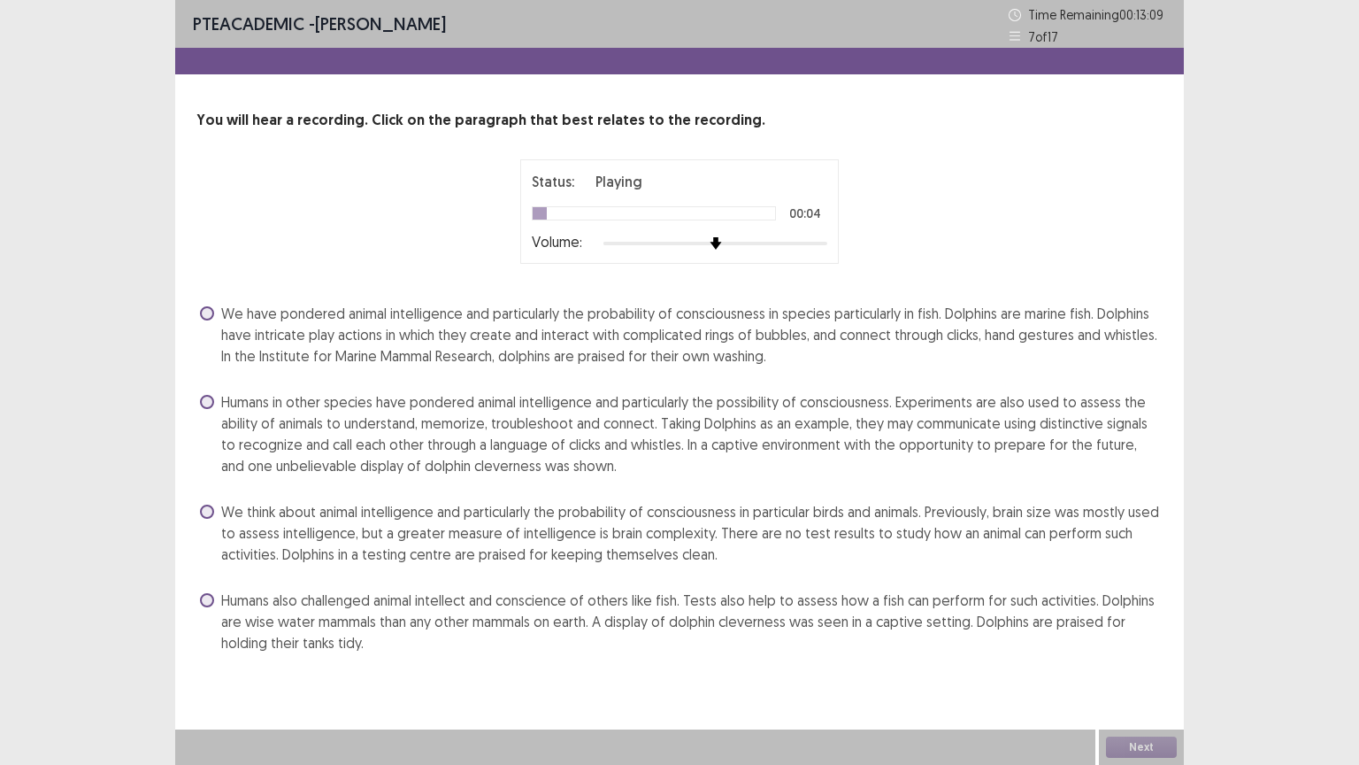
click at [206, 397] on span at bounding box center [207, 402] width 14 height 14
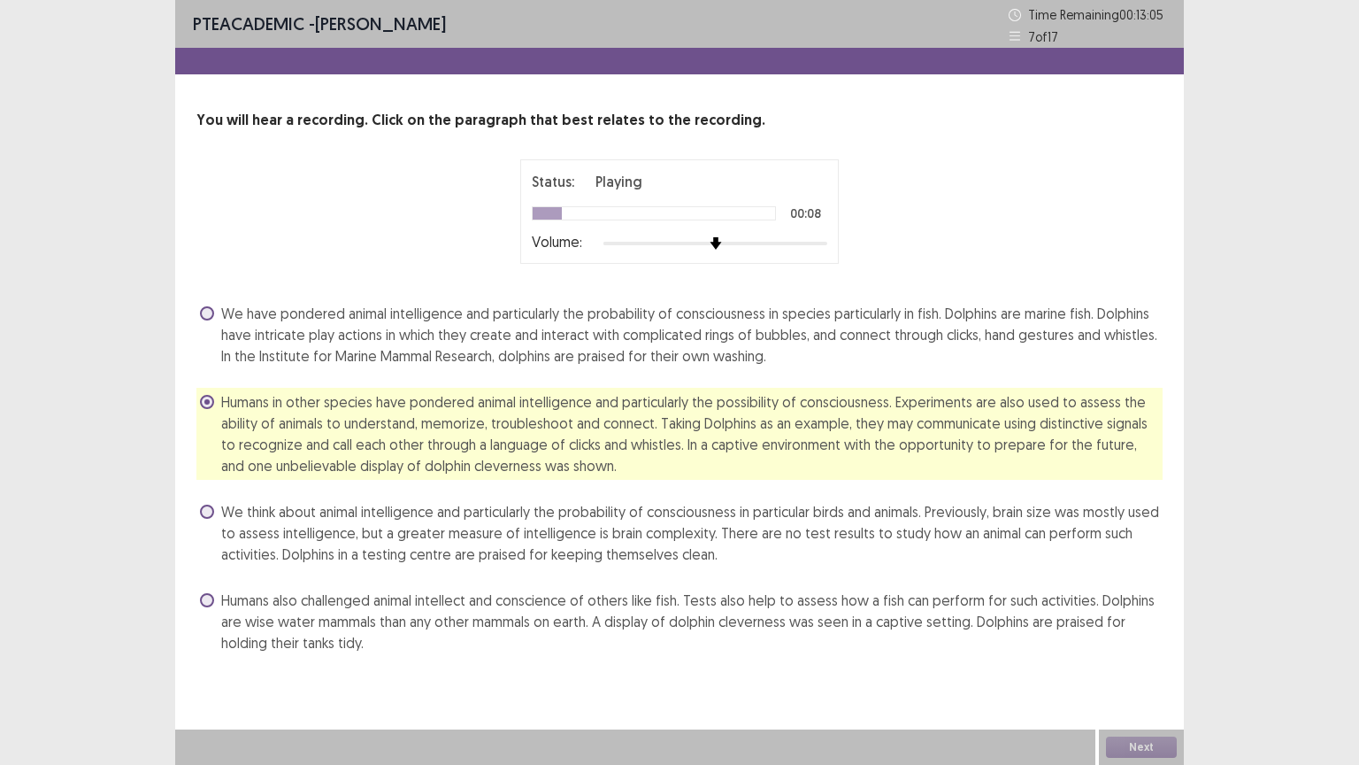
click at [203, 403] on span at bounding box center [207, 402] width 14 height 14
click at [209, 403] on span at bounding box center [207, 402] width 14 height 14
click at [207, 399] on span at bounding box center [207, 402] width 14 height 14
click at [209, 399] on span at bounding box center [207, 402] width 14 height 14
click at [1140, 652] on button "Next" at bounding box center [1141, 746] width 71 height 21
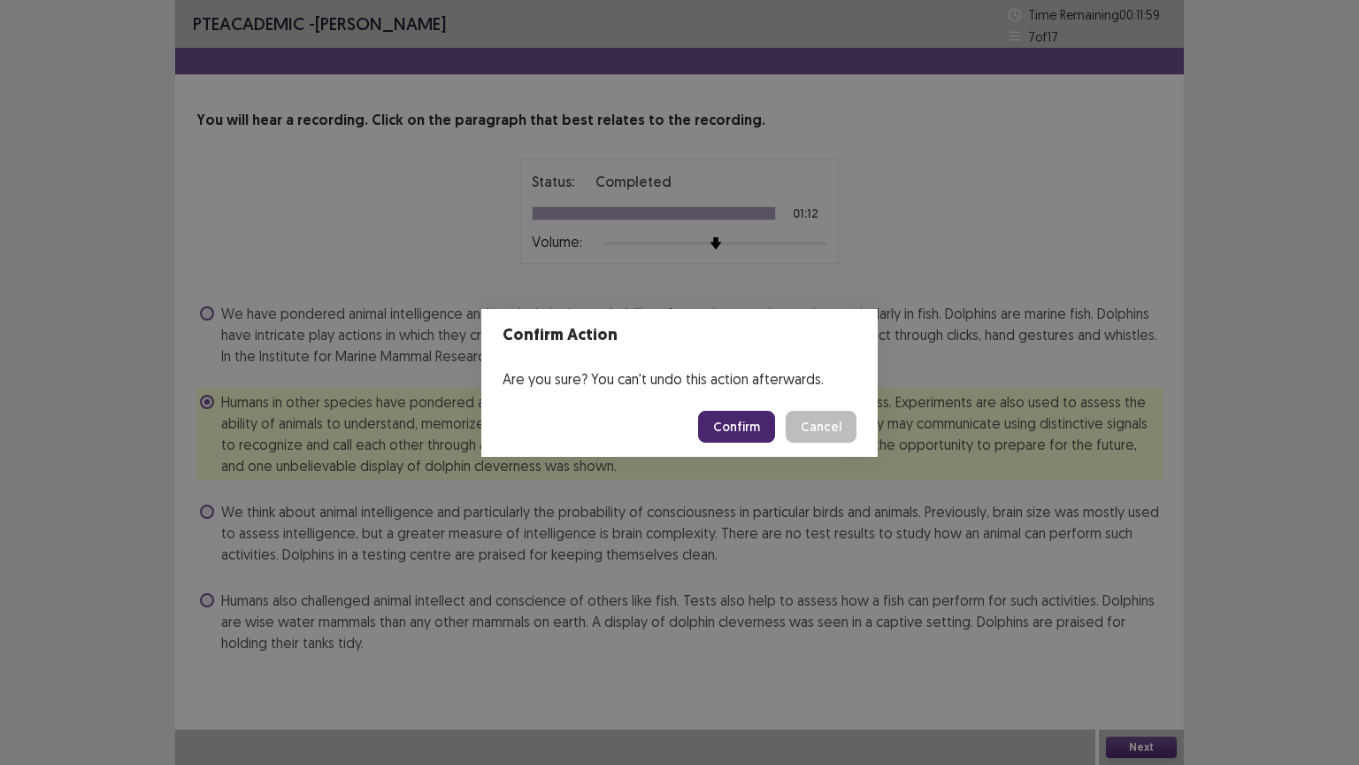
click at [743, 430] on button "Confirm" at bounding box center [736, 427] width 77 height 32
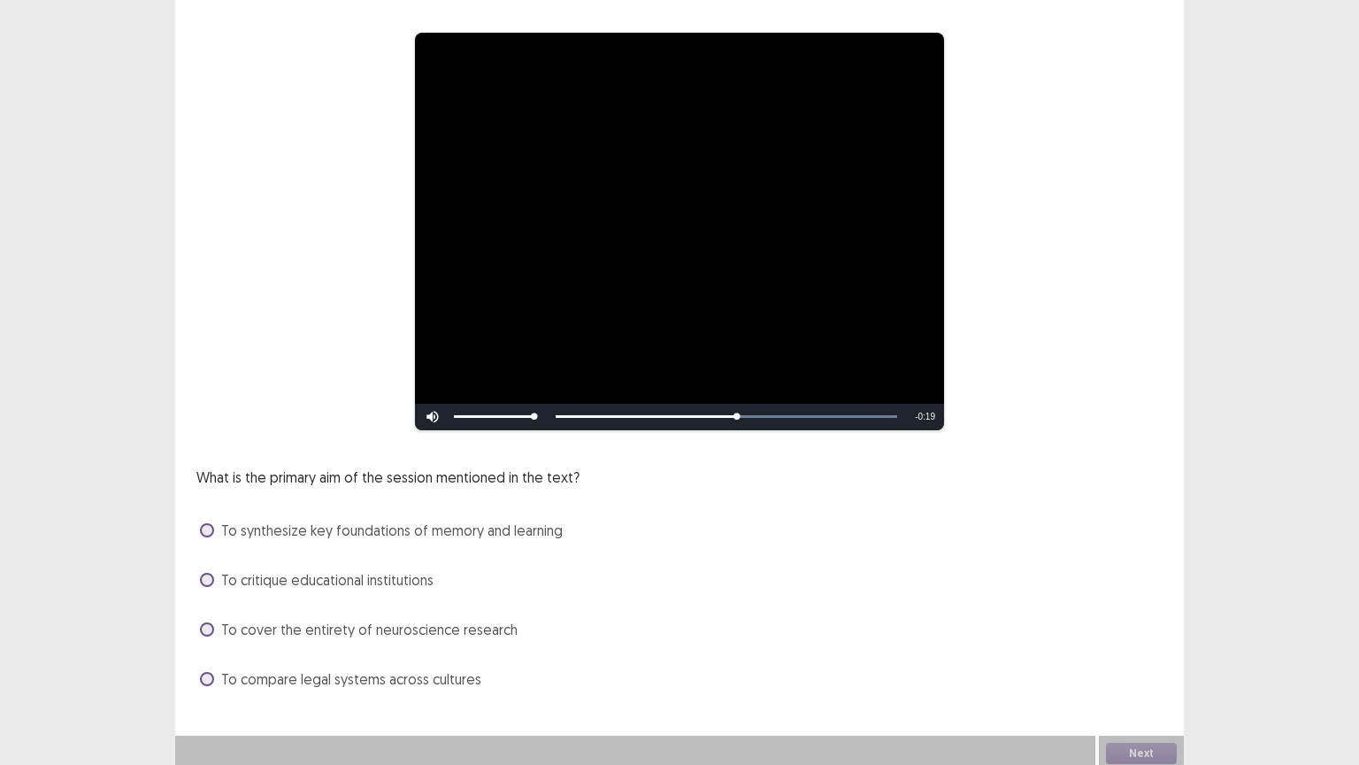
scroll to position [133, 0]
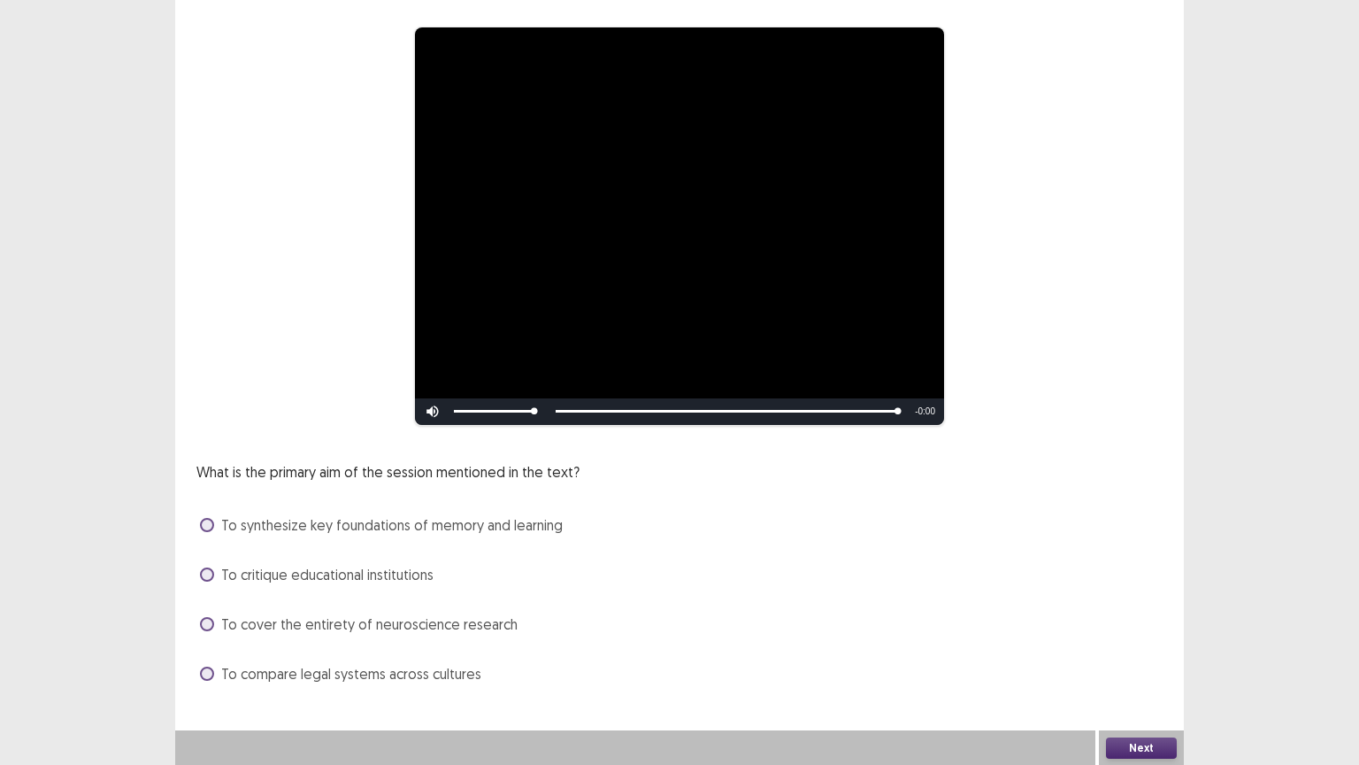
click at [212, 520] on span at bounding box center [207, 525] width 14 height 14
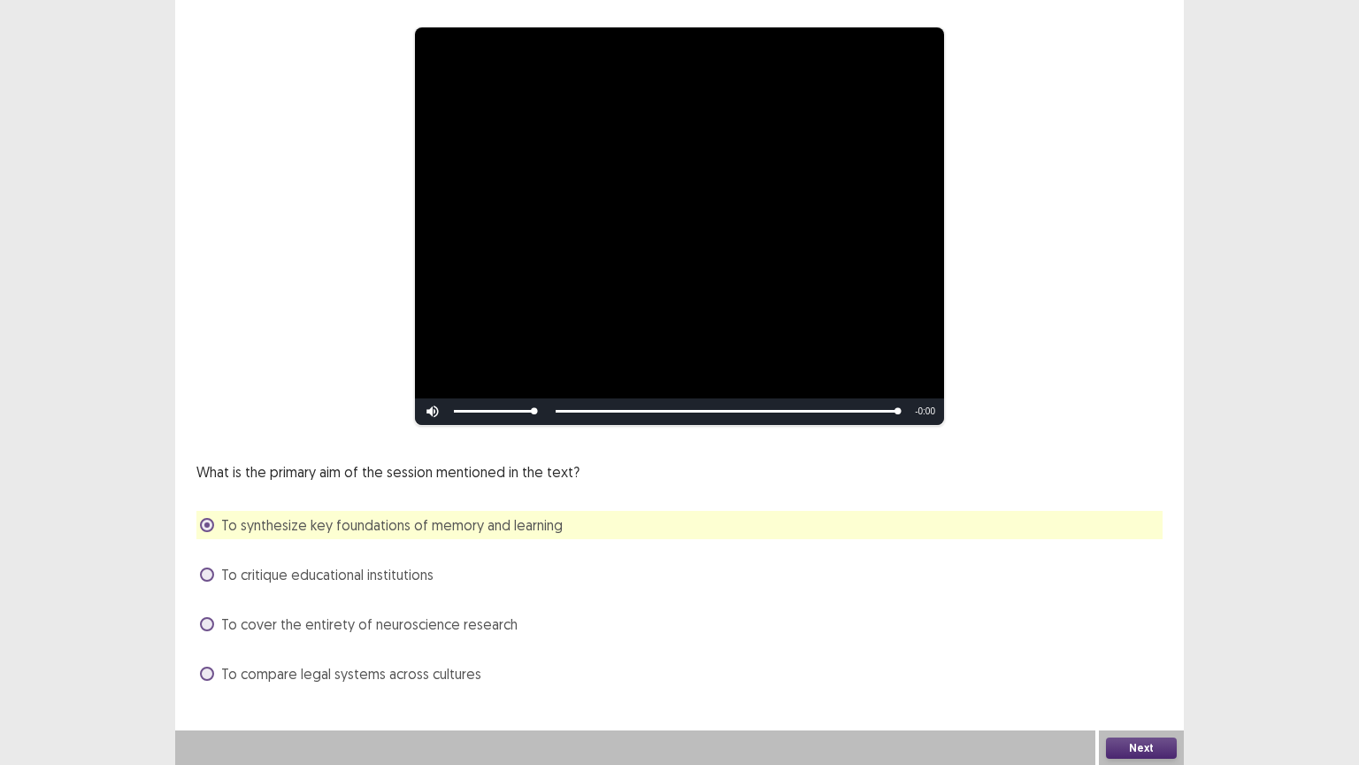
click at [1119, 652] on button "Next" at bounding box center [1141, 747] width 71 height 21
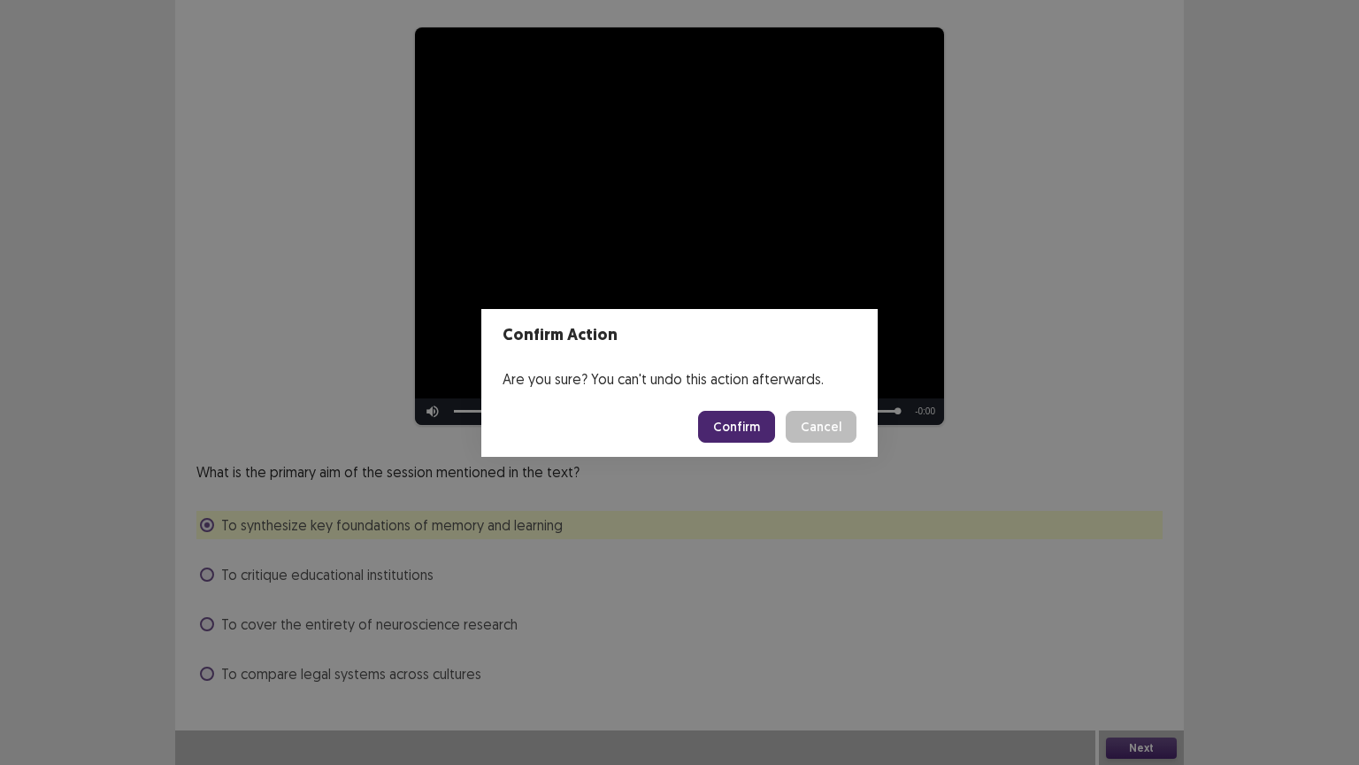
click at [758, 429] on button "Confirm" at bounding box center [736, 427] width 77 height 32
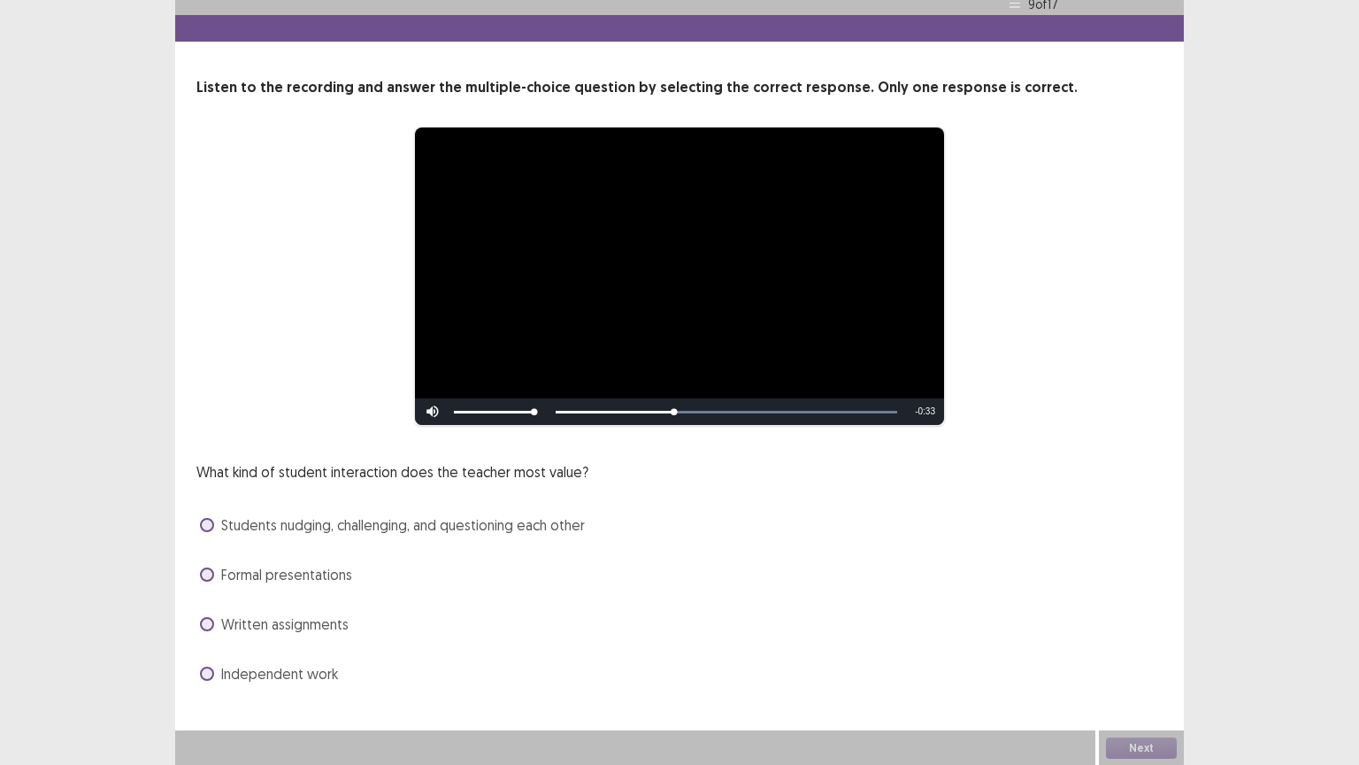
scroll to position [34, 0]
click at [210, 521] on span at bounding box center [207, 524] width 14 height 14
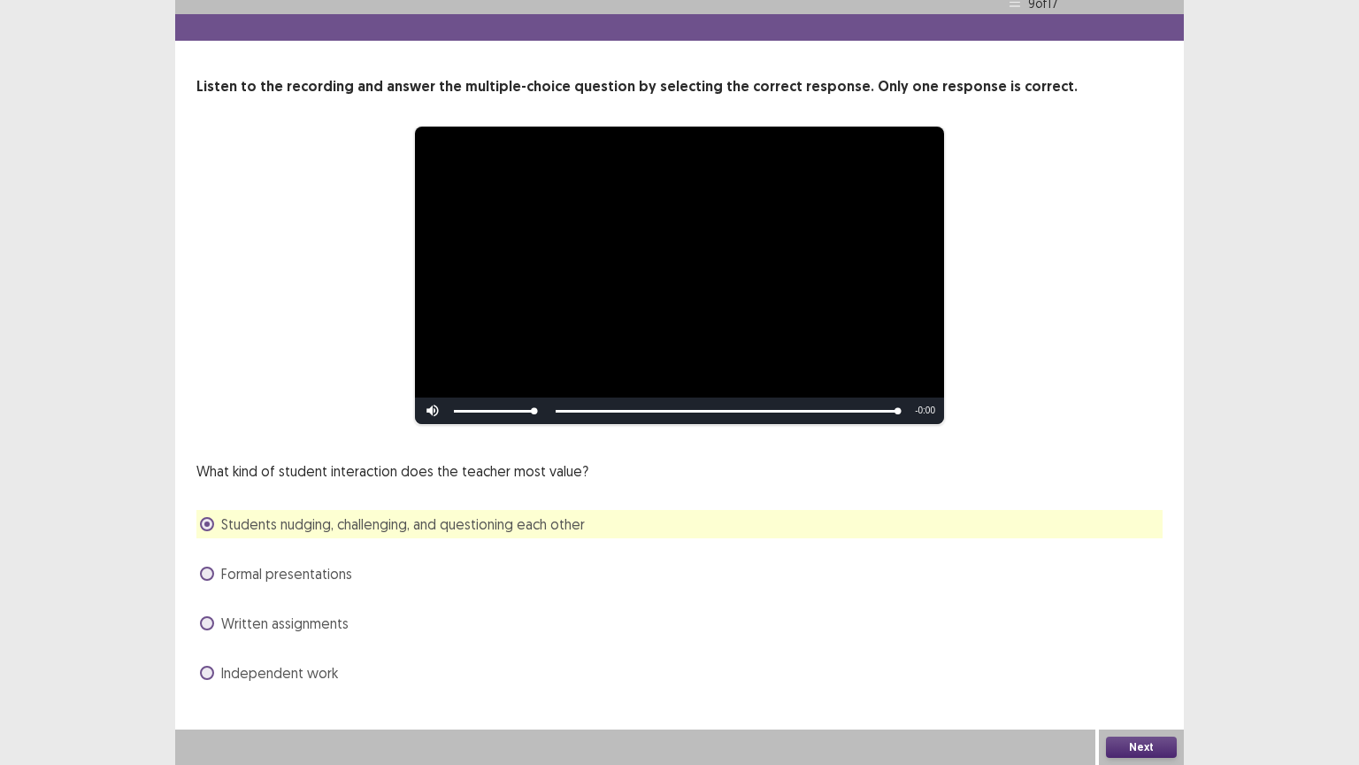
click at [1143, 652] on button "Next" at bounding box center [1141, 746] width 71 height 21
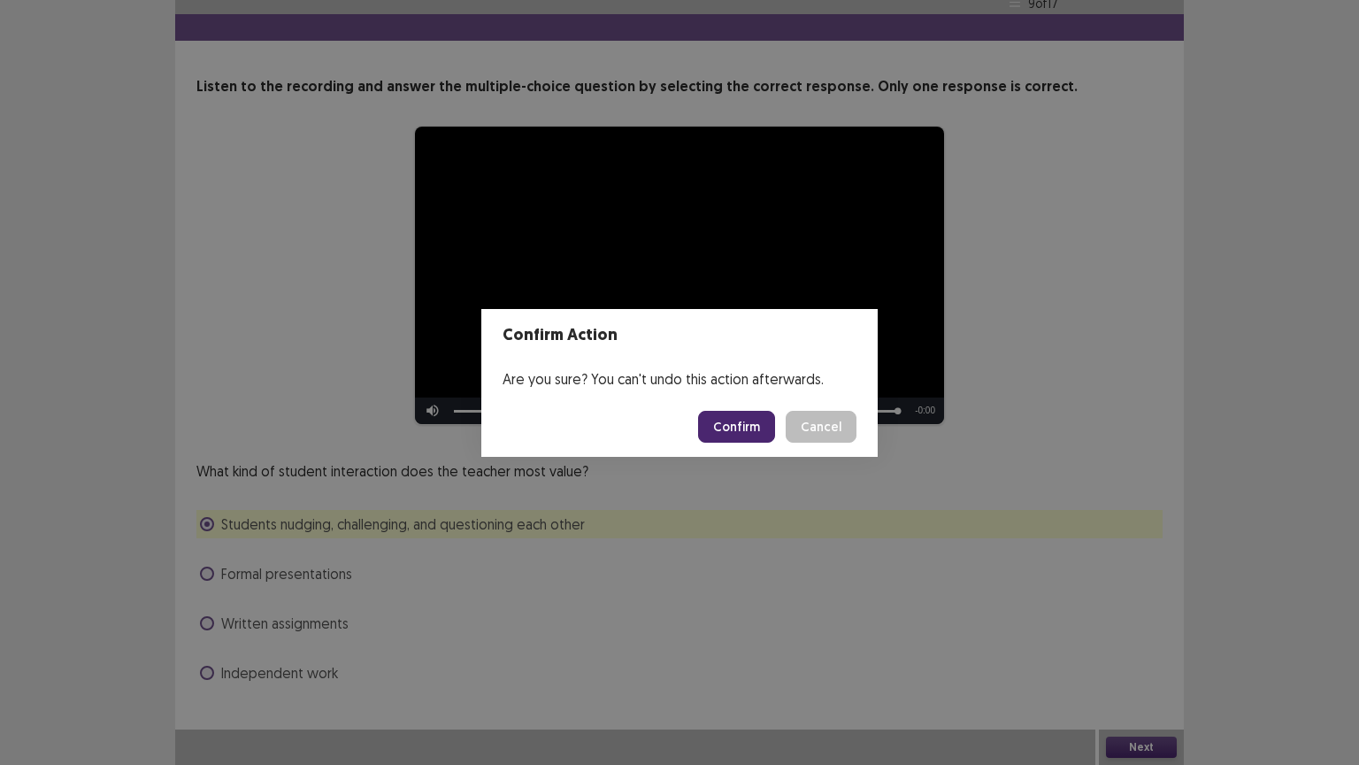
click at [752, 420] on button "Confirm" at bounding box center [736, 427] width 77 height 32
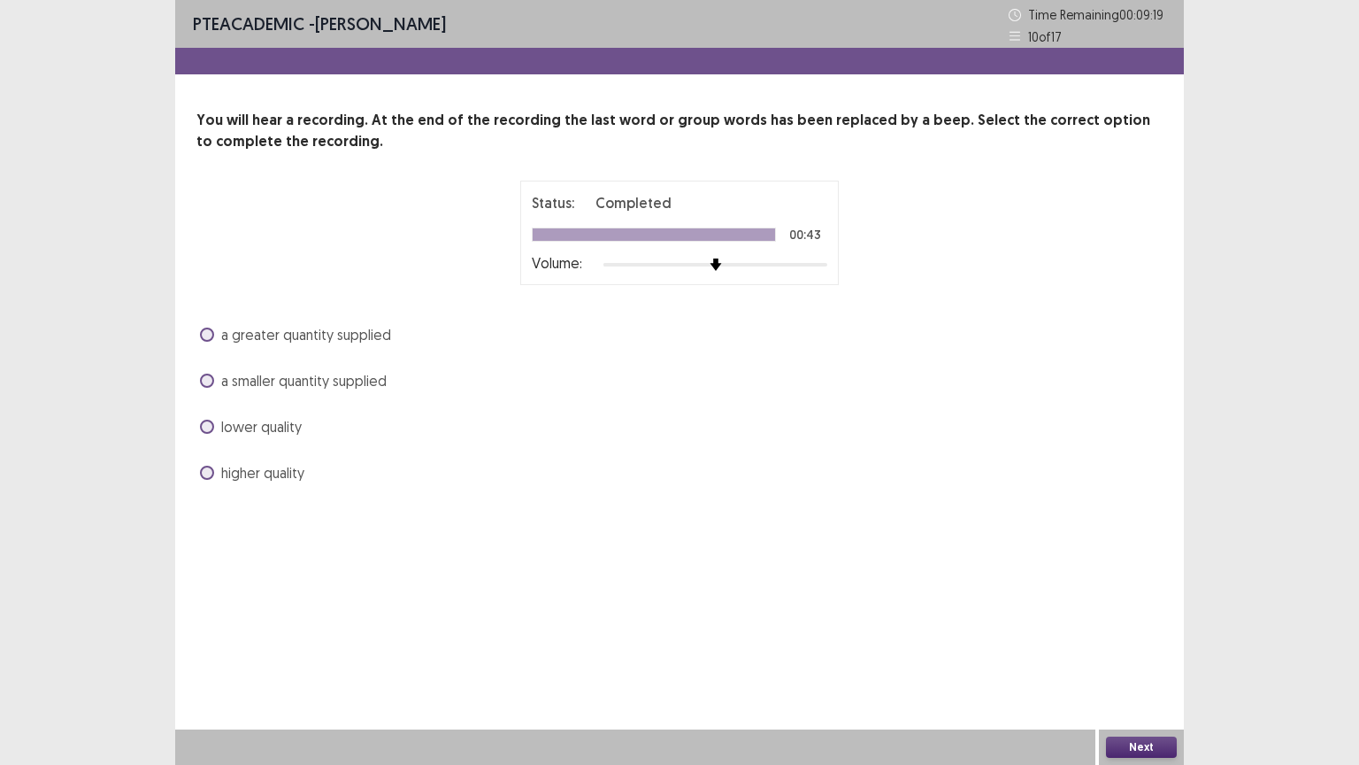
click at [208, 473] on span at bounding box center [207, 473] width 14 height 14
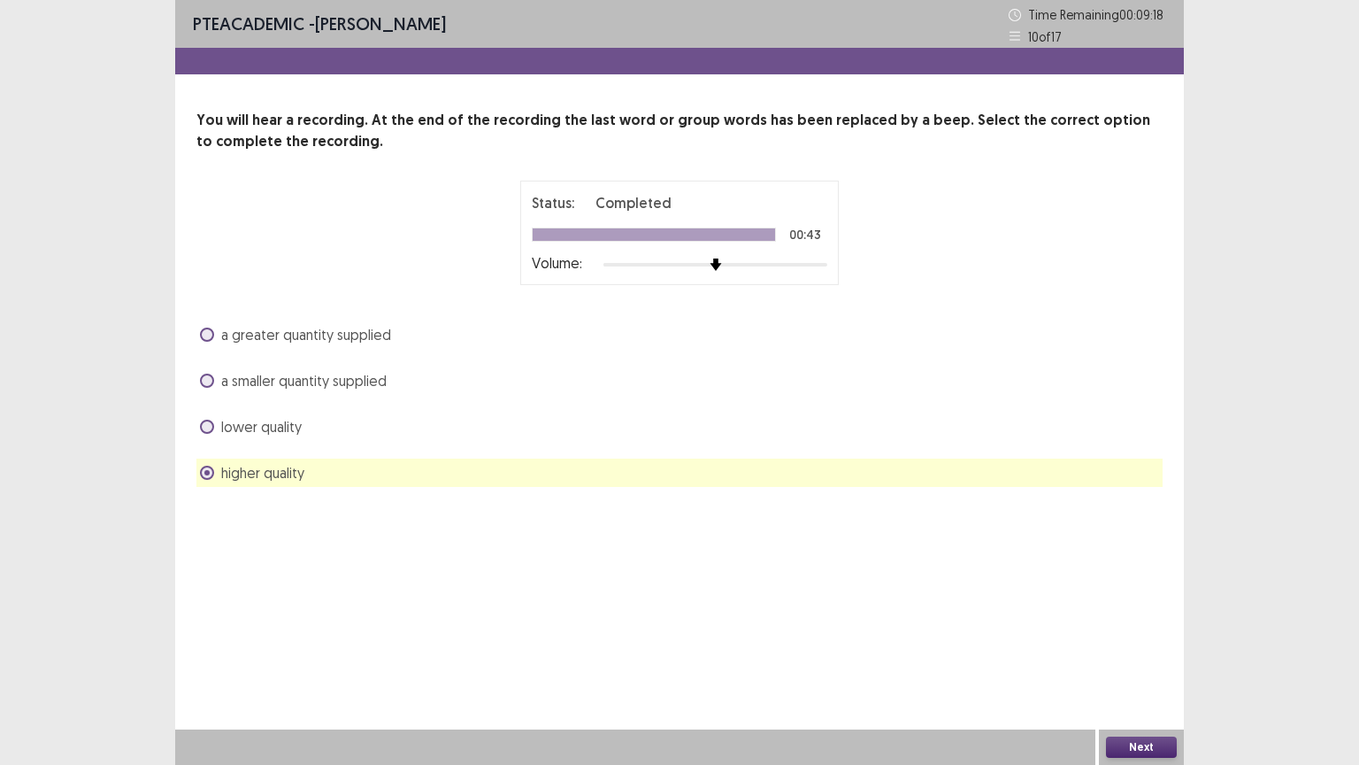
click at [1123, 652] on button "Next" at bounding box center [1141, 746] width 71 height 21
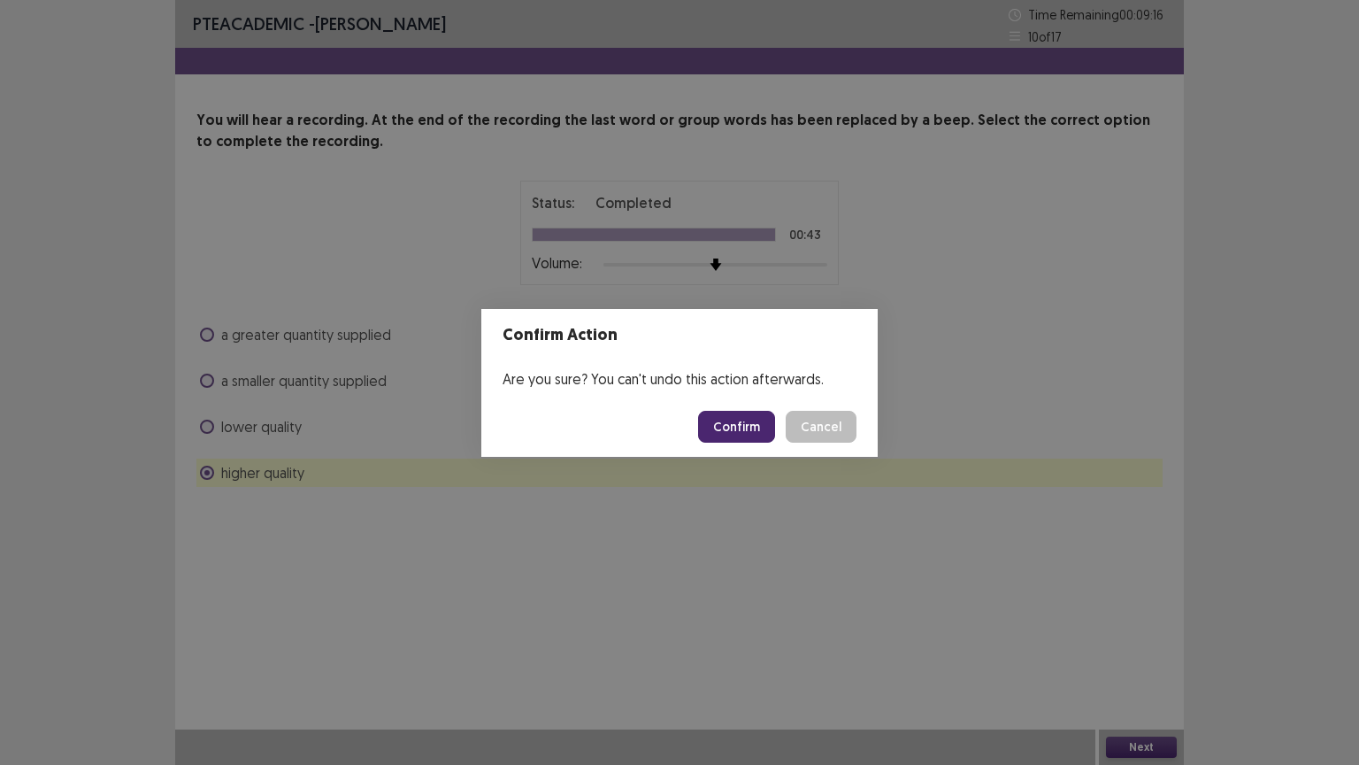
click at [729, 421] on button "Confirm" at bounding box center [736, 427] width 77 height 32
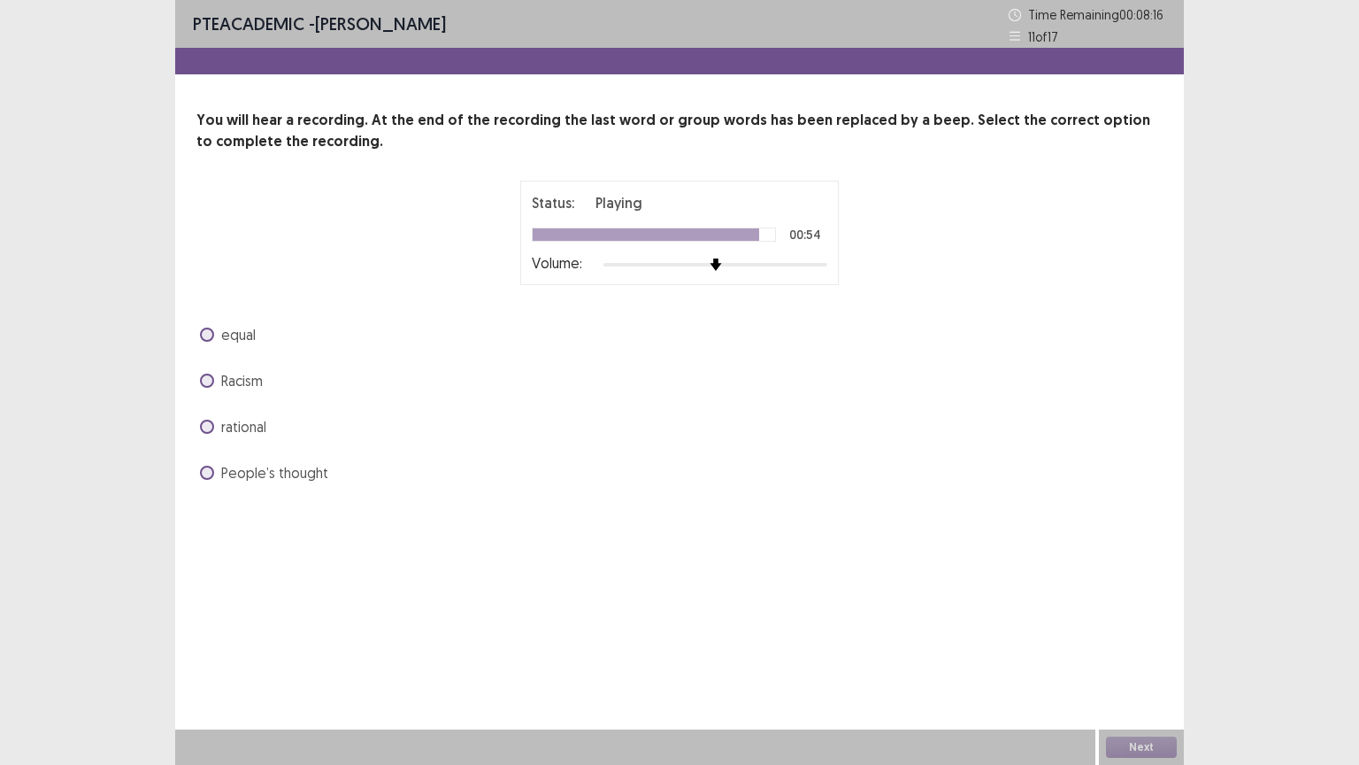
click at [212, 333] on span at bounding box center [207, 334] width 14 height 14
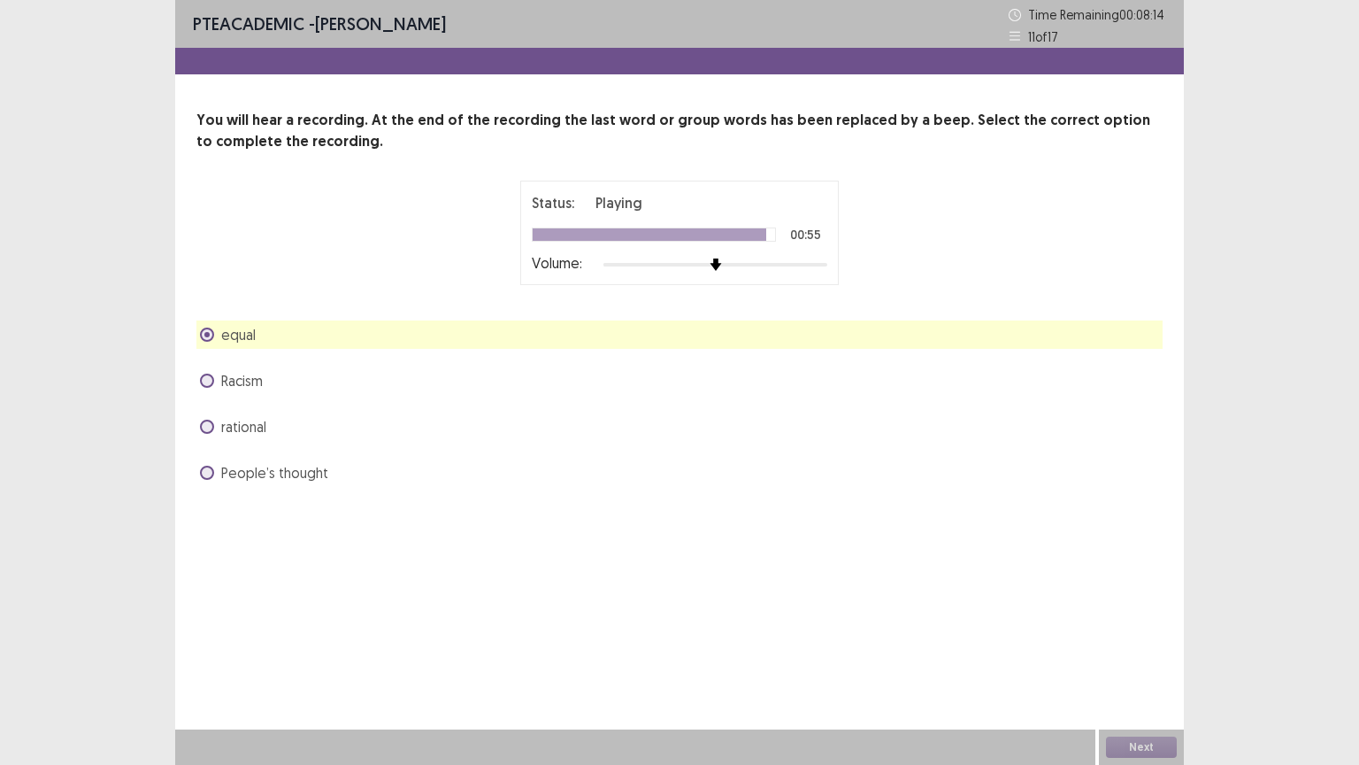
click at [1148, 652] on div "Next" at bounding box center [1141, 746] width 85 height 35
click at [1158, 652] on button "Next" at bounding box center [1141, 746] width 71 height 21
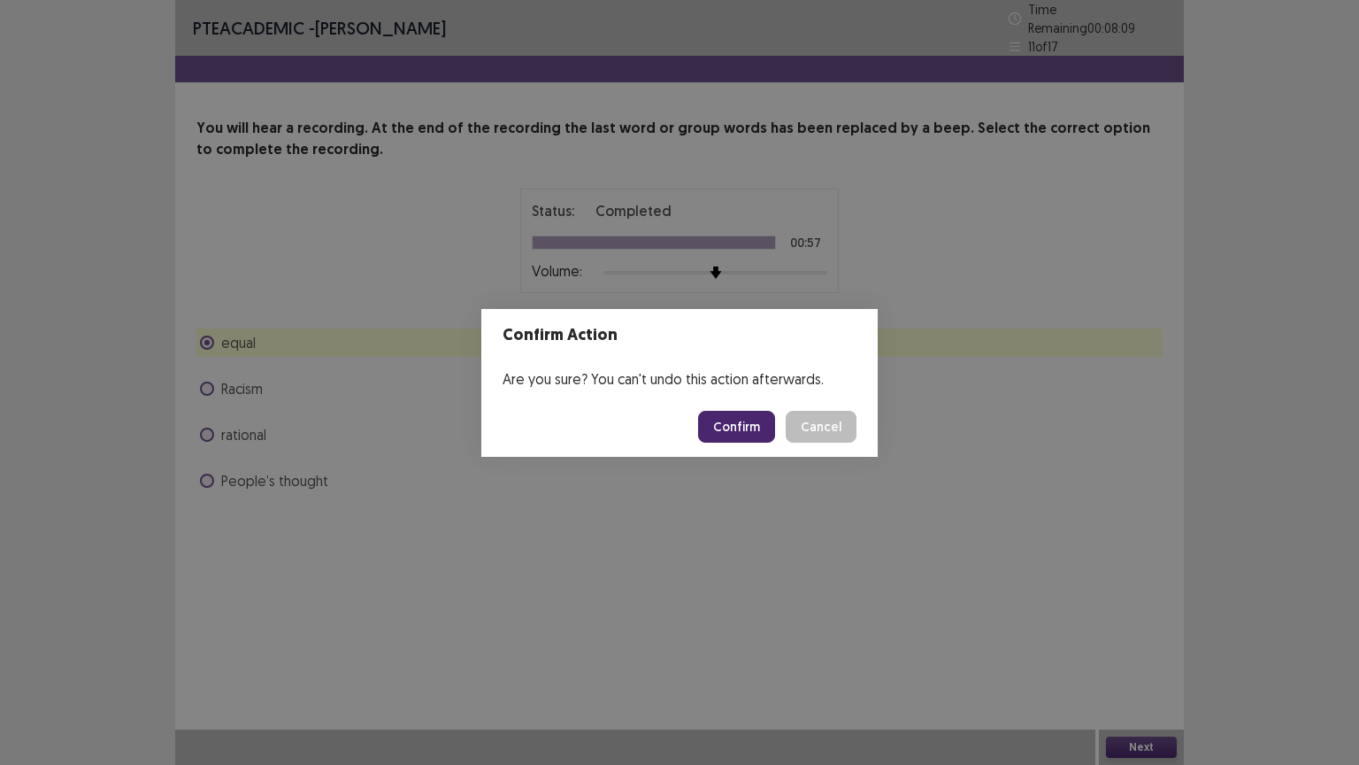
click at [747, 422] on button "Confirm" at bounding box center [736, 427] width 77 height 32
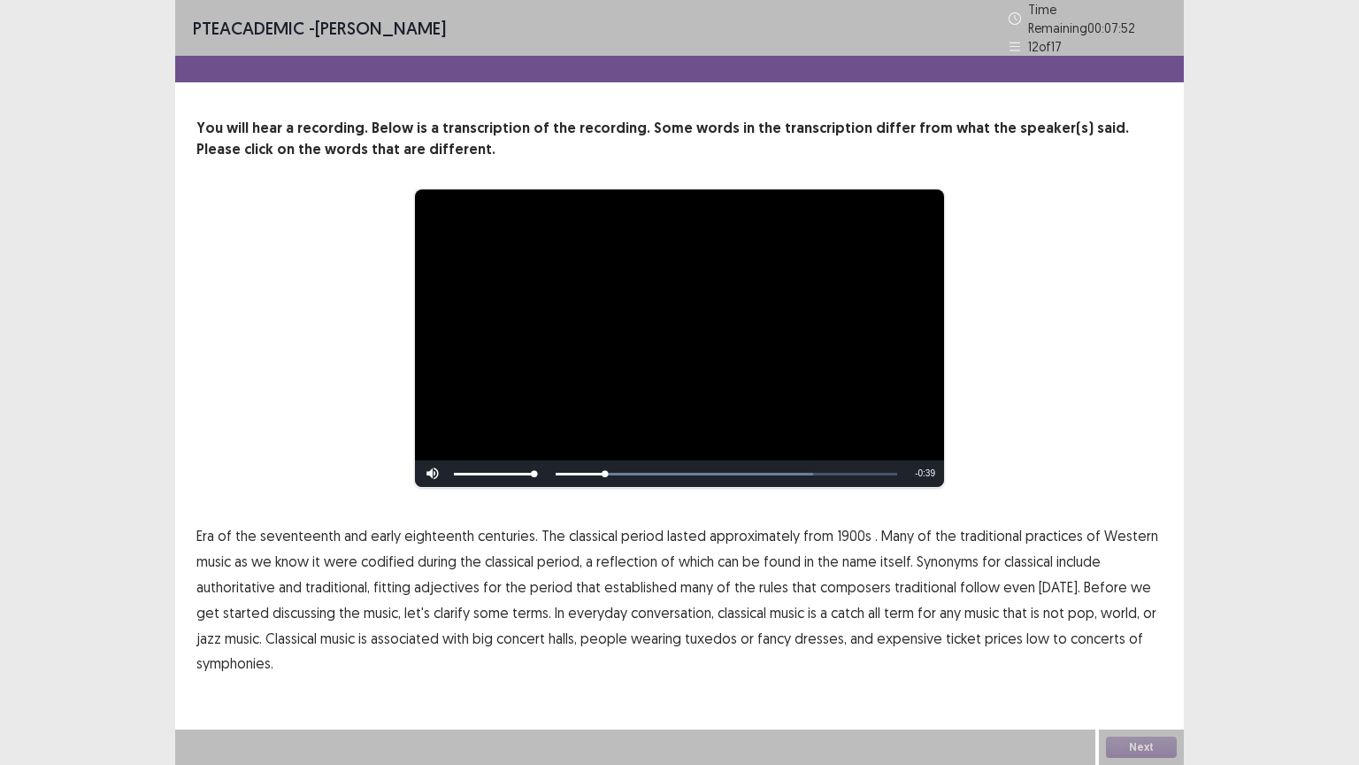
click at [844, 527] on span "1900s" at bounding box center [854, 535] width 35 height 21
click at [927, 577] on span "traditional" at bounding box center [926, 586] width 62 height 21
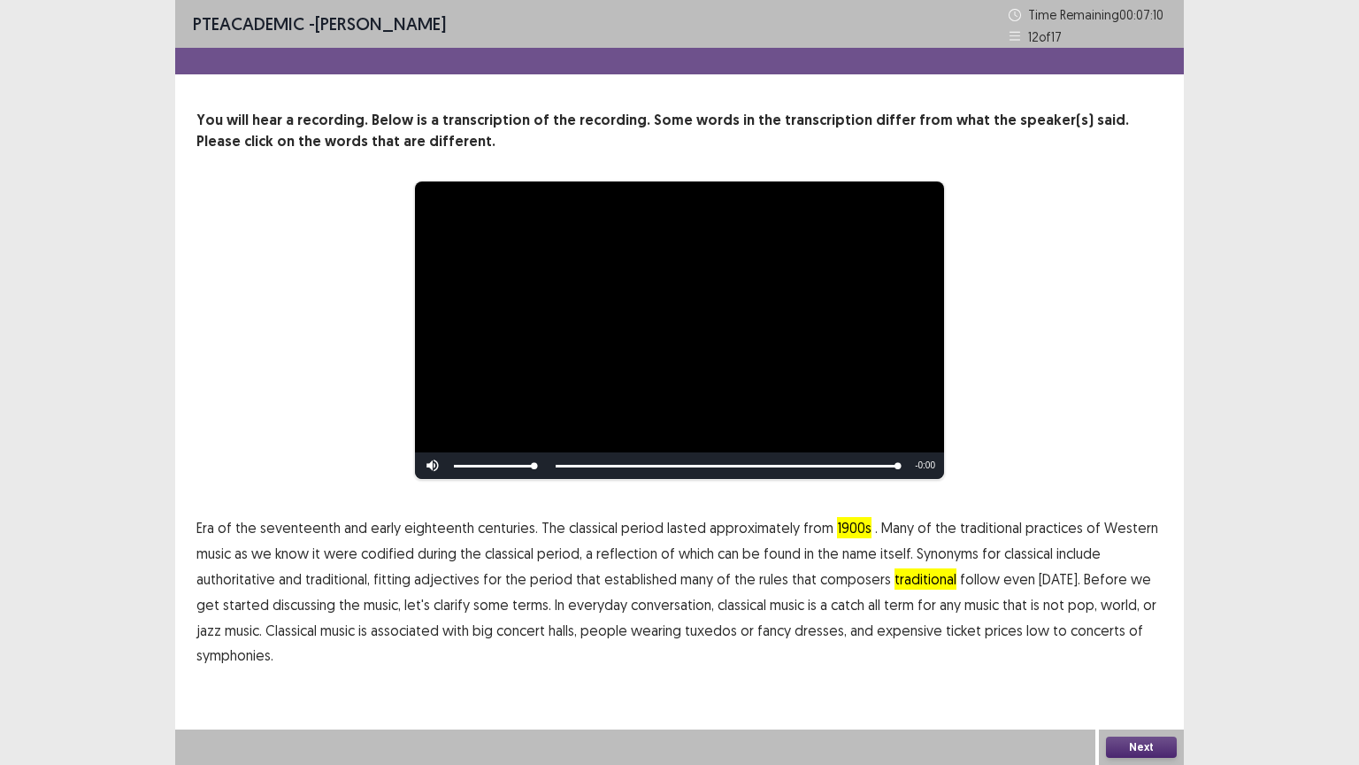
click at [1151, 652] on button "Next" at bounding box center [1141, 746] width 71 height 21
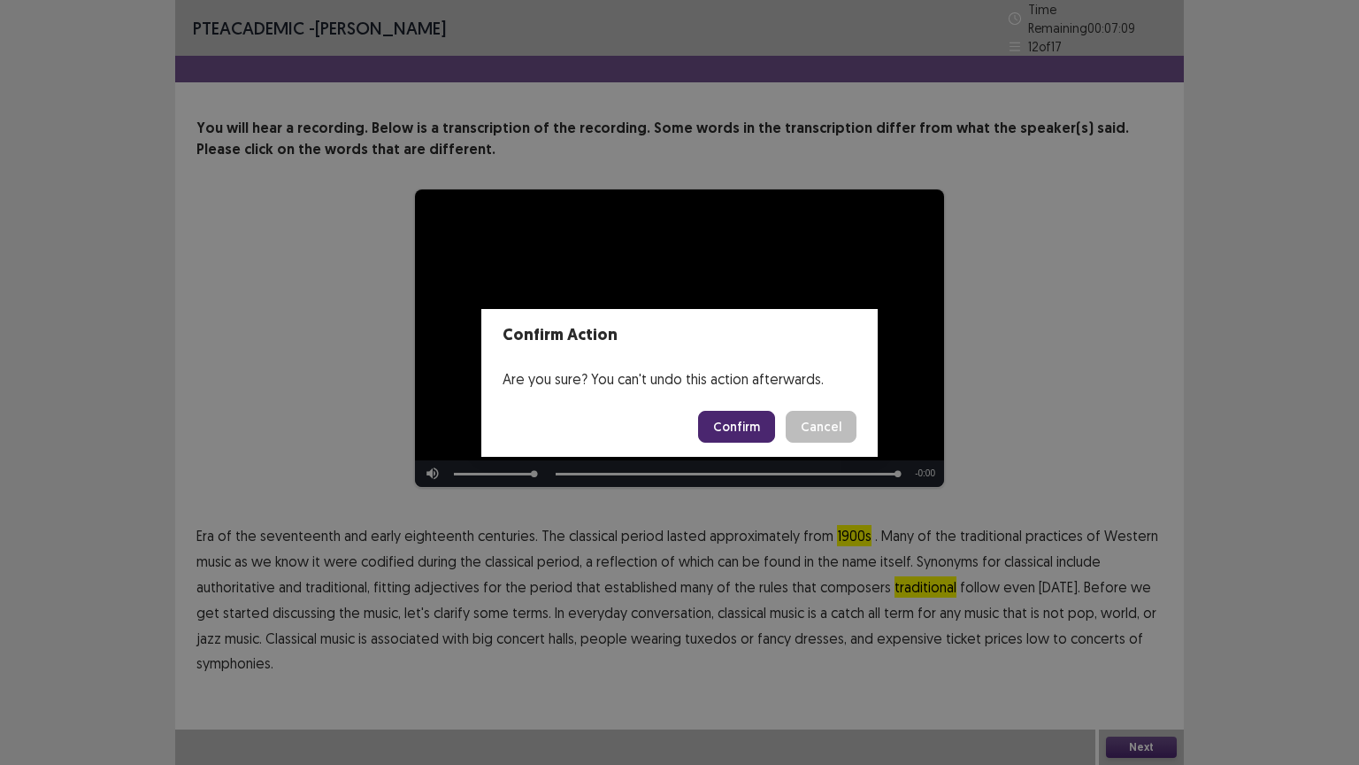
click at [739, 424] on button "Confirm" at bounding box center [736, 427] width 77 height 32
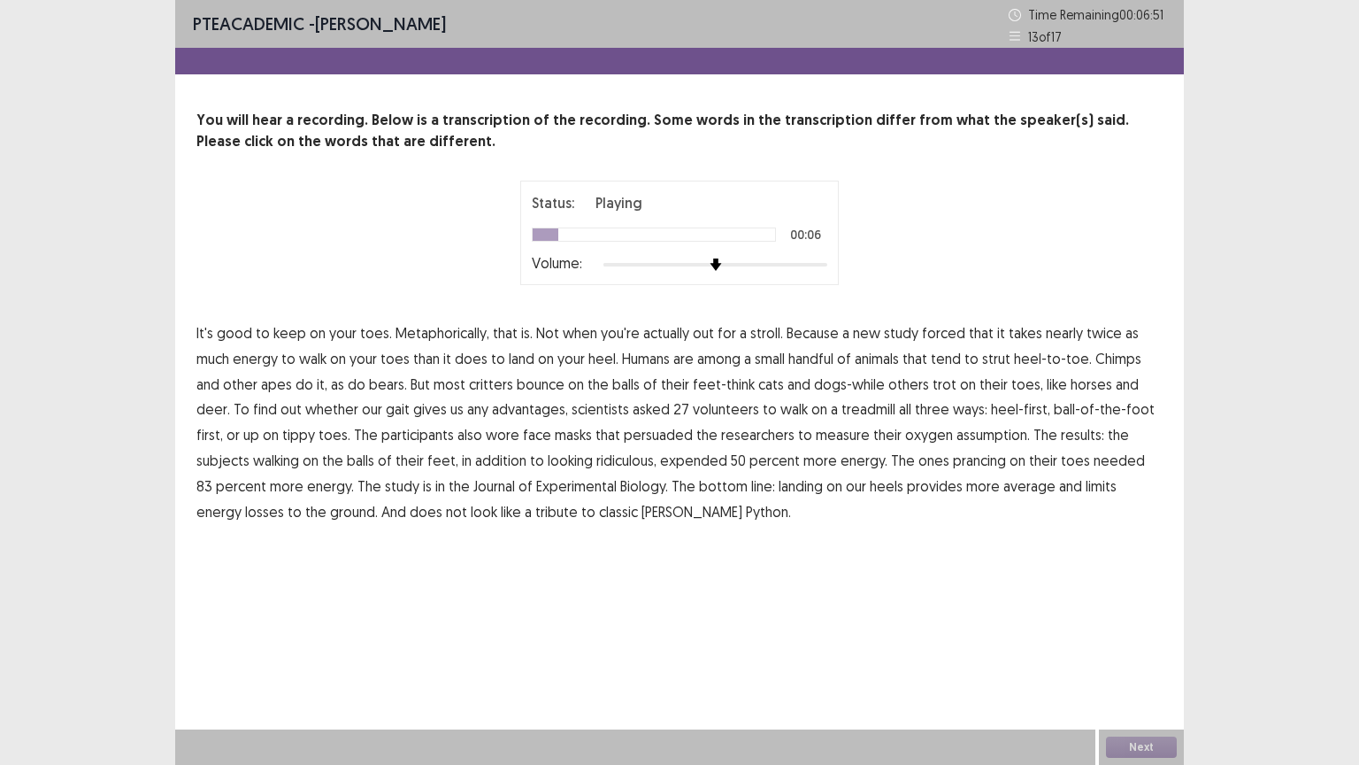
click at [953, 334] on span "forced" at bounding box center [943, 332] width 43 height 21
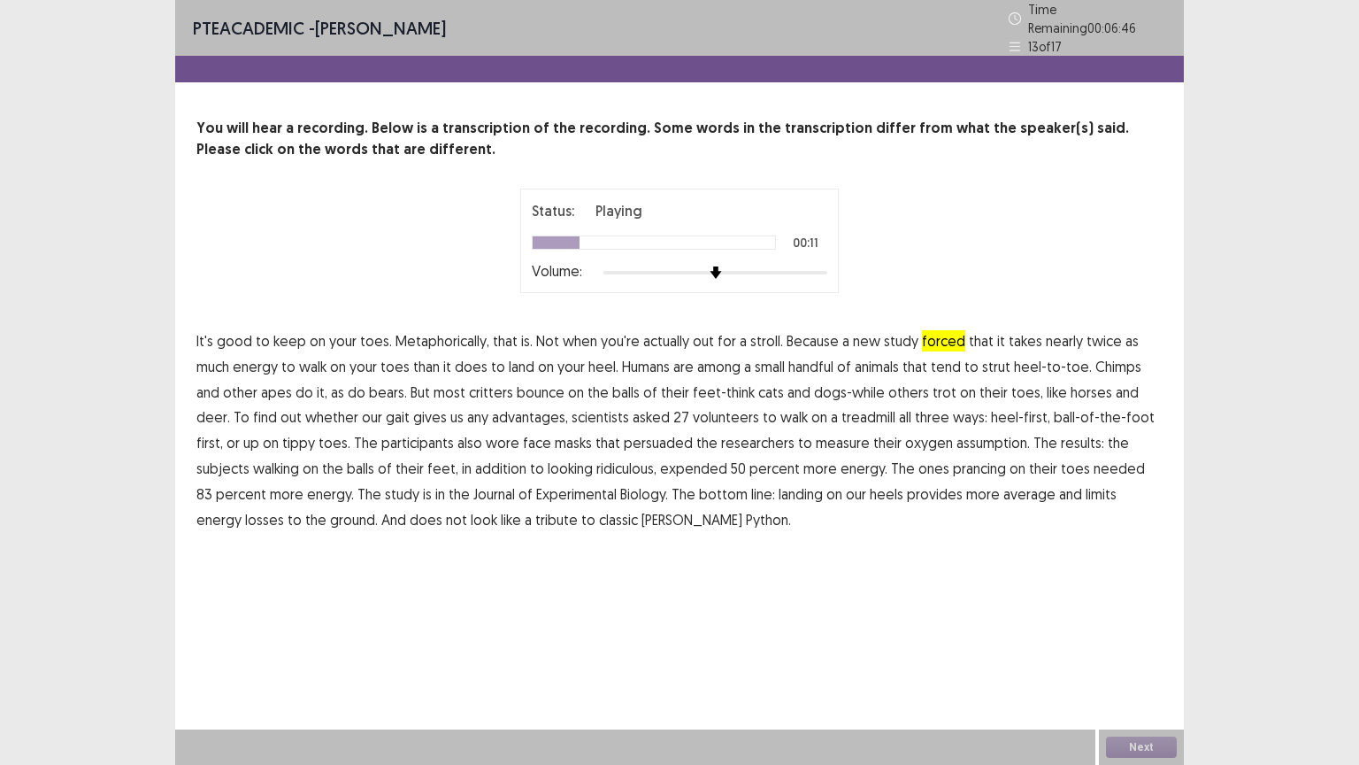
drag, startPoint x: 690, startPoint y: 388, endPoint x: 698, endPoint y: 413, distance: 26.9
click at [720, 400] on p "It's good to keep on your toes. Metaphorically, that is. Not when you're actual…" at bounding box center [679, 430] width 966 height 204
click at [624, 434] on span "persuaded" at bounding box center [658, 442] width 69 height 21
click at [1004, 488] on span "average" at bounding box center [1030, 493] width 52 height 21
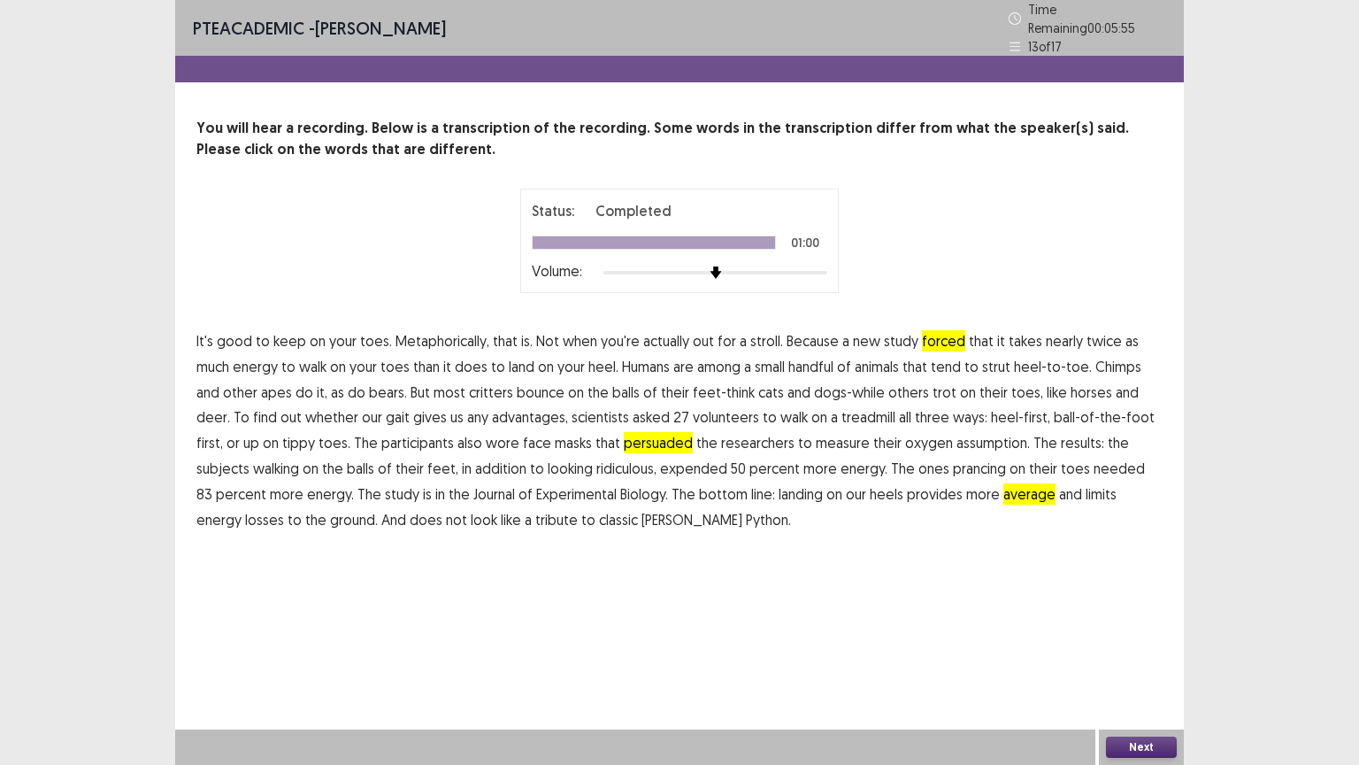
click at [1127, 652] on button "Next" at bounding box center [1141, 746] width 71 height 21
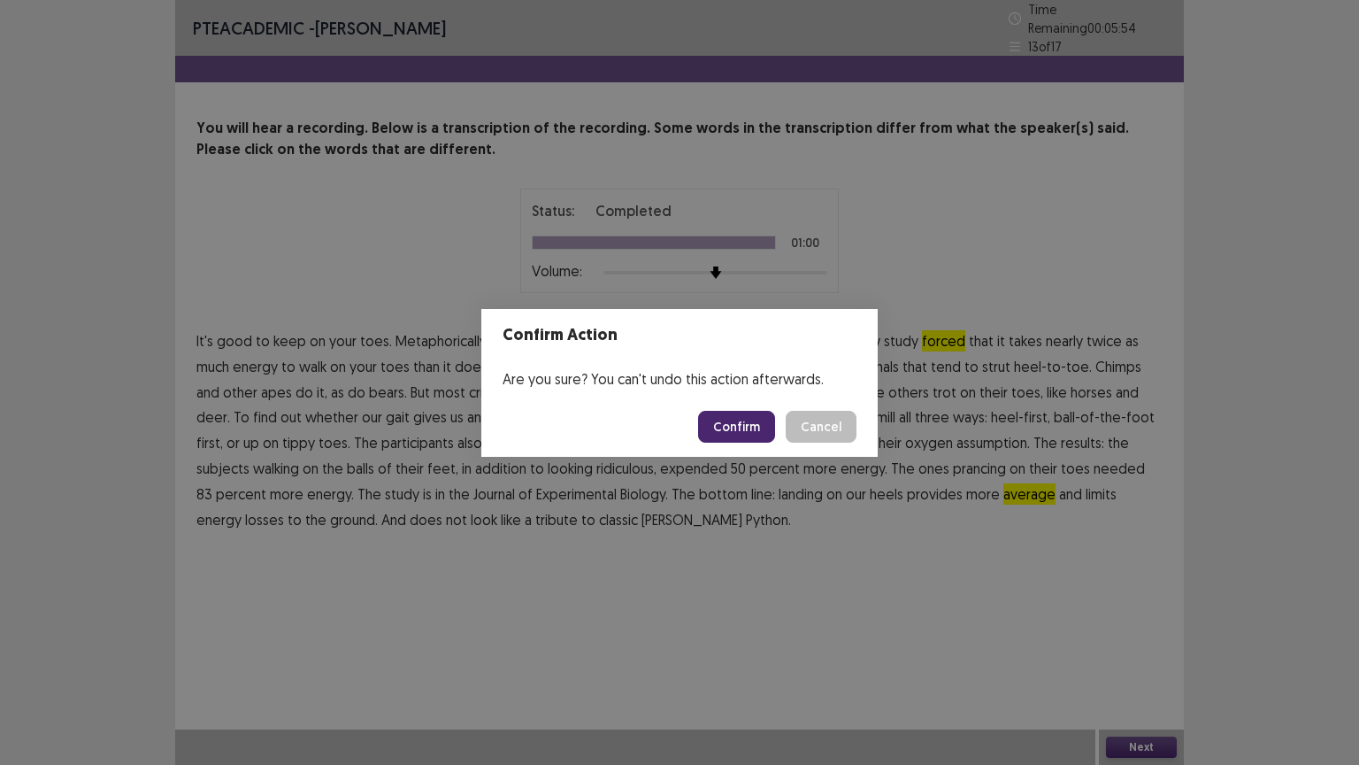
click at [722, 421] on button "Confirm" at bounding box center [736, 427] width 77 height 32
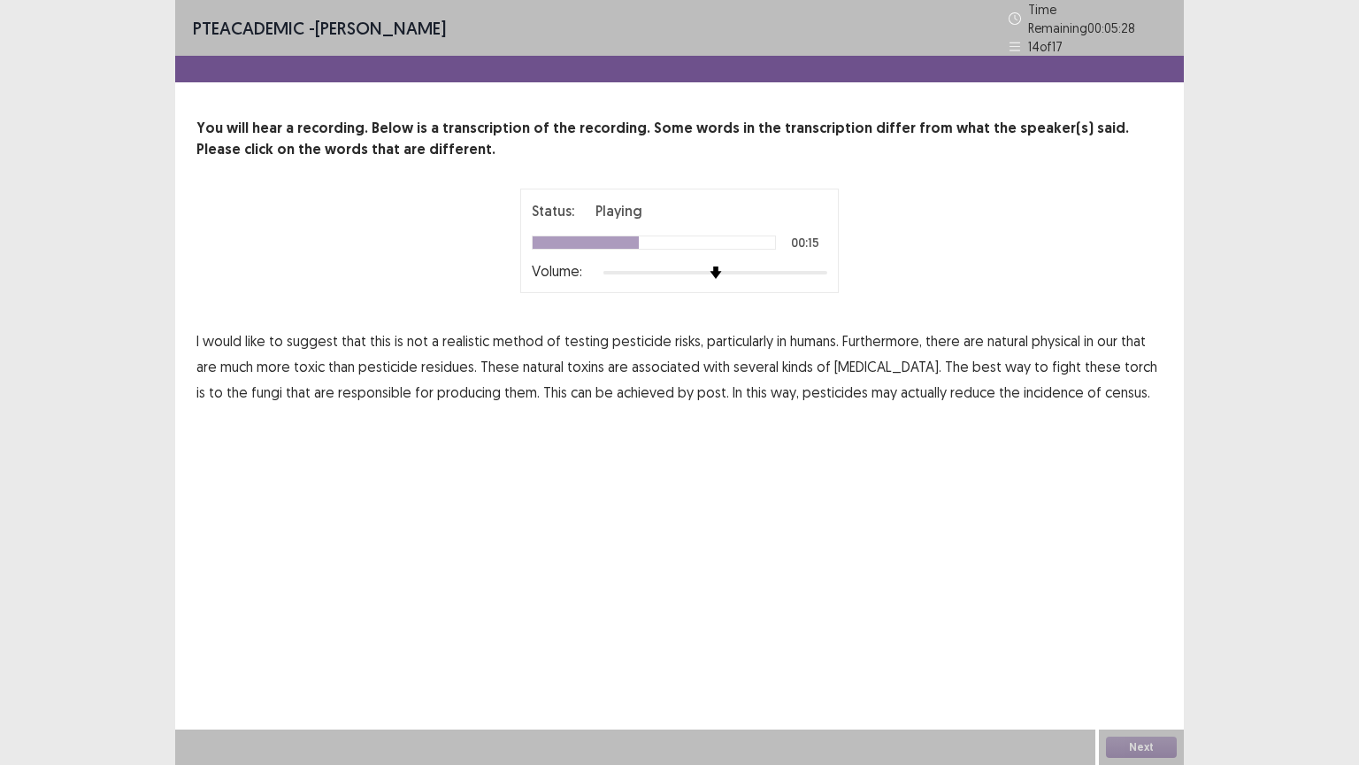
drag, startPoint x: 233, startPoint y: 359, endPoint x: 358, endPoint y: 351, distance: 125.0
click at [234, 359] on span "much" at bounding box center [236, 366] width 33 height 21
click at [1105, 381] on span "census." at bounding box center [1127, 391] width 45 height 21
click at [697, 386] on span "post." at bounding box center [713, 391] width 32 height 21
click at [1154, 652] on button "Next" at bounding box center [1141, 746] width 71 height 21
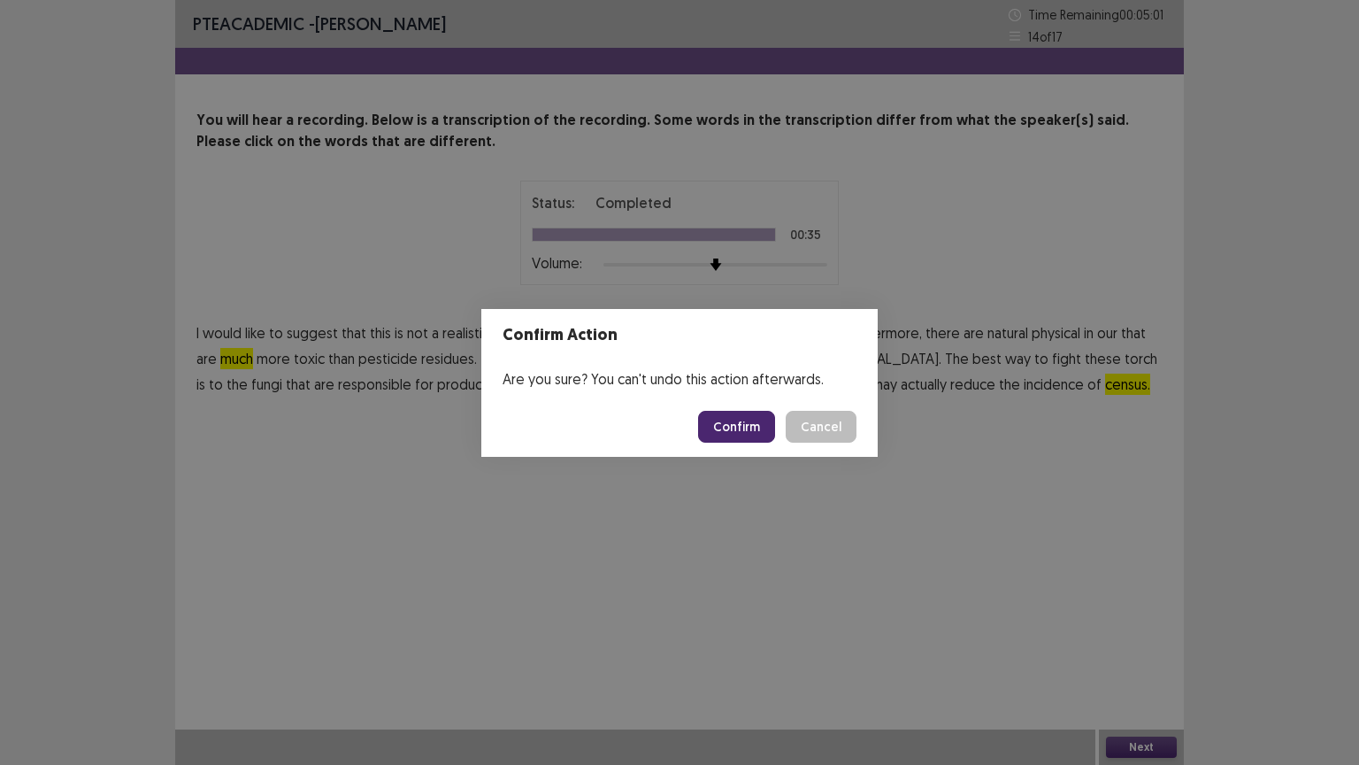
click at [728, 416] on button "Confirm" at bounding box center [736, 427] width 77 height 32
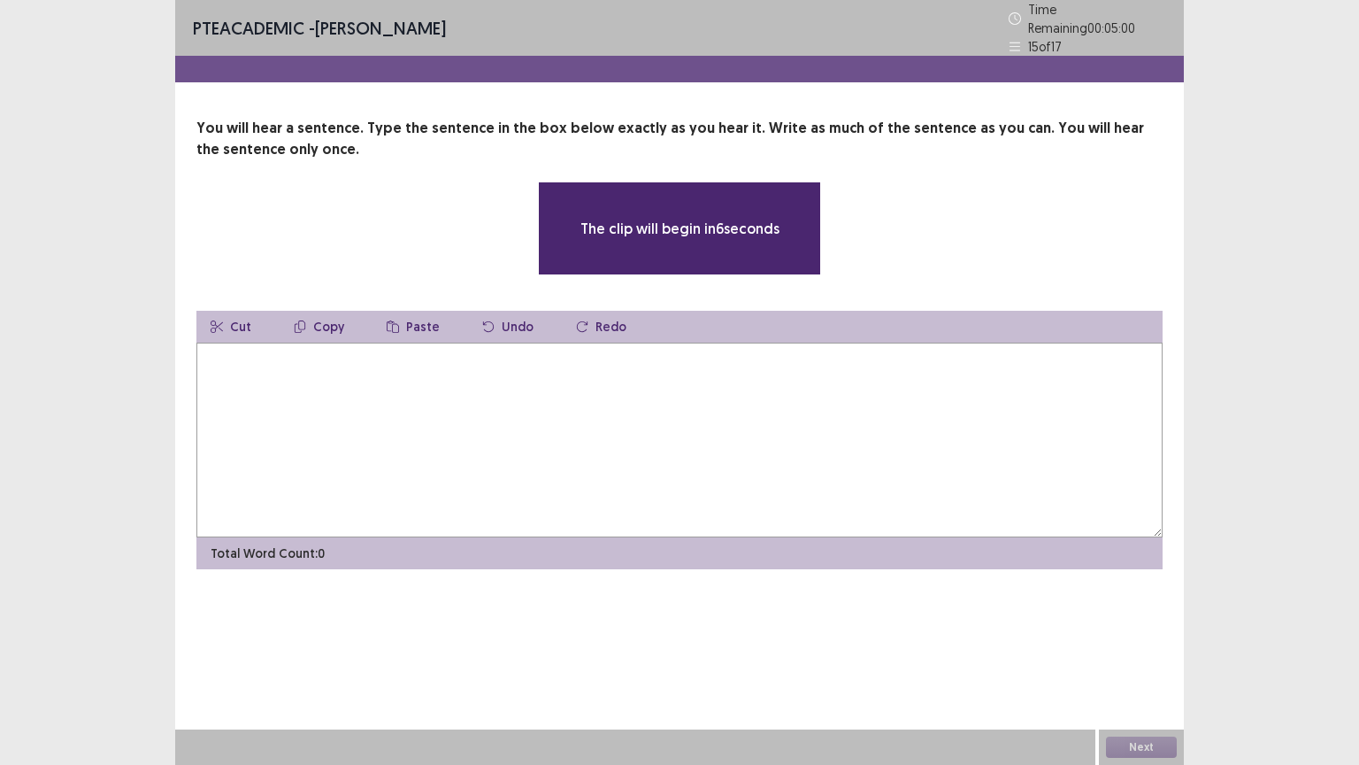
click at [214, 374] on textarea at bounding box center [679, 440] width 966 height 195
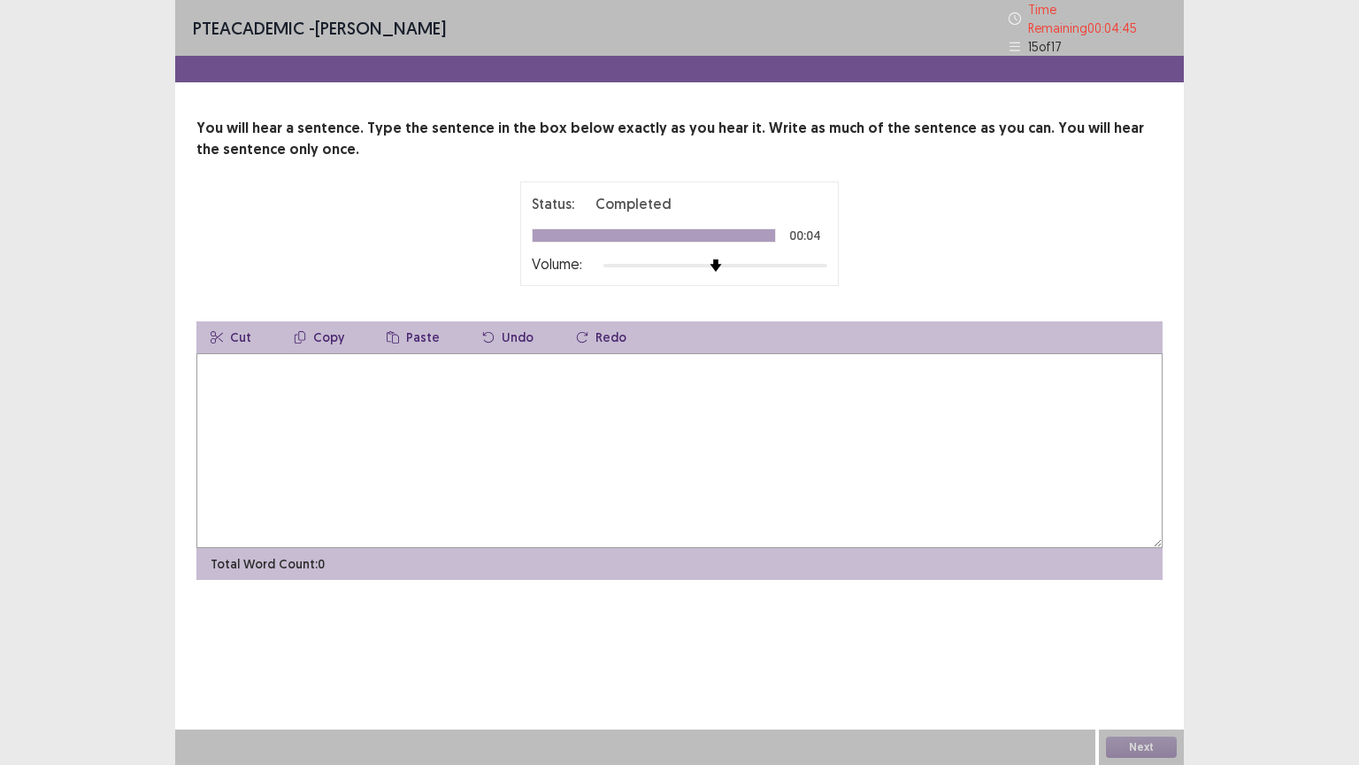
click at [212, 365] on textarea at bounding box center [679, 450] width 966 height 195
click at [202, 364] on textarea "**********" at bounding box center [679, 450] width 966 height 195
click at [490, 361] on textarea "**********" at bounding box center [679, 450] width 966 height 195
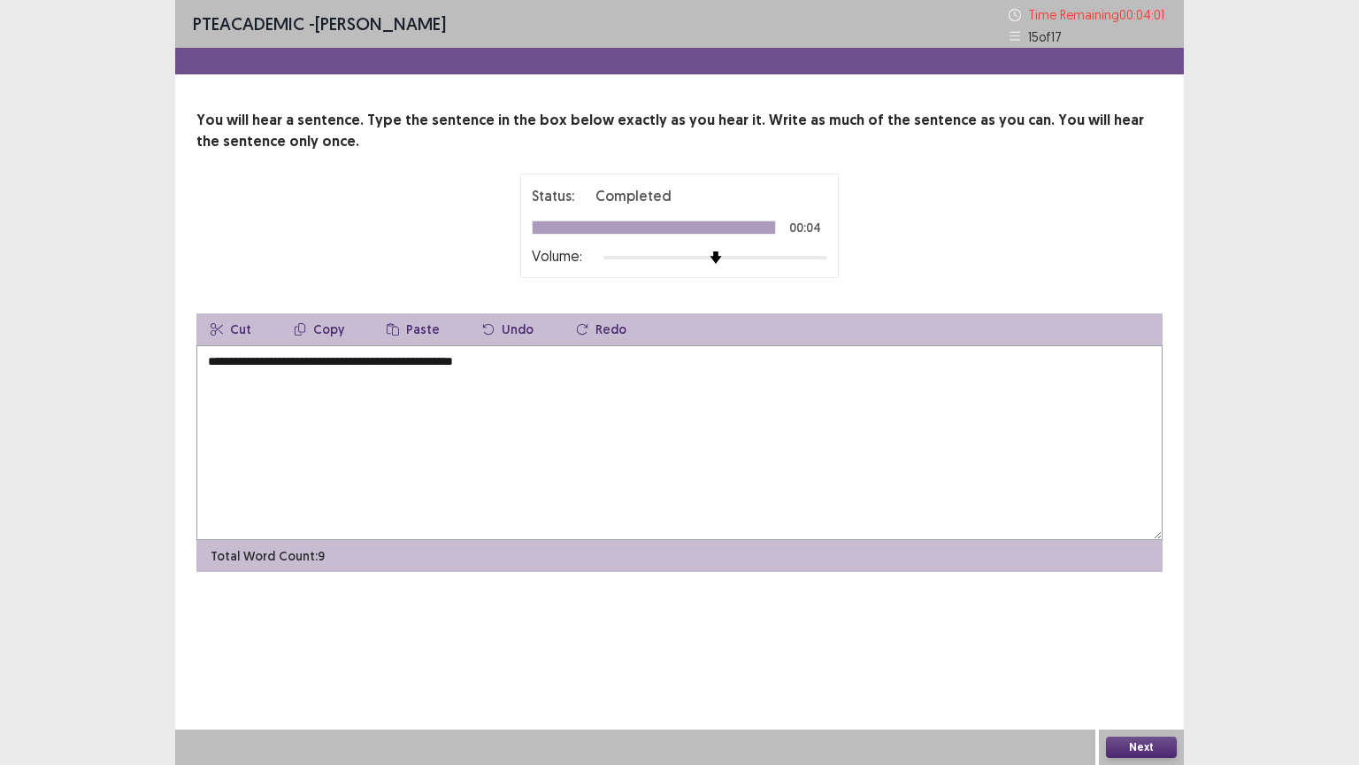
type textarea "**********"
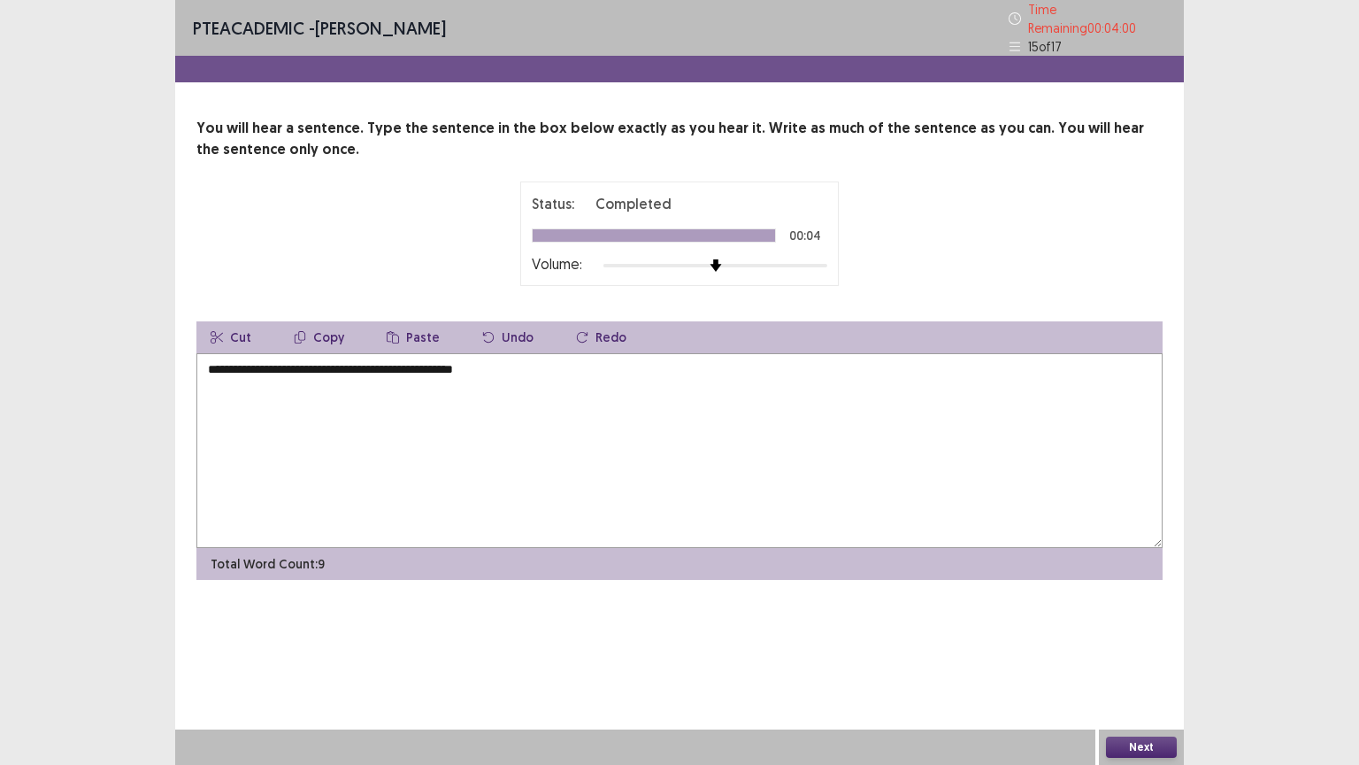
click at [1151, 652] on button "Next" at bounding box center [1141, 746] width 71 height 21
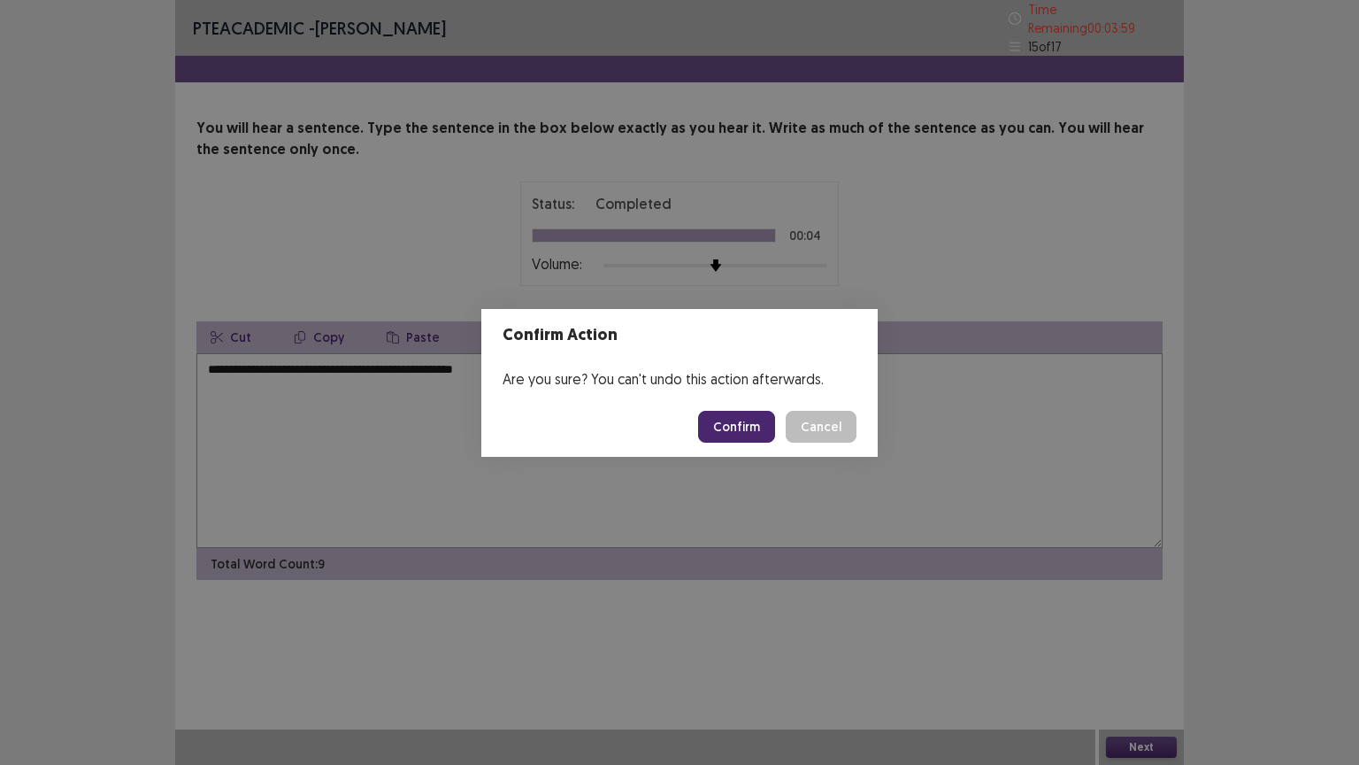
click at [723, 425] on button "Confirm" at bounding box center [736, 427] width 77 height 32
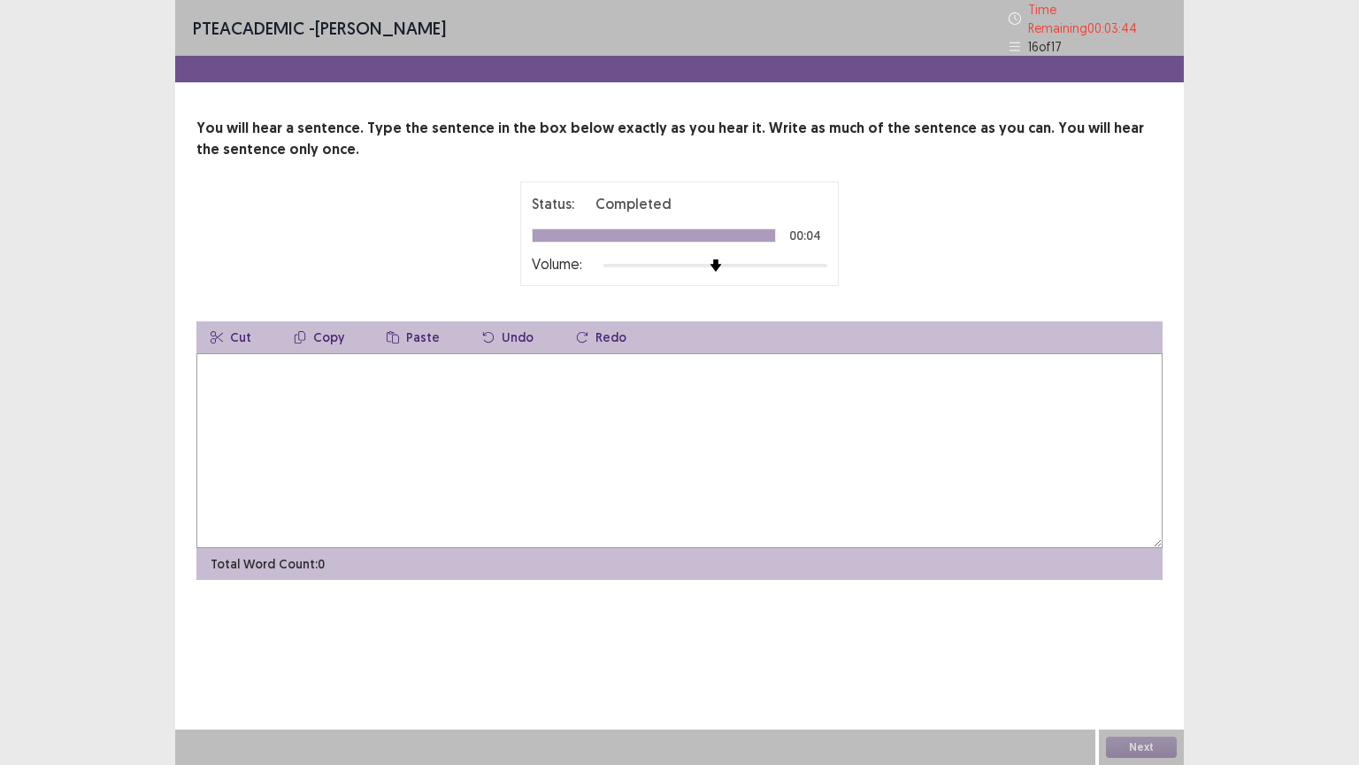
click at [247, 386] on textarea at bounding box center [679, 450] width 966 height 195
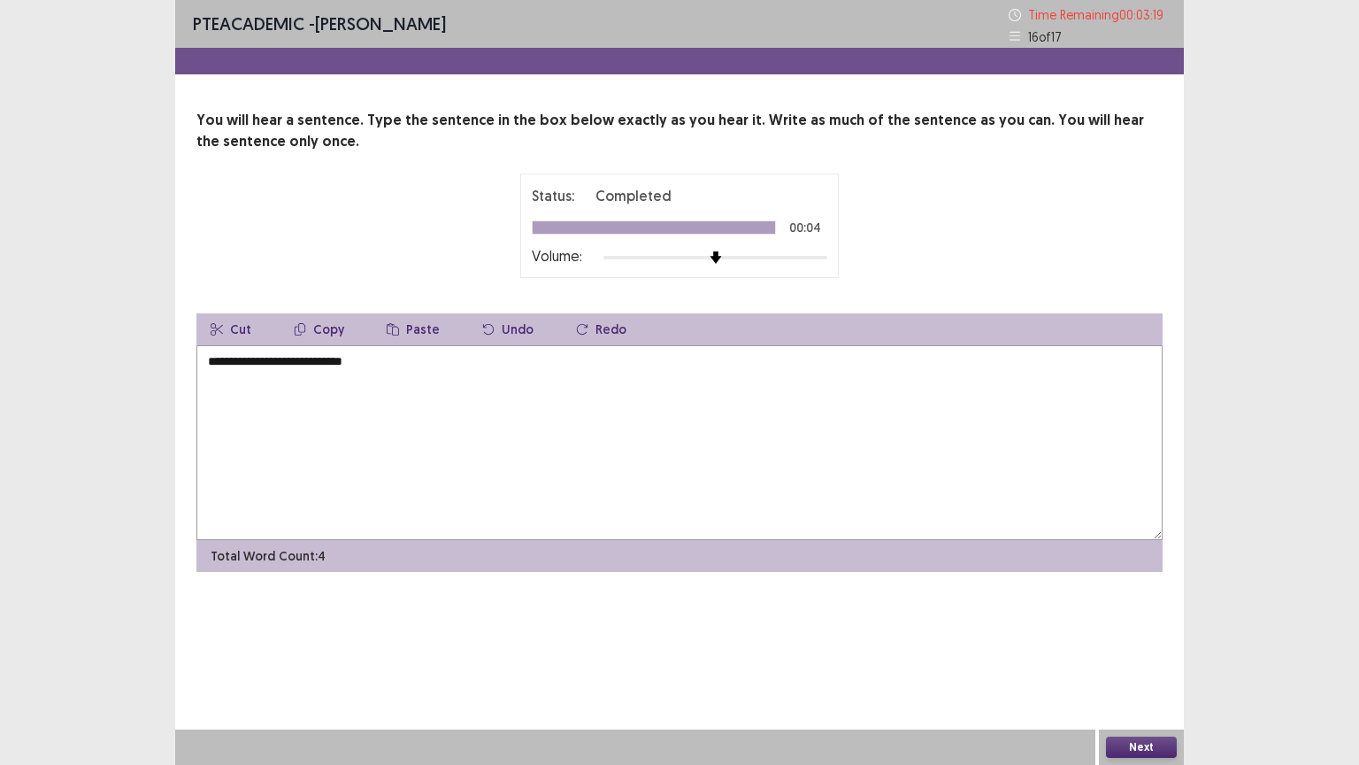
type textarea "**********"
click at [1152, 652] on button "Next" at bounding box center [1141, 746] width 71 height 21
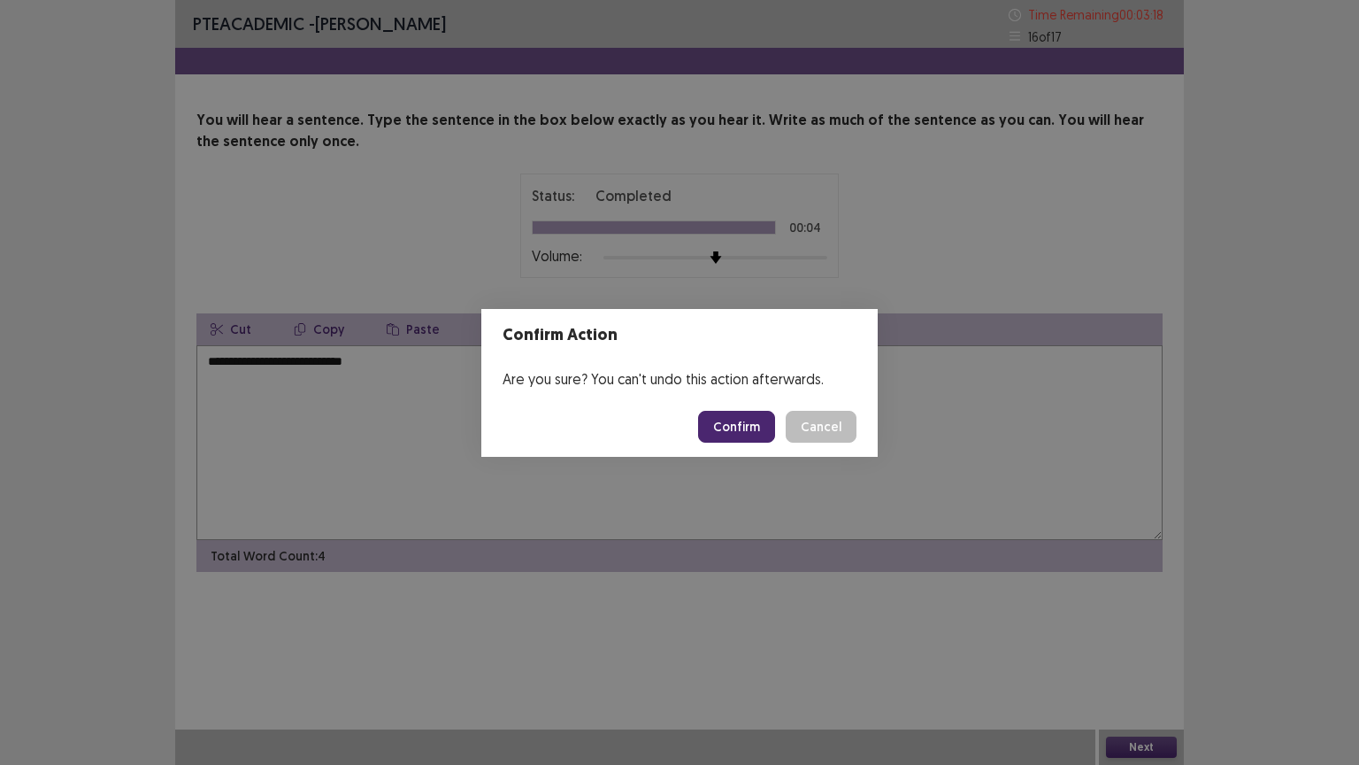
click at [758, 425] on button "Confirm" at bounding box center [736, 427] width 77 height 32
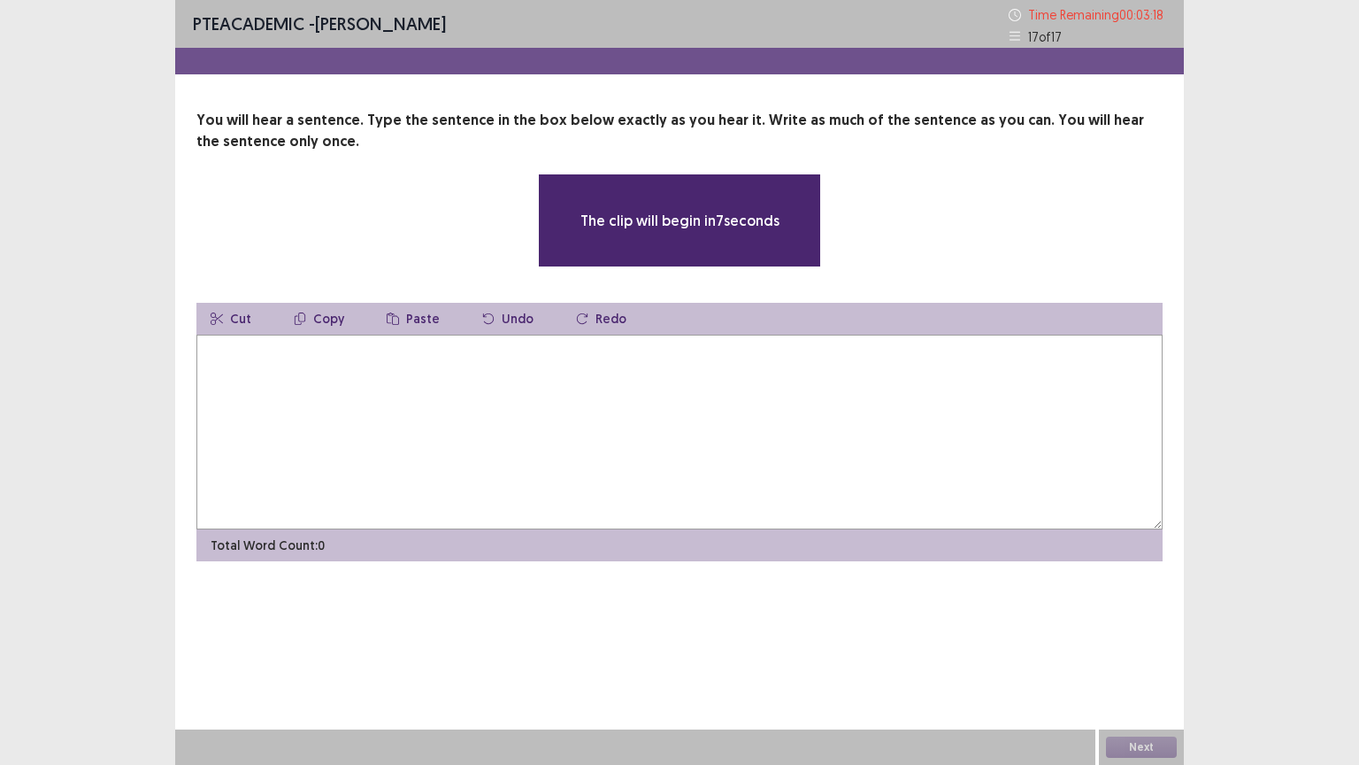
click at [276, 411] on textarea at bounding box center [679, 432] width 966 height 195
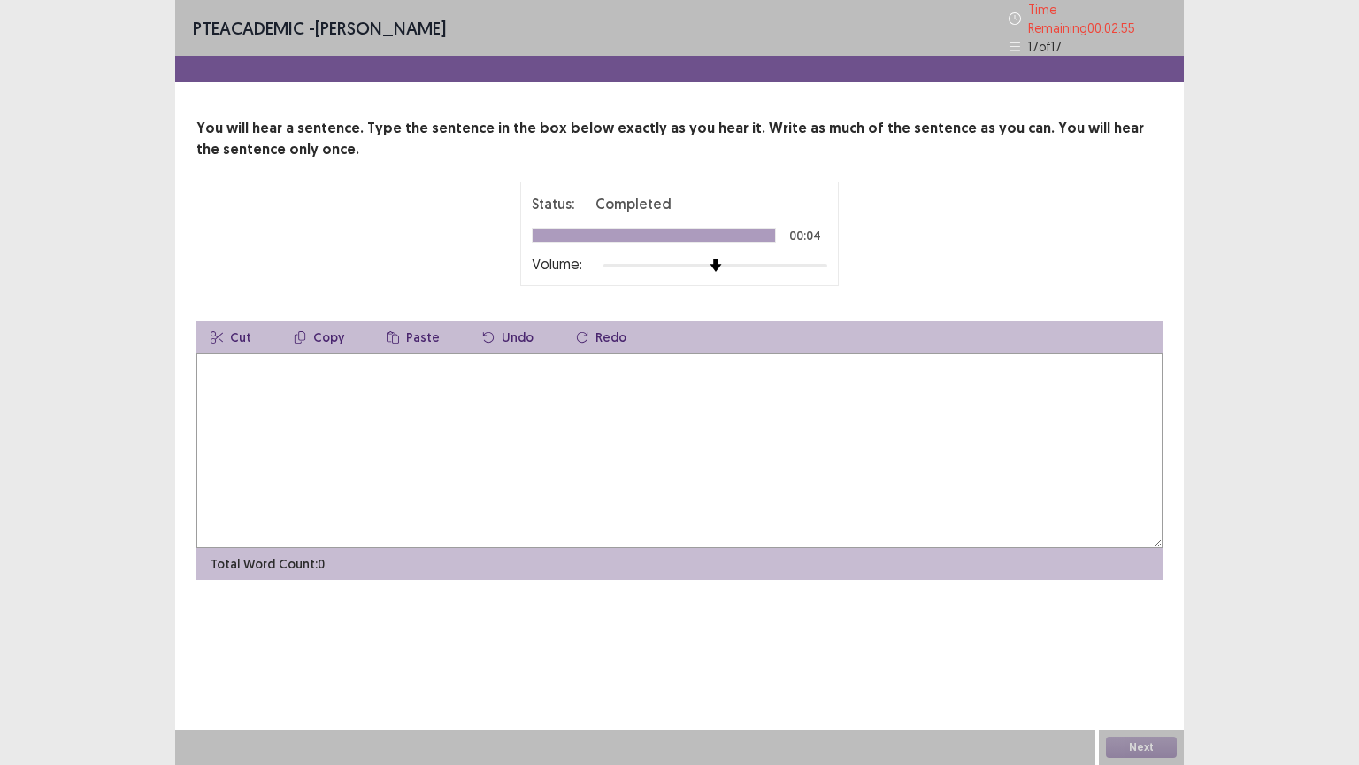
click at [234, 368] on textarea at bounding box center [679, 450] width 966 height 195
type textarea "*"
click at [218, 365] on textarea "**********" at bounding box center [679, 450] width 966 height 195
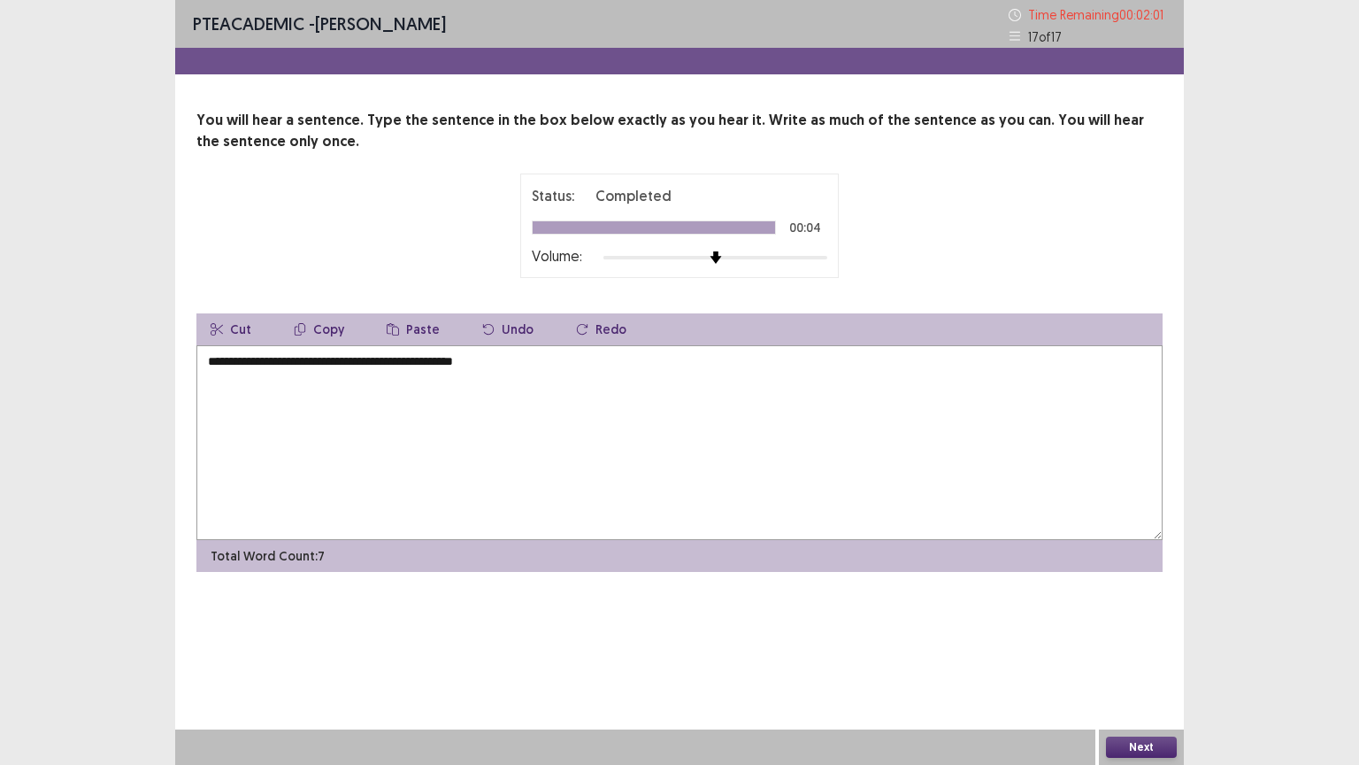
click at [212, 361] on textarea "**********" at bounding box center [679, 442] width 966 height 195
type textarea "**********"
click at [1123, 652] on button "Next" at bounding box center [1141, 746] width 71 height 21
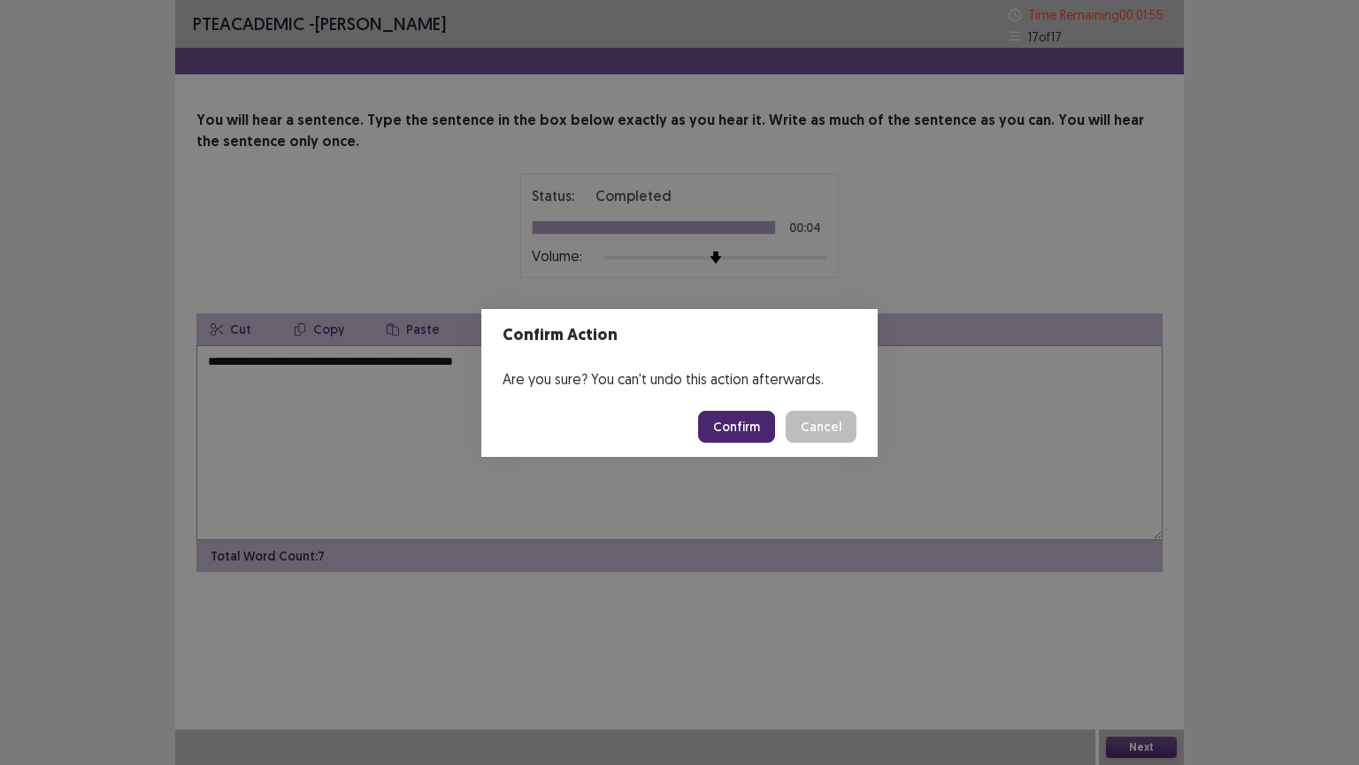
click at [739, 430] on button "Confirm" at bounding box center [736, 427] width 77 height 32
